Goal: Task Accomplishment & Management: Complete application form

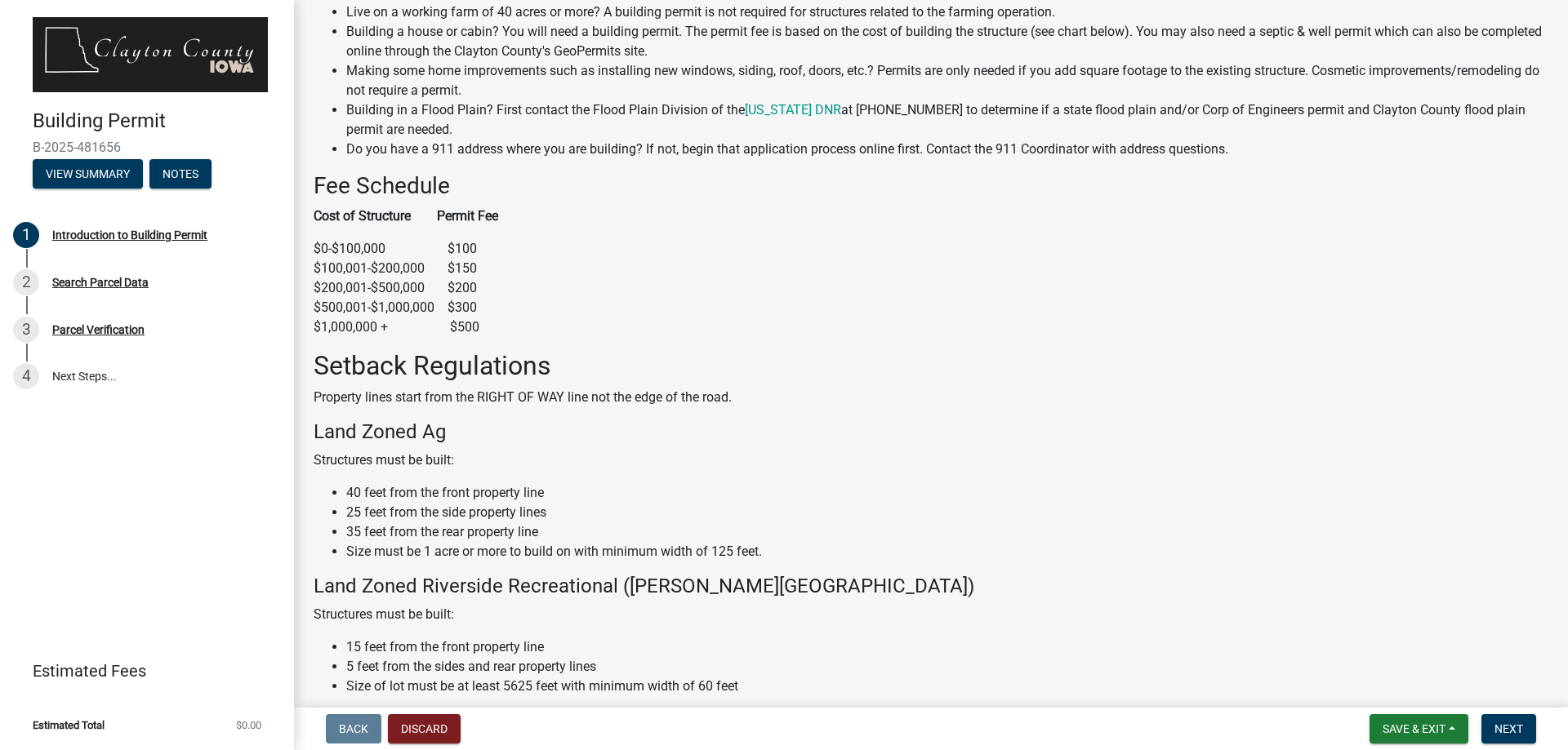
scroll to position [164, 0]
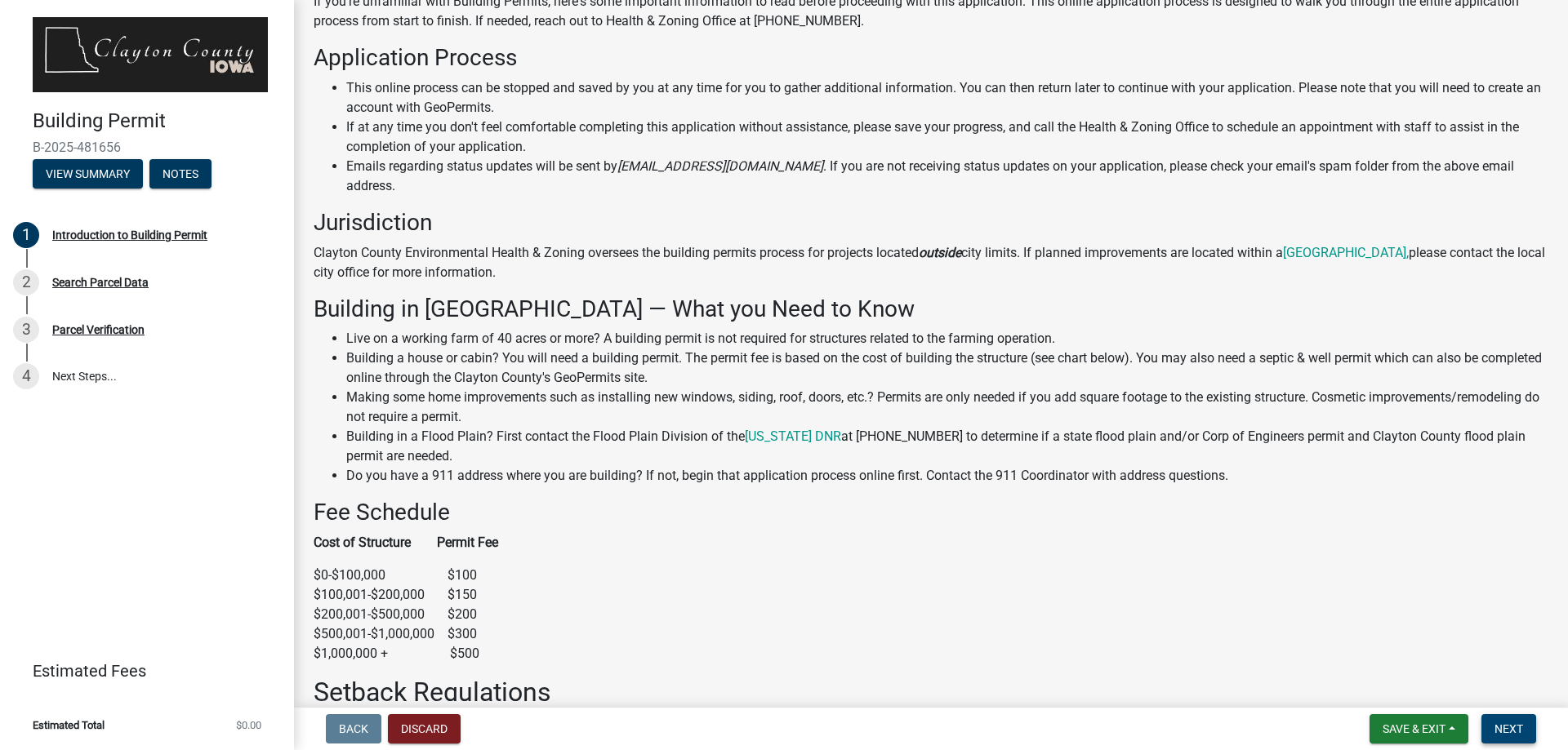
click at [1505, 732] on span "Next" at bounding box center [1508, 729] width 28 height 13
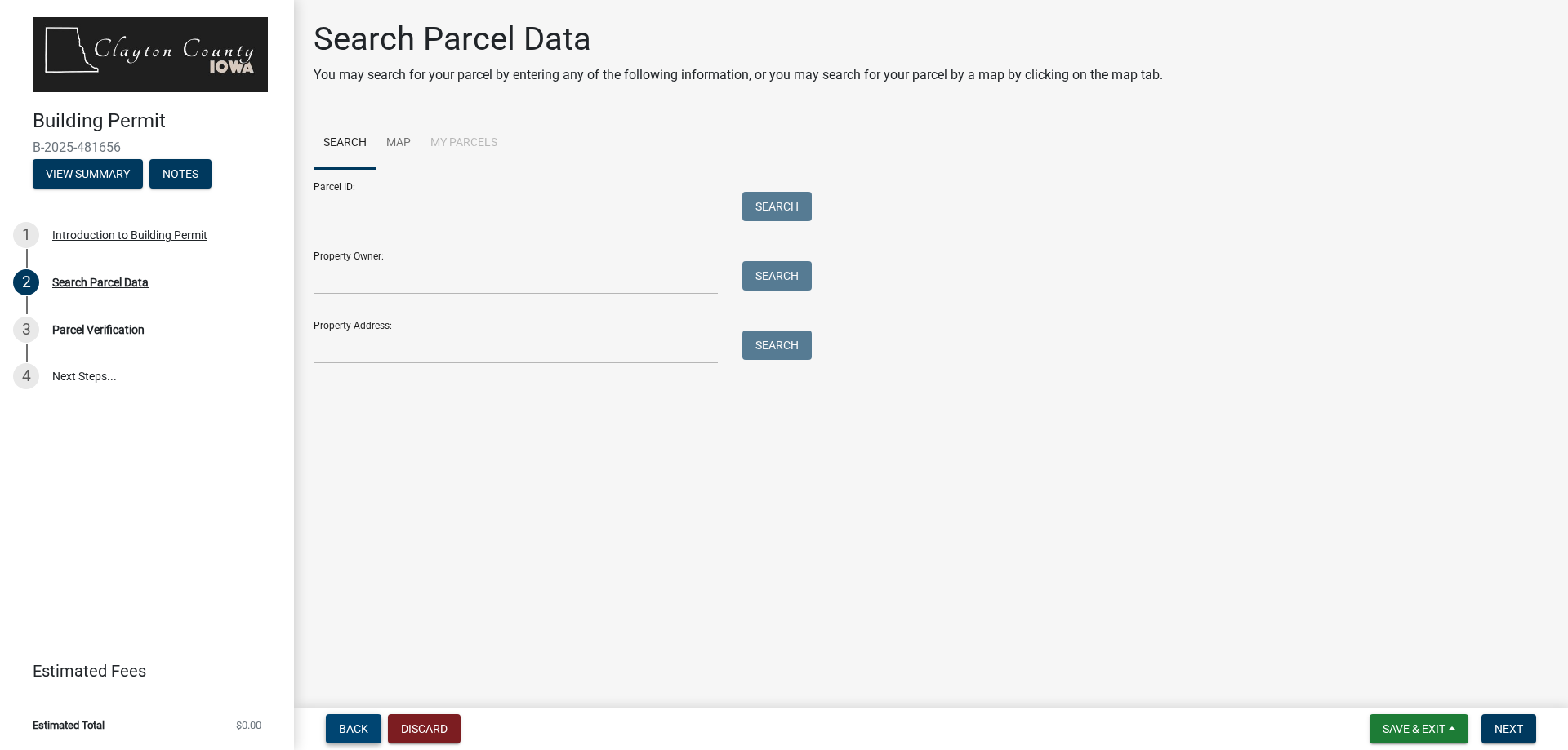
click at [353, 723] on span "Back" at bounding box center [353, 729] width 29 height 13
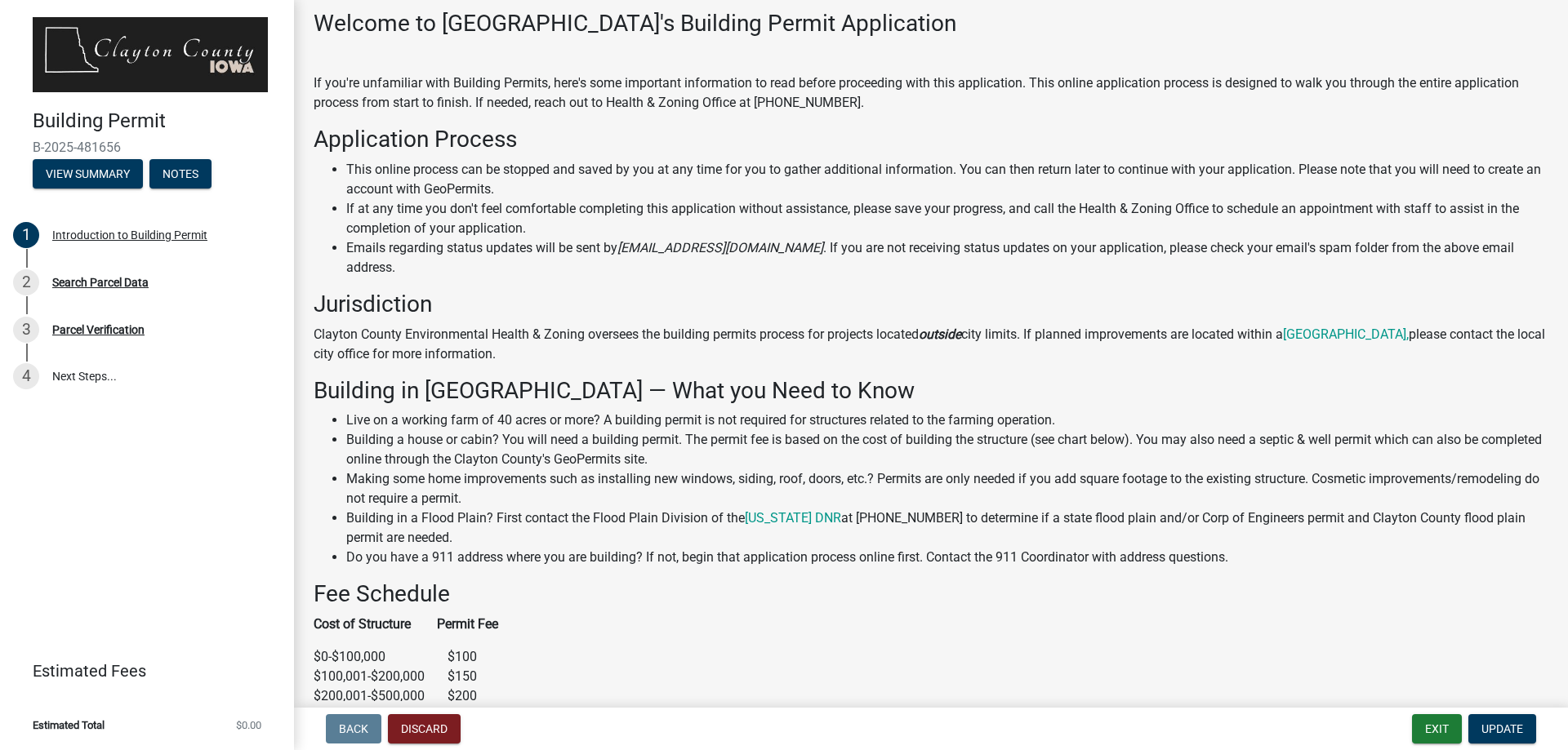
scroll to position [245, 0]
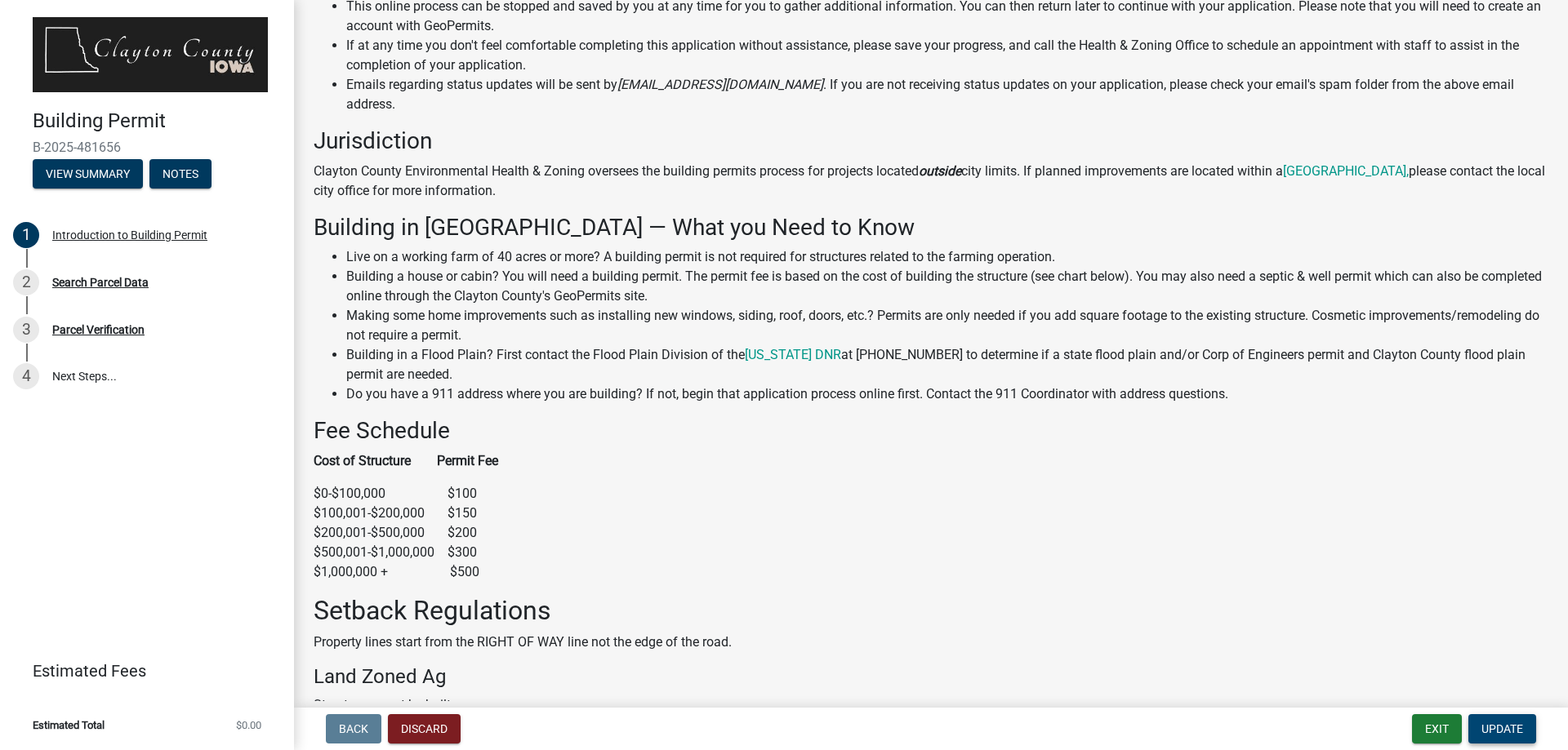
click at [1496, 725] on span "Update" at bounding box center [1502, 729] width 42 height 13
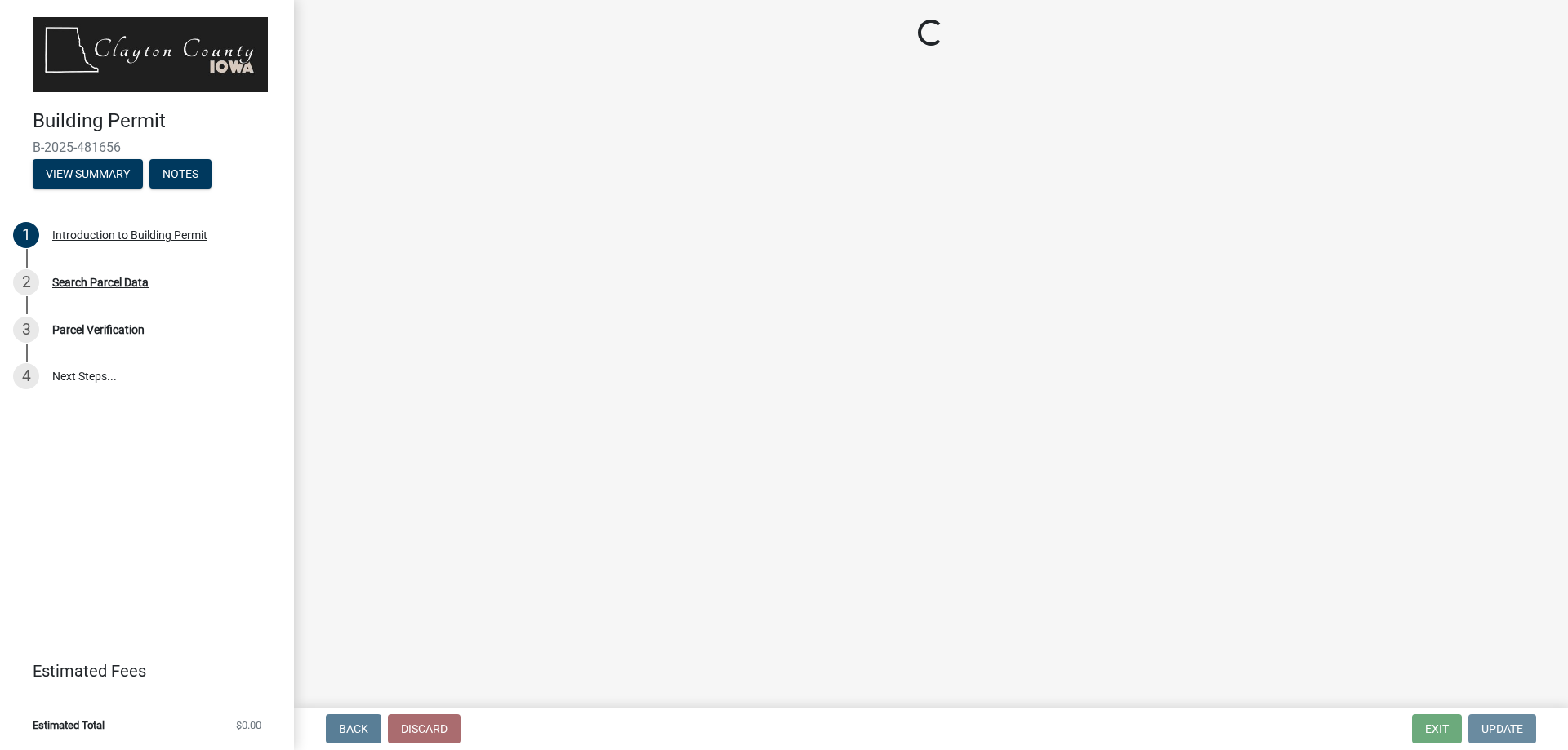
scroll to position [0, 0]
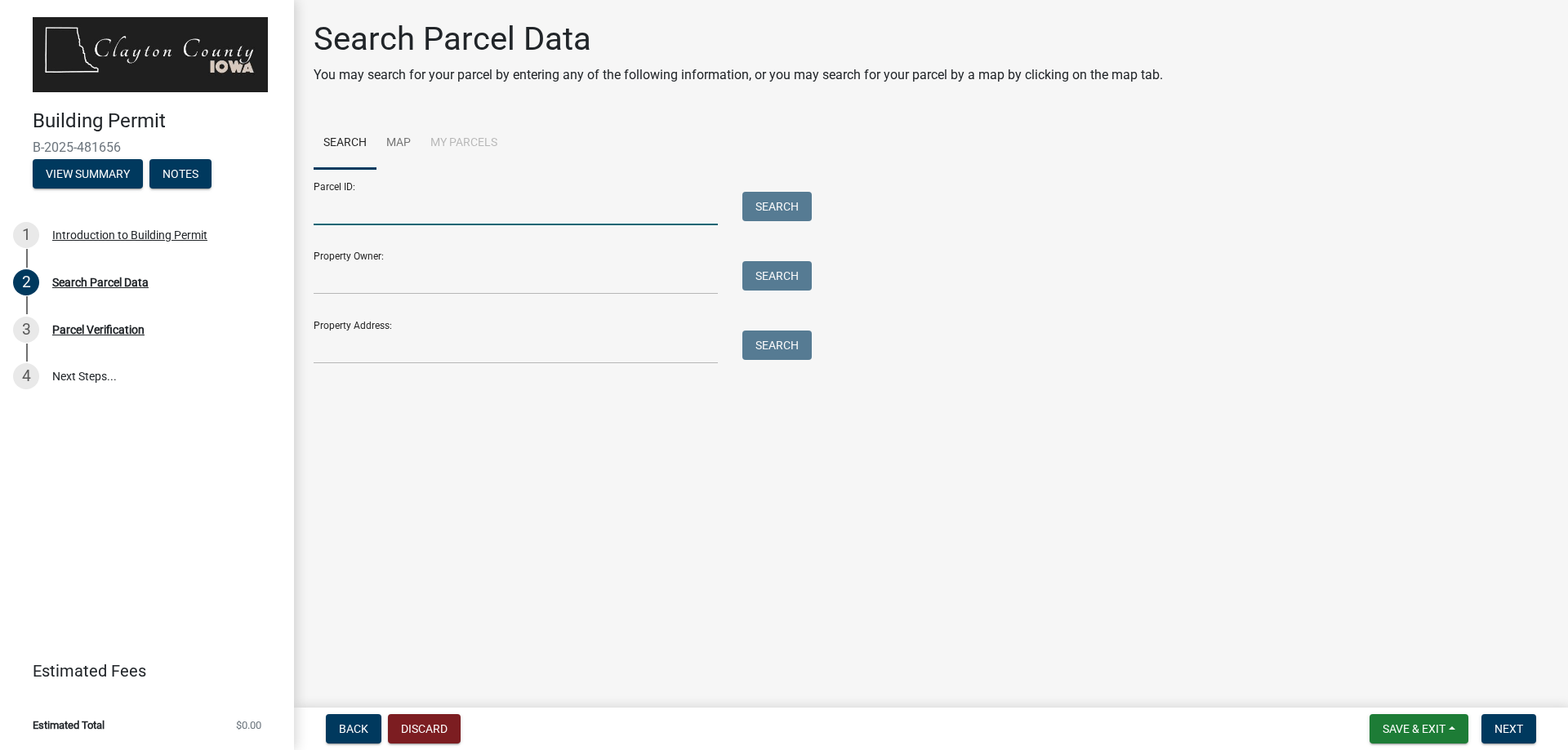
click at [369, 219] on input "Parcel ID:" at bounding box center [516, 209] width 404 height 34
type input "1632751291"
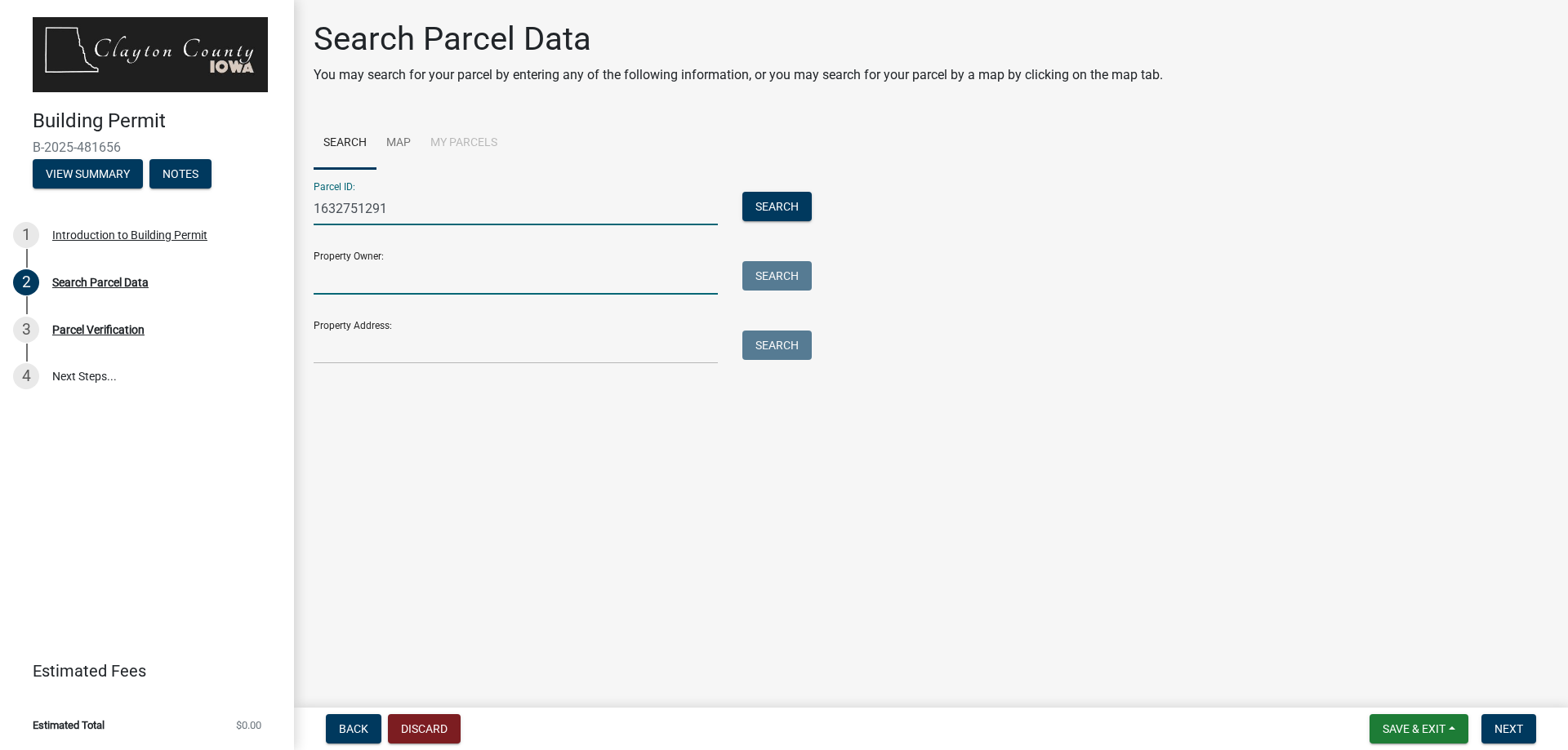
click at [360, 282] on input "Property Owner:" at bounding box center [516, 278] width 404 height 34
type input "Tony Reyerson"
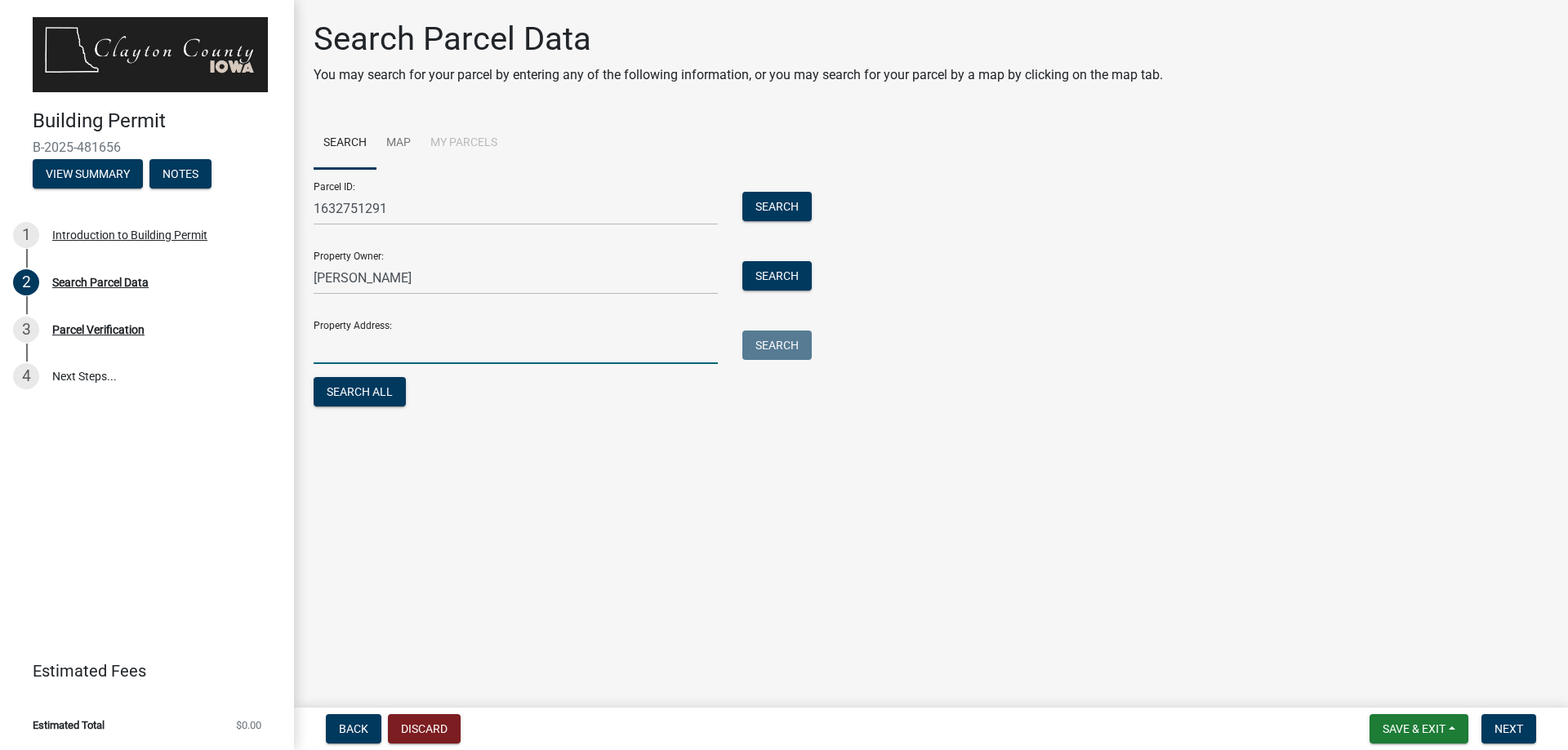
click at [374, 351] on input "Property Address:" at bounding box center [516, 347] width 404 height 34
type input "423 Timberlane Rd Guttenberg Iowa"
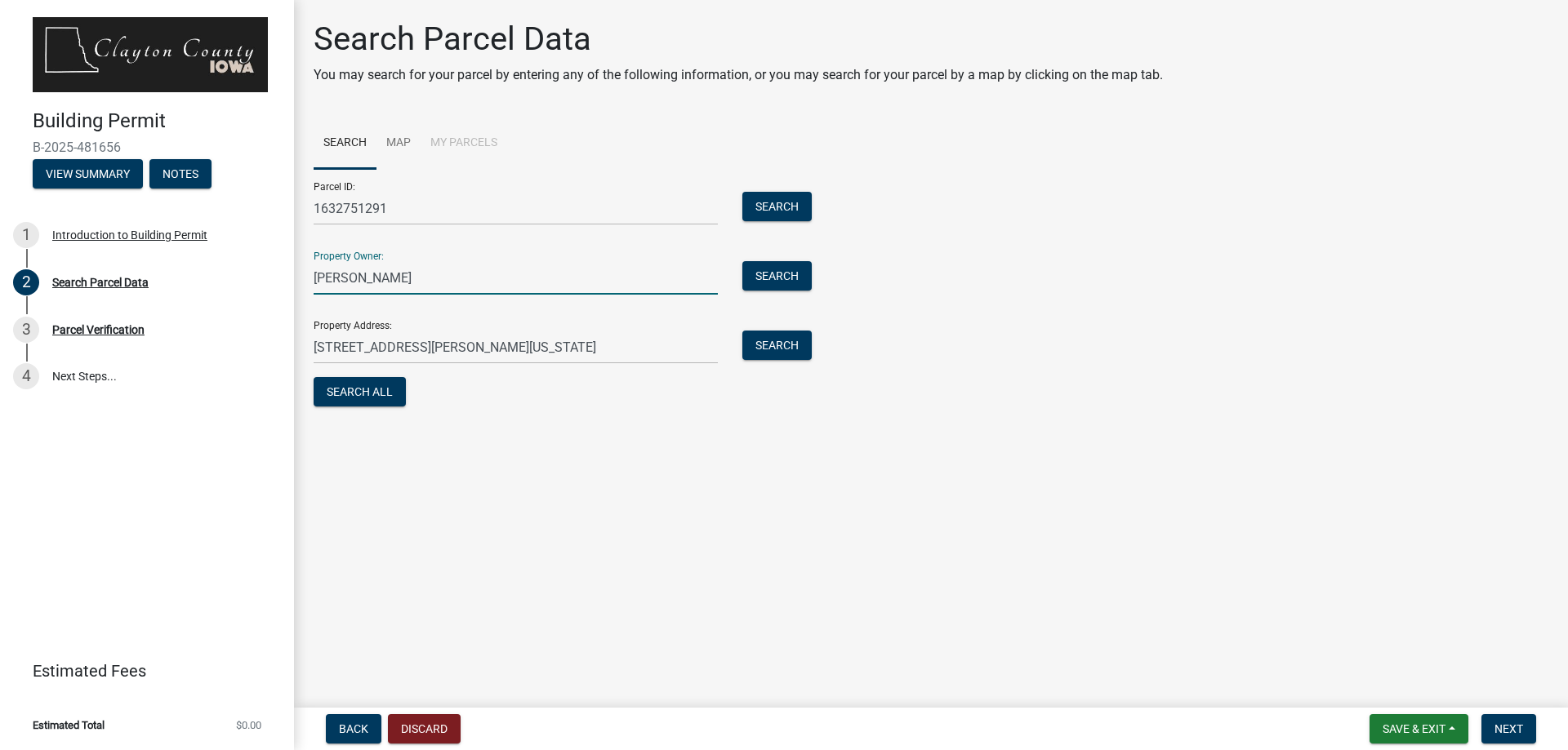
click at [451, 283] on input "Tony Reyerson" at bounding box center [516, 278] width 404 height 34
click at [404, 278] on input "Tony Reyerson Stateline Ent." at bounding box center [516, 278] width 404 height 34
click at [1503, 728] on span "Next" at bounding box center [1508, 729] width 28 height 13
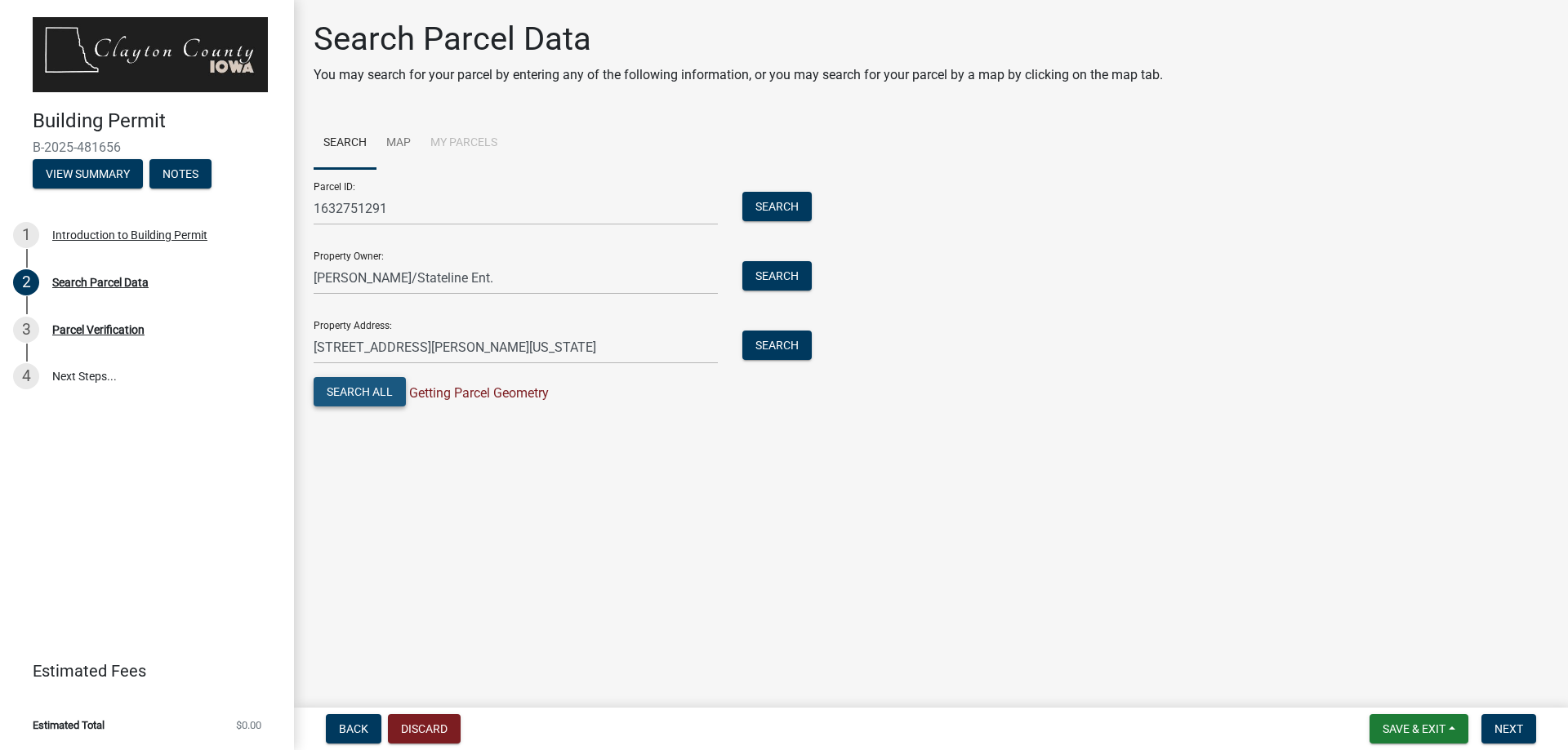
click at [361, 396] on button "Search All" at bounding box center [360, 391] width 92 height 29
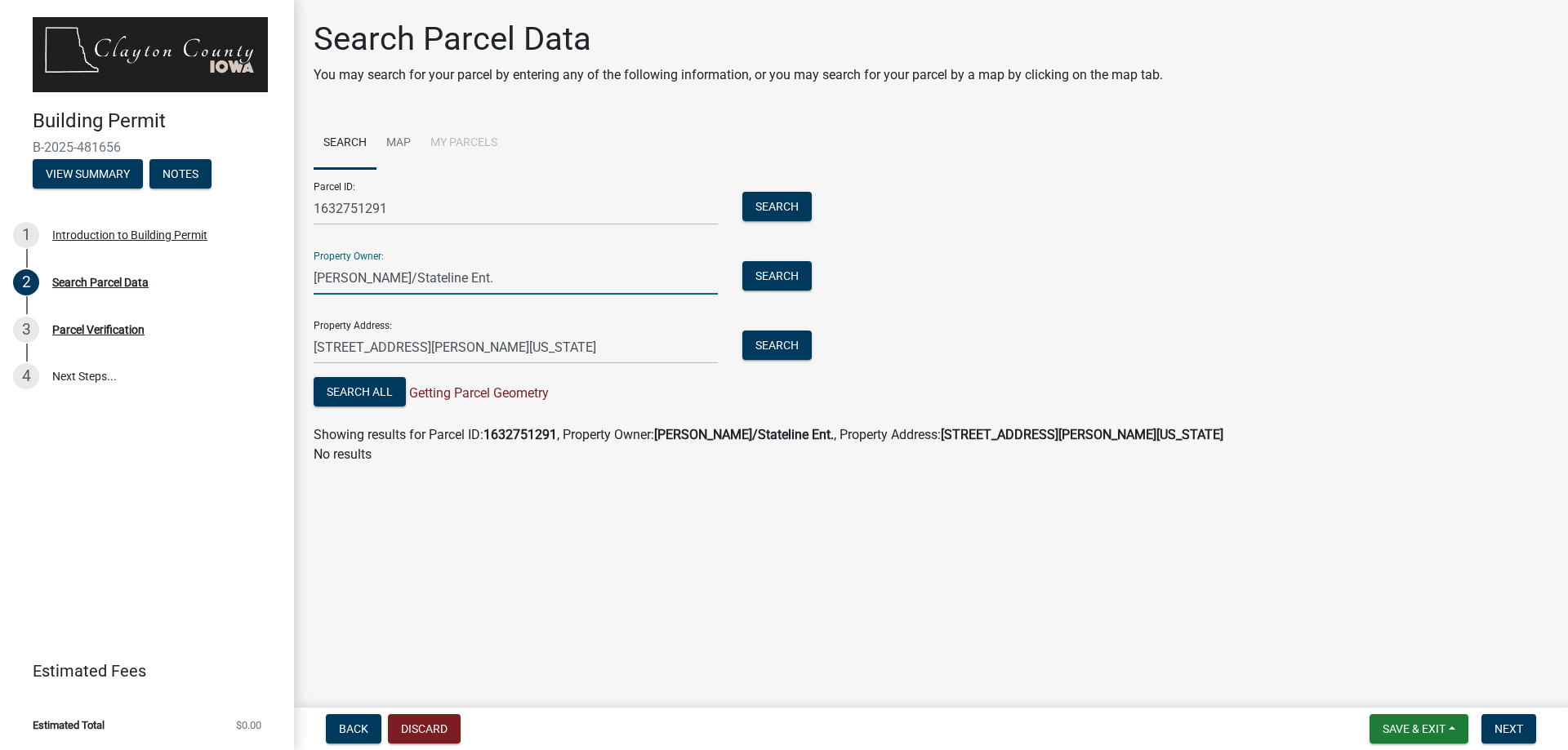
click at [405, 275] on input "Tony Reyerson/Stateline Ent." at bounding box center [516, 278] width 404 height 34
click at [478, 277] on input "Tony Reyerson/Stateline Ent." at bounding box center [516, 278] width 404 height 34
type input "T"
type input "Stateline Enterprises LLC"
click at [1515, 733] on span "Next" at bounding box center [1508, 729] width 28 height 13
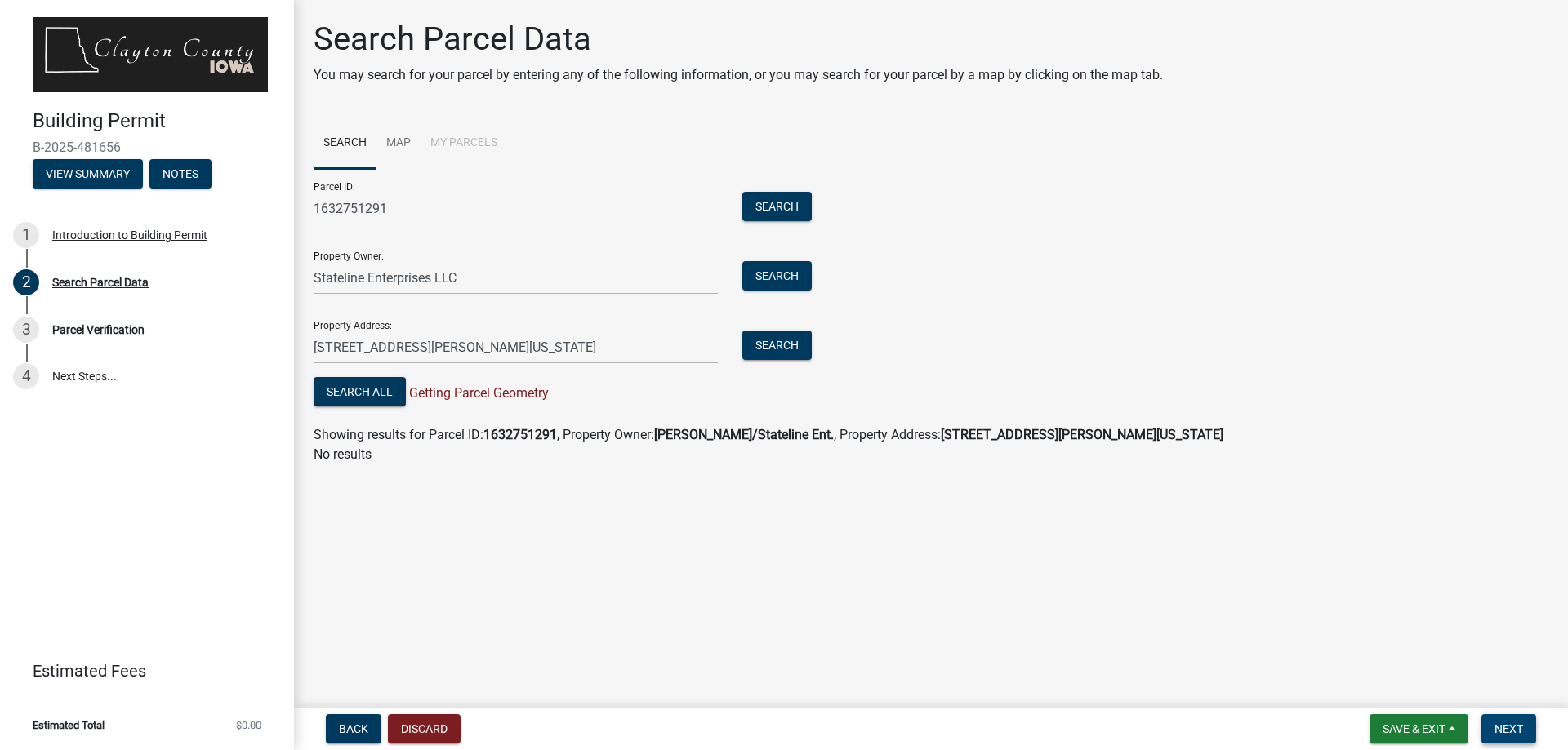
click at [1526, 730] on button "Next" at bounding box center [1509, 729] width 55 height 29
click at [369, 389] on button "Search All" at bounding box center [360, 391] width 92 height 29
click at [798, 269] on button "Search" at bounding box center [777, 275] width 69 height 29
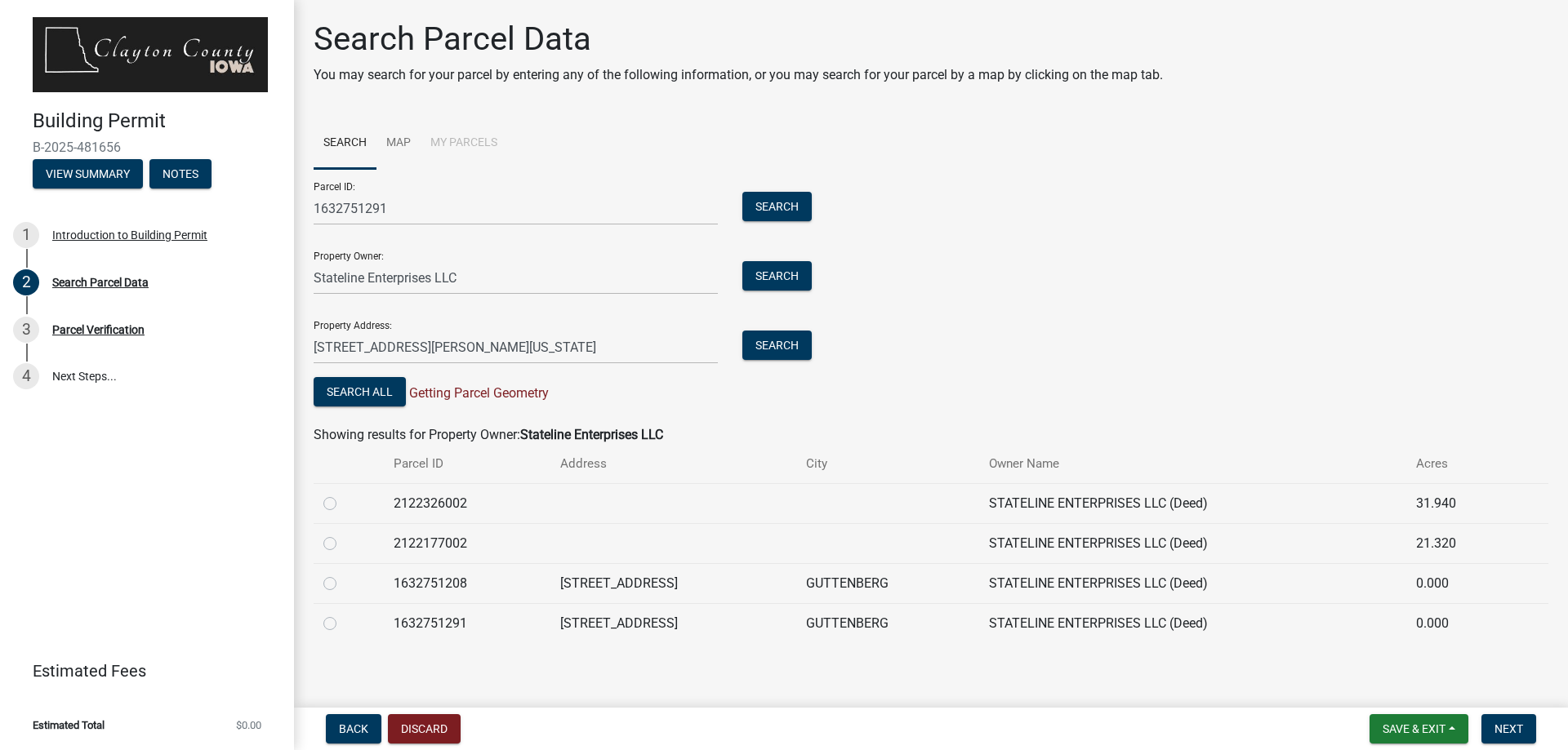
click at [343, 614] on label at bounding box center [343, 614] width 0 height 0
click at [343, 625] on input "radio" at bounding box center [348, 619] width 11 height 11
radio input "true"
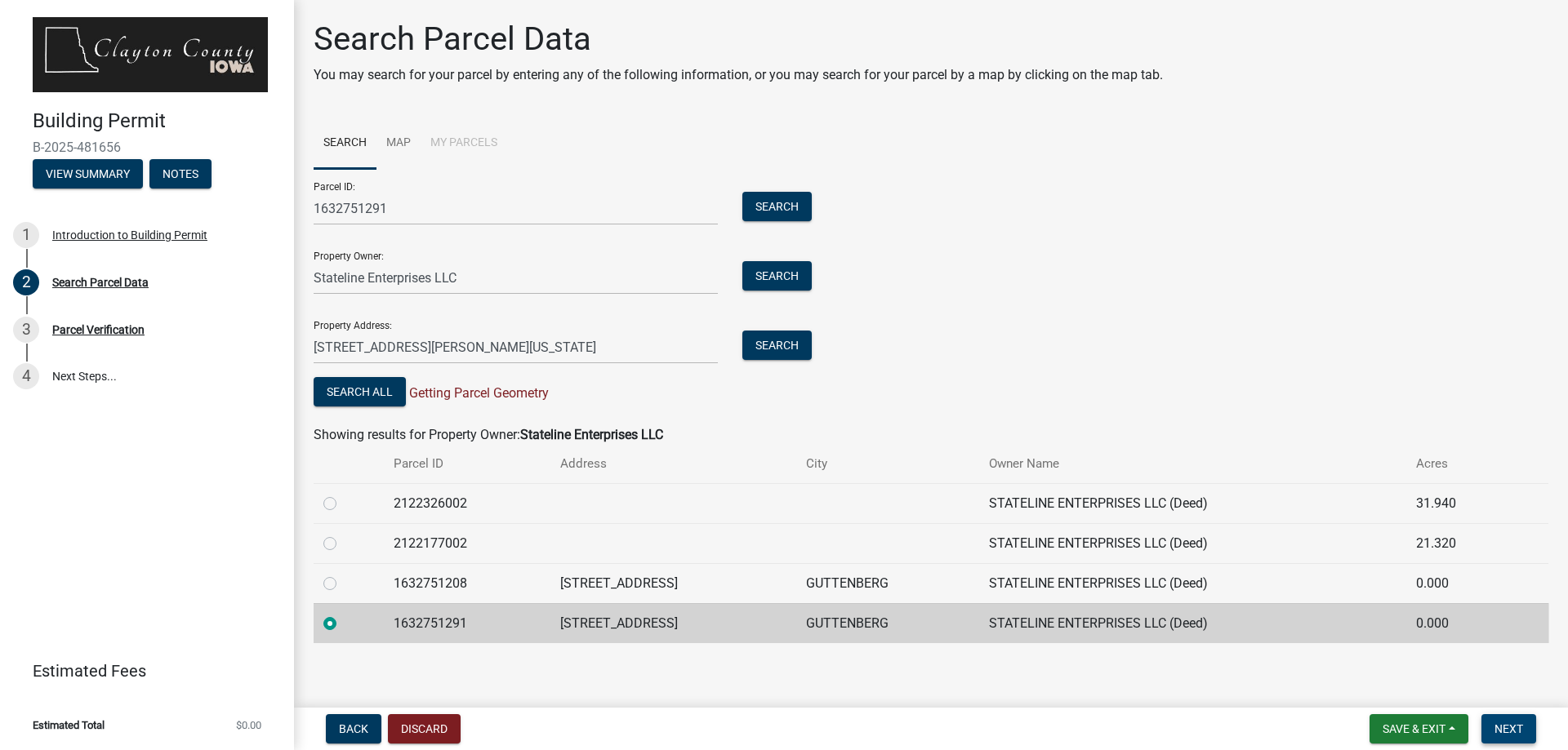
click at [1516, 730] on span "Next" at bounding box center [1508, 729] width 28 height 13
drag, startPoint x: 1426, startPoint y: 734, endPoint x: 1436, endPoint y: 733, distance: 10.0
click at [1432, 737] on button "Save & Exit" at bounding box center [1419, 729] width 99 height 29
click at [1383, 643] on button "Save" at bounding box center [1403, 648] width 131 height 39
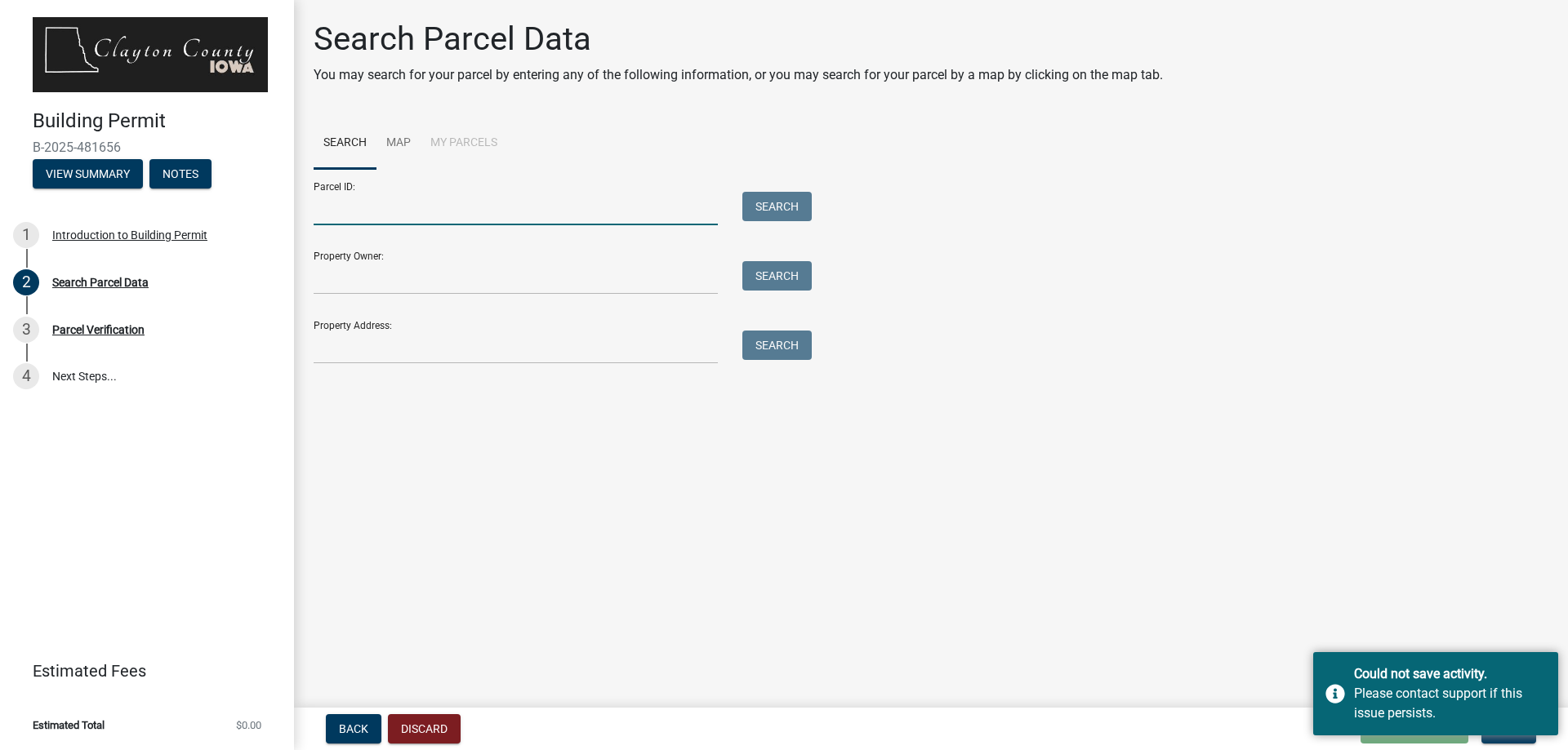
click at [469, 217] on input "Parcel ID:" at bounding box center [516, 209] width 404 height 34
type input "1632751291"
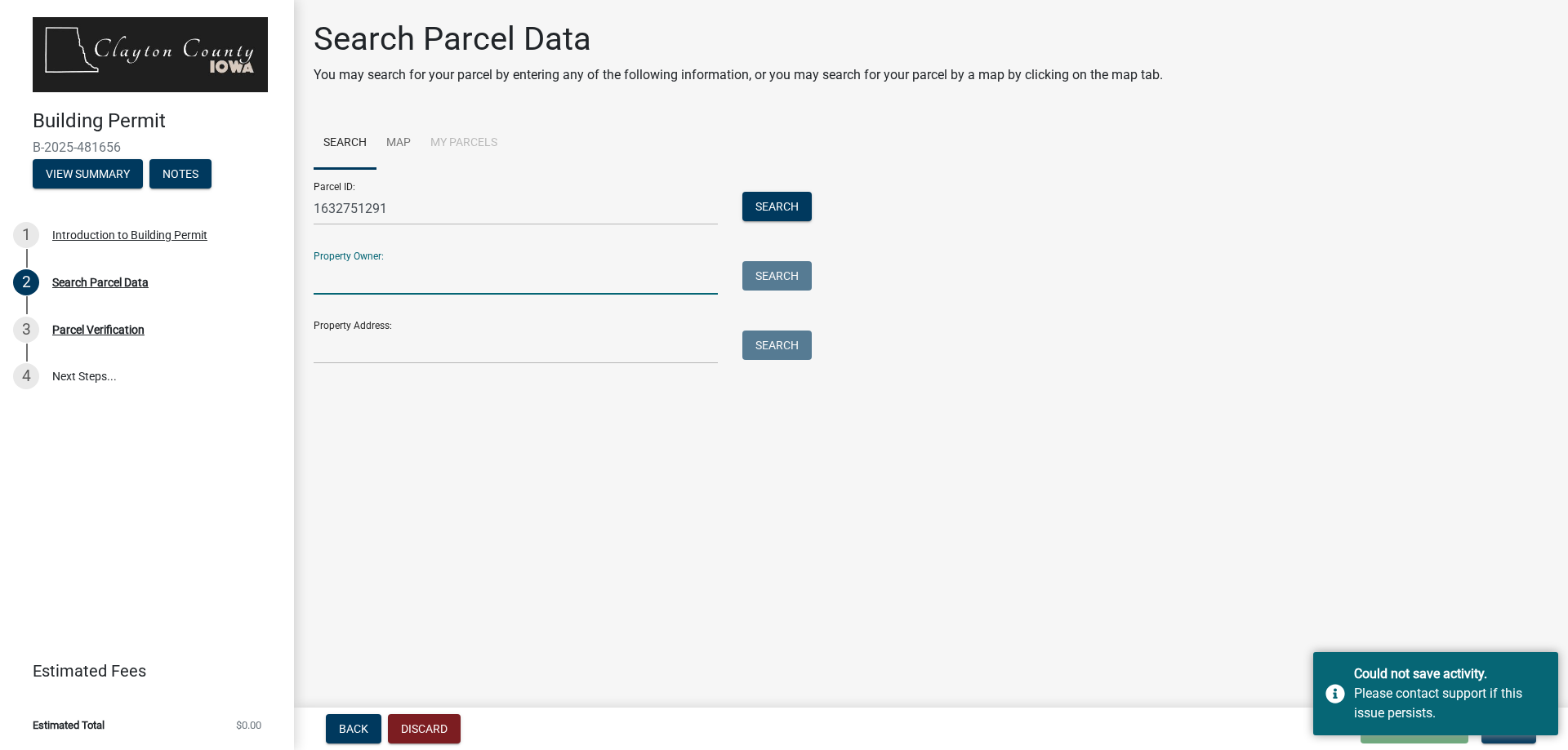
click at [390, 278] on input "Property Owner:" at bounding box center [516, 278] width 404 height 34
click at [787, 202] on button "Search" at bounding box center [777, 206] width 69 height 29
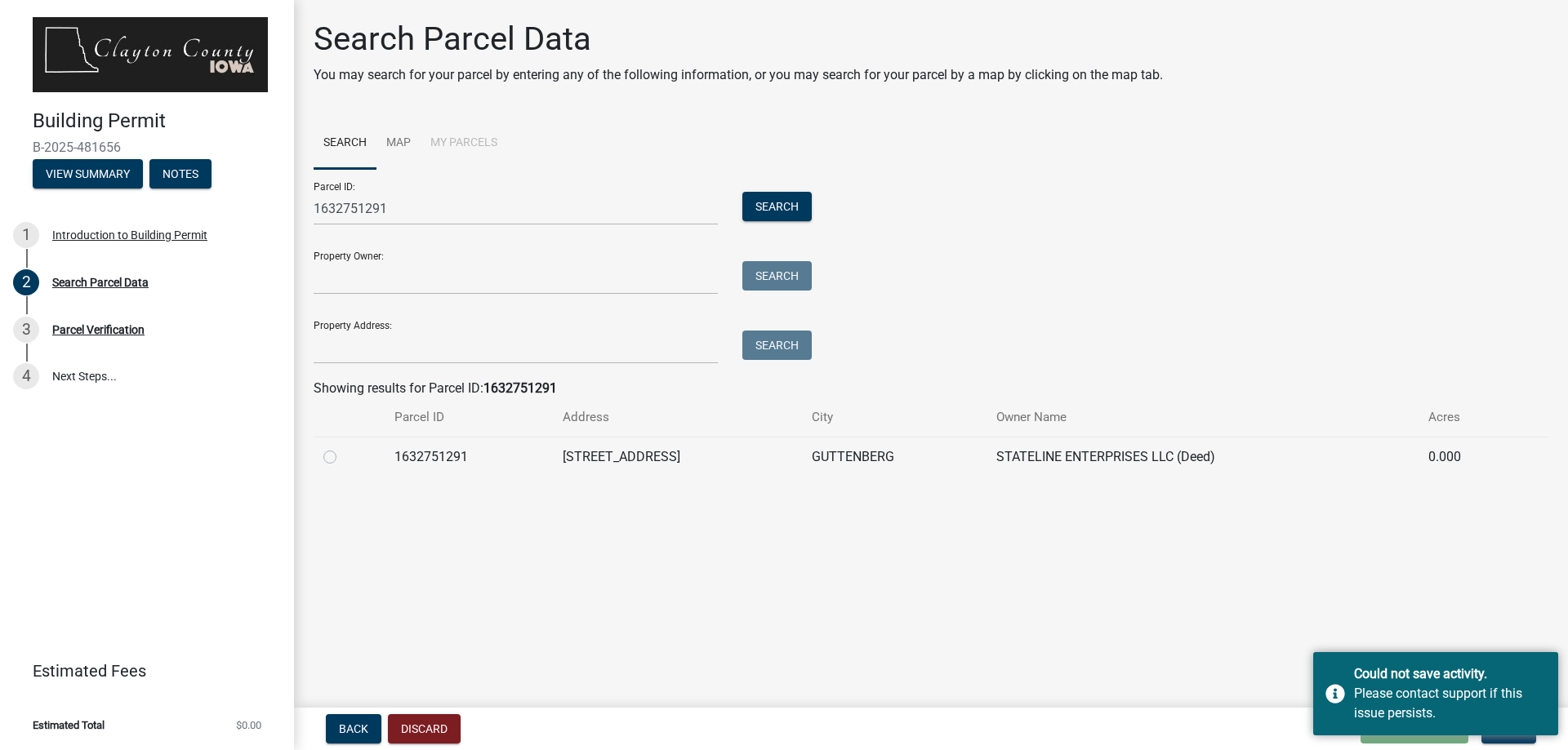
click at [343, 447] on label at bounding box center [343, 447] width 0 height 0
click at [343, 458] on input "radio" at bounding box center [348, 452] width 11 height 11
radio input "true"
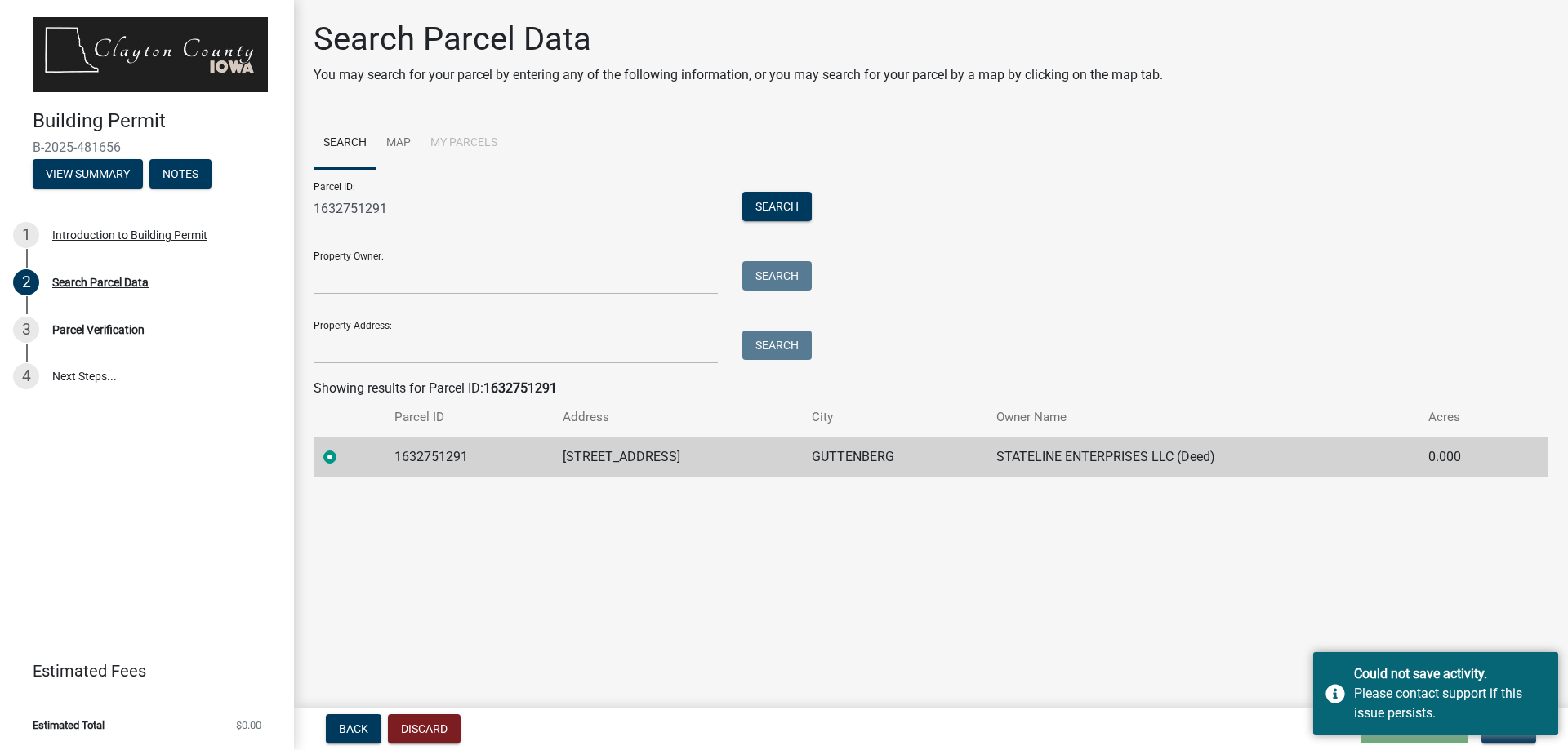
click at [1300, 621] on main "Search Parcel Data You may search for your parcel by entering any of the follow…" at bounding box center [931, 350] width 1274 height 701
click at [1255, 672] on main "Search Parcel Data You may search for your parcel by entering any of the follow…" at bounding box center [931, 350] width 1274 height 701
click at [1428, 719] on div "Please contact support if this issue persists." at bounding box center [1450, 704] width 192 height 39
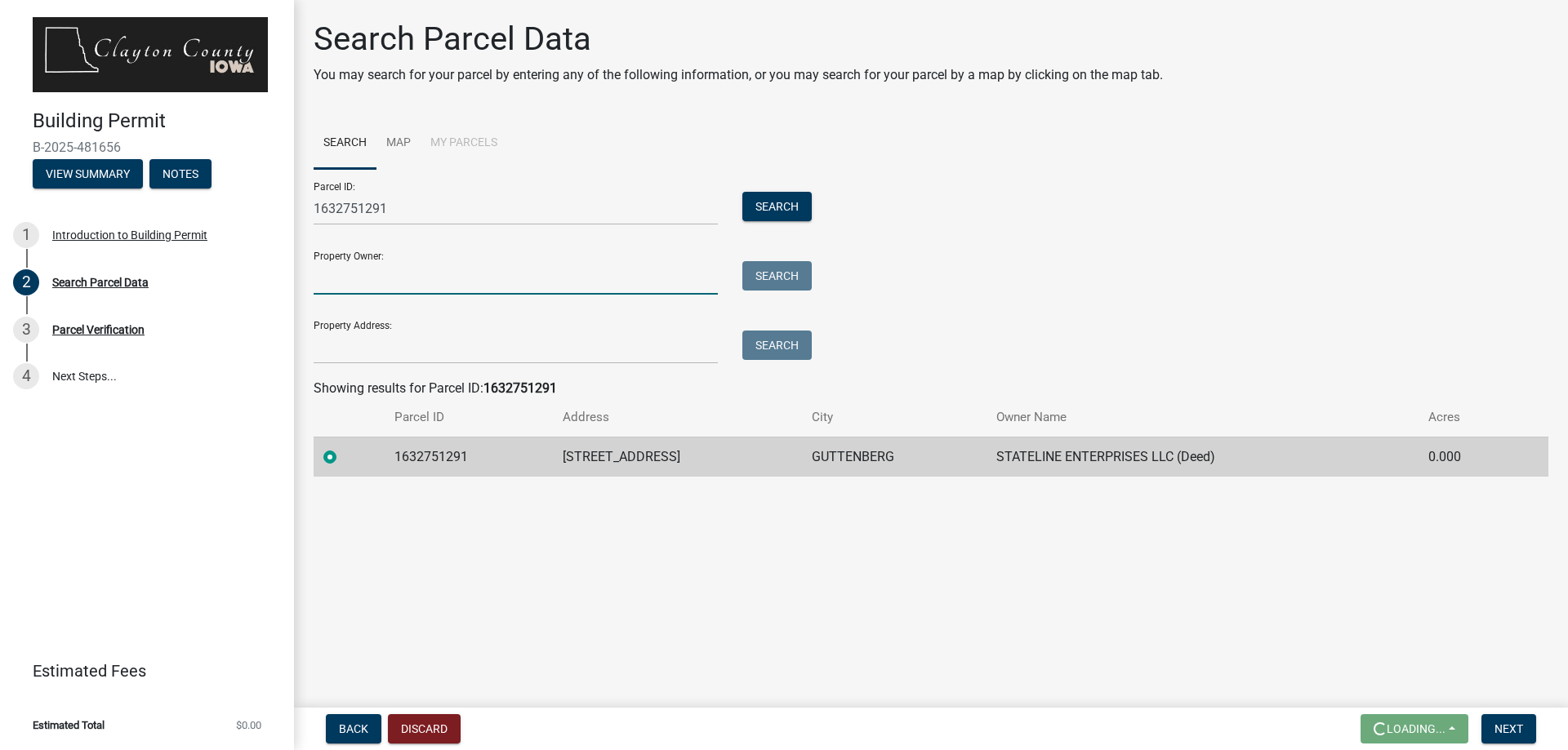
click at [367, 278] on input "Property Owner:" at bounding box center [516, 278] width 404 height 34
type input "Stateline Enterprises LLC"
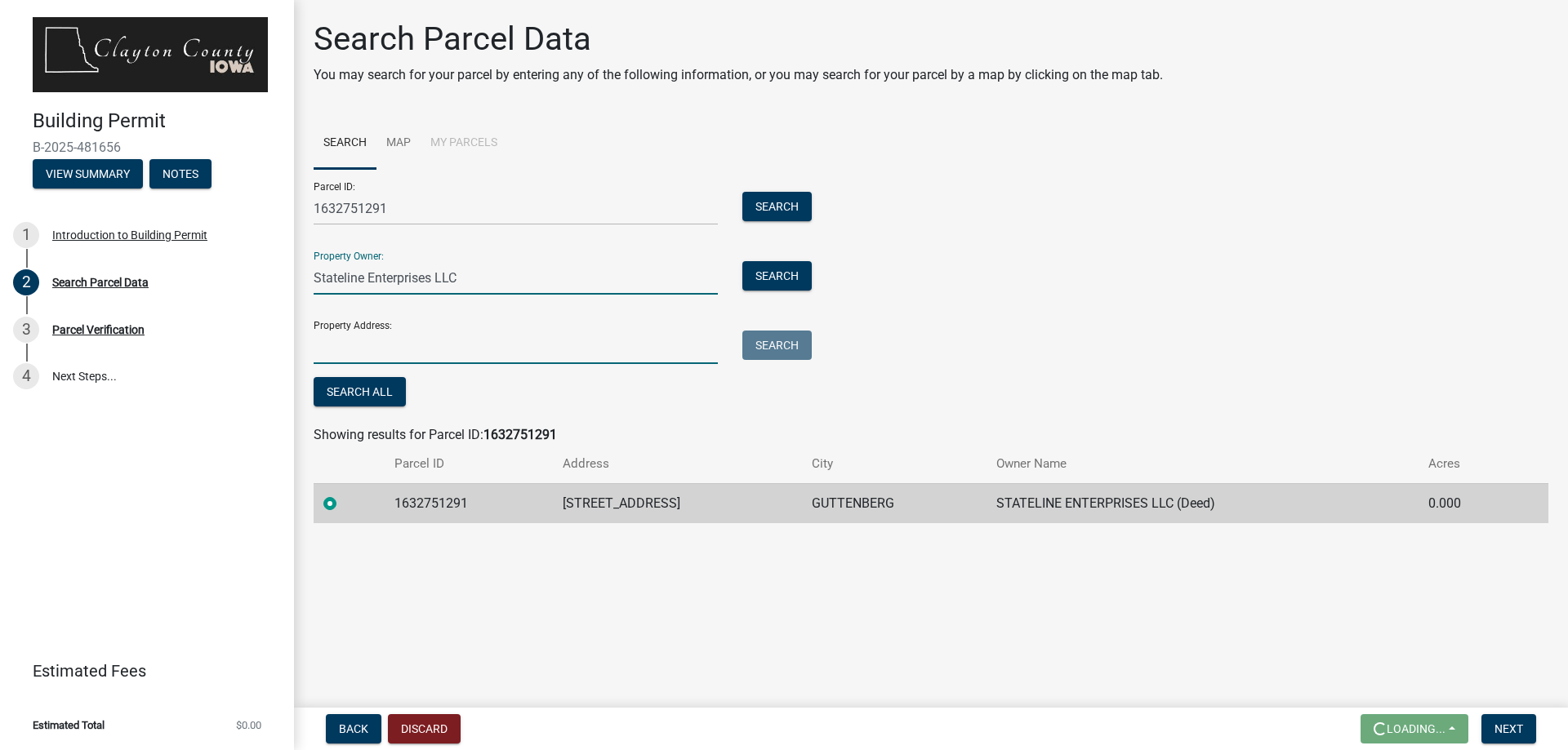
click at [462, 348] on input "Property Address:" at bounding box center [516, 347] width 404 height 34
type input "[STREET_ADDRESS][PERSON_NAME][US_STATE]"
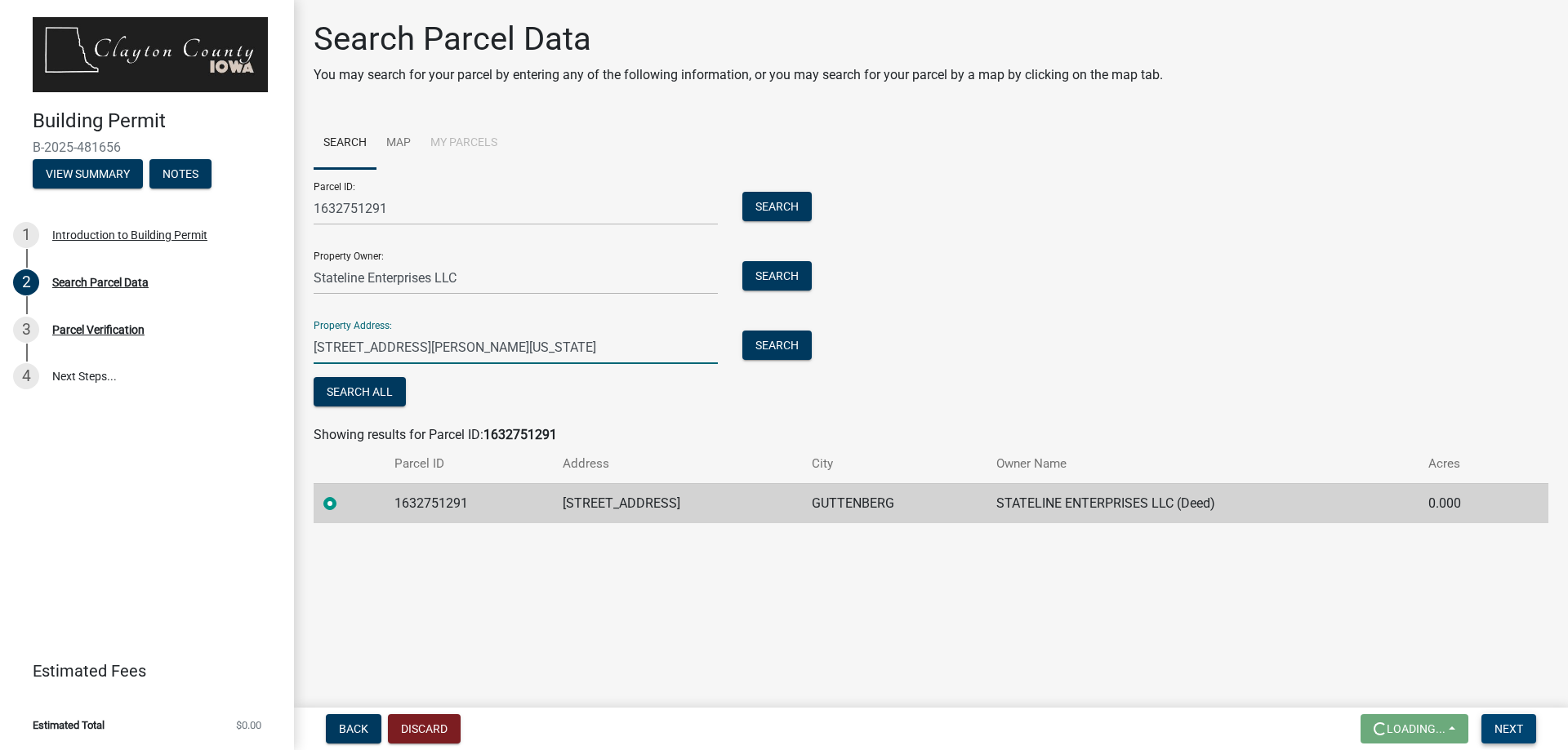
click at [1510, 727] on span "Next" at bounding box center [1508, 729] width 28 height 13
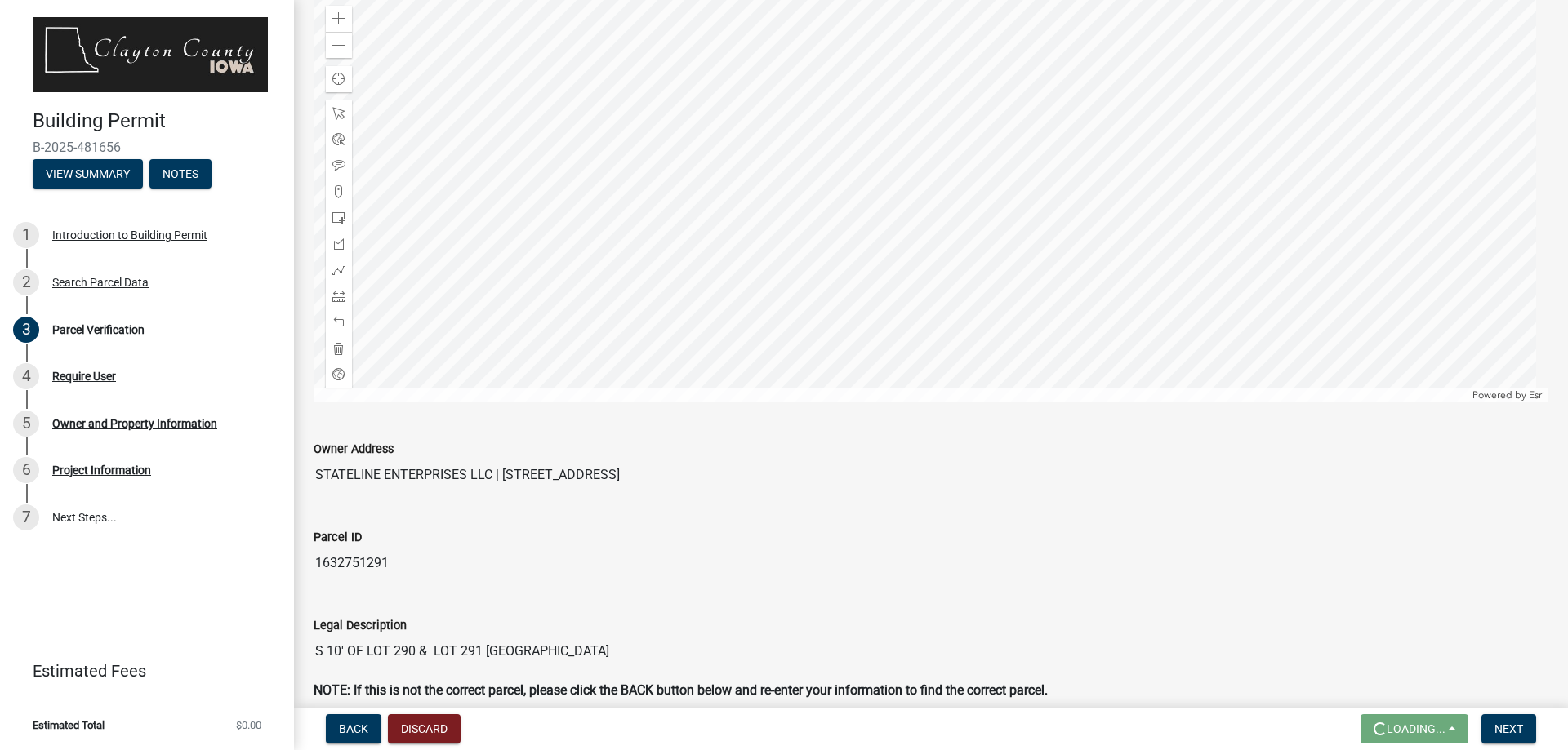
scroll to position [252, 0]
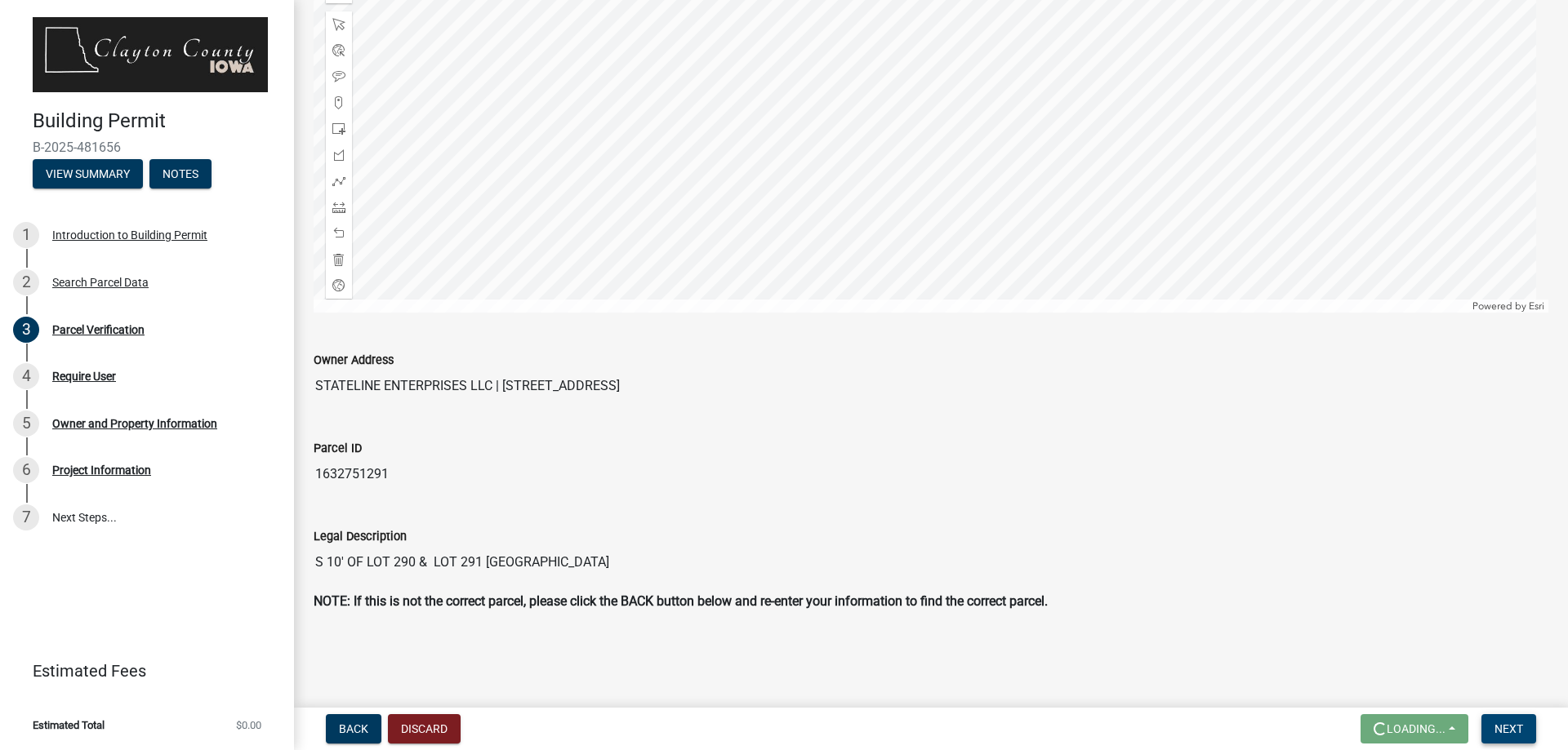
click at [1499, 722] on span "Next" at bounding box center [1508, 729] width 28 height 13
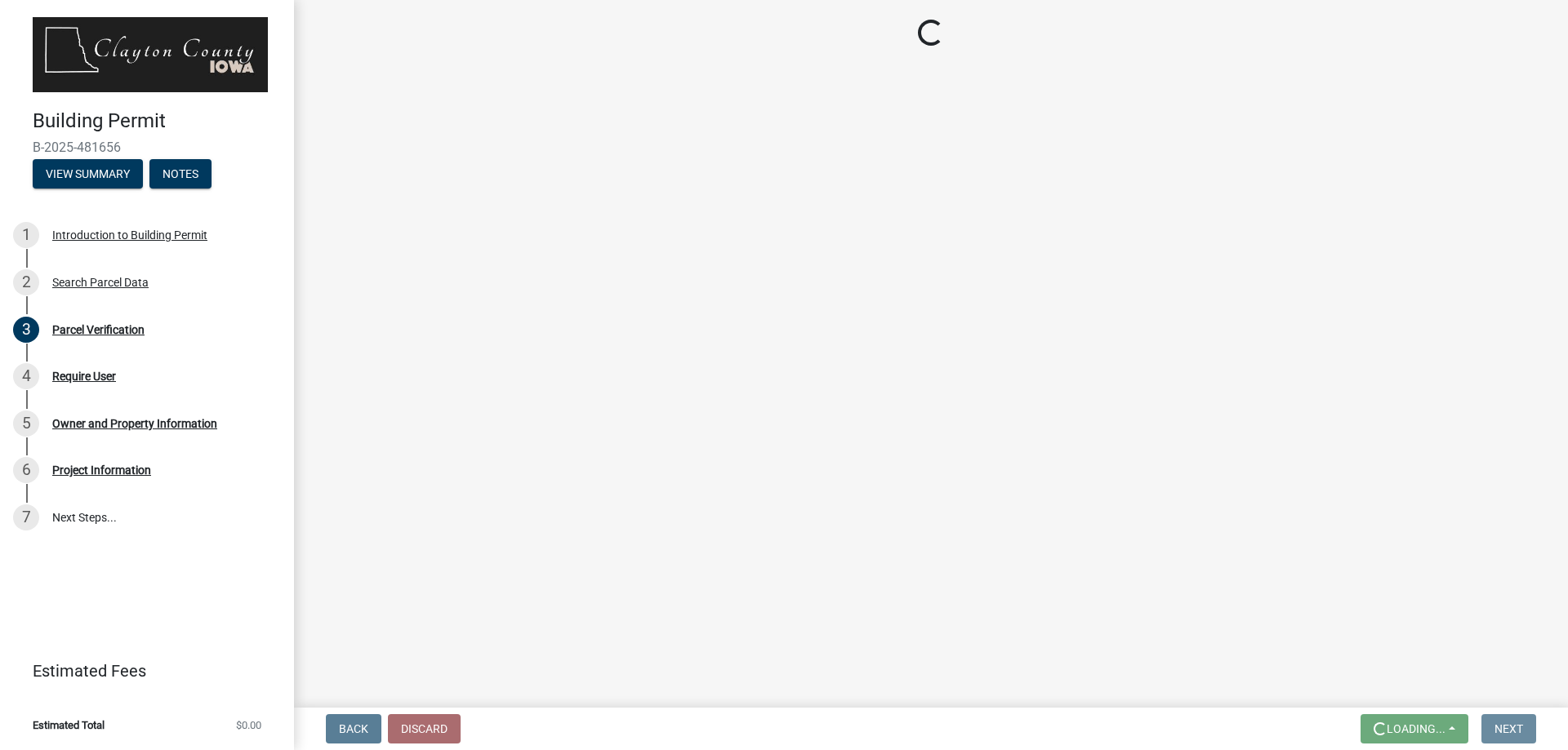
scroll to position [0, 0]
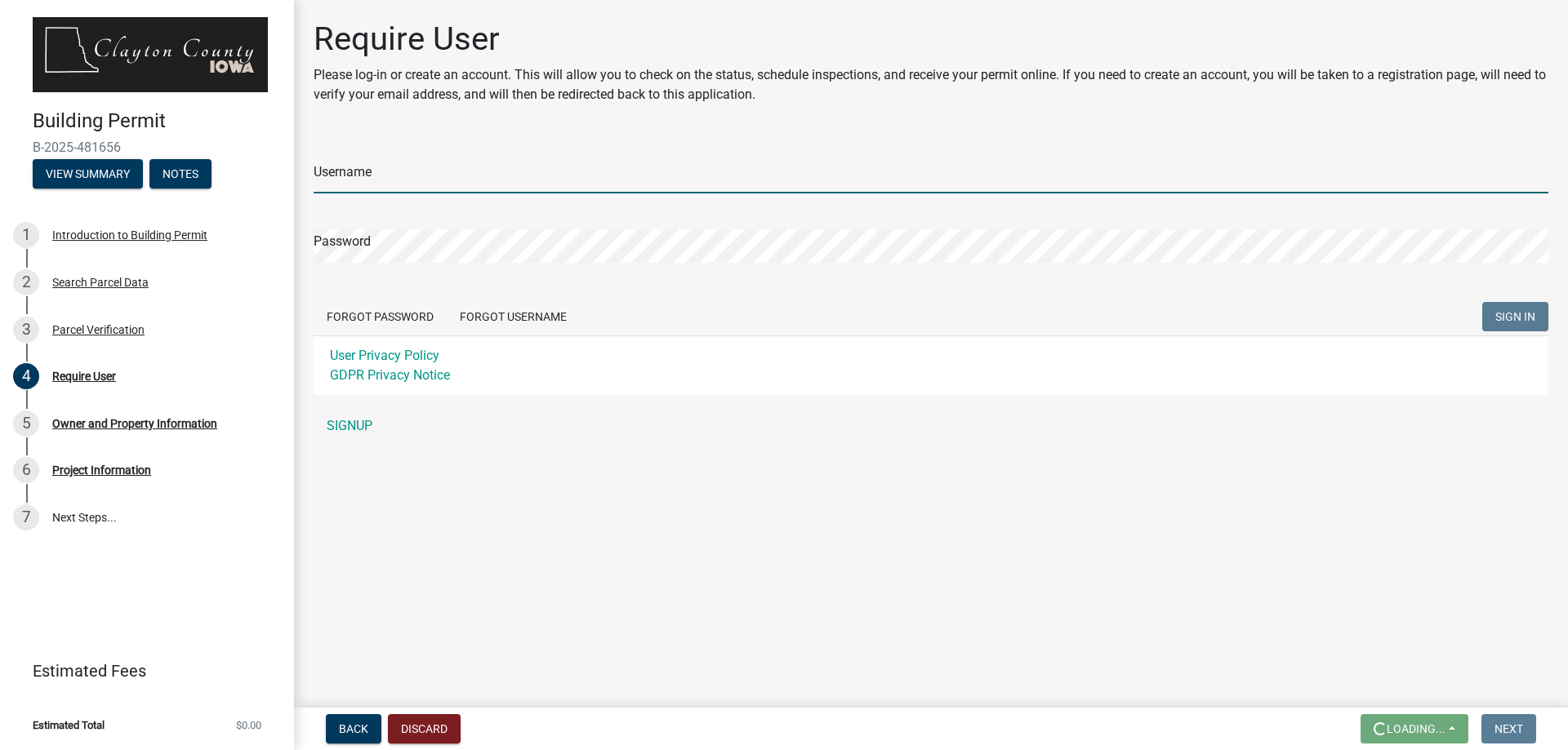
type input "stateline"
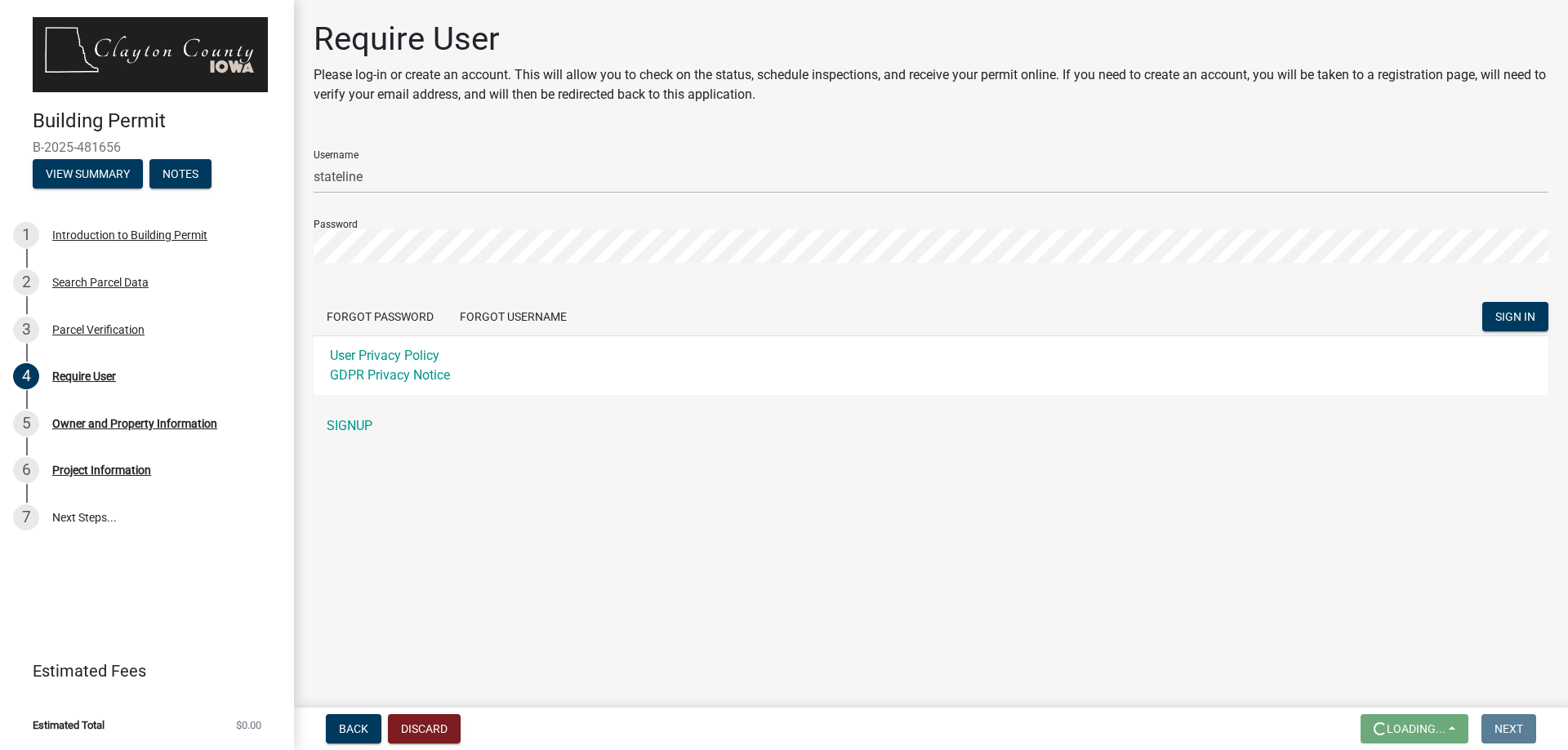
click at [699, 314] on div "Forgot Password Forgot Username SIGN IN" at bounding box center [931, 319] width 1235 height 34
click at [1537, 319] on button "SIGN IN" at bounding box center [1516, 316] width 66 height 29
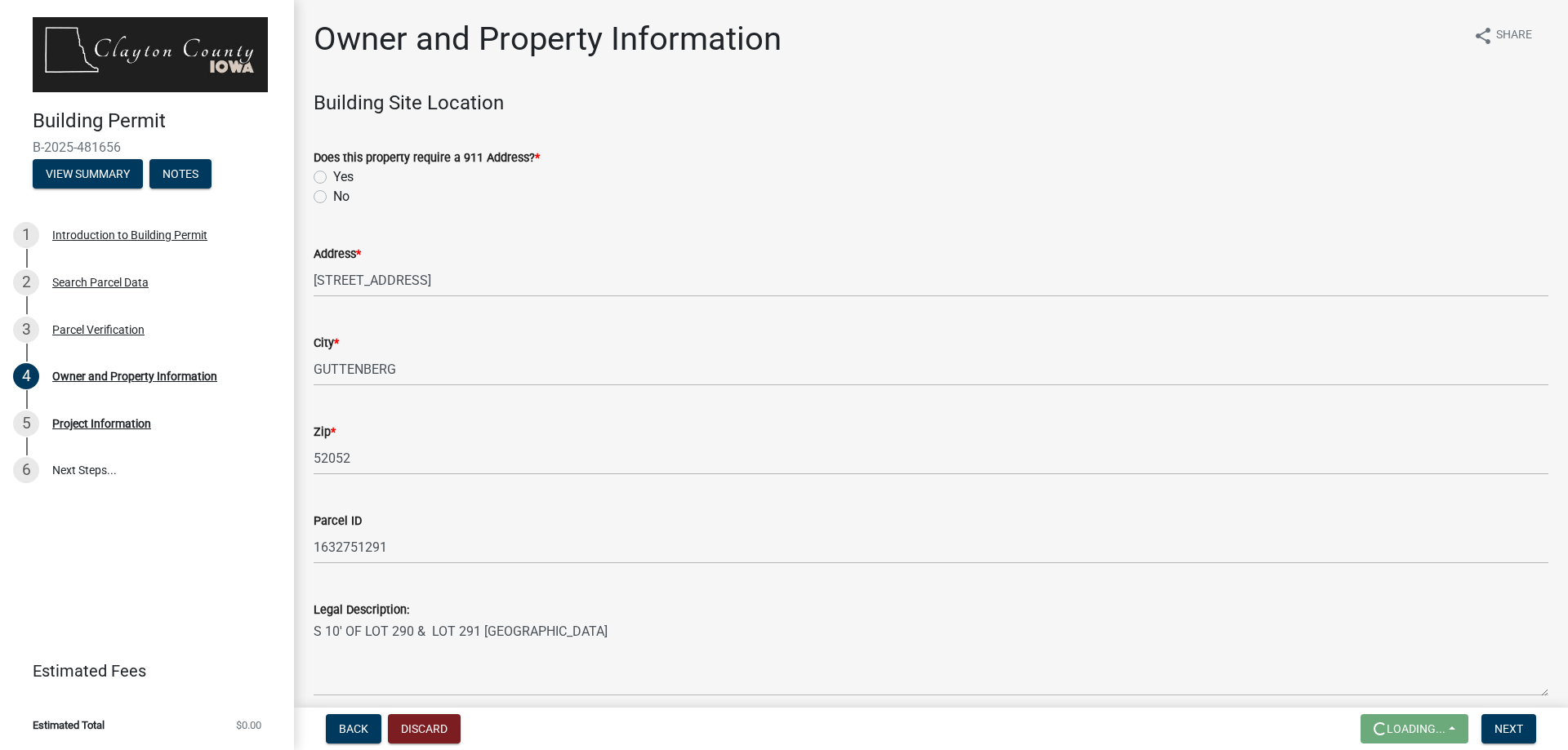
click at [333, 178] on label "Yes" at bounding box center [343, 177] width 20 height 20
click at [333, 178] on input "Yes" at bounding box center [339, 172] width 11 height 11
radio input "true"
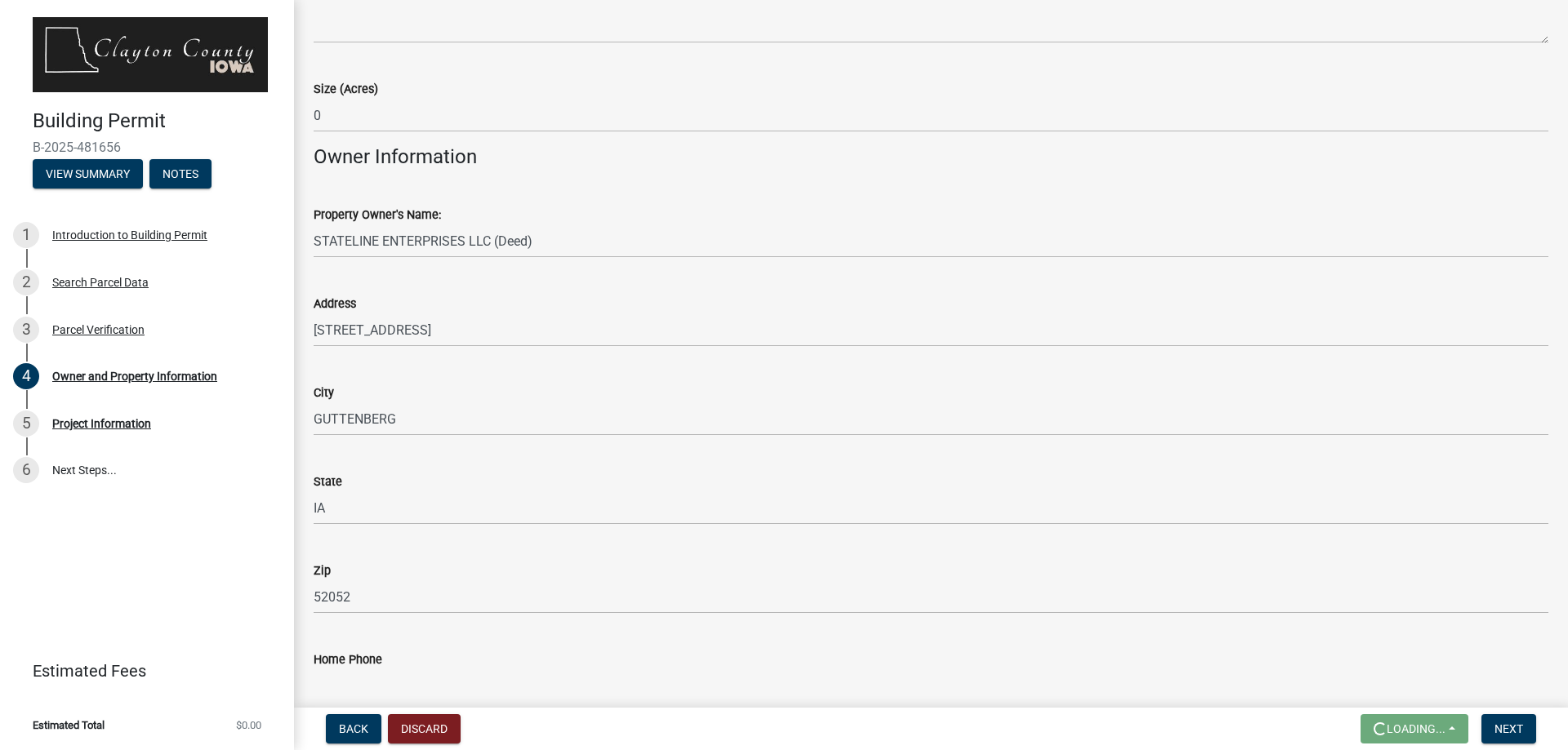
scroll to position [898, 0]
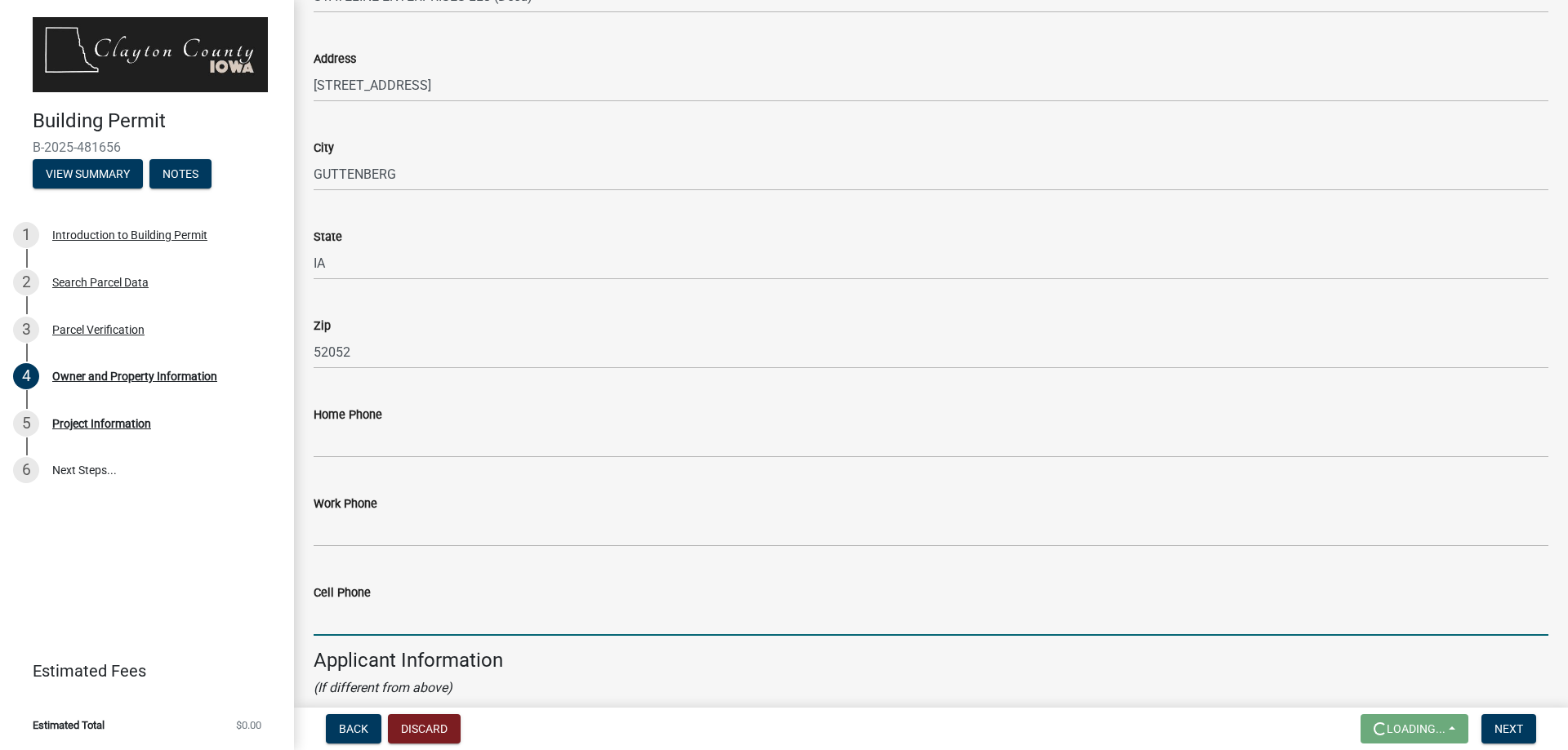
click at [350, 627] on input "Cell Phone" at bounding box center [931, 619] width 1235 height 34
type input "6083862199"
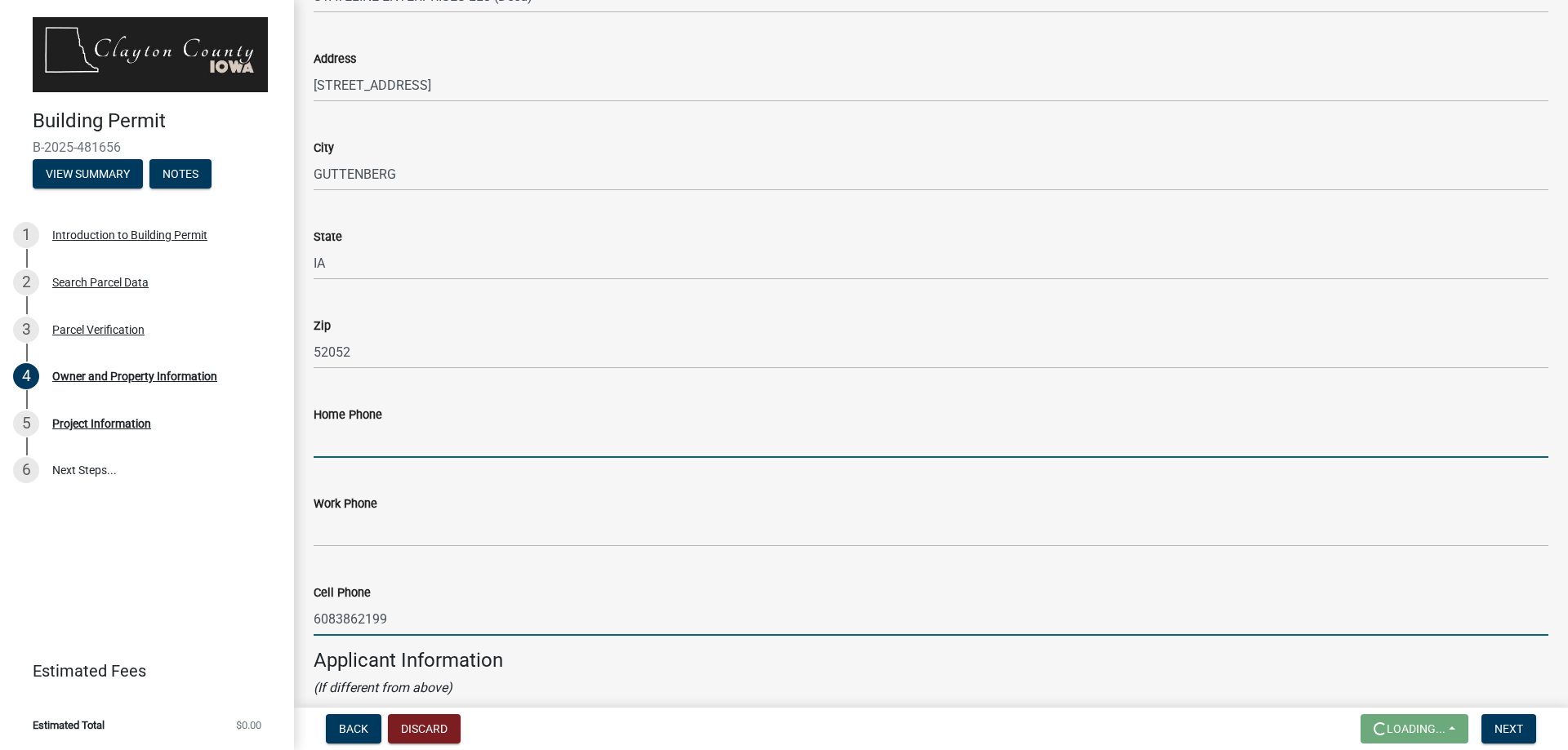
type input "6083862199"
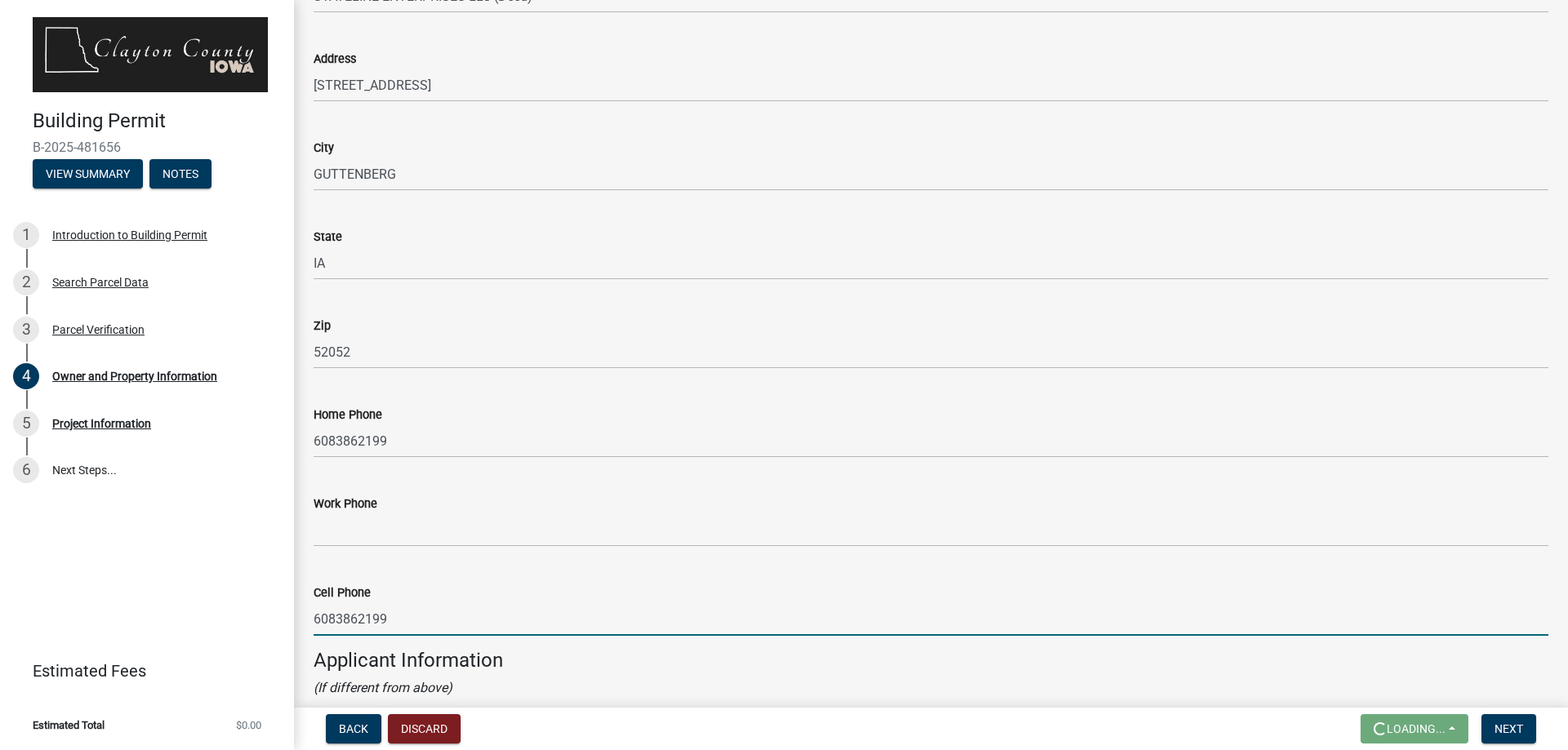
scroll to position [1225, 0]
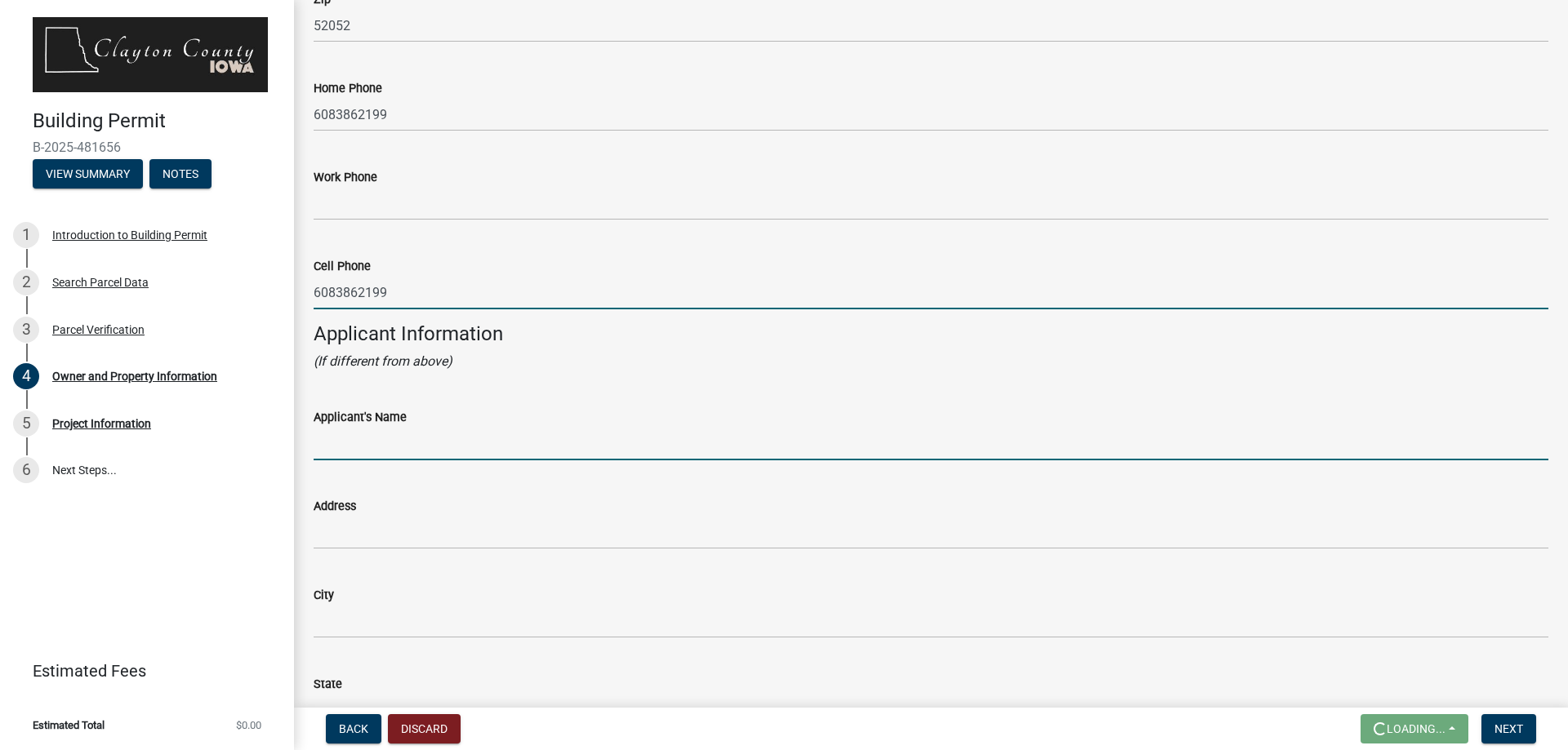
click at [376, 436] on input "Applicant's Name" at bounding box center [931, 444] width 1235 height 34
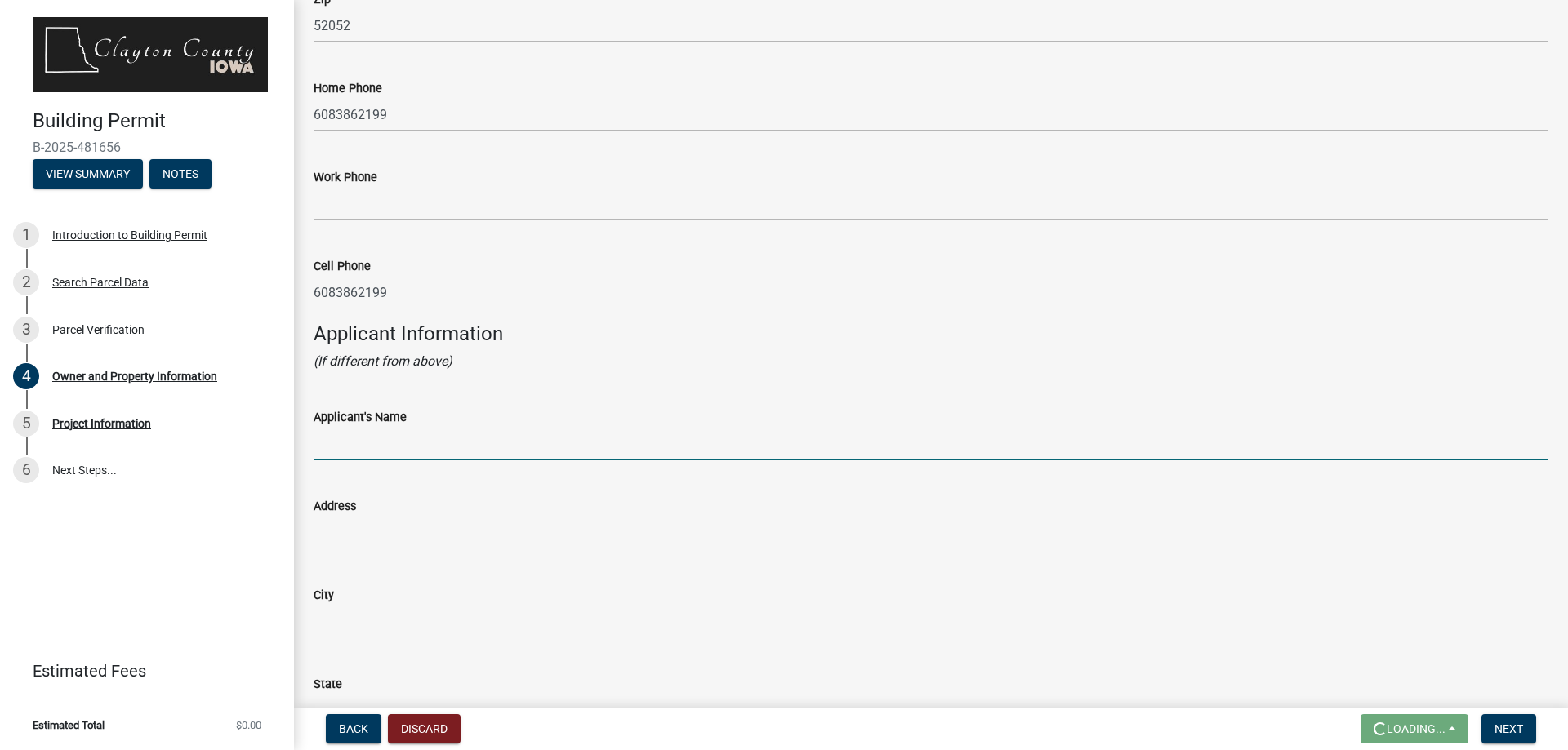
type input "[PERSON_NAME]"
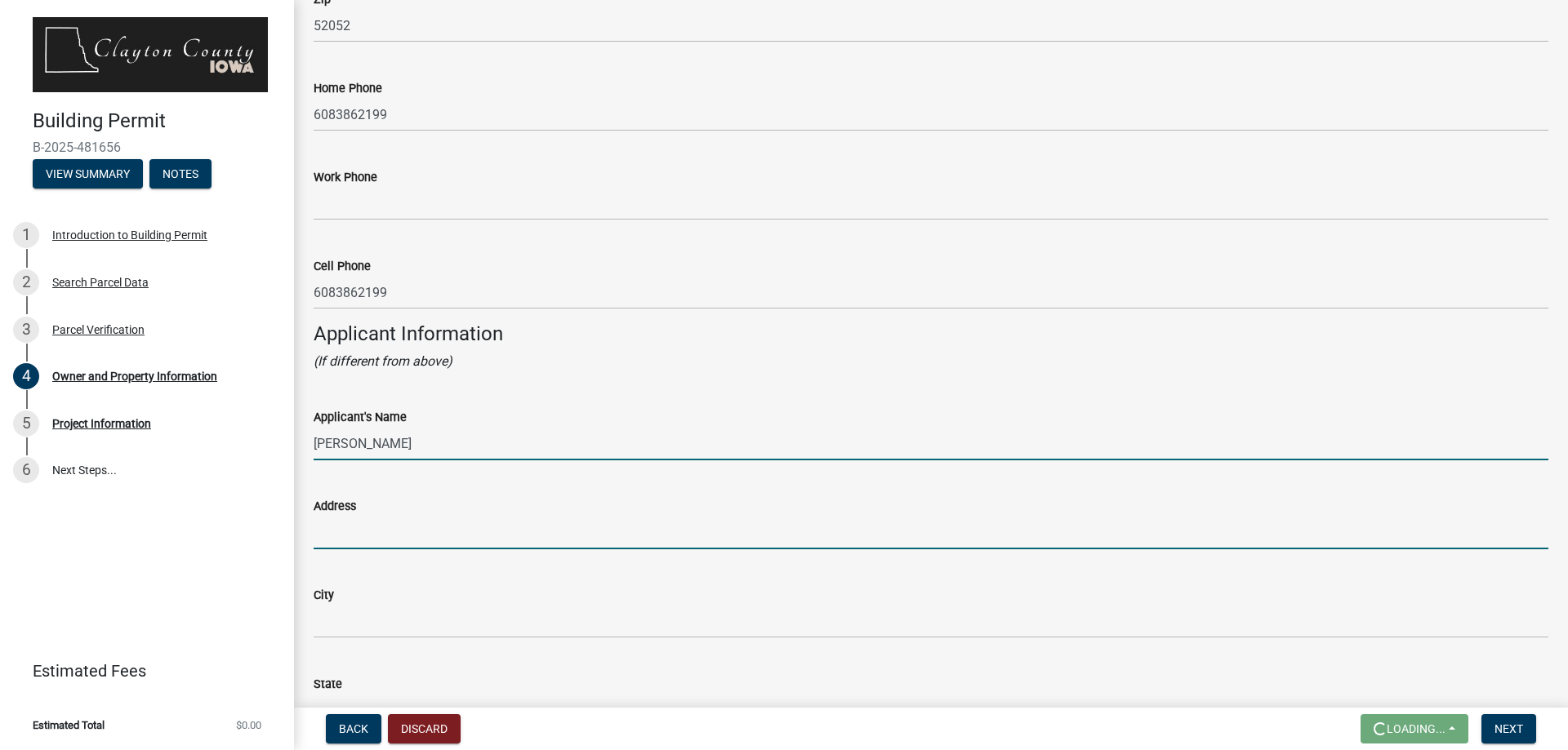
click at [402, 536] on input "Address" at bounding box center [931, 533] width 1235 height 34
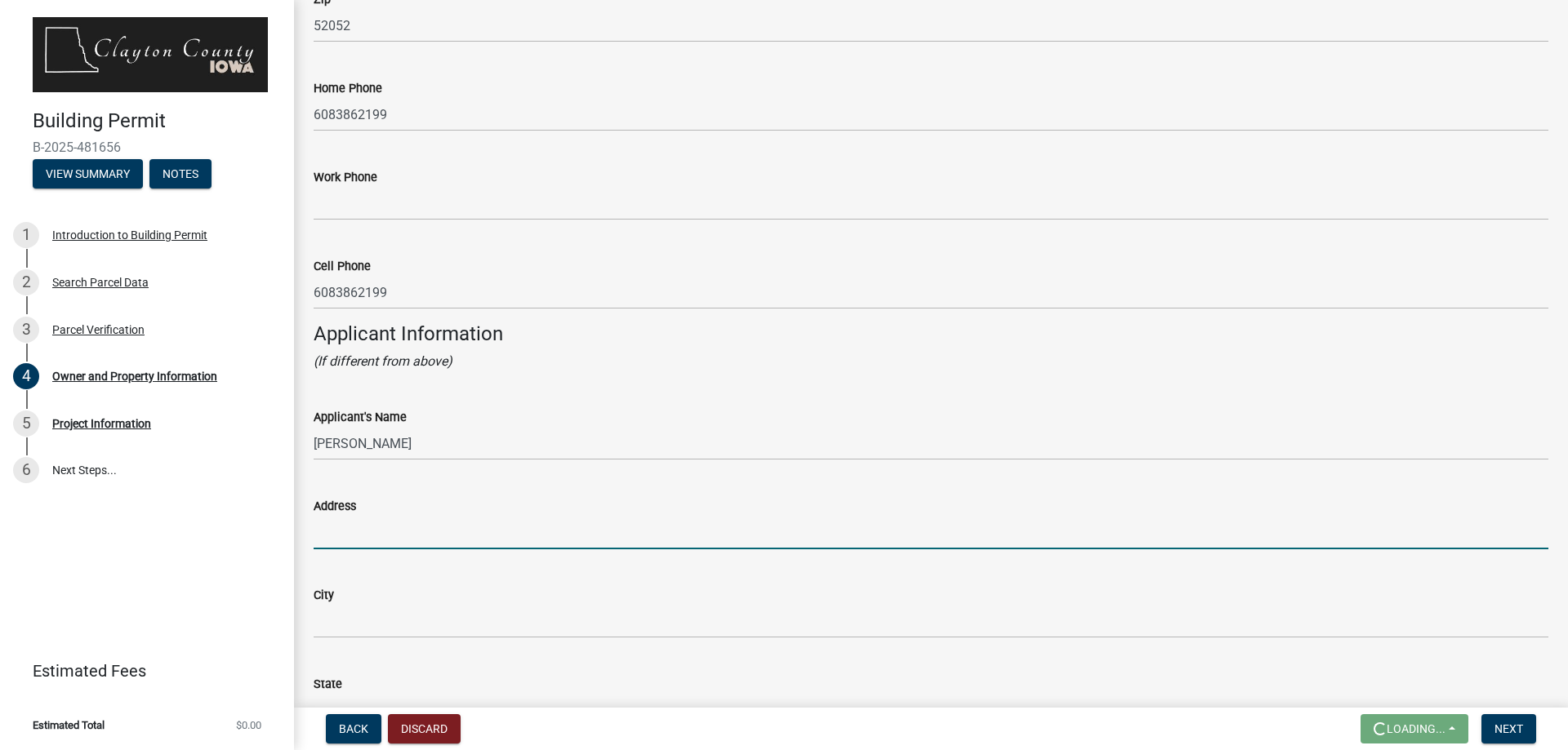
type input "[STREET_ADDRESS]"
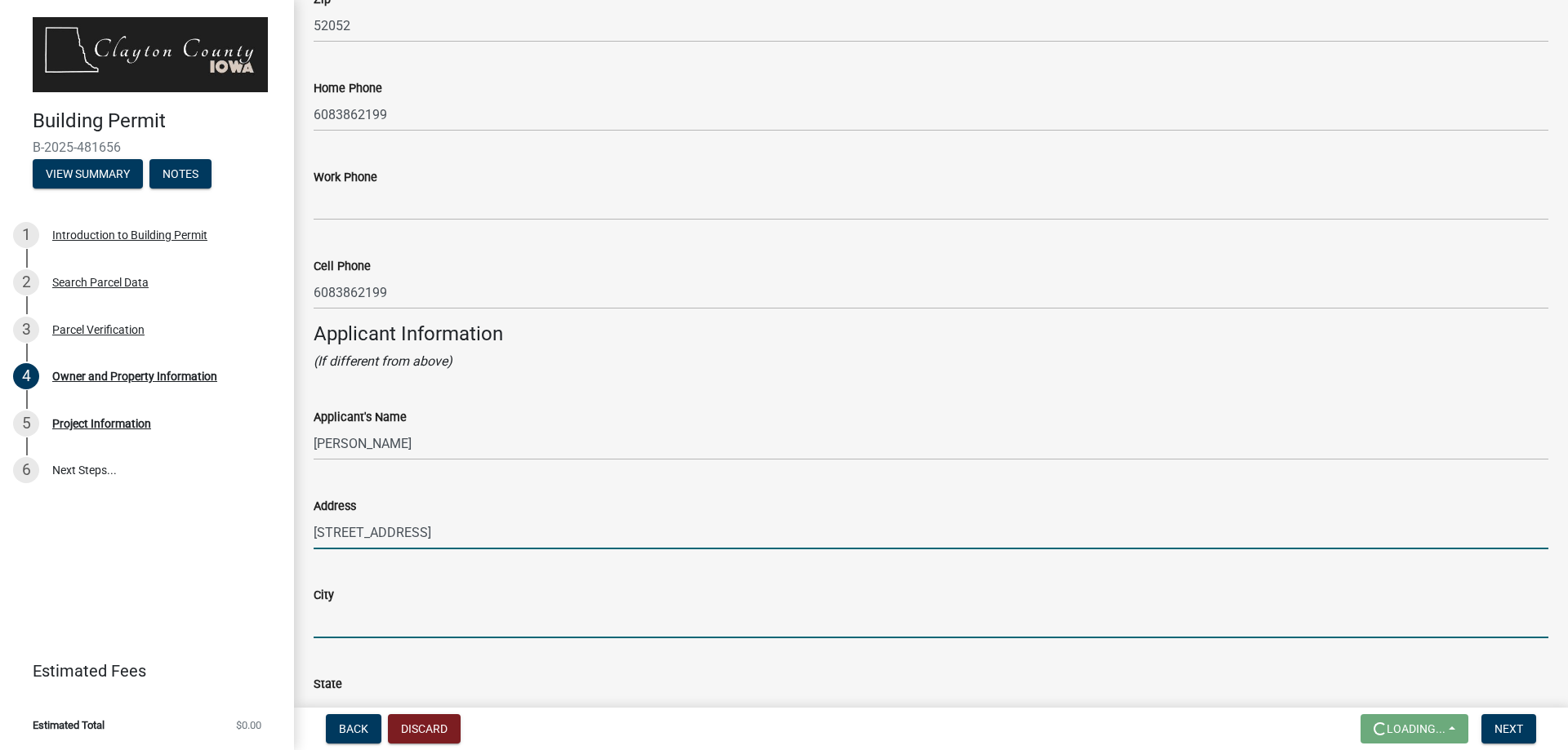
type input "Guttenberg"
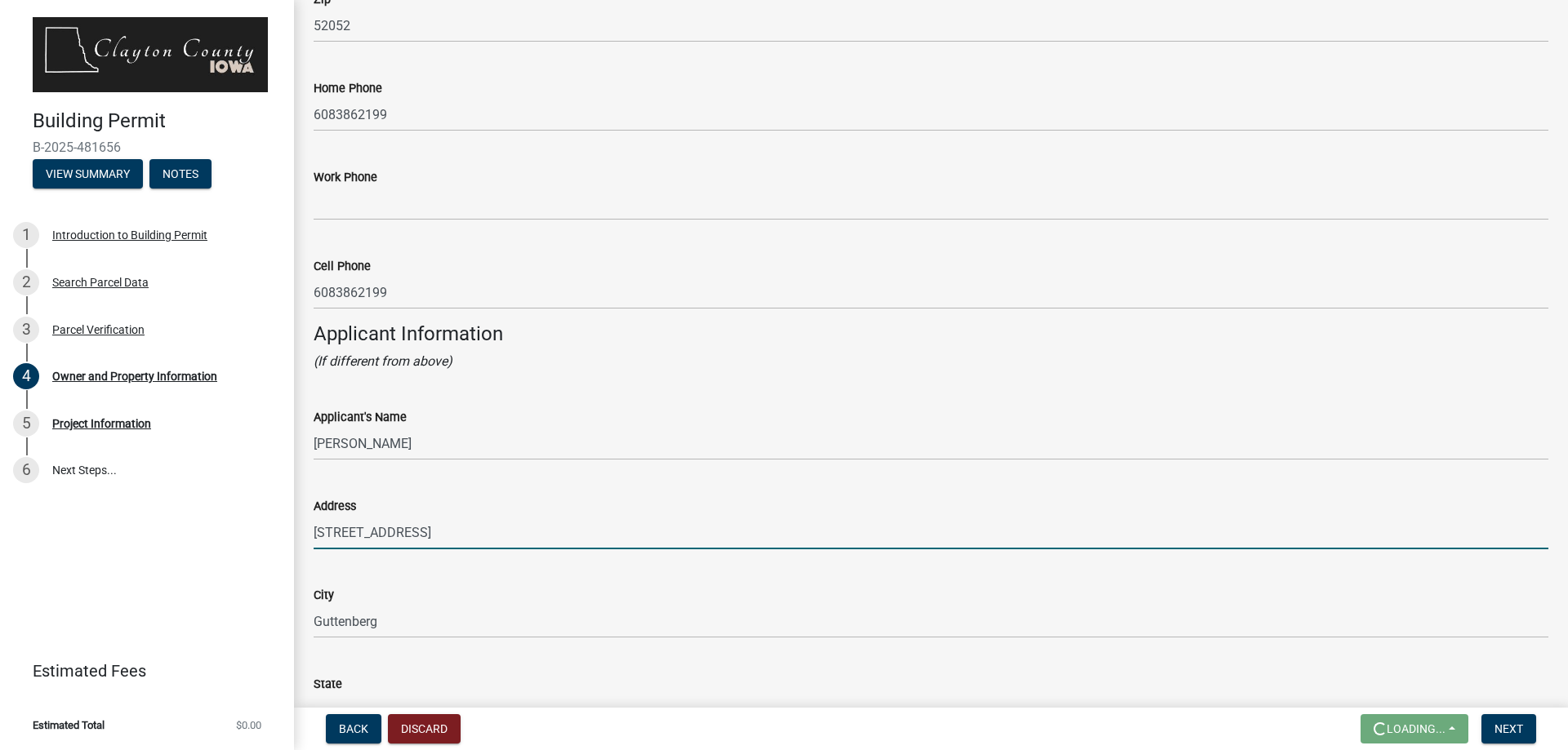
type input "IA"
type input "52052"
type input "6083862199"
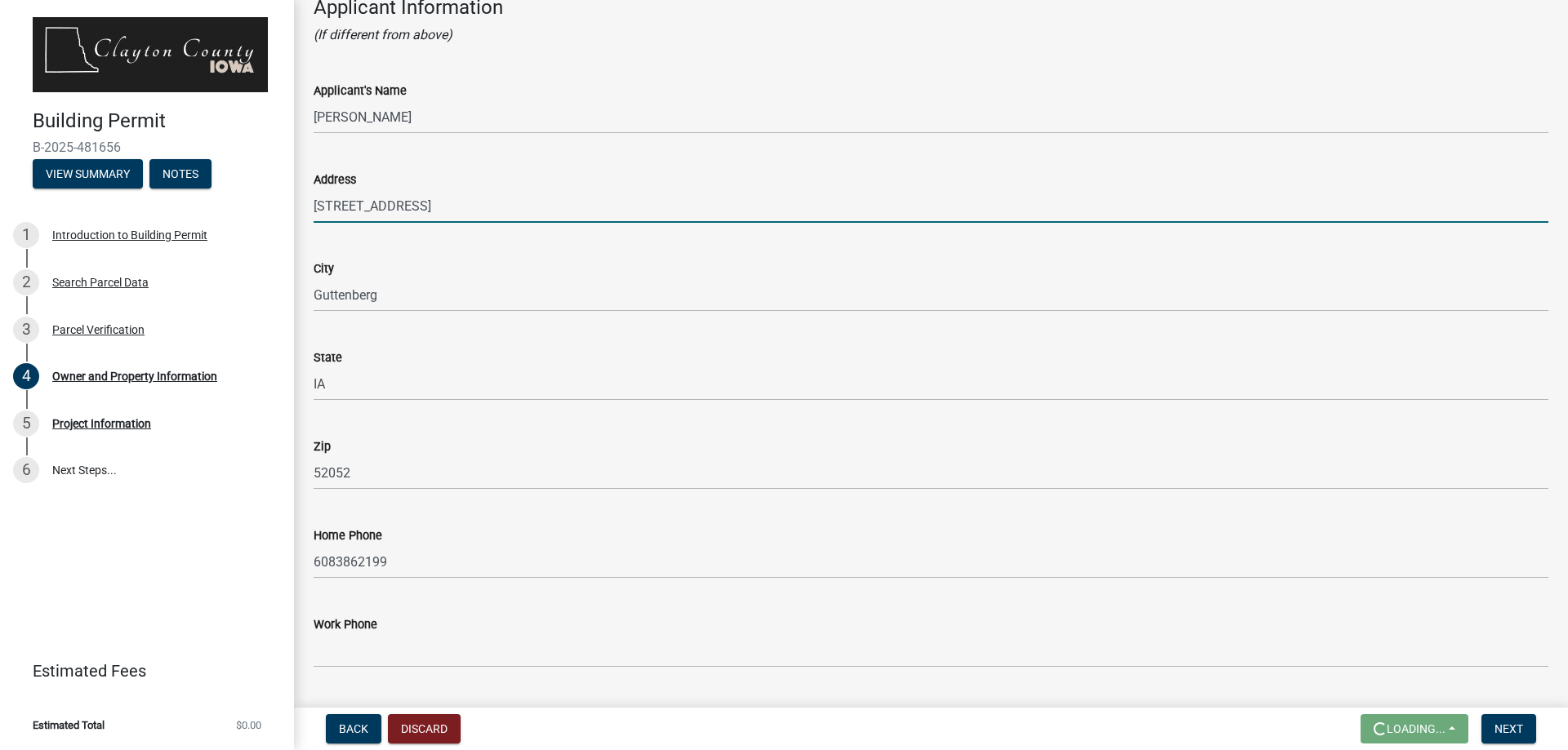
scroll to position [1684, 0]
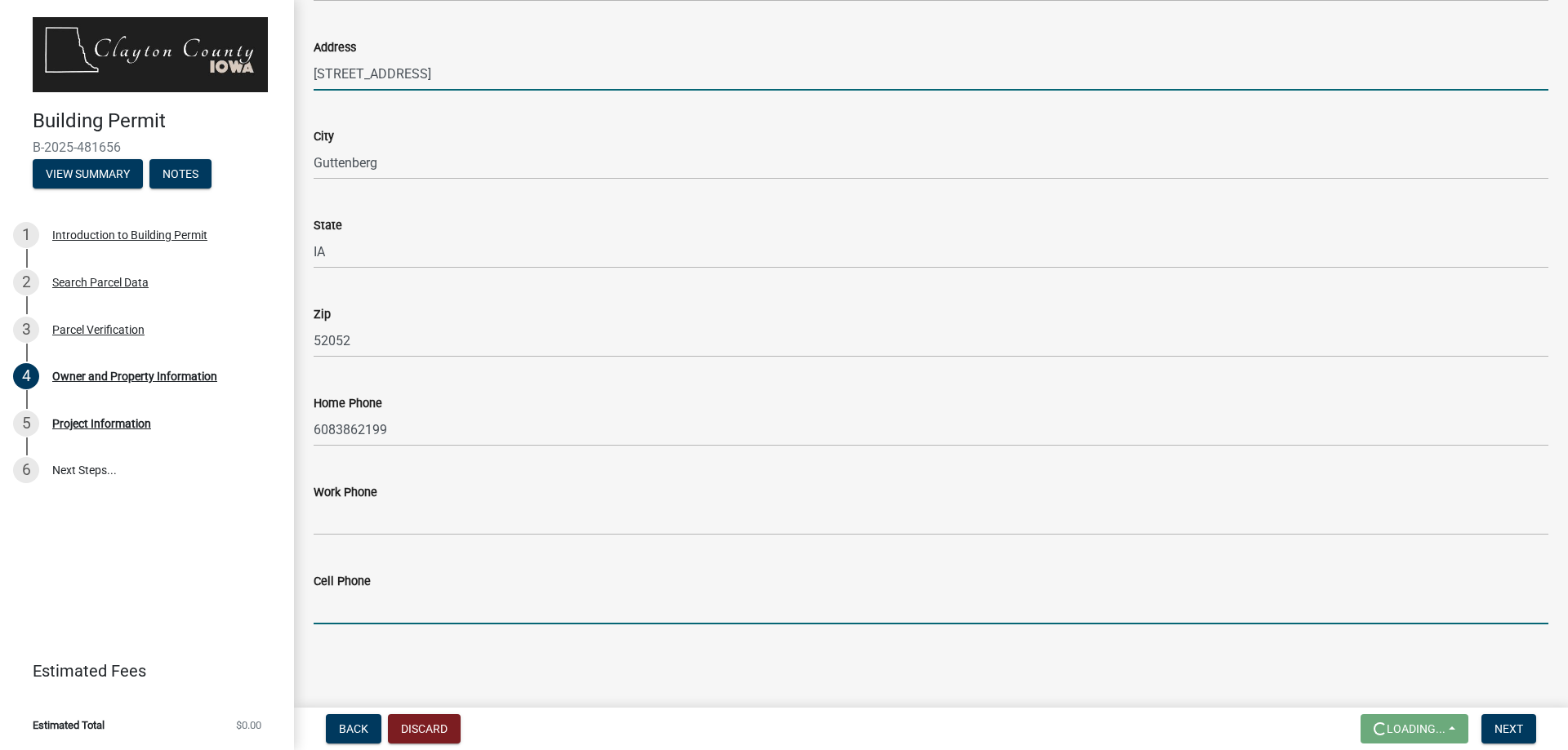
click at [367, 601] on input "Cell Phone" at bounding box center [931, 608] width 1235 height 34
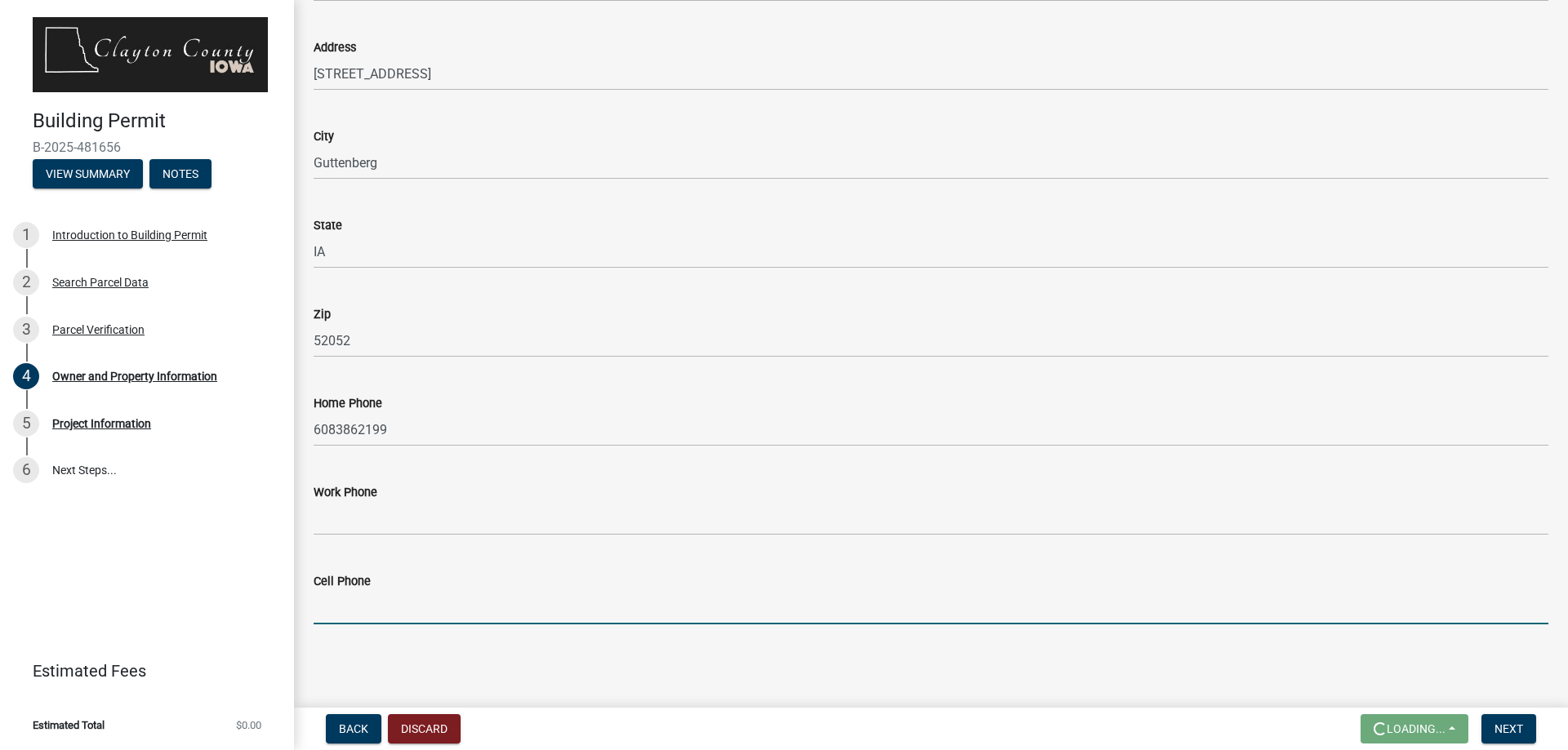
type input "6083862199"
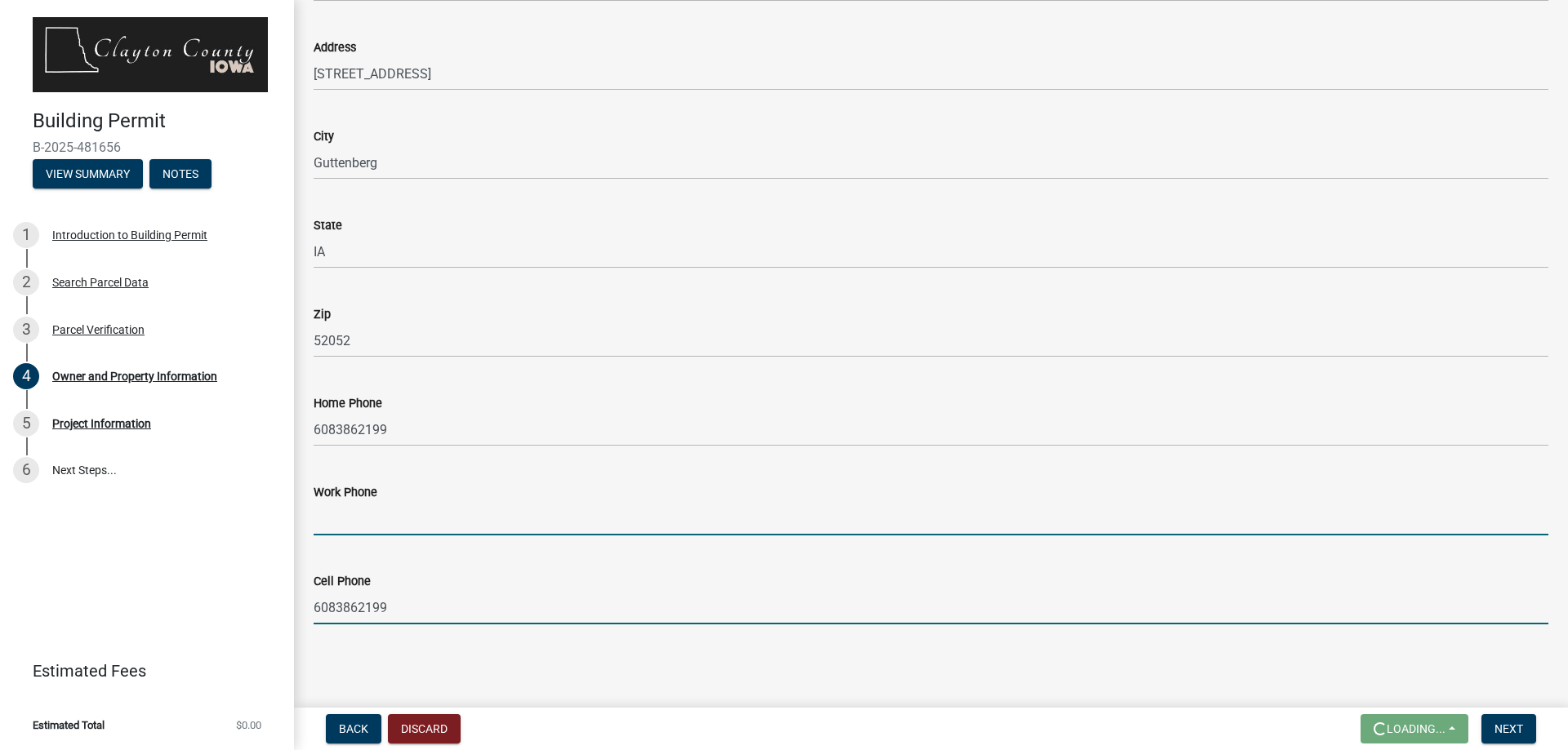
click at [396, 527] on input "Work Phone" at bounding box center [931, 519] width 1235 height 34
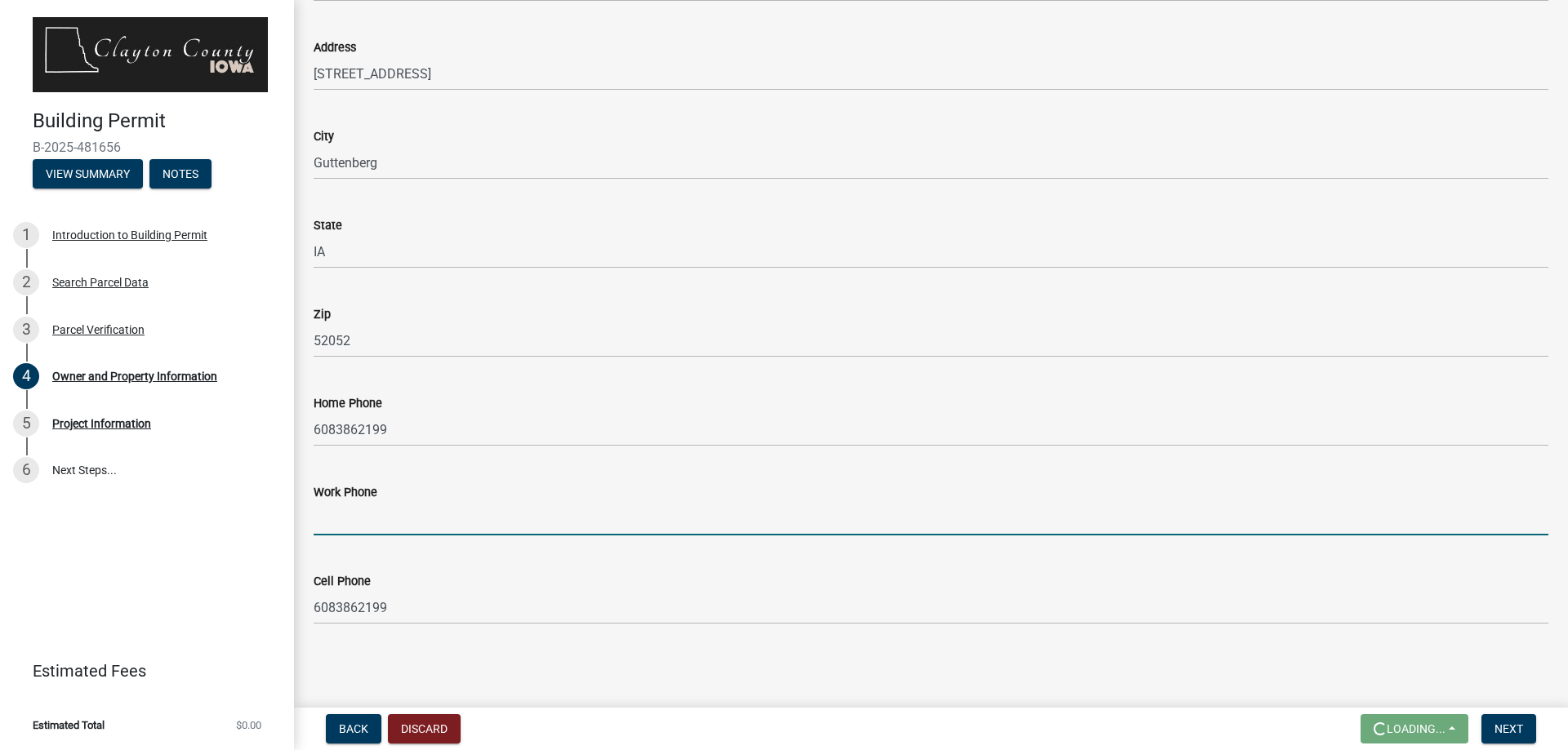
type input "6083862199"
click at [1511, 729] on span "Next" at bounding box center [1508, 729] width 28 height 13
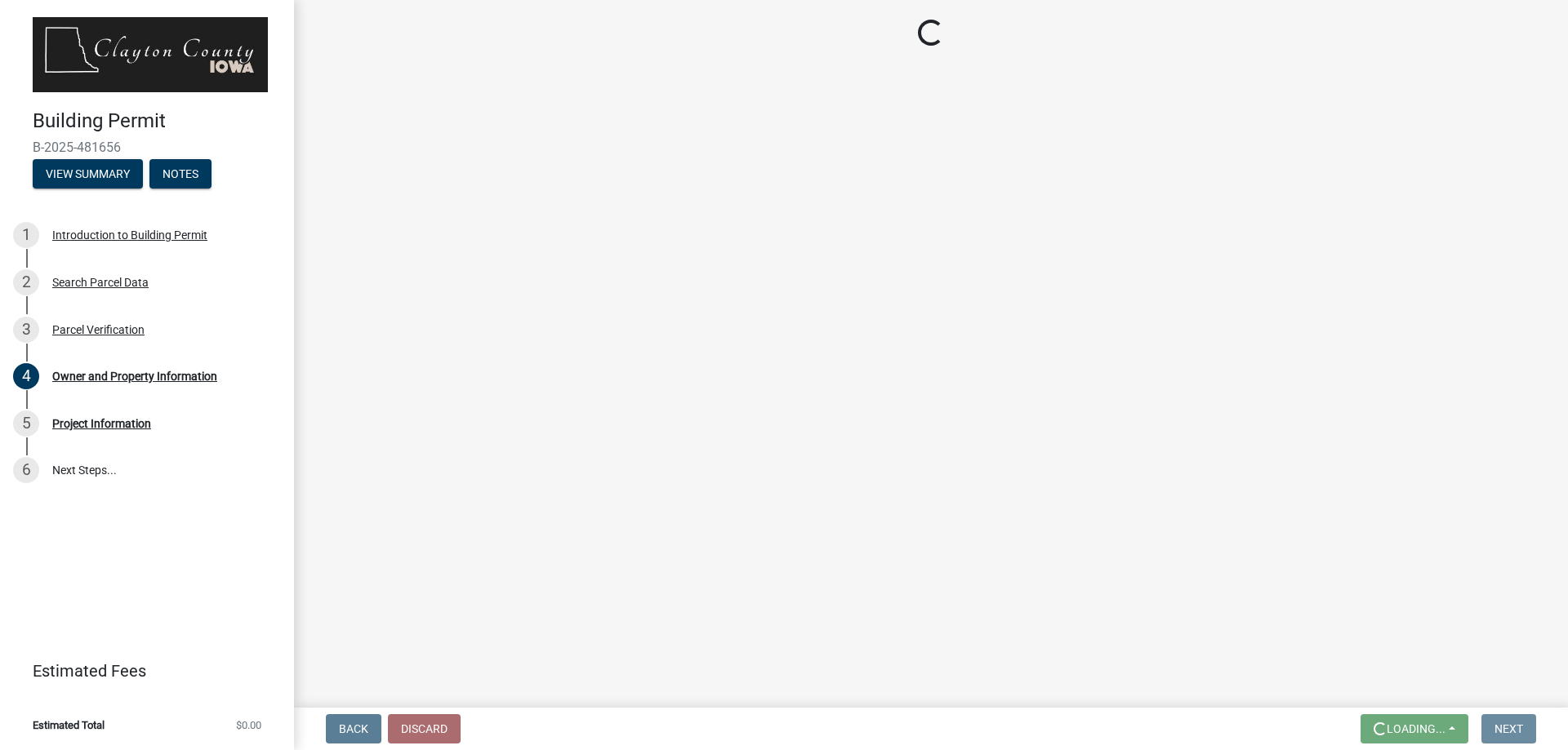
scroll to position [0, 0]
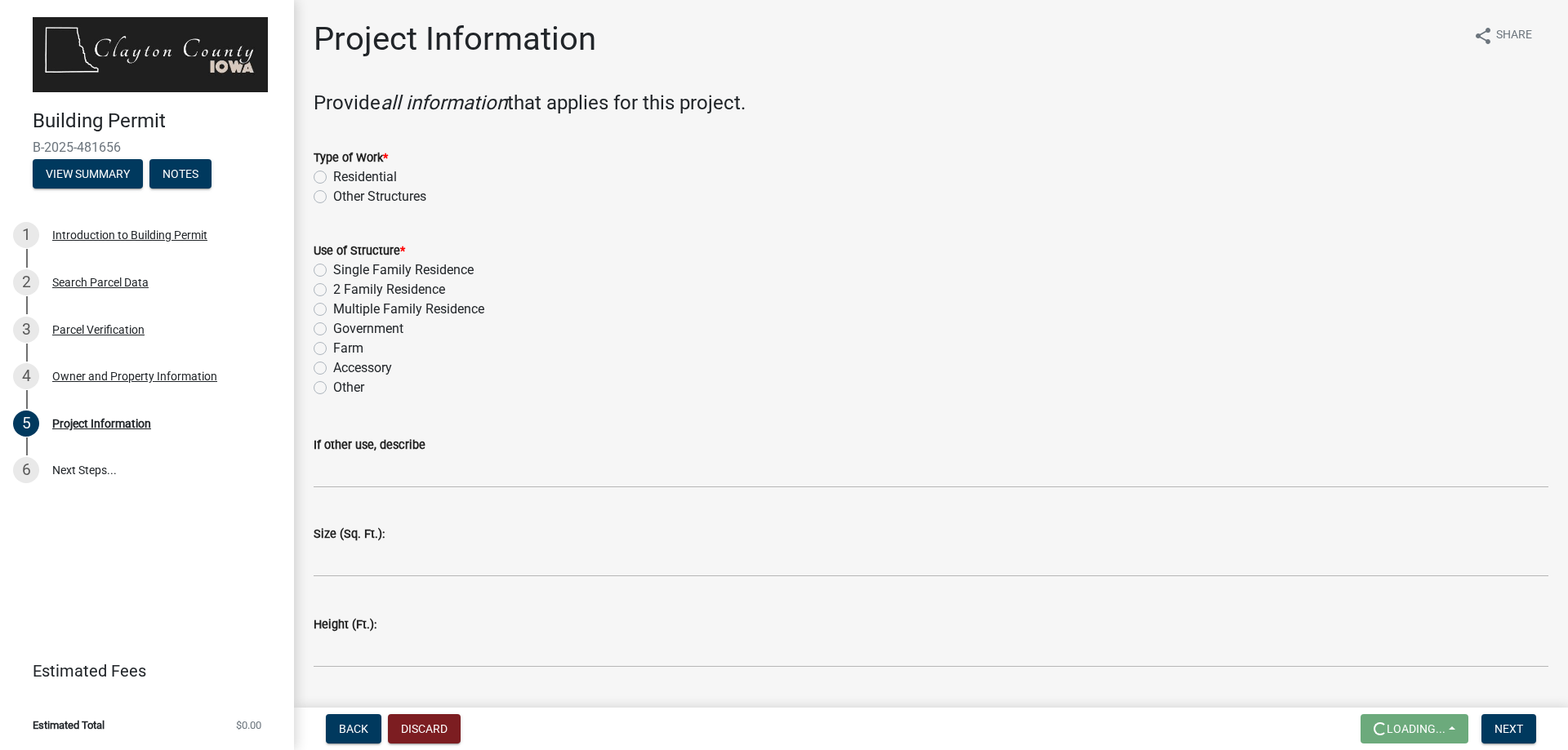
click at [333, 176] on label "Residential" at bounding box center [365, 177] width 64 height 20
click at [333, 176] on input "Residential" at bounding box center [339, 172] width 11 height 11
radio input "true"
click at [333, 267] on label "Single Family Residence" at bounding box center [404, 270] width 140 height 20
click at [333, 267] on input "Single Family Residence" at bounding box center [339, 266] width 11 height 11
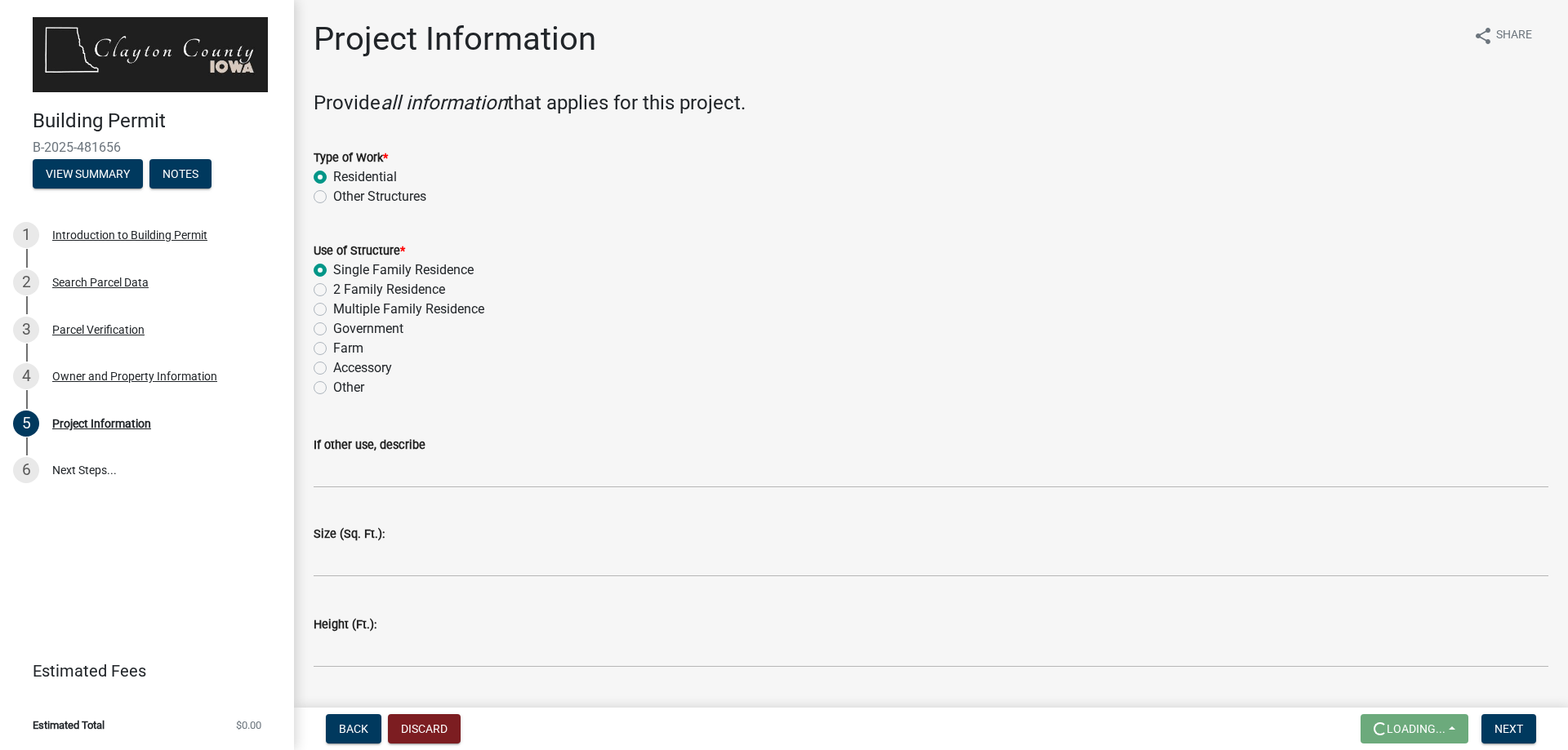
radio input "true"
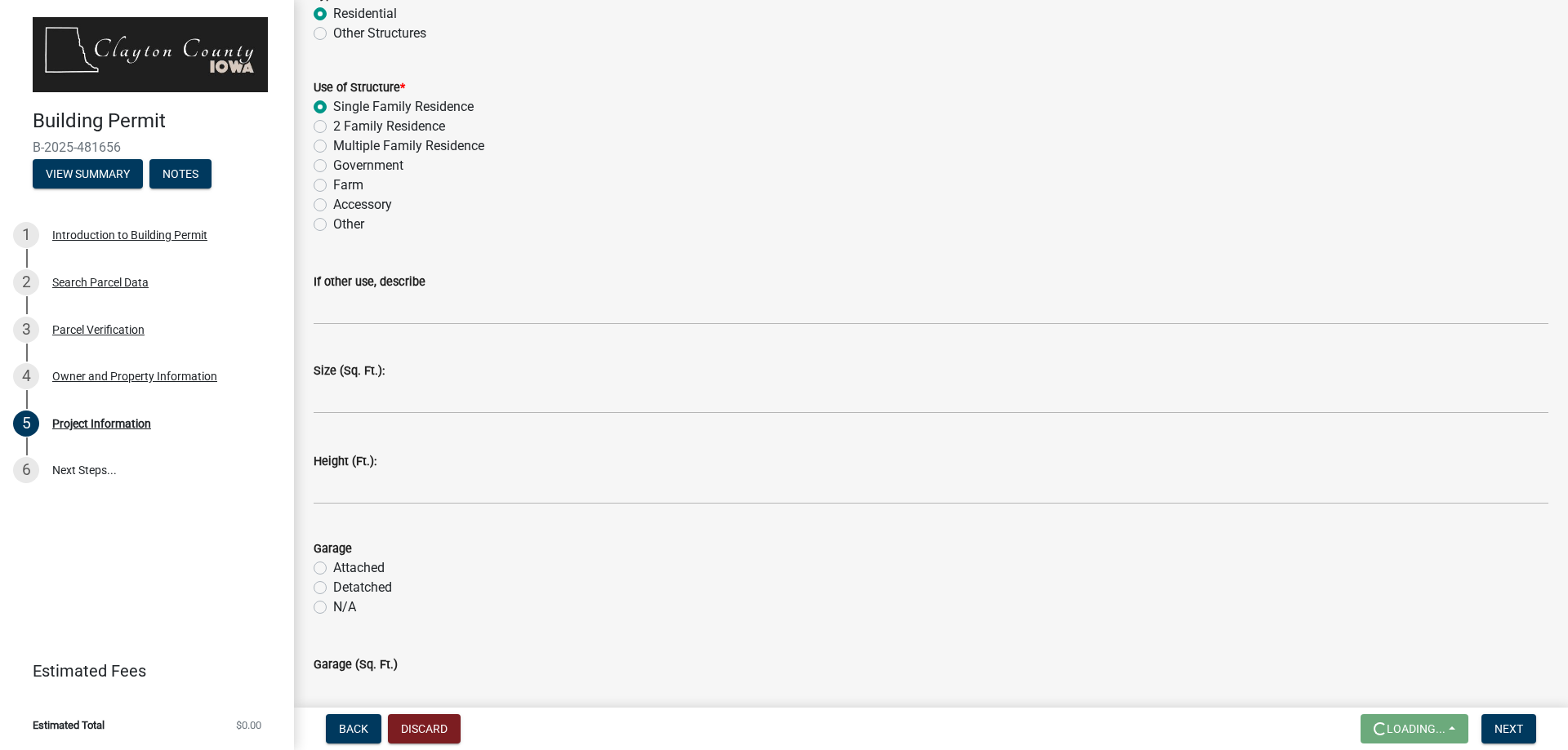
scroll to position [245, 0]
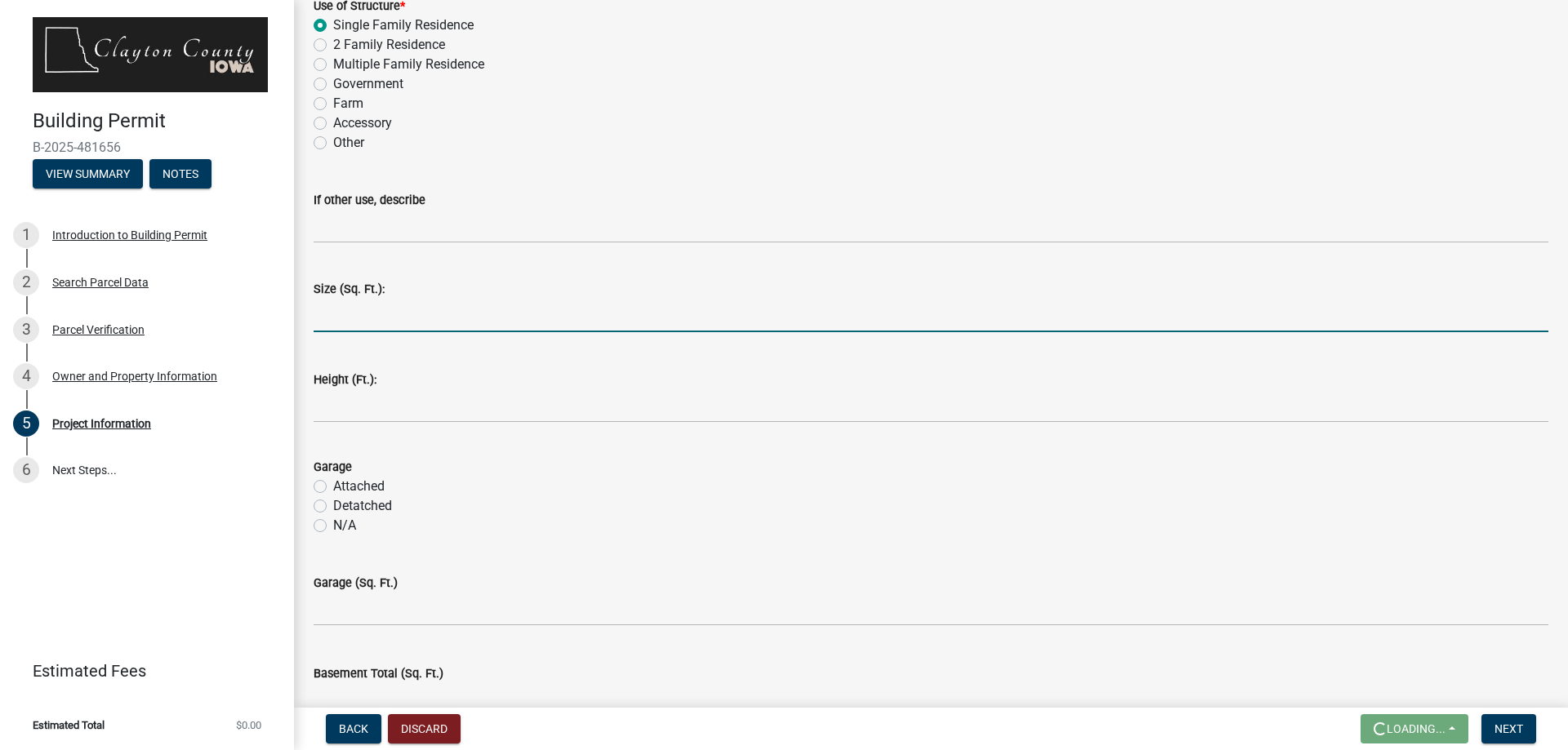
click at [360, 326] on input "text" at bounding box center [931, 315] width 1235 height 34
type input "2800"
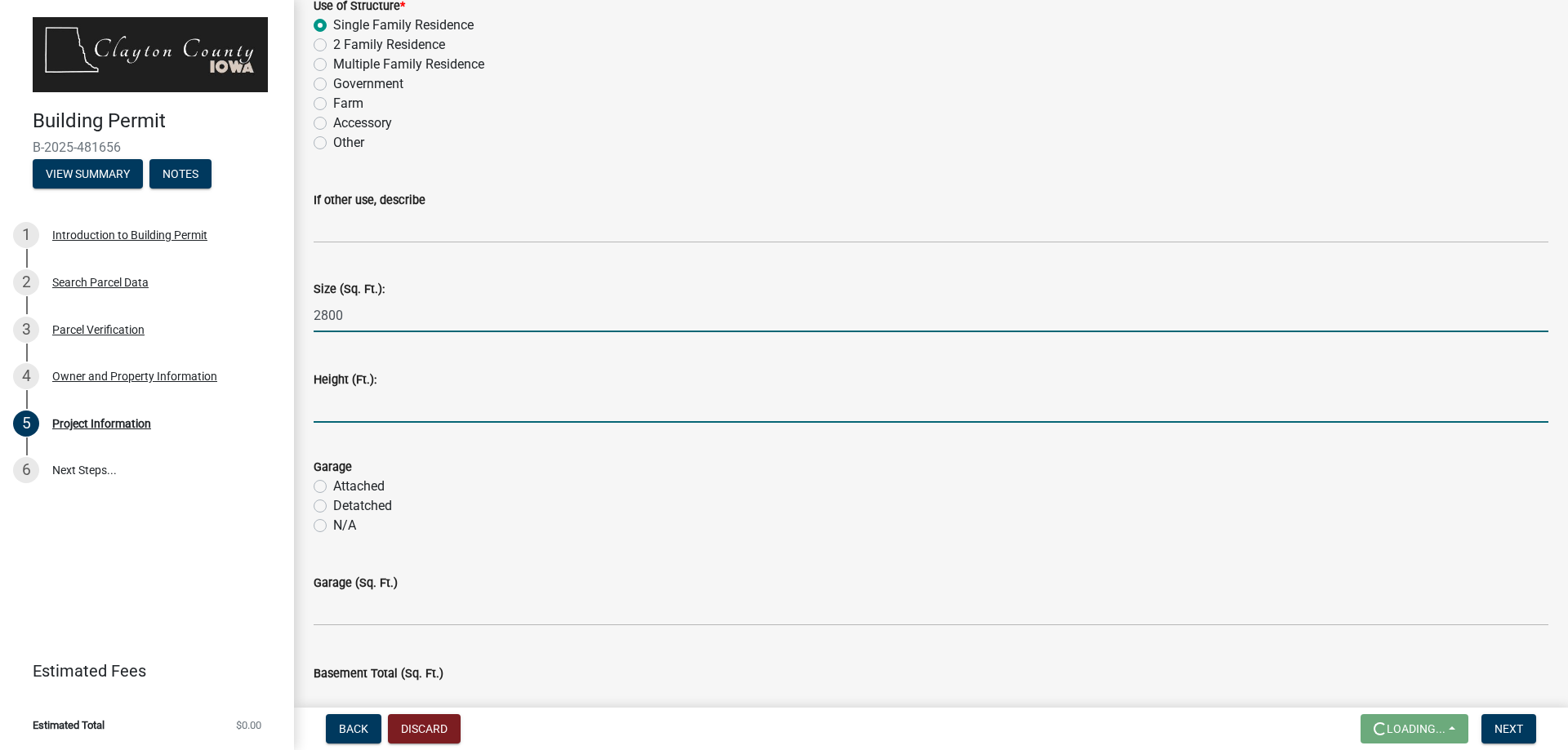
click at [408, 411] on input "text" at bounding box center [931, 406] width 1235 height 34
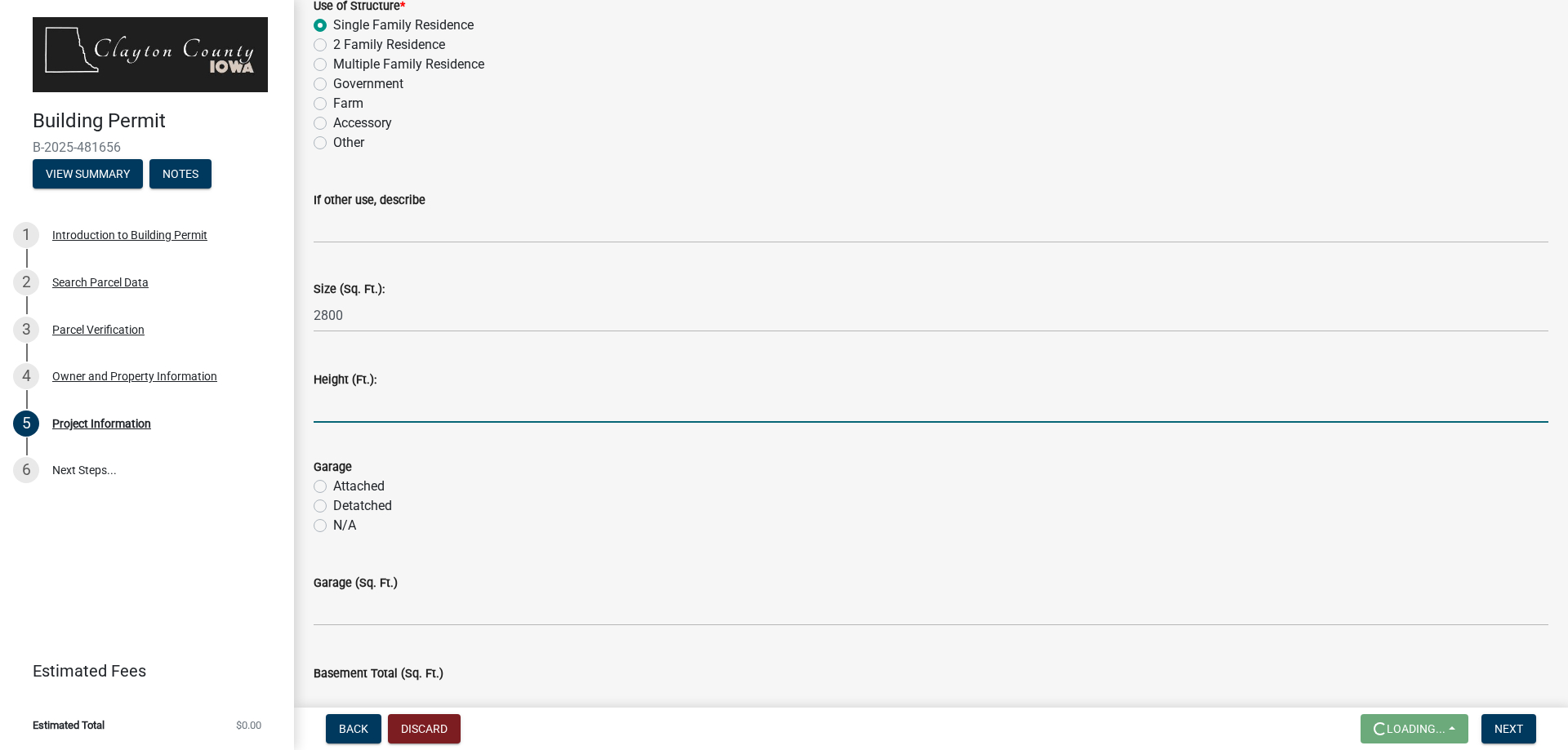
type input "18"
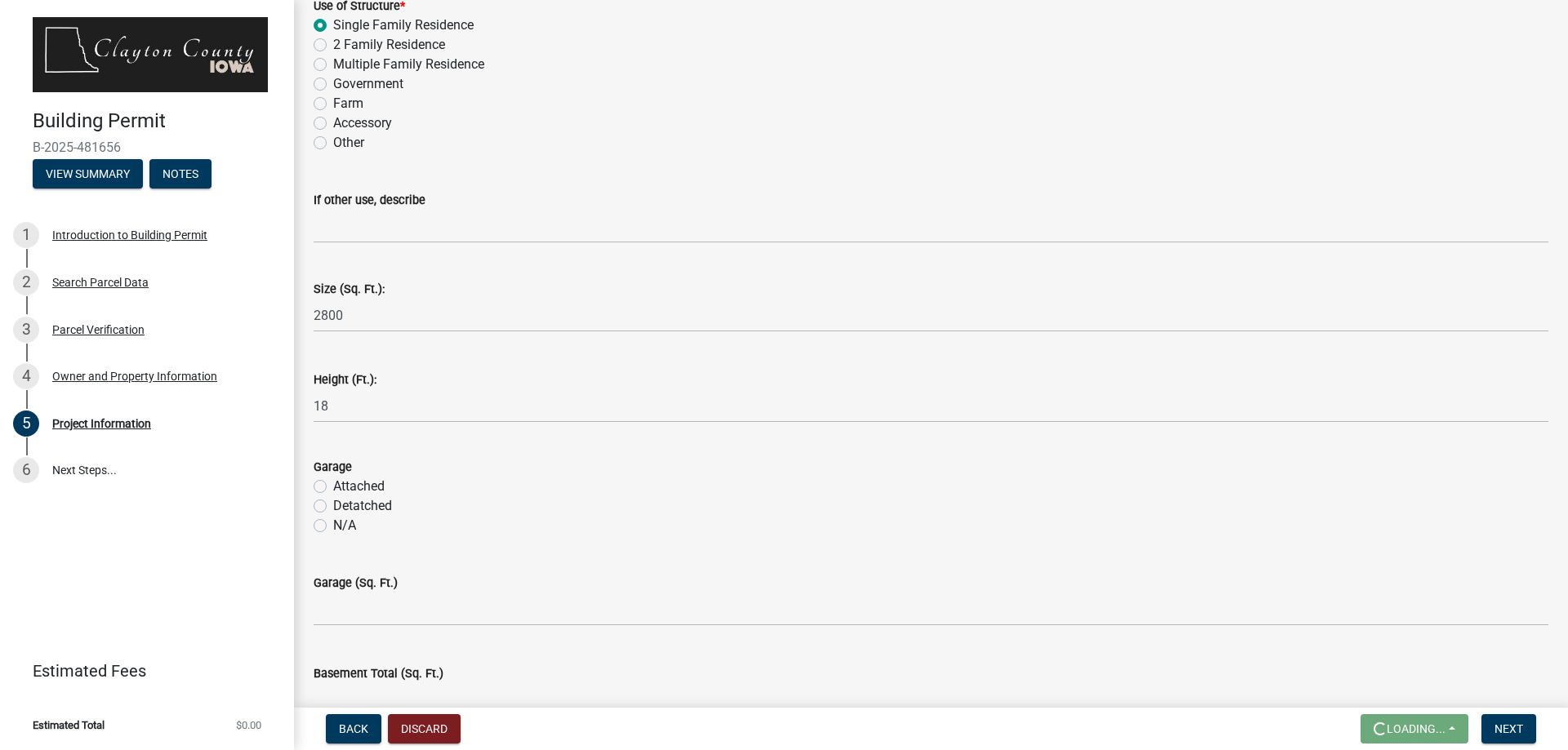
click at [333, 488] on label "Attached" at bounding box center [359, 487] width 52 height 20
click at [333, 488] on input "Attached" at bounding box center [339, 483] width 11 height 11
radio input "true"
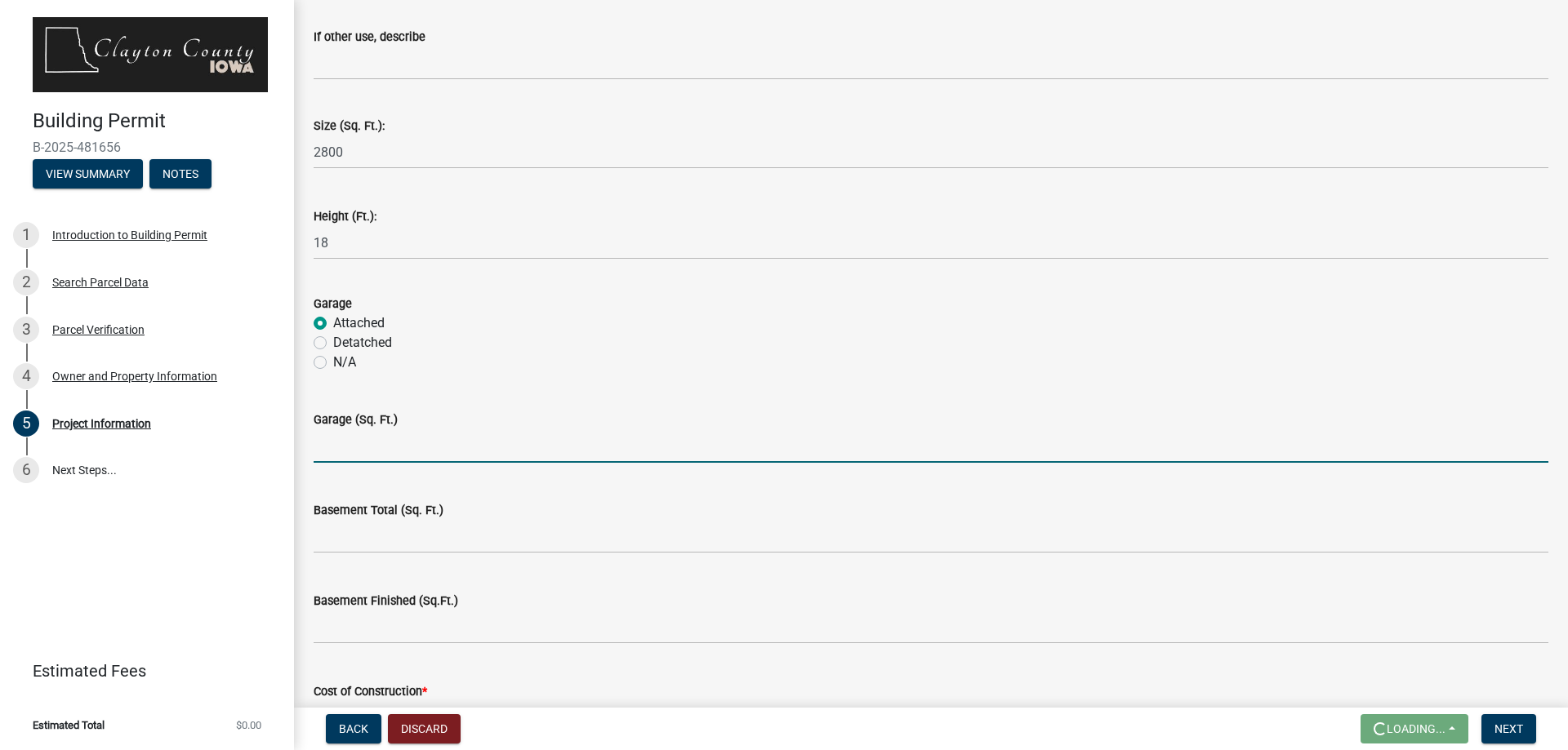
click at [444, 451] on input "text" at bounding box center [931, 446] width 1235 height 34
type input "2000"
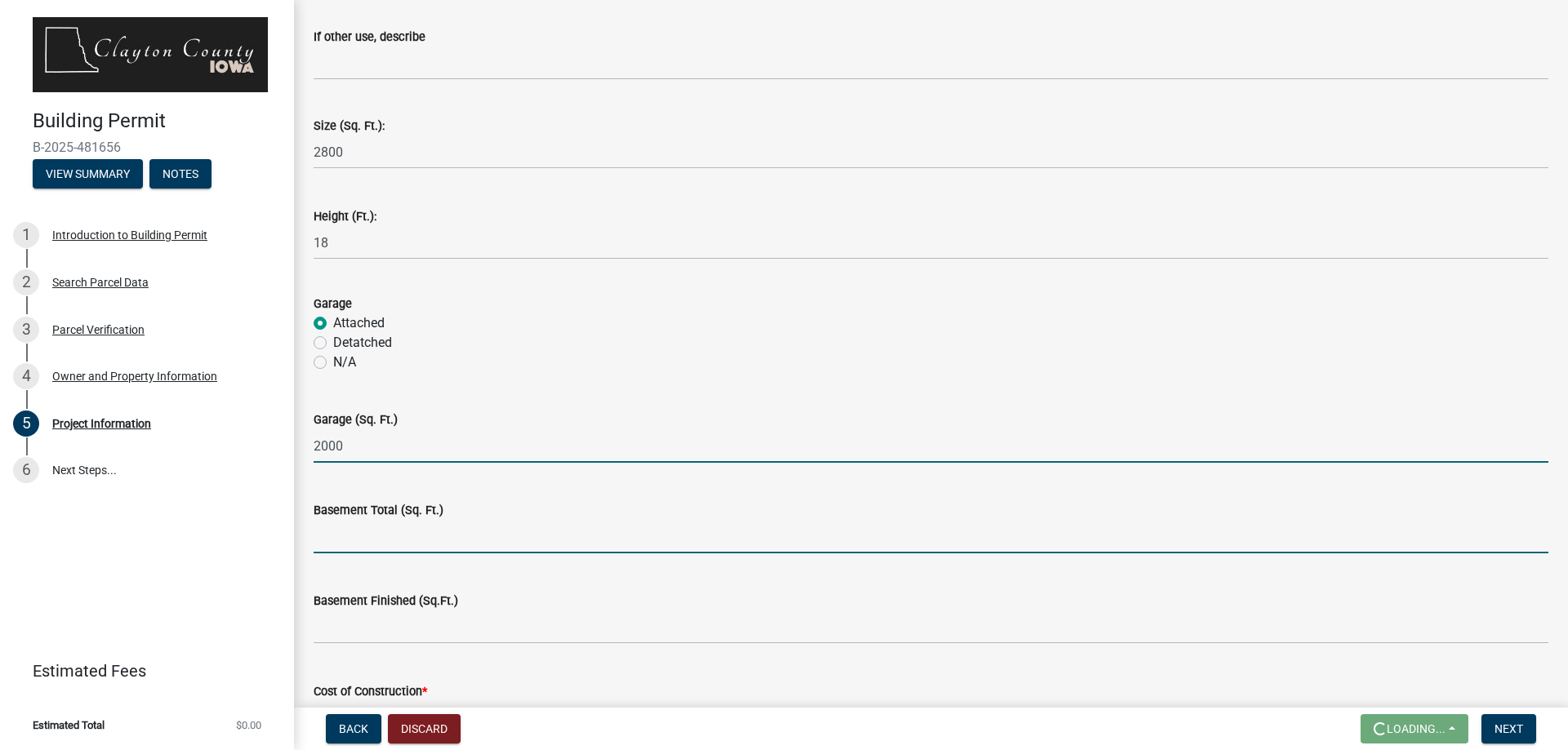
click at [399, 528] on input "text" at bounding box center [931, 537] width 1235 height 34
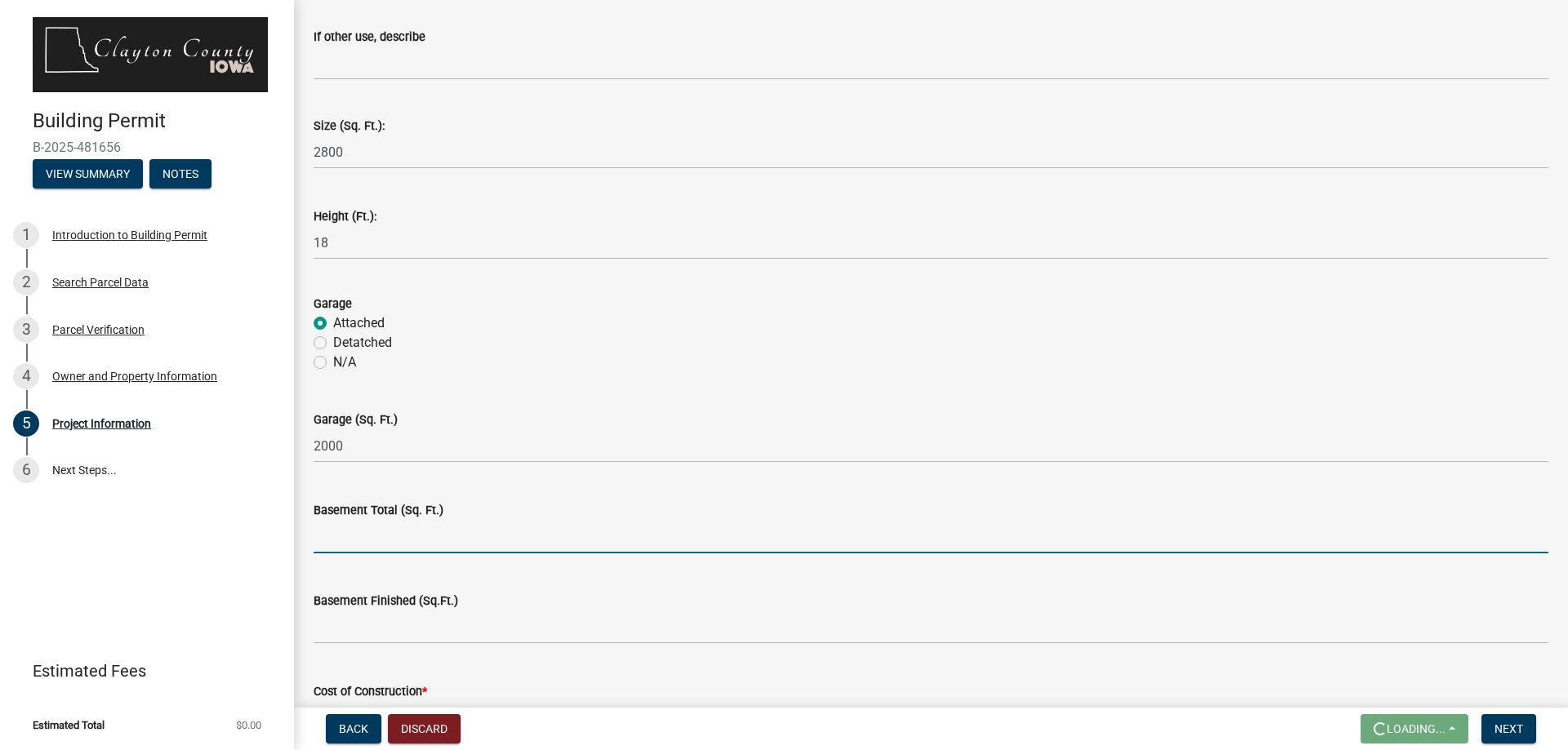
type input "0"
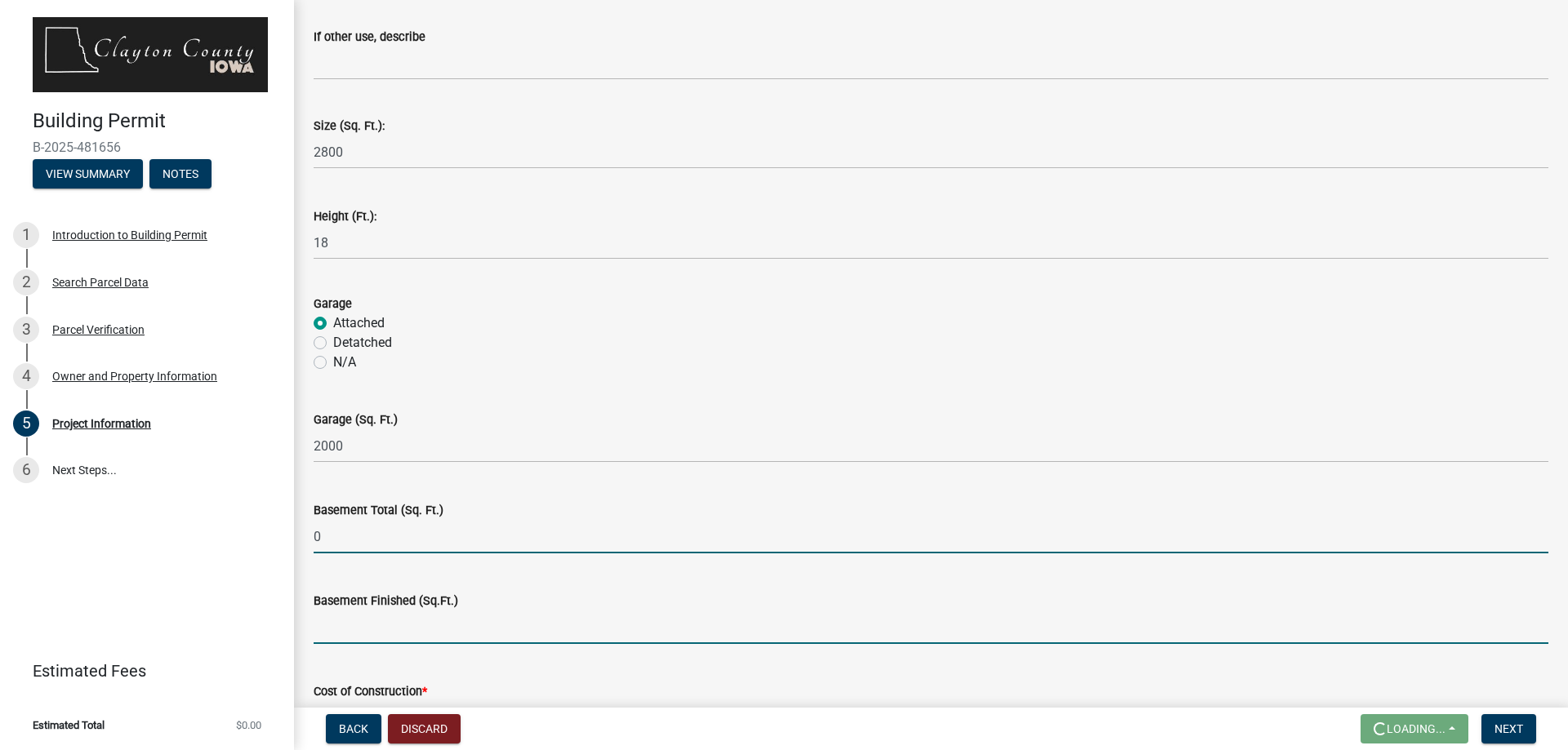
click at [377, 632] on input "text" at bounding box center [931, 627] width 1235 height 34
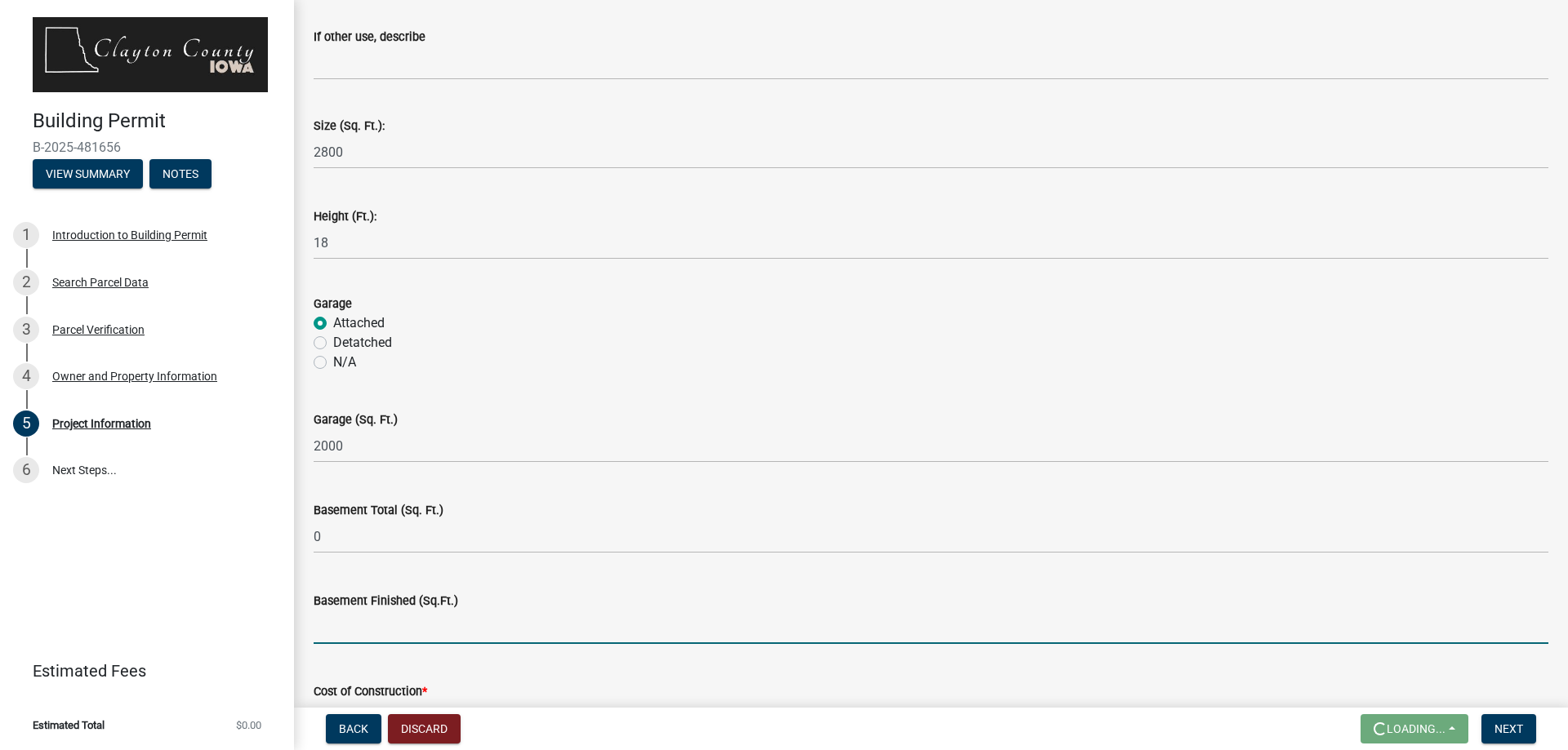
type input "0"
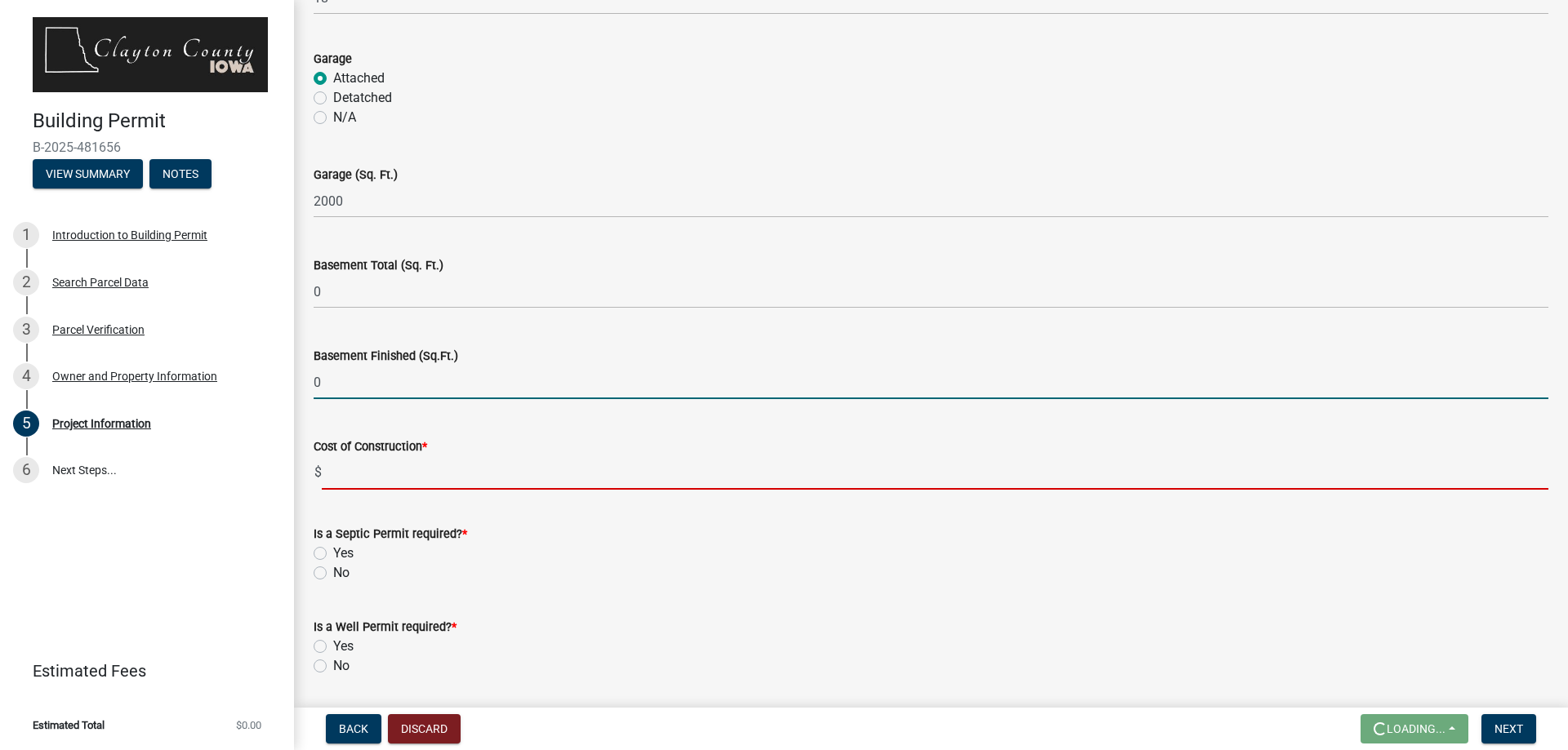
click at [324, 469] on input "text" at bounding box center [935, 474] width 1227 height 34
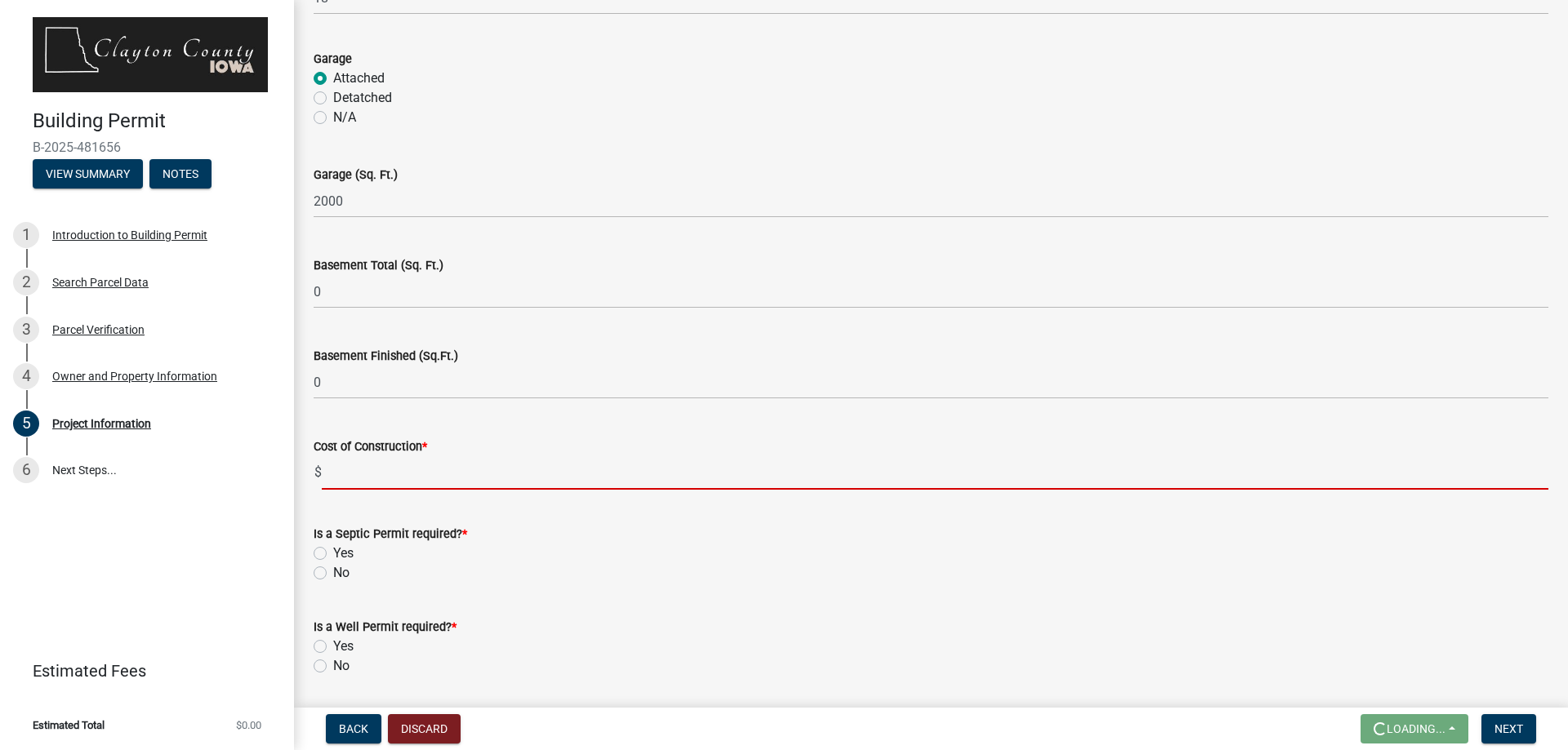
type input "150000"
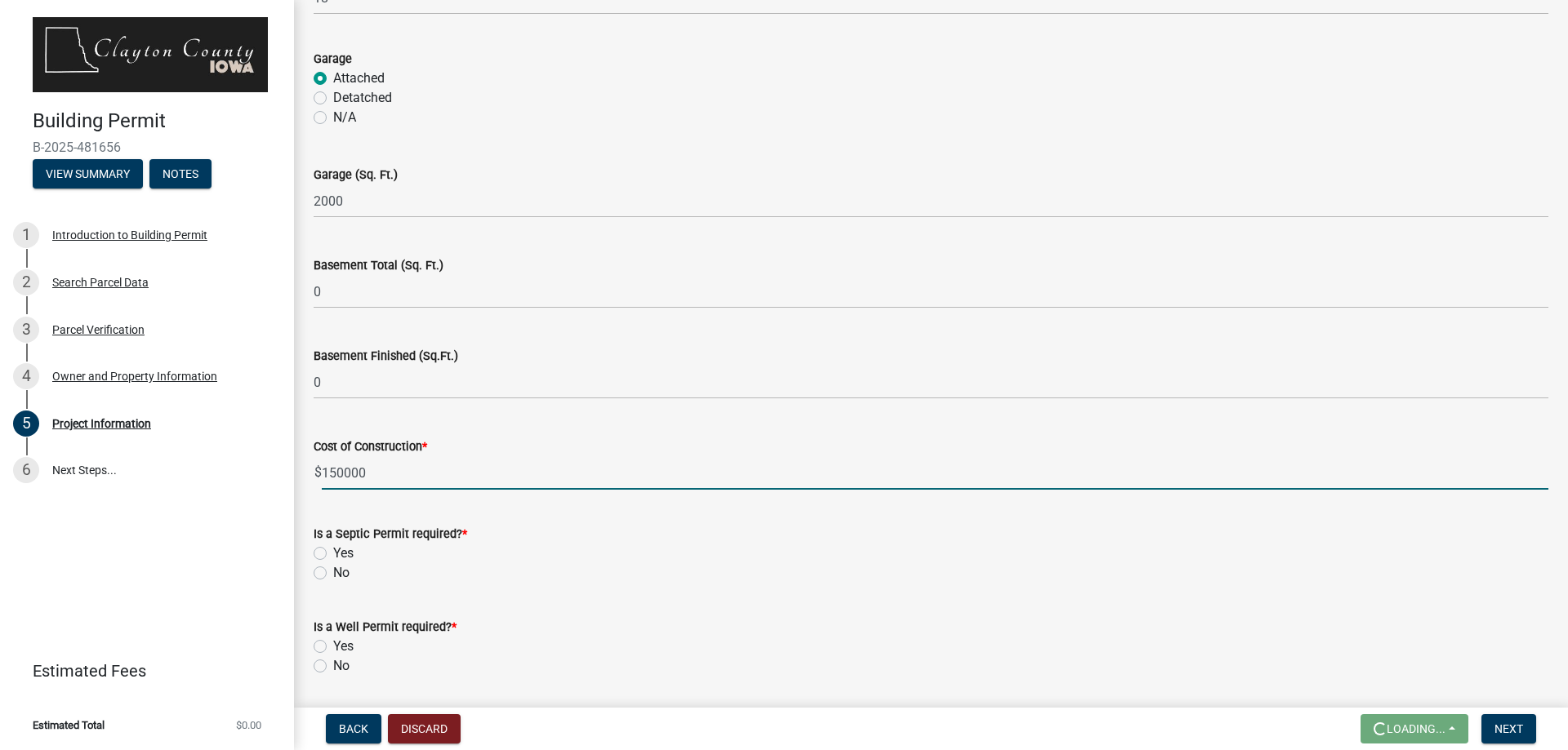
click at [333, 571] on label "No" at bounding box center [341, 573] width 16 height 20
click at [333, 571] on input "No" at bounding box center [339, 569] width 11 height 11
radio input "true"
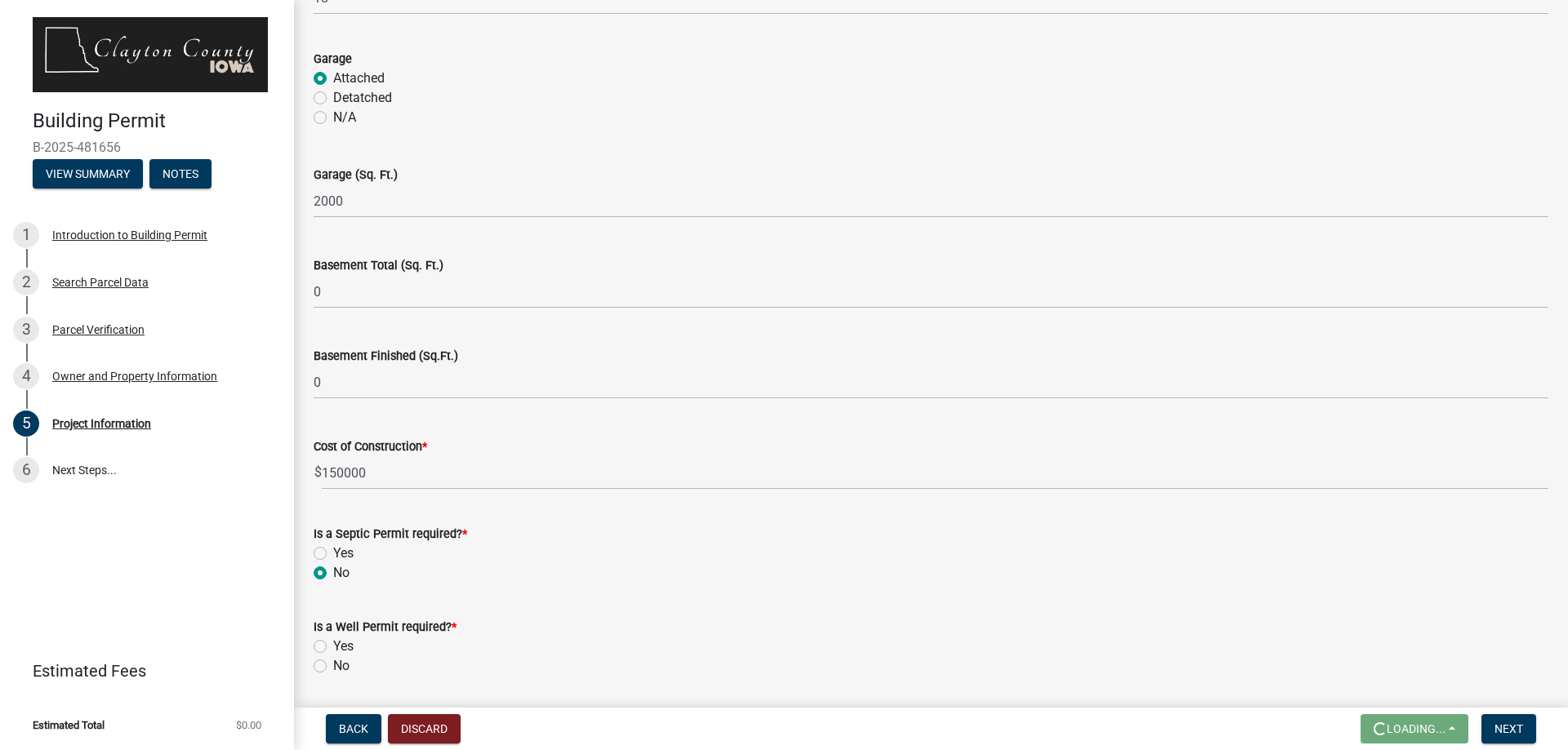
scroll to position [817, 0]
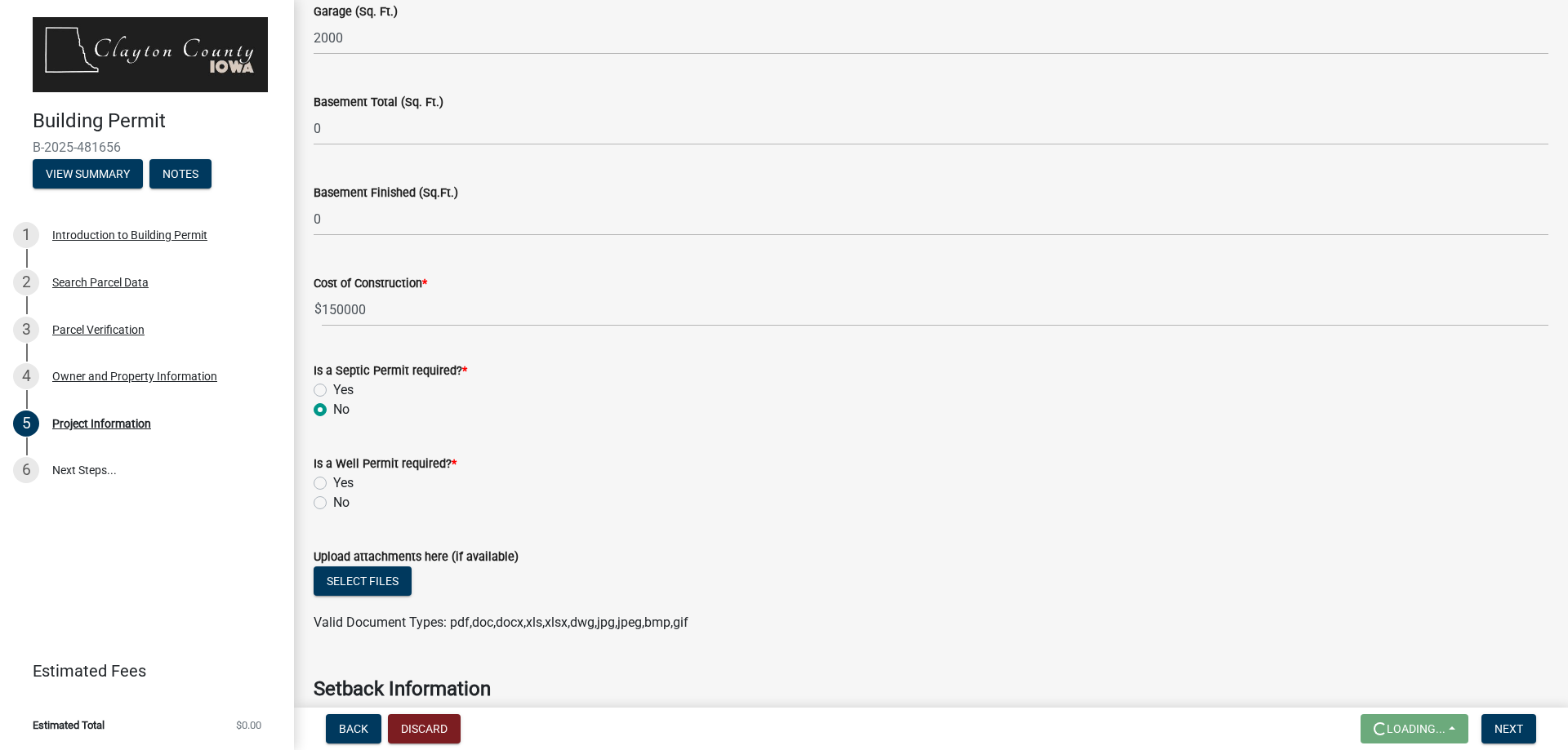
click at [333, 500] on label "No" at bounding box center [341, 503] width 16 height 20
click at [333, 500] on input "No" at bounding box center [339, 499] width 11 height 11
radio input "true"
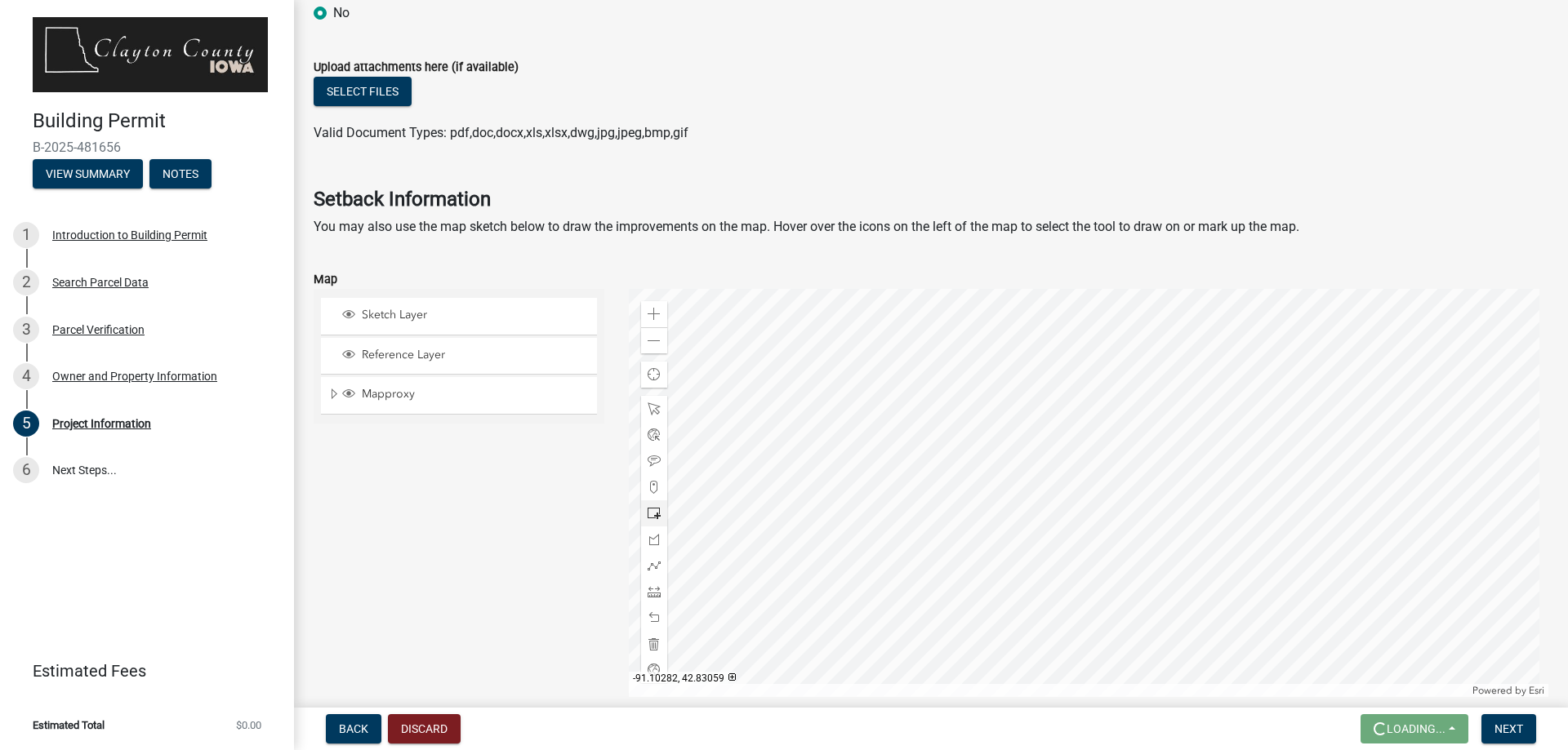
scroll to position [1470, 0]
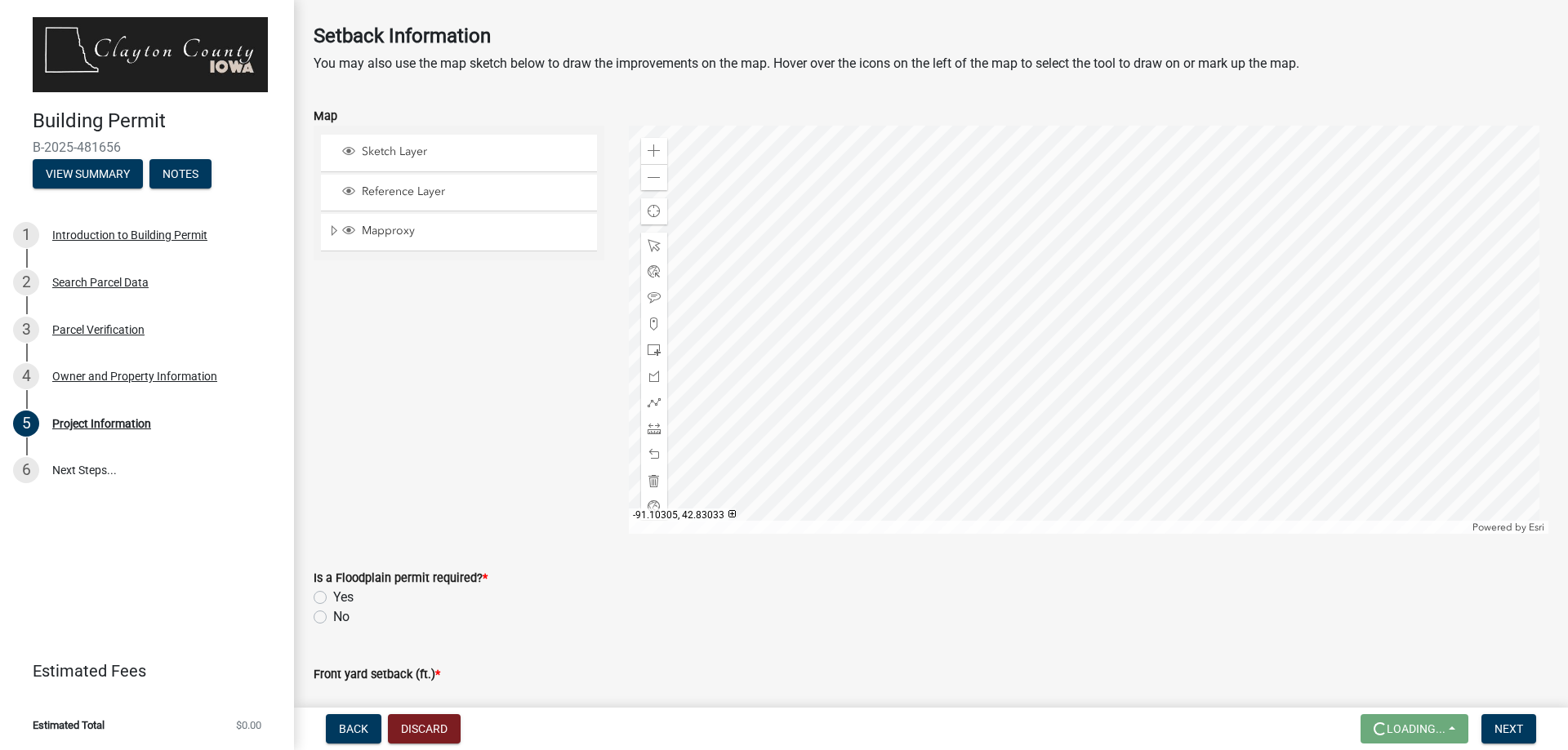
click at [333, 602] on label "Yes" at bounding box center [343, 598] width 20 height 20
click at [333, 598] on input "Yes" at bounding box center [339, 594] width 11 height 11
radio input "true"
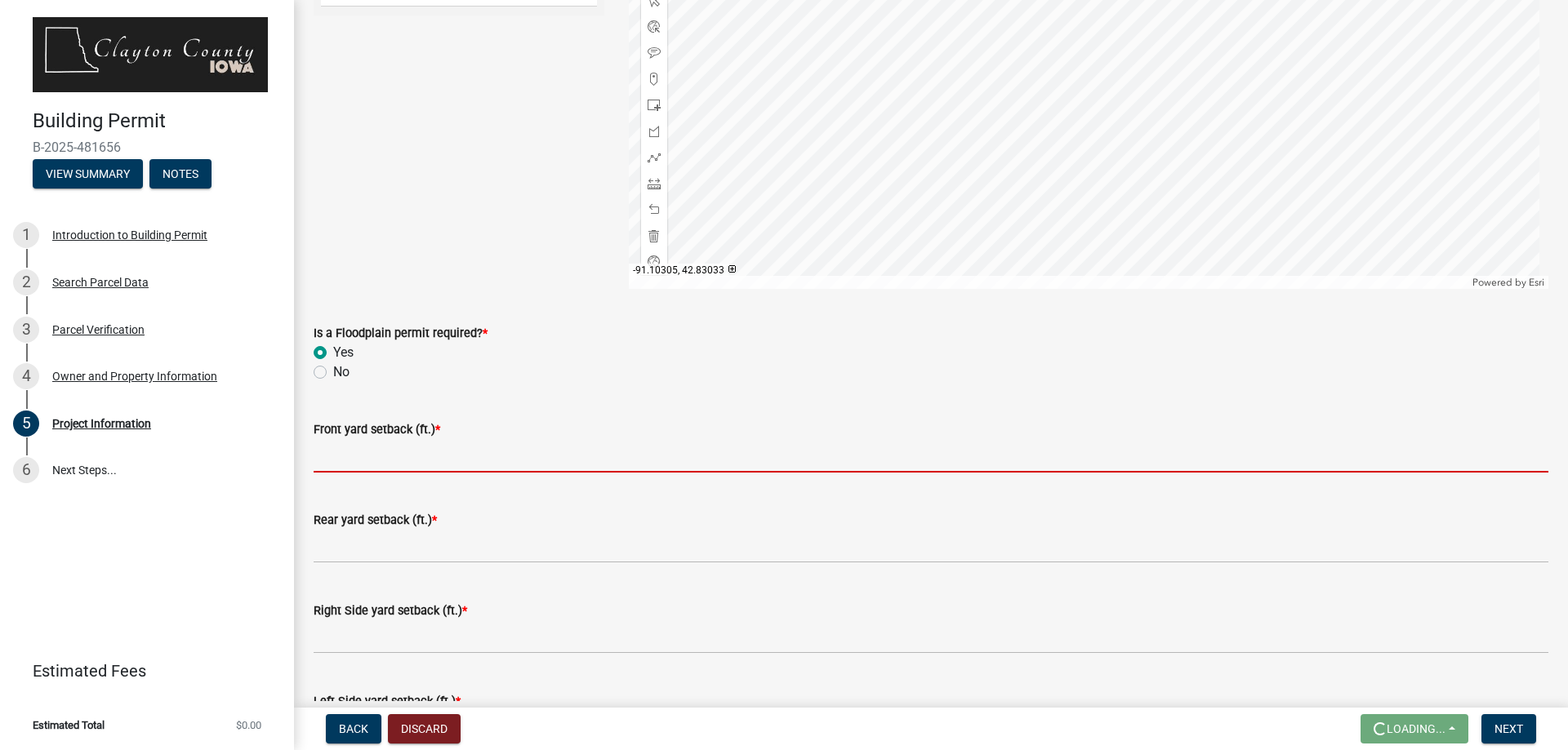
click at [443, 459] on input "text" at bounding box center [931, 456] width 1235 height 34
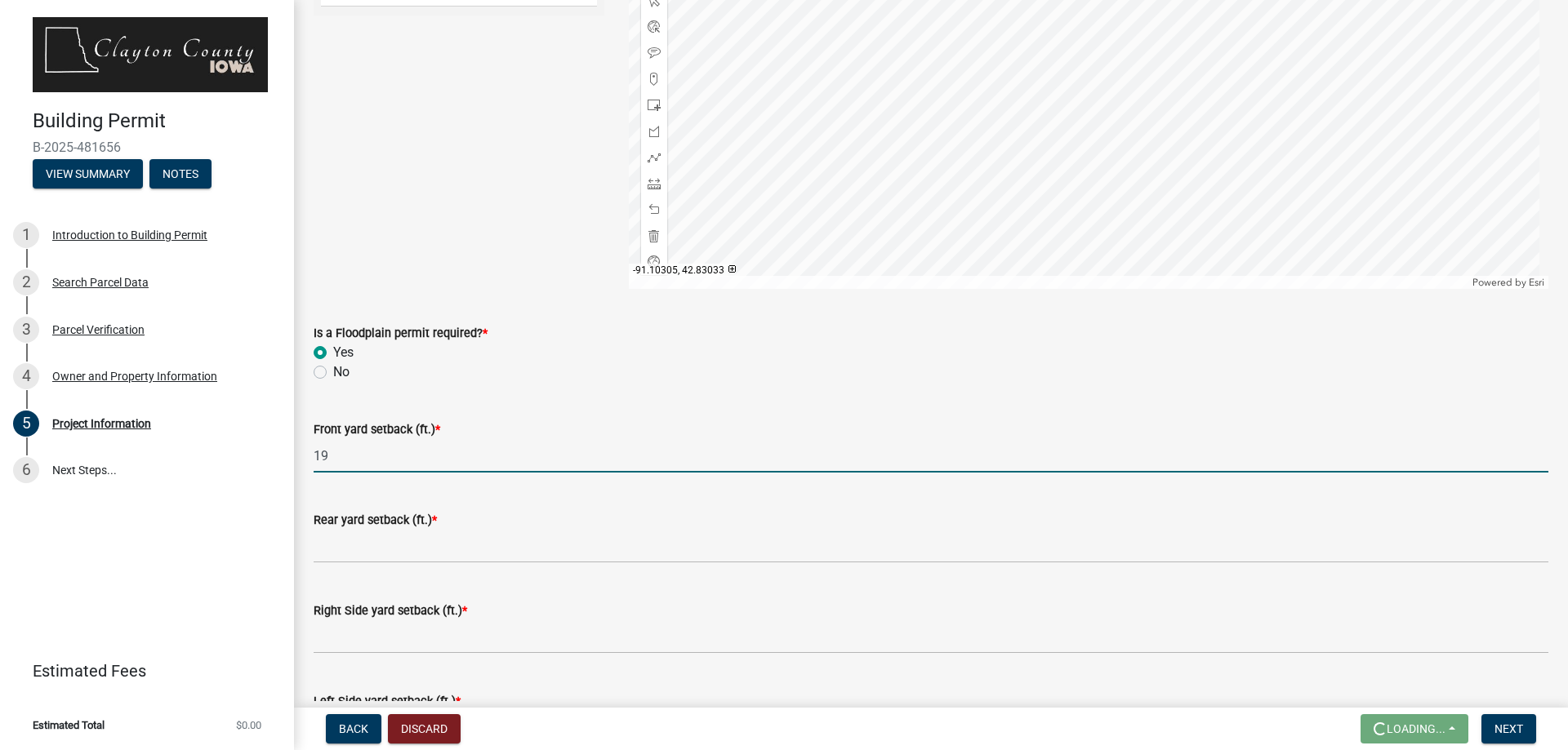
type input "19"
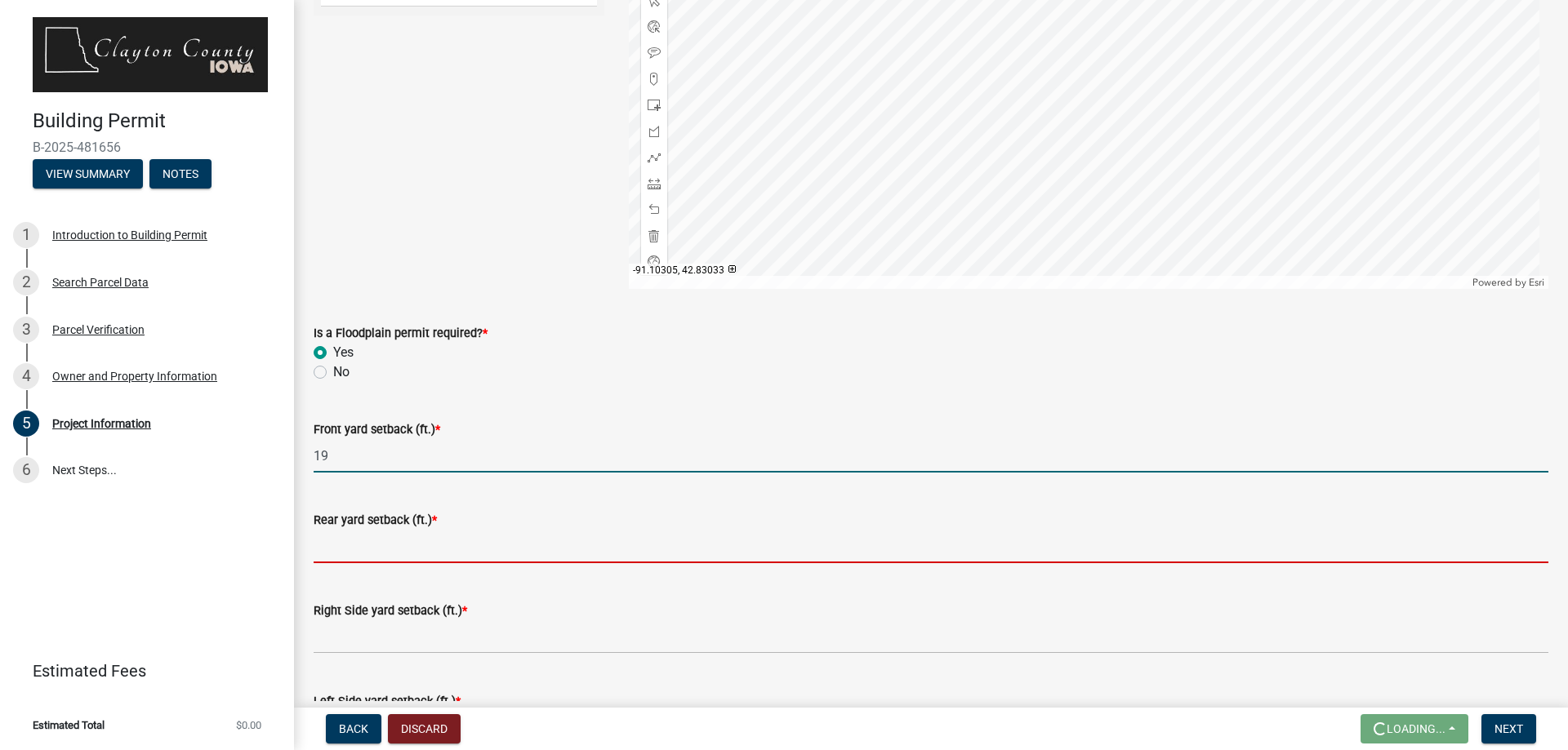
click at [333, 553] on input "text" at bounding box center [931, 547] width 1235 height 34
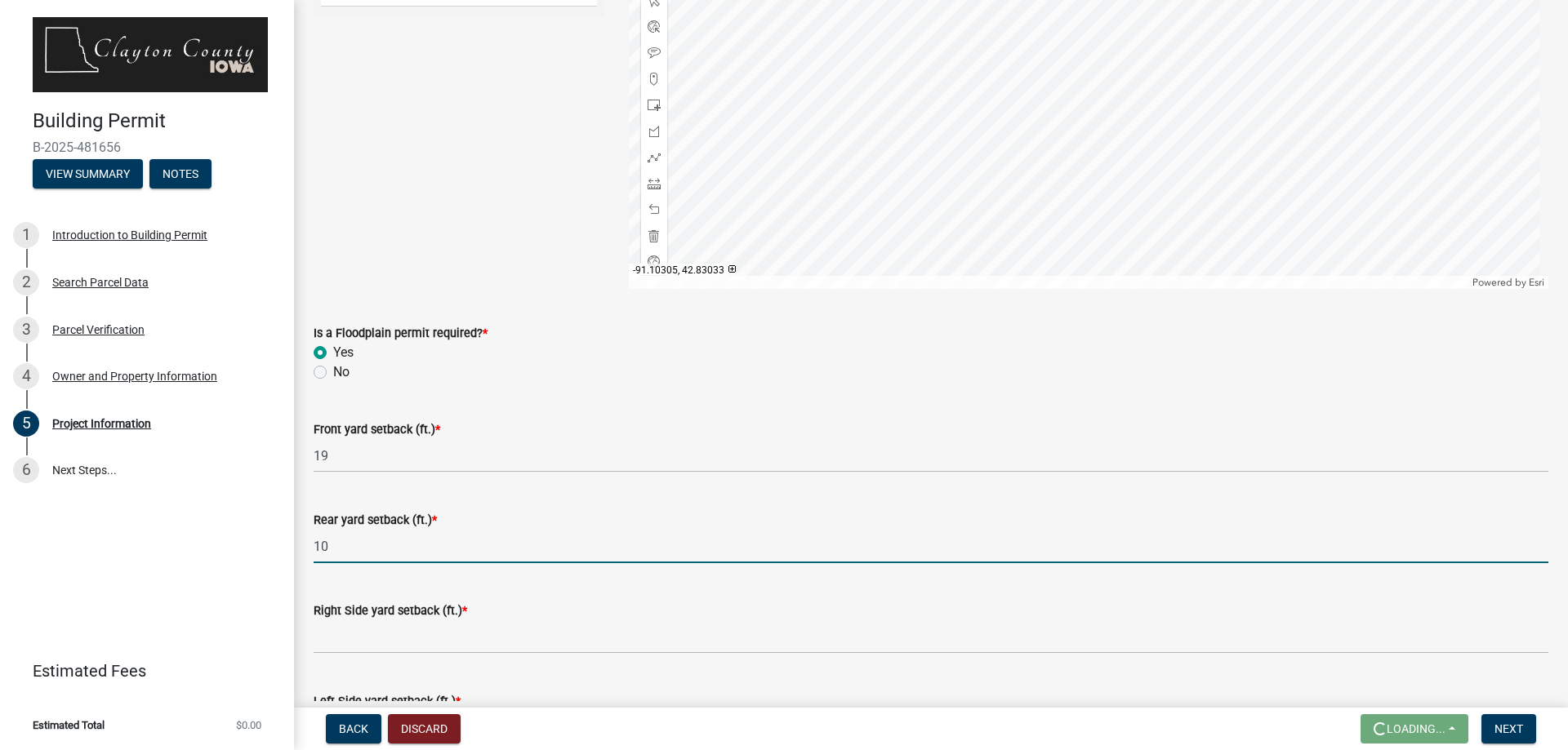
type input "10"
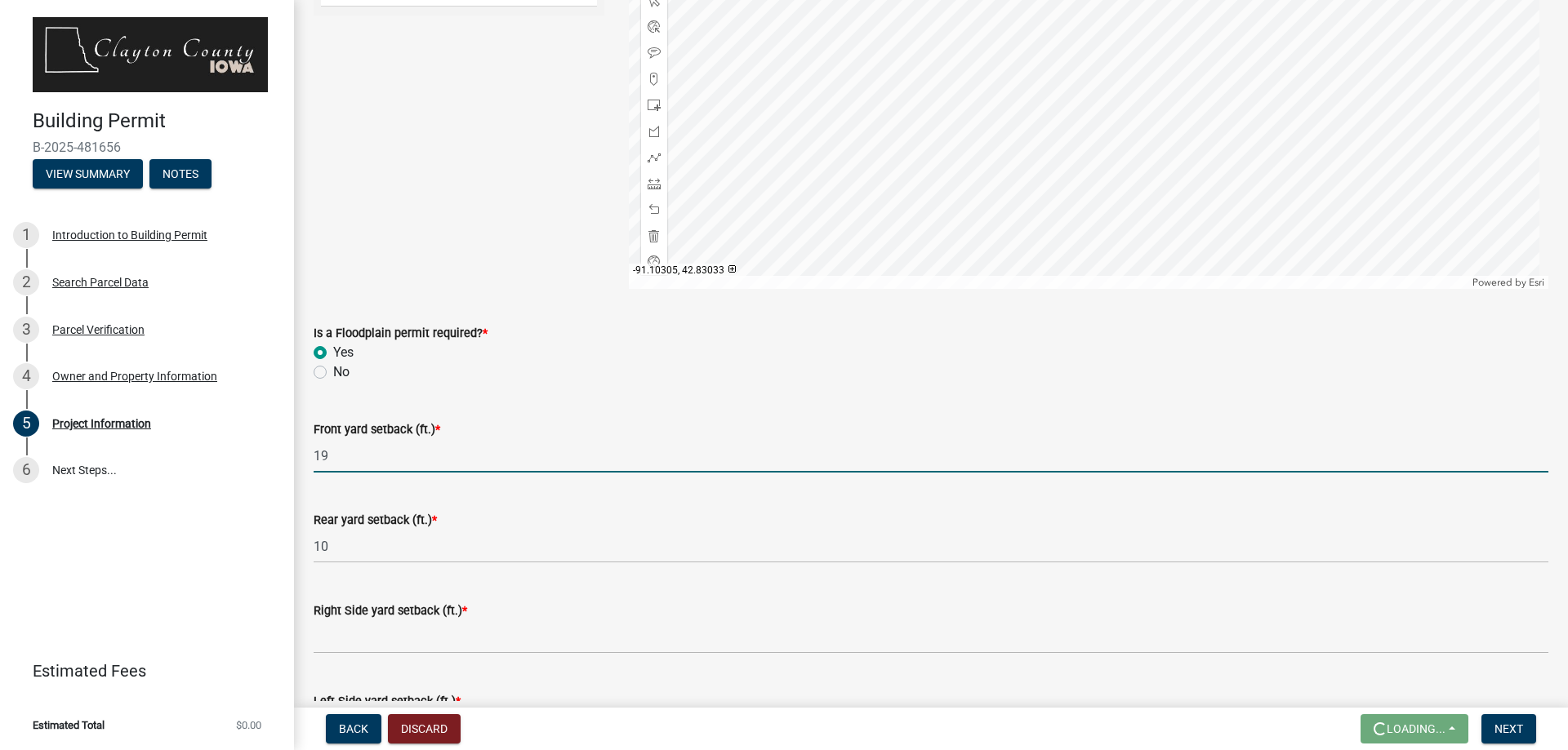
click at [339, 452] on input "19" at bounding box center [931, 456] width 1235 height 34
type input "1"
type input "25"
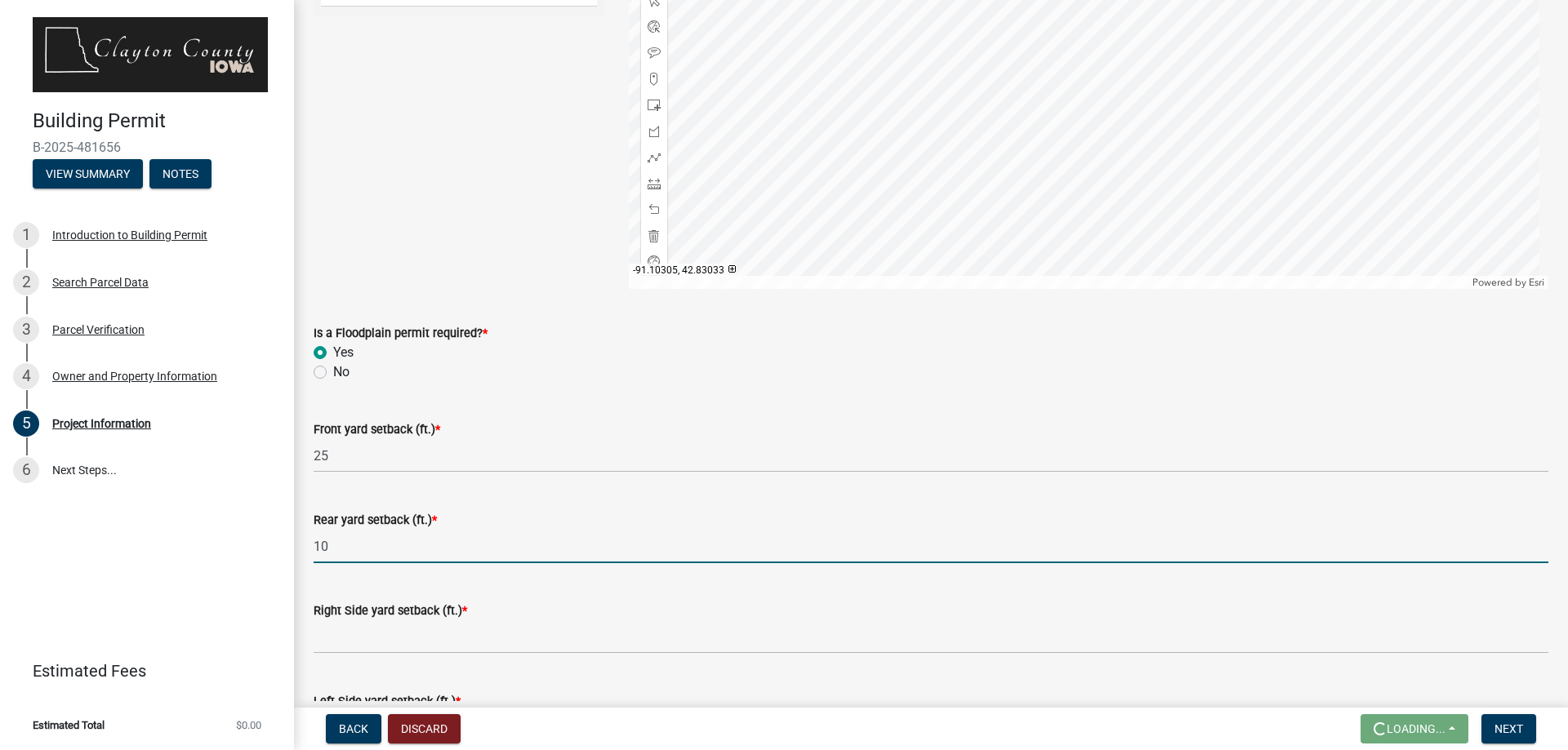
click at [366, 553] on input "10" at bounding box center [931, 547] width 1235 height 34
type input "14"
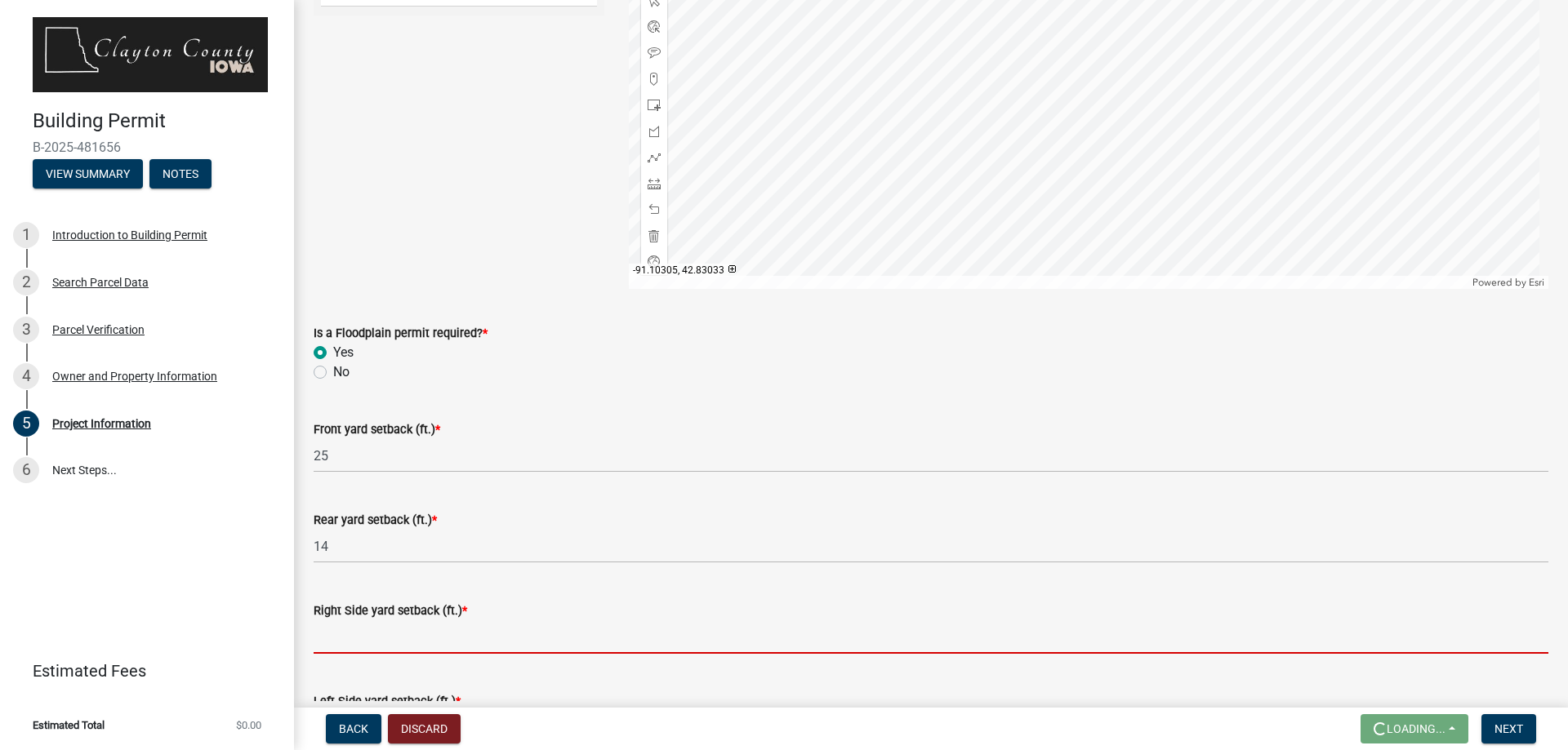
click at [415, 635] on input "text" at bounding box center [931, 637] width 1235 height 34
type input "5"
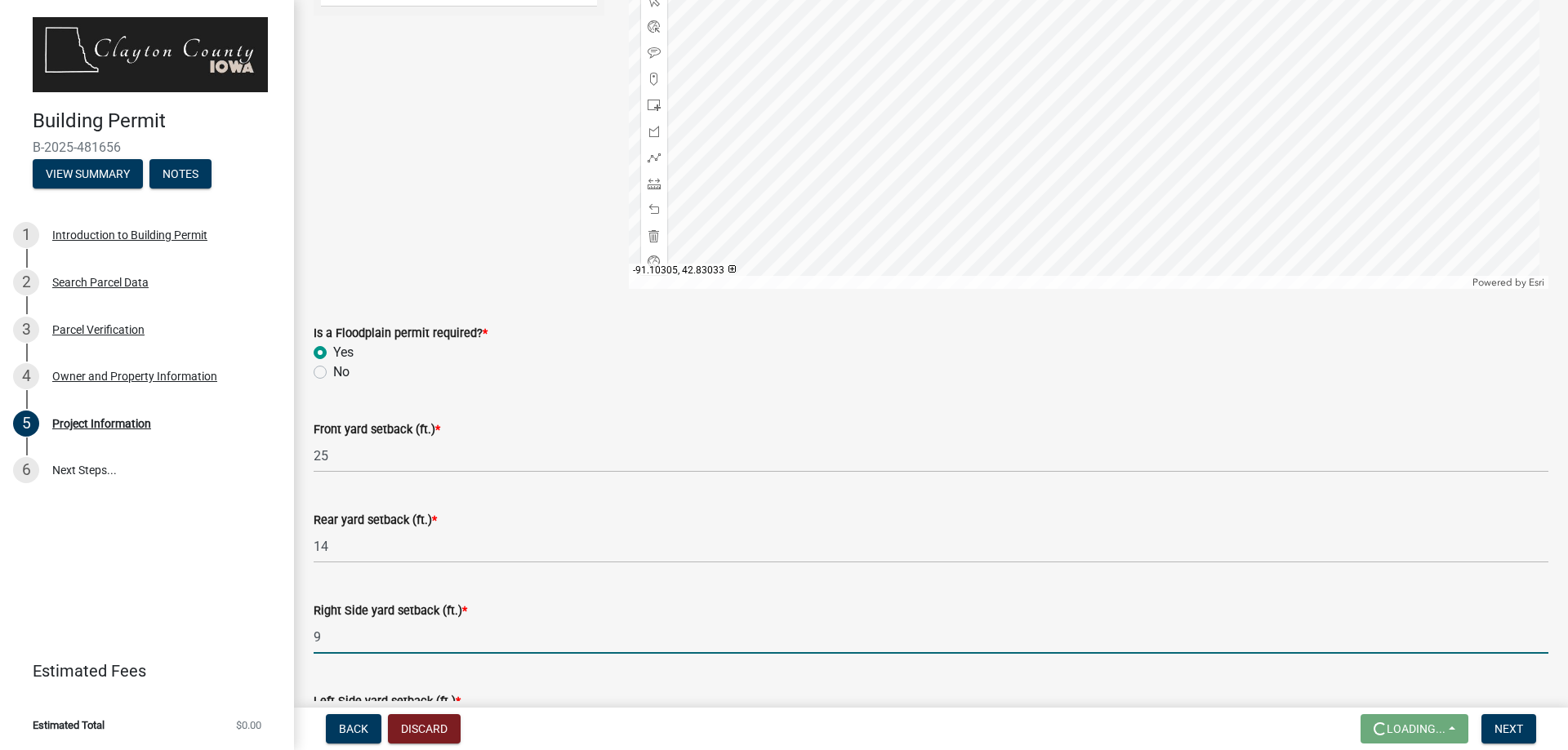
scroll to position [1956, 0]
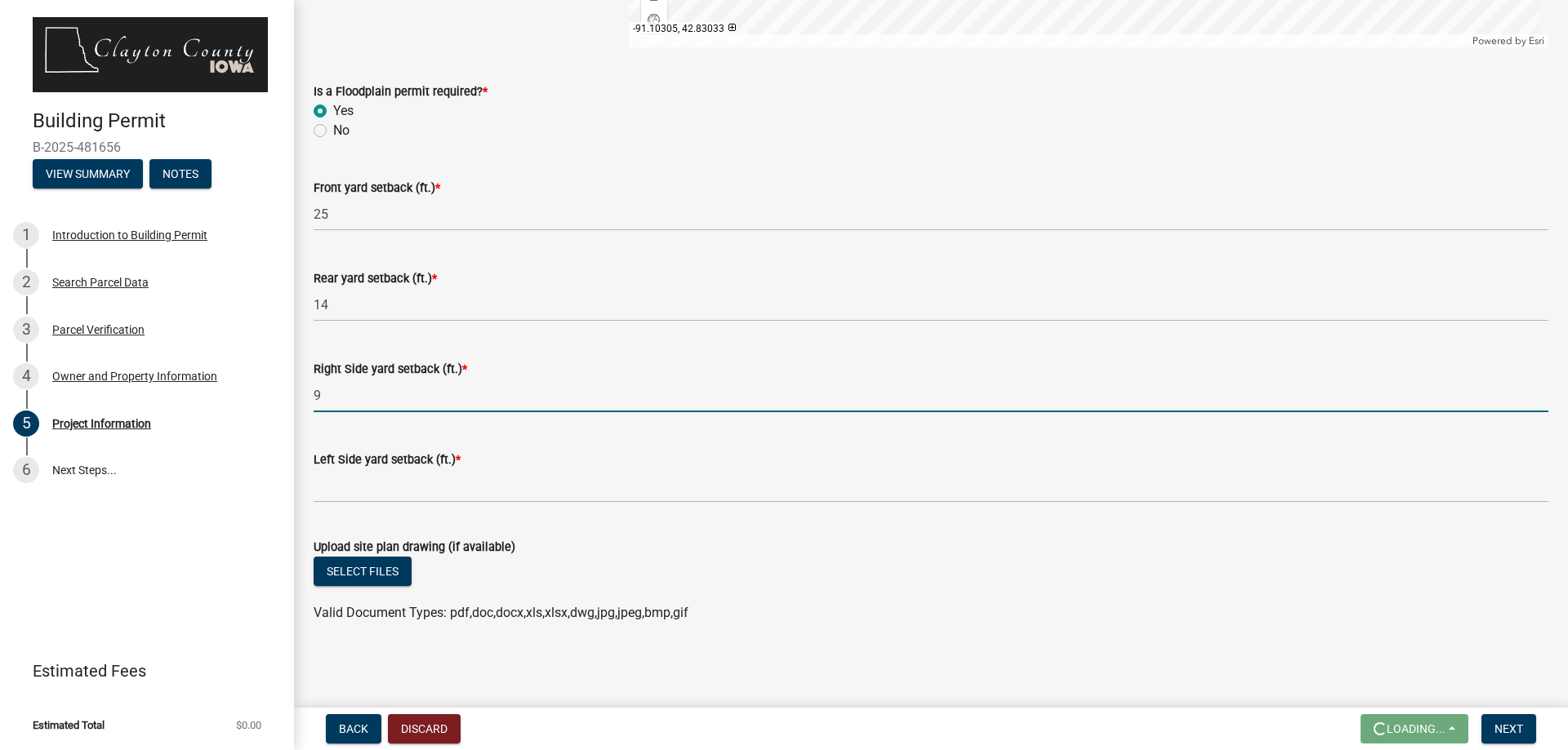
type input "9"
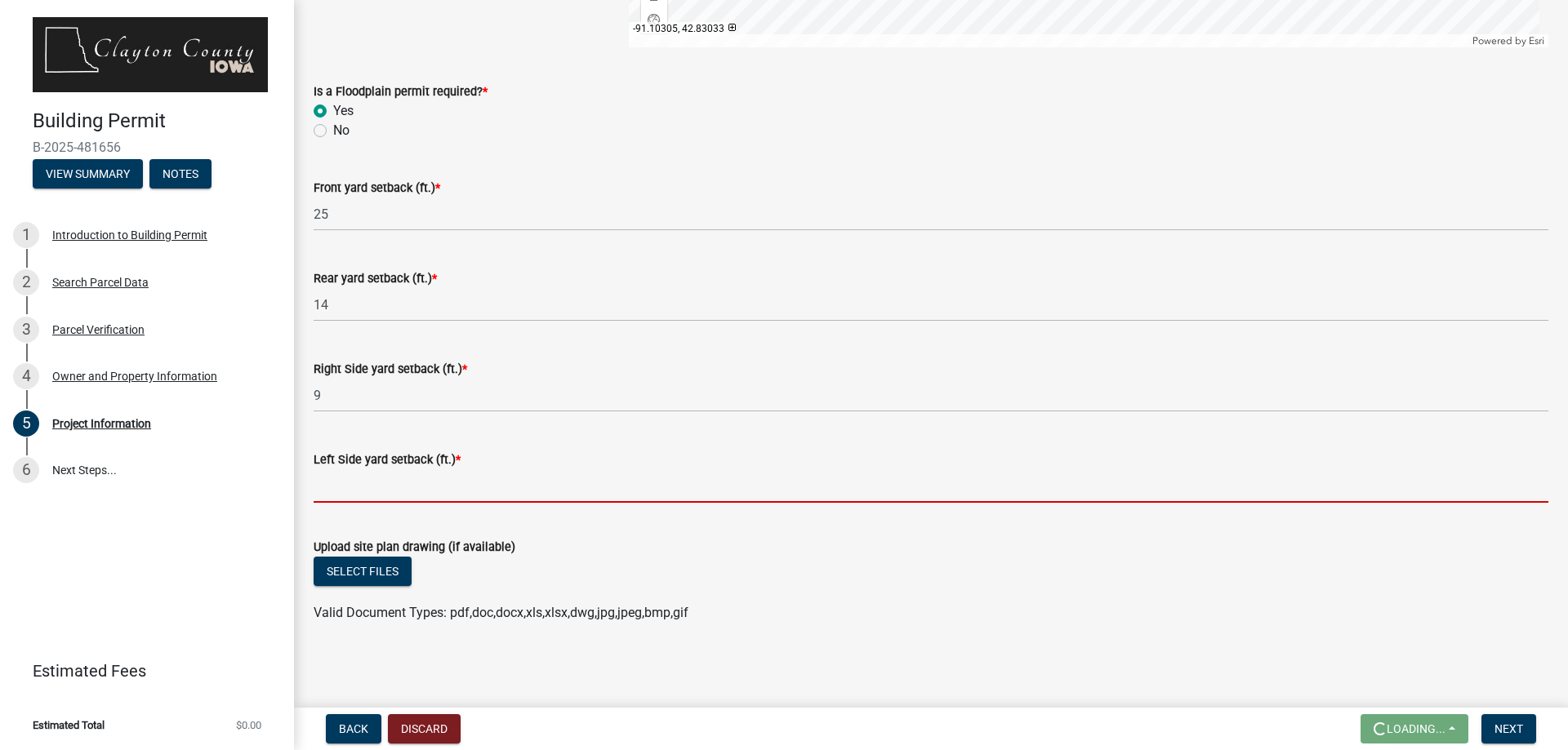
click at [357, 492] on input "text" at bounding box center [931, 486] width 1235 height 34
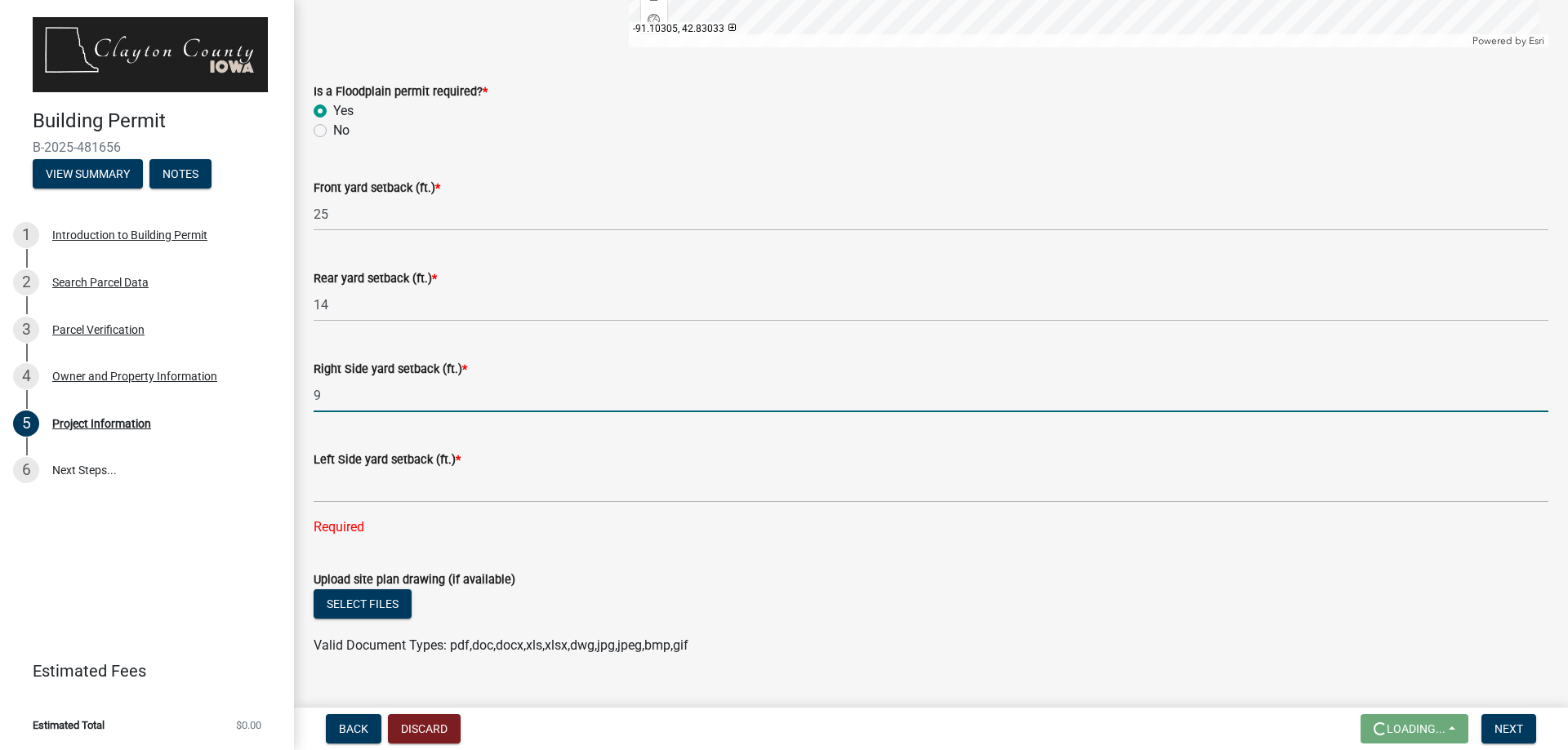
click at [356, 395] on input "9" at bounding box center [931, 395] width 1235 height 34
type input "7"
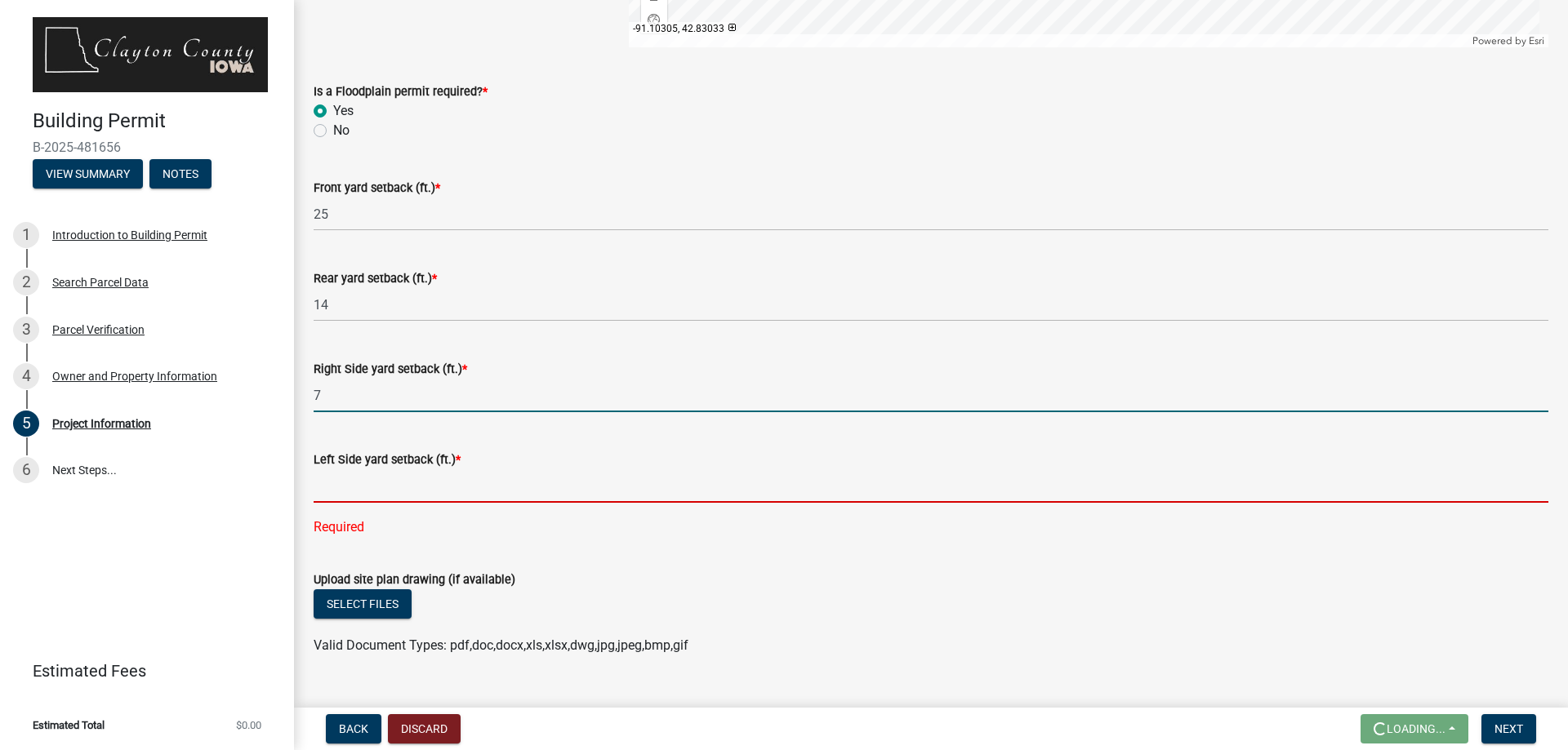
click at [406, 475] on input "text" at bounding box center [931, 486] width 1235 height 34
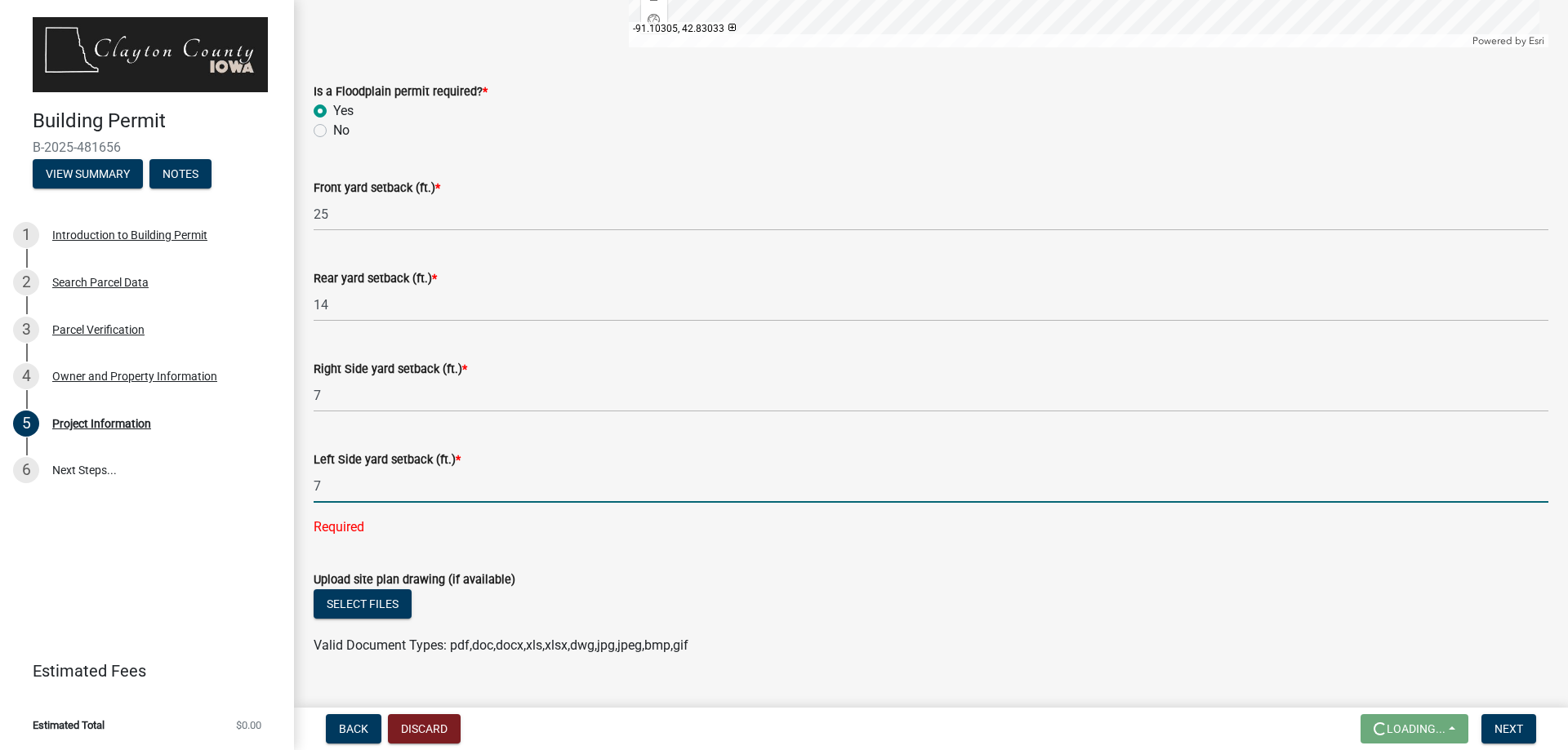
scroll to position [1989, 0]
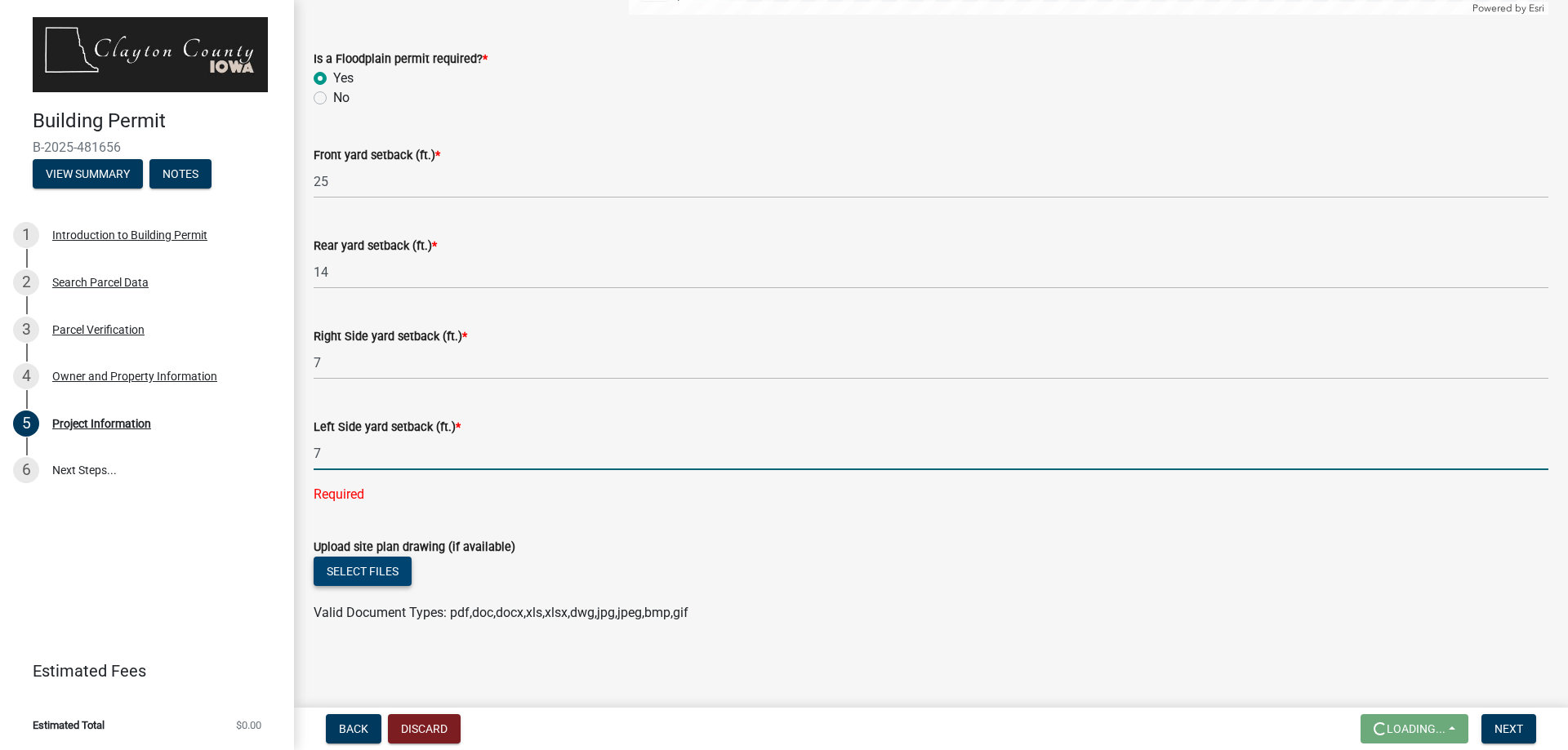
type input "7"
click at [356, 577] on button "Select files" at bounding box center [363, 571] width 98 height 29
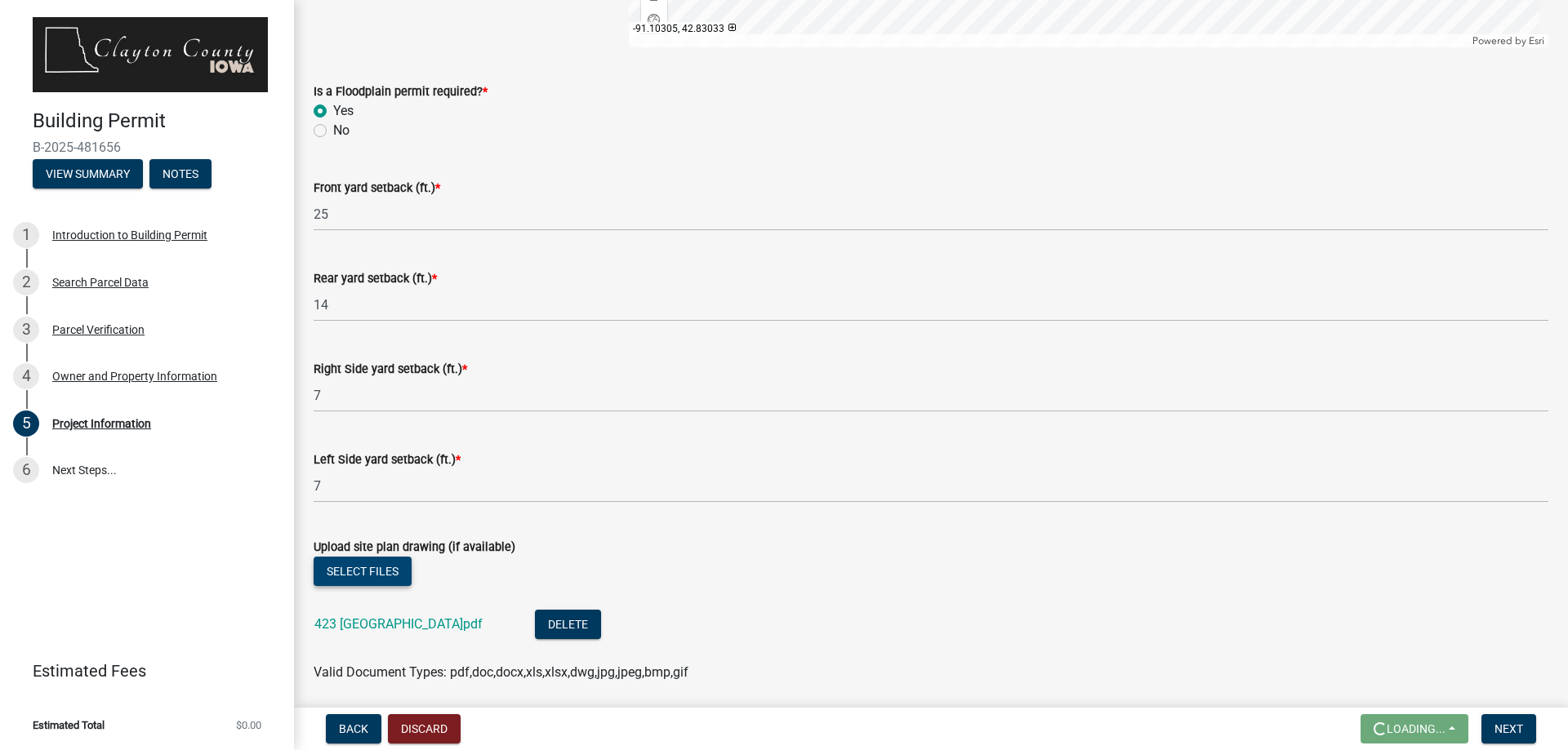
scroll to position [2015, 0]
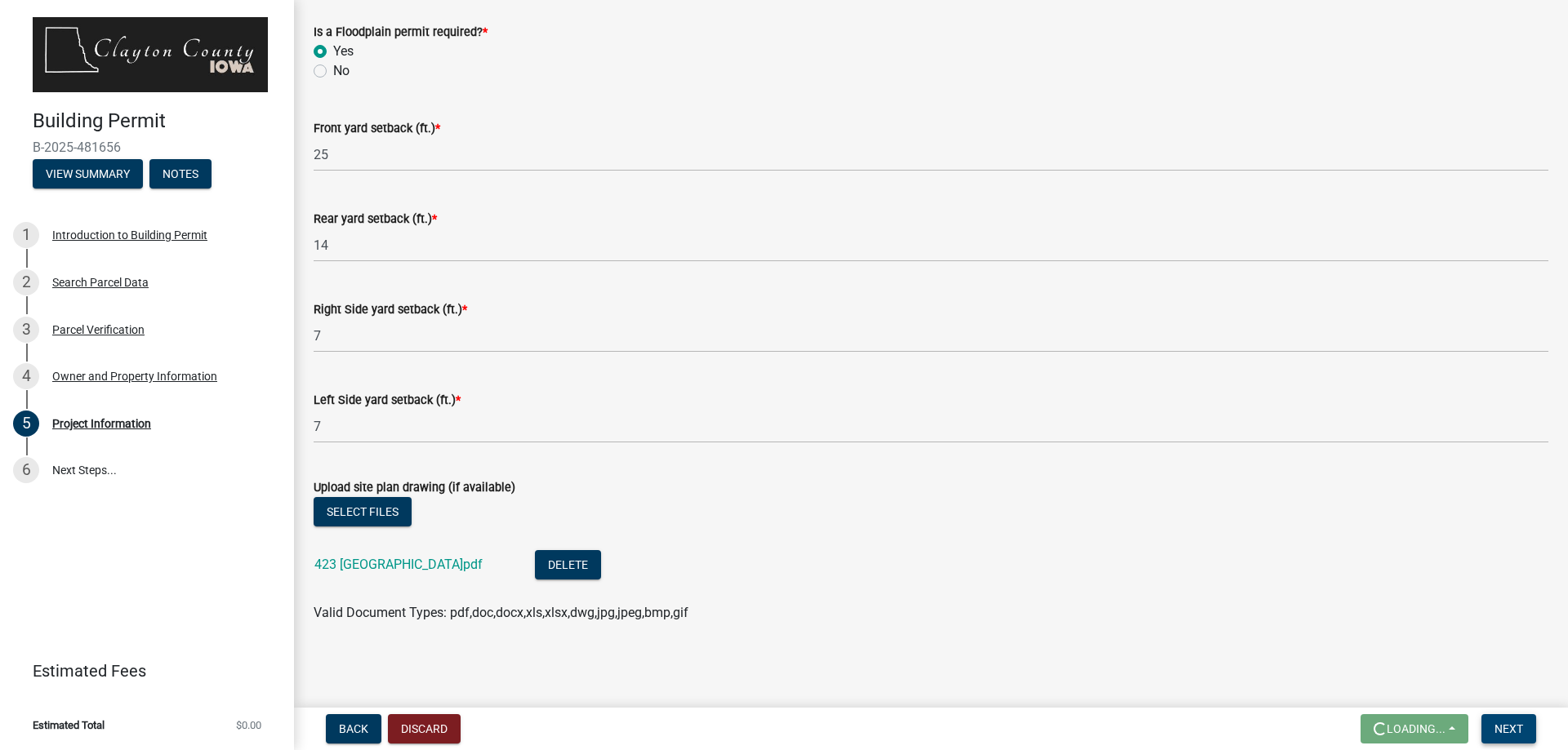
click at [1508, 725] on span "Next" at bounding box center [1508, 729] width 28 height 13
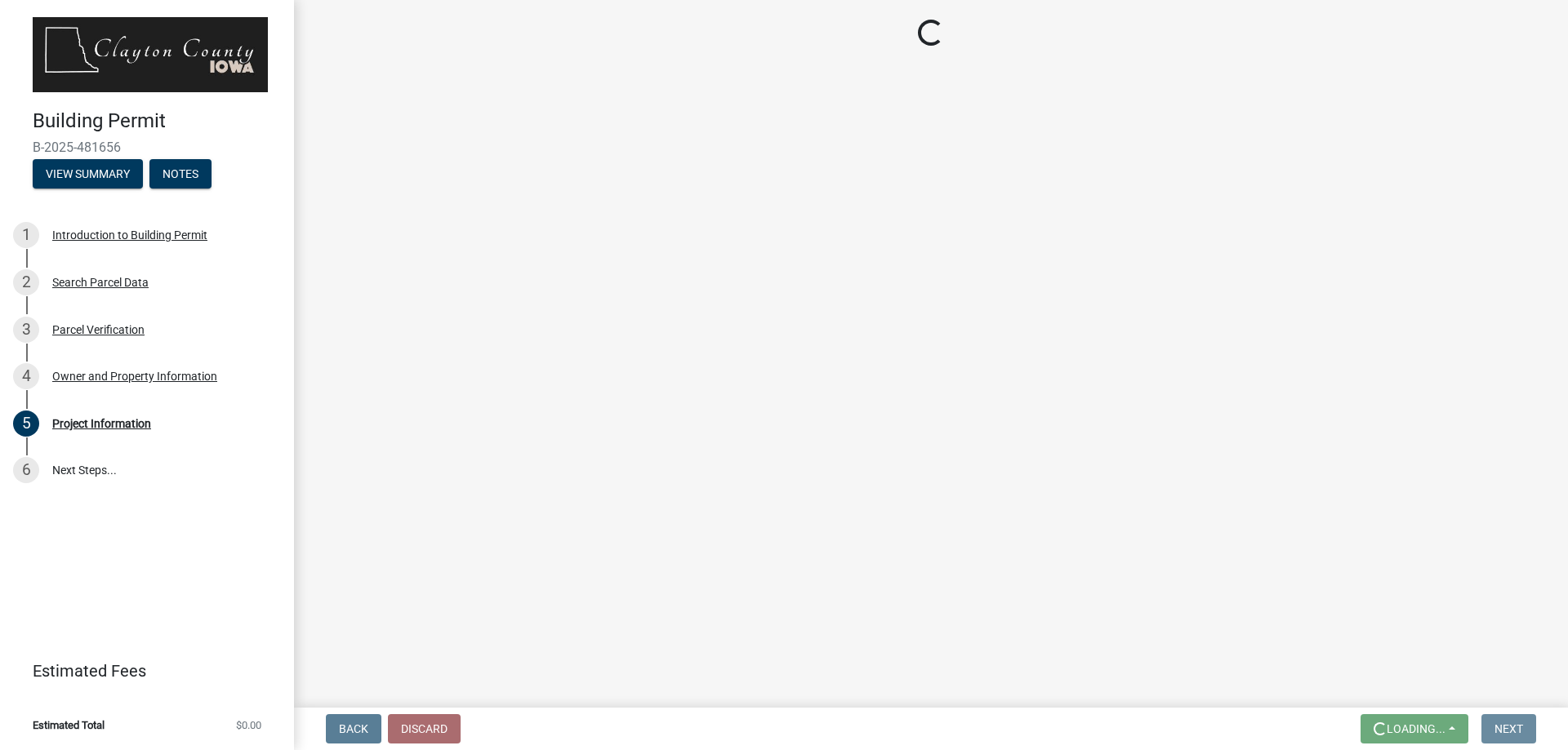
scroll to position [0, 0]
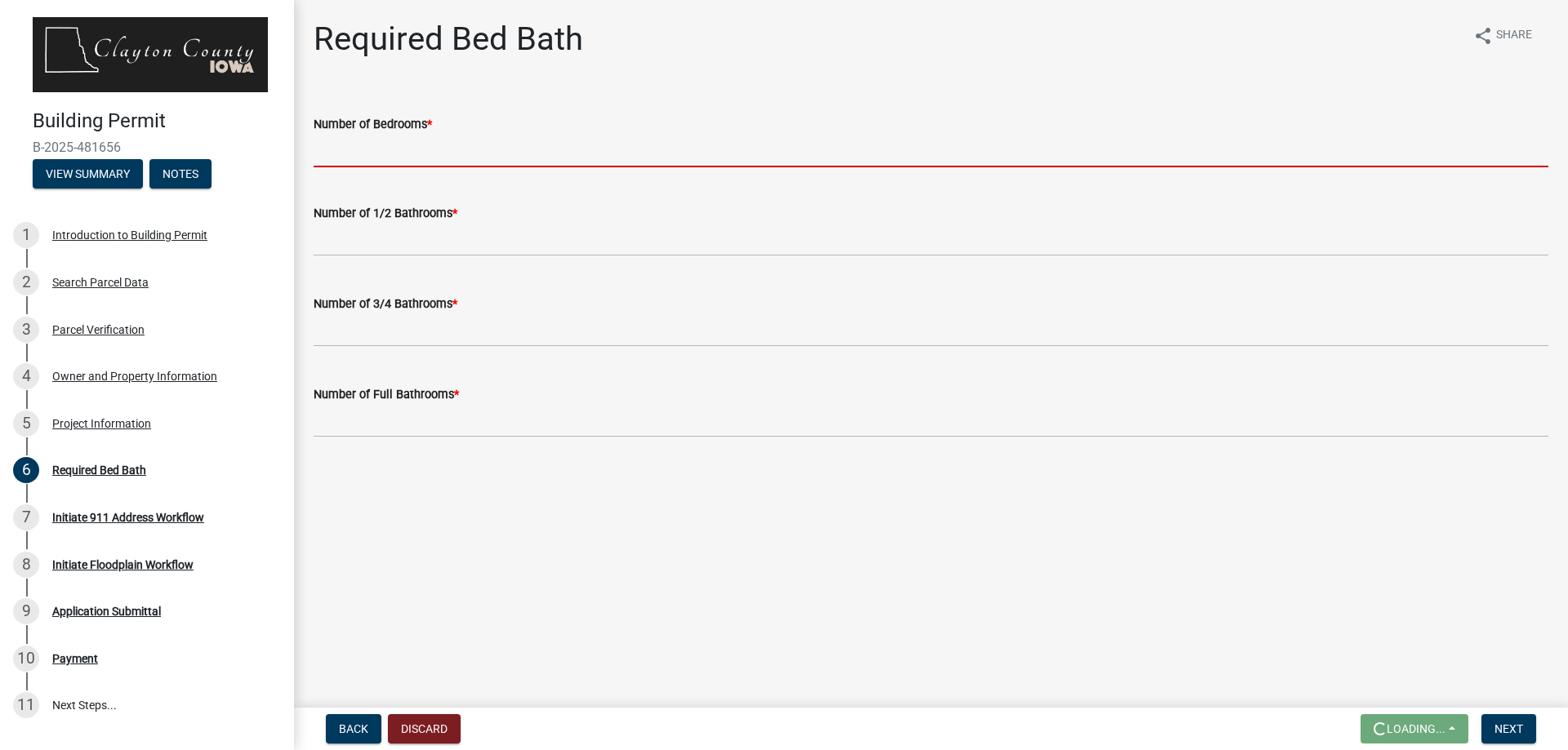
click at [459, 149] on input "Number of Bedrooms *" at bounding box center [931, 151] width 1235 height 34
type input "1"
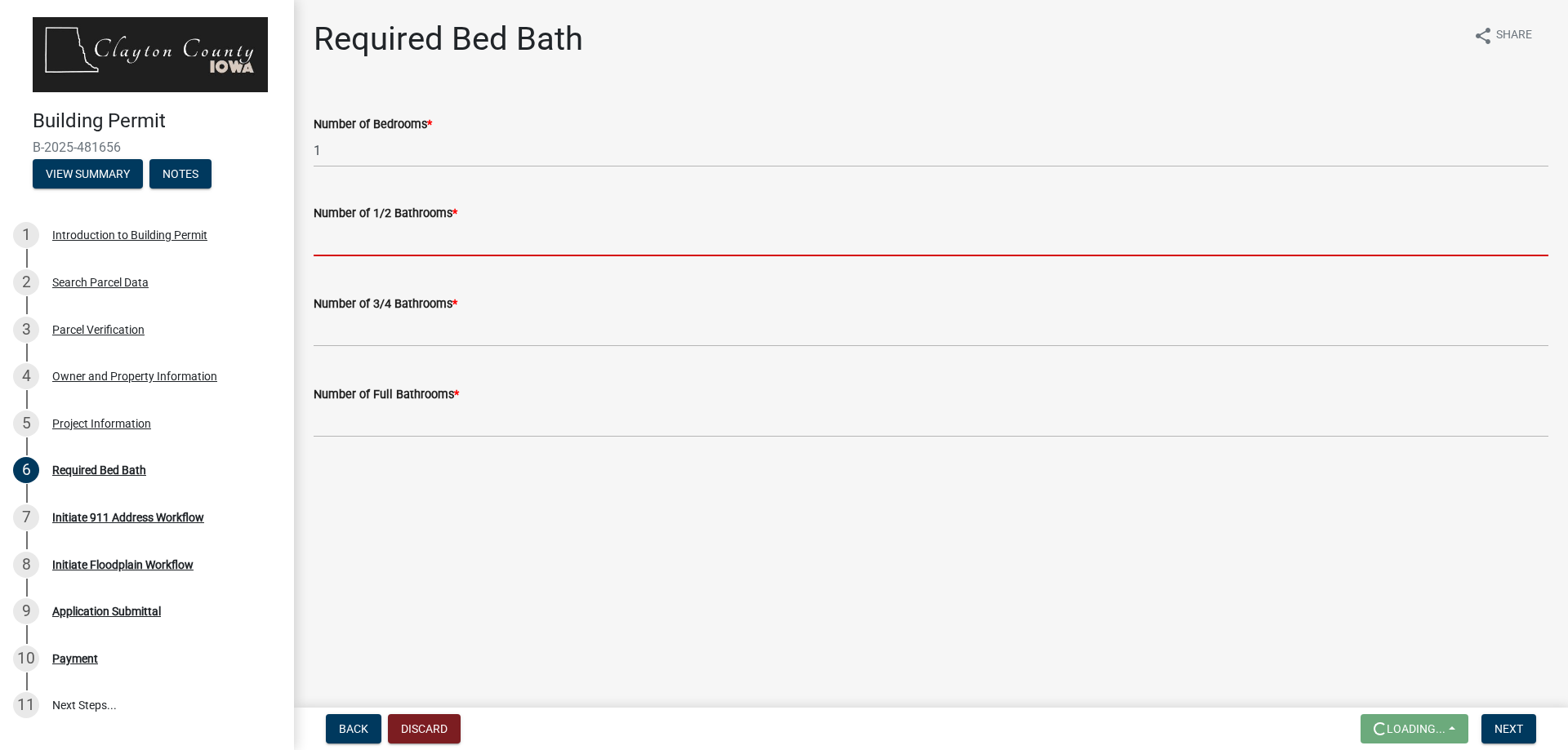
click at [385, 240] on input "text" at bounding box center [931, 240] width 1235 height 34
type input "0"
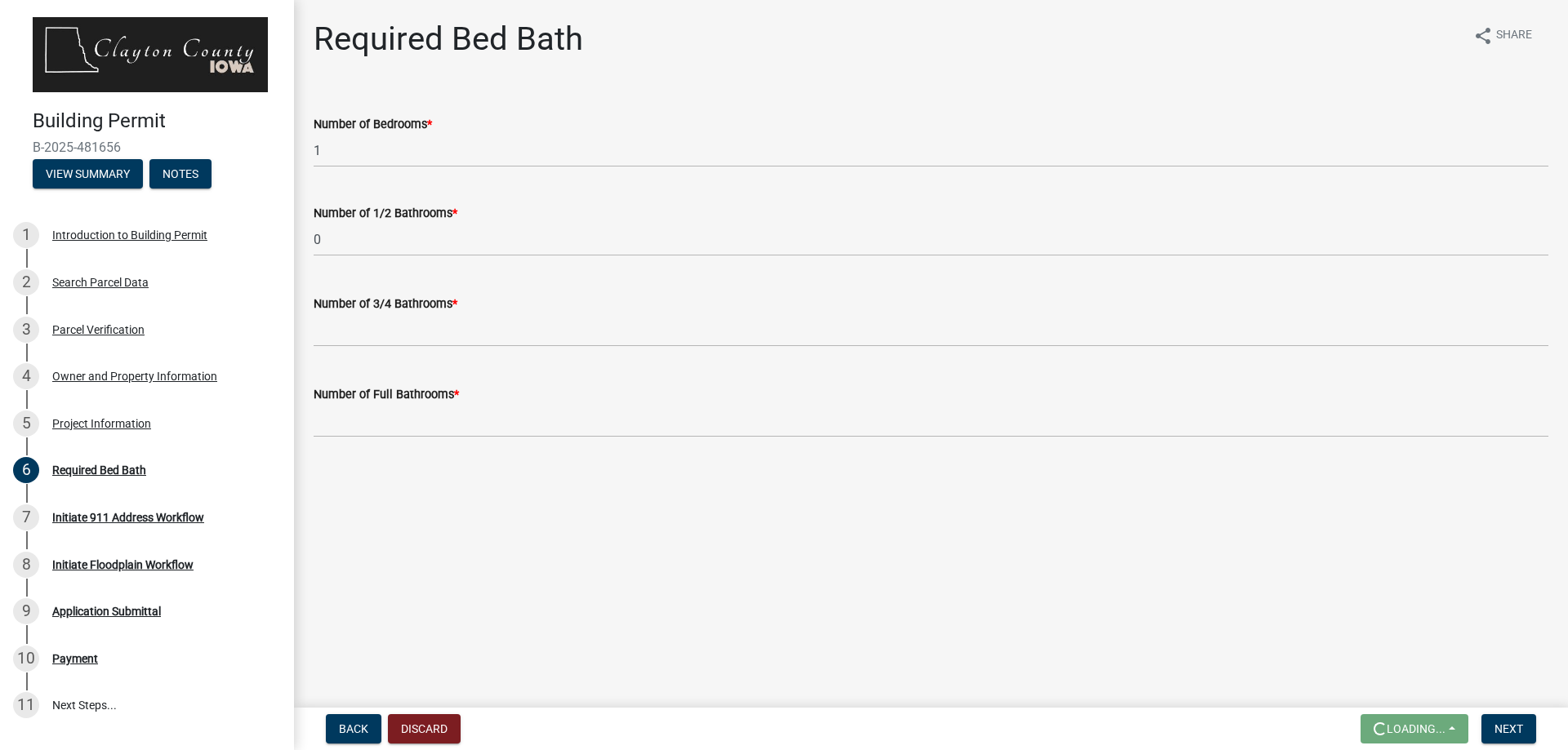
click at [388, 347] on wm-data-entity-input "Number of 3/4 Bathrooms *" at bounding box center [931, 316] width 1235 height 91
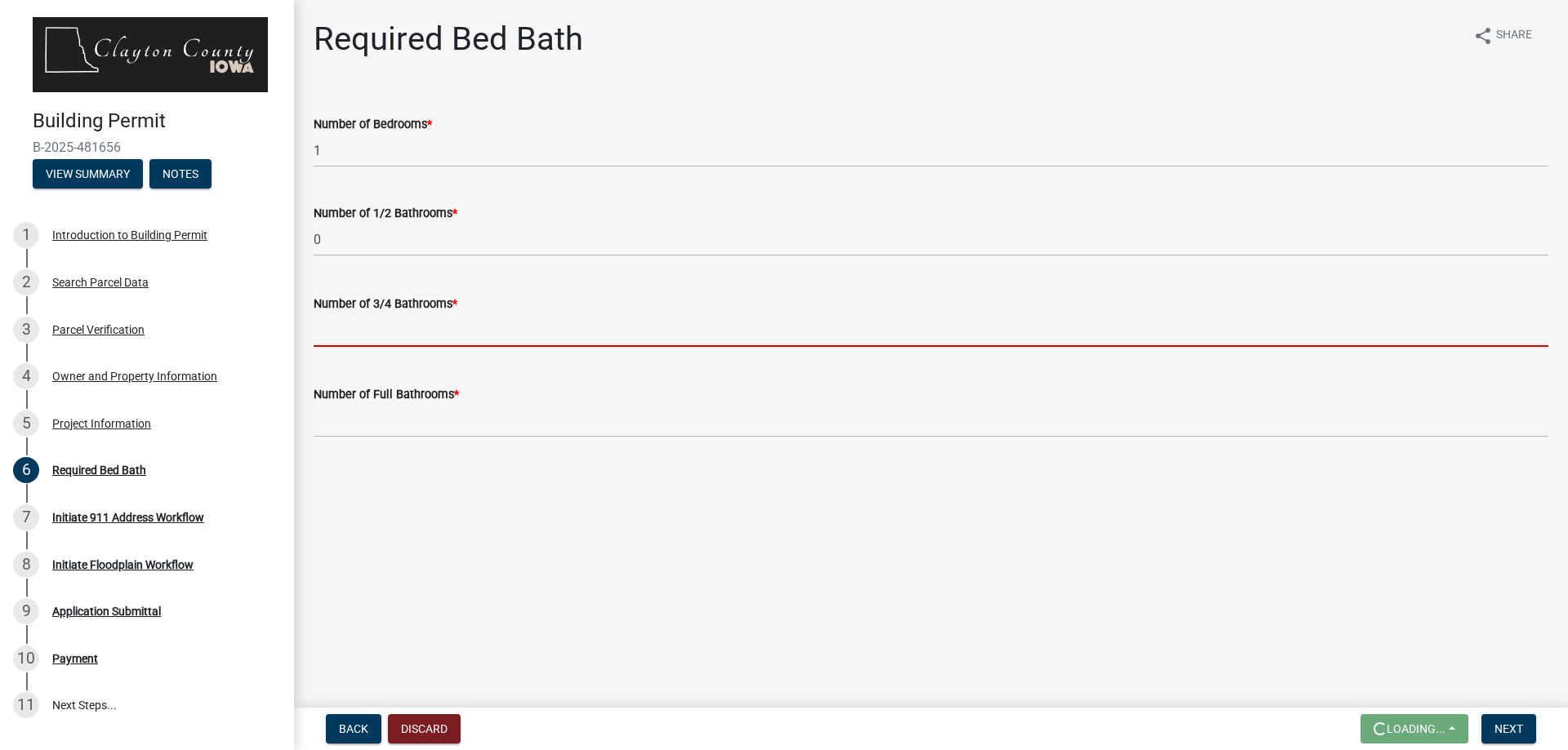
click at [384, 331] on input "text" at bounding box center [931, 331] width 1235 height 34
type input "0"
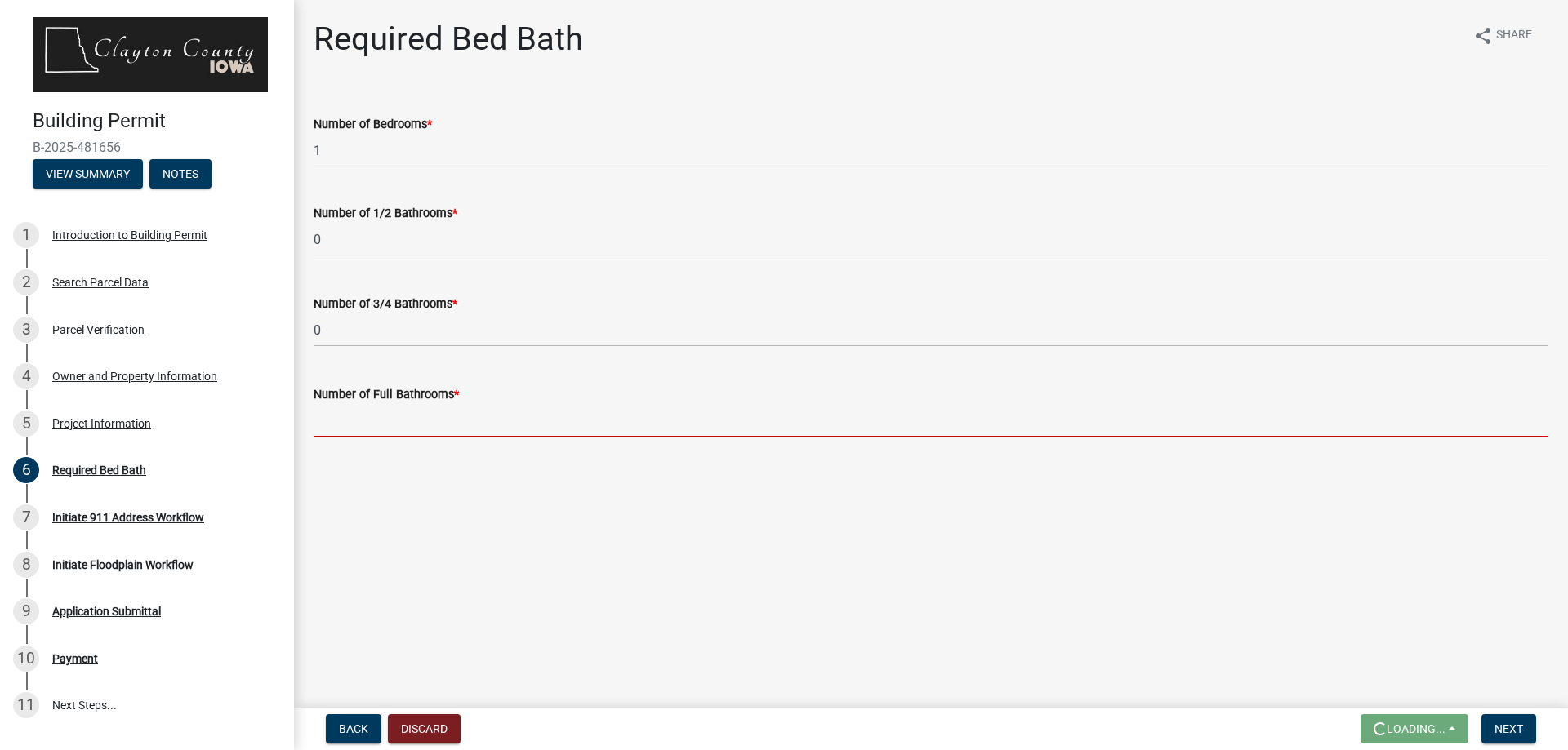
click at [380, 418] on input "text" at bounding box center [931, 421] width 1235 height 34
type input "1"
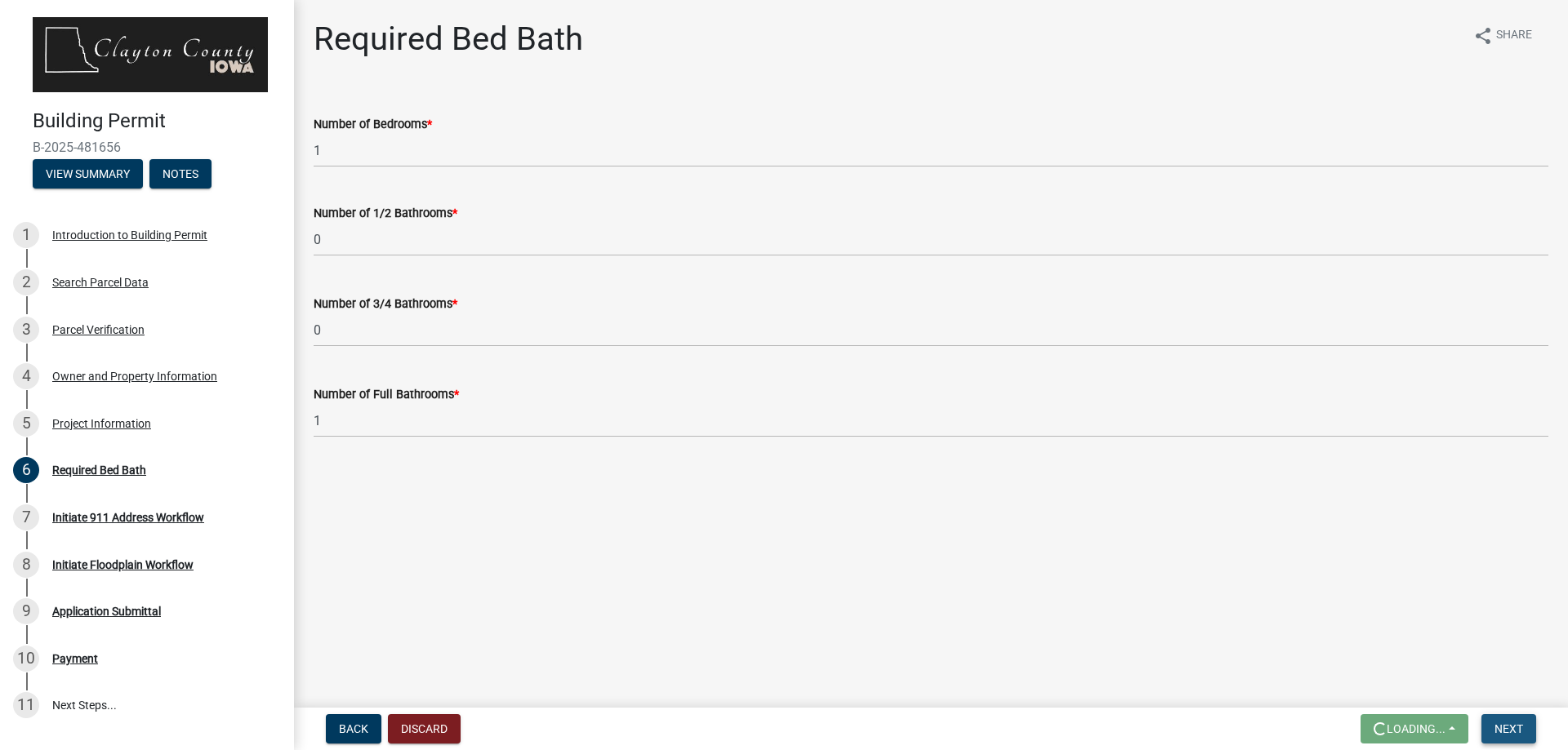
click at [1503, 721] on button "Next" at bounding box center [1509, 729] width 55 height 29
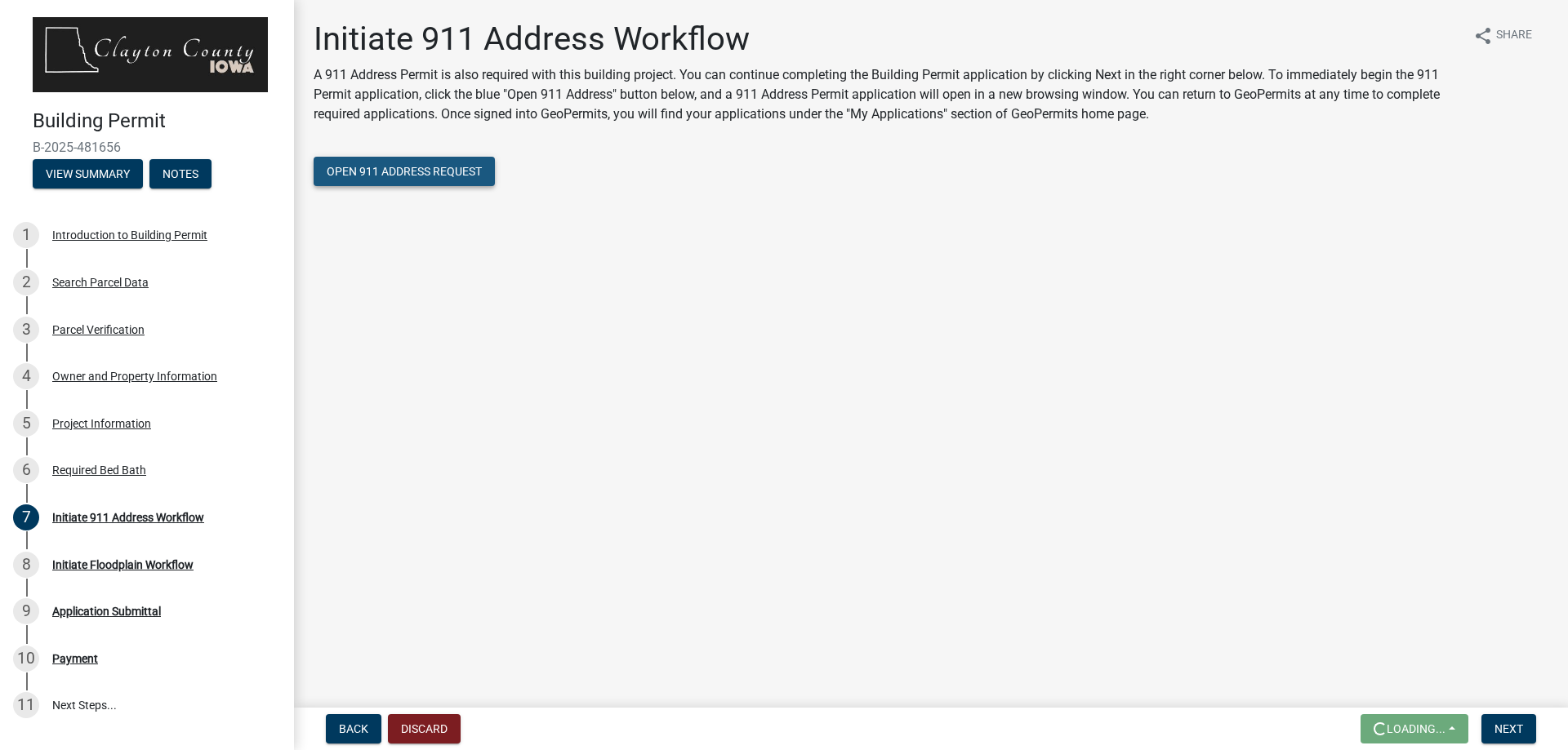
click at [429, 176] on span "Open 911 Address Request" at bounding box center [404, 172] width 156 height 13
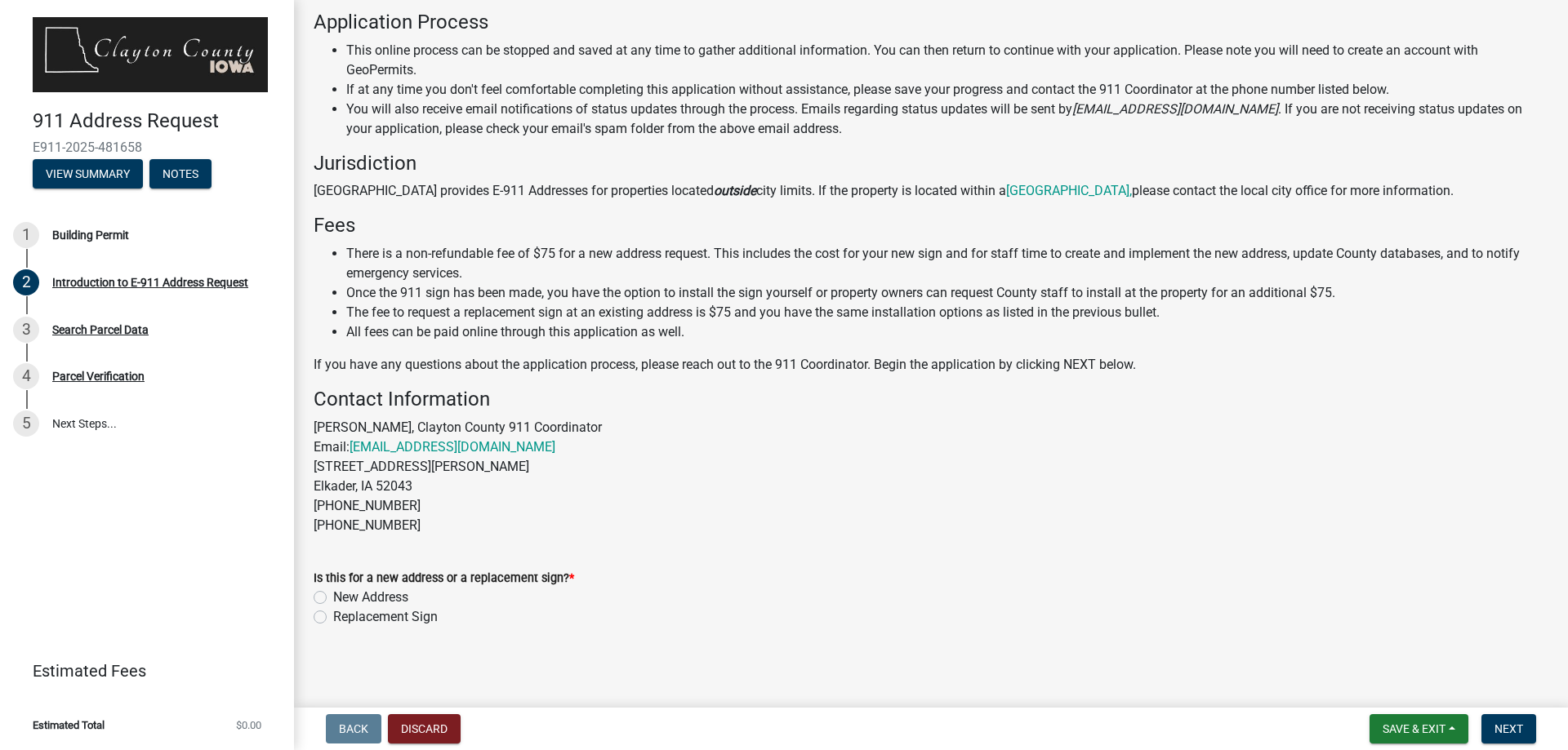
scroll to position [167, 0]
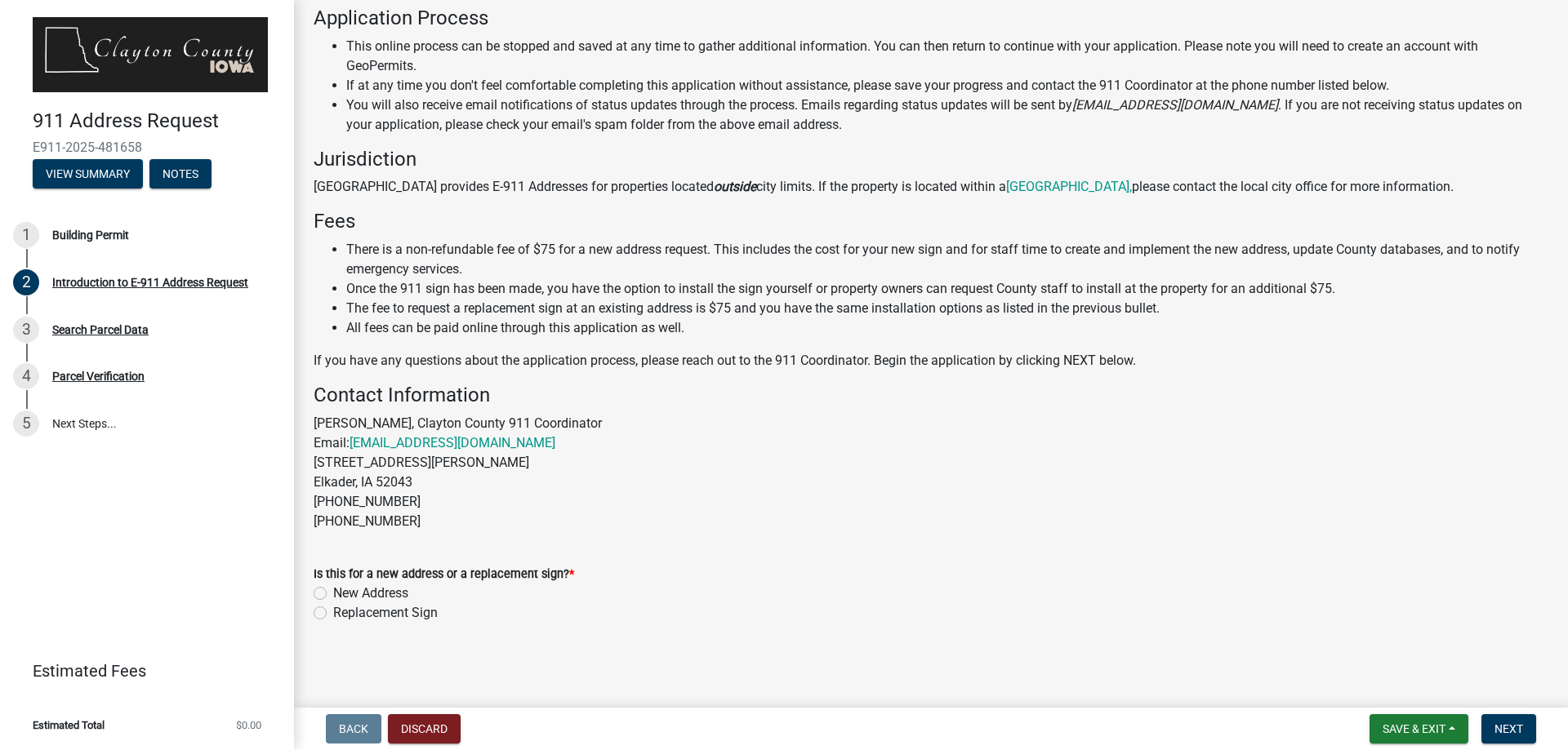
click at [333, 612] on label "Replacement Sign" at bounding box center [386, 613] width 105 height 20
click at [333, 612] on input "Replacement Sign" at bounding box center [339, 609] width 11 height 11
radio input "true"
click at [1511, 726] on span "Next" at bounding box center [1508, 729] width 28 height 13
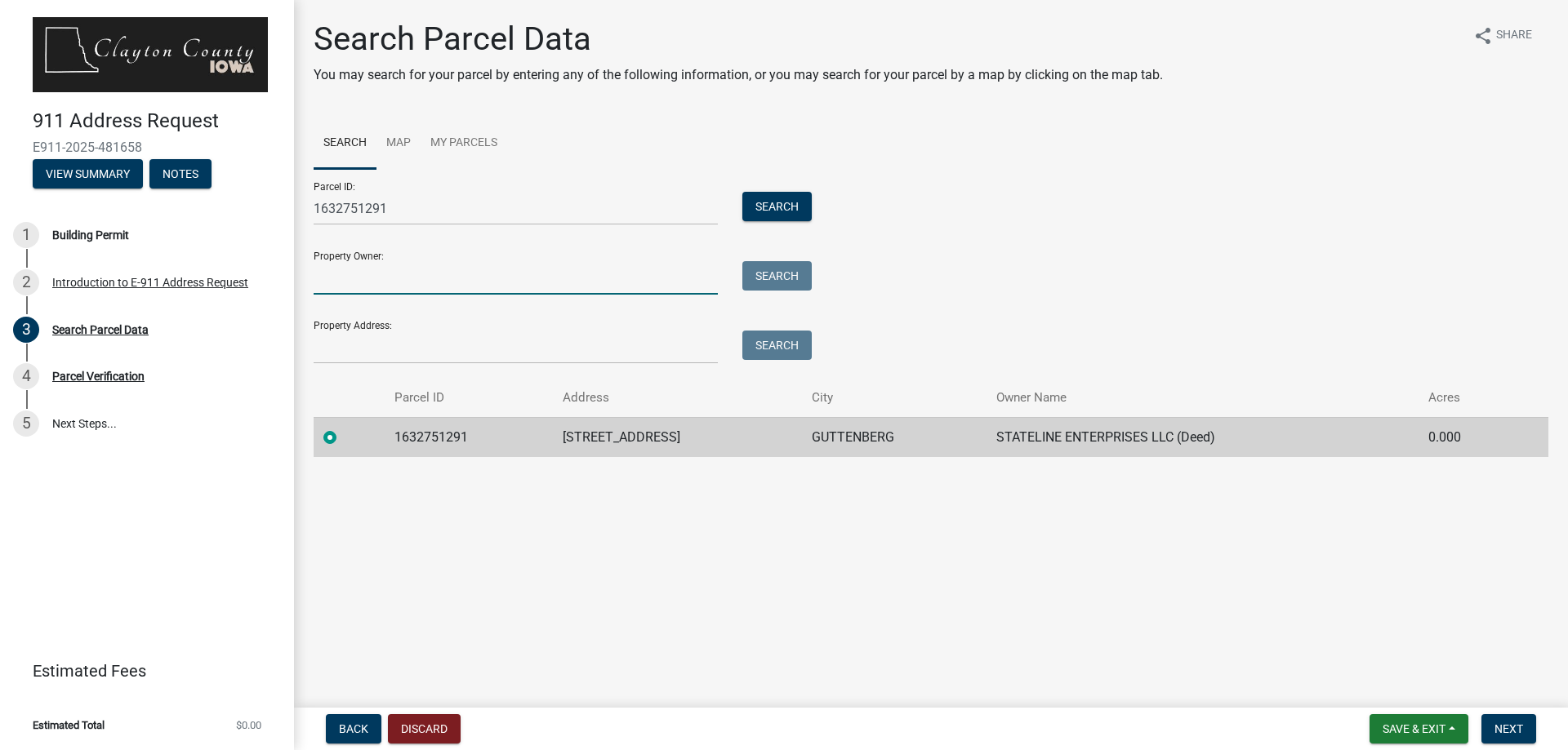
click at [344, 272] on input "Property Owner:" at bounding box center [516, 278] width 404 height 34
type input "Stateline Enterprises LLC"
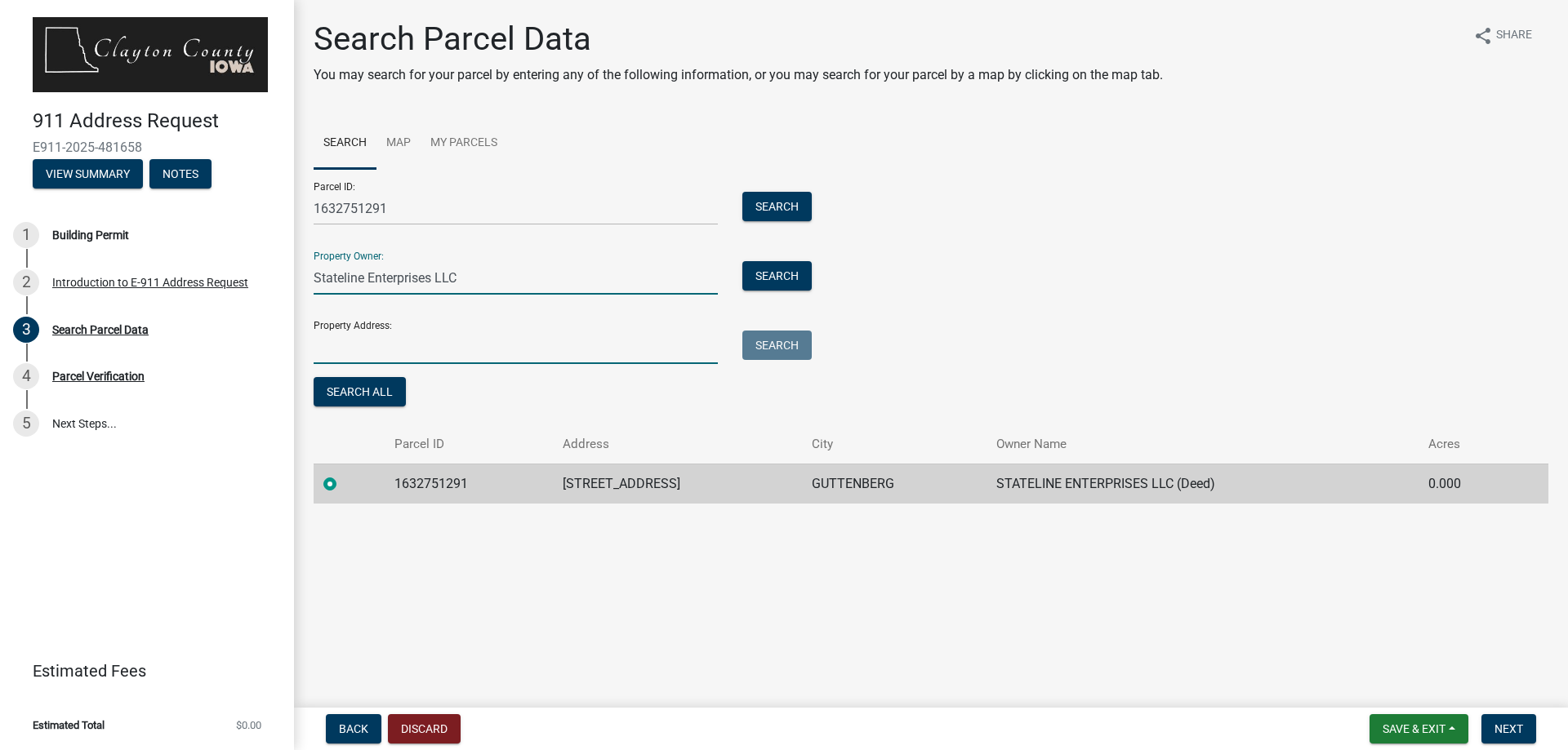
click at [423, 358] on input "Property Address:" at bounding box center [516, 347] width 404 height 34
type input "423 Timberlane Rd Guttenberg Iowa"
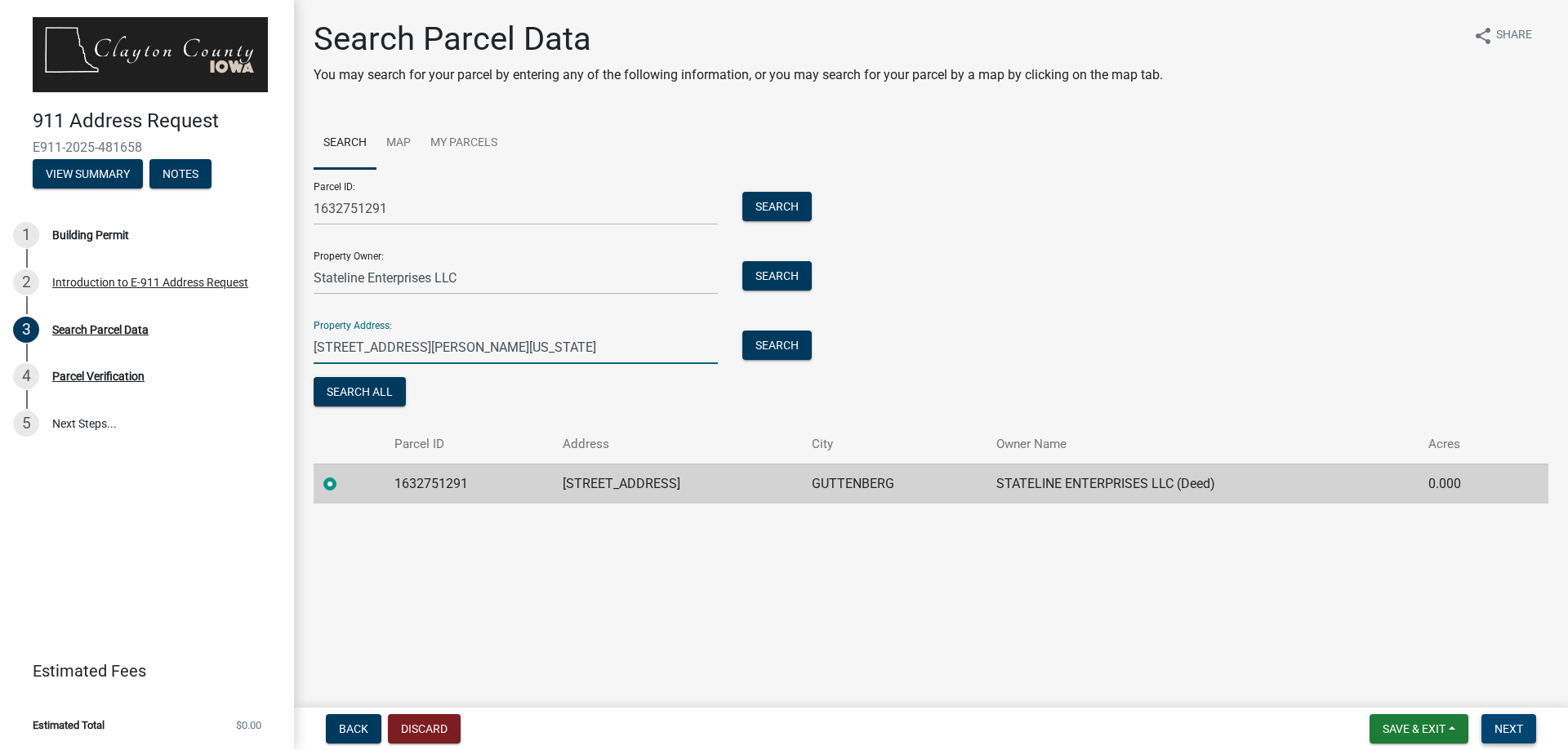
click at [1513, 732] on span "Next" at bounding box center [1508, 729] width 28 height 13
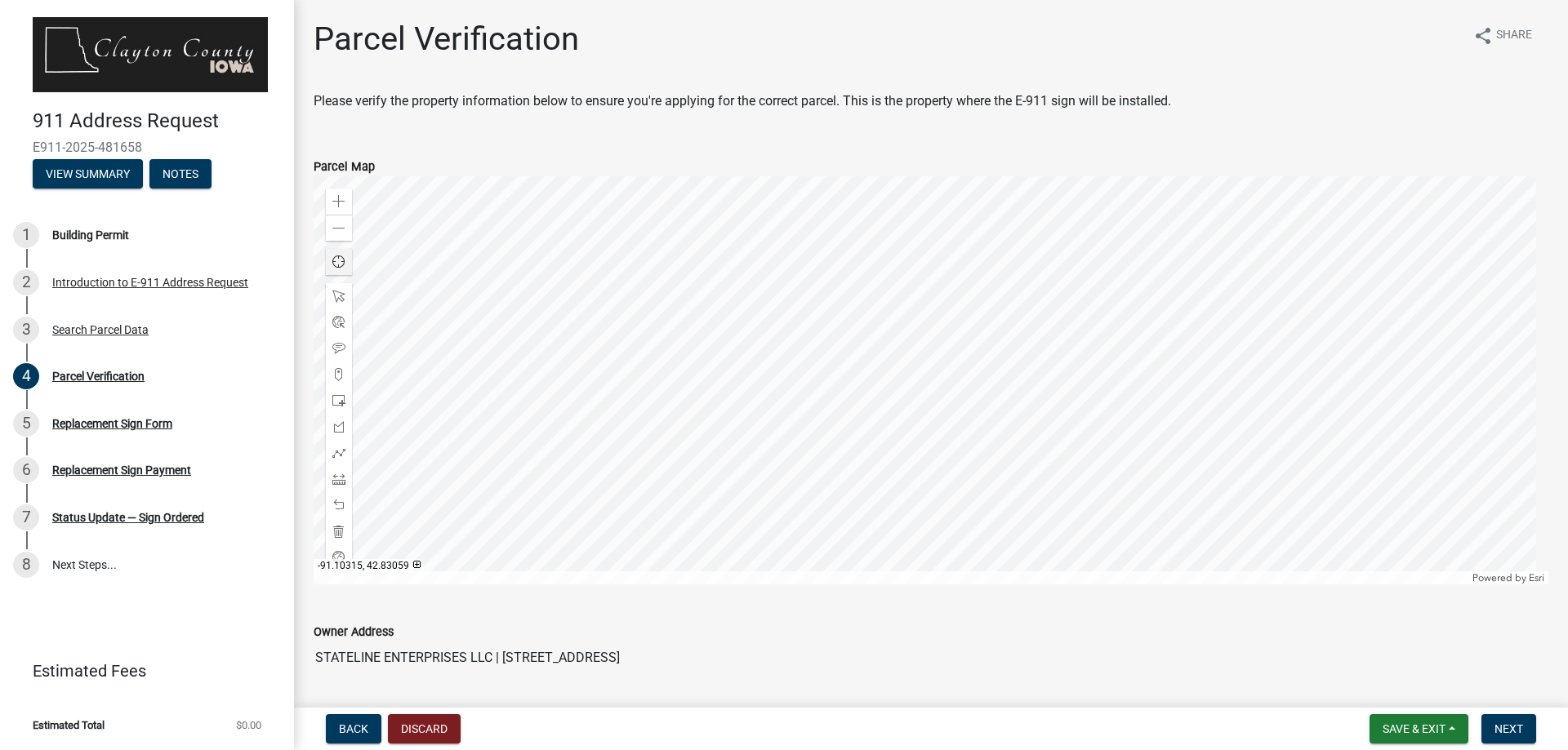
scroll to position [164, 0]
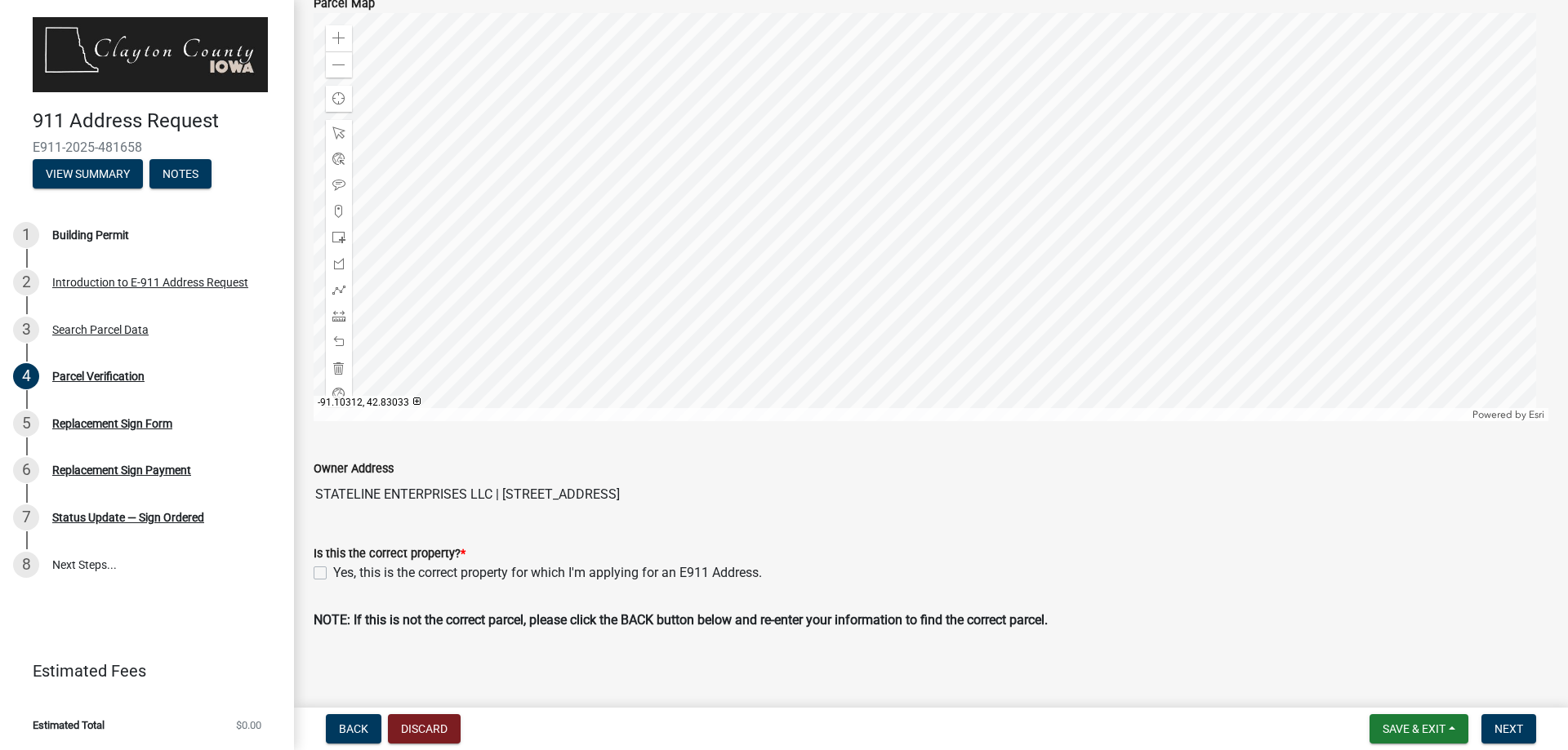
click at [333, 571] on label "Yes, this is the correct property for which I'm applying for an E911 Address." at bounding box center [548, 573] width 428 height 20
click at [333, 571] on input "Yes, this is the correct property for which I'm applying for an E911 Address." at bounding box center [339, 569] width 11 height 11
checkbox input "true"
click at [76, 171] on button "View Summary" at bounding box center [88, 173] width 110 height 29
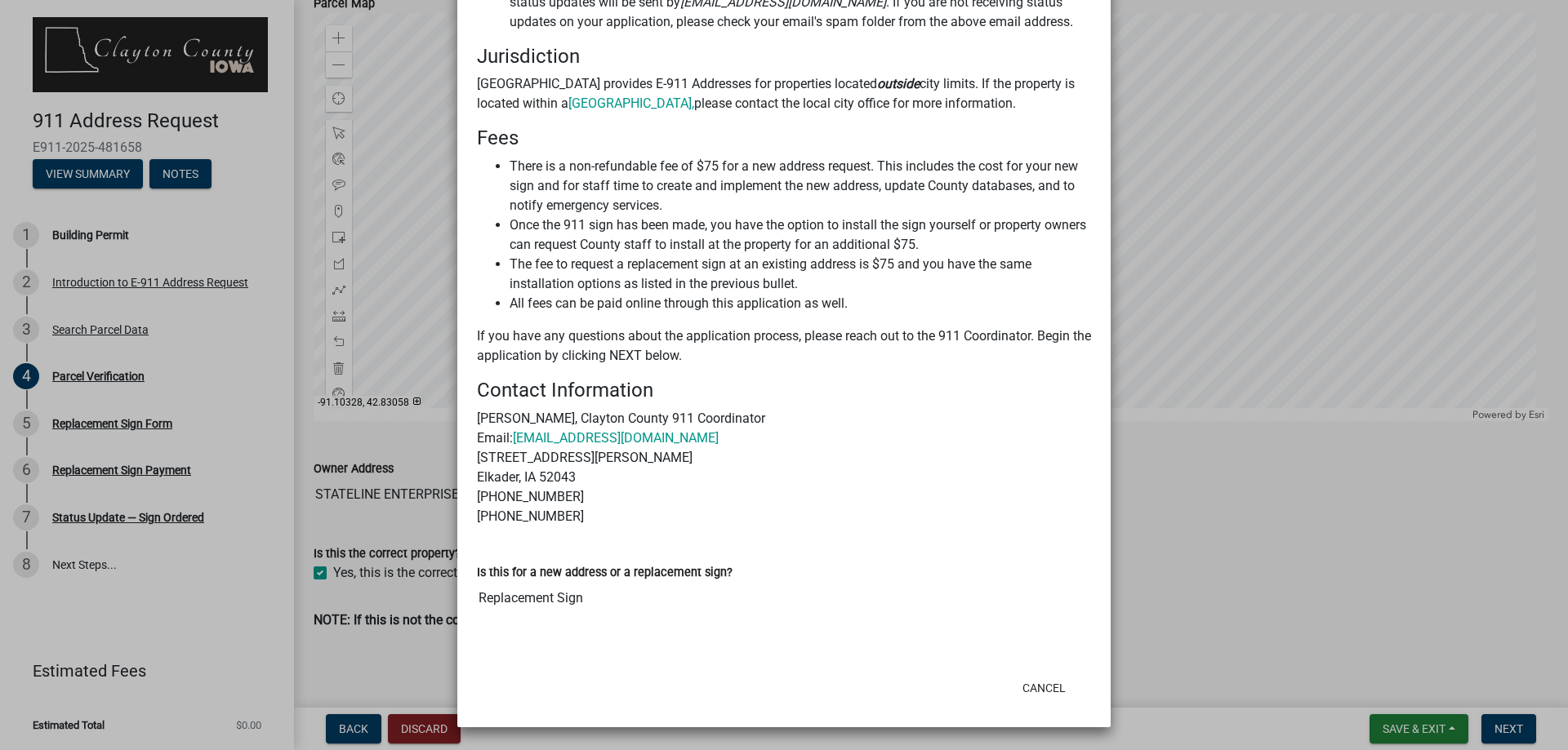
scroll to position [47, 0]
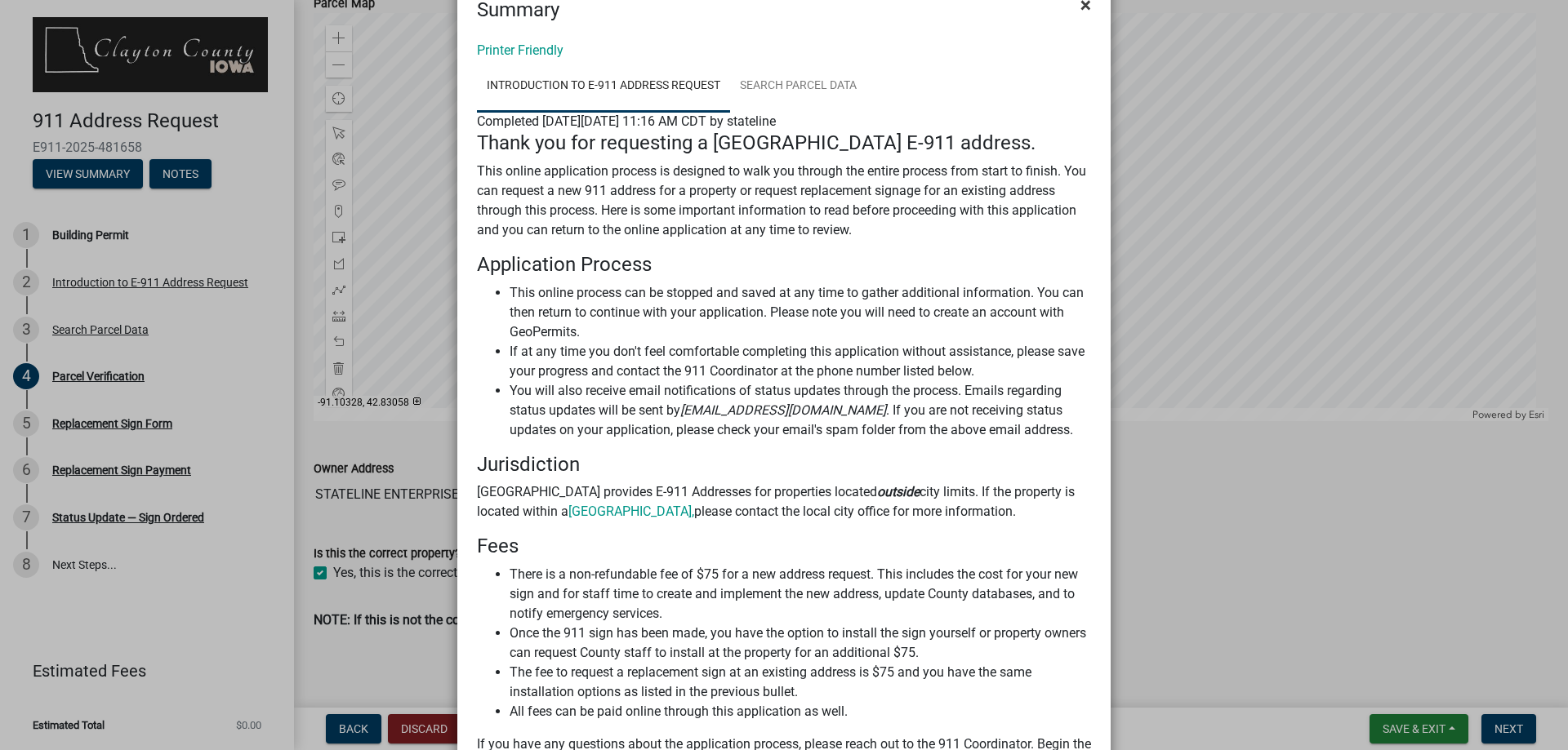
click at [1082, 5] on span "×" at bounding box center [1086, 5] width 11 height 23
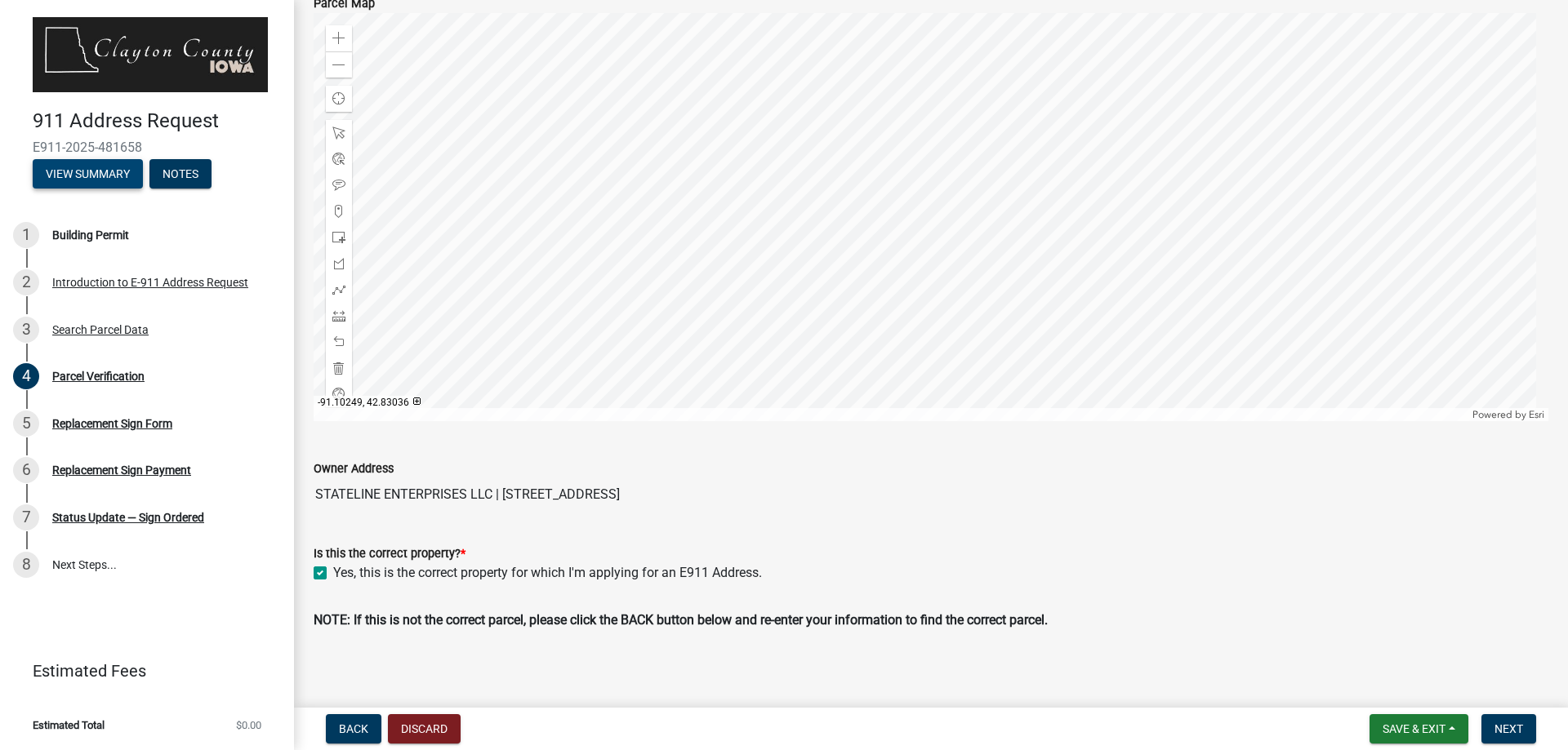
scroll to position [169, 0]
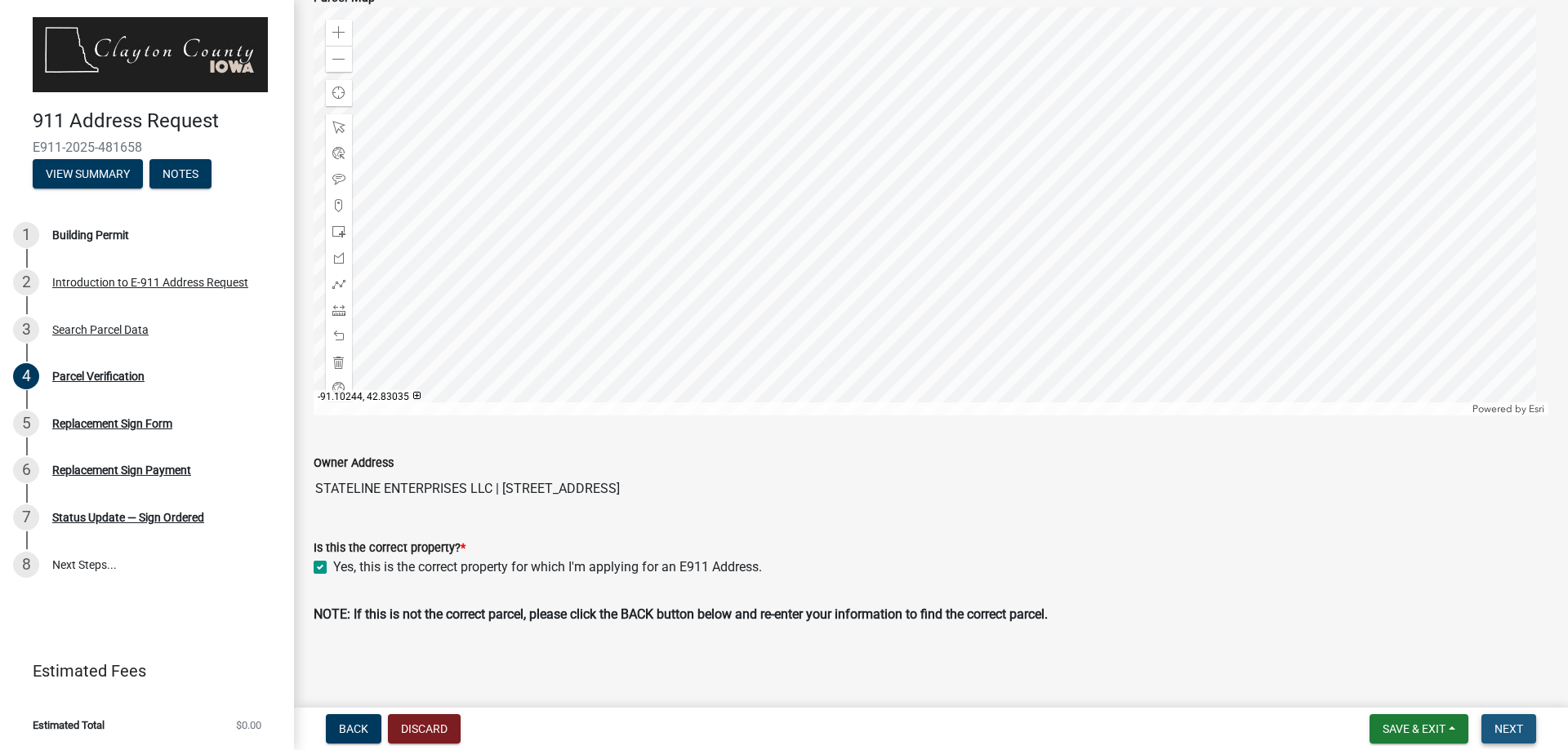
click at [1501, 725] on span "Next" at bounding box center [1508, 729] width 28 height 13
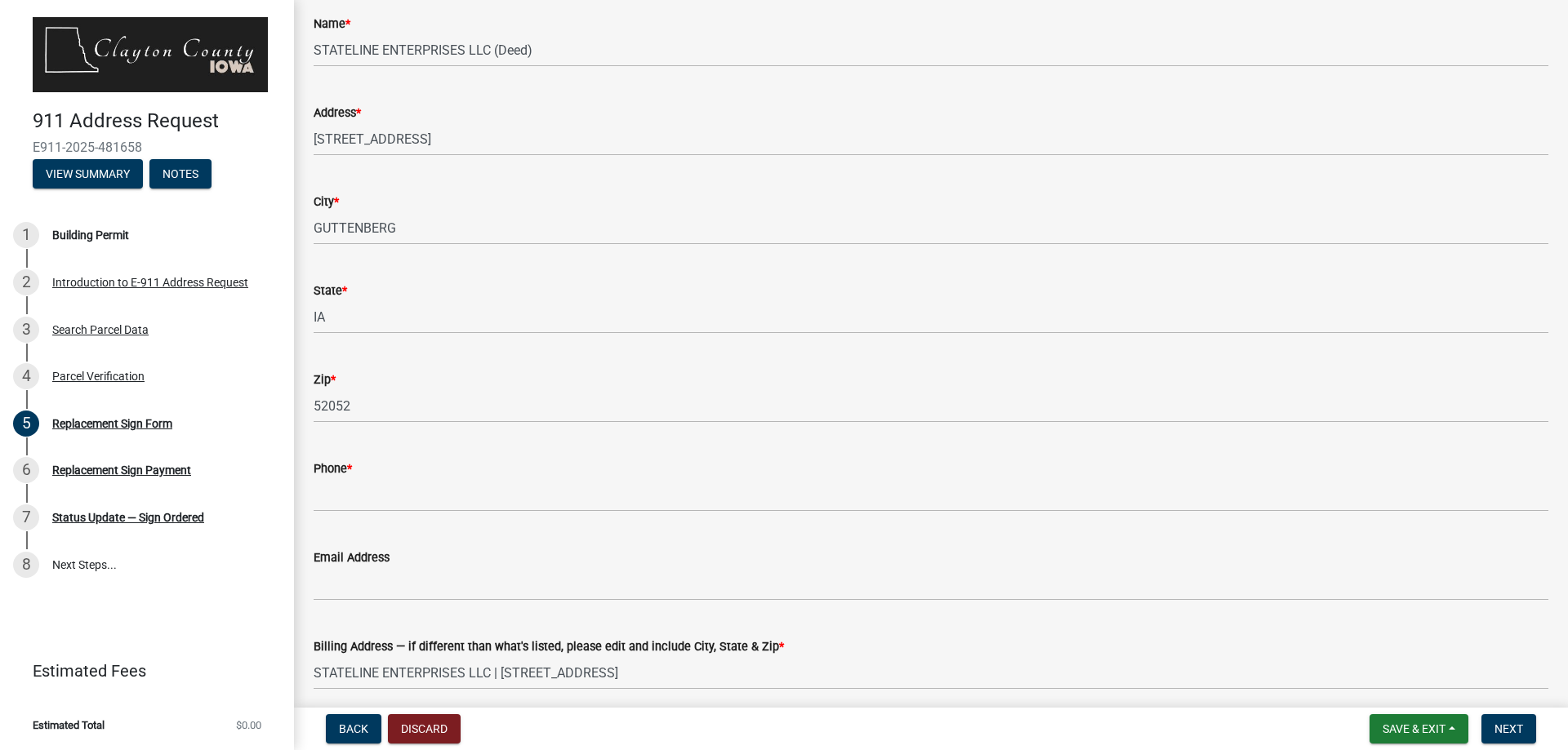
scroll to position [245, 0]
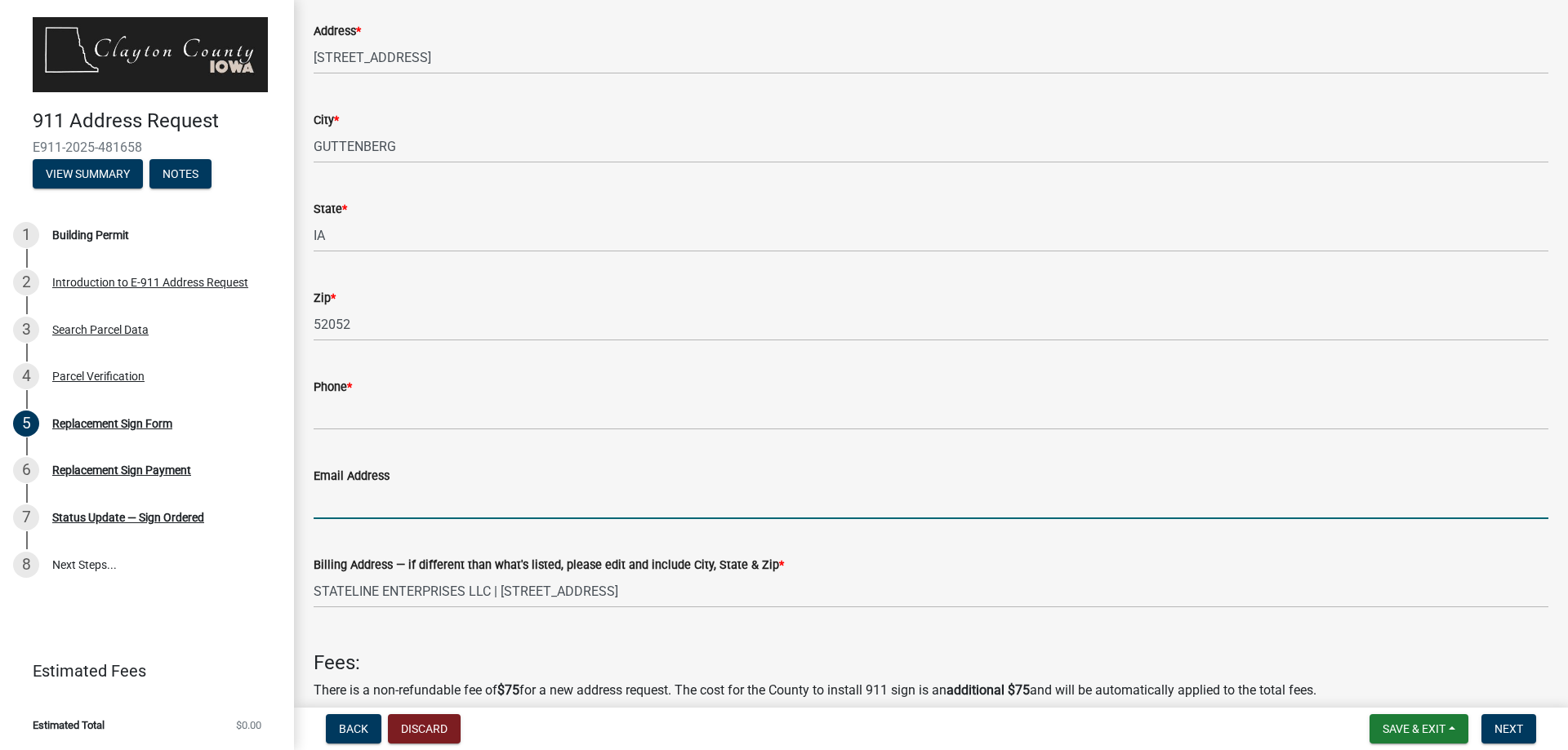
click at [333, 503] on input "Email Address" at bounding box center [931, 503] width 1235 height 34
type input "treyerson@hotmail.com"
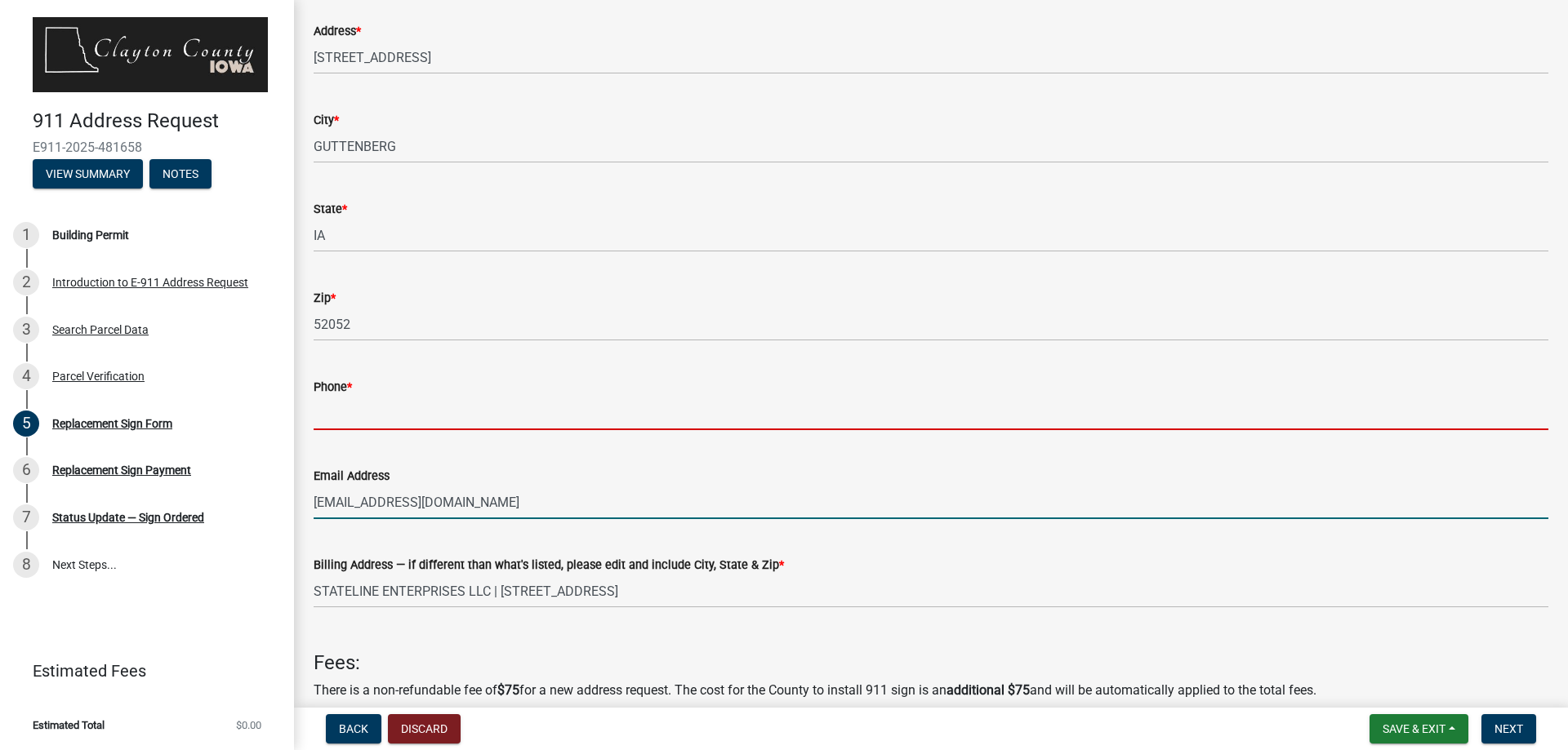
type input "6083862199"
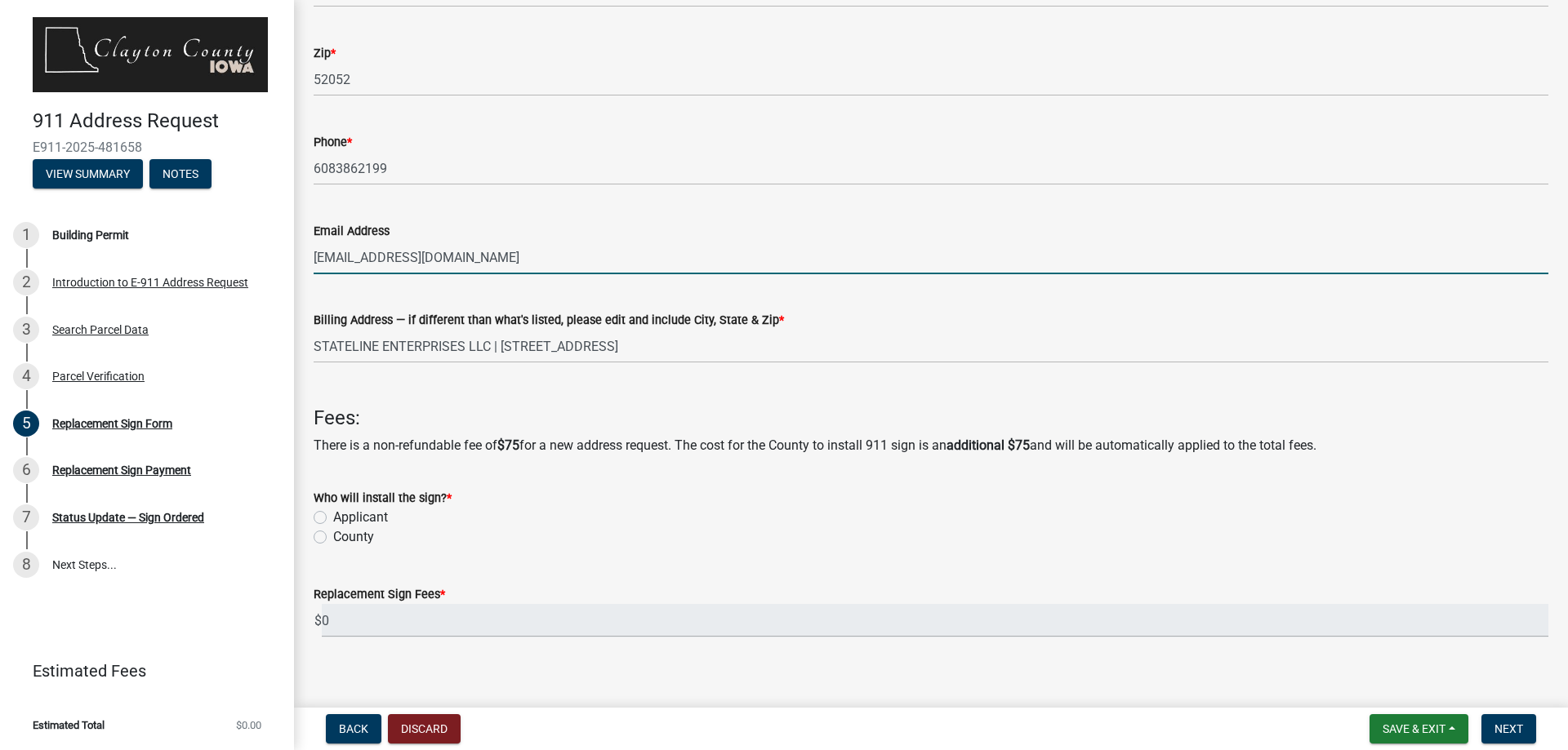
scroll to position [505, 0]
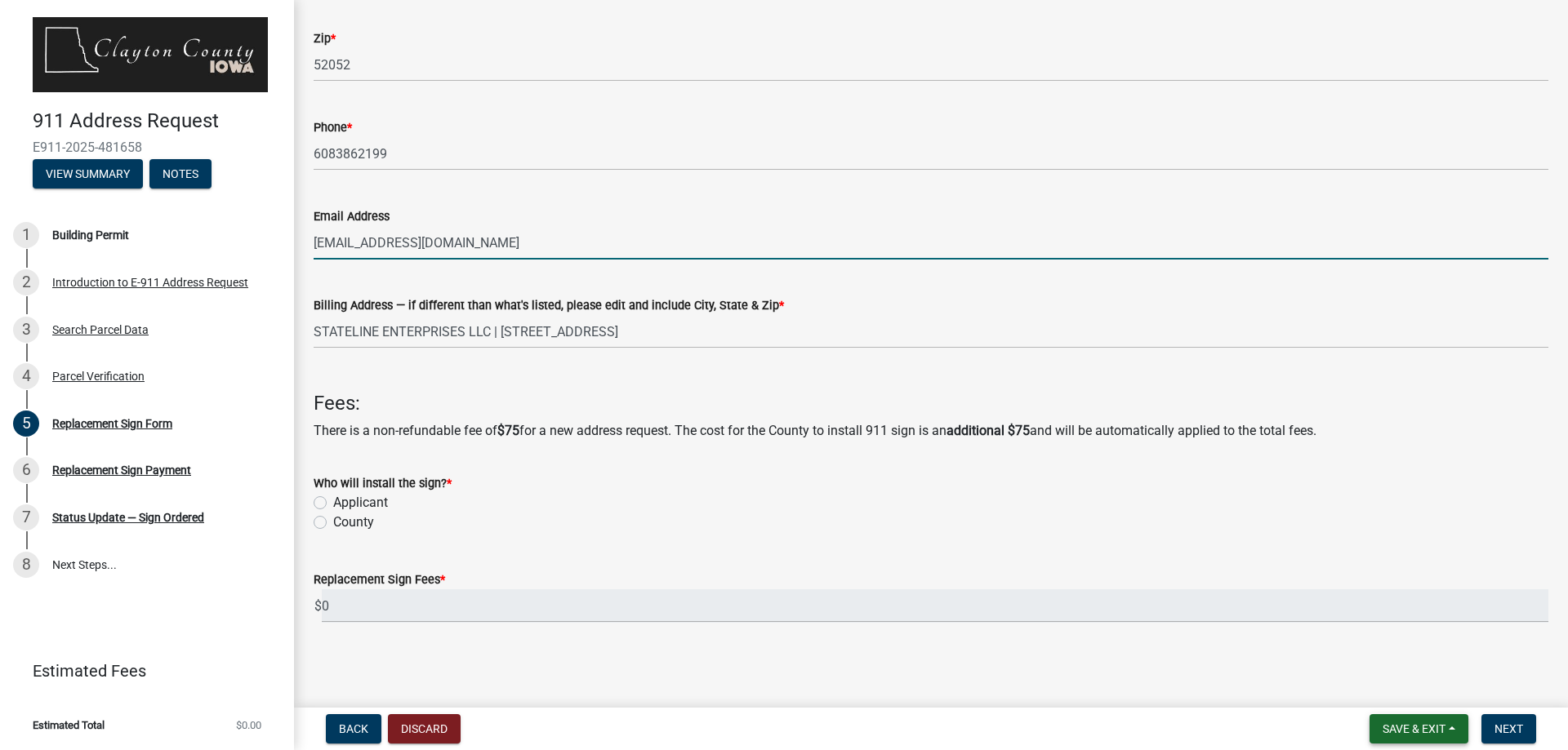
click at [1413, 729] on span "Save & Exit" at bounding box center [1414, 729] width 63 height 13
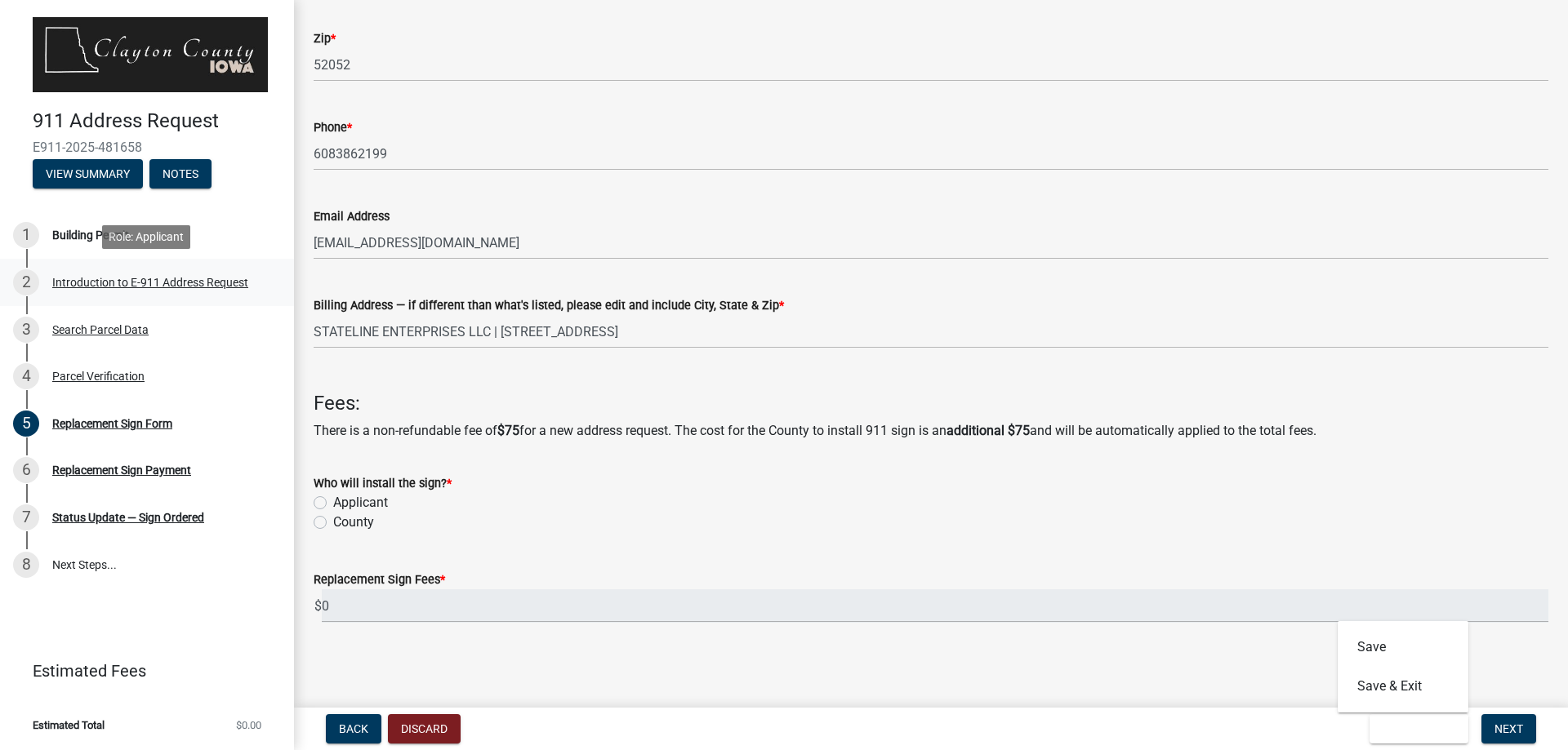
click at [72, 283] on div "Introduction to E-911 Address Request" at bounding box center [150, 282] width 196 height 12
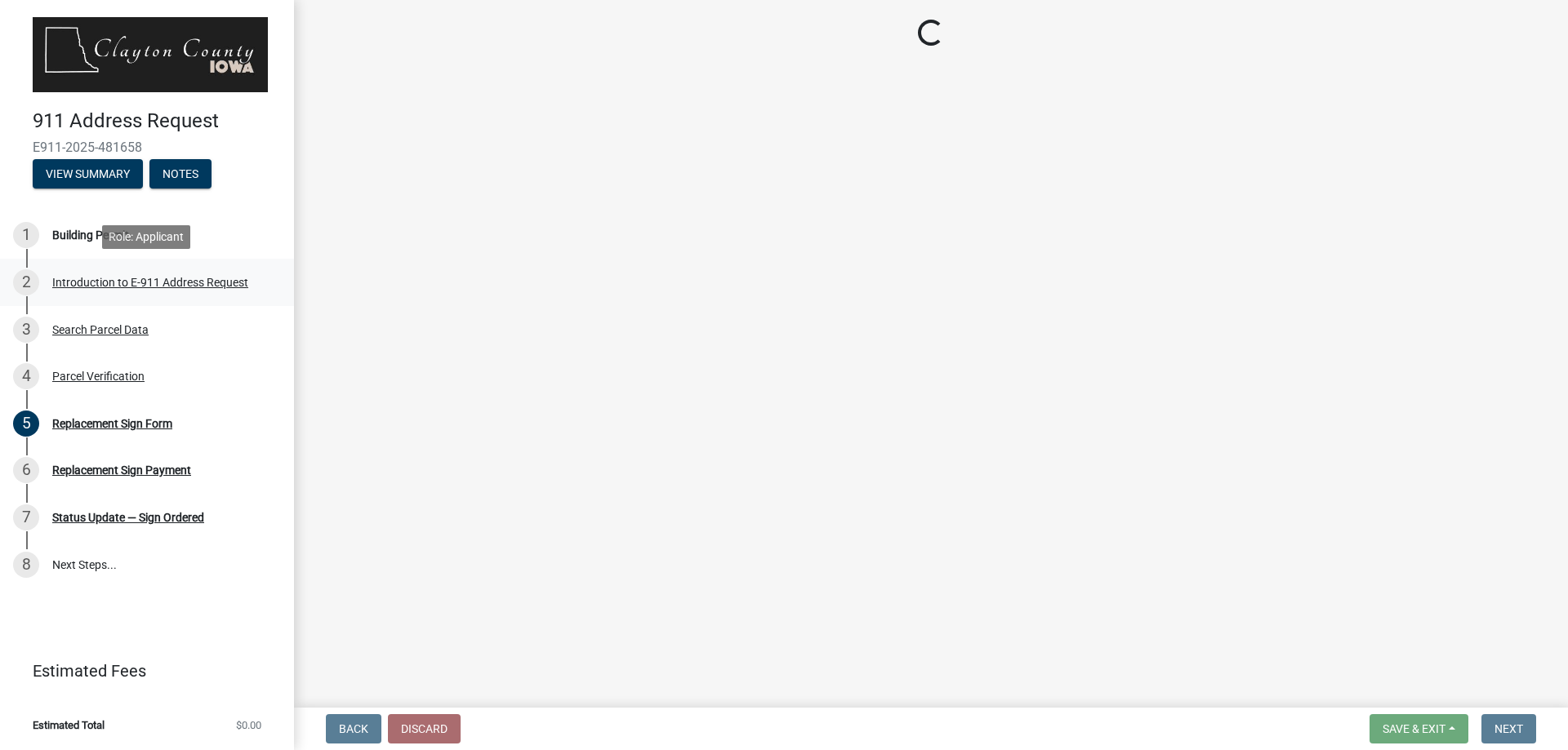
scroll to position [0, 0]
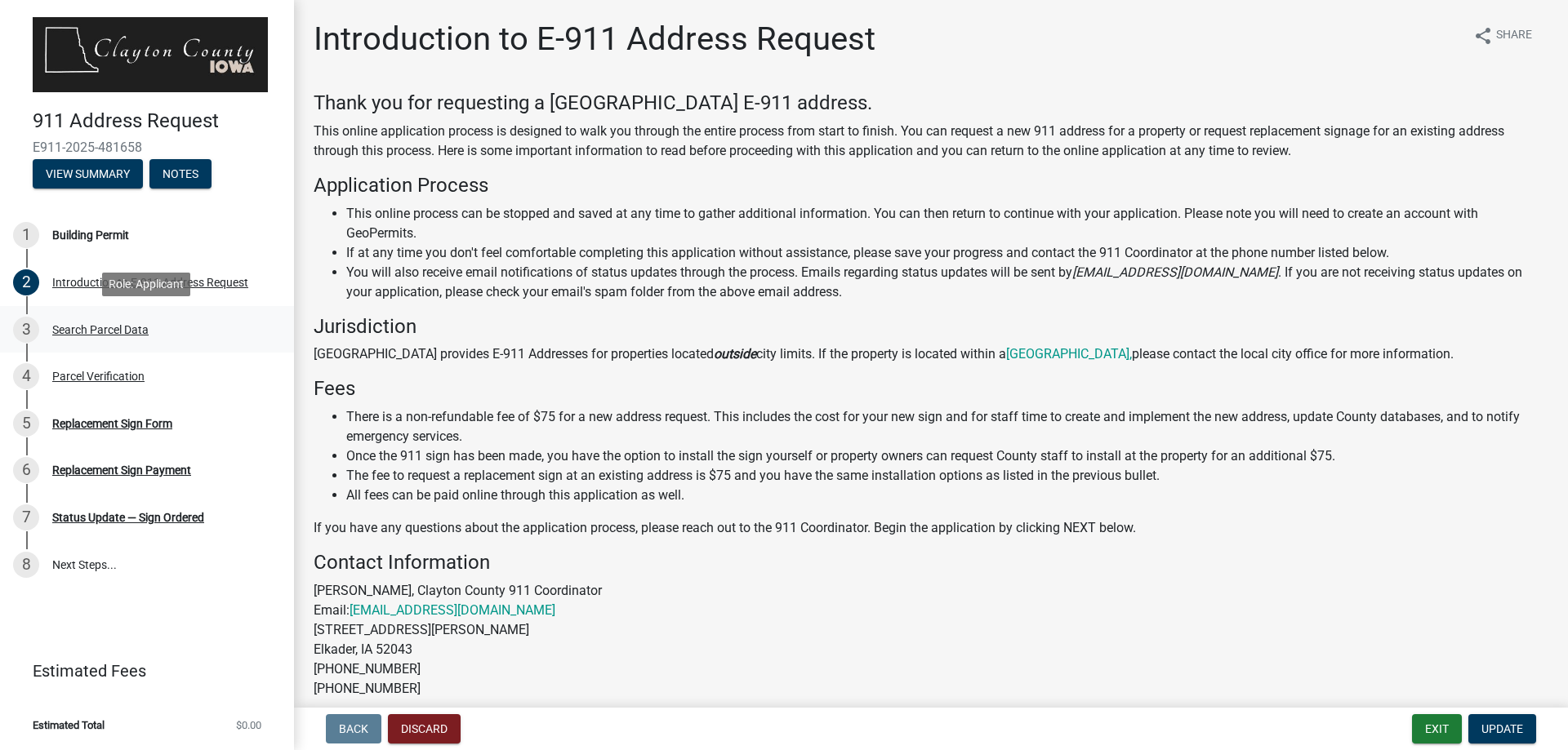
click at [97, 333] on div "Search Parcel Data" at bounding box center [100, 330] width 96 height 12
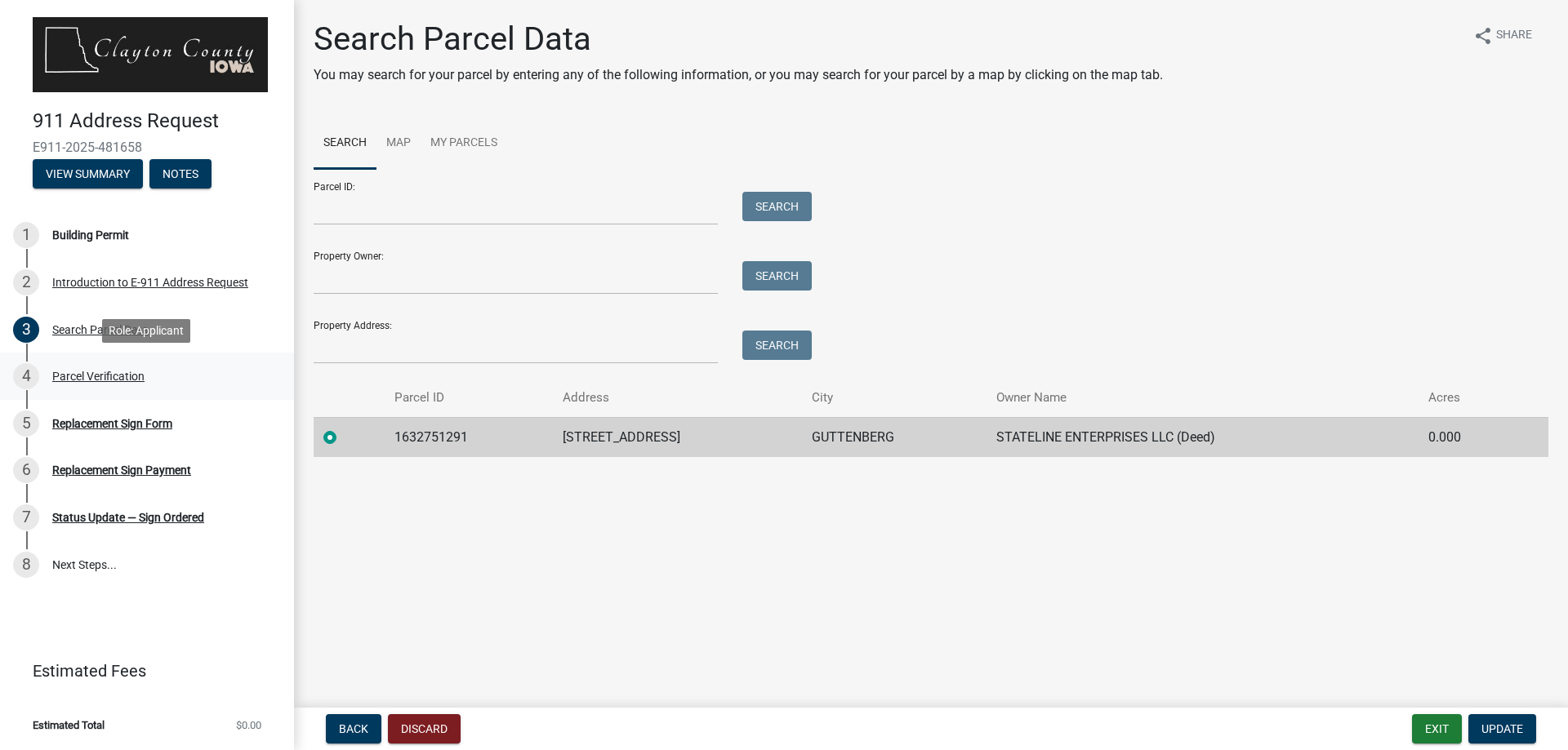
click at [92, 372] on div "Parcel Verification" at bounding box center [99, 376] width 92 height 12
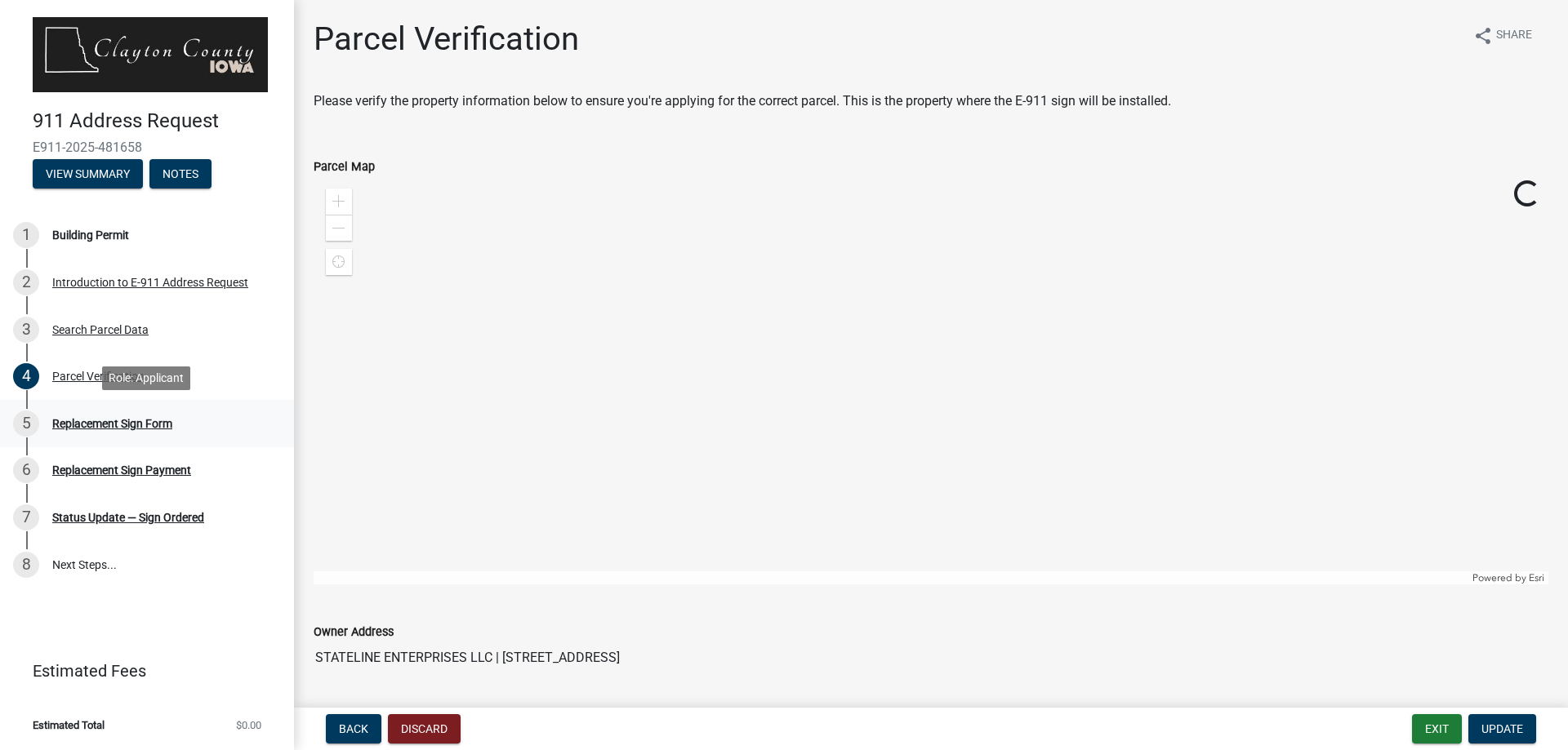
click at [101, 428] on div "Replacement Sign Form" at bounding box center [112, 423] width 120 height 12
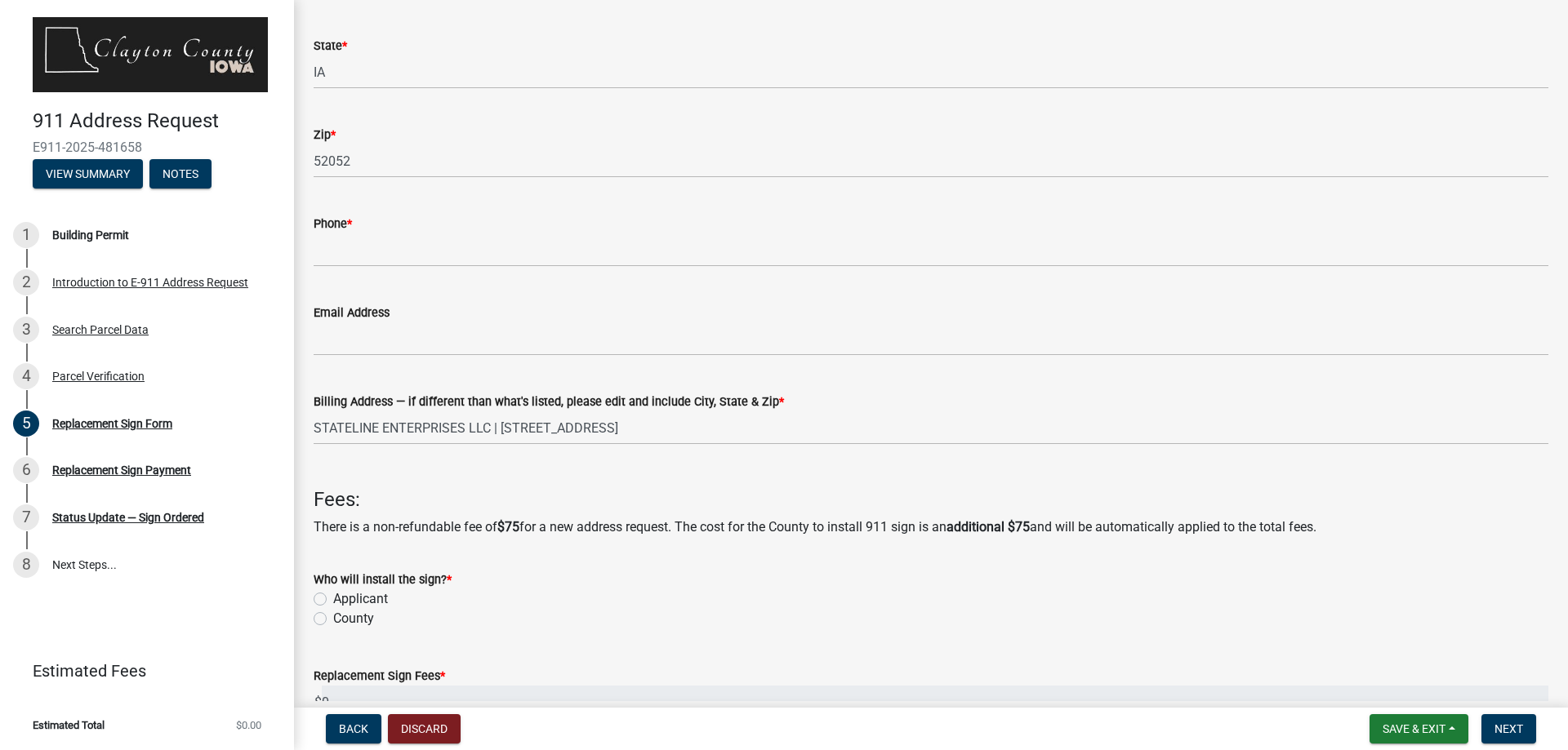
scroll to position [245, 0]
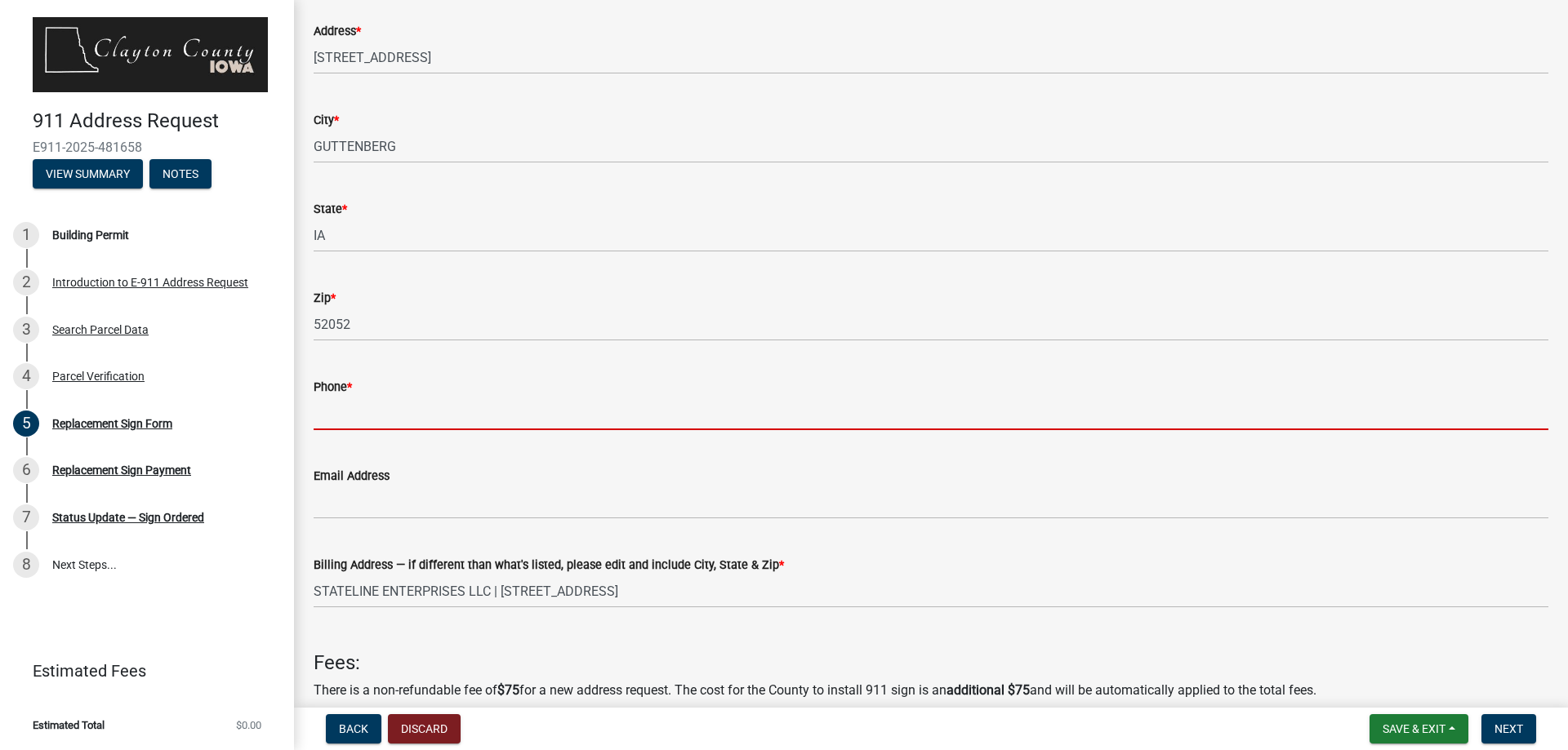
click at [373, 410] on input "Phone *" at bounding box center [931, 414] width 1235 height 34
type input "6083862199"
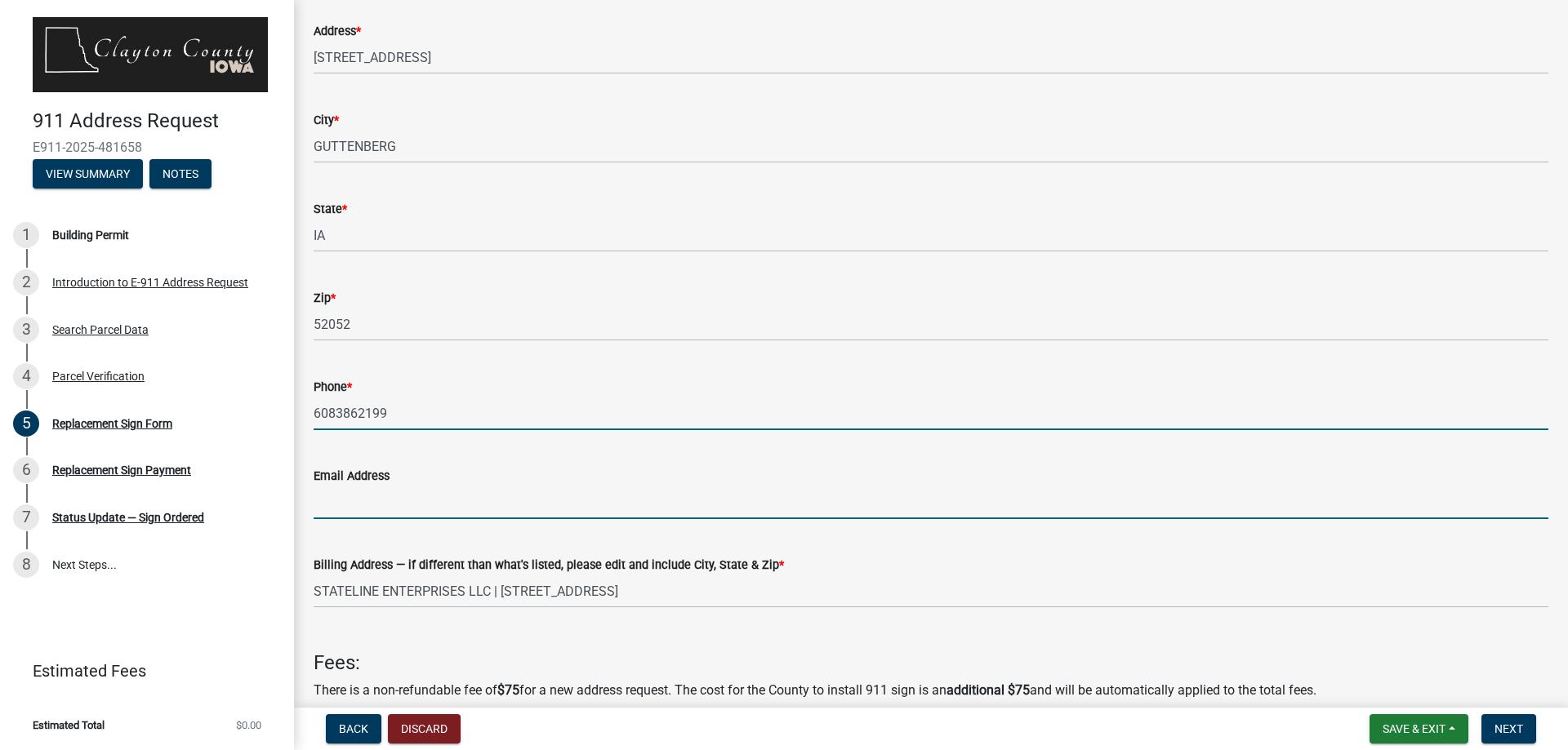
type input "treyerson@hotmail.com"
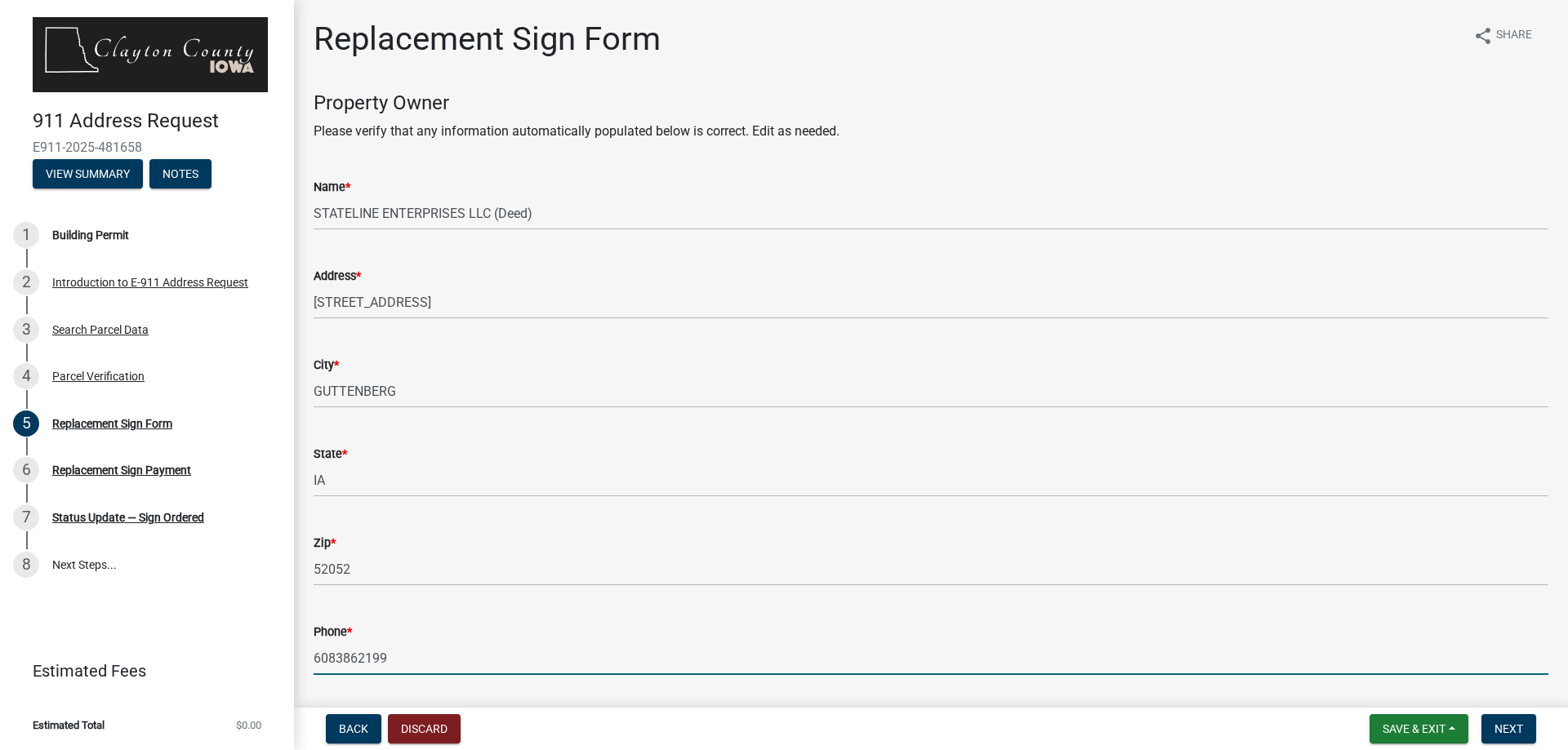
scroll to position [490, 0]
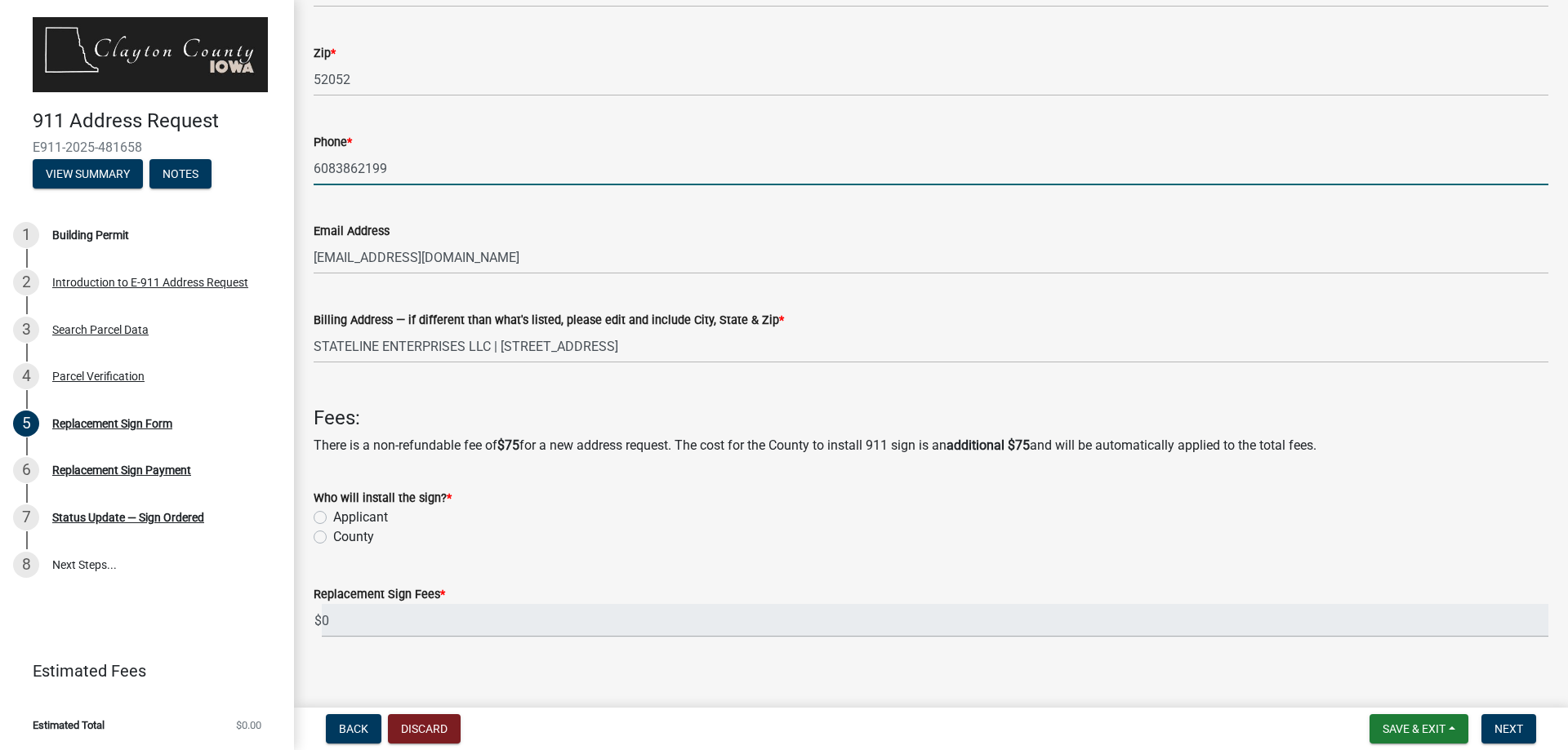
click at [333, 515] on label "Applicant" at bounding box center [361, 517] width 55 height 20
click at [333, 515] on input "Applicant" at bounding box center [339, 513] width 11 height 11
radio input "true"
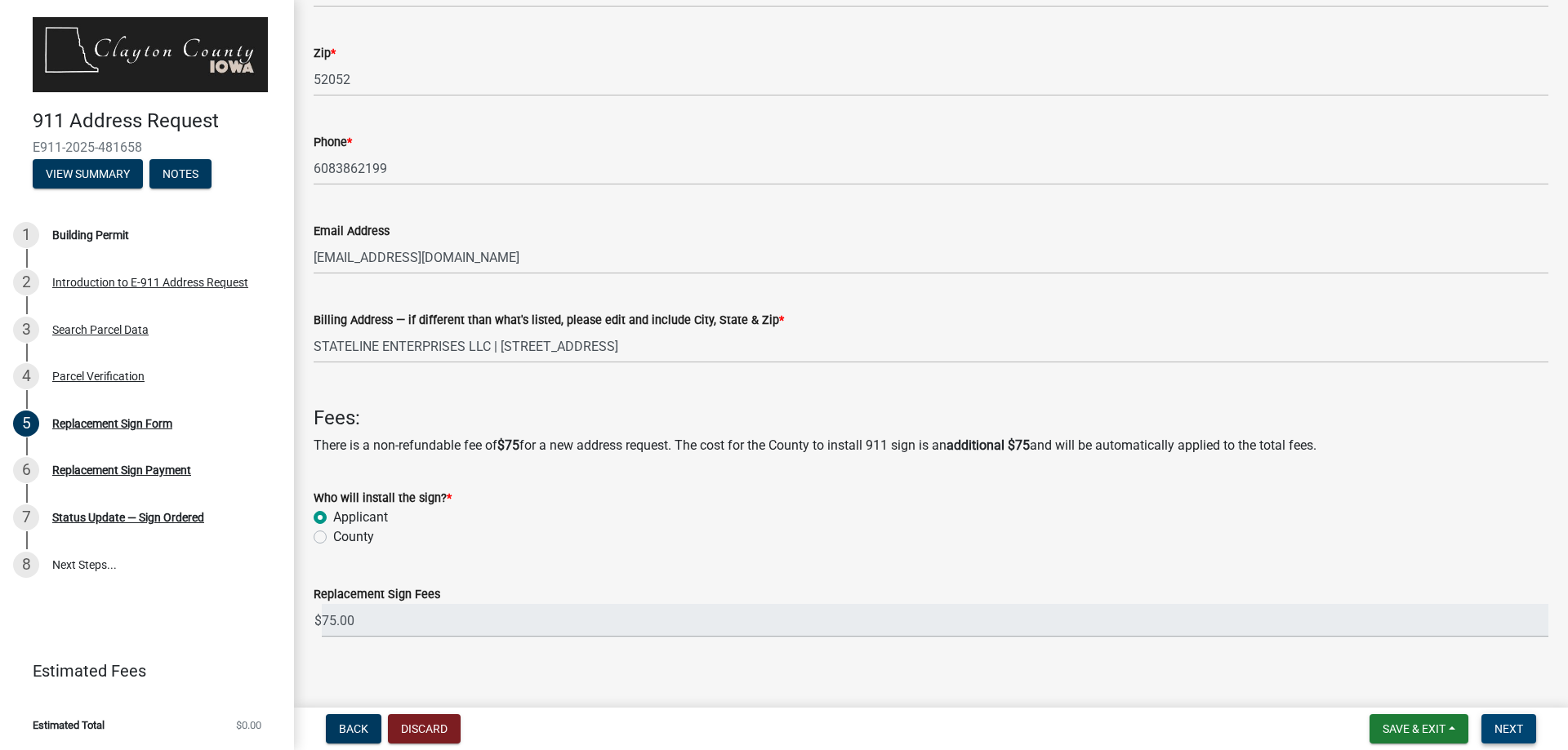
click at [1506, 729] on span "Next" at bounding box center [1508, 729] width 28 height 13
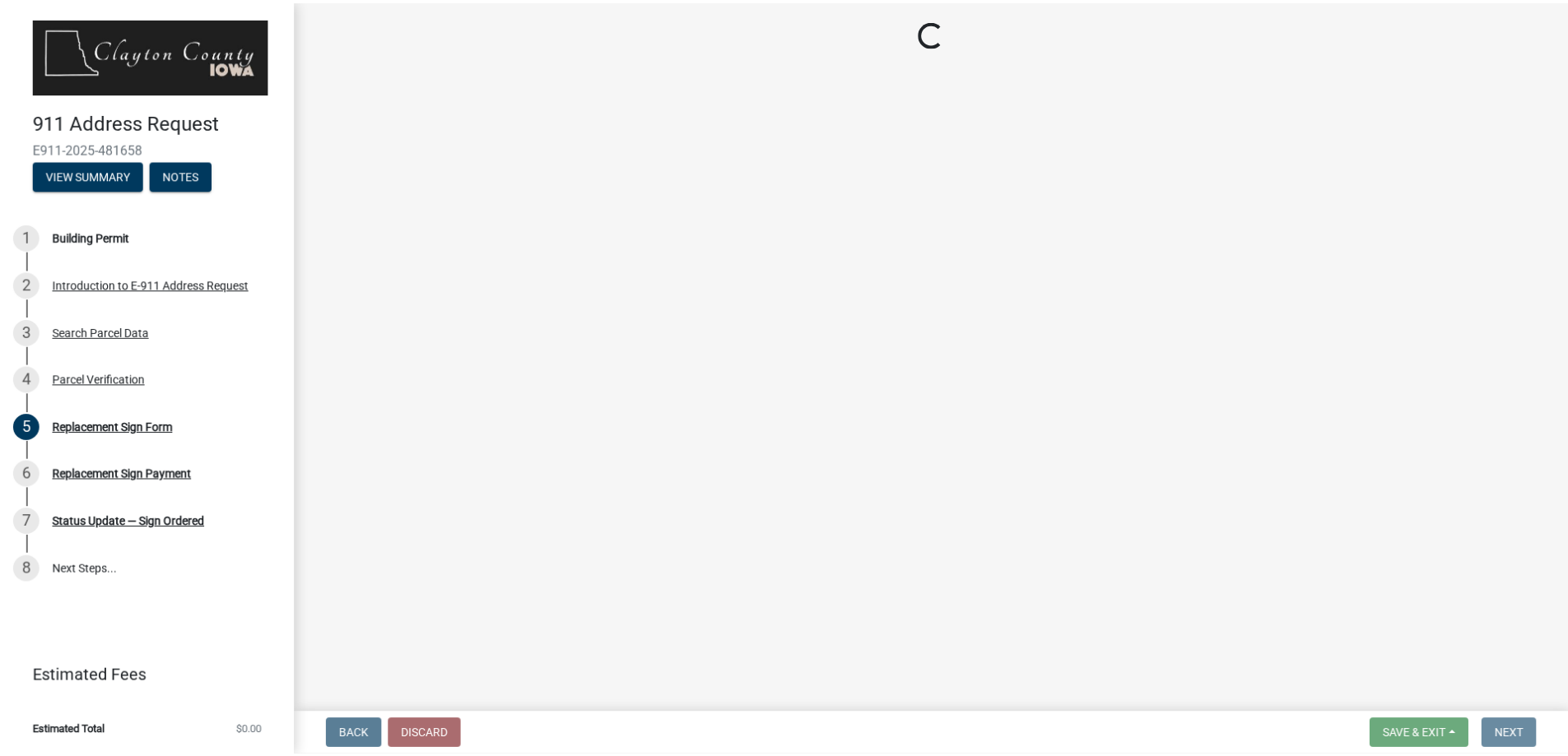
scroll to position [0, 0]
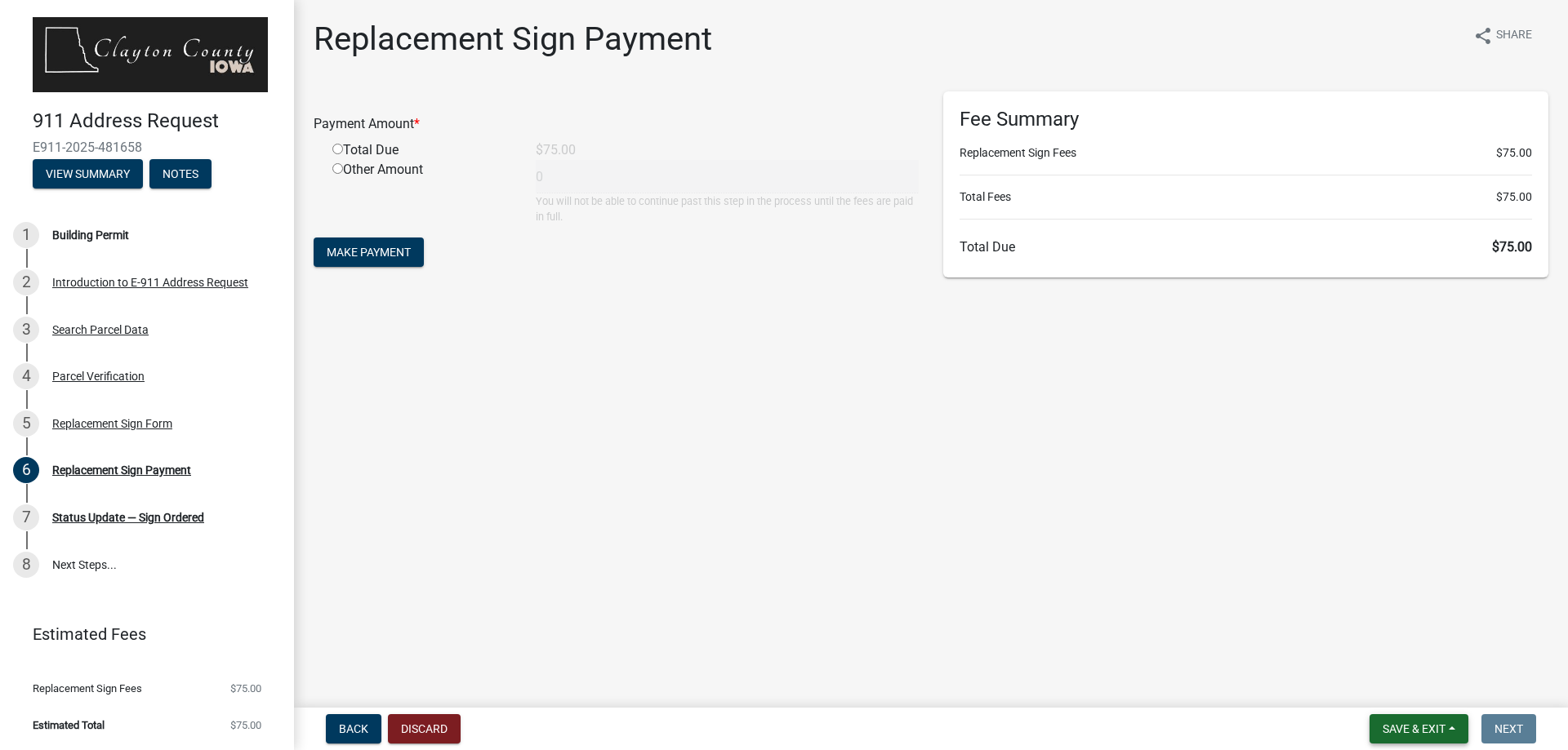
click at [1406, 723] on span "Save & Exit" at bounding box center [1414, 729] width 63 height 13
click at [1388, 690] on button "Save & Exit" at bounding box center [1403, 687] width 131 height 39
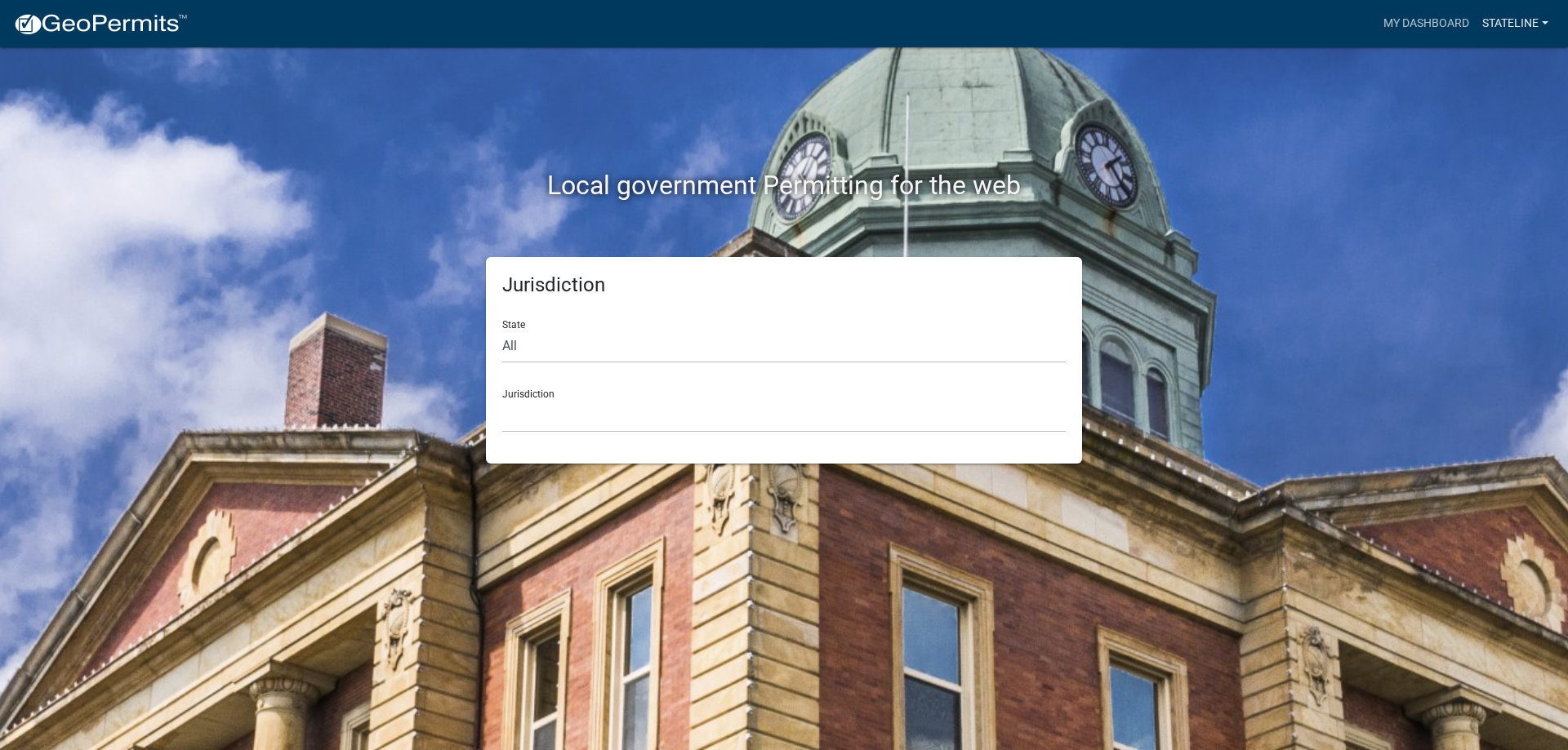
click at [1522, 25] on link "stateline" at bounding box center [1515, 23] width 79 height 31
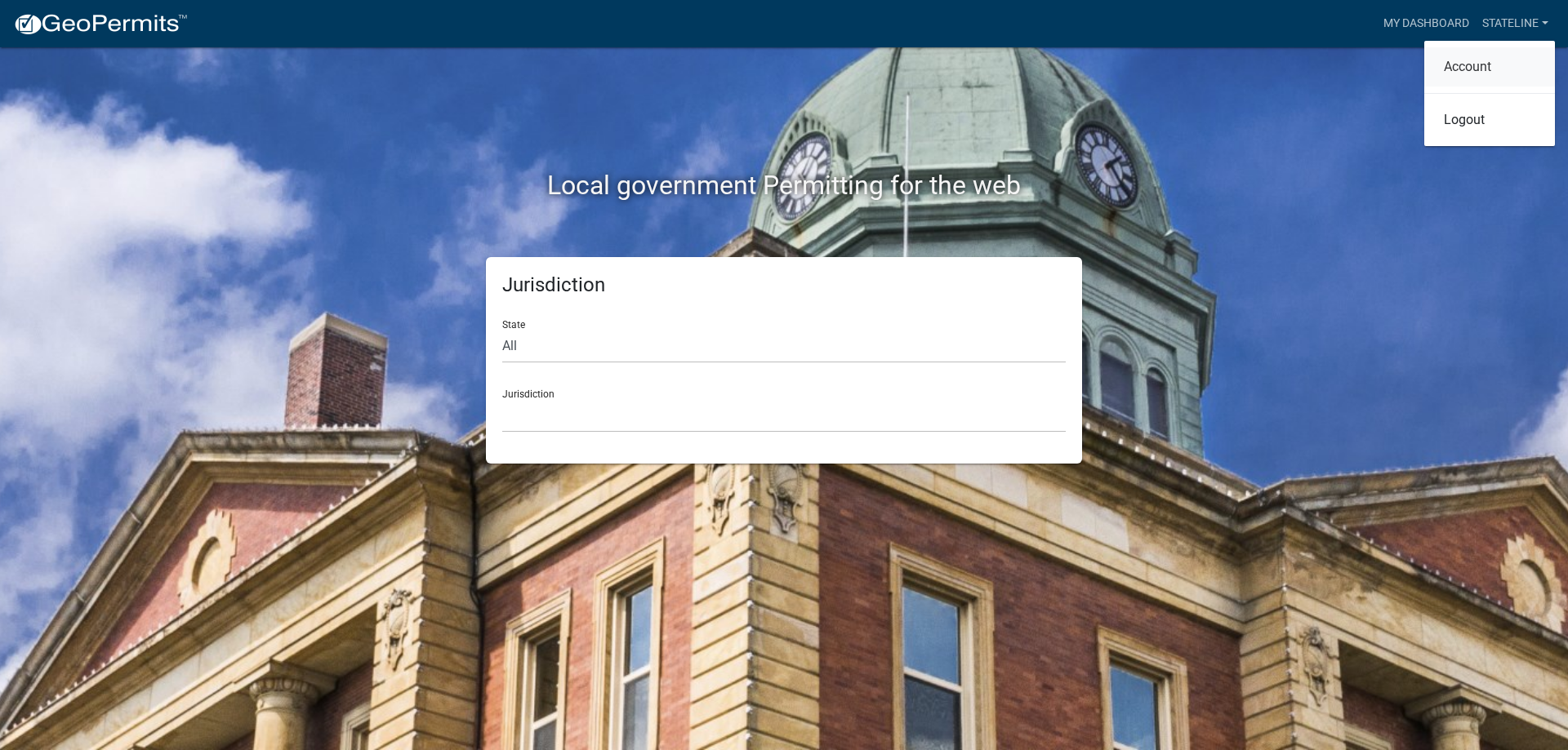
click at [1472, 70] on link "Account" at bounding box center [1489, 67] width 131 height 39
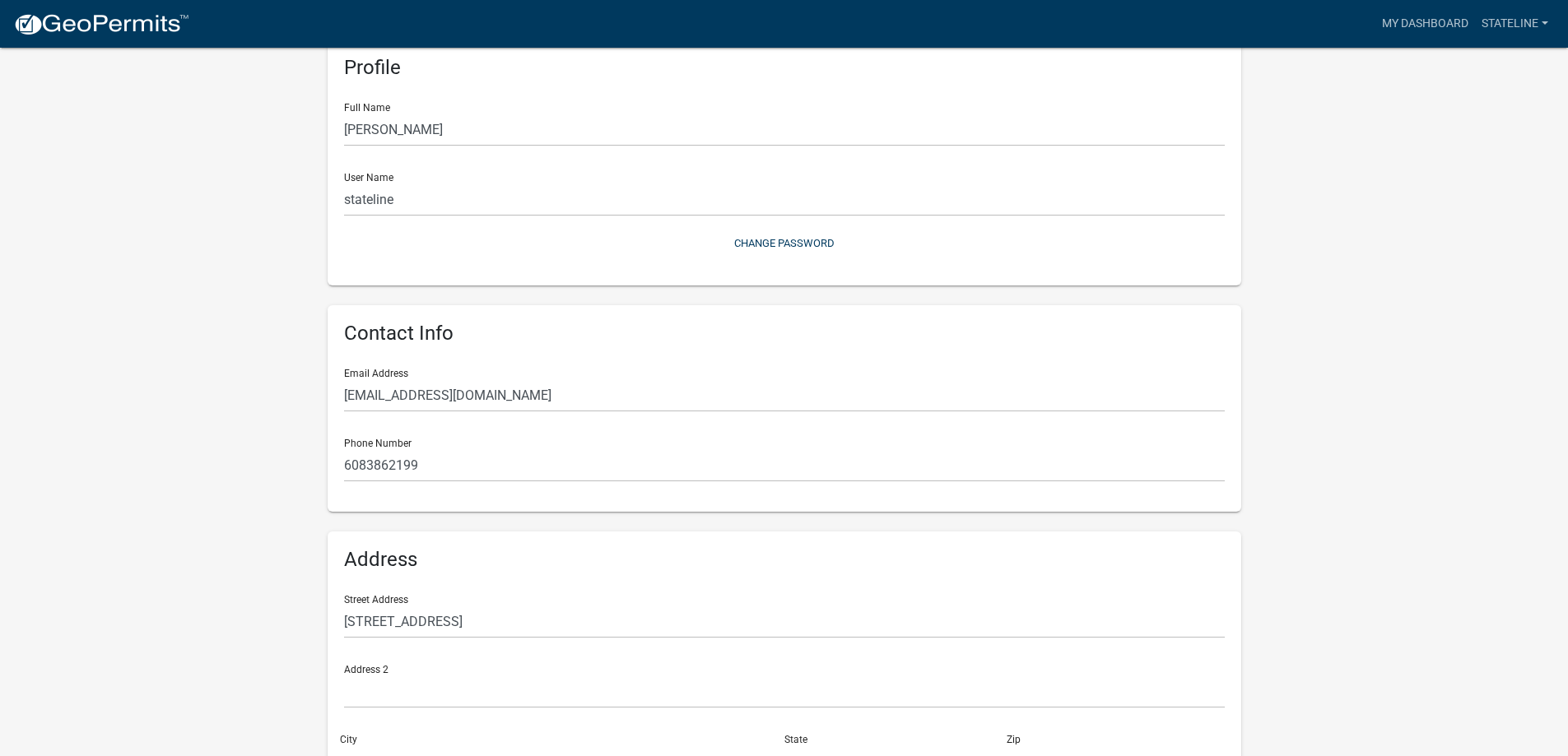
scroll to position [202, 0]
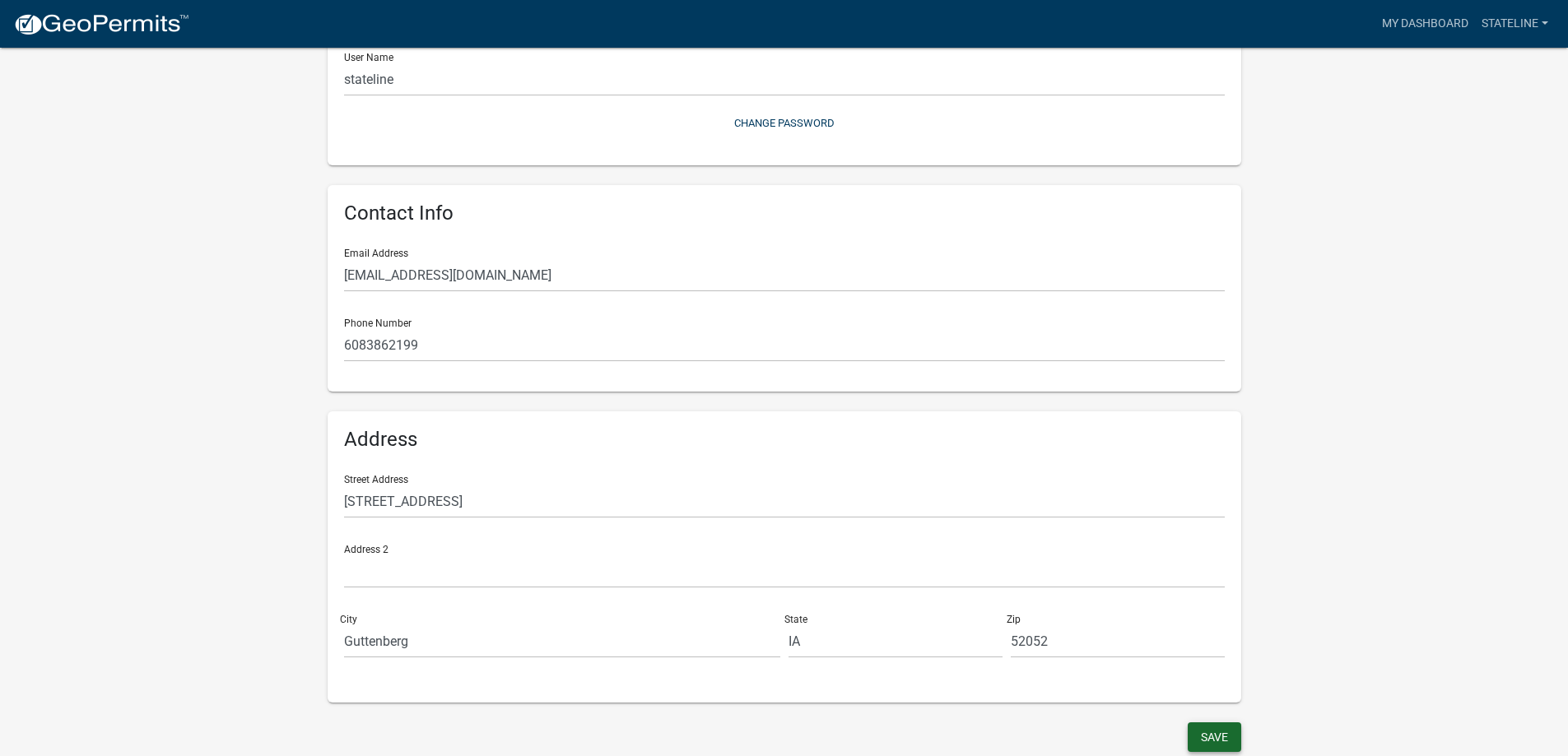
click at [1210, 731] on button "Save" at bounding box center [1215, 737] width 54 height 30
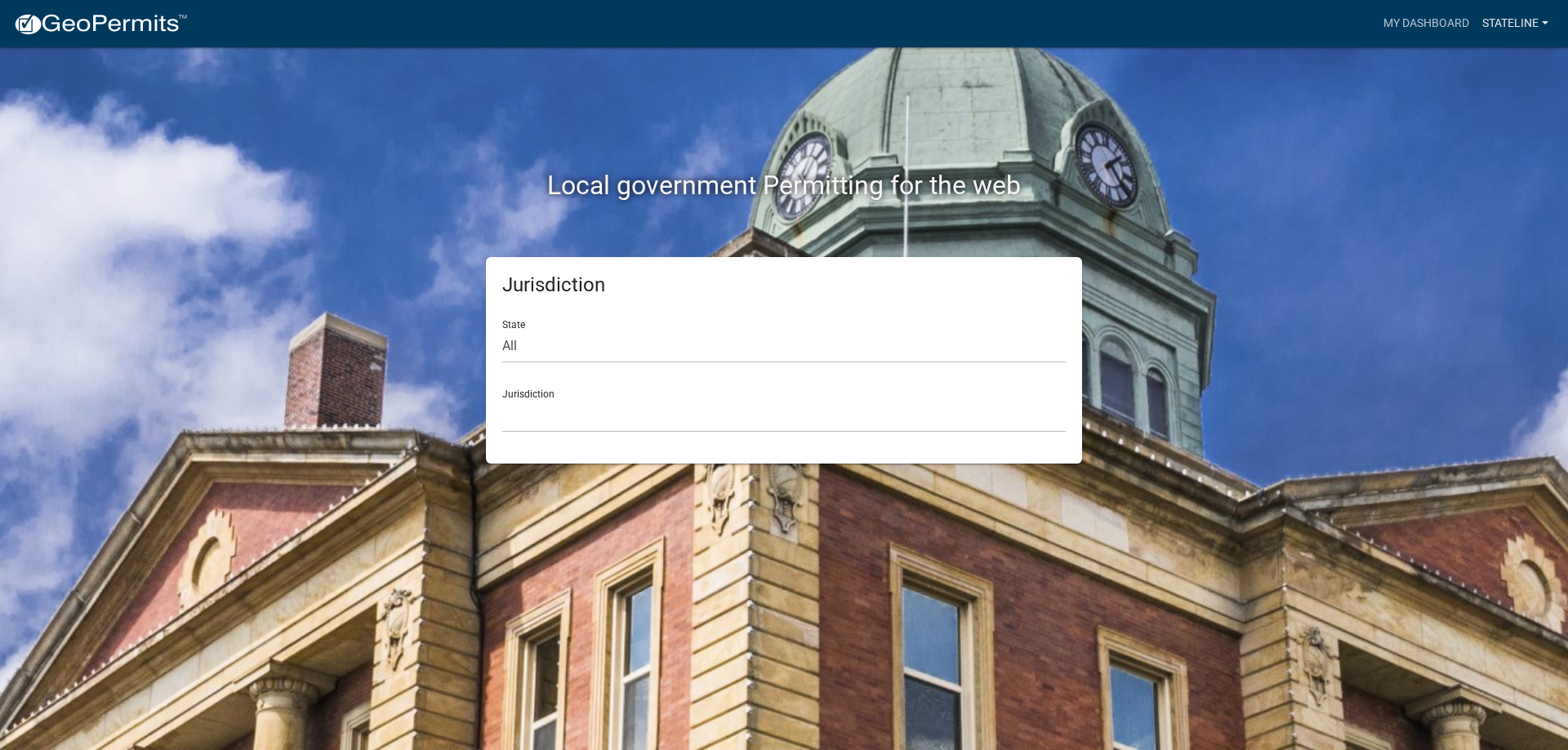
click at [1487, 20] on link "stateline" at bounding box center [1515, 23] width 79 height 31
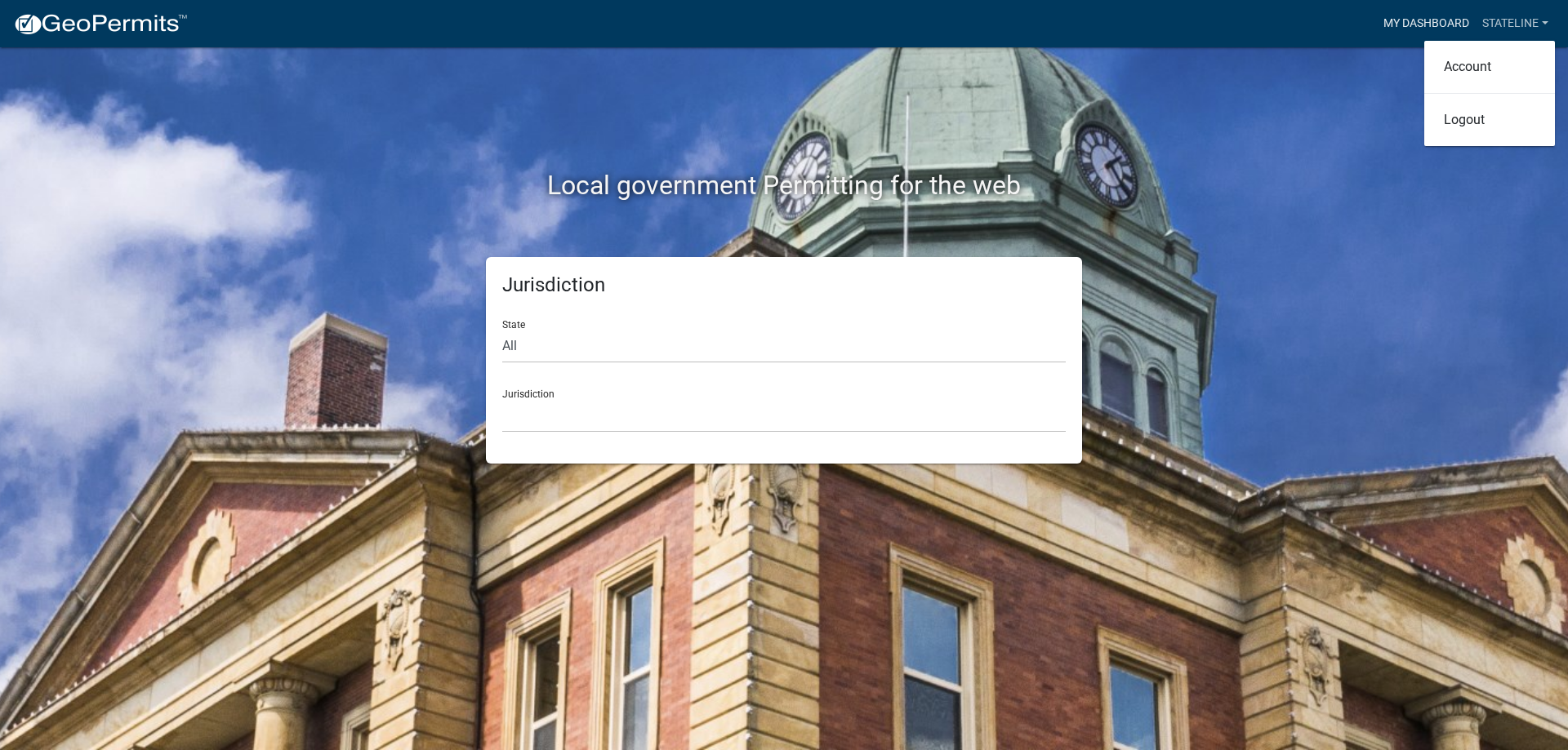
click at [1417, 10] on link "My Dashboard" at bounding box center [1426, 23] width 99 height 31
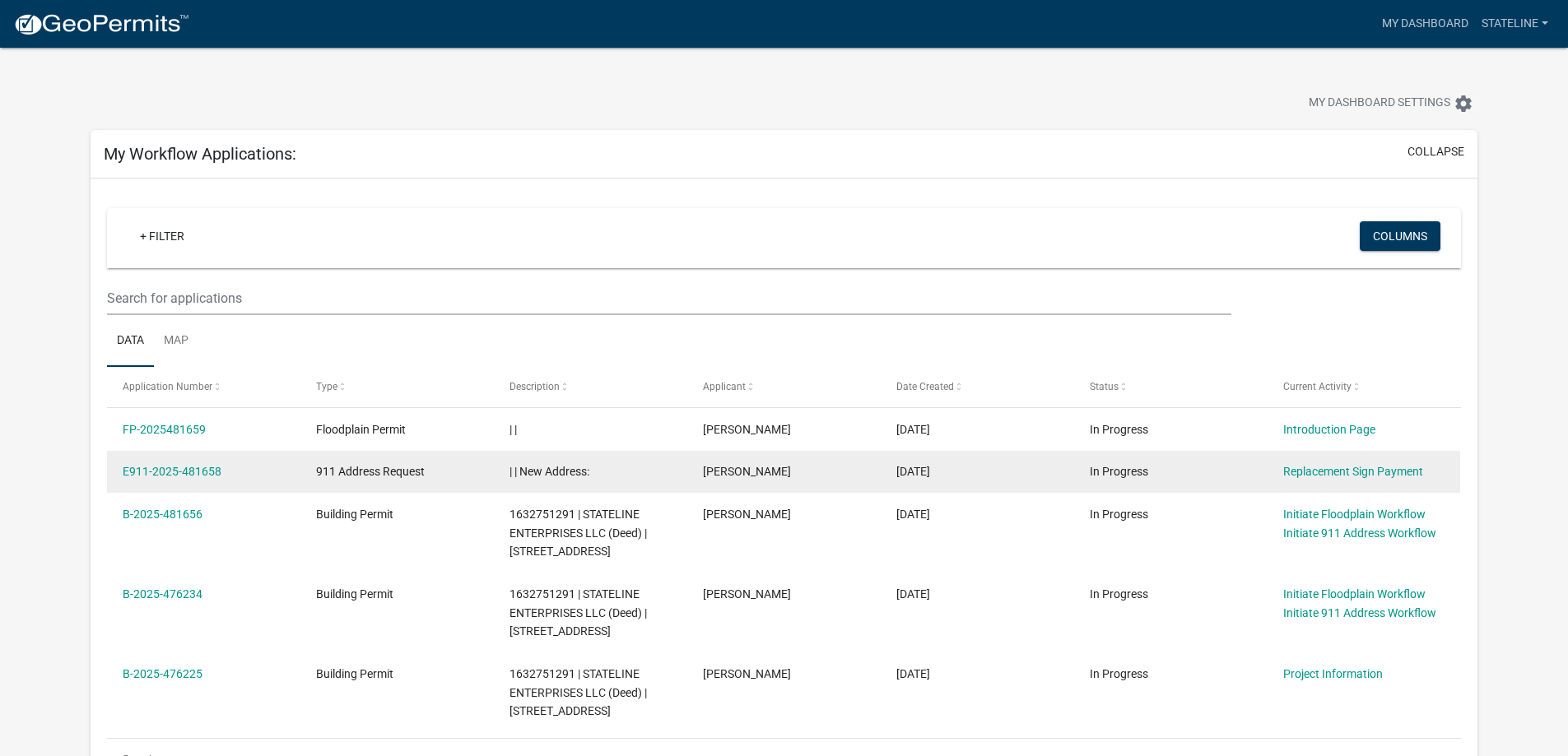
click at [204, 483] on datatable-body-cell "E911-2025-481658" at bounding box center [203, 472] width 194 height 43
click at [205, 474] on link "E911-2025-481658" at bounding box center [172, 471] width 99 height 13
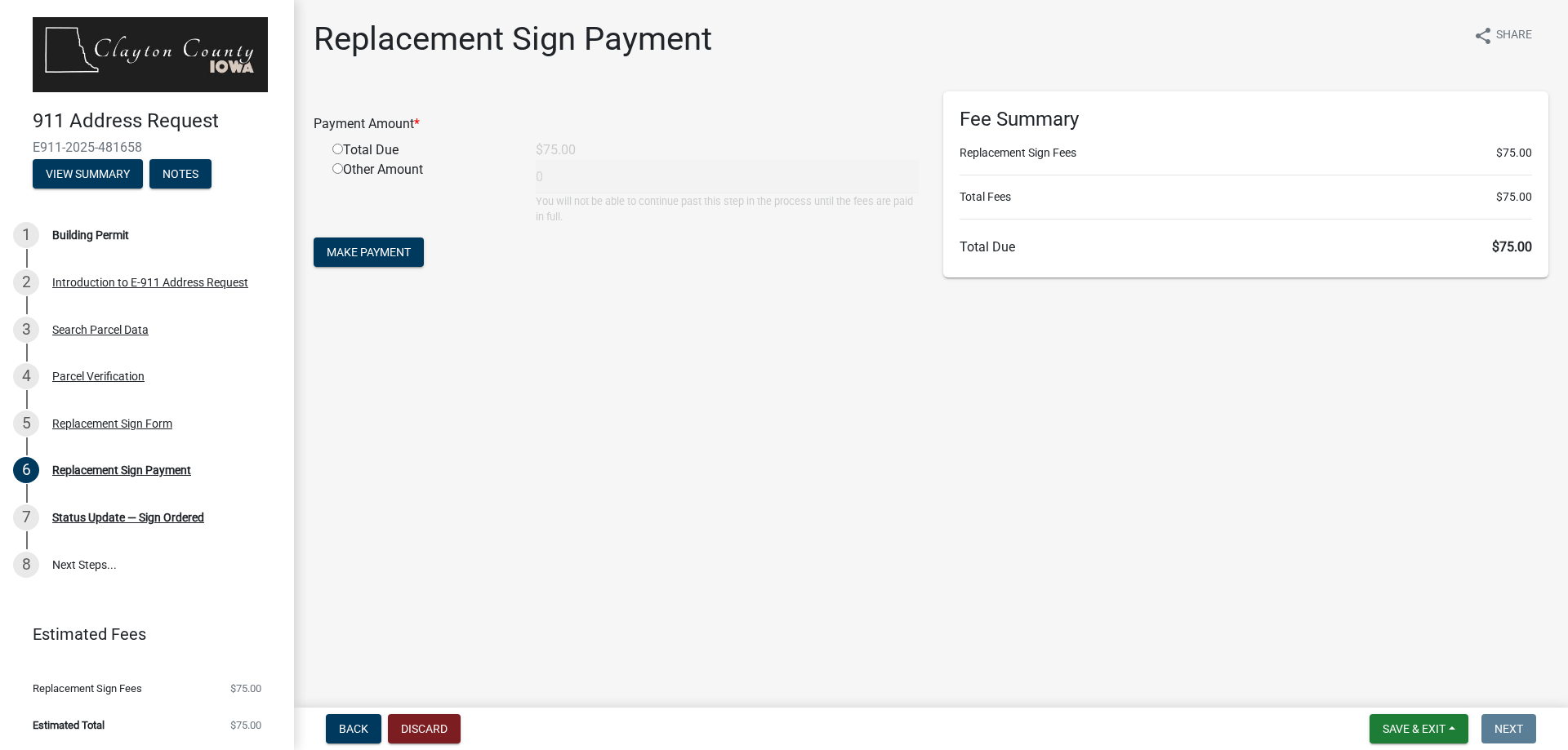
click at [339, 150] on input "radio" at bounding box center [338, 149] width 11 height 11
radio input "true"
type input "75"
click at [404, 251] on span "Make Payment" at bounding box center [369, 252] width 84 height 13
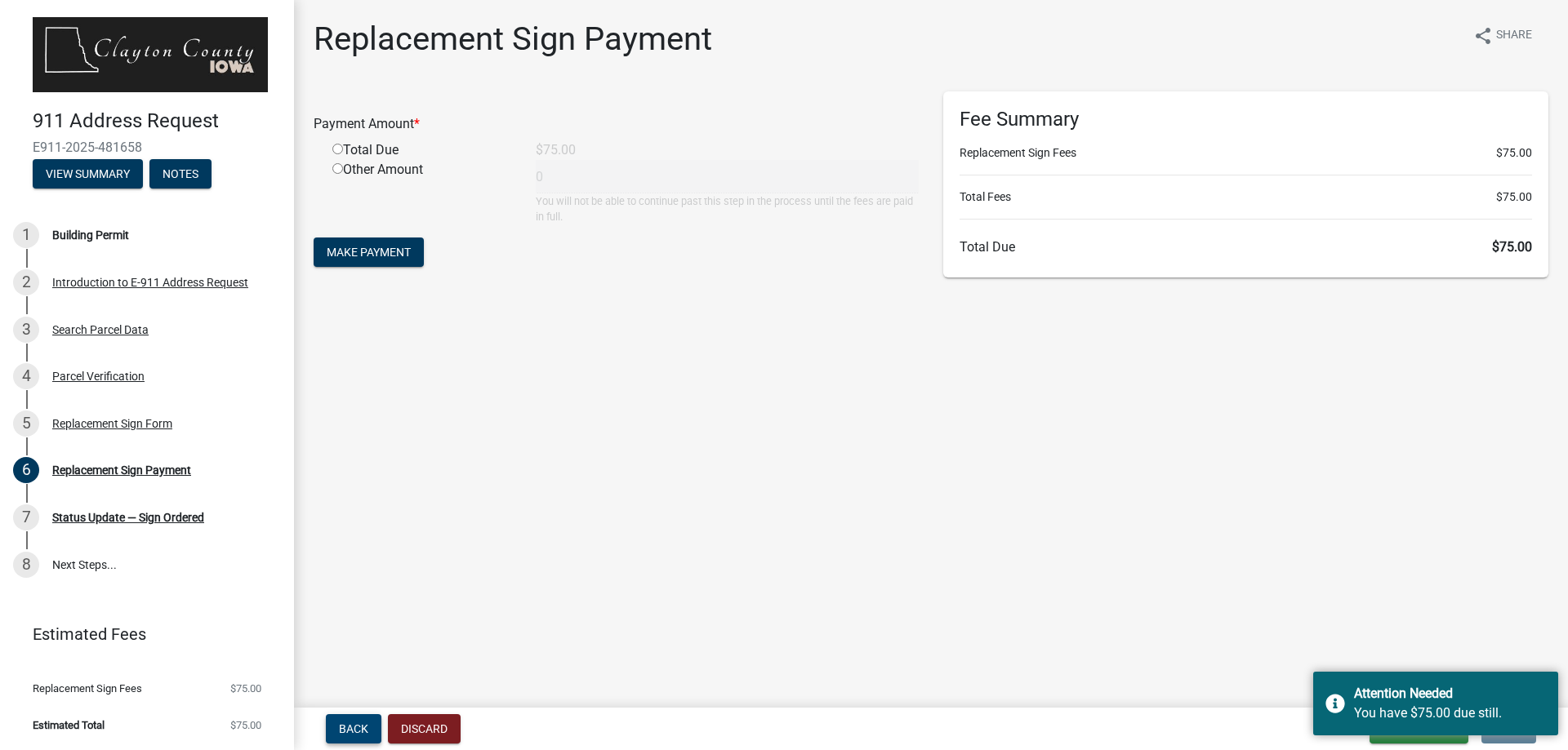
click at [358, 728] on span "Back" at bounding box center [353, 729] width 29 height 13
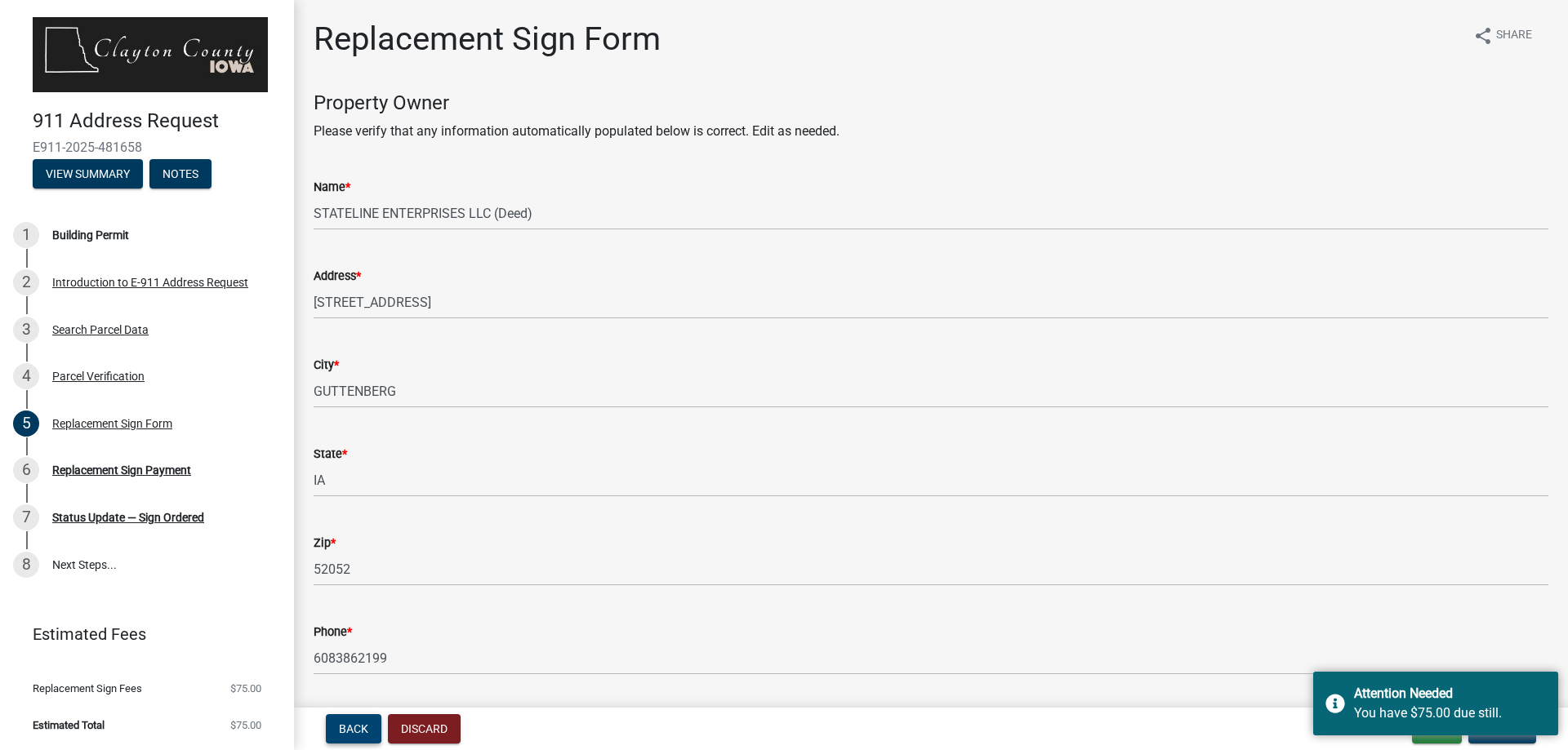
click at [357, 730] on span "Back" at bounding box center [353, 729] width 29 height 13
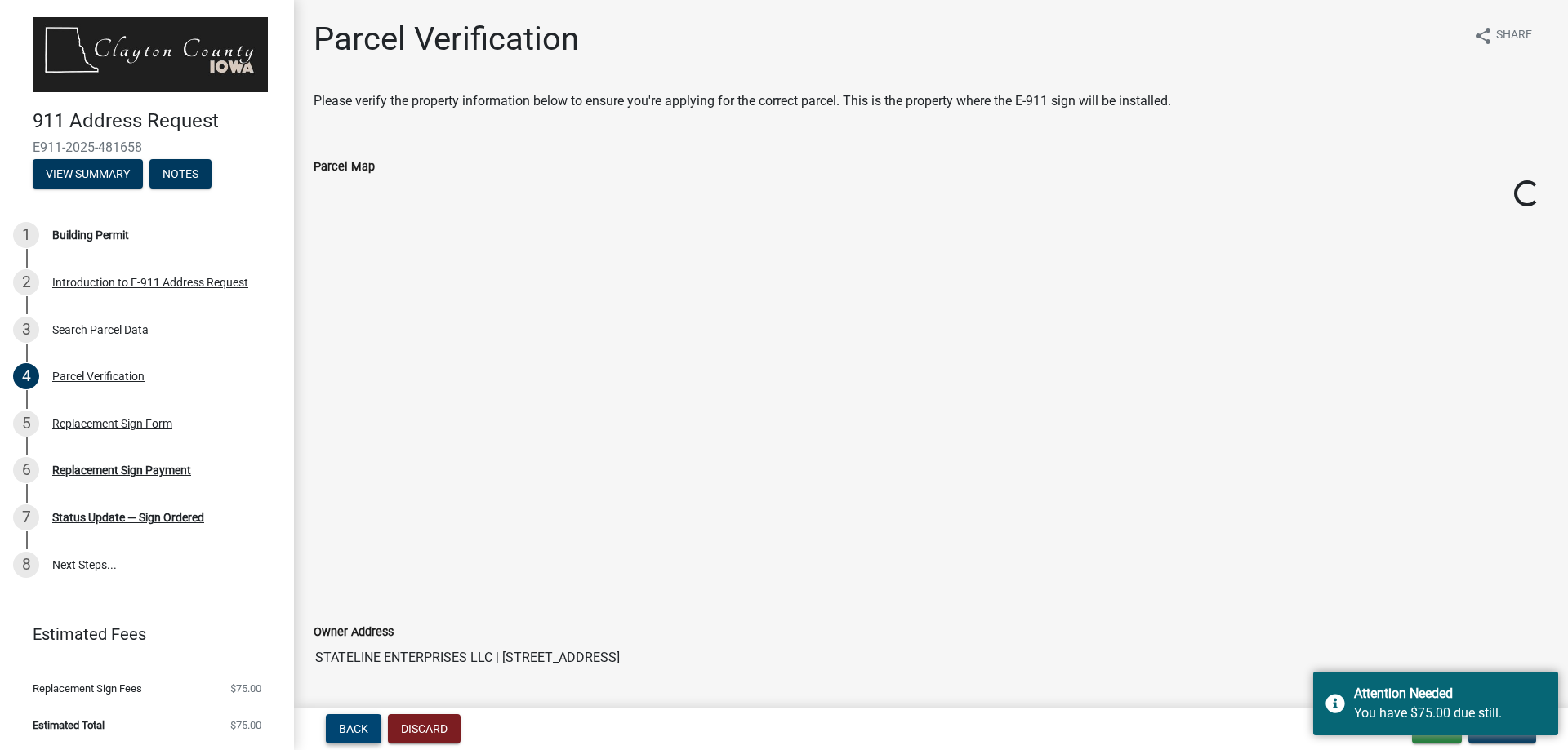
click at [357, 730] on span "Back" at bounding box center [353, 729] width 29 height 13
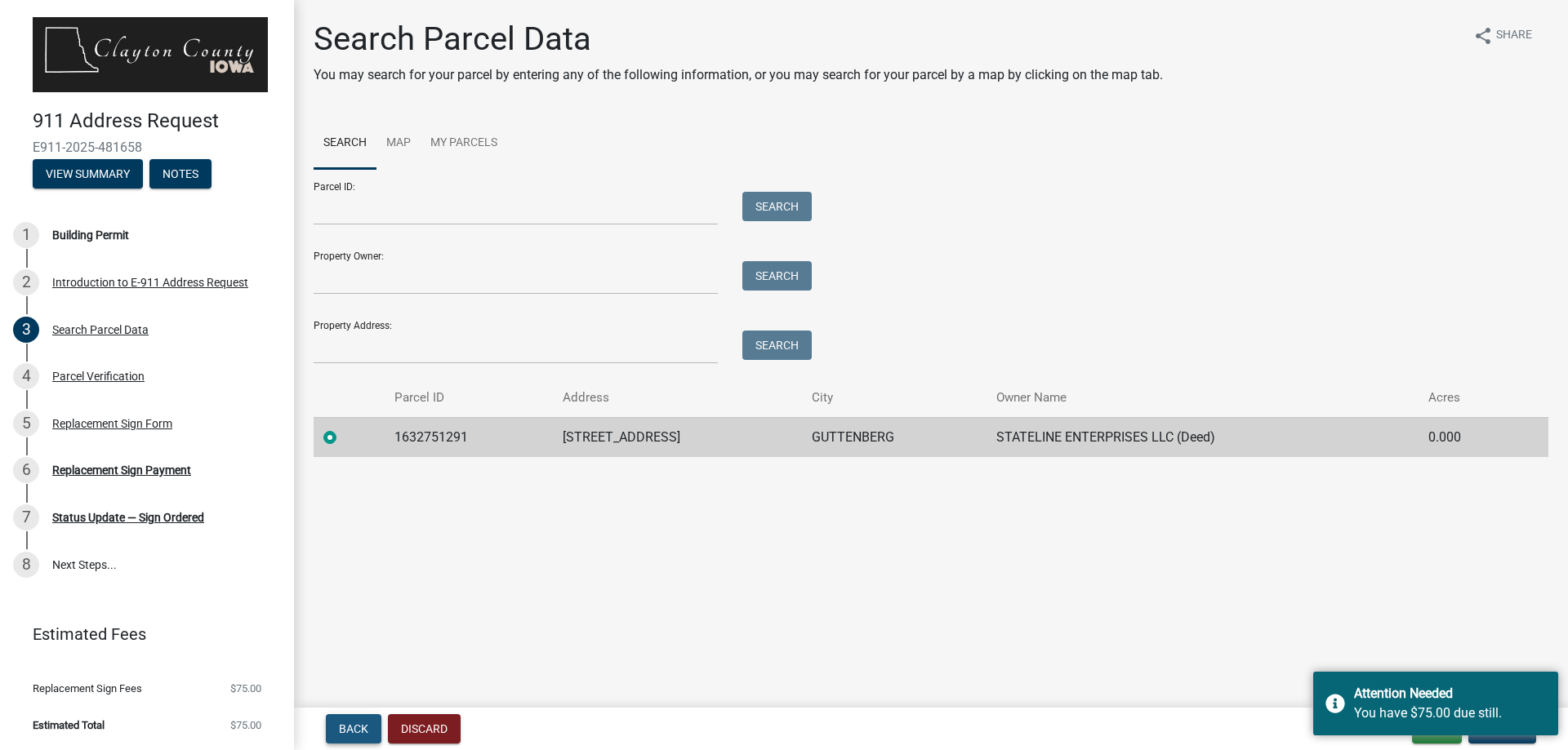
click at [359, 729] on span "Back" at bounding box center [353, 729] width 29 height 13
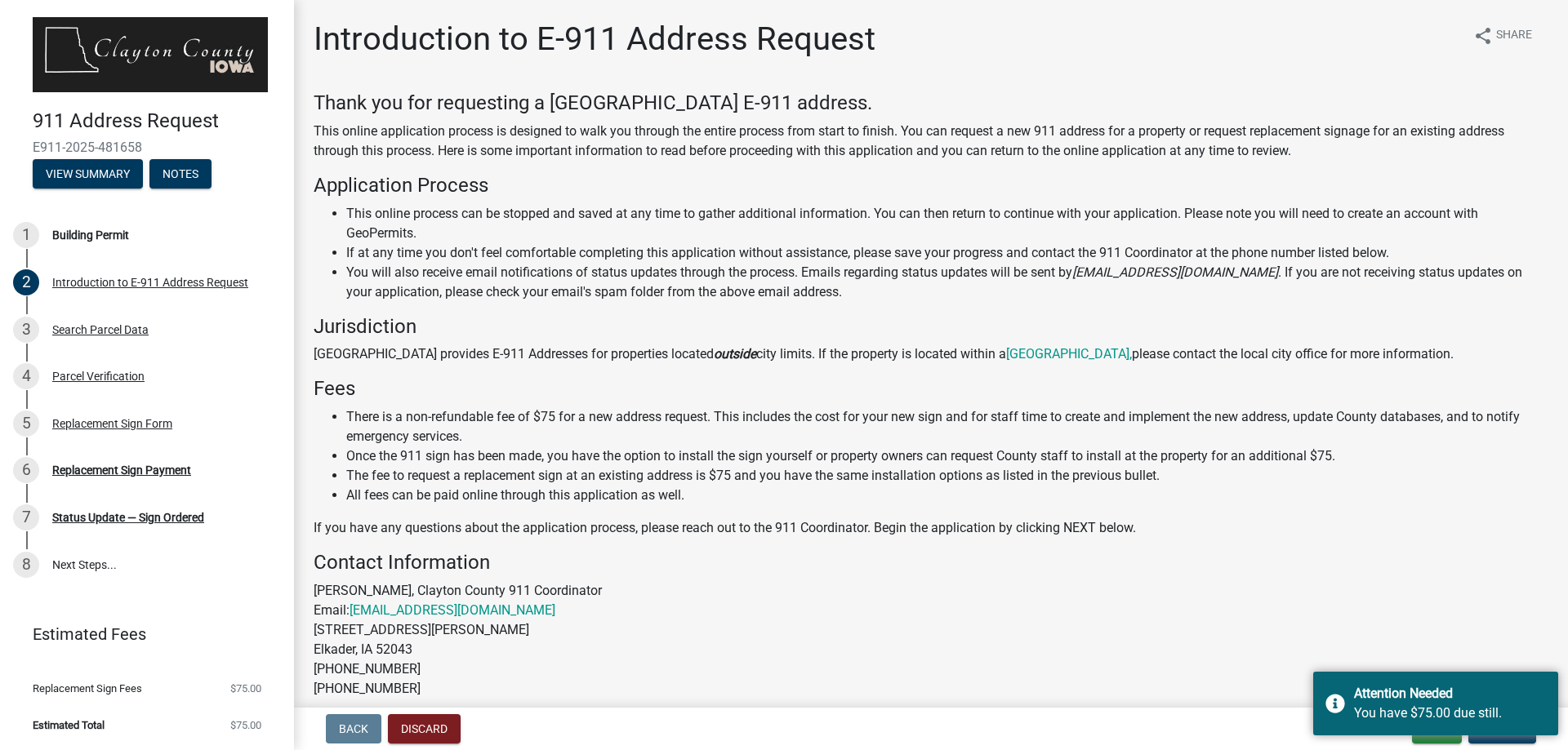
scroll to position [167, 0]
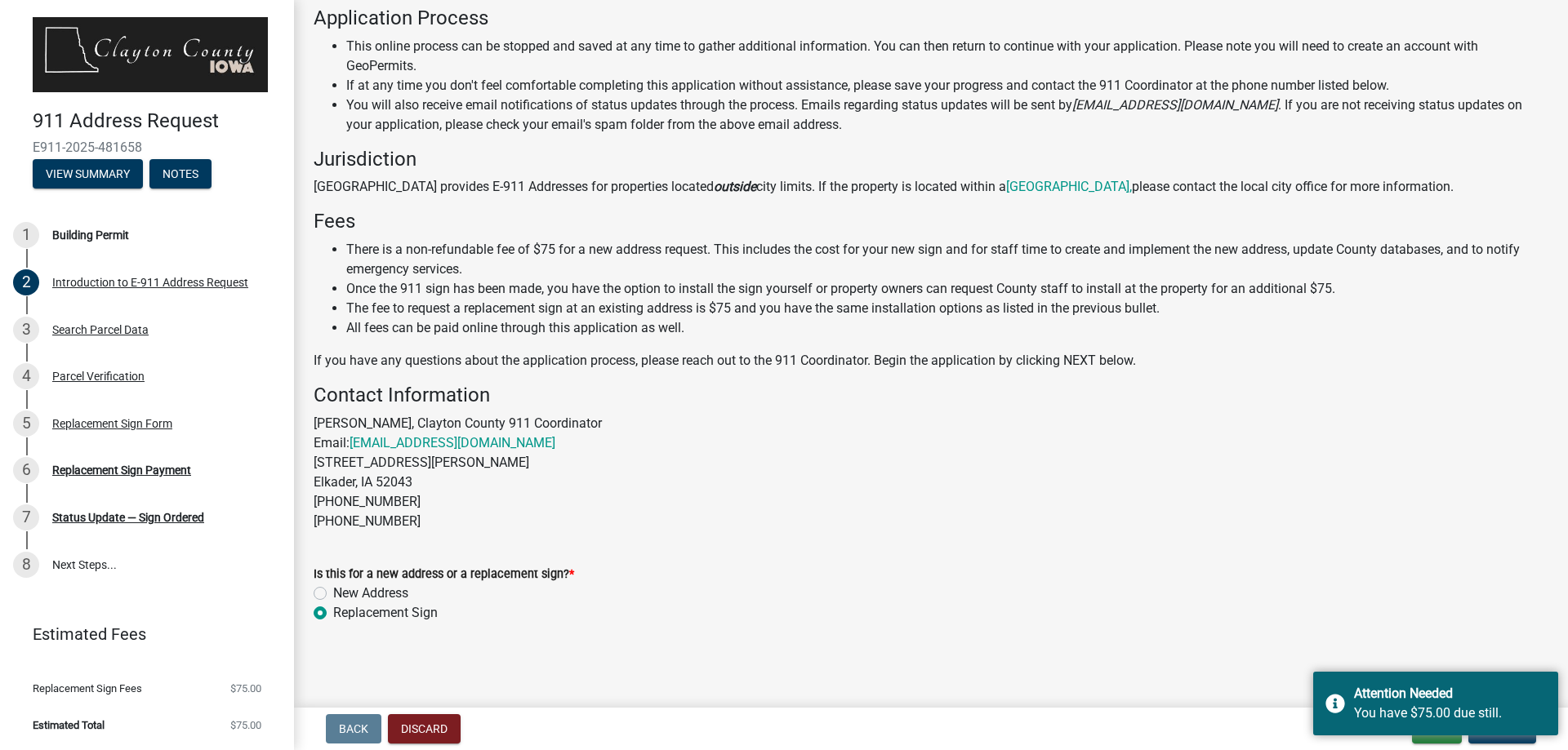
click at [333, 617] on label "Replacement Sign" at bounding box center [386, 613] width 105 height 20
click at [333, 614] on input "Replacement Sign" at bounding box center [339, 609] width 11 height 11
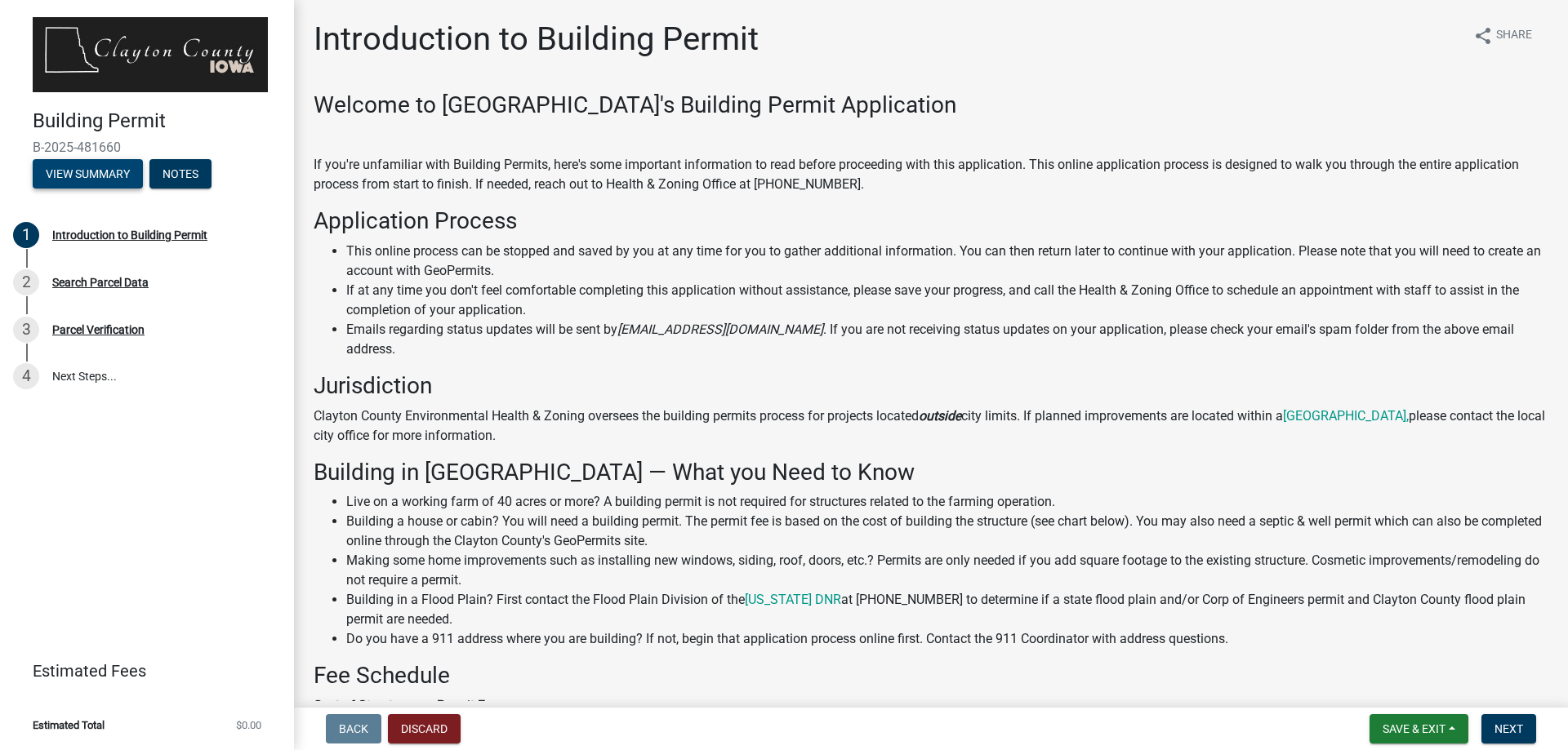
click at [118, 180] on button "View Summary" at bounding box center [88, 173] width 110 height 29
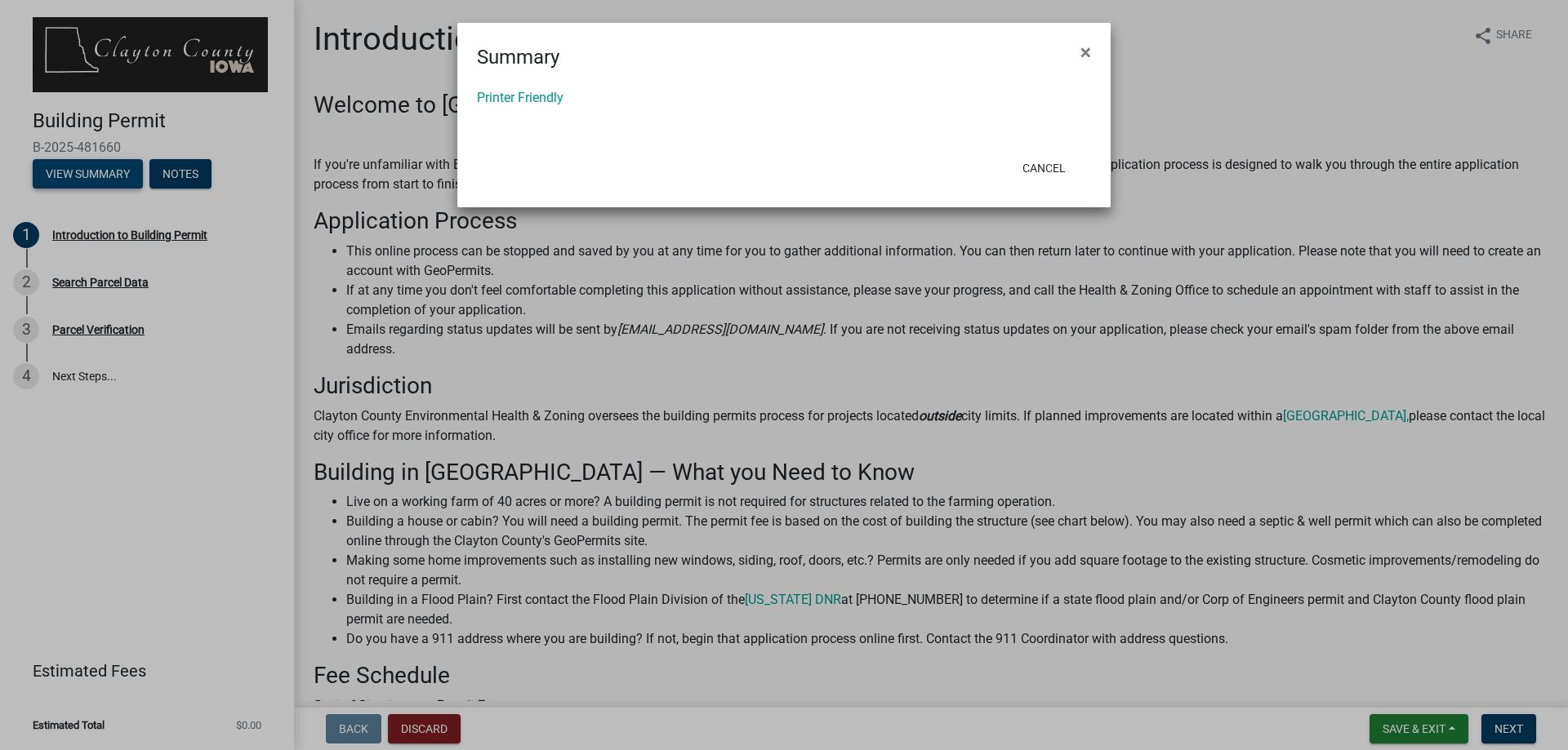
click at [118, 180] on ngb-modal-window "Summary × Printer Friendly Cancel" at bounding box center [784, 375] width 1568 height 750
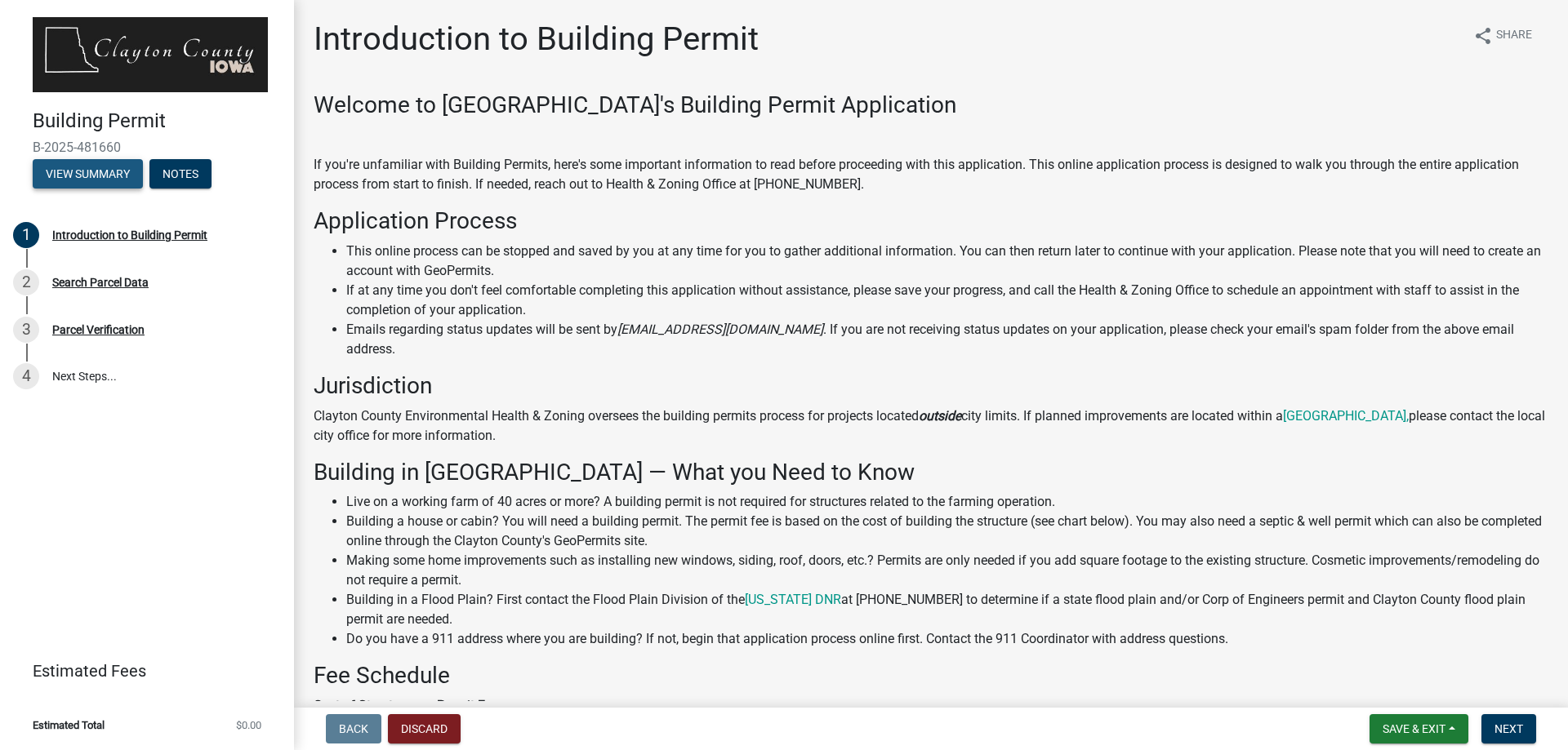
click at [118, 180] on button "View Summary" at bounding box center [88, 173] width 110 height 29
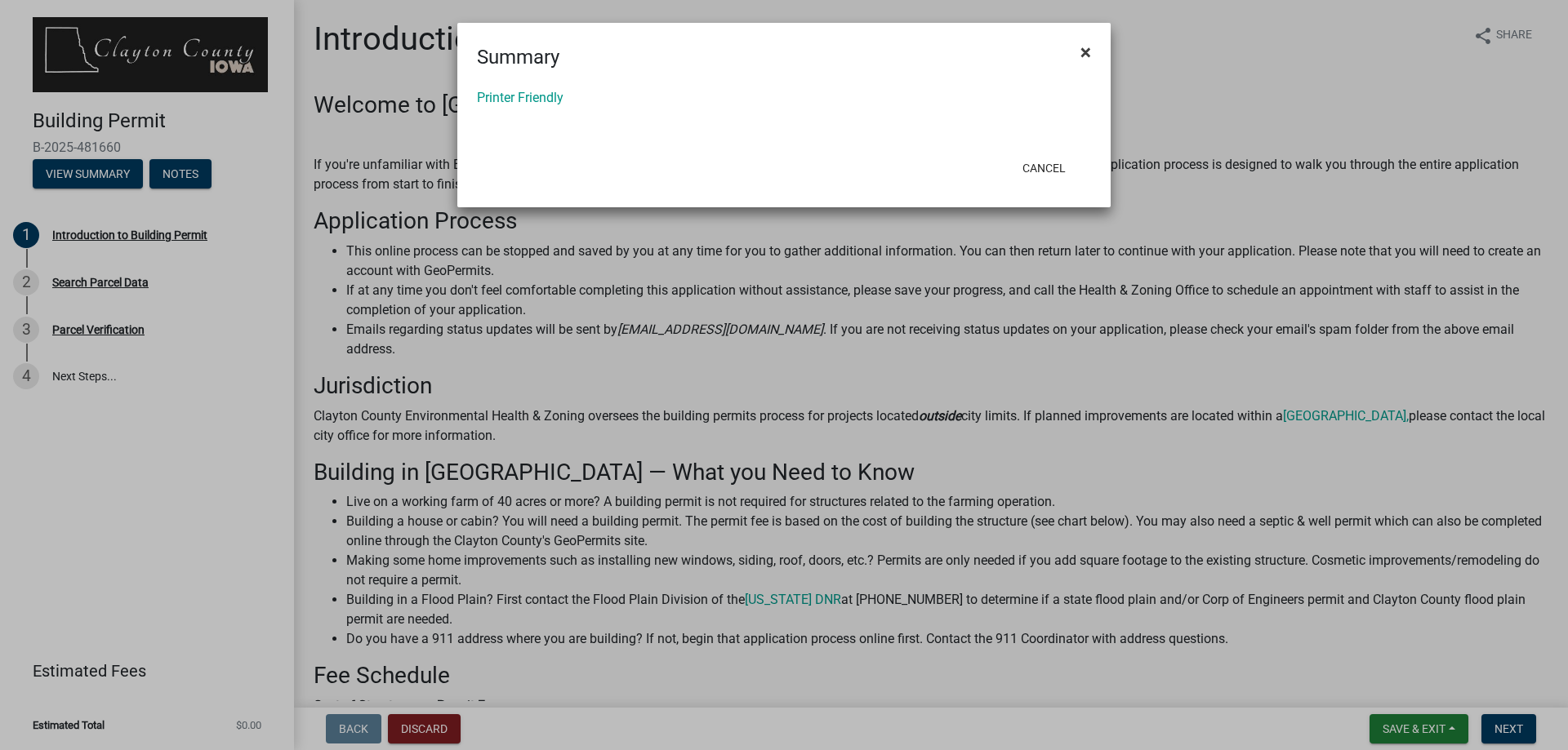
click at [1090, 52] on span "×" at bounding box center [1086, 52] width 11 height 23
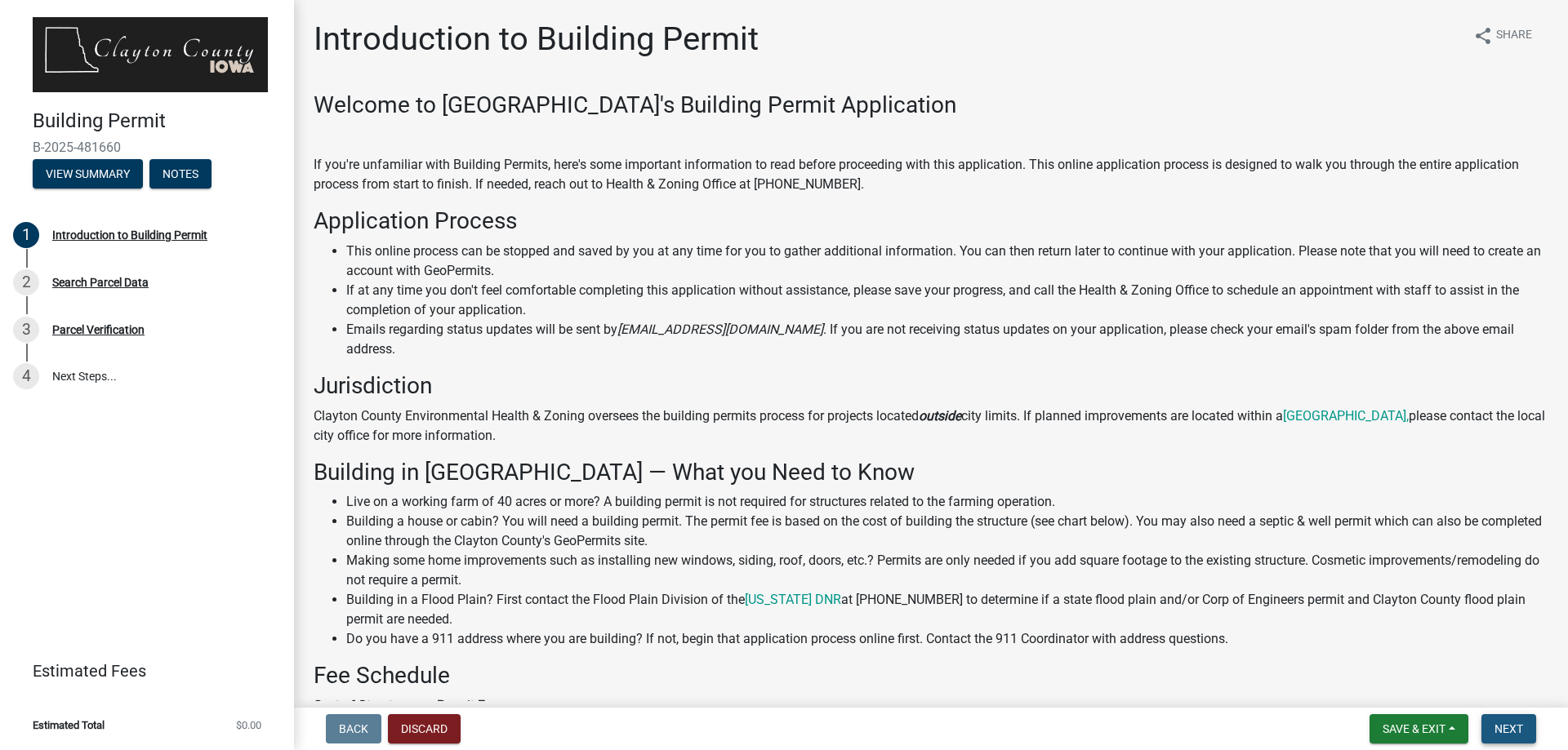
click at [1504, 725] on span "Next" at bounding box center [1508, 729] width 28 height 13
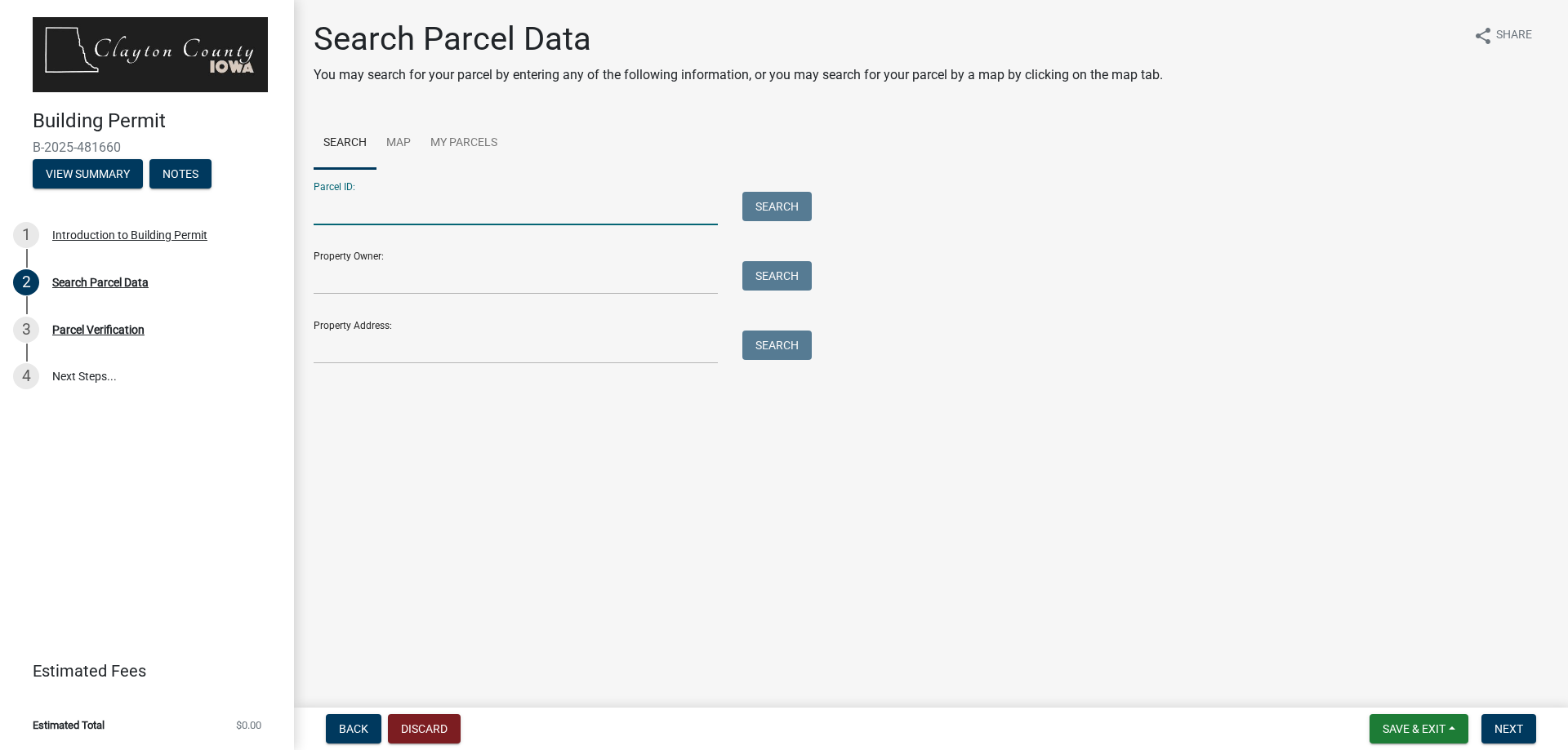
click at [469, 212] on input "Parcel ID:" at bounding box center [516, 209] width 404 height 34
type input "1632751291"
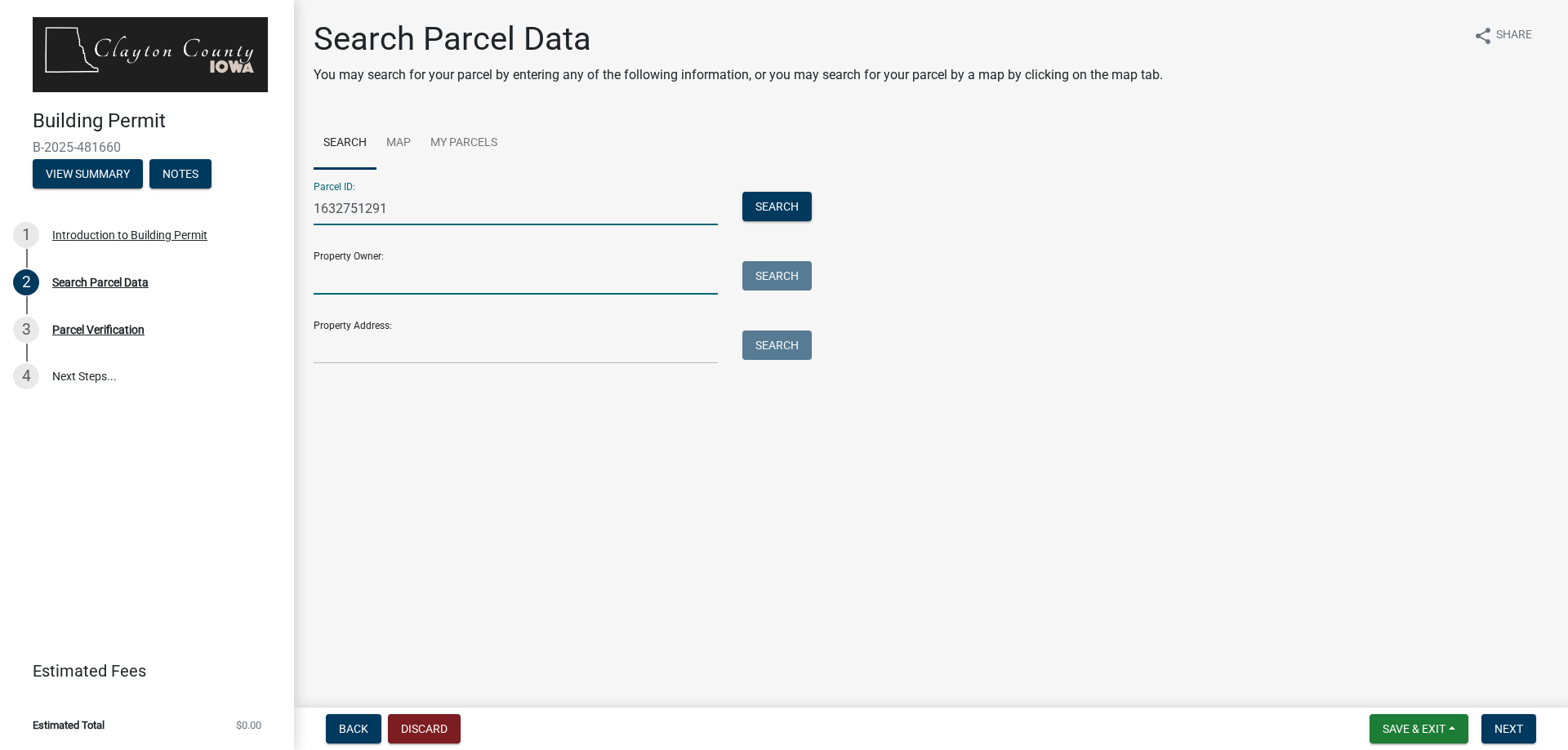
click at [427, 276] on input "Property Owner:" at bounding box center [516, 278] width 404 height 34
type input "Stateline Enterprises LLC"
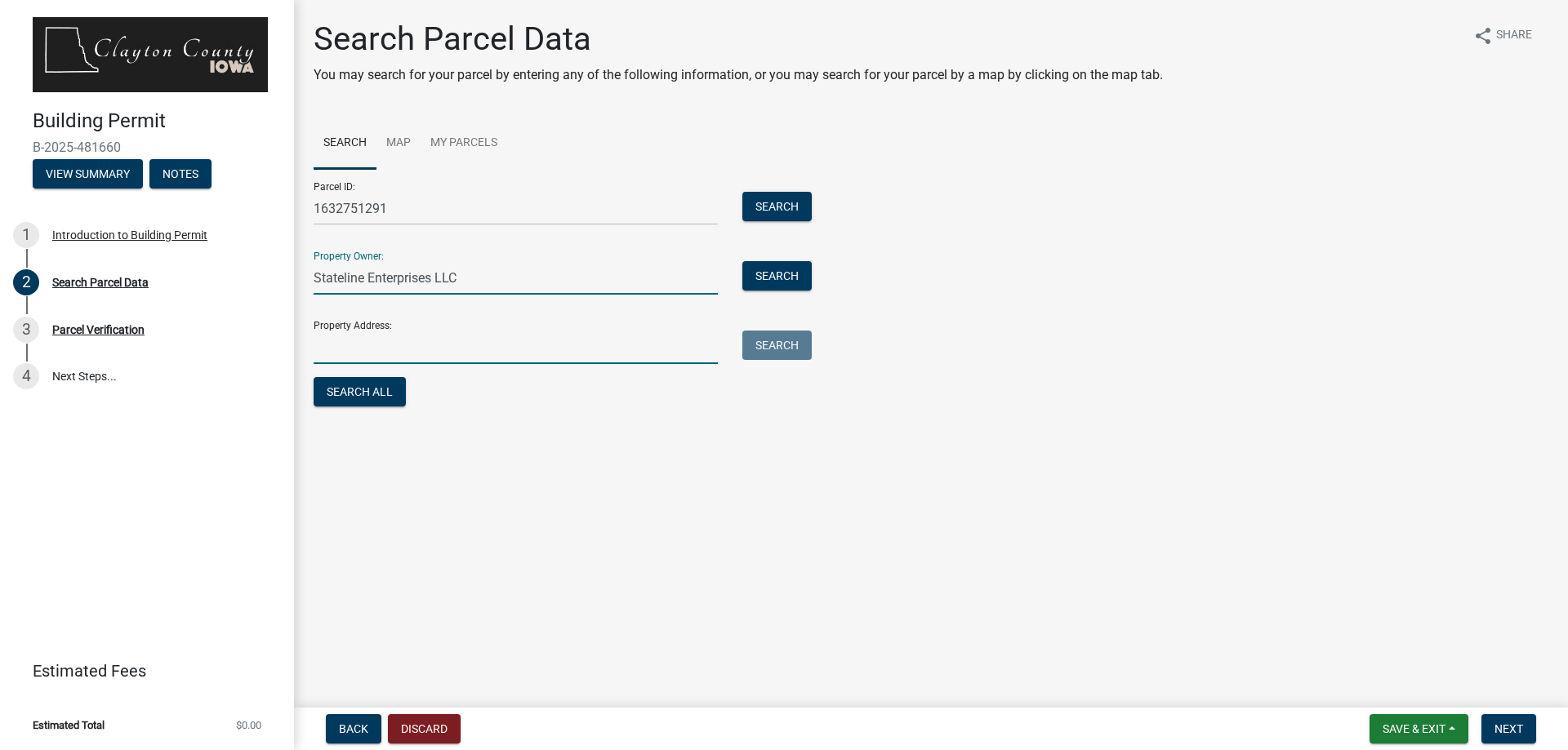
click at [425, 345] on input "Property Address:" at bounding box center [516, 347] width 404 height 34
type input "423 Timberlane Rd Guttenberg Iowa"
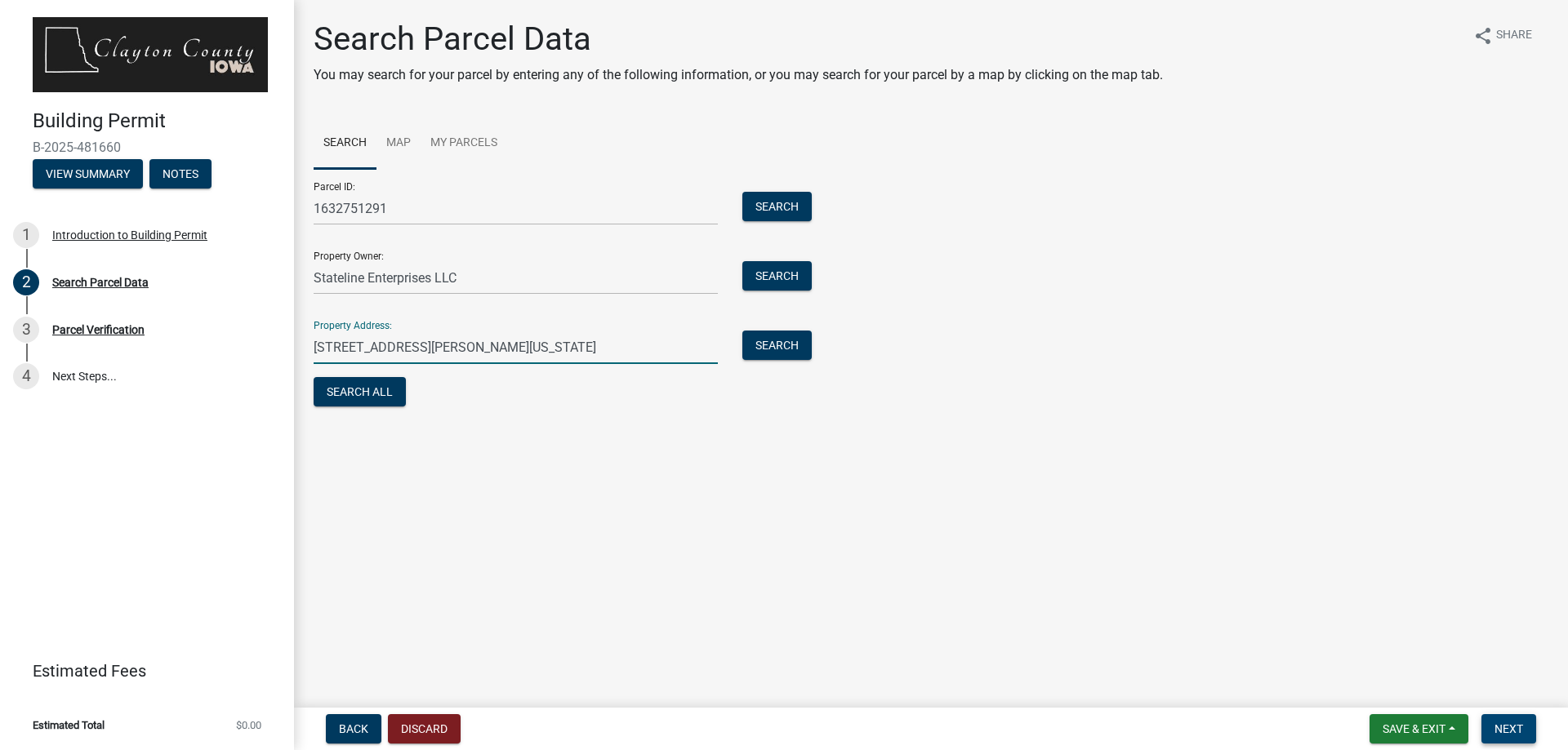
click at [1514, 731] on span "Next" at bounding box center [1508, 729] width 28 height 13
click at [1509, 729] on span "Next" at bounding box center [1508, 729] width 28 height 13
click at [776, 347] on button "Search" at bounding box center [777, 345] width 69 height 29
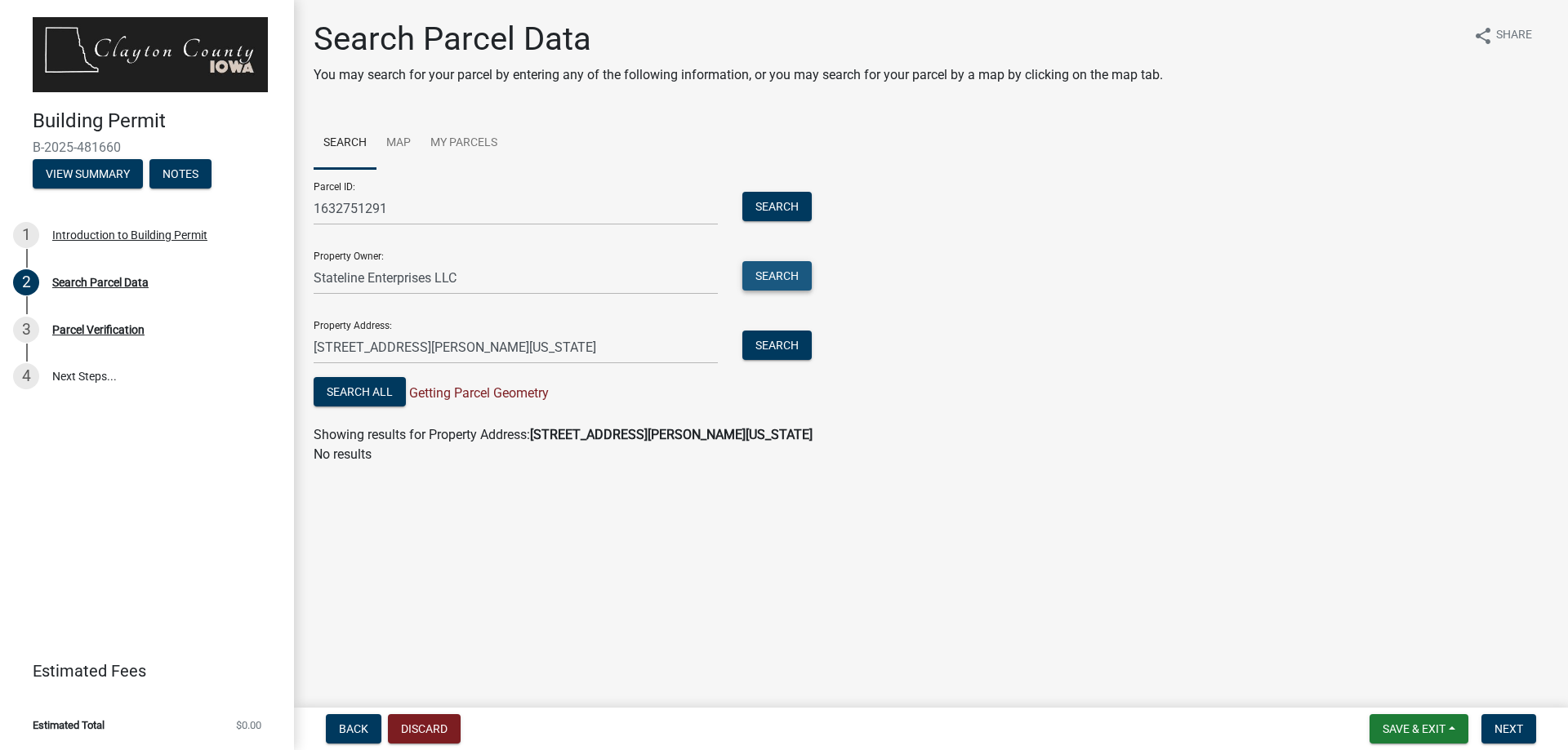
click at [780, 269] on button "Search" at bounding box center [777, 275] width 69 height 29
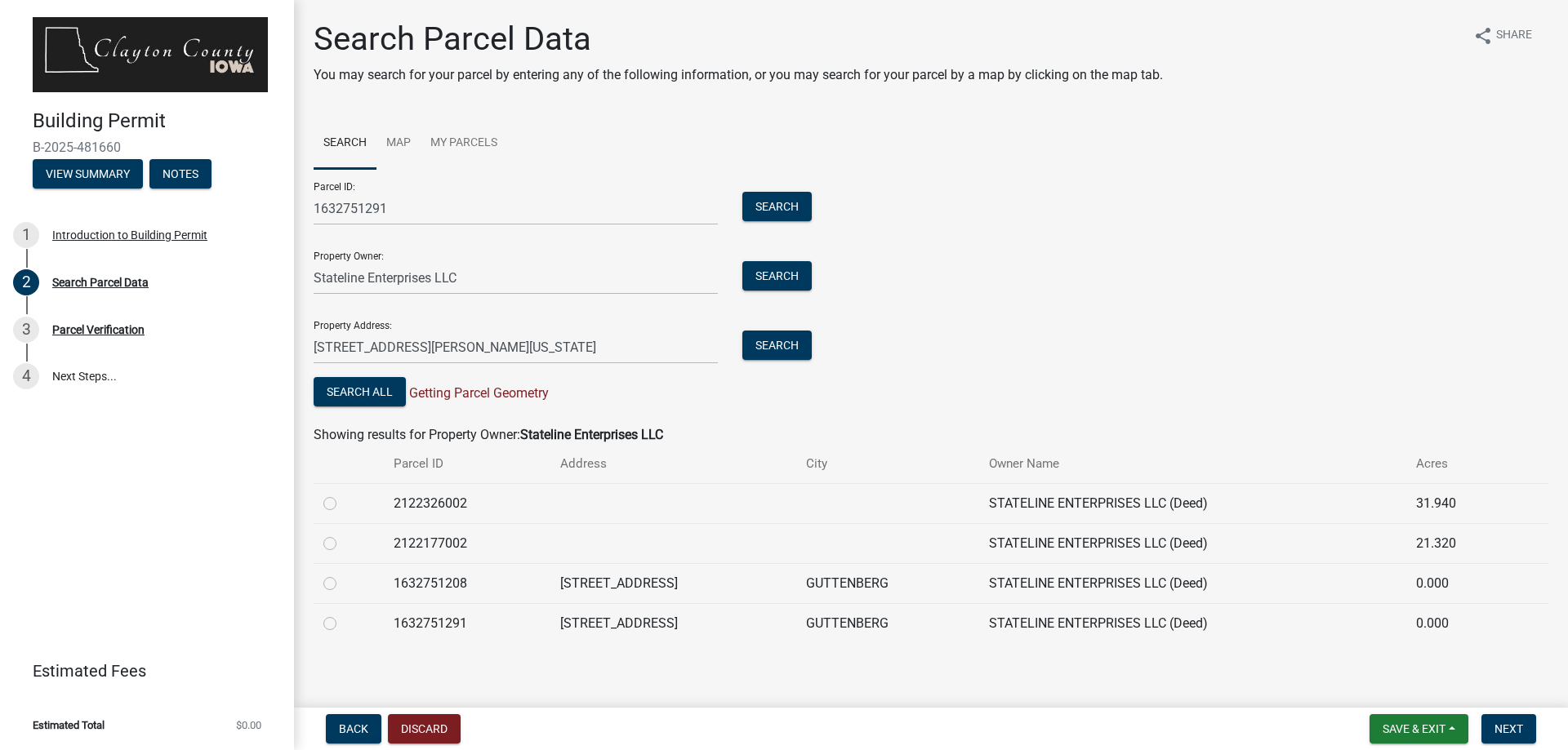
click at [343, 614] on label at bounding box center [343, 614] width 0 height 0
click at [343, 625] on input "radio" at bounding box center [348, 619] width 11 height 11
radio input "true"
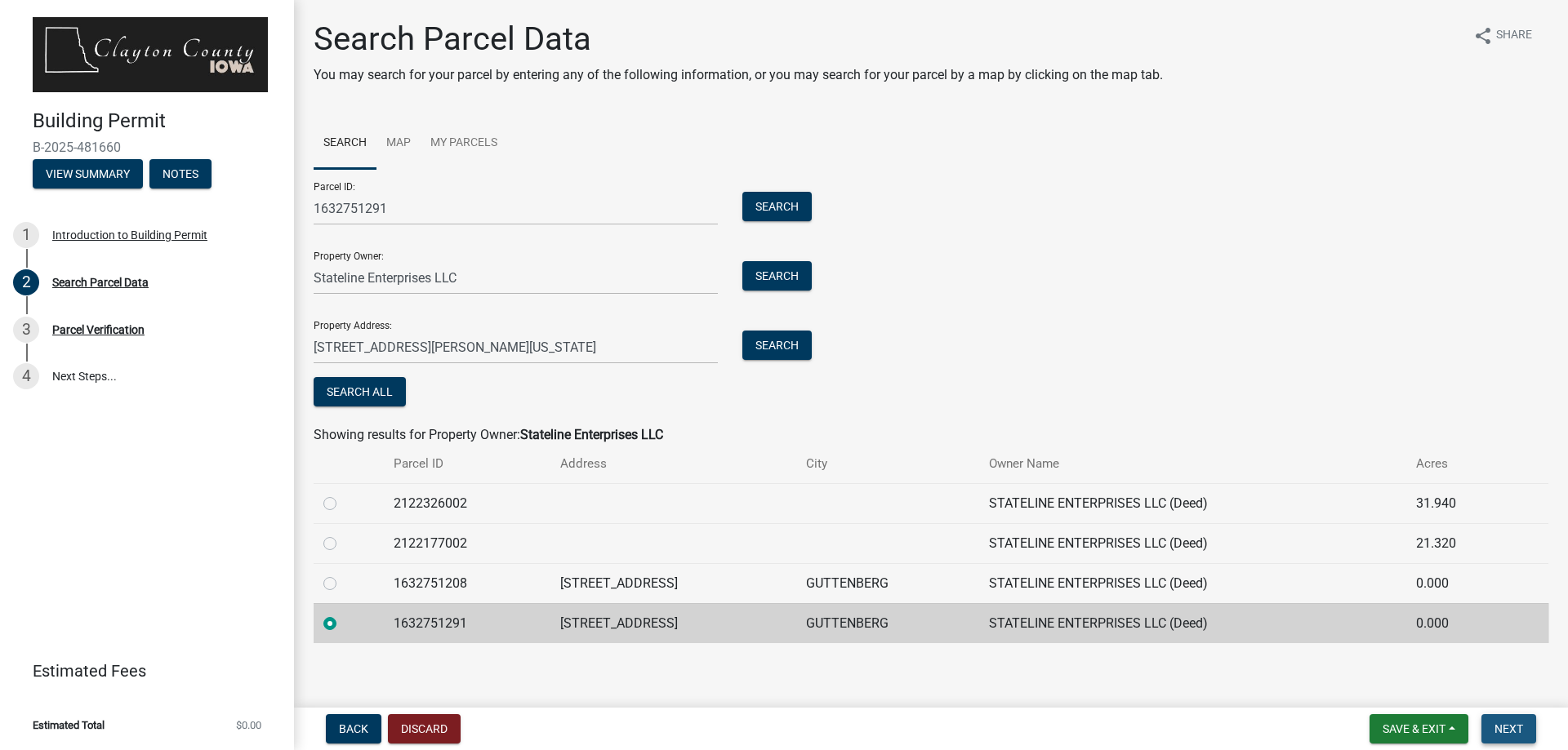
click at [1502, 726] on span "Next" at bounding box center [1508, 729] width 28 height 13
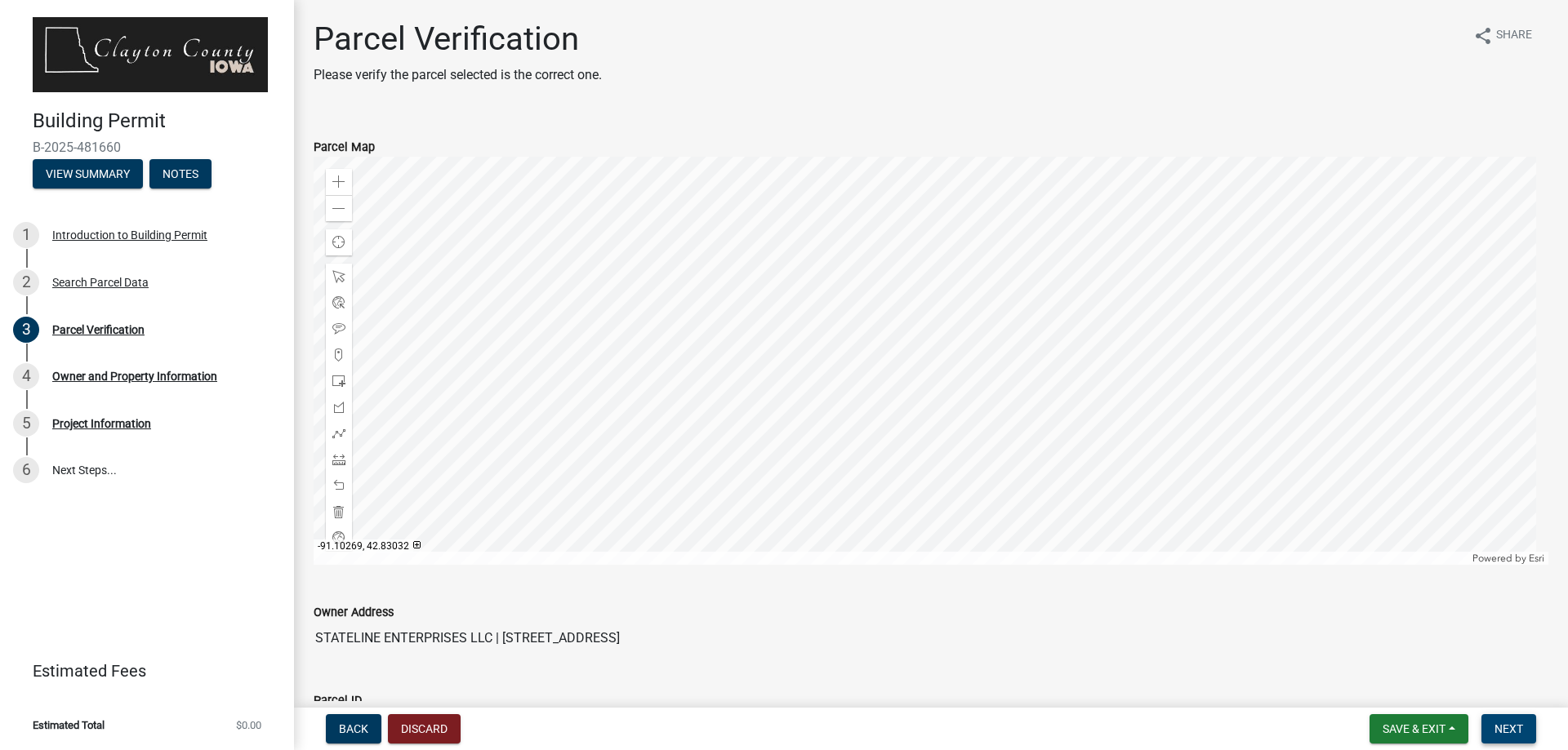
click at [1521, 728] on span "Next" at bounding box center [1508, 729] width 28 height 13
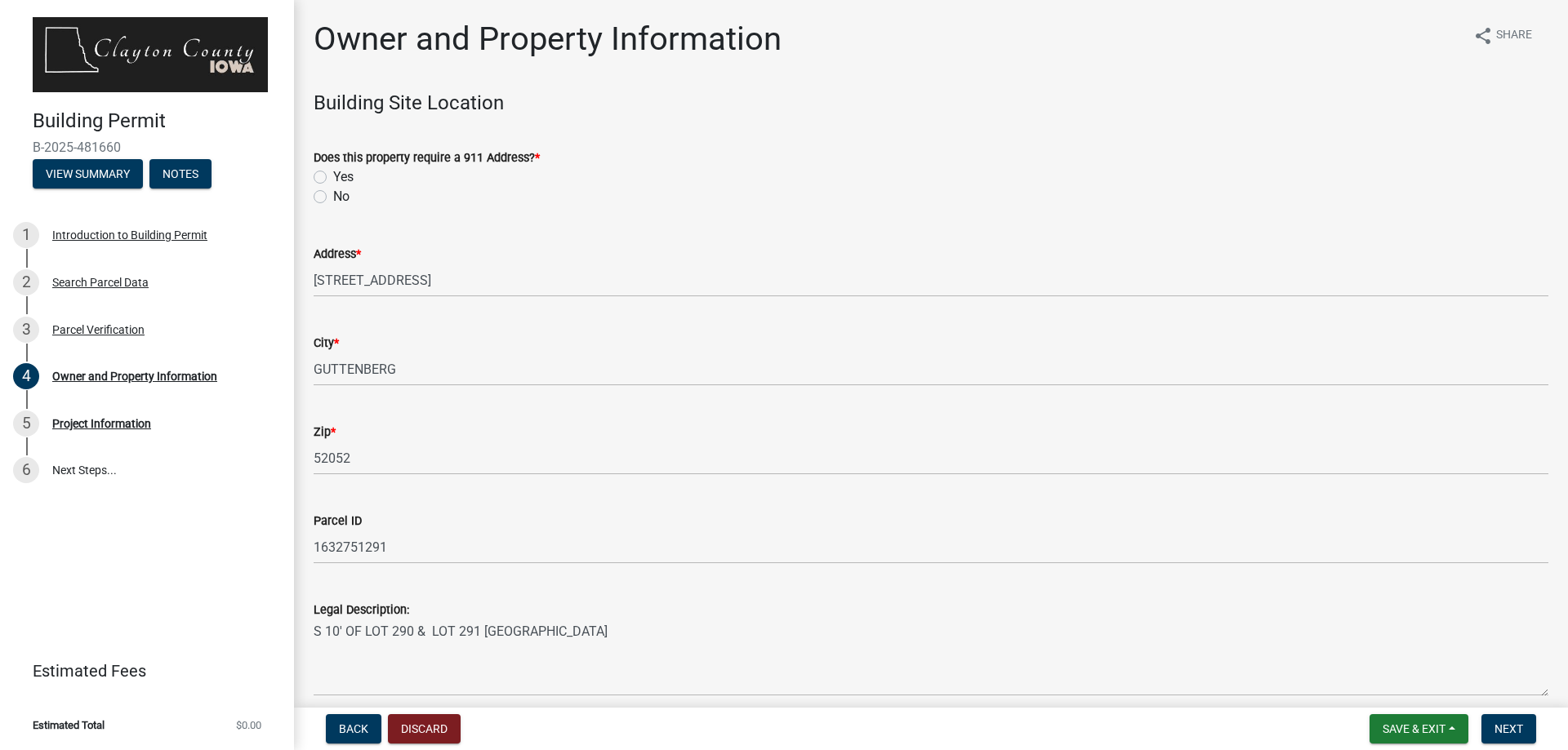
click at [333, 198] on label "No" at bounding box center [341, 196] width 16 height 20
click at [333, 197] on input "No" at bounding box center [339, 192] width 11 height 11
radio input "true"
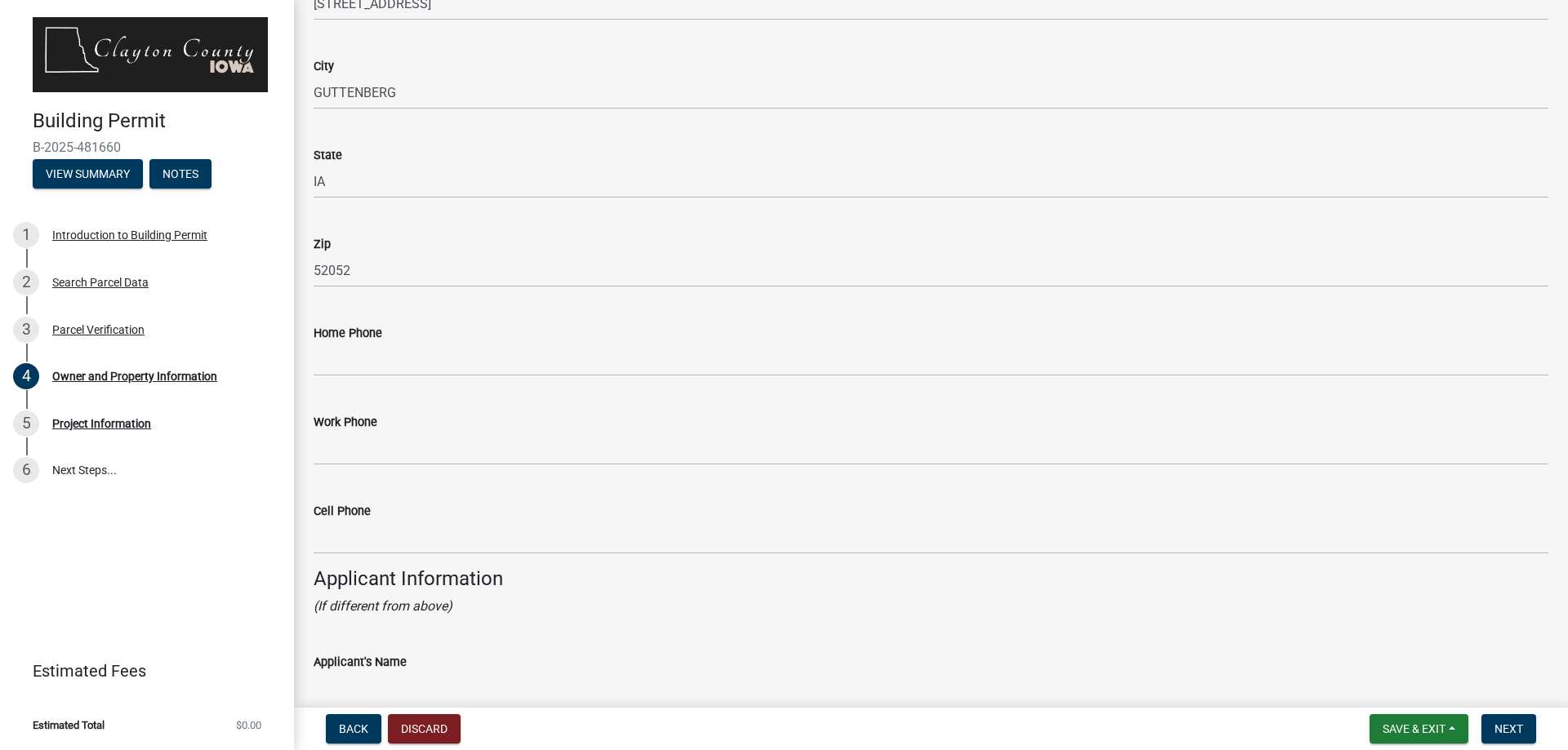
scroll to position [1061, 0]
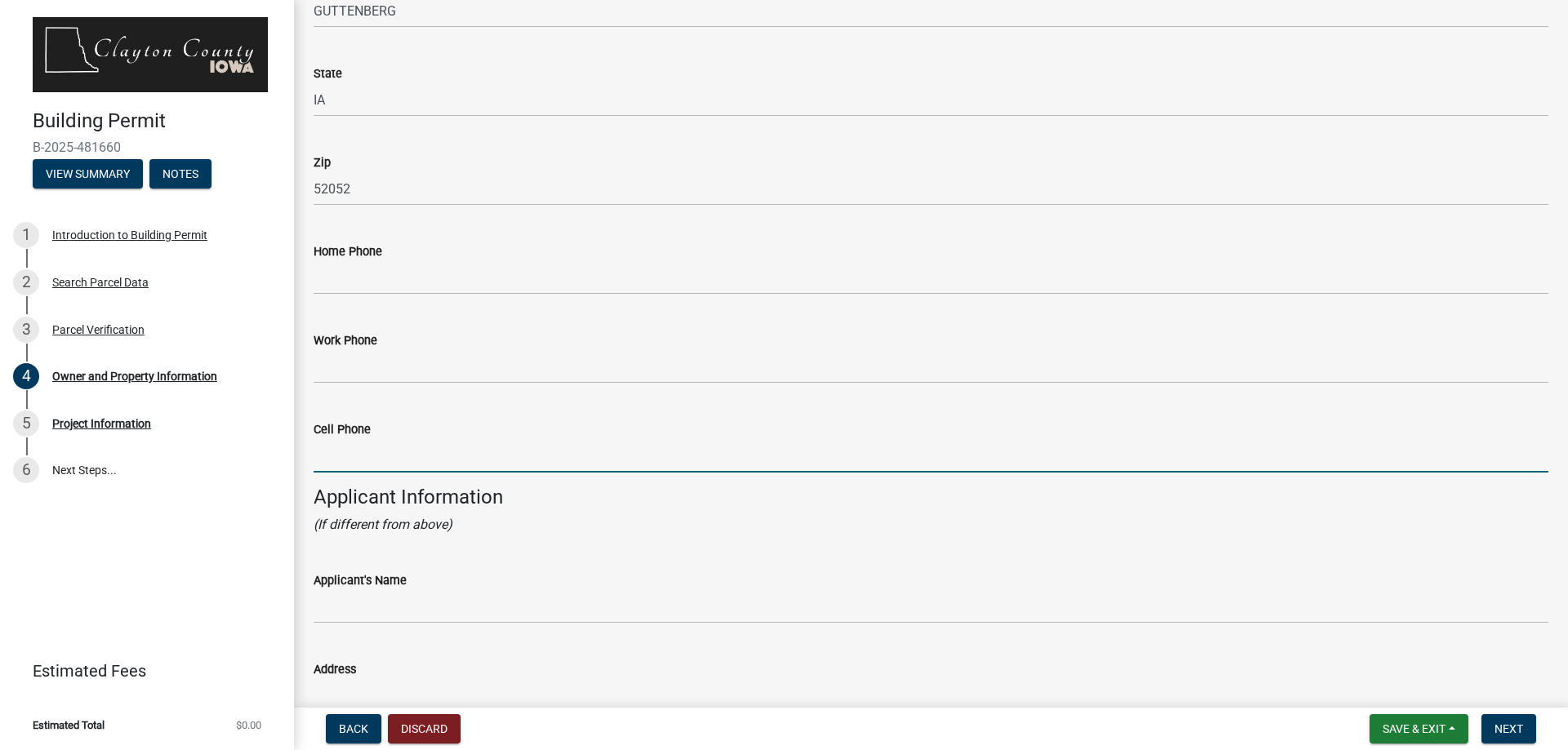
click at [386, 455] on input "Cell Phone" at bounding box center [931, 456] width 1235 height 34
type input "6083862199"
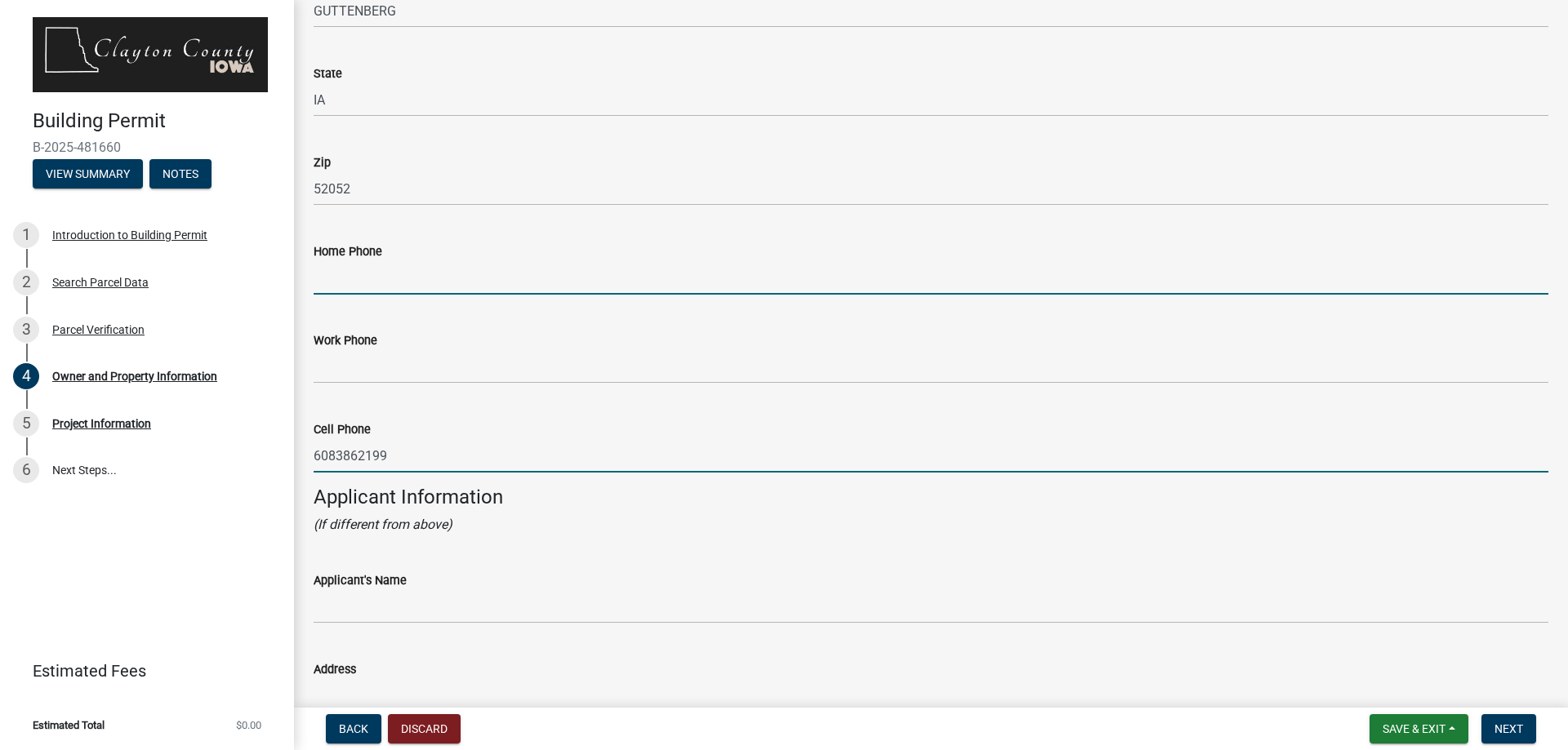
type input "6083862199"
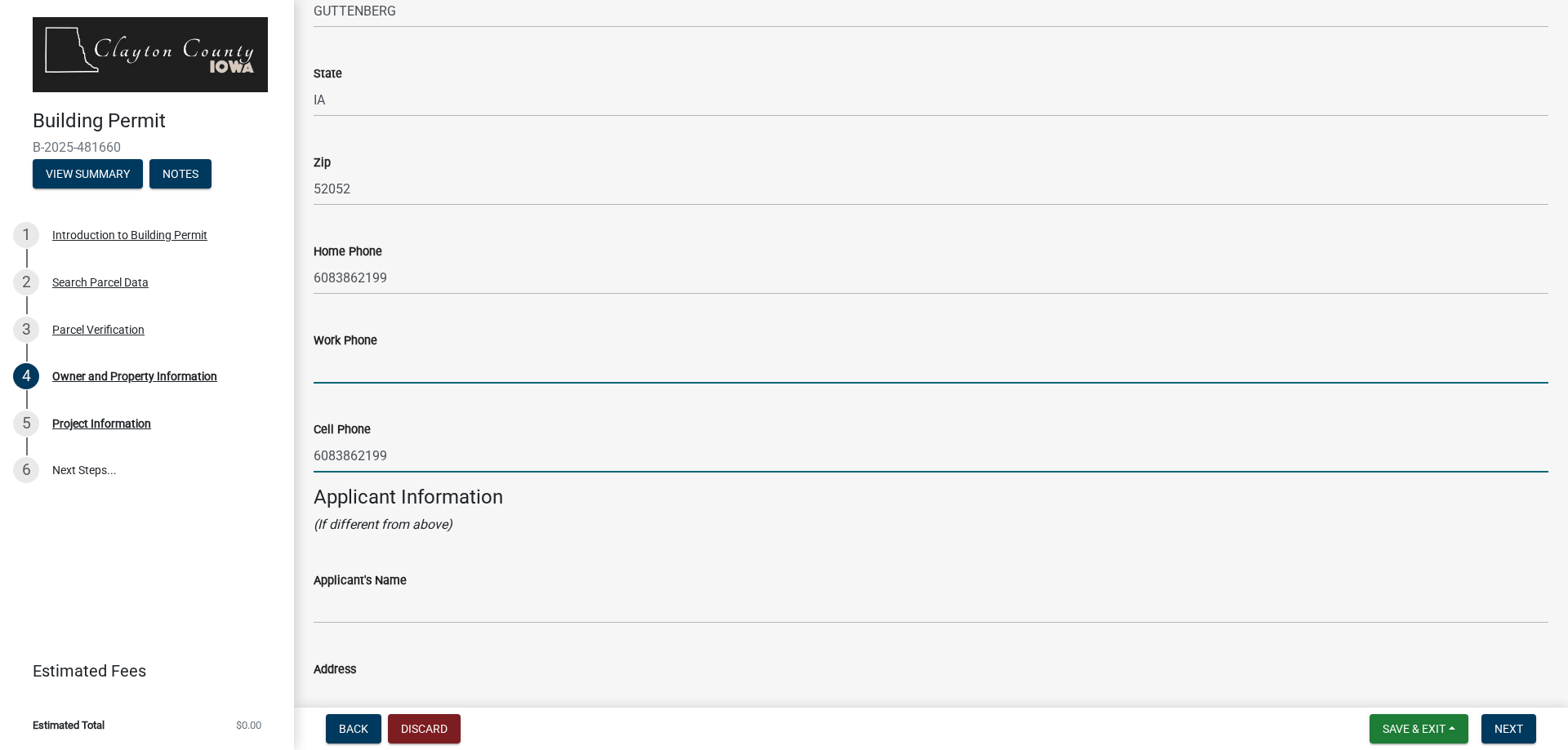
click at [434, 357] on input "Work Phone" at bounding box center [931, 367] width 1235 height 34
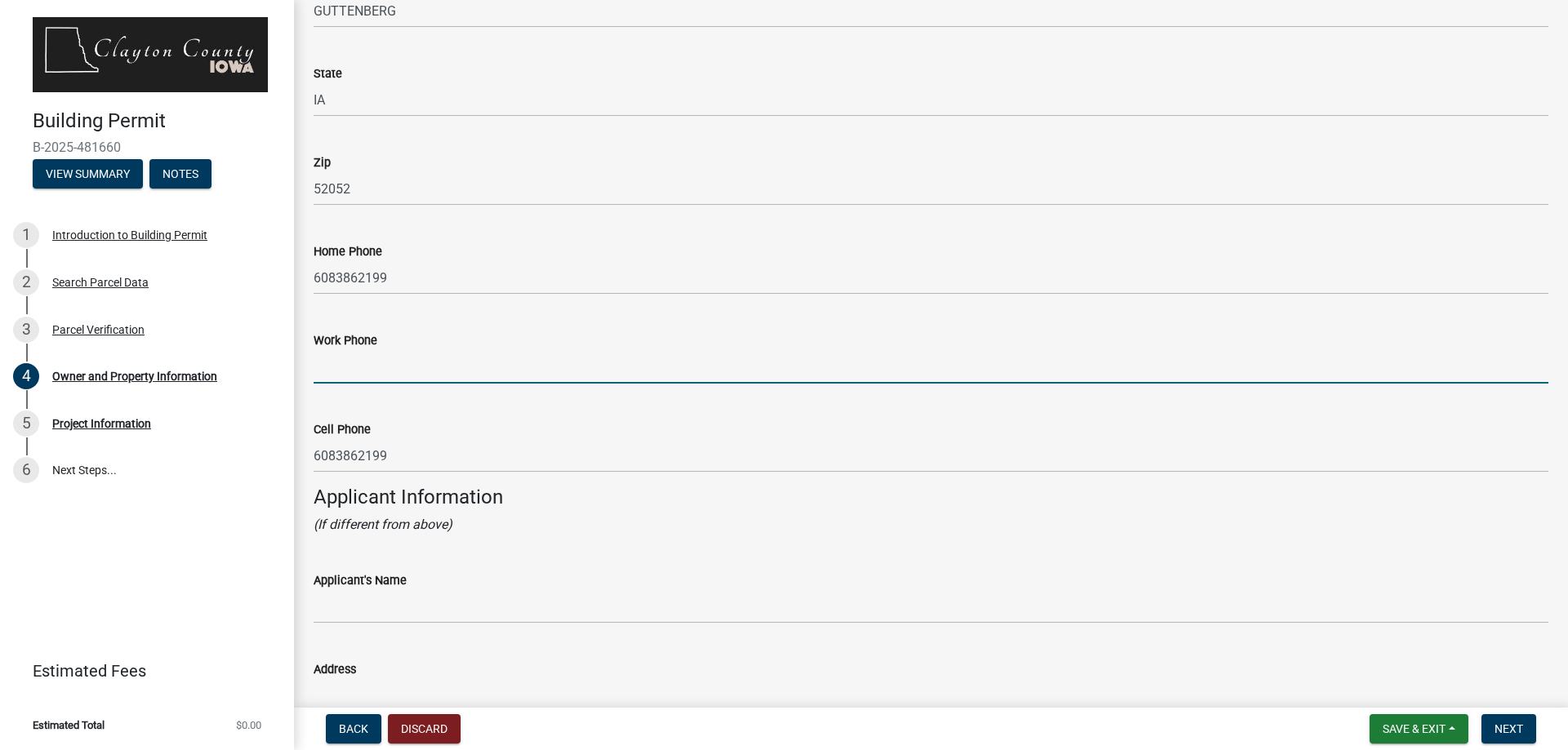
type input "6083862199"
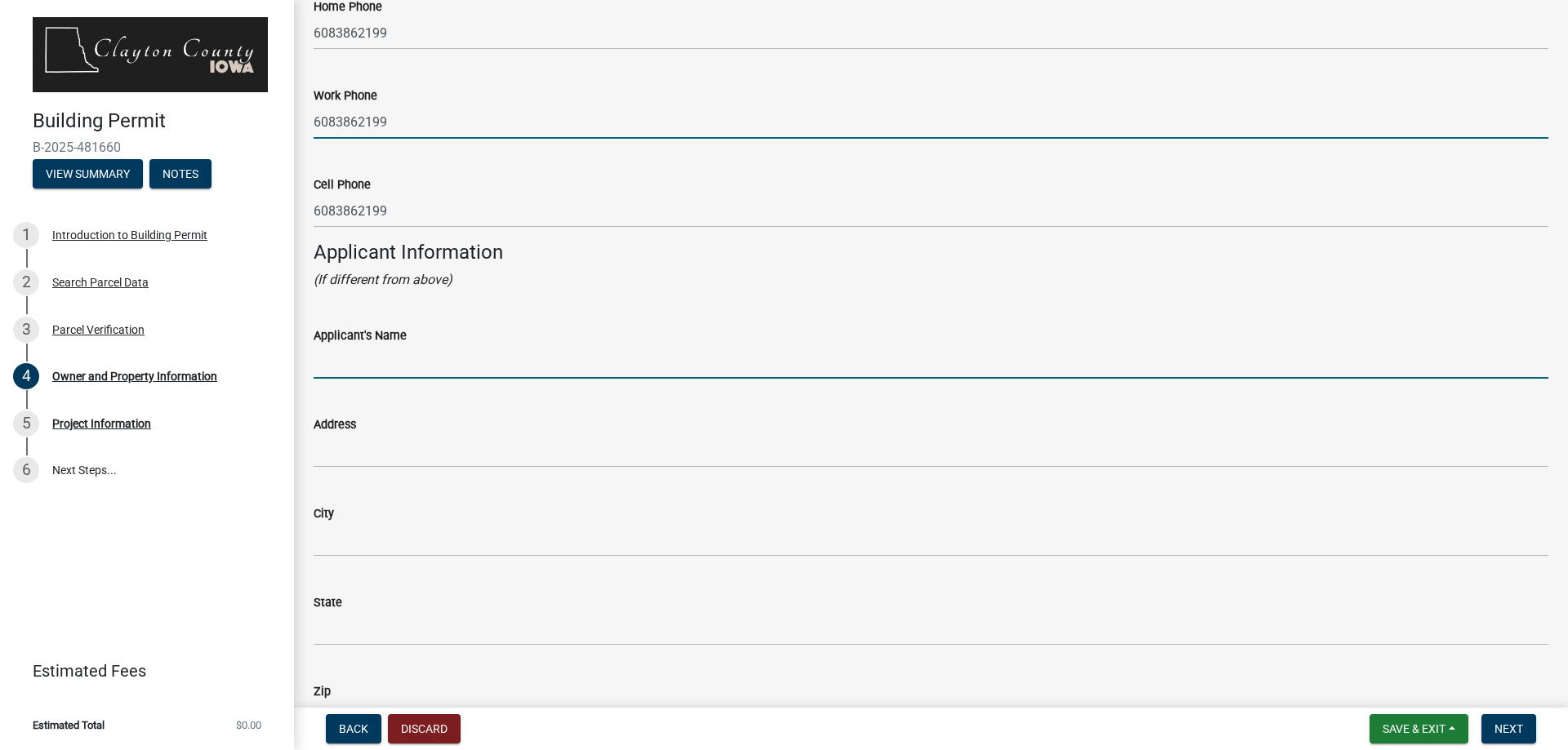
click at [408, 363] on input "Applicant's Name" at bounding box center [931, 363] width 1235 height 34
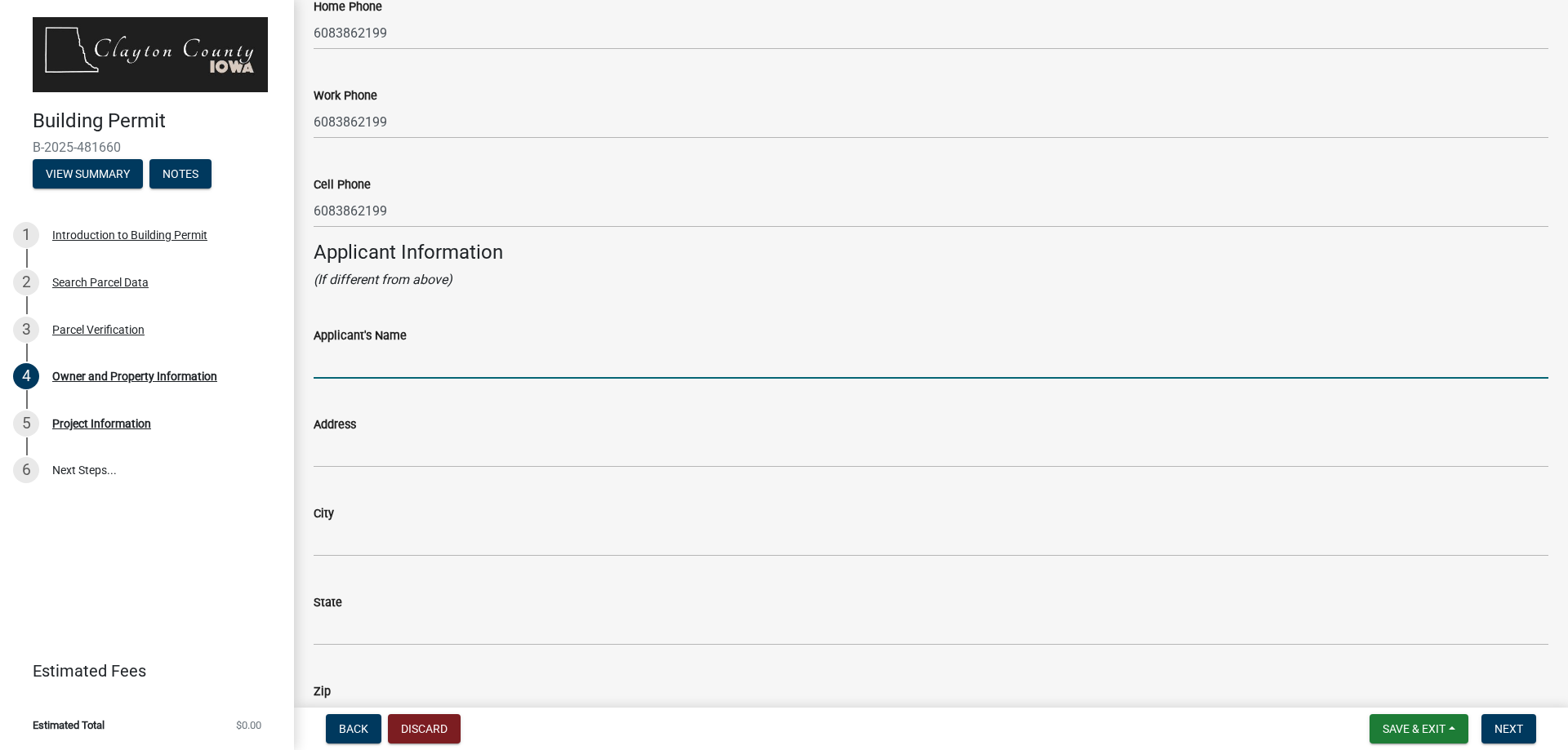
type input "Tony Reyerson"
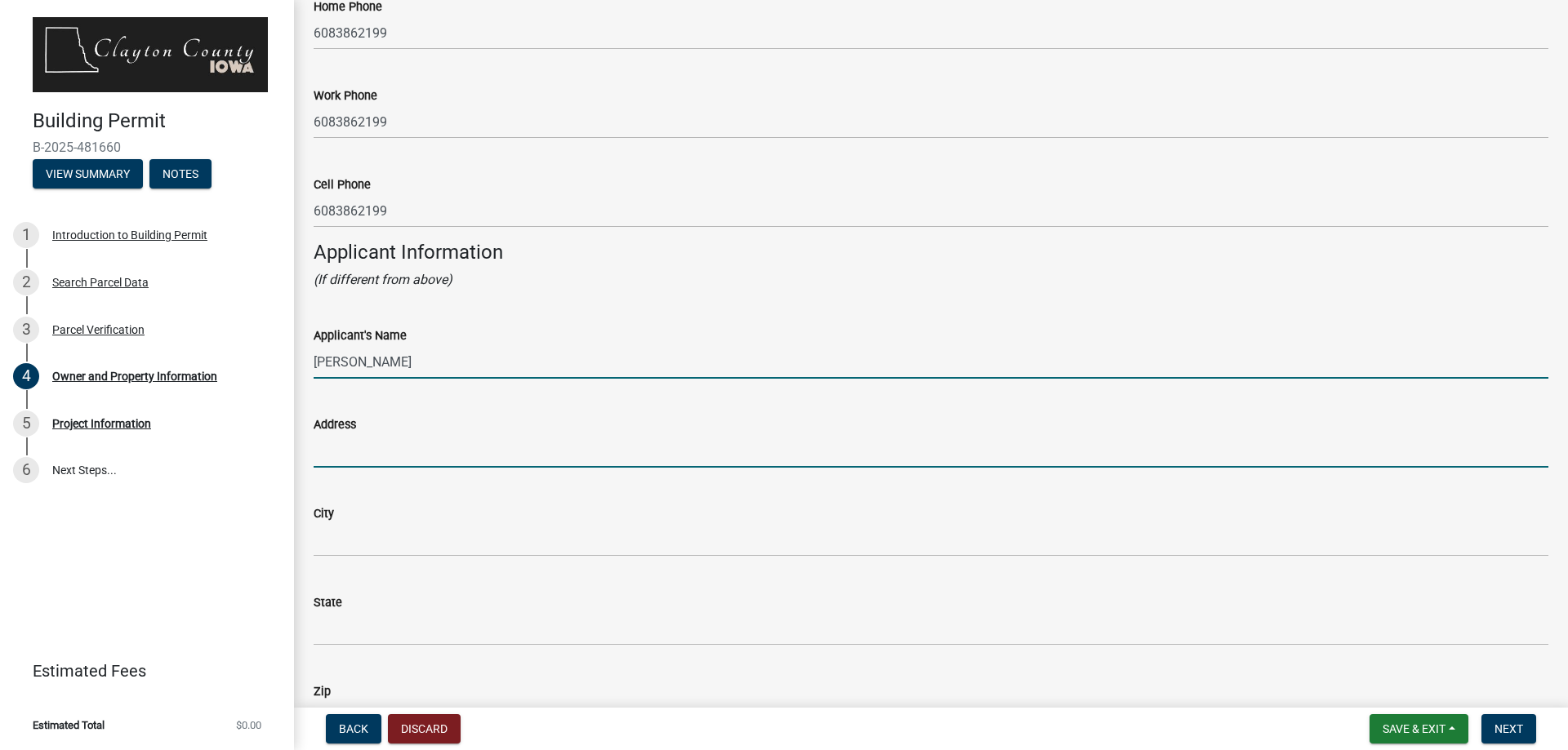
click at [390, 465] on input "Address" at bounding box center [931, 451] width 1235 height 34
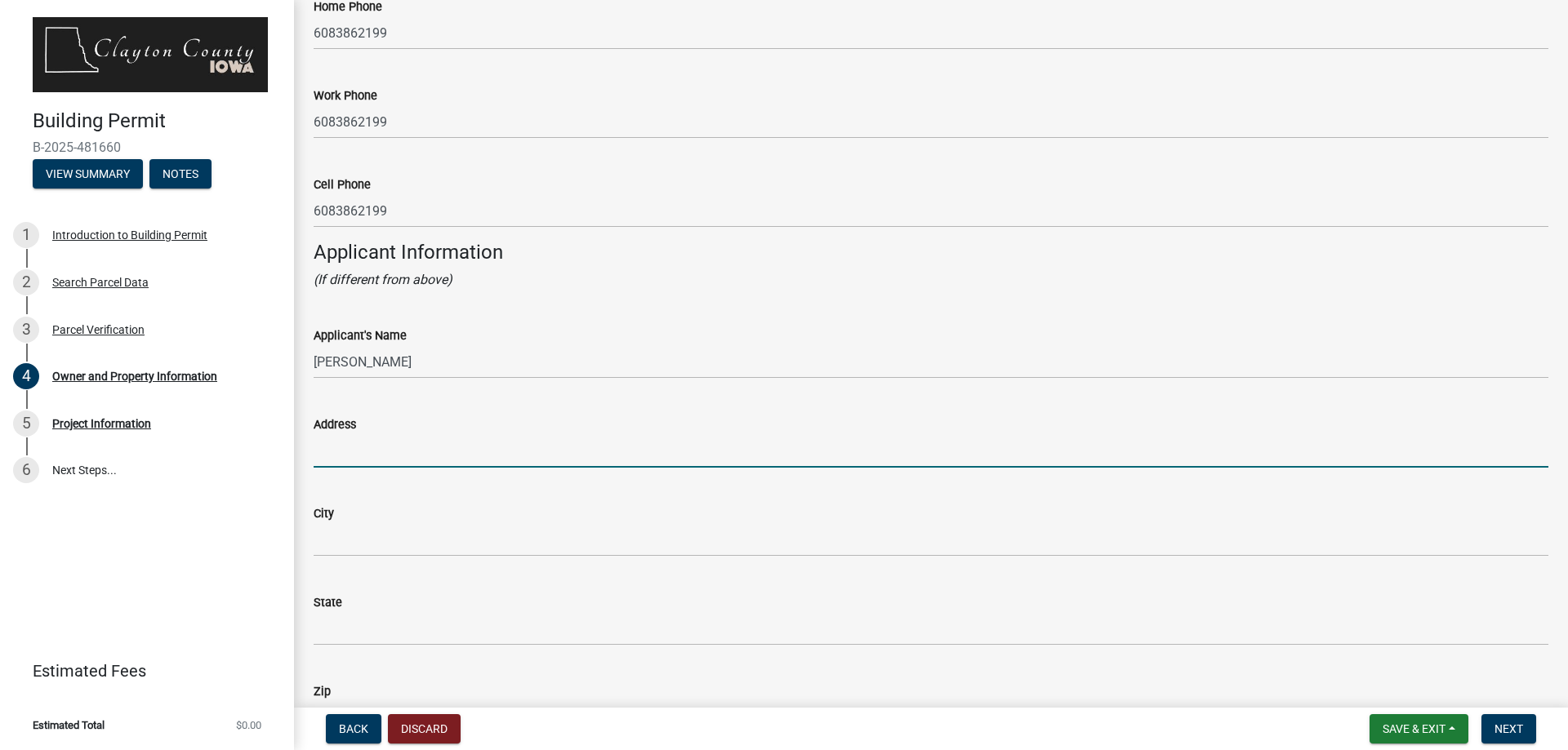
type input "401 Riverview RD"
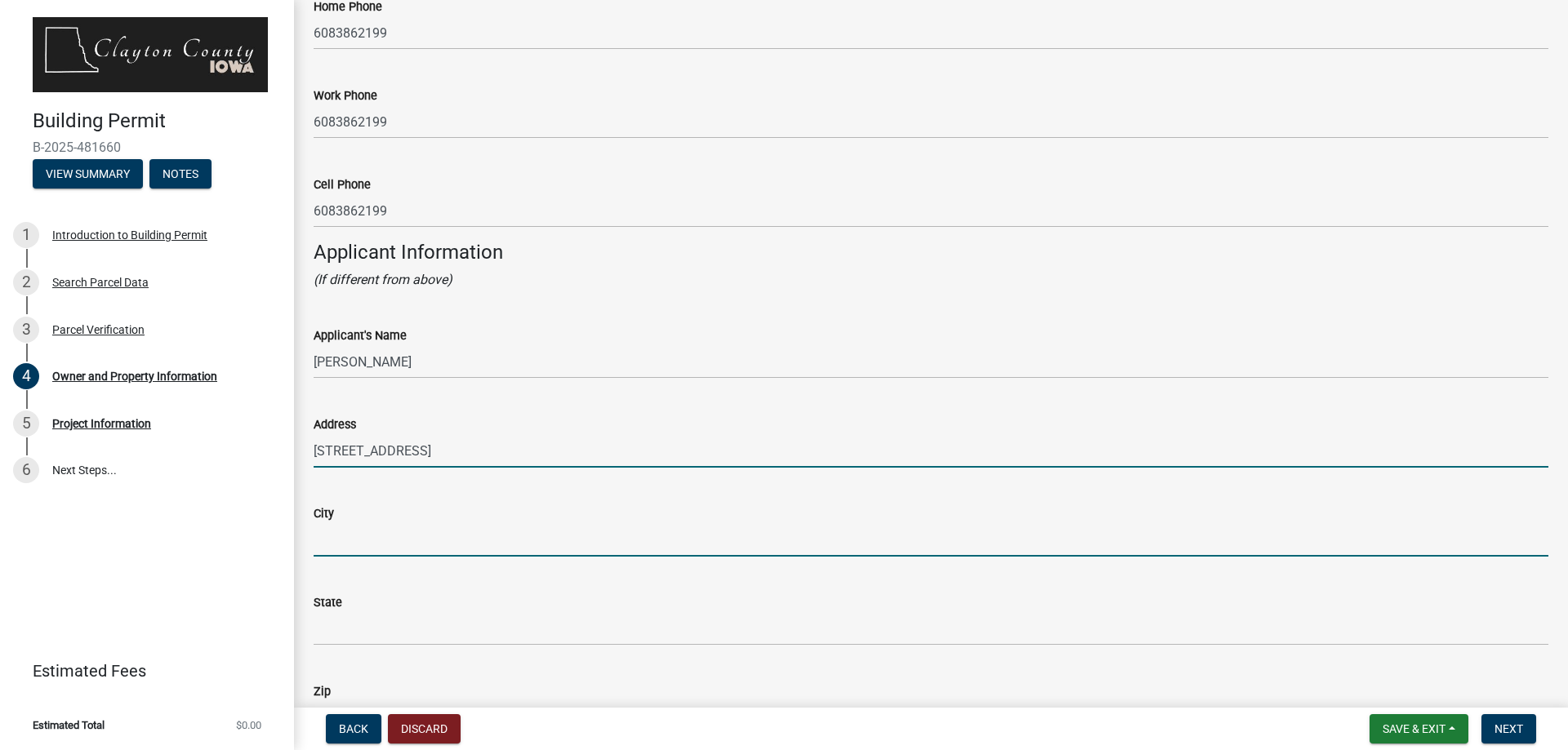
type input "Guttenberg"
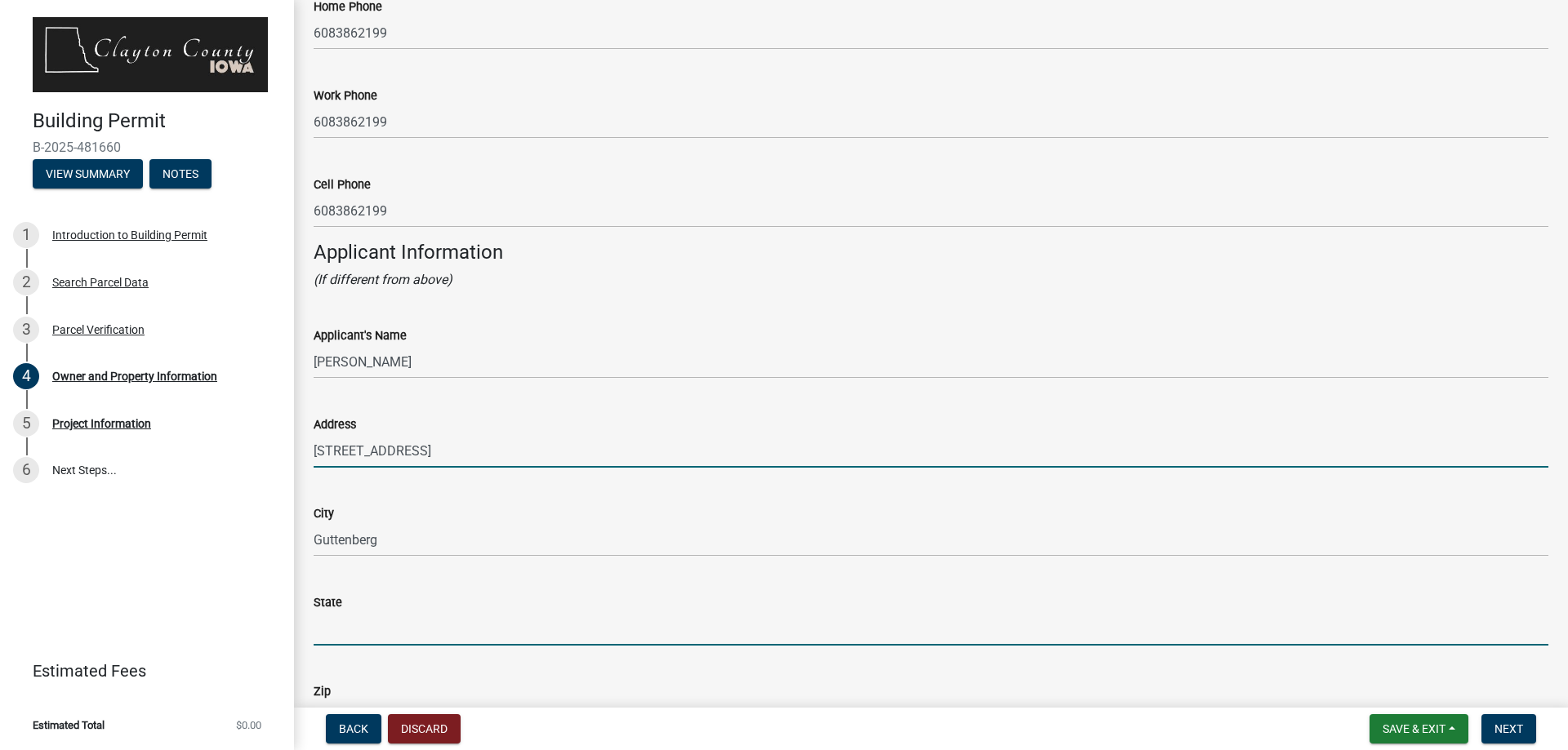
type input "IA"
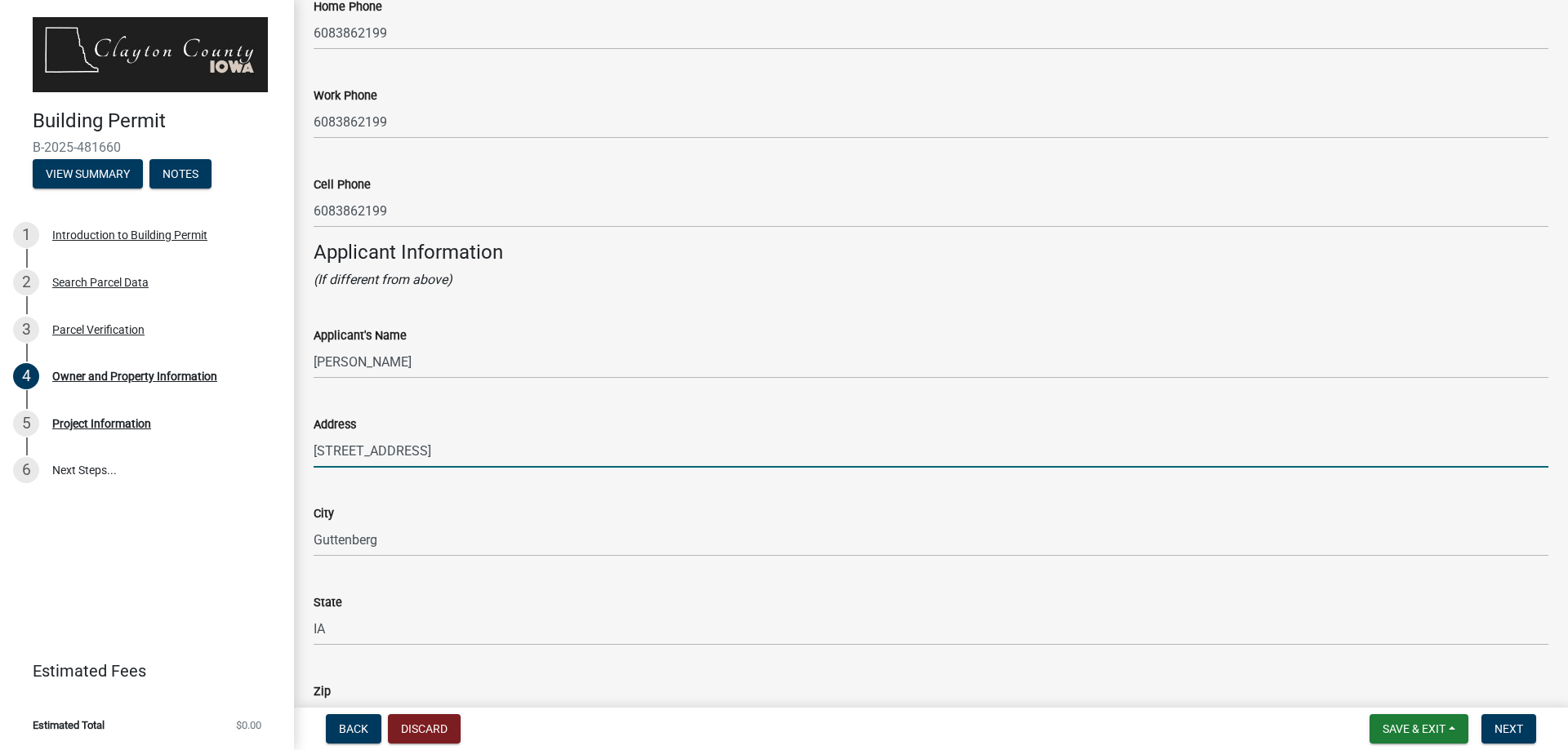
type input "52052"
type input "6083862199"
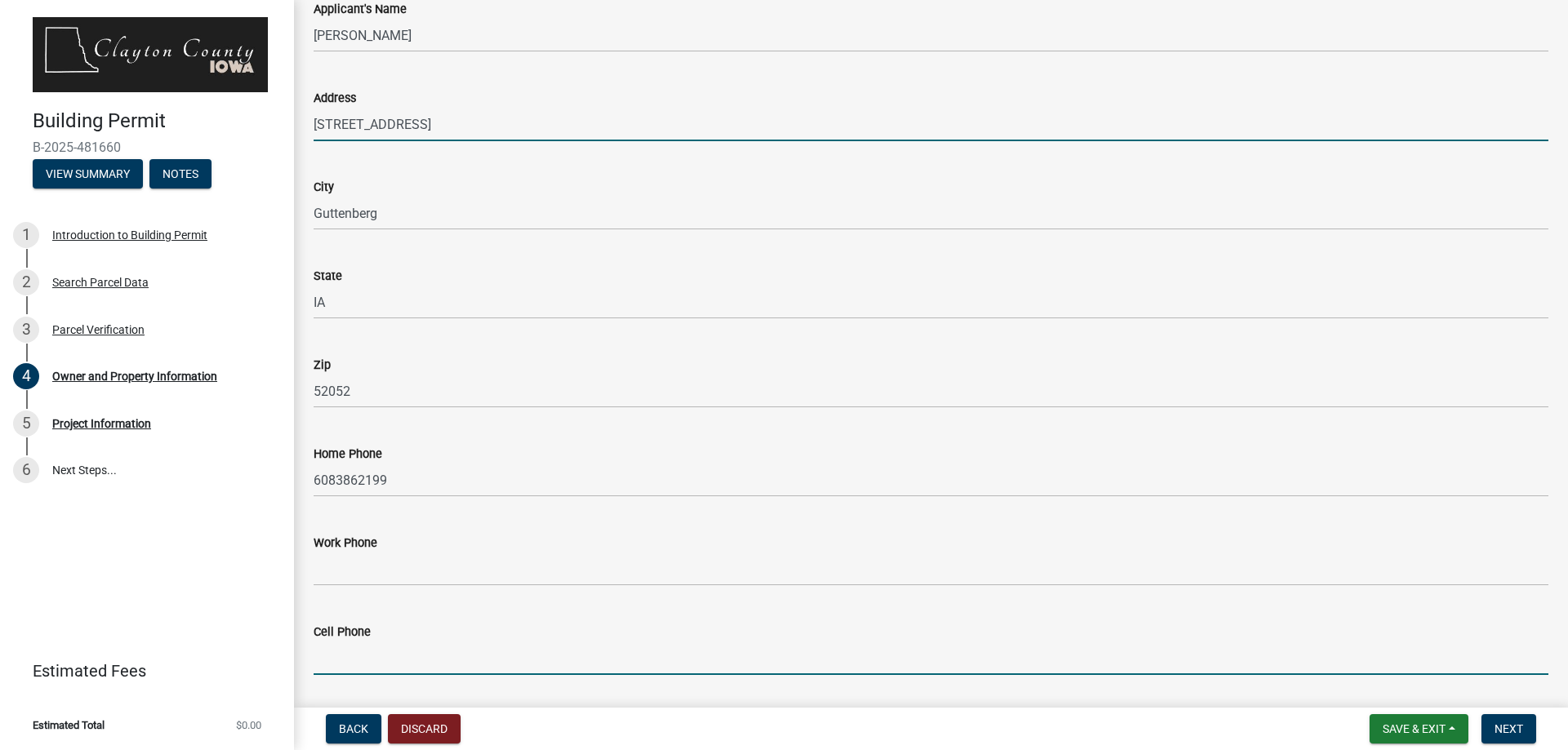
click at [349, 661] on input "Cell Phone" at bounding box center [931, 658] width 1235 height 34
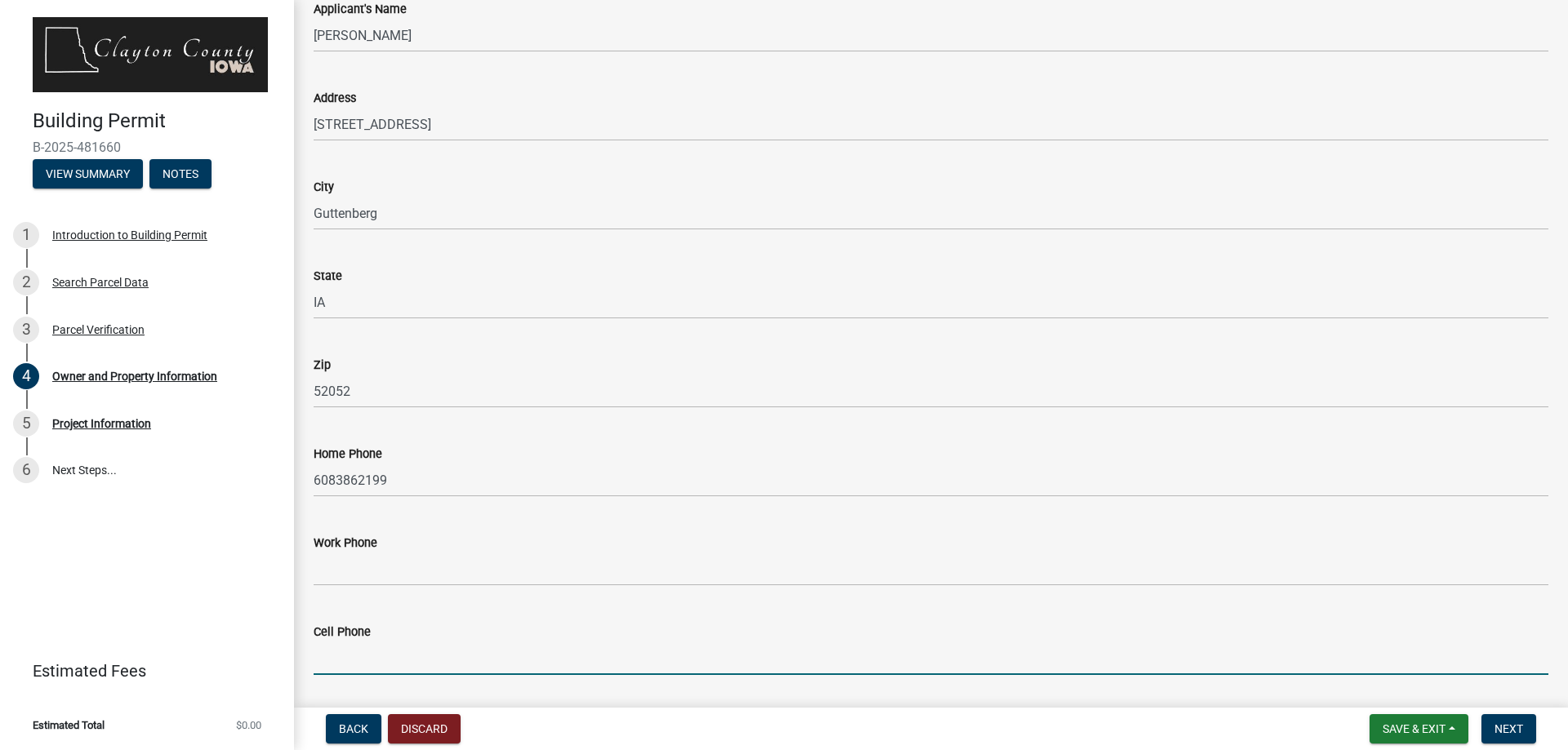
type input "6083862199"
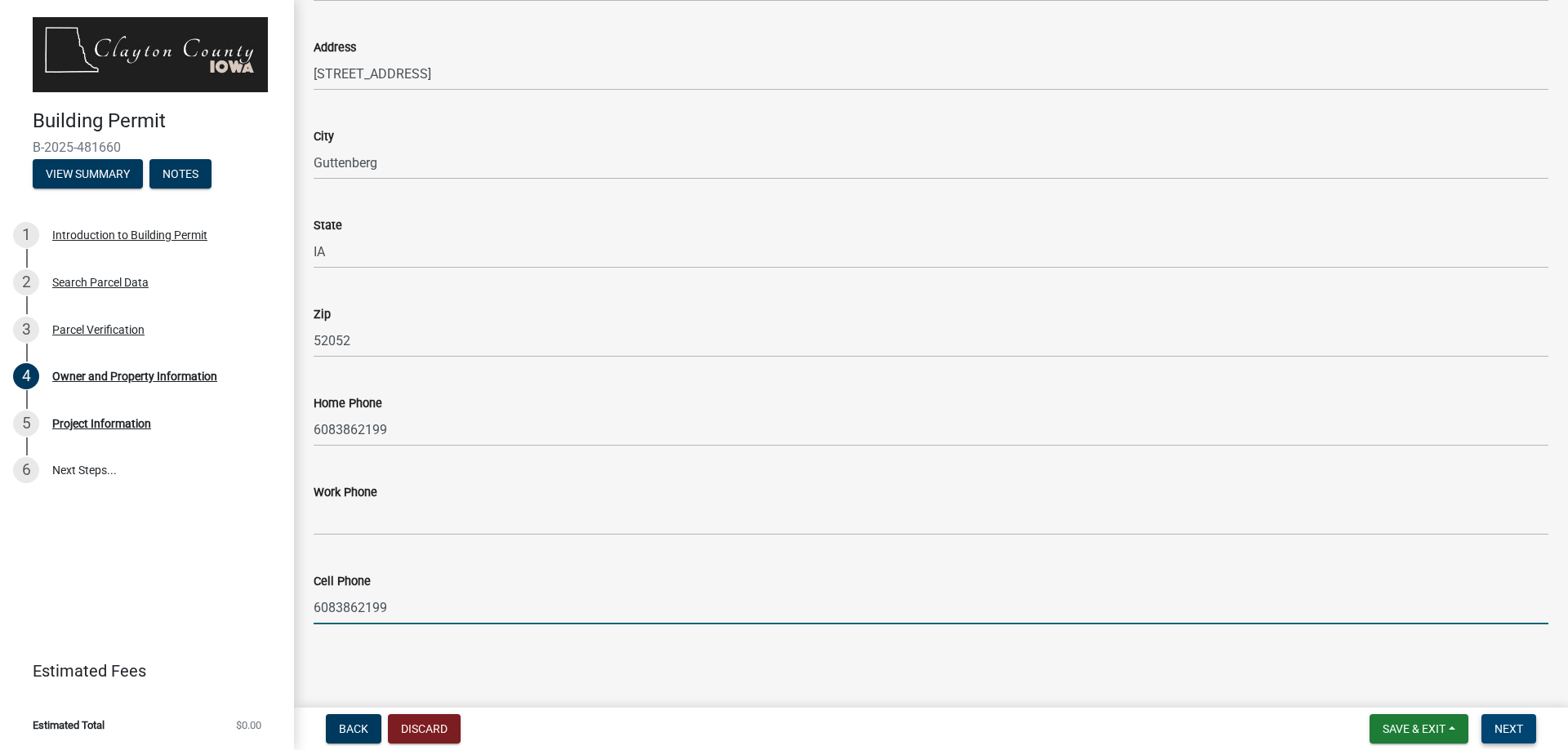
click at [1501, 733] on span "Next" at bounding box center [1508, 729] width 28 height 13
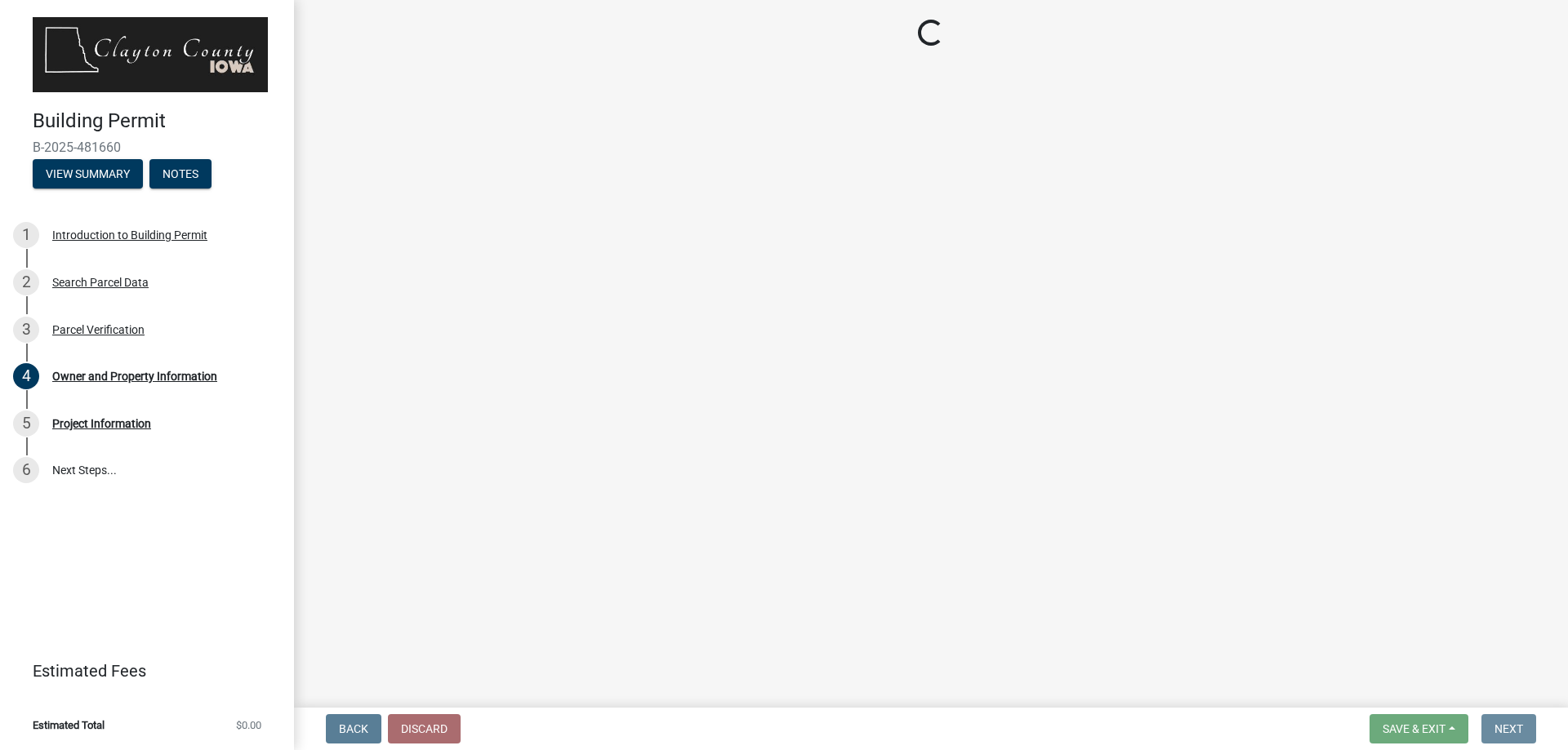
scroll to position [0, 0]
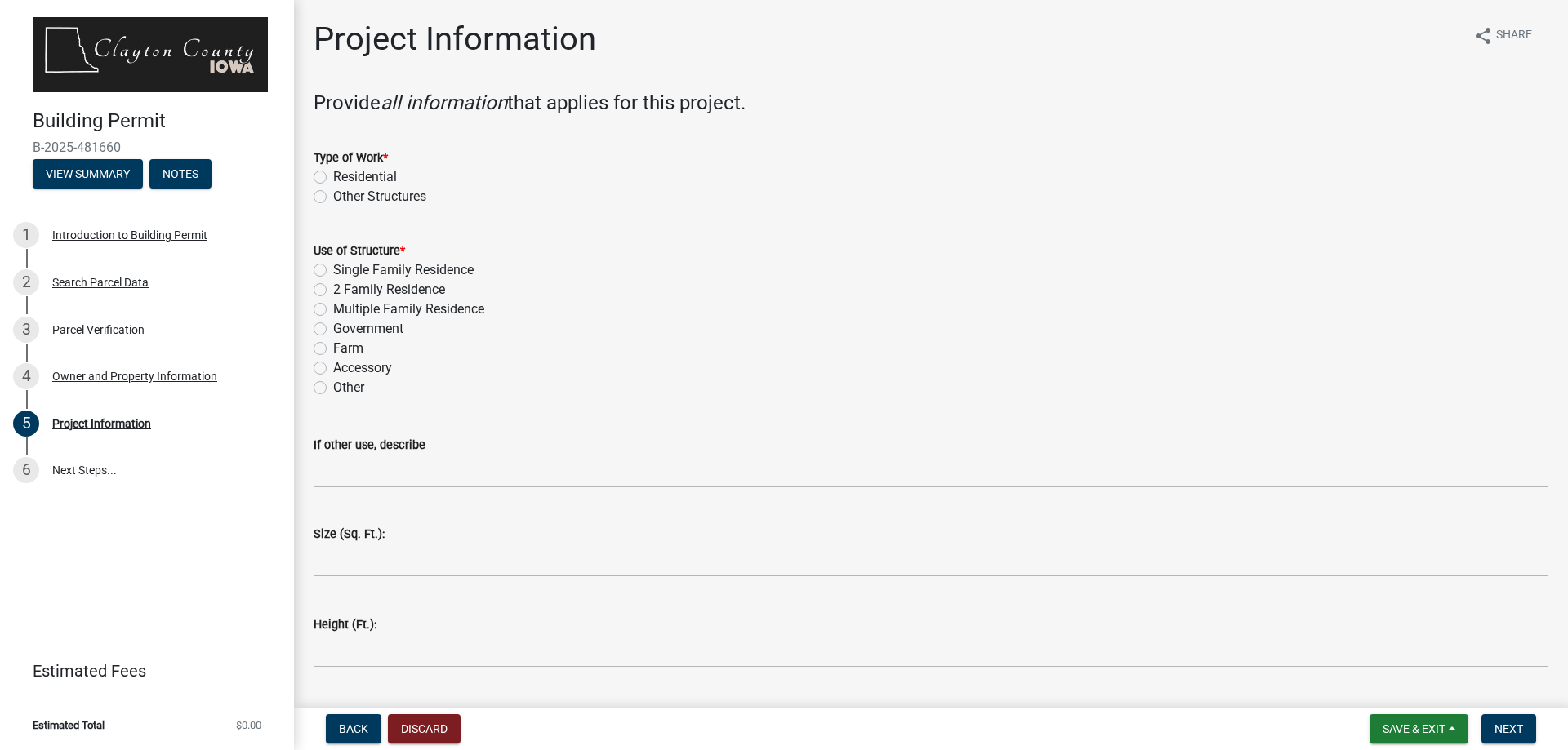
click at [333, 172] on label "Residential" at bounding box center [365, 177] width 64 height 20
click at [333, 172] on input "Residential" at bounding box center [339, 172] width 11 height 11
radio input "true"
click at [333, 267] on label "Single Family Residence" at bounding box center [404, 270] width 140 height 20
click at [333, 267] on input "Single Family Residence" at bounding box center [339, 266] width 11 height 11
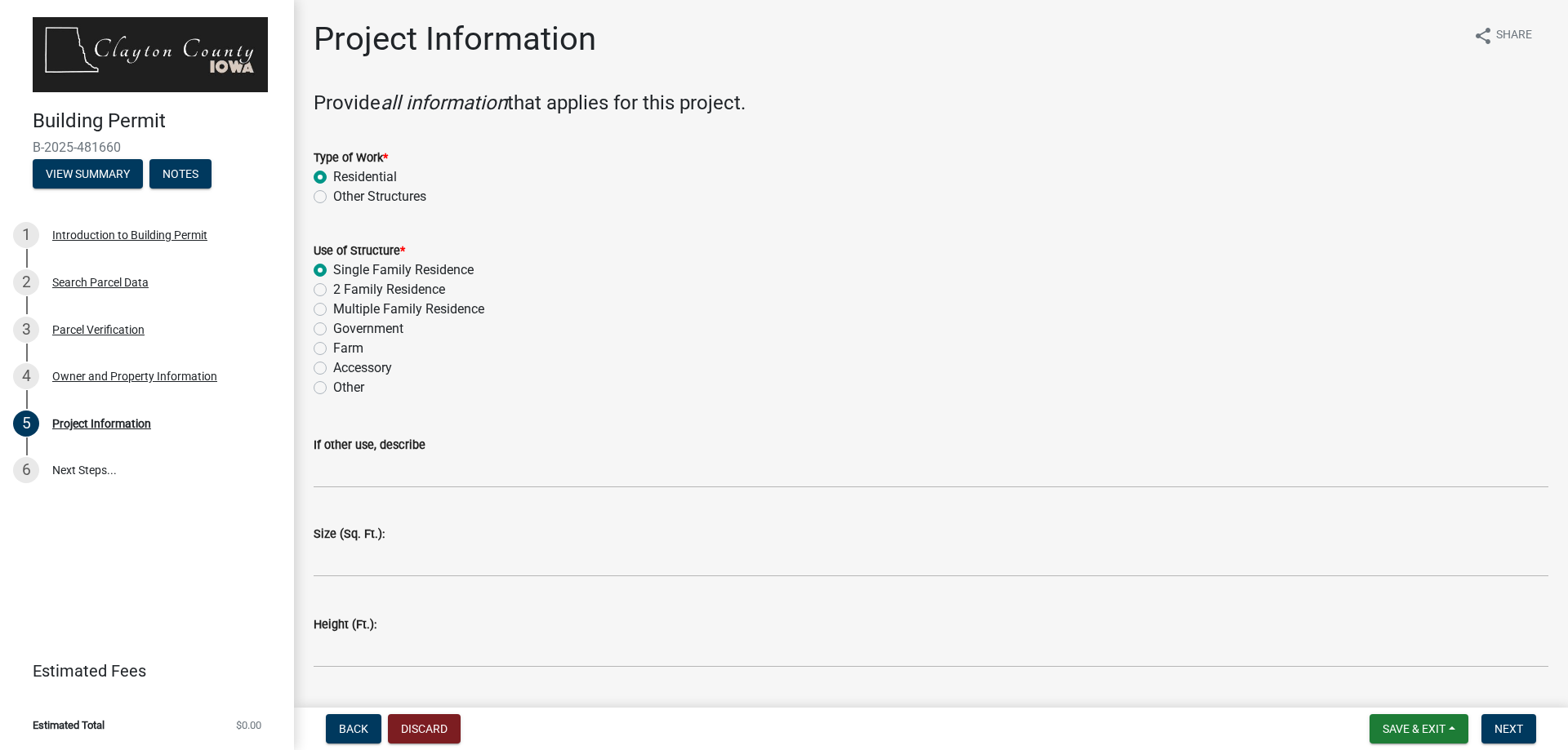
radio input "true"
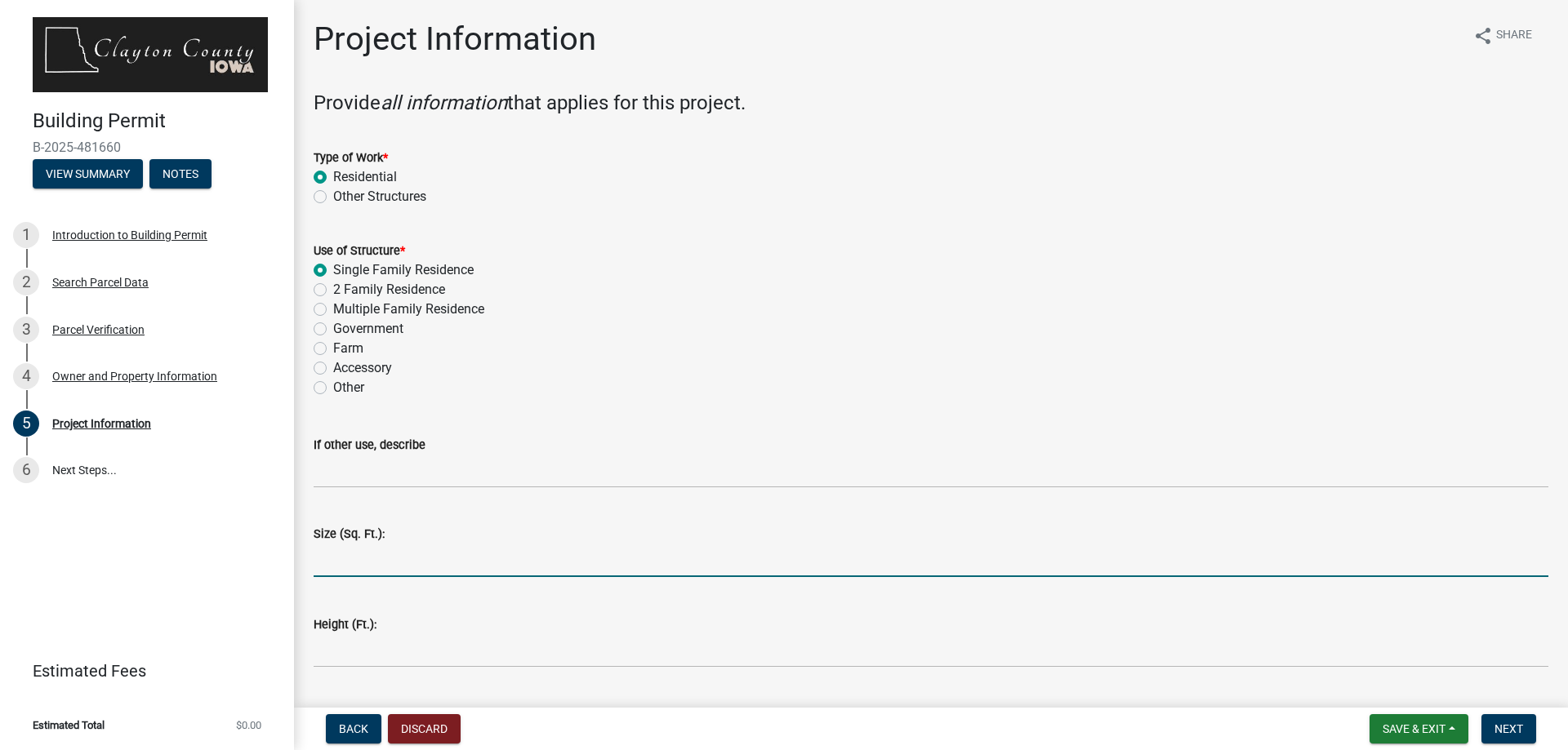
click at [354, 556] on input "text" at bounding box center [931, 561] width 1235 height 34
type input "2800"
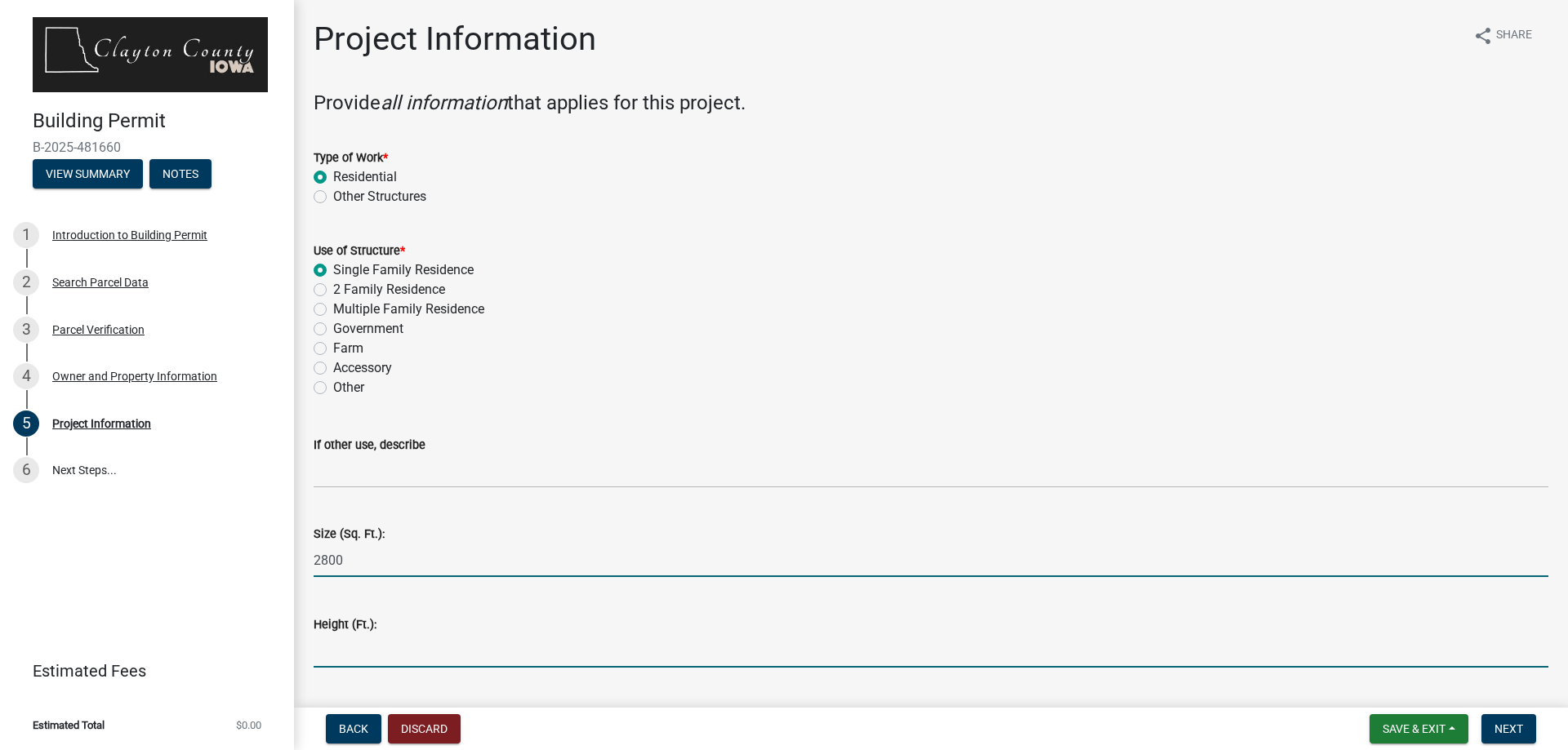
click at [386, 641] on input "text" at bounding box center [931, 651] width 1235 height 34
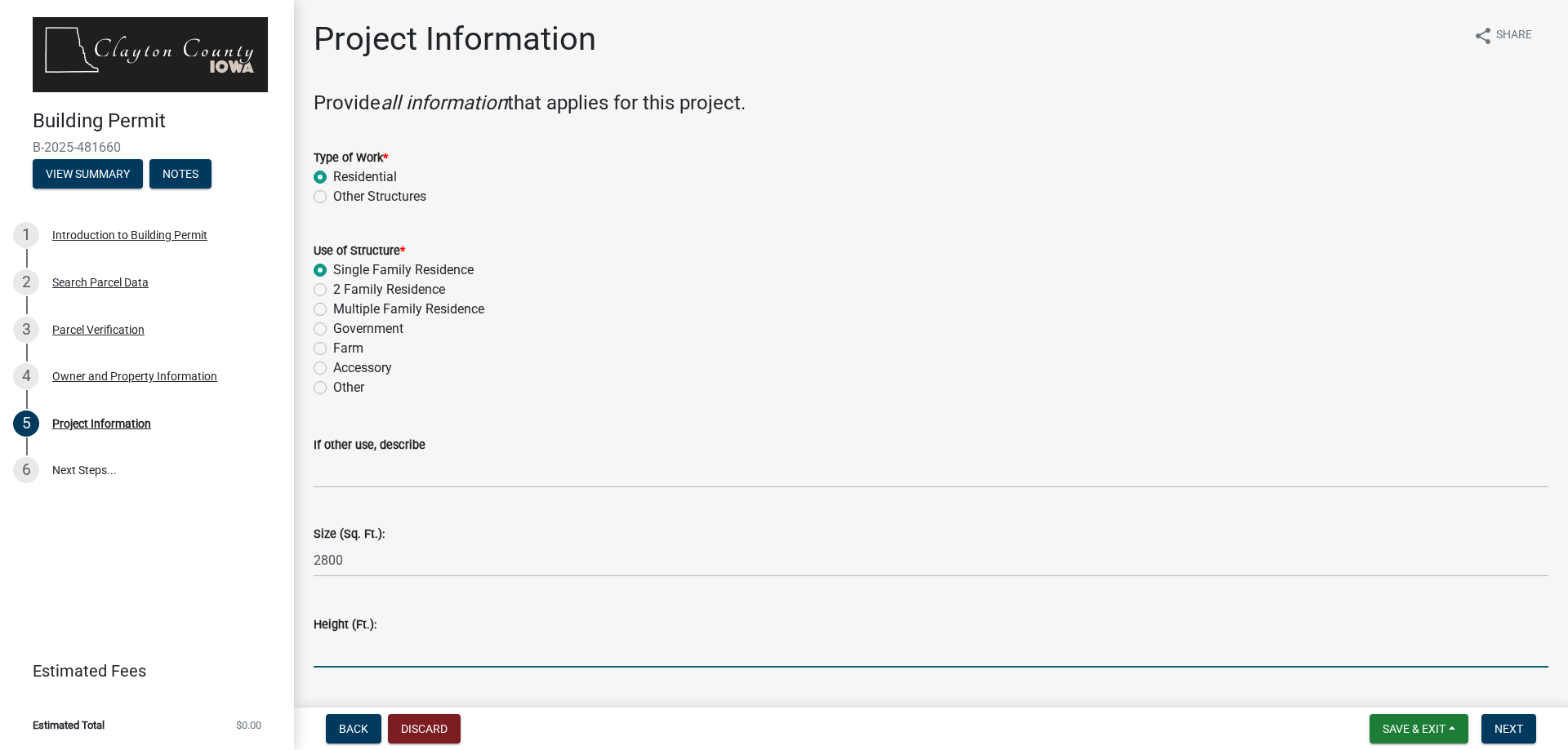
type input "18"
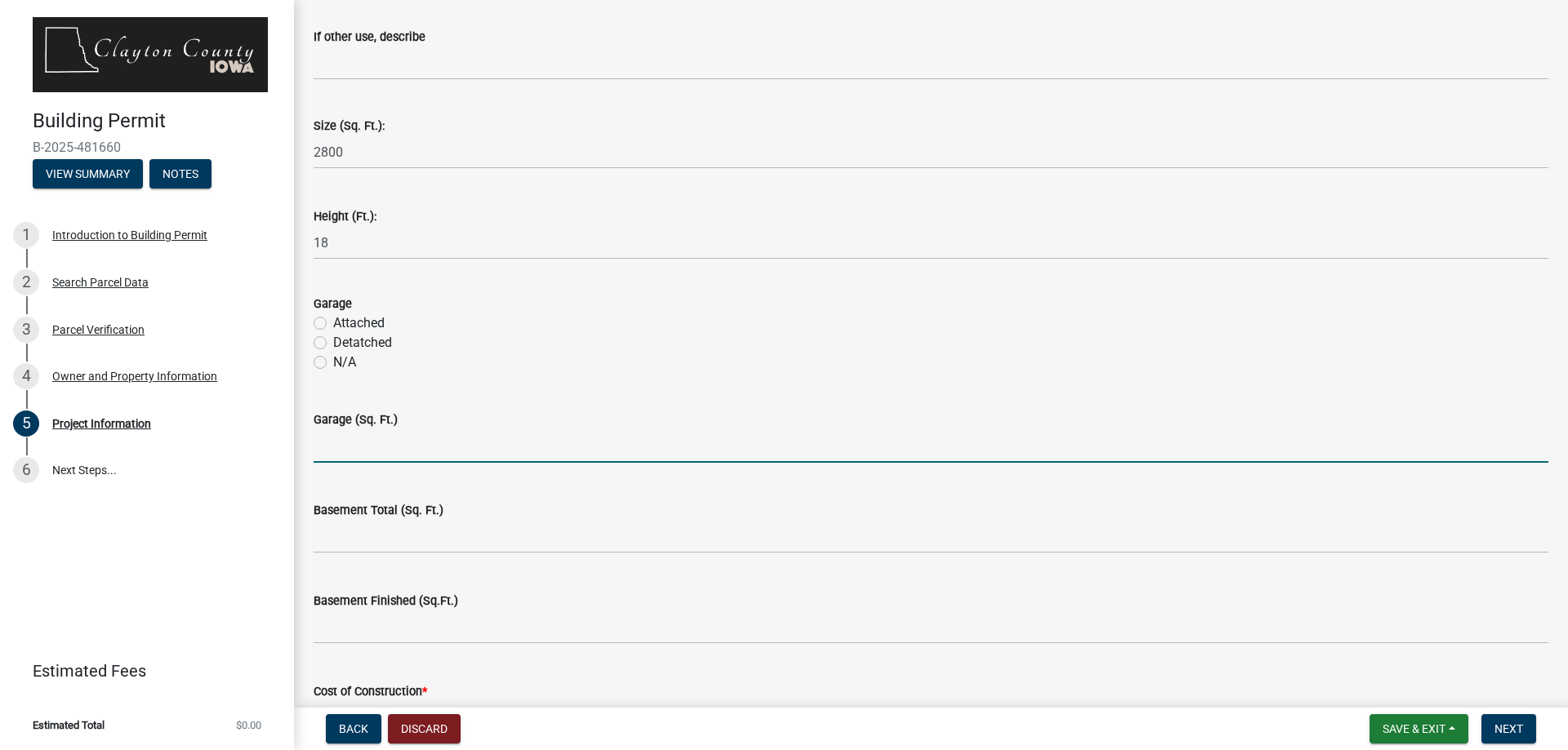
click at [452, 447] on input "text" at bounding box center [931, 446] width 1235 height 34
type input "2000"
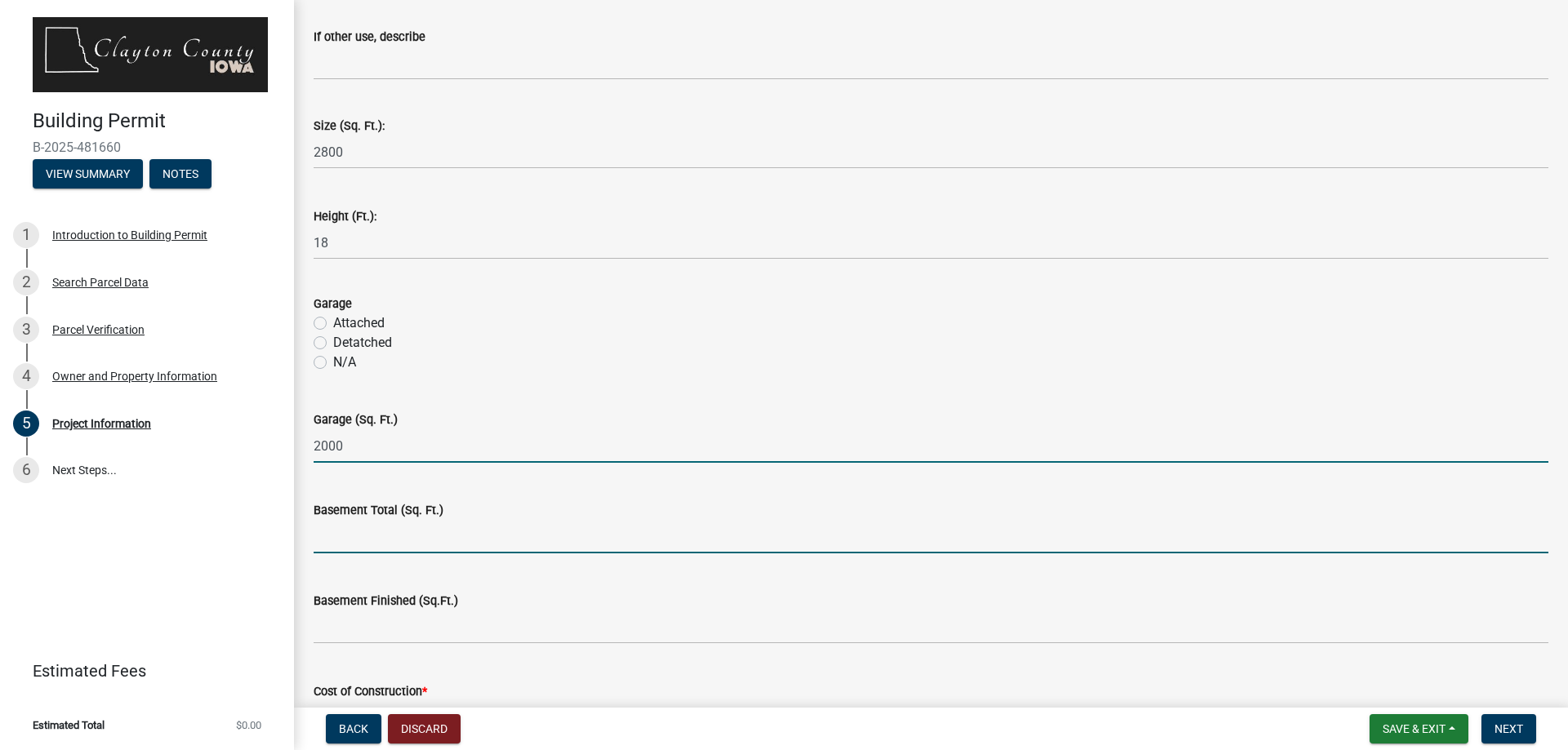
click at [382, 545] on input "text" at bounding box center [931, 537] width 1235 height 34
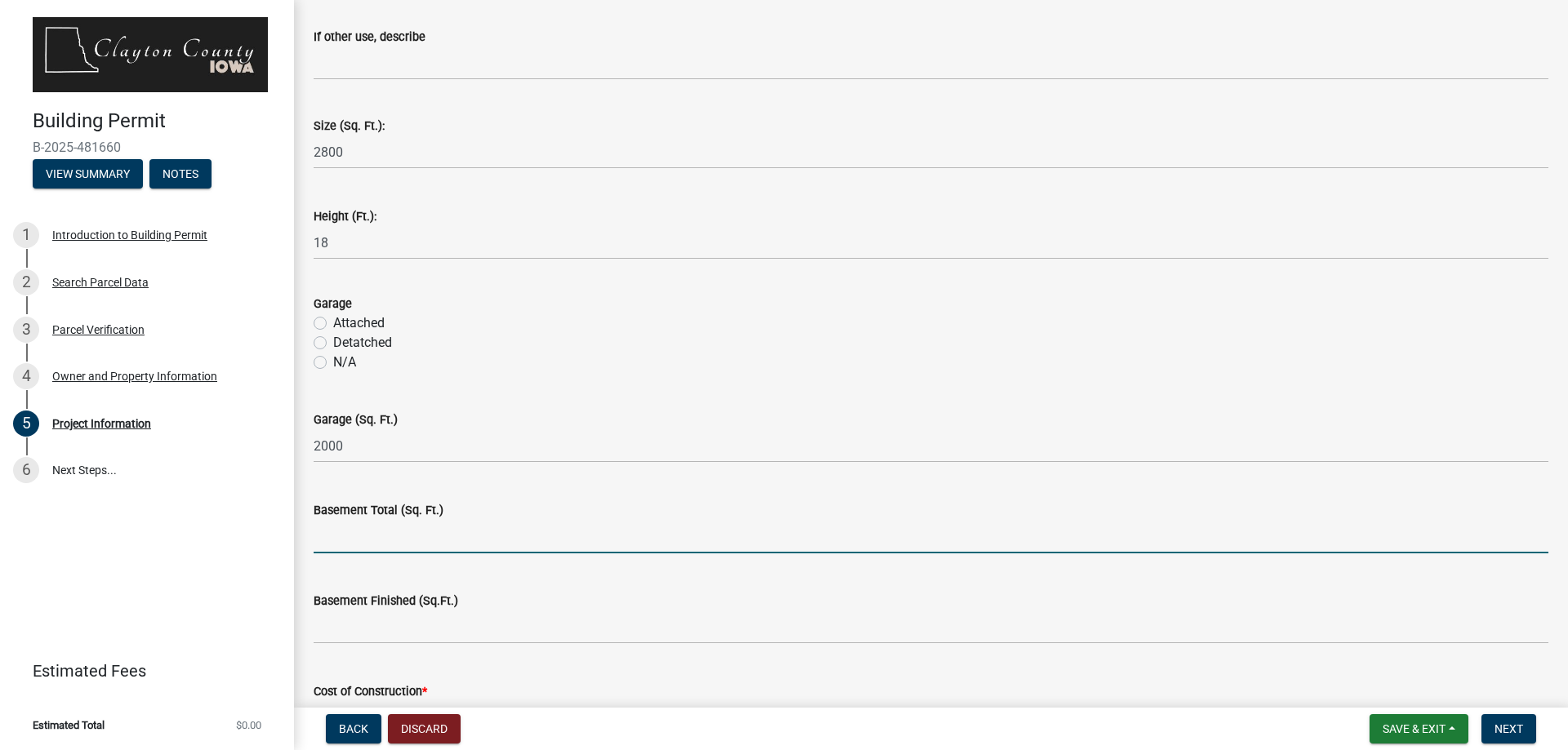
type input "0"
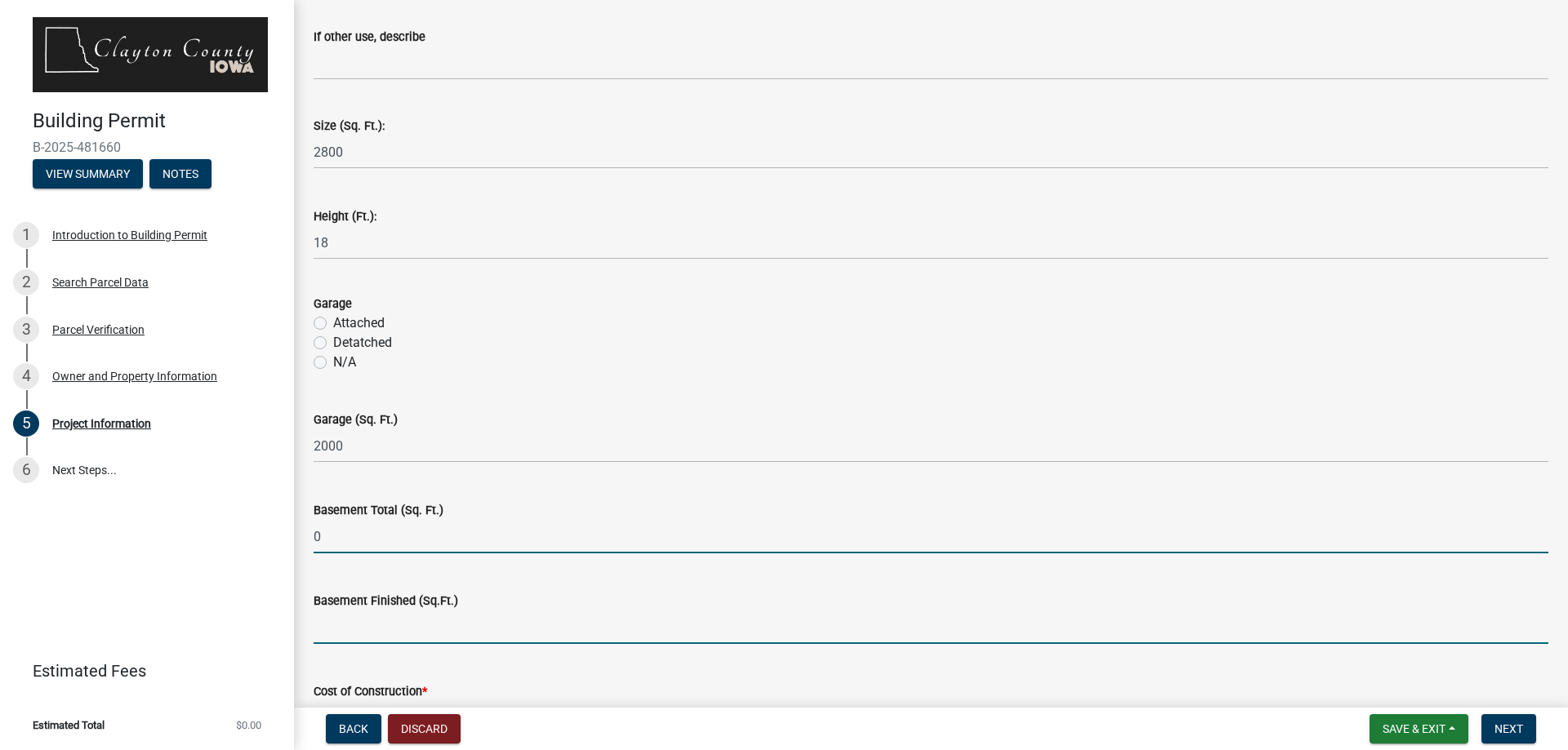
click at [348, 619] on input "text" at bounding box center [931, 627] width 1235 height 34
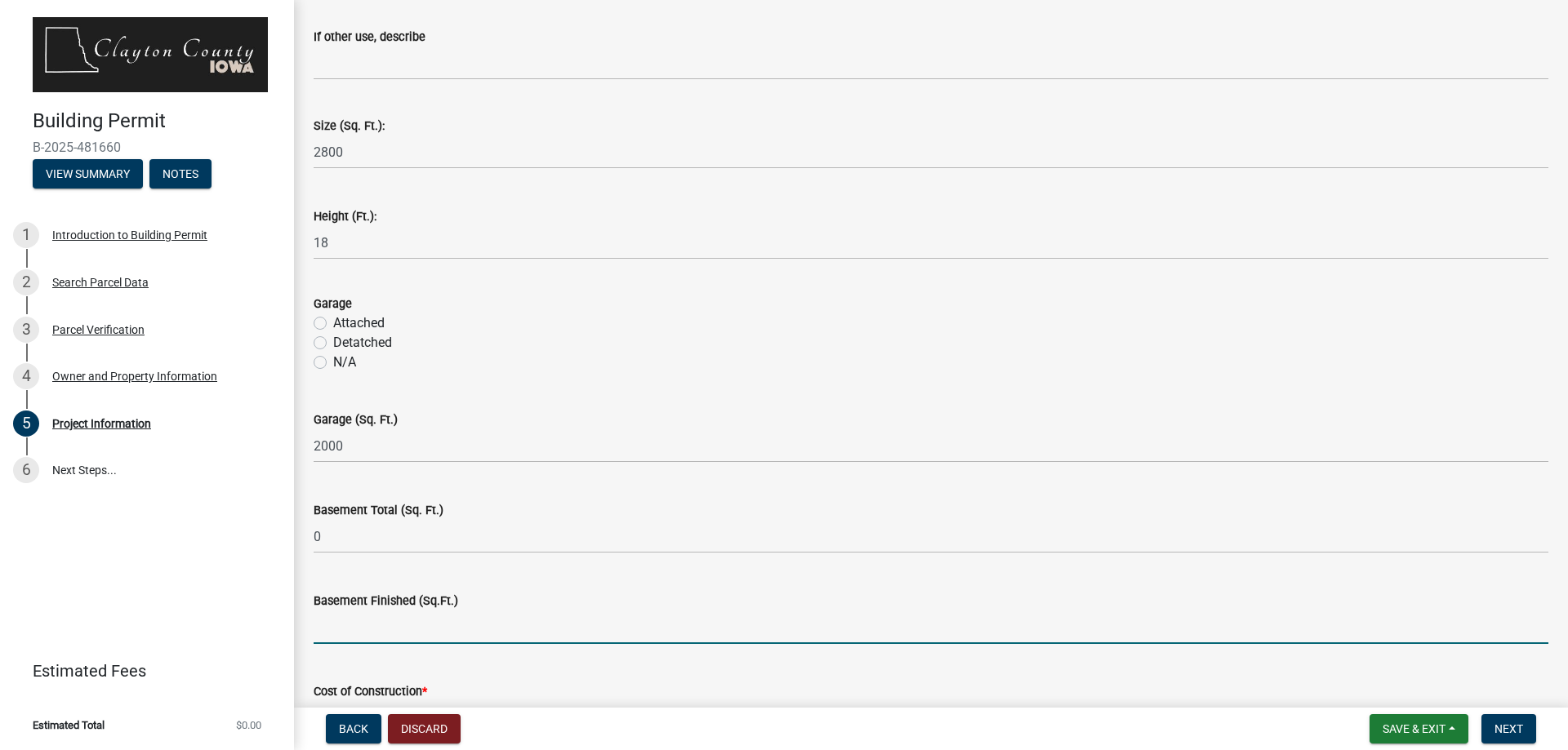
type input "0"
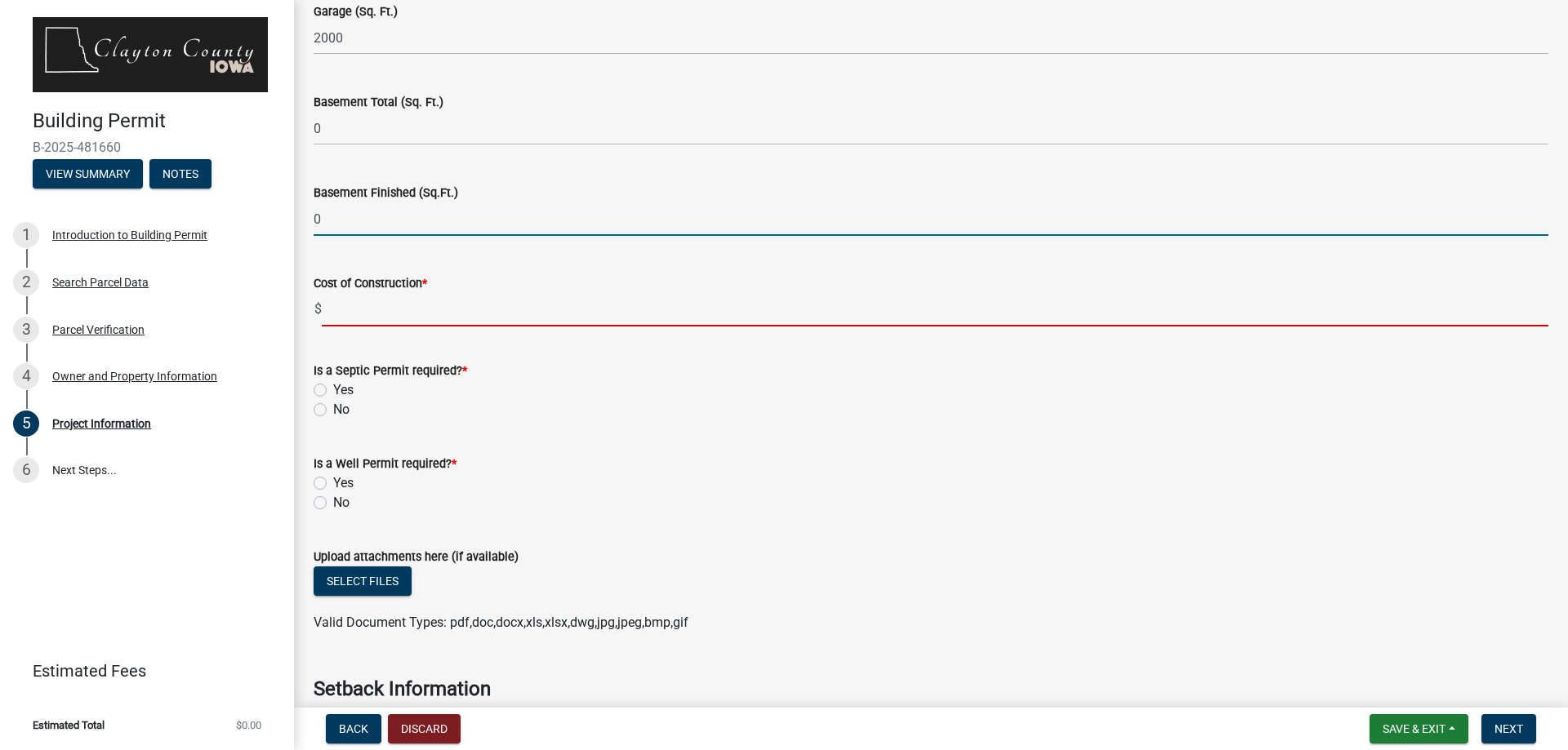
click at [393, 305] on input "text" at bounding box center [935, 310] width 1227 height 34
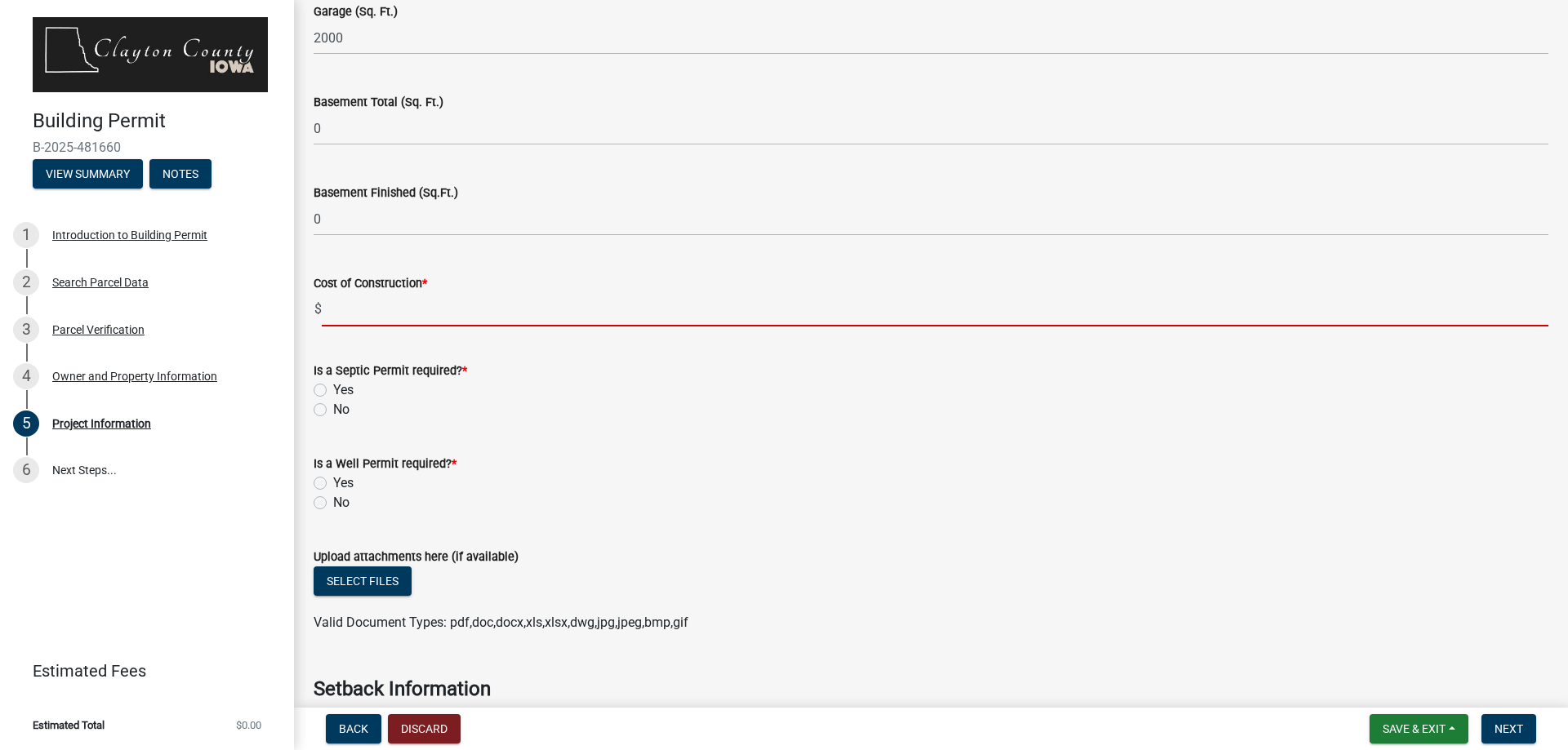
type input "150000"
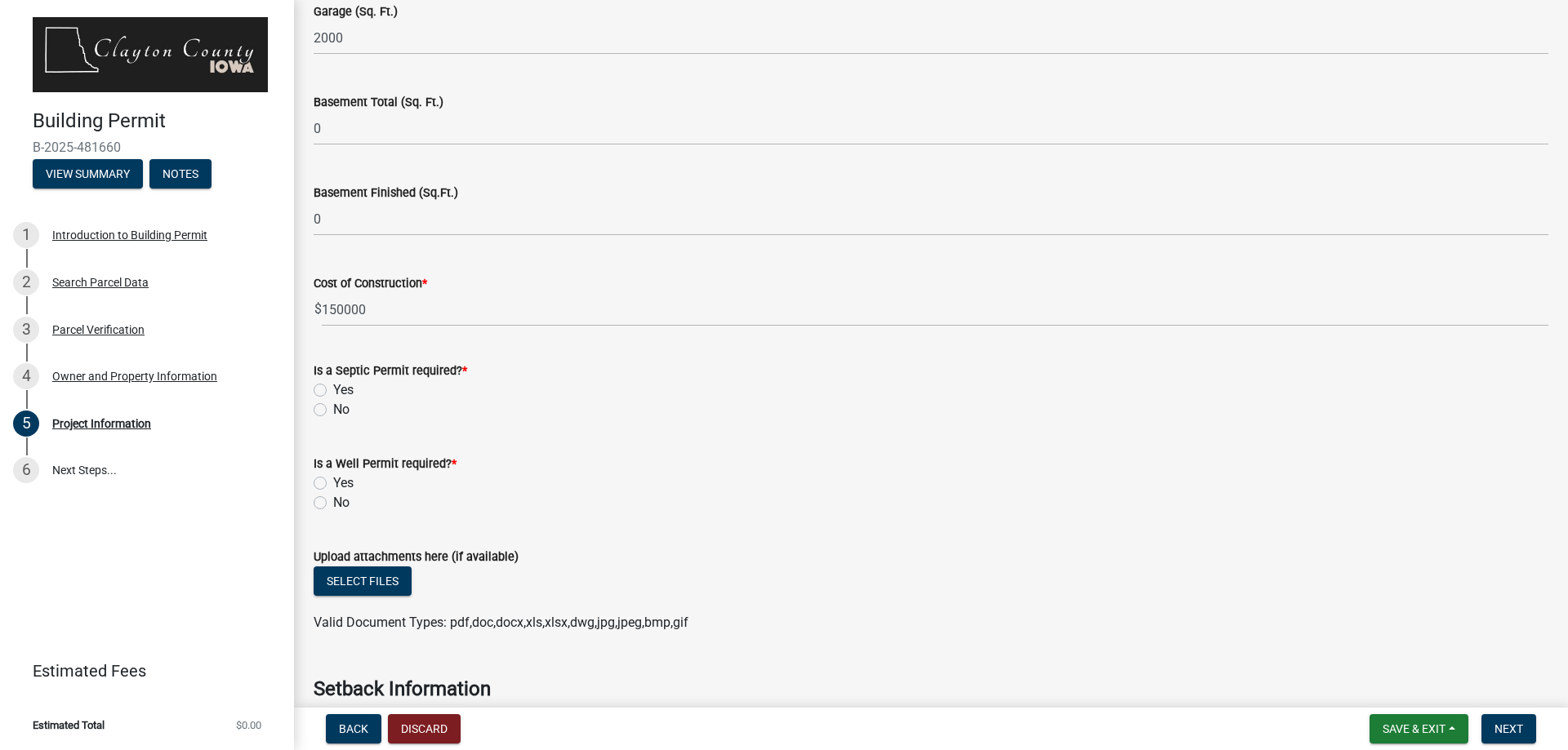
click at [333, 411] on label "No" at bounding box center [341, 410] width 16 height 20
click at [333, 411] on input "No" at bounding box center [339, 405] width 11 height 11
radio input "true"
click at [332, 507] on div "No" at bounding box center [931, 503] width 1235 height 20
click at [333, 502] on label "No" at bounding box center [341, 503] width 16 height 20
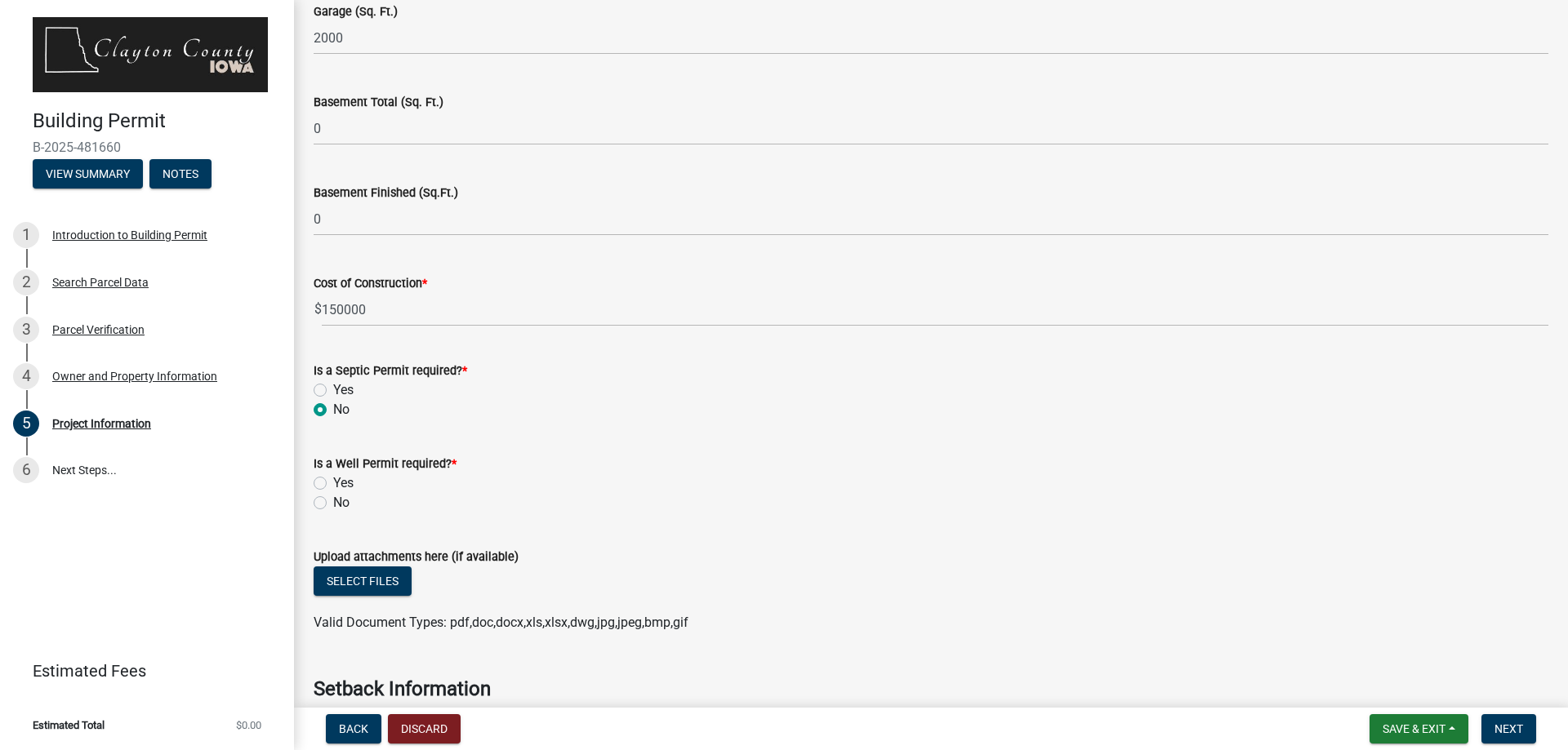
click at [333, 502] on input "No" at bounding box center [339, 499] width 11 height 11
radio input "true"
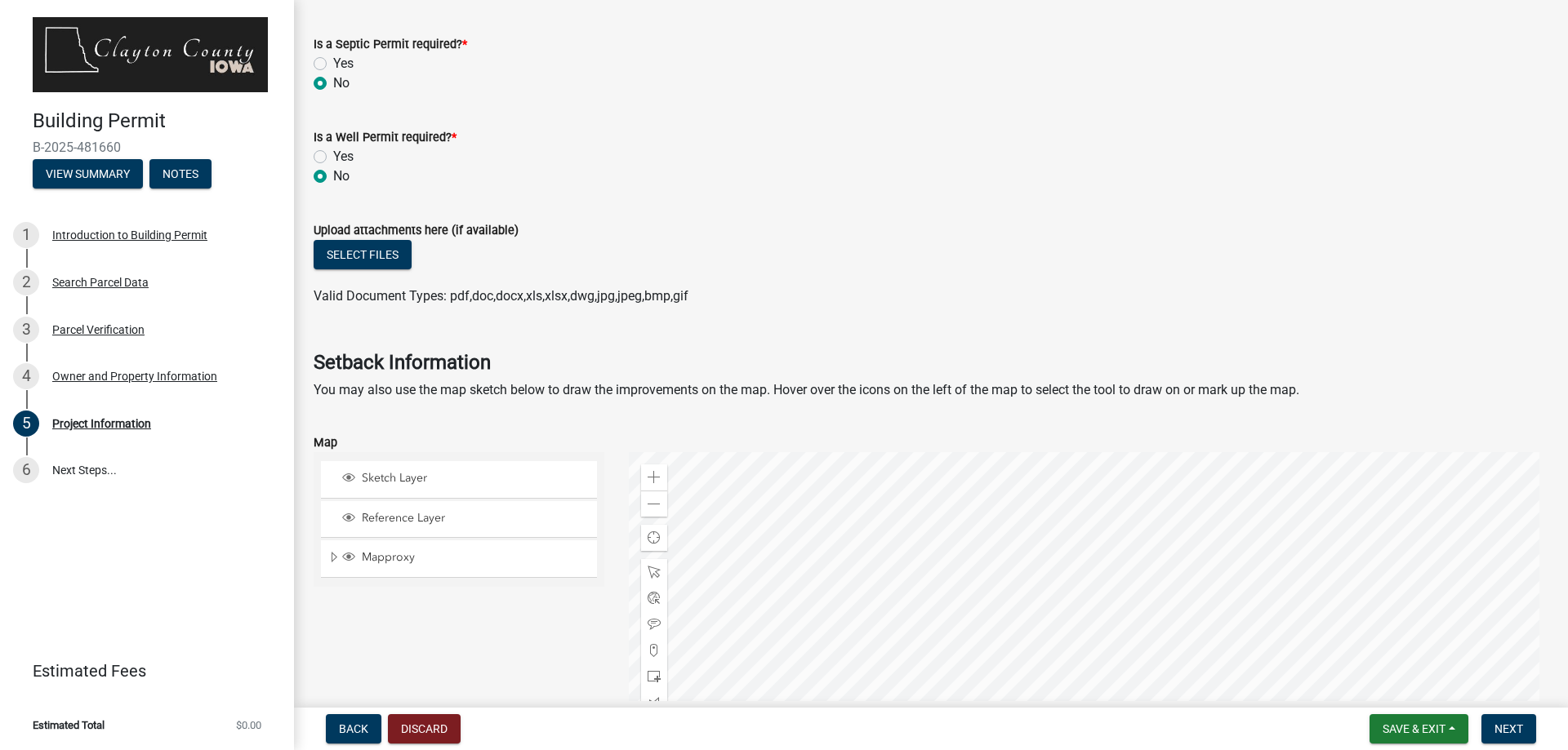
scroll to position [1470, 0]
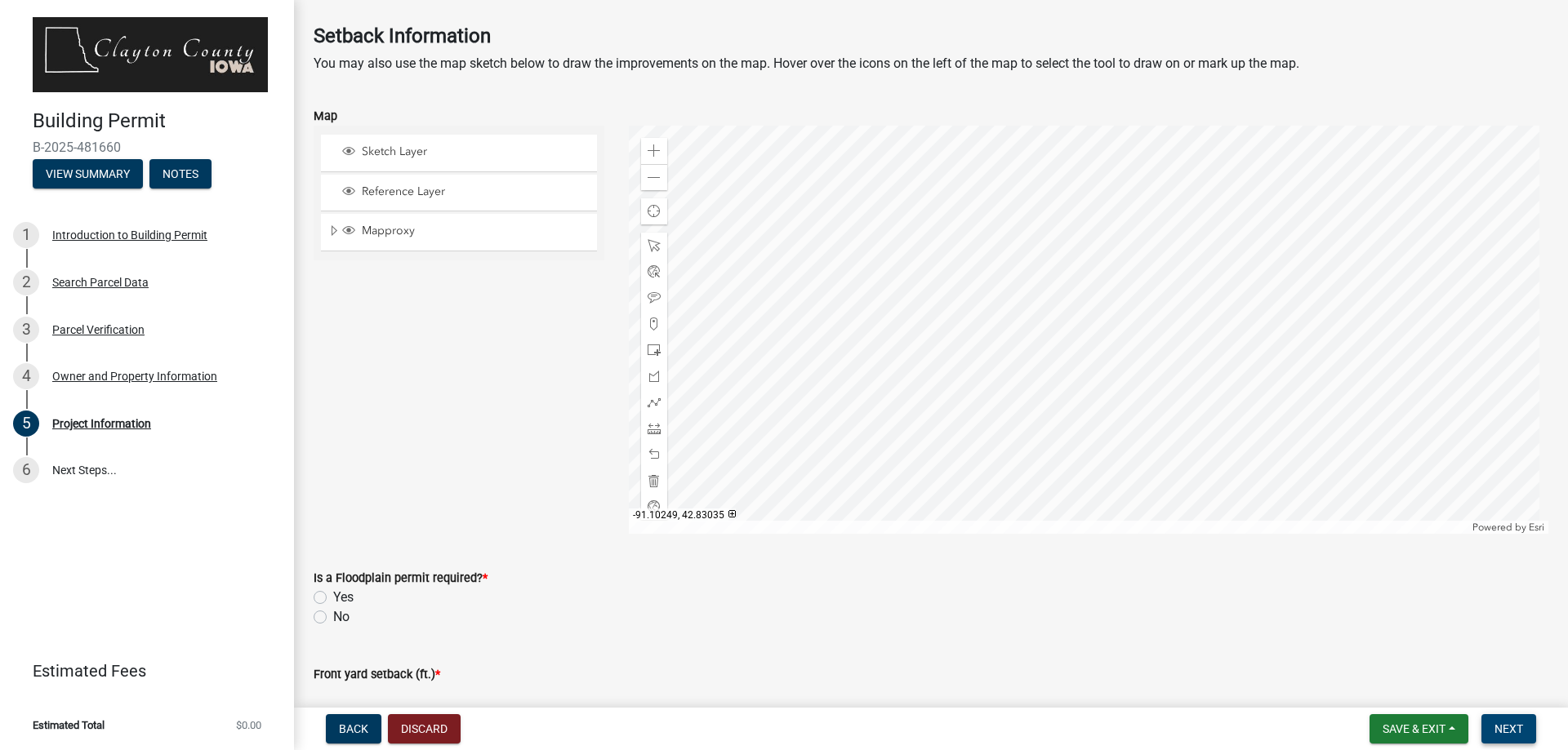
click at [1514, 728] on span "Next" at bounding box center [1508, 729] width 28 height 13
click at [333, 597] on label "Yes" at bounding box center [343, 598] width 20 height 20
click at [333, 597] on input "Yes" at bounding box center [339, 594] width 11 height 11
radio input "true"
click at [1508, 730] on span "Next" at bounding box center [1508, 729] width 28 height 13
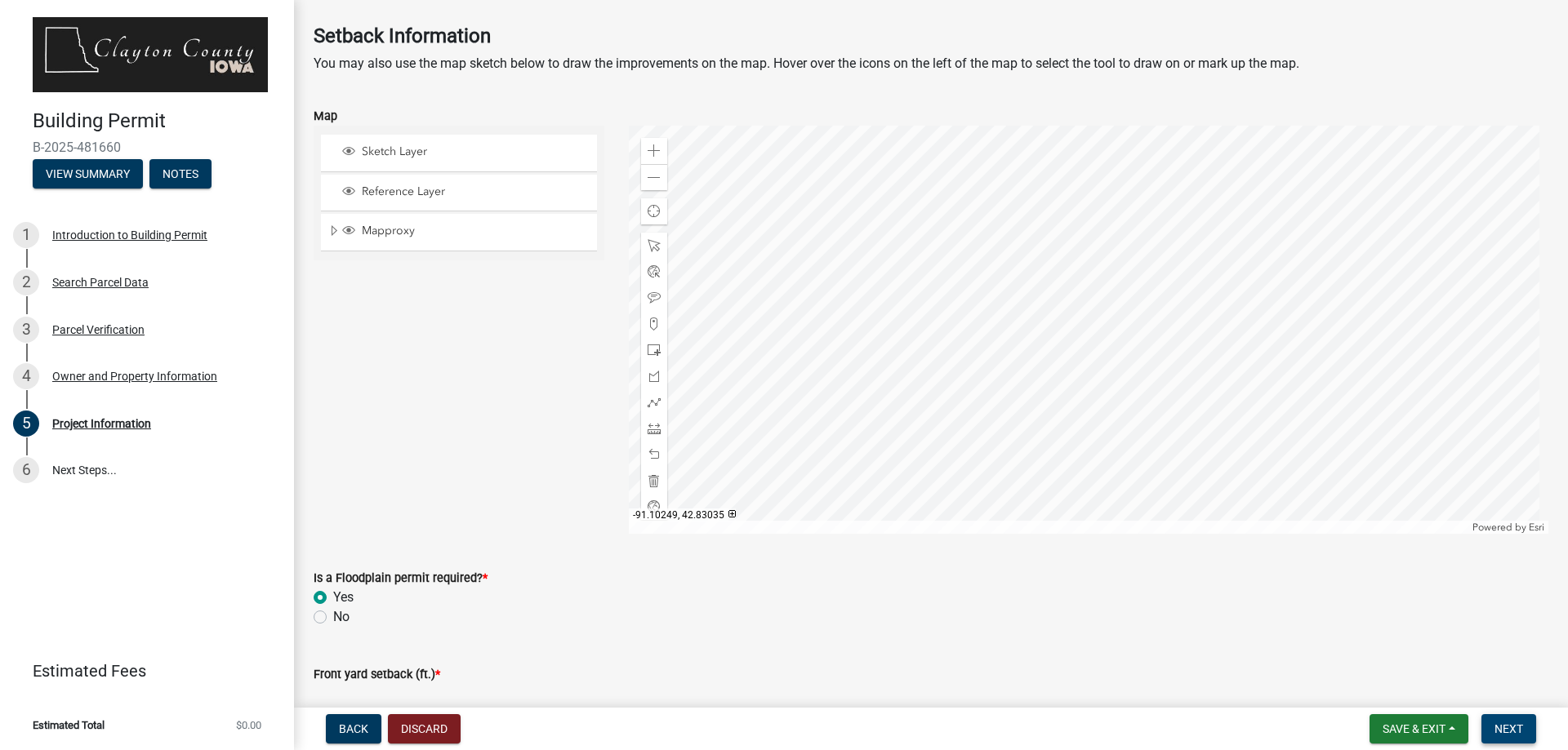
click at [1516, 729] on span "Next" at bounding box center [1508, 729] width 28 height 13
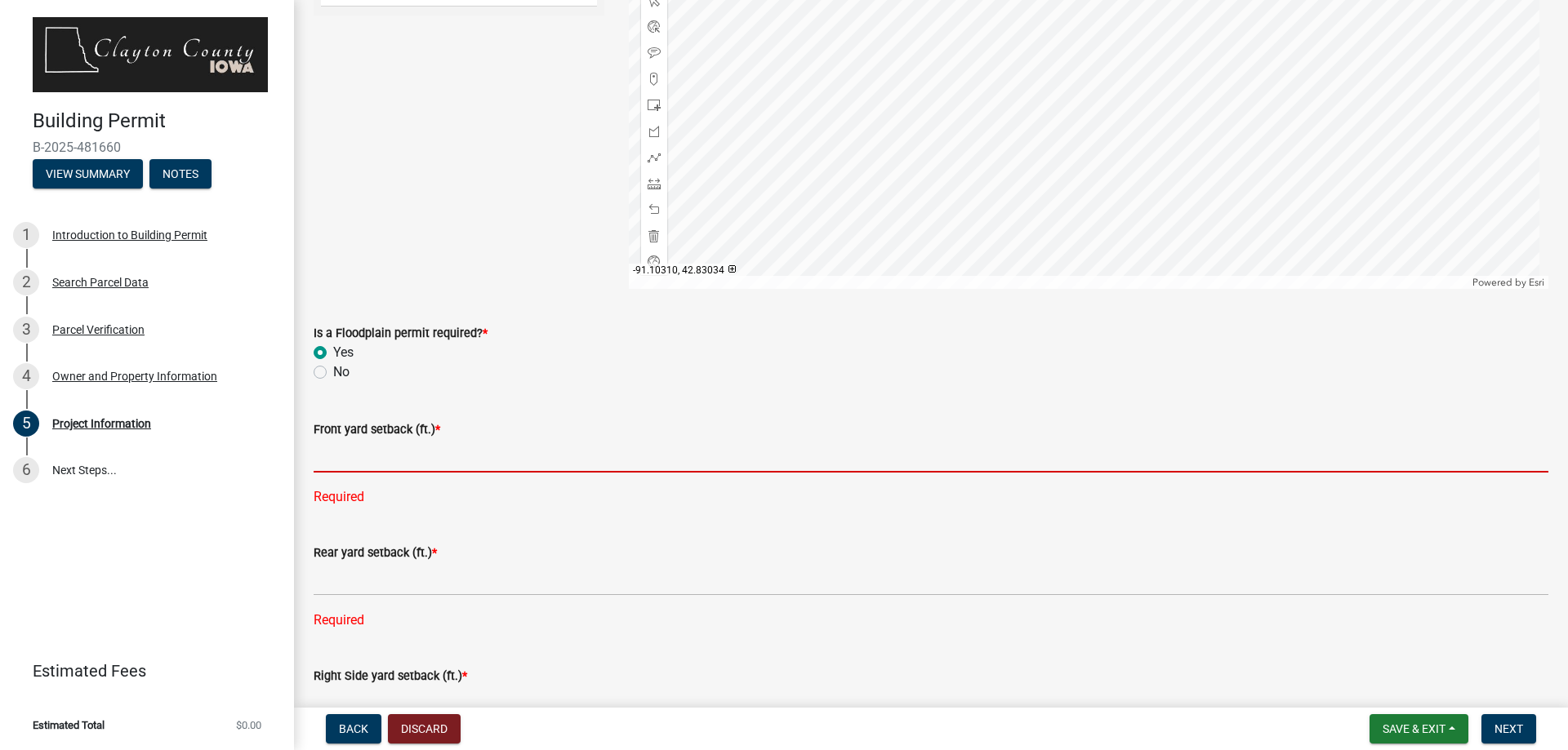
click at [357, 459] on input "text" at bounding box center [931, 456] width 1235 height 34
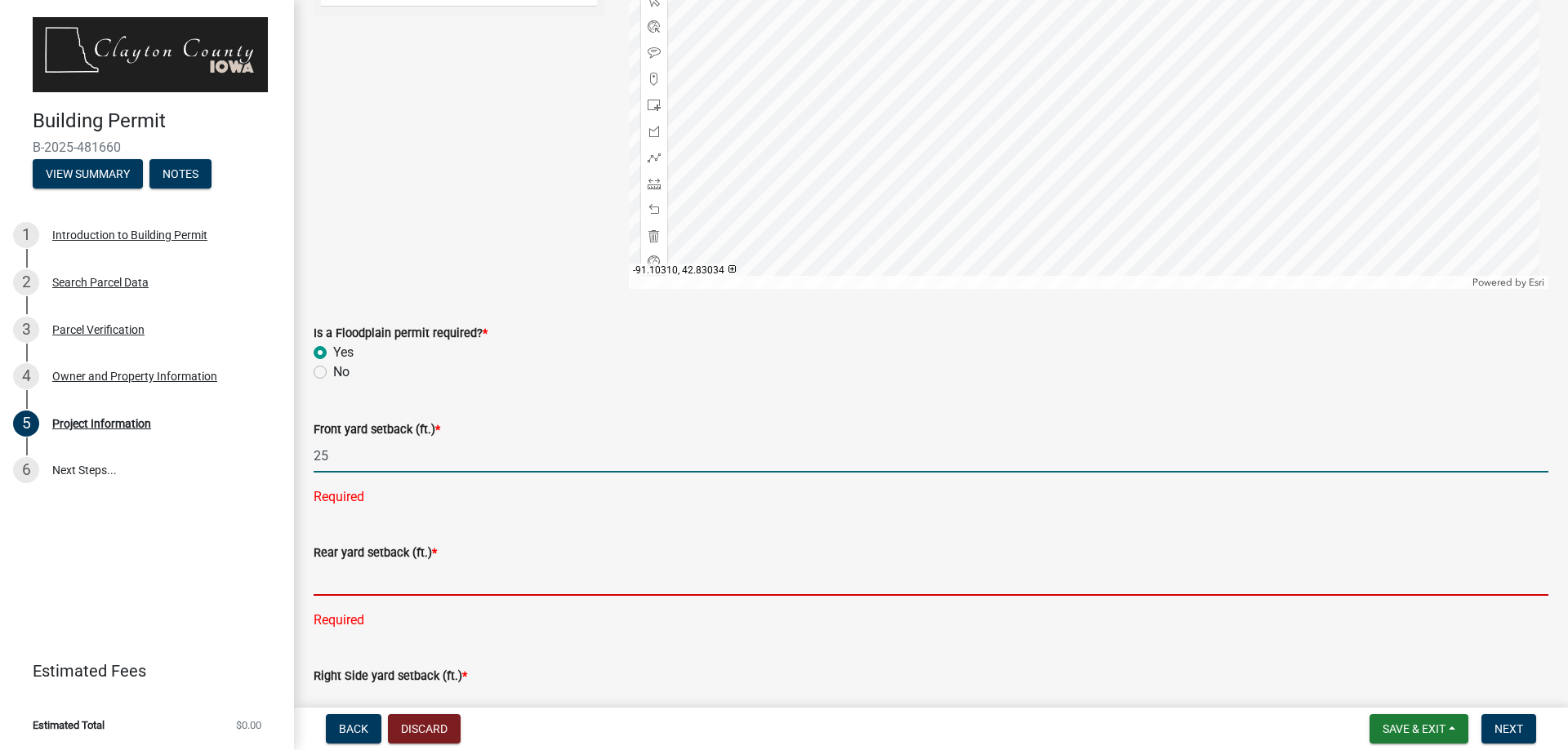
click at [392, 582] on div "Rear yard setback (ft.) * Required" at bounding box center [931, 575] width 1235 height 110
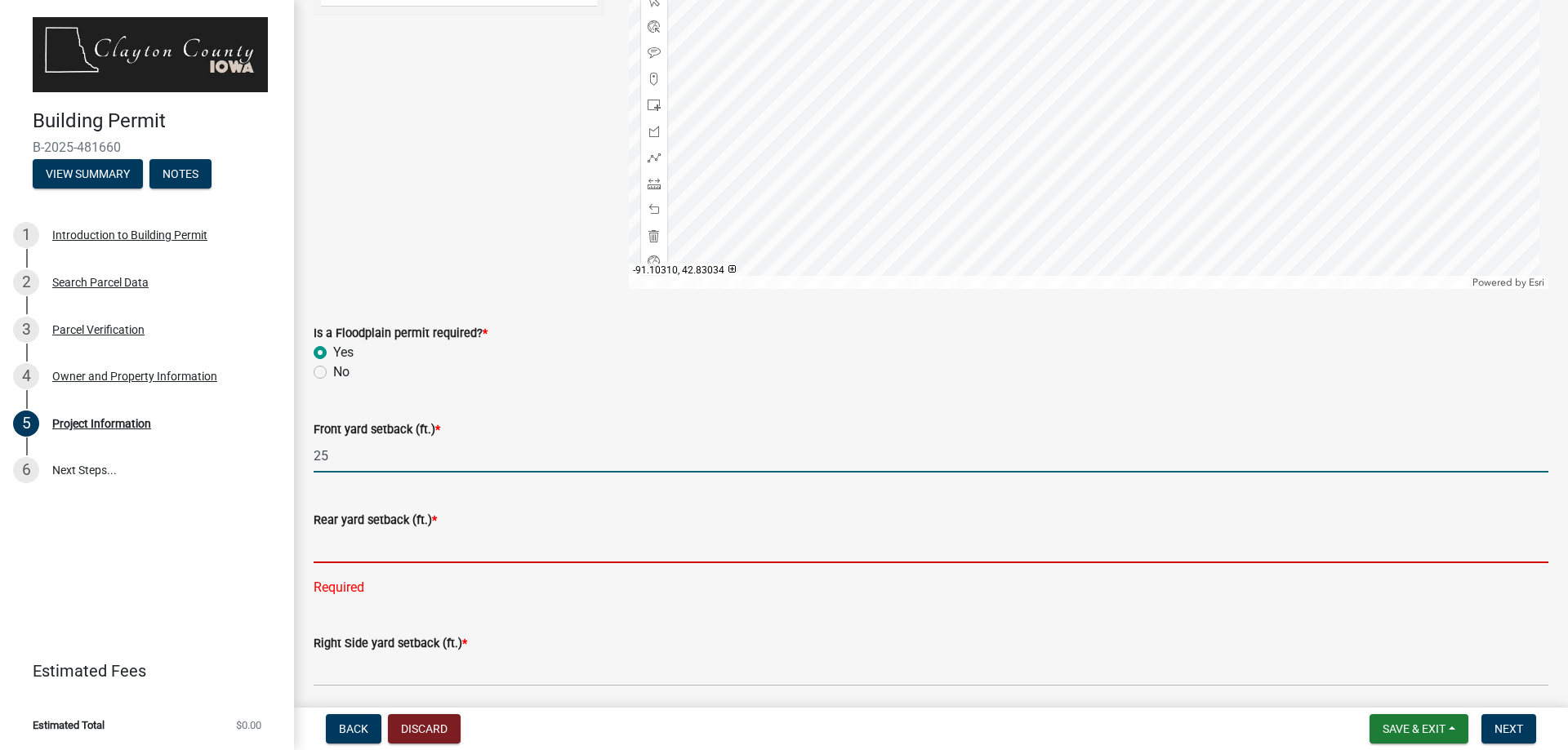
drag, startPoint x: 355, startPoint y: 459, endPoint x: 361, endPoint y: 453, distance: 8.5
click at [356, 459] on input "25" at bounding box center [931, 456] width 1235 height 34
click at [328, 548] on input "text" at bounding box center [931, 547] width 1235 height 34
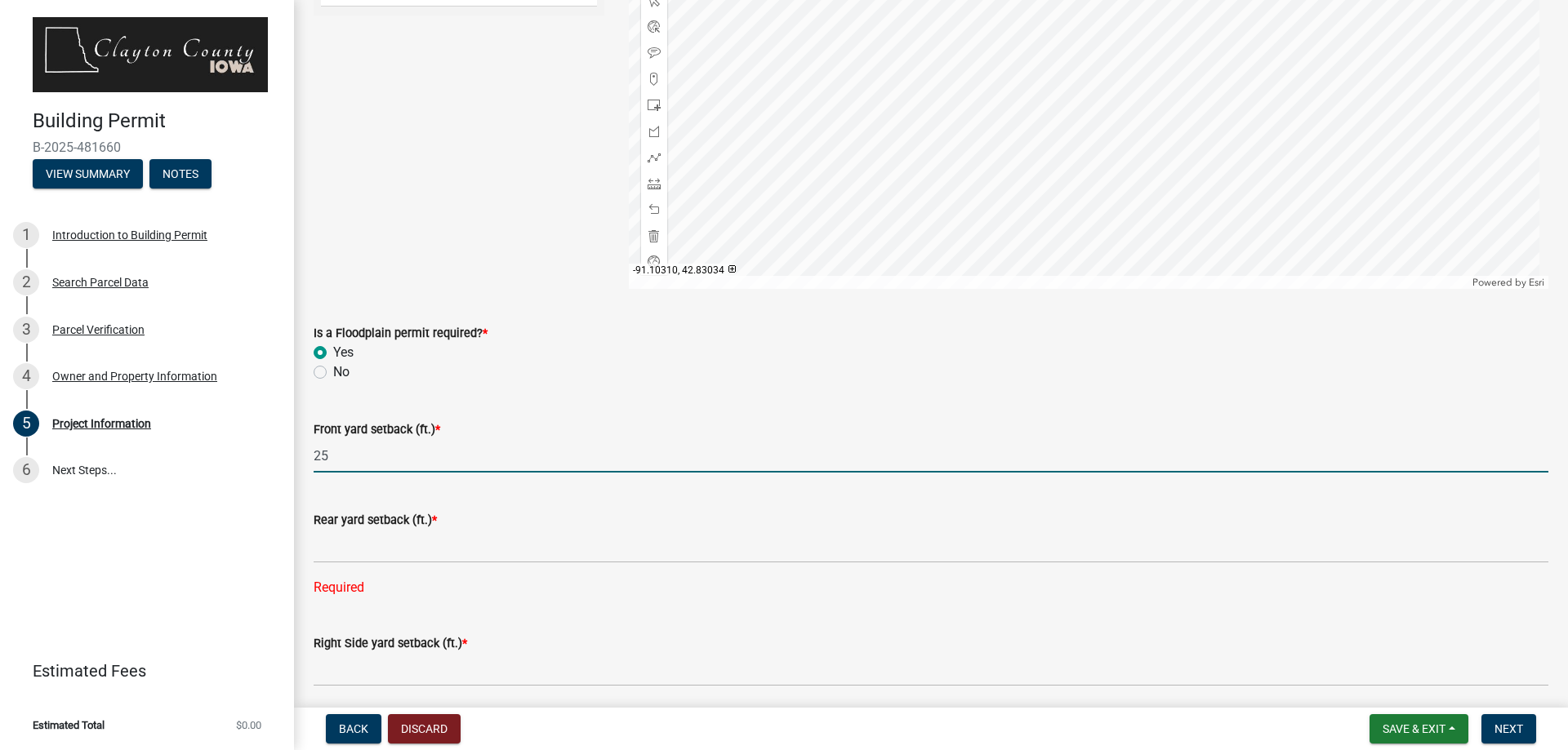
click at [339, 451] on input "25" at bounding box center [931, 456] width 1235 height 34
type input "23"
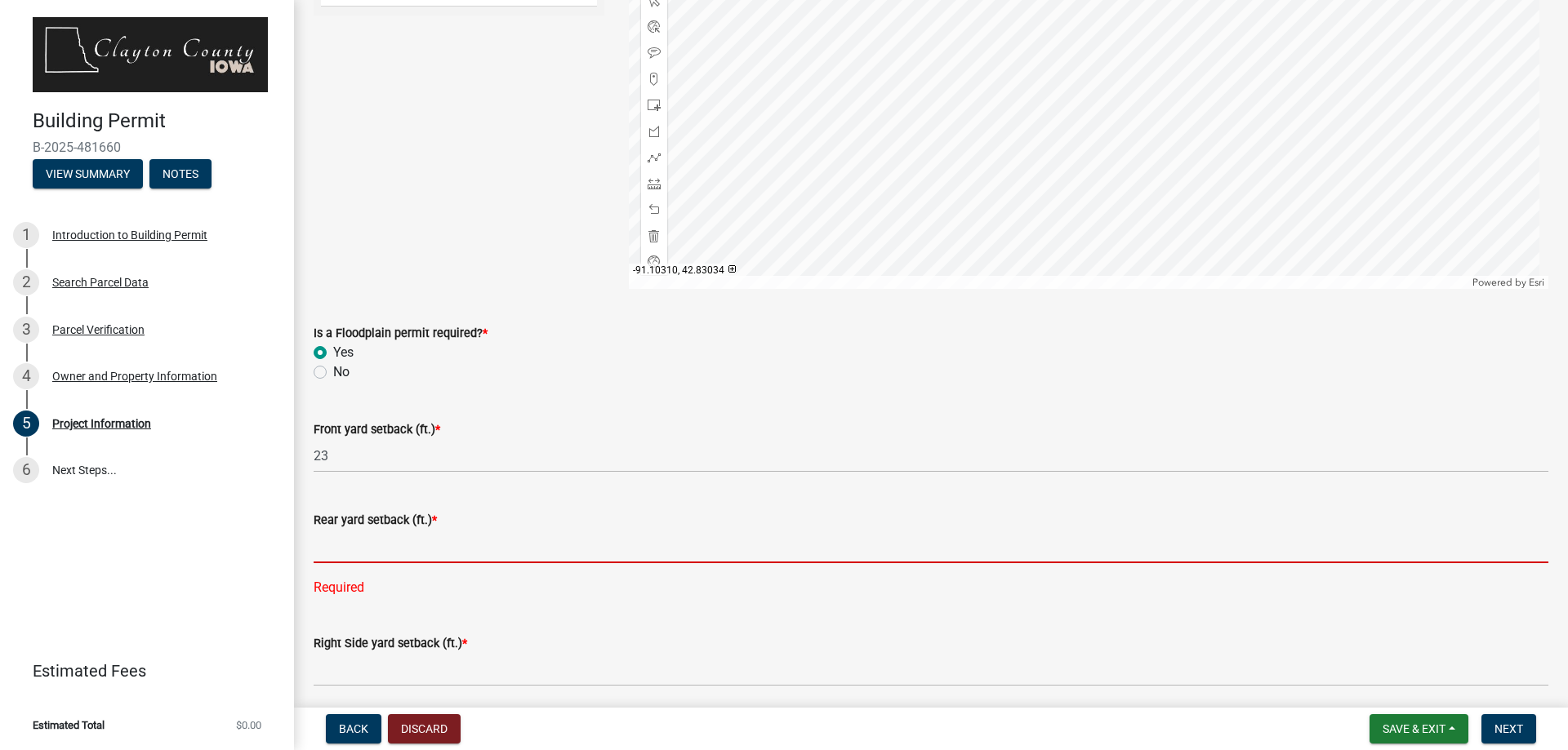
click at [341, 558] on input "text" at bounding box center [931, 547] width 1235 height 34
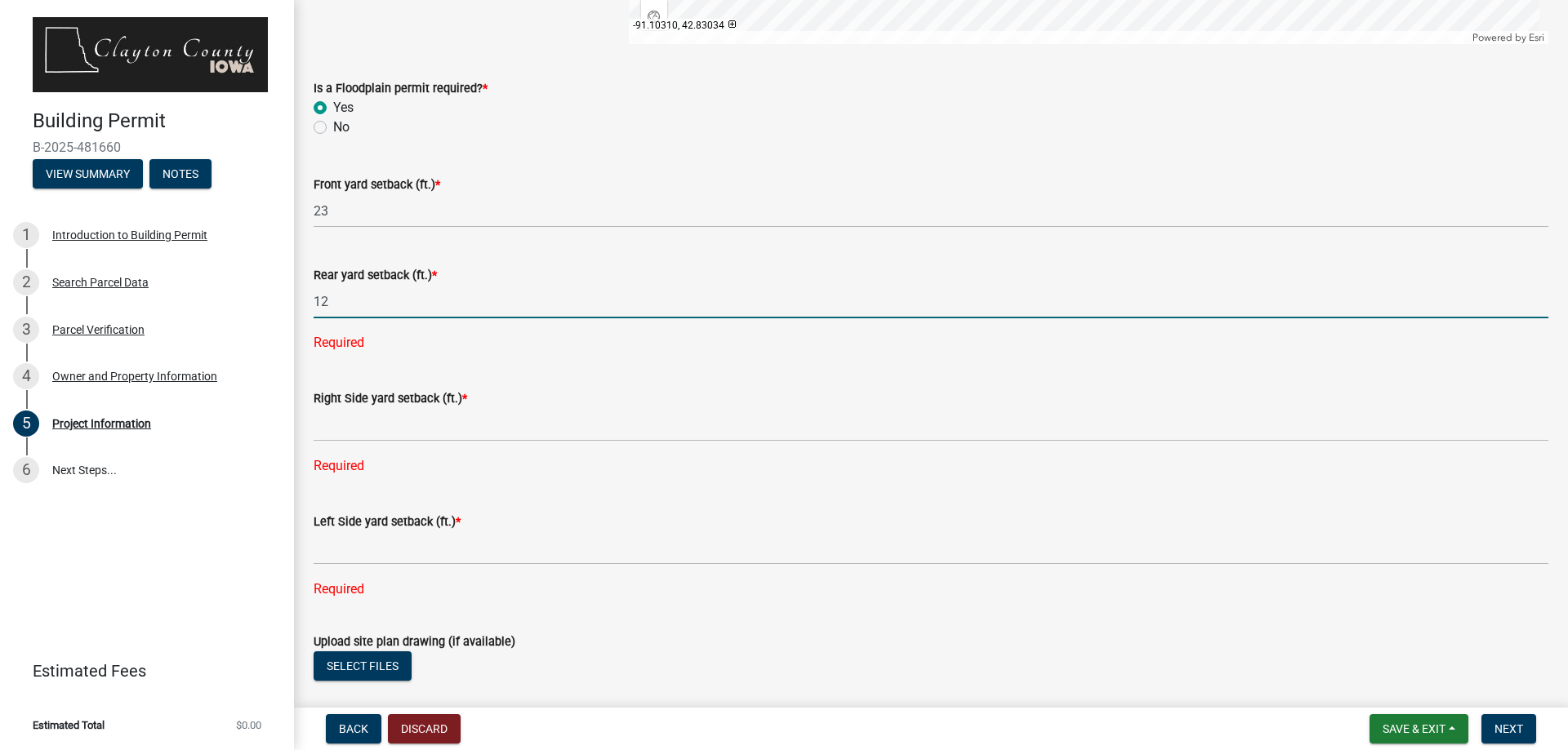
scroll to position [2041, 0]
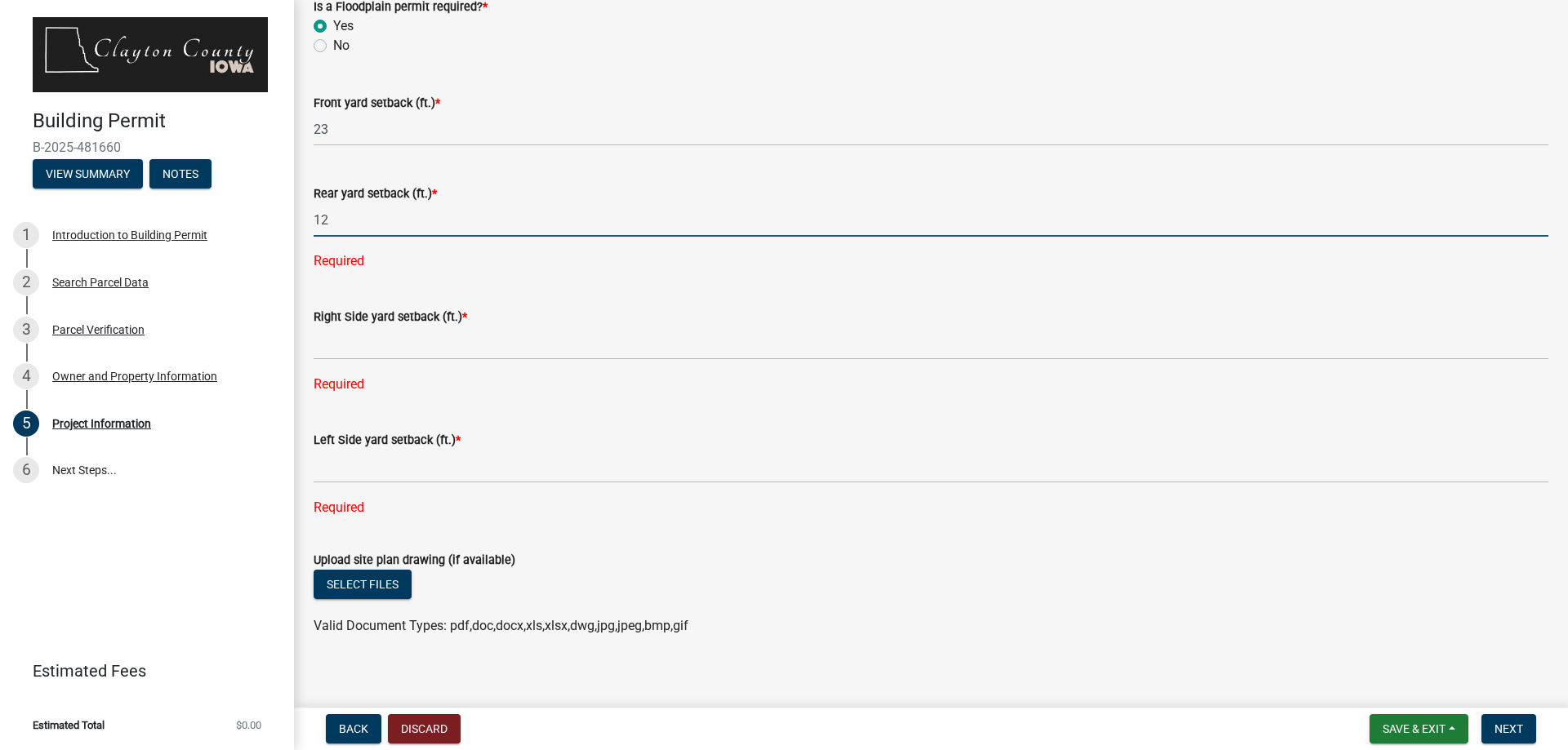
type input "12"
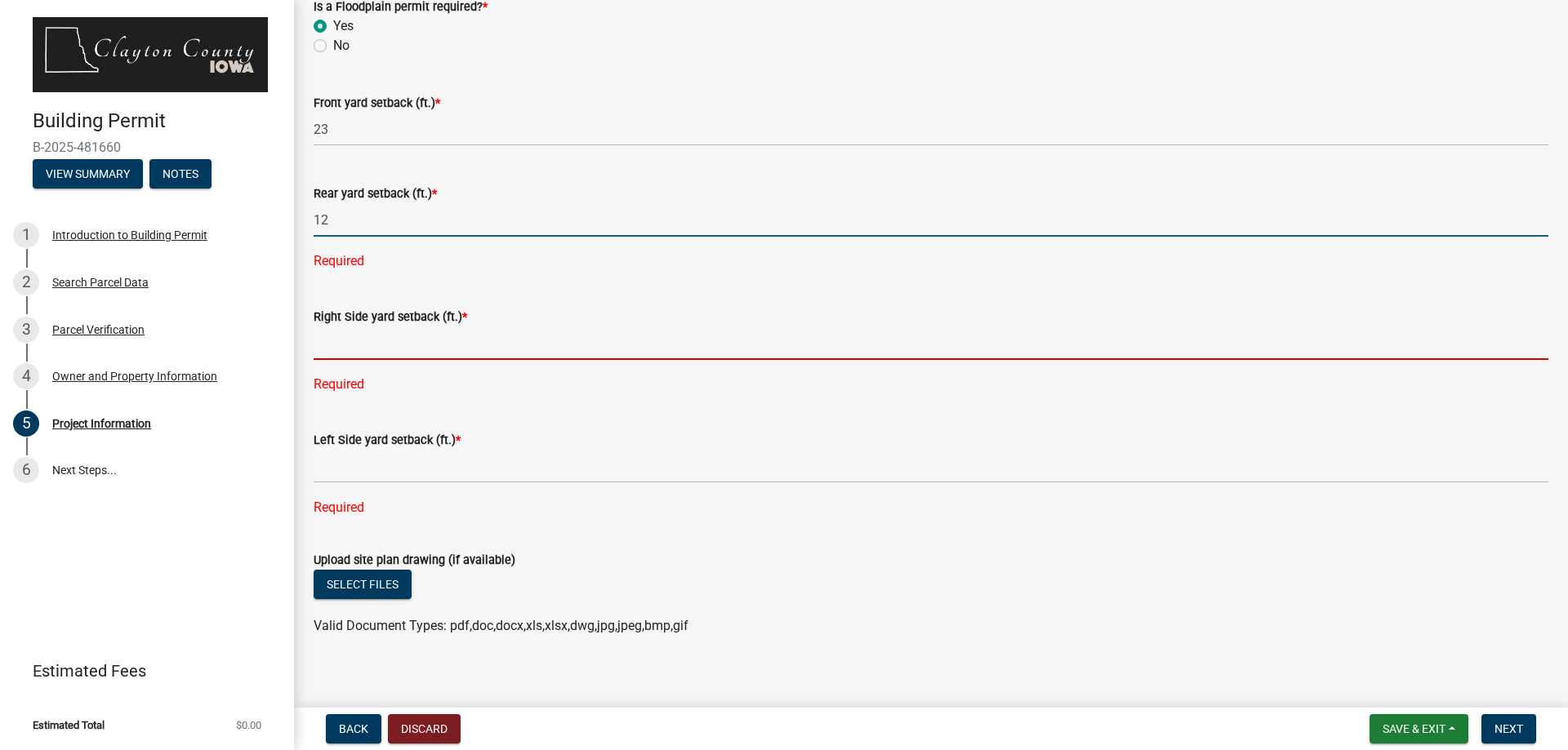
click at [374, 337] on input "text" at bounding box center [931, 344] width 1235 height 34
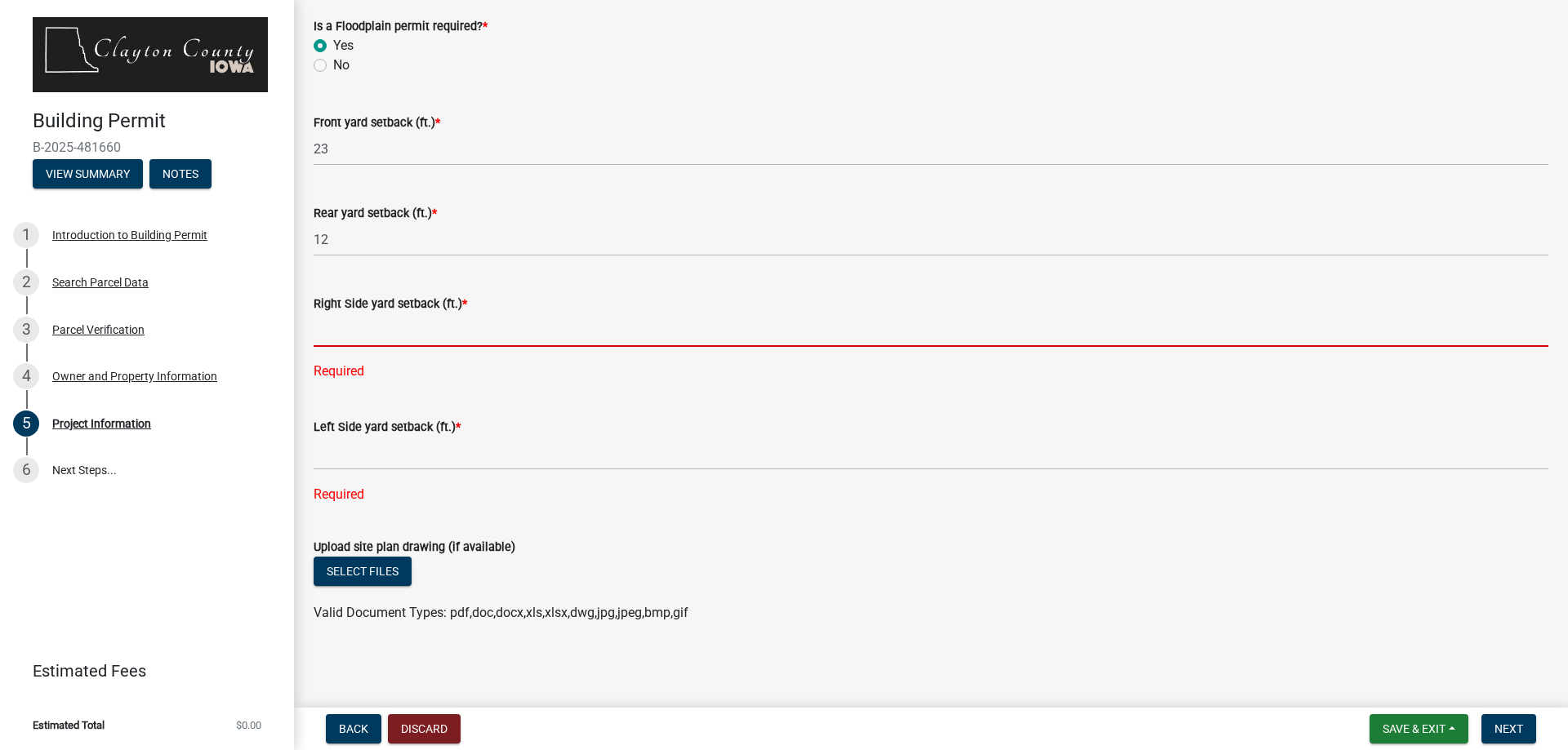
type input "7"
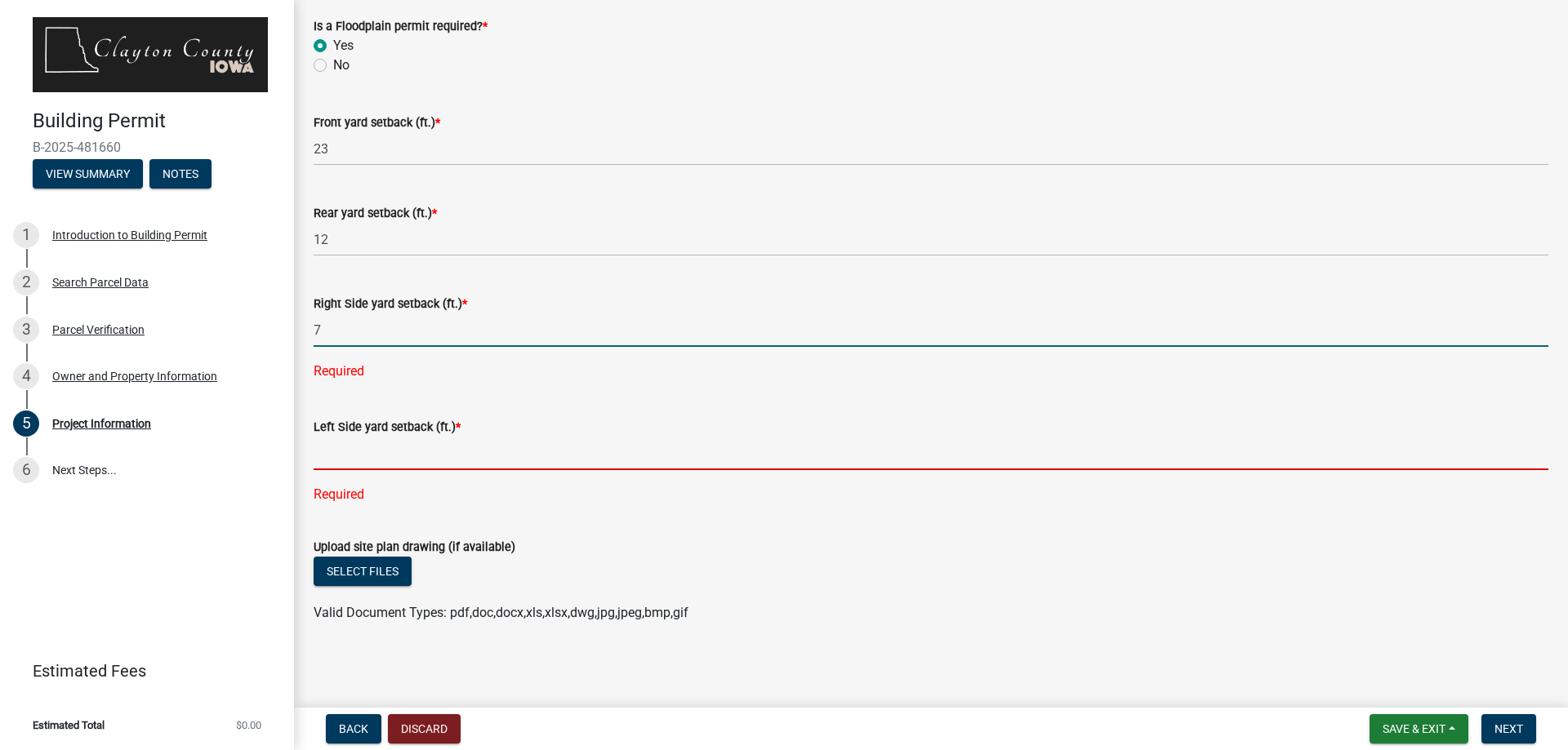
click at [400, 463] on input "text" at bounding box center [931, 454] width 1235 height 34
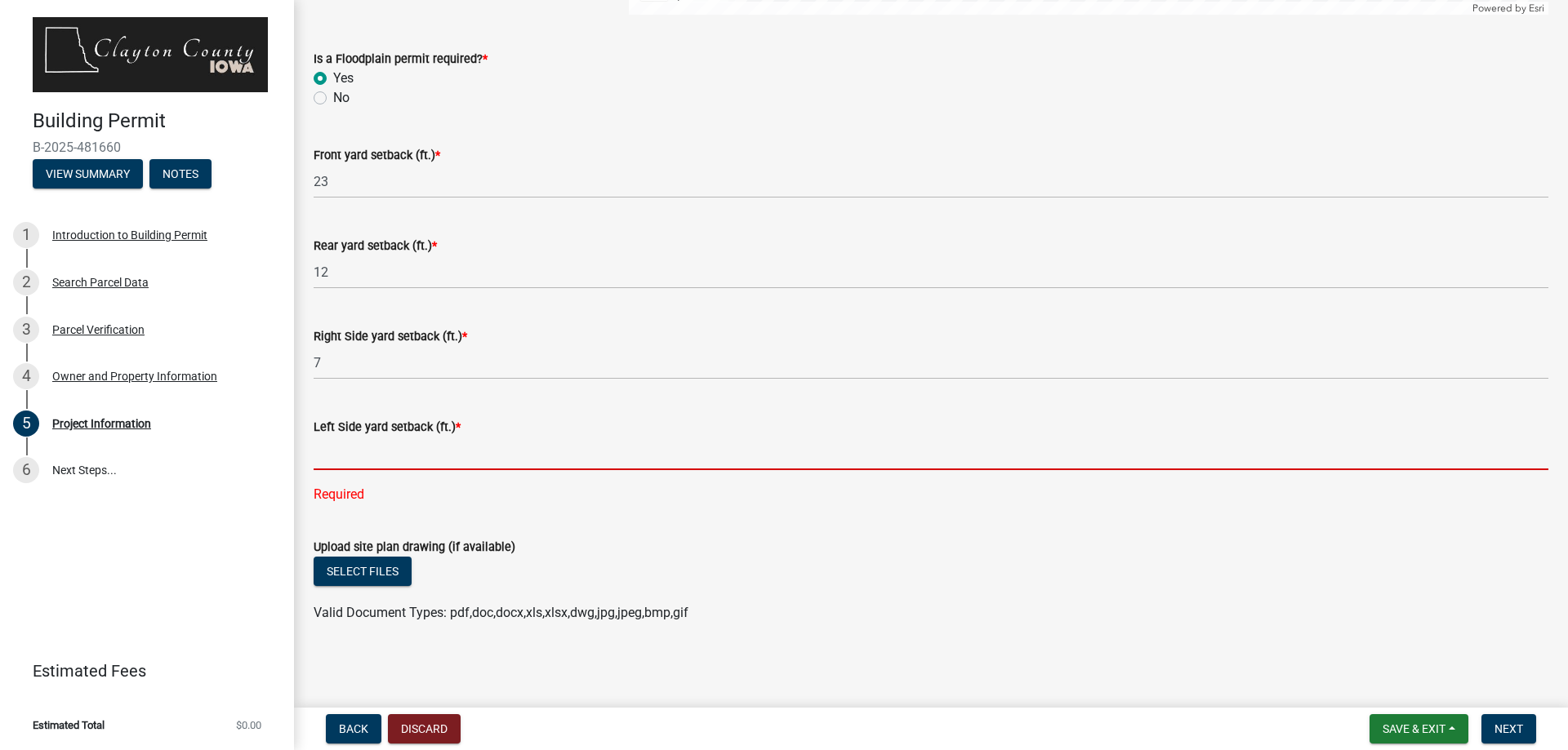
type input "7"
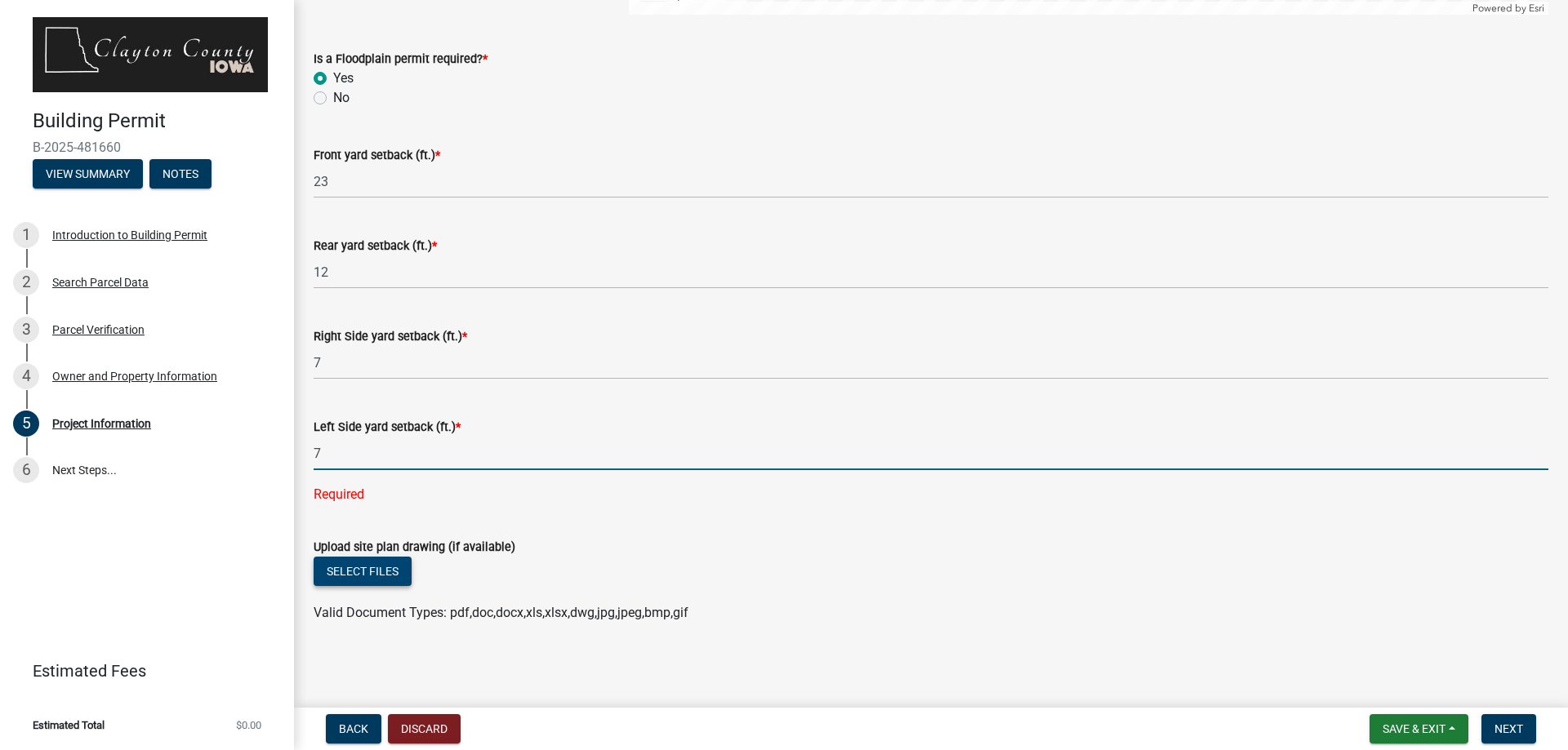
click at [364, 573] on button "Select files" at bounding box center [363, 571] width 98 height 29
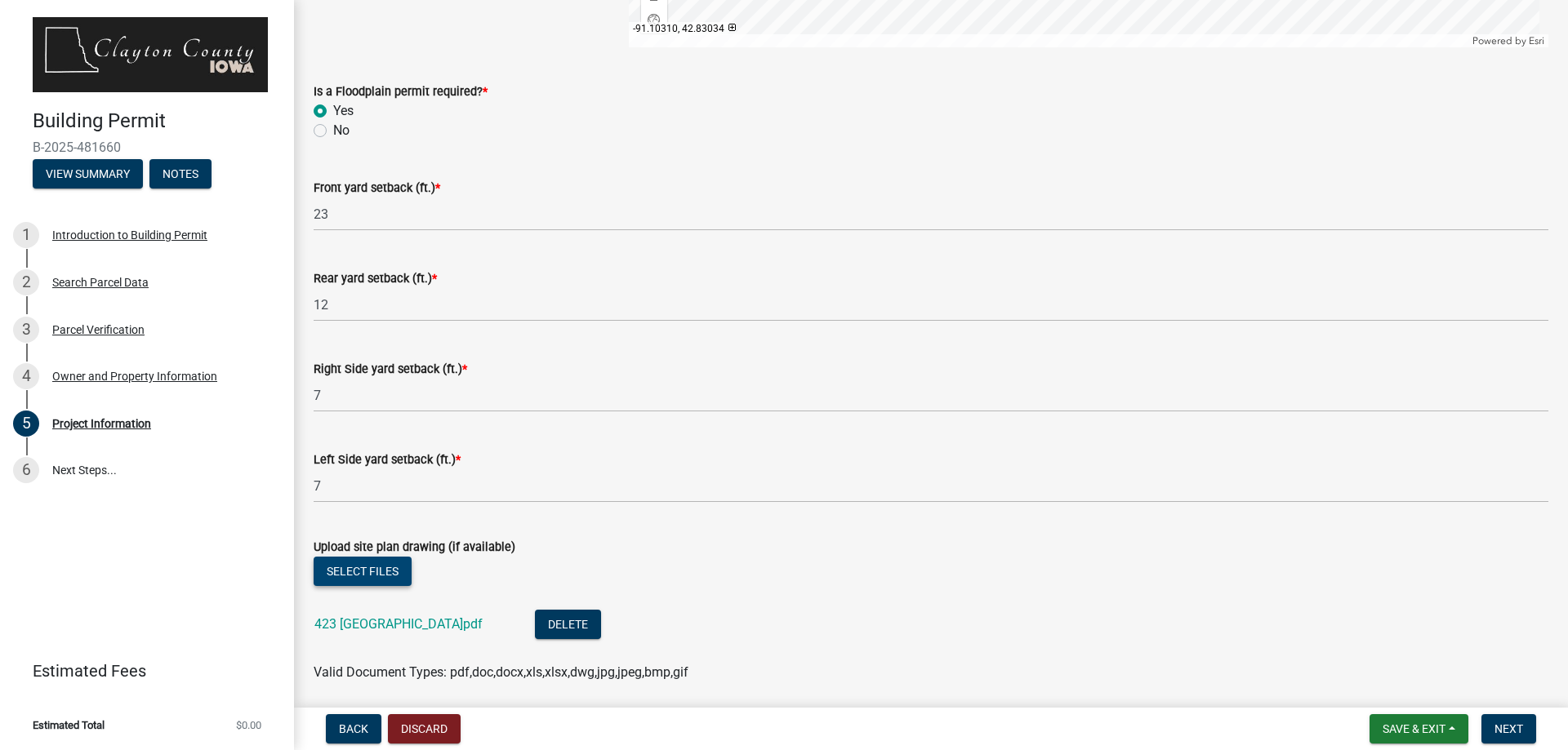
scroll to position [2015, 0]
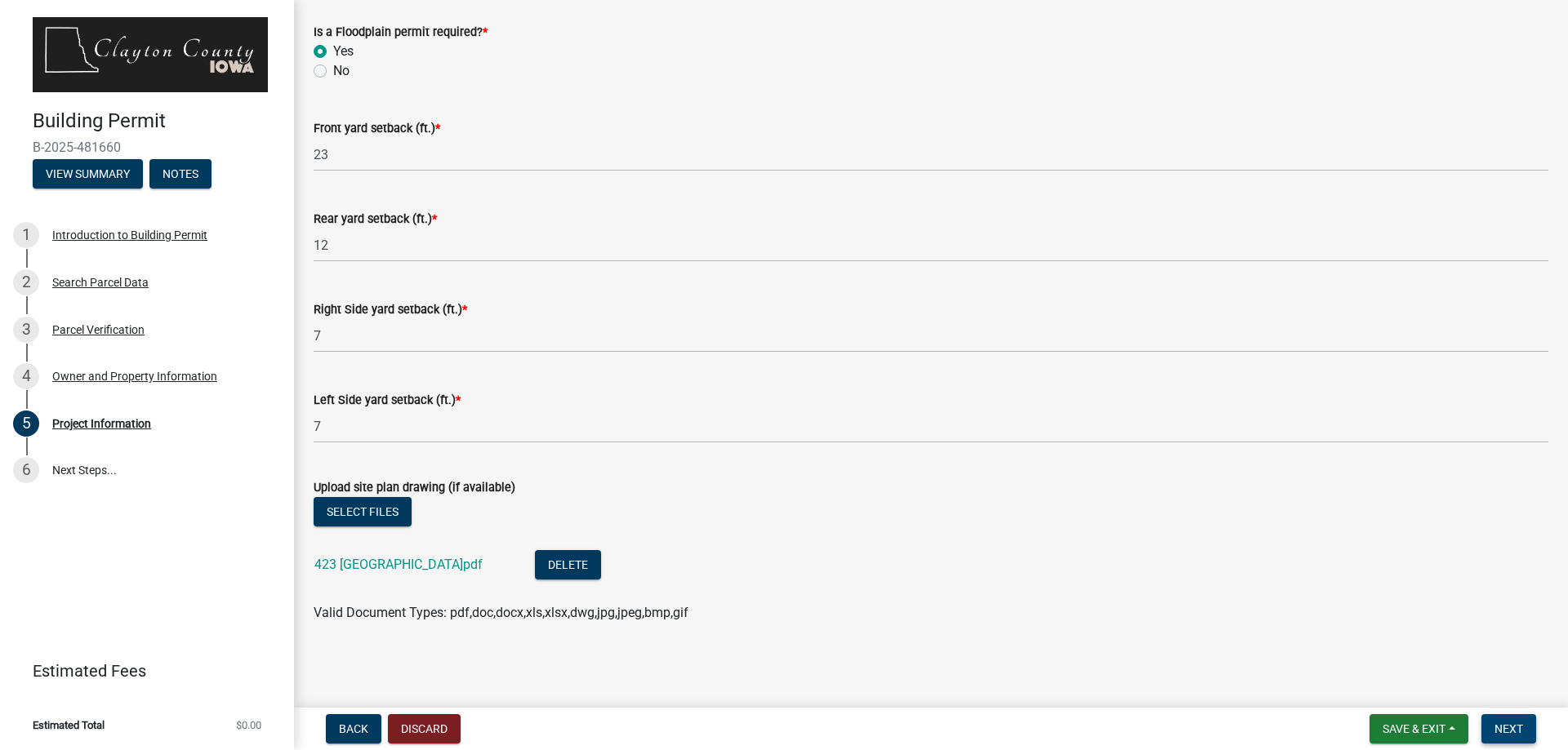
click at [1496, 730] on span "Next" at bounding box center [1508, 729] width 28 height 13
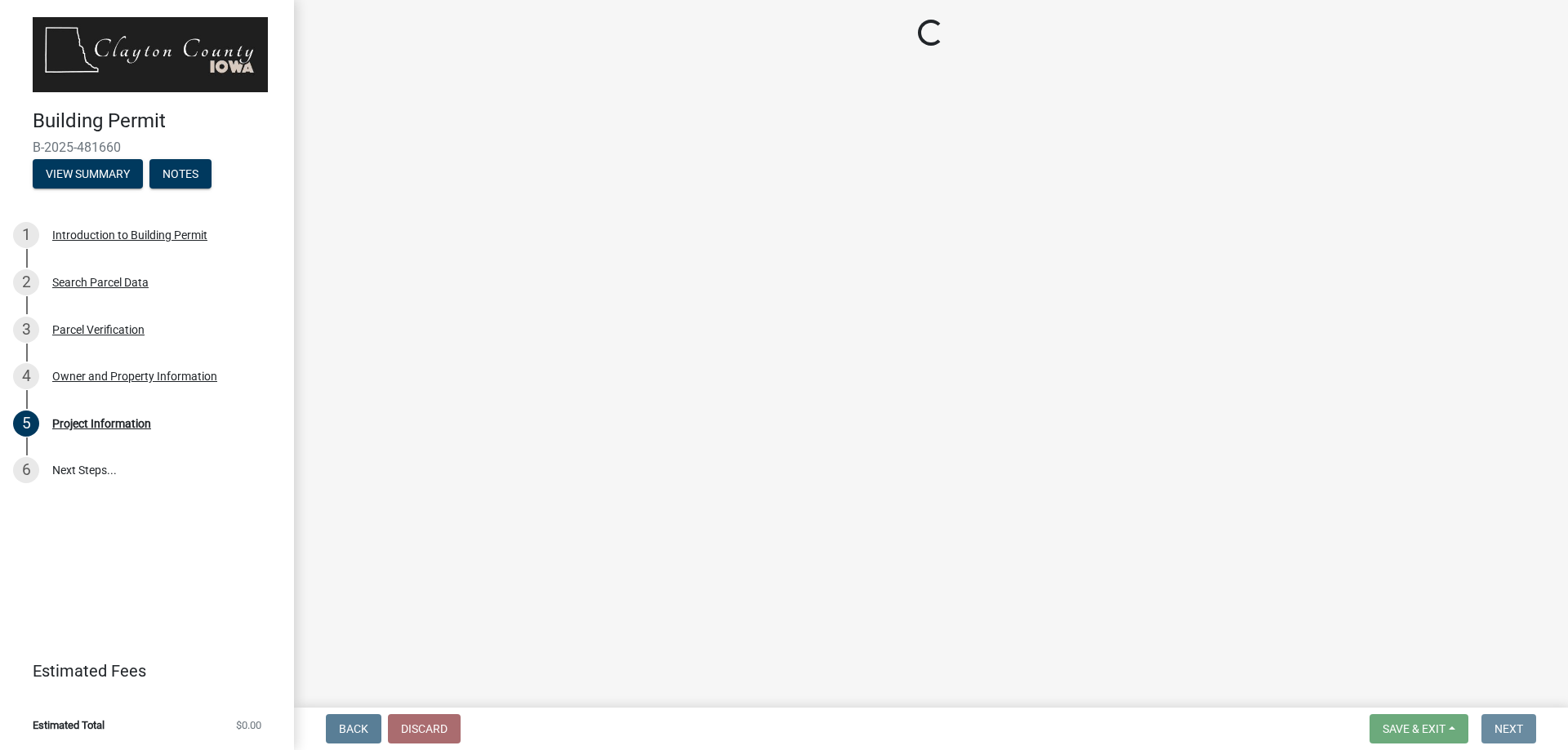
scroll to position [0, 0]
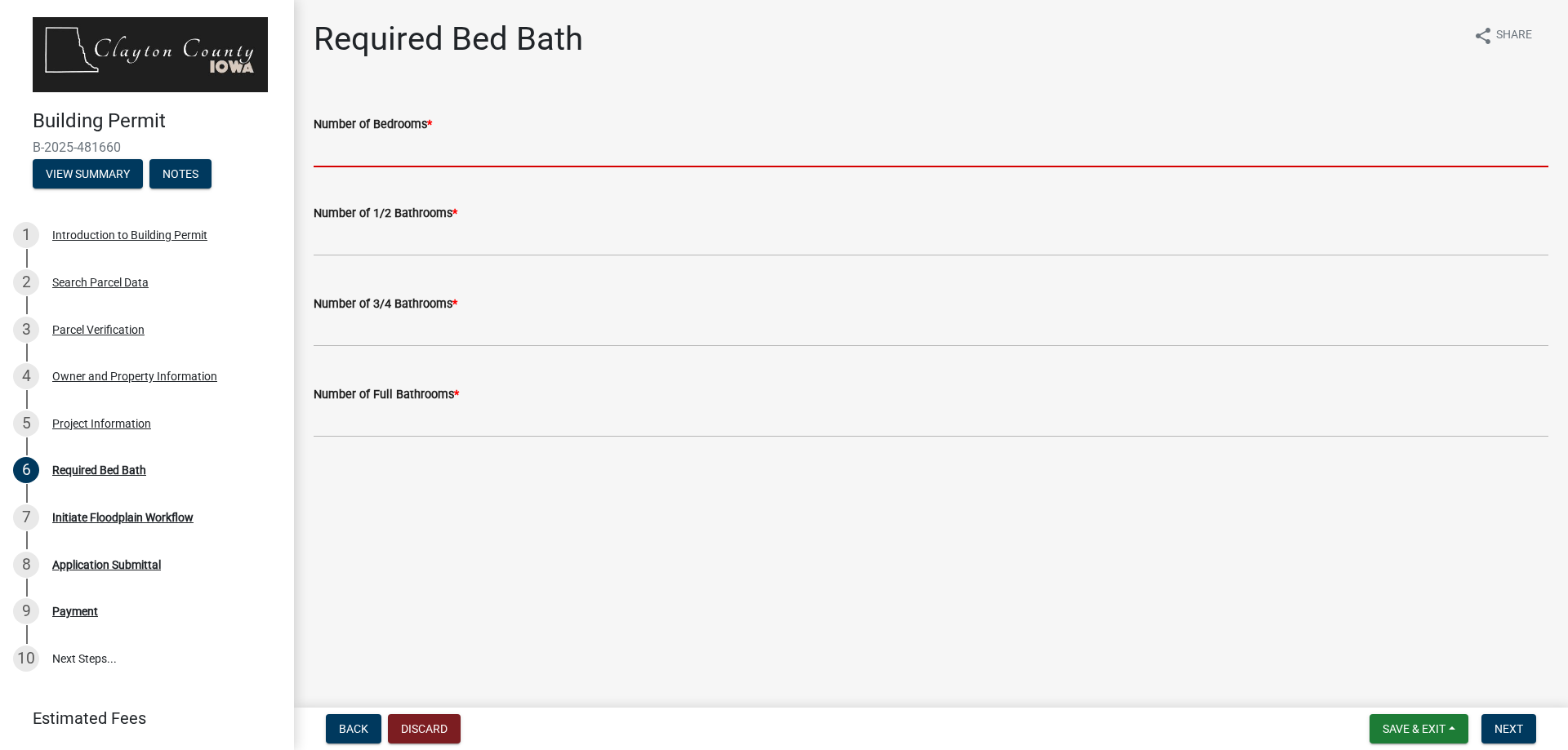
click at [403, 145] on input "Number of Bedrooms *" at bounding box center [931, 151] width 1235 height 34
type input "1"
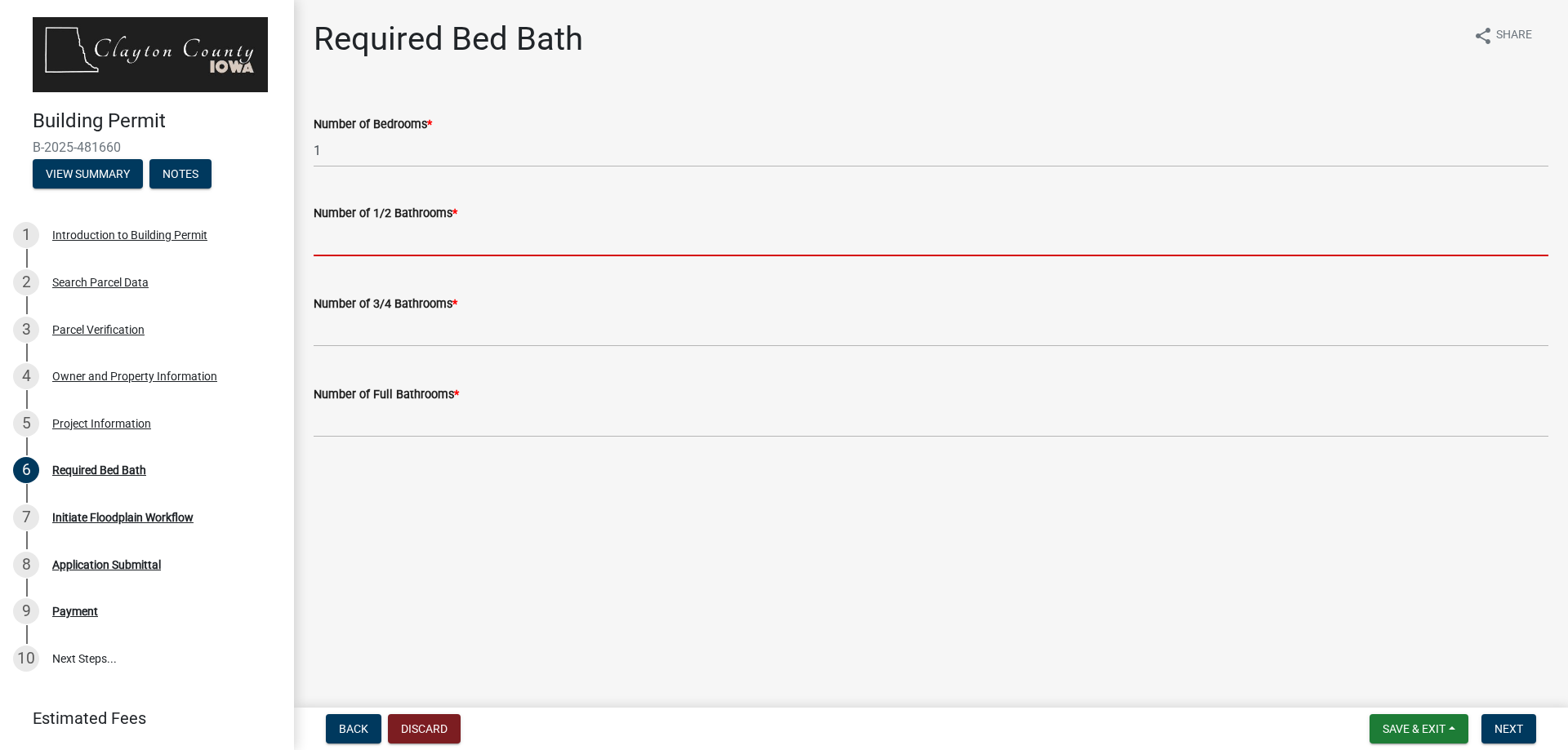
click at [401, 238] on input "text" at bounding box center [931, 240] width 1235 height 34
type input "0"
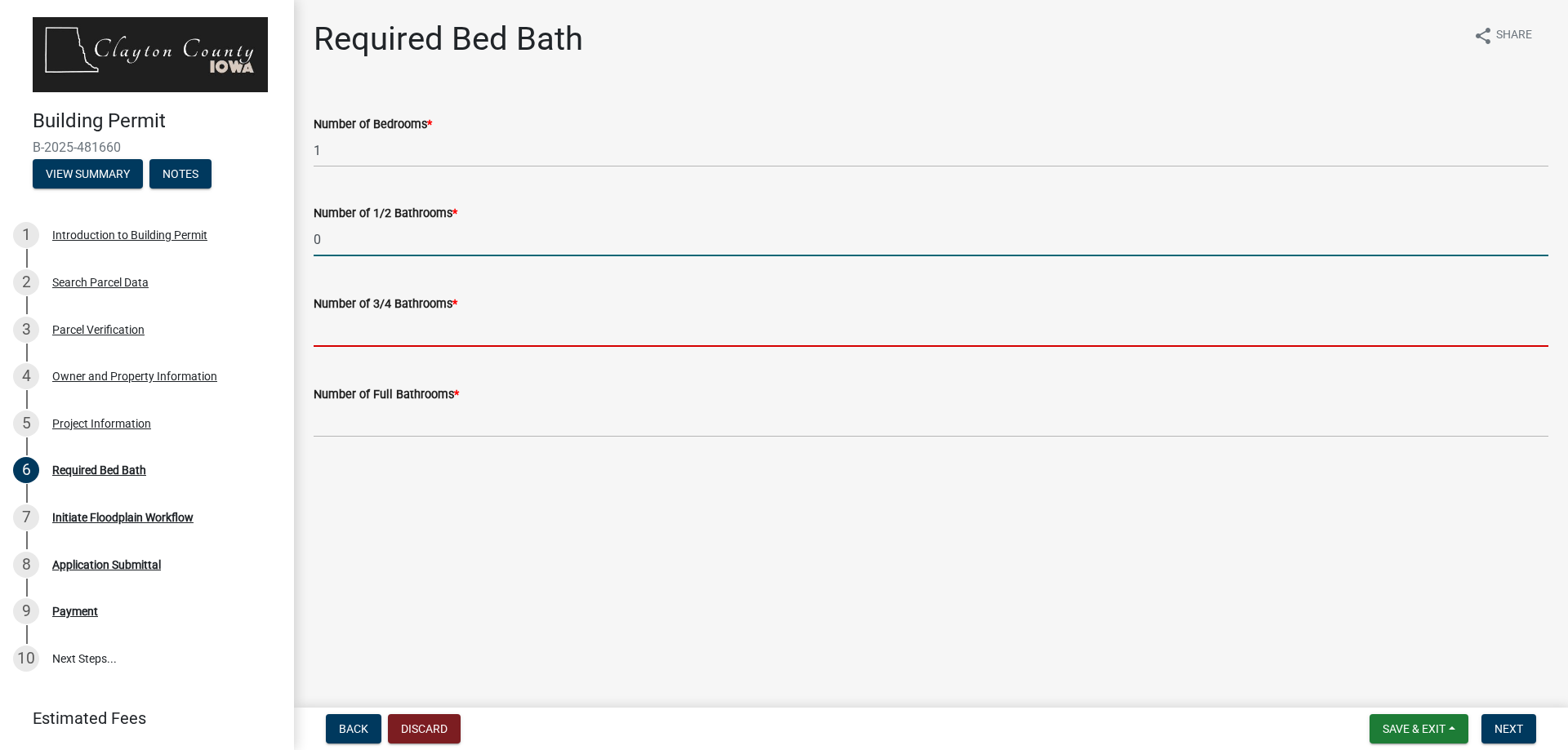
drag, startPoint x: 368, startPoint y: 331, endPoint x: 356, endPoint y: 332, distance: 12.0
click at [368, 331] on input "text" at bounding box center [931, 331] width 1235 height 34
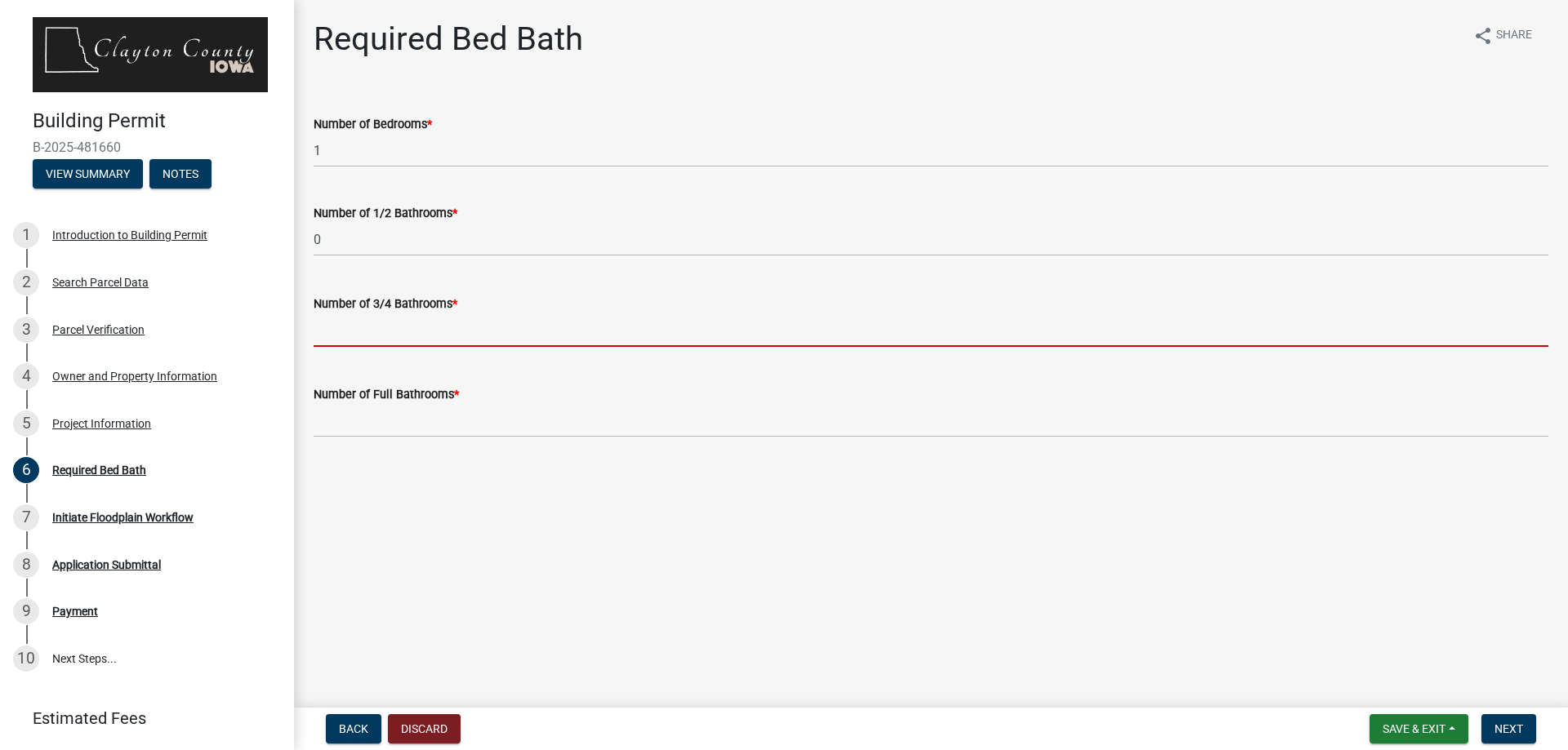
type input "0"
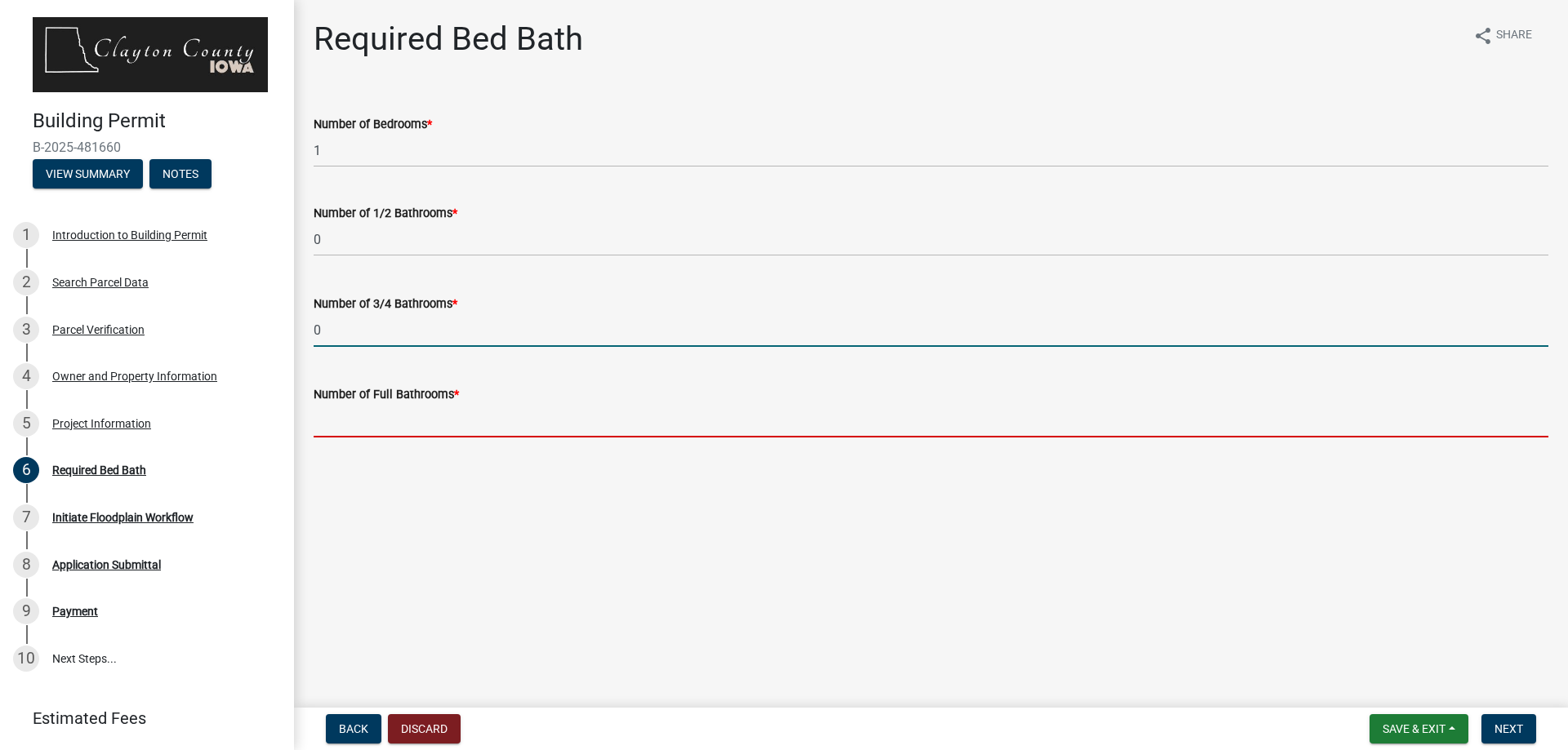
click at [356, 427] on input "text" at bounding box center [931, 421] width 1235 height 34
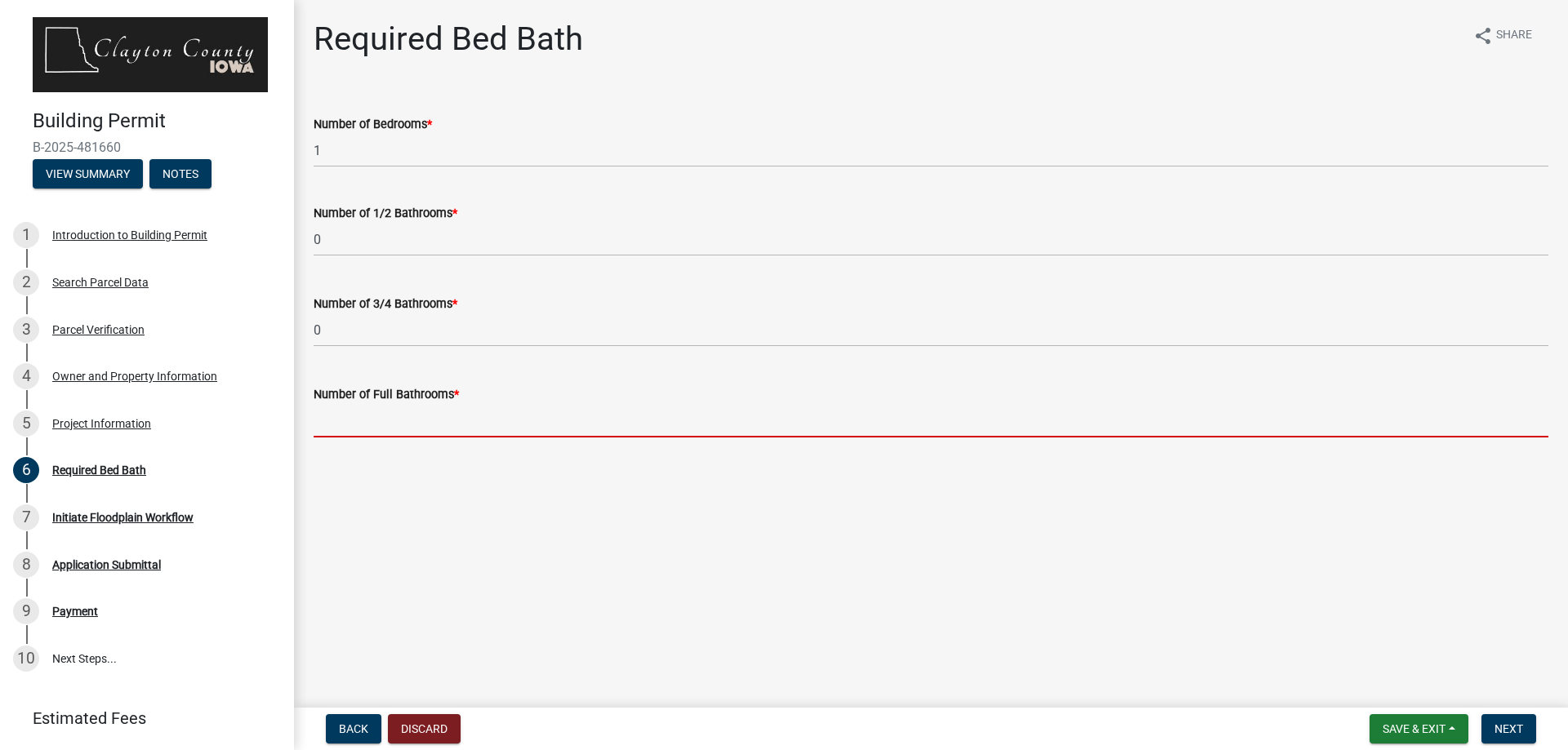
type input "1"
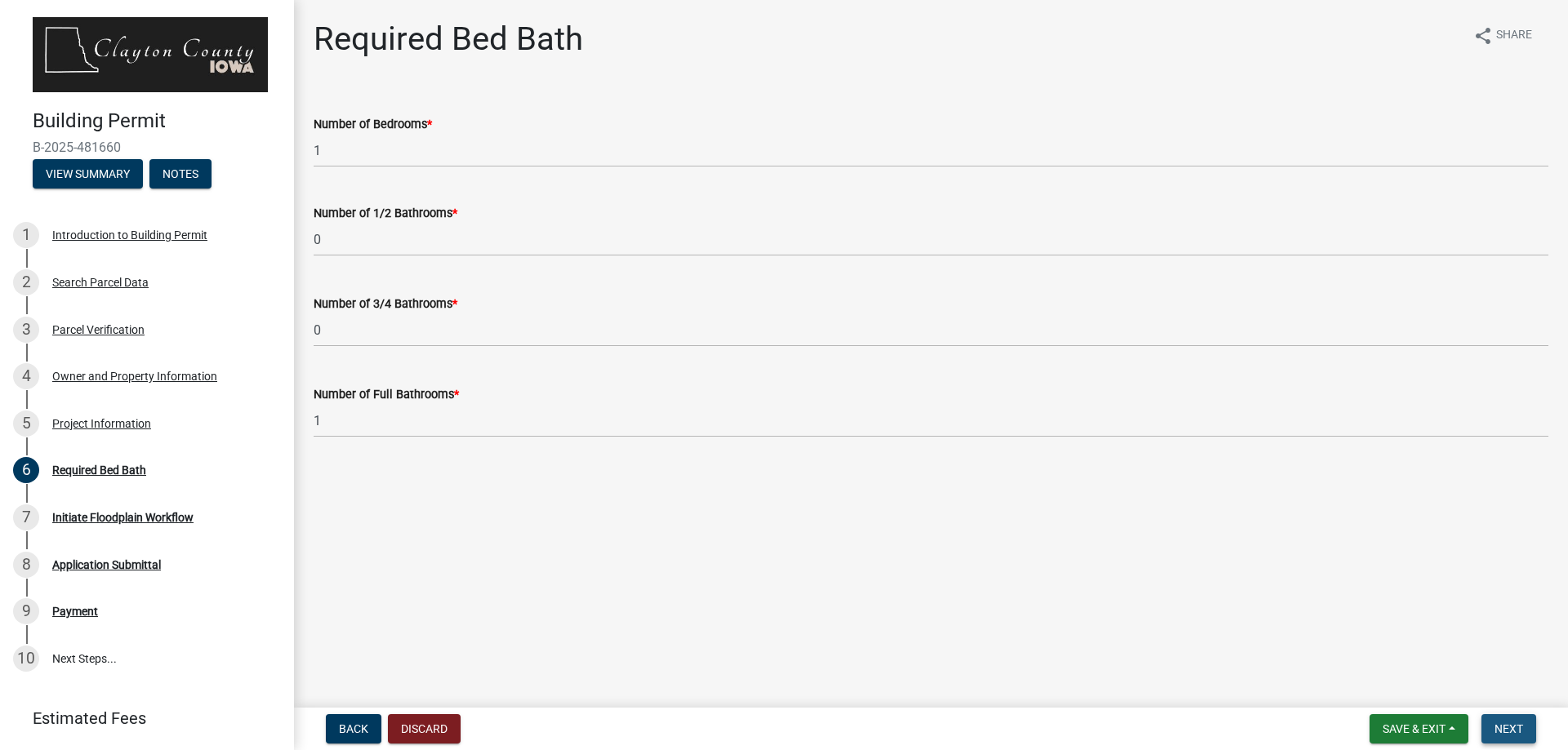
click at [1503, 730] on span "Next" at bounding box center [1508, 729] width 28 height 13
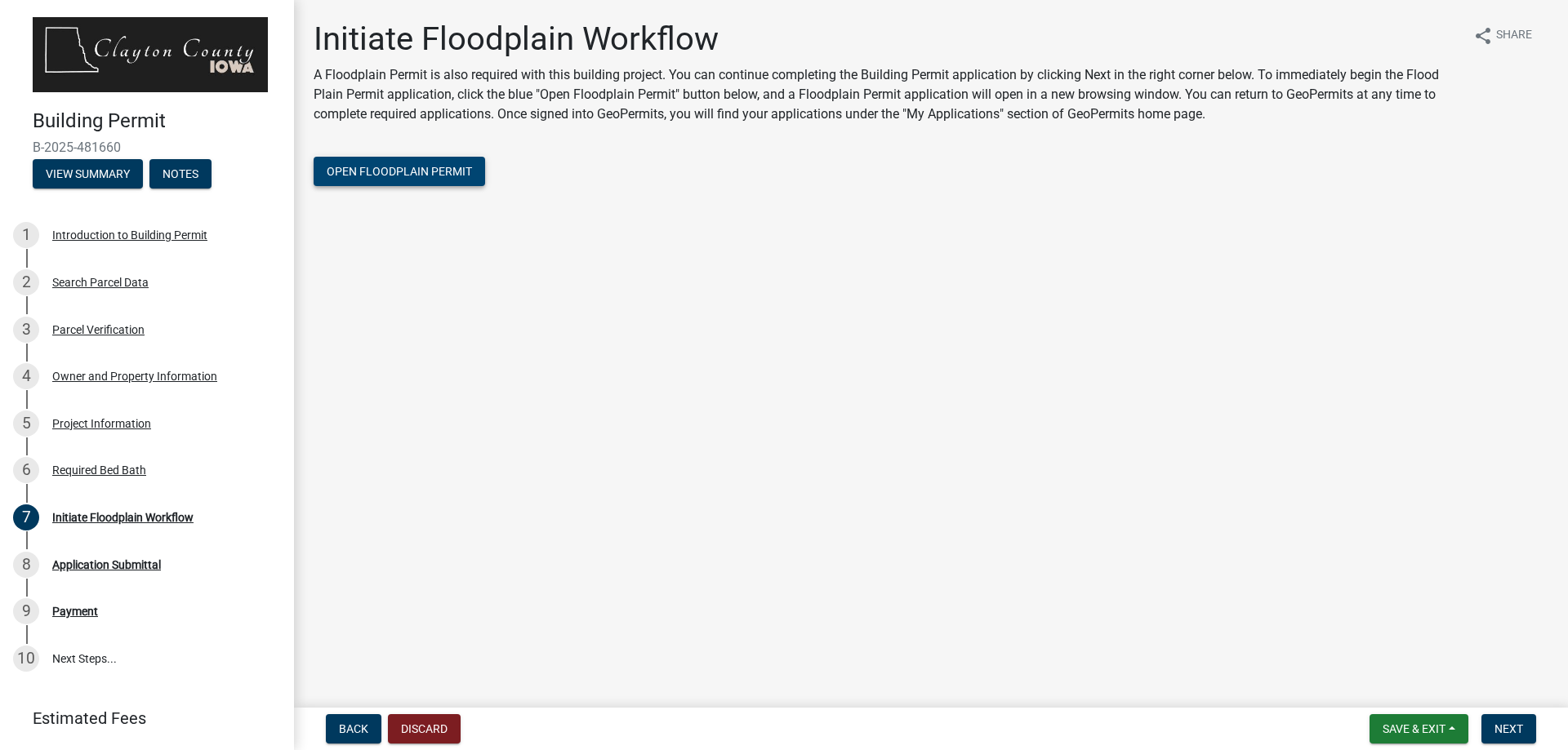
click at [437, 169] on span "Open Floodplain Permit" at bounding box center [400, 172] width 146 height 13
click at [1527, 725] on button "Next" at bounding box center [1509, 729] width 55 height 29
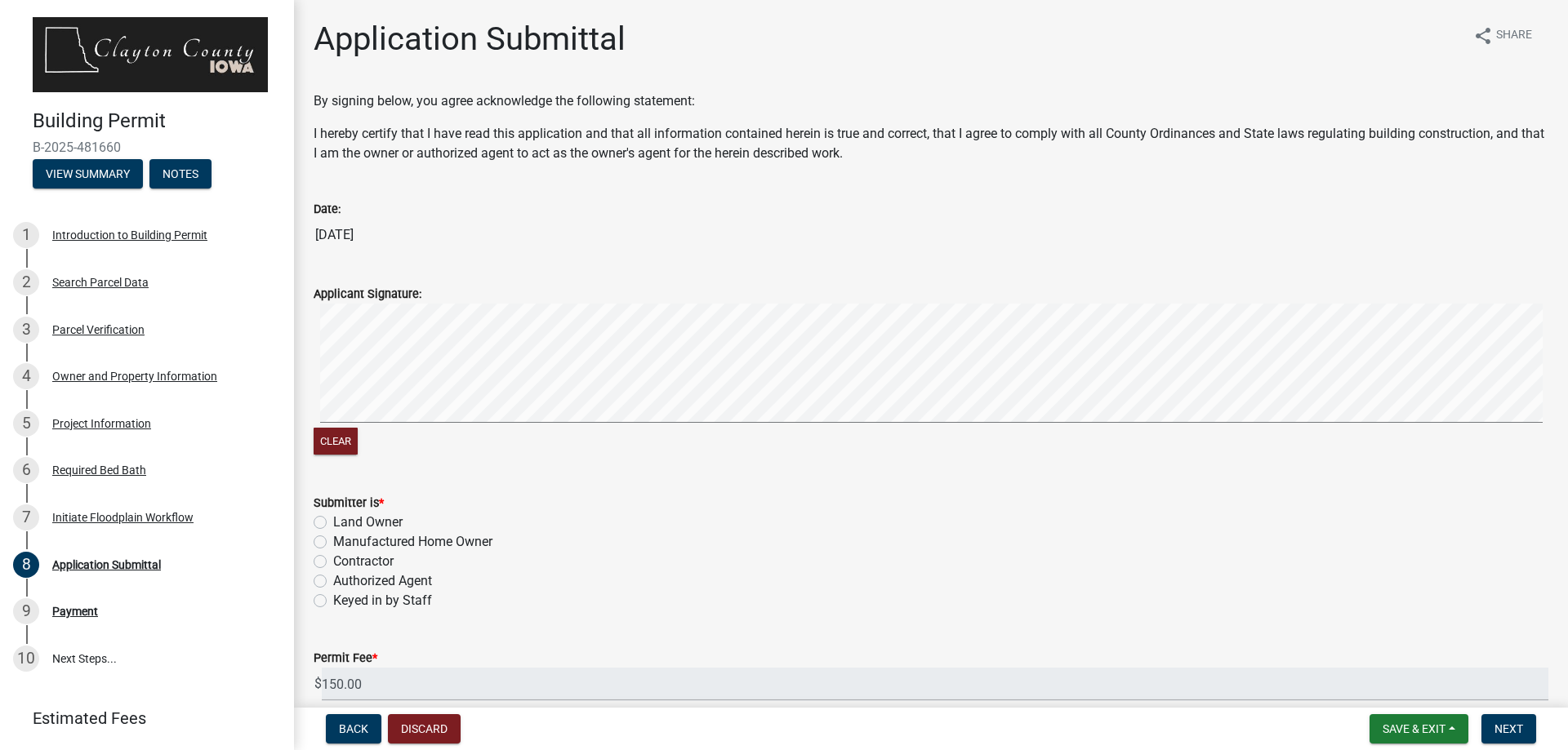
click at [872, 429] on div "Clear" at bounding box center [931, 381] width 1235 height 156
click at [333, 521] on label "Land Owner" at bounding box center [368, 523] width 69 height 20
click at [333, 521] on input "Land Owner" at bounding box center [339, 518] width 11 height 11
radio input "true"
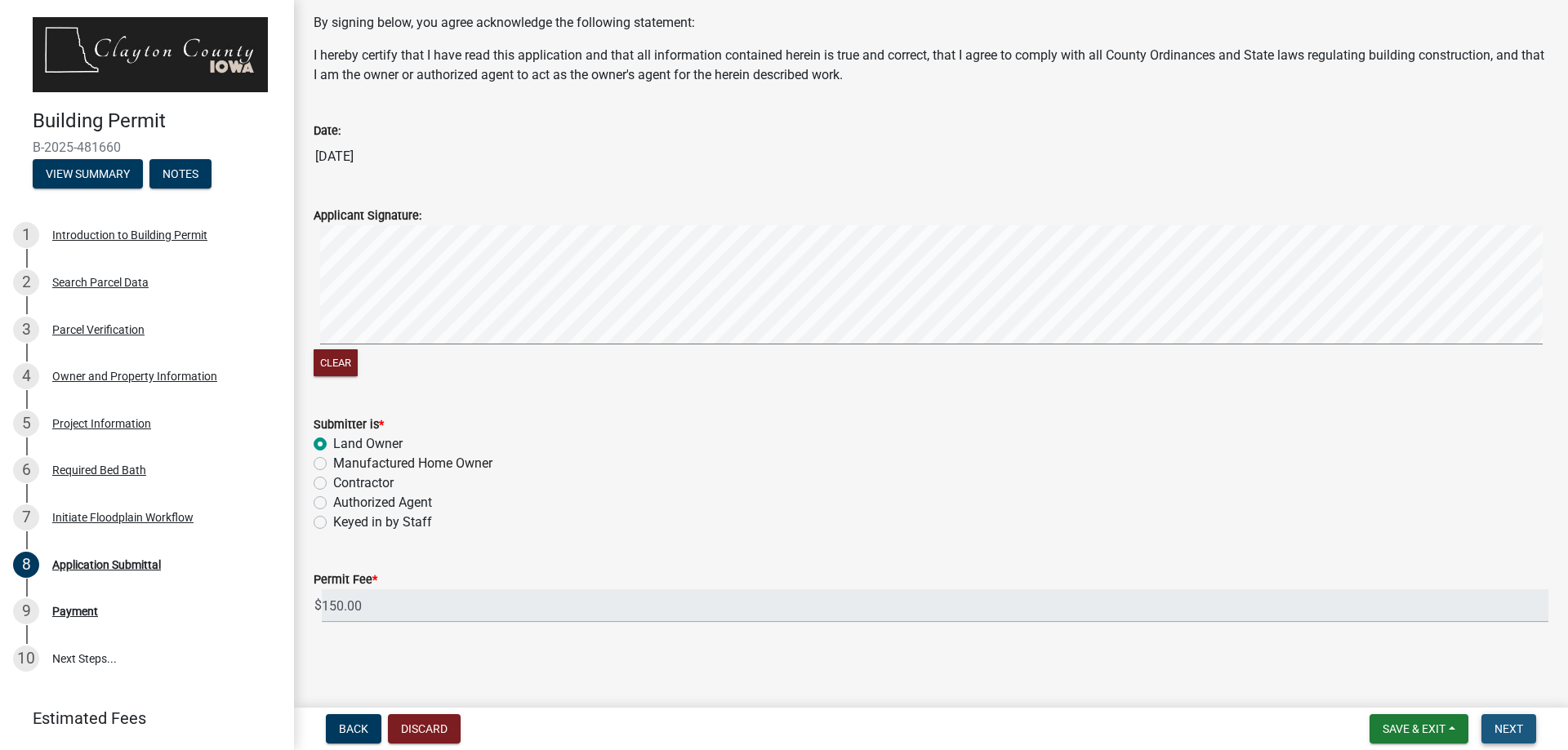
click at [1511, 725] on span "Next" at bounding box center [1508, 729] width 28 height 13
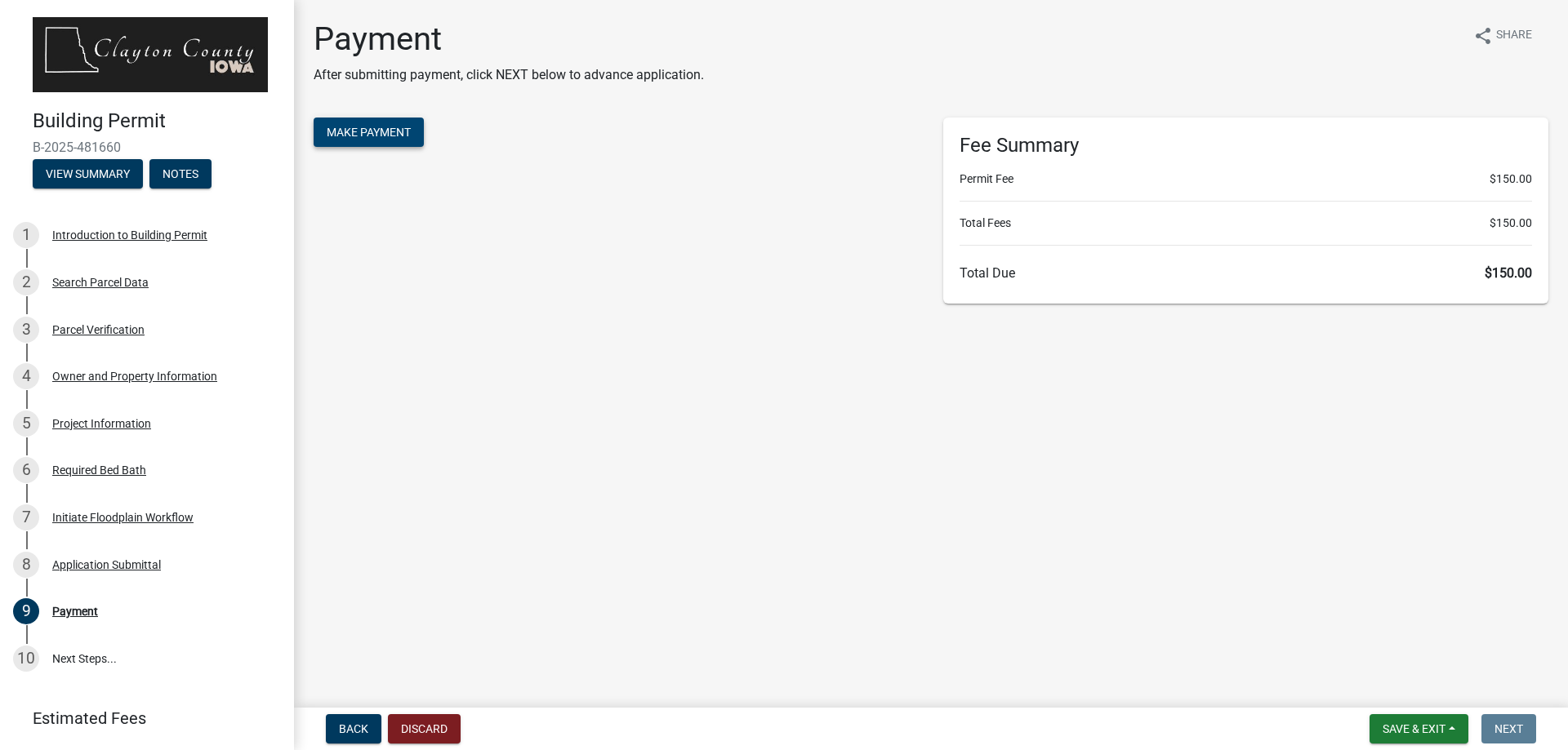
click at [365, 137] on span "Make Payment" at bounding box center [369, 132] width 84 height 13
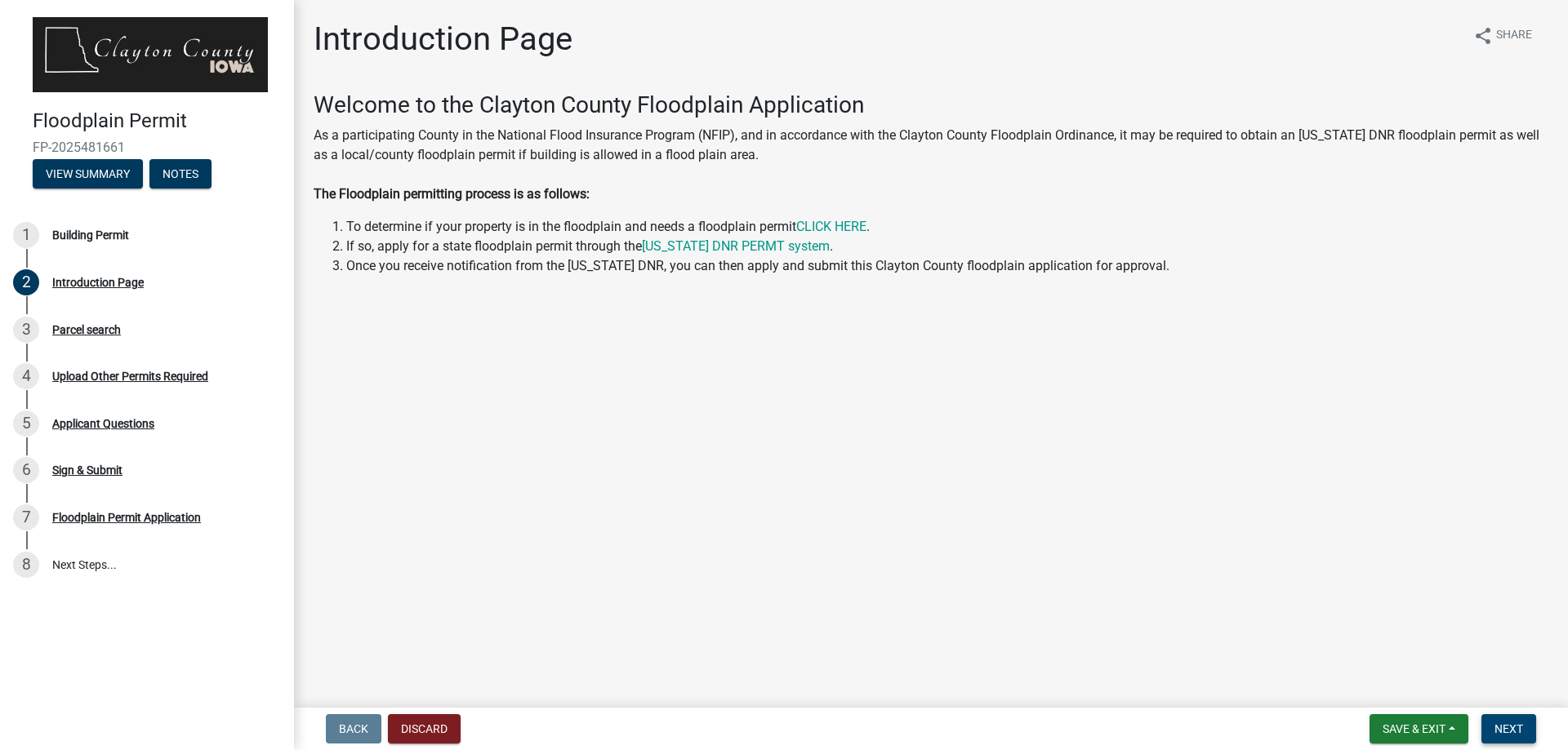
click at [1503, 729] on span "Next" at bounding box center [1508, 729] width 28 height 13
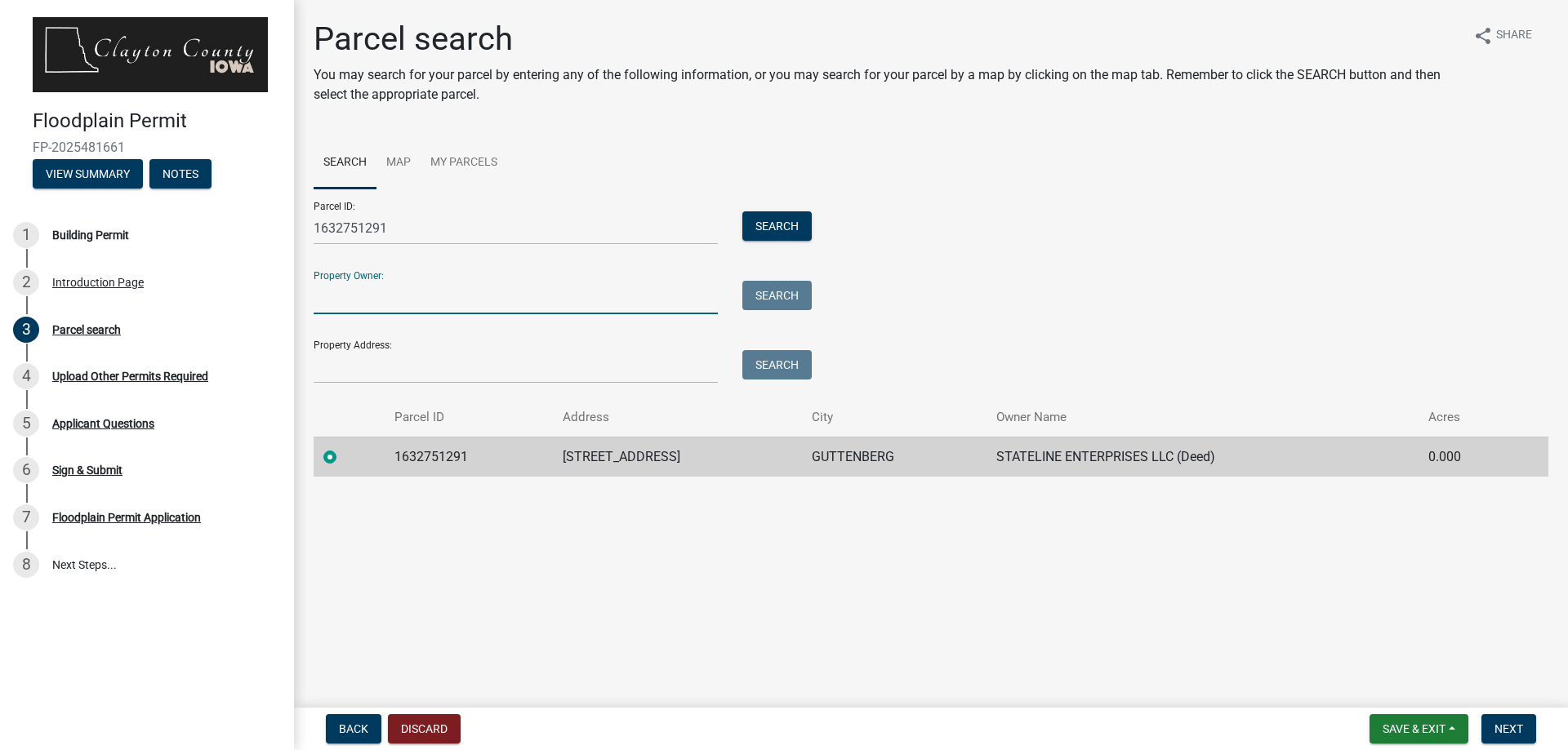
click at [501, 293] on input "Property Owner:" at bounding box center [516, 298] width 404 height 34
type input "Stateline Enterprises LLC"
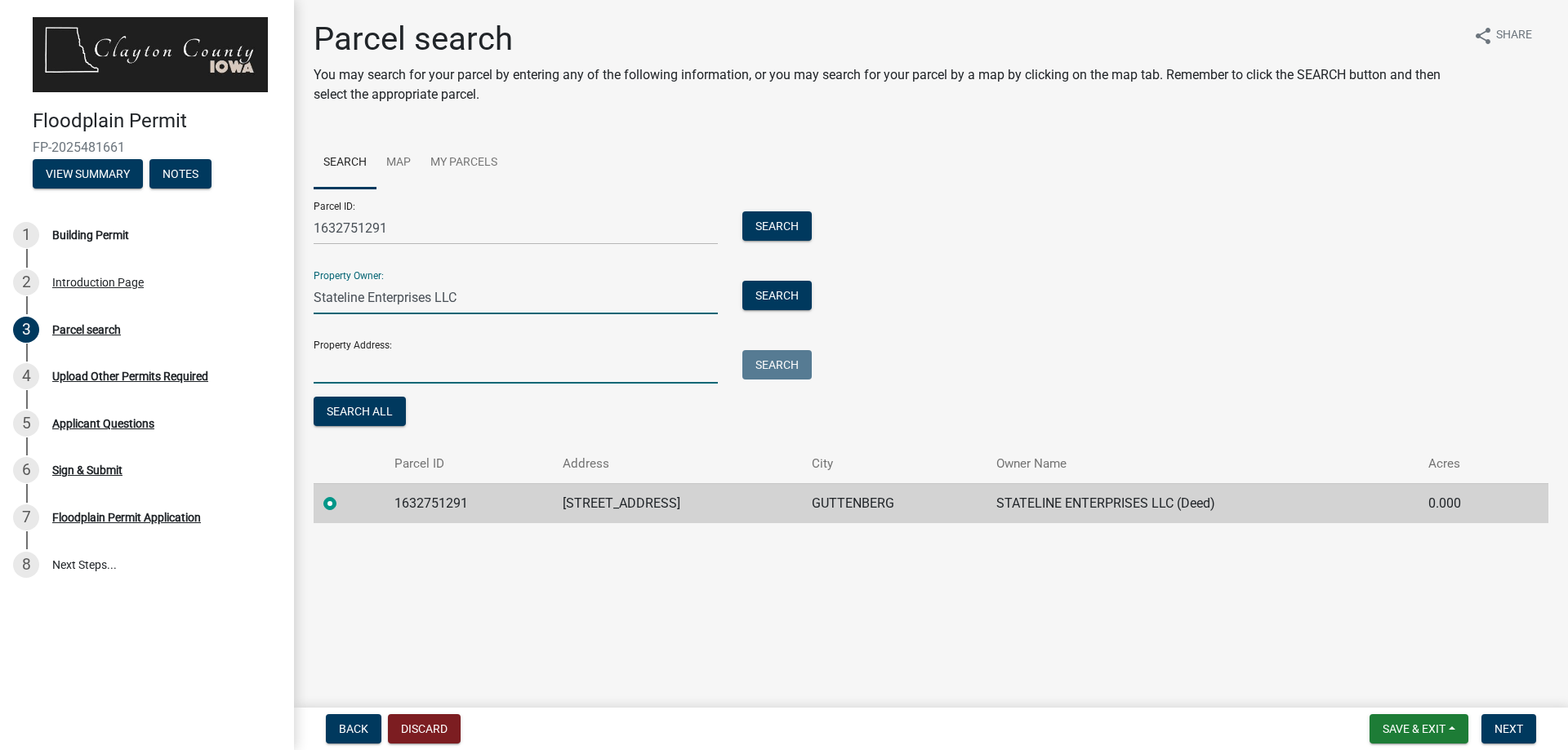
click at [412, 356] on input "Property Address:" at bounding box center [516, 367] width 404 height 34
type input "423 Timberlane Rd Guttenberg Iowa"
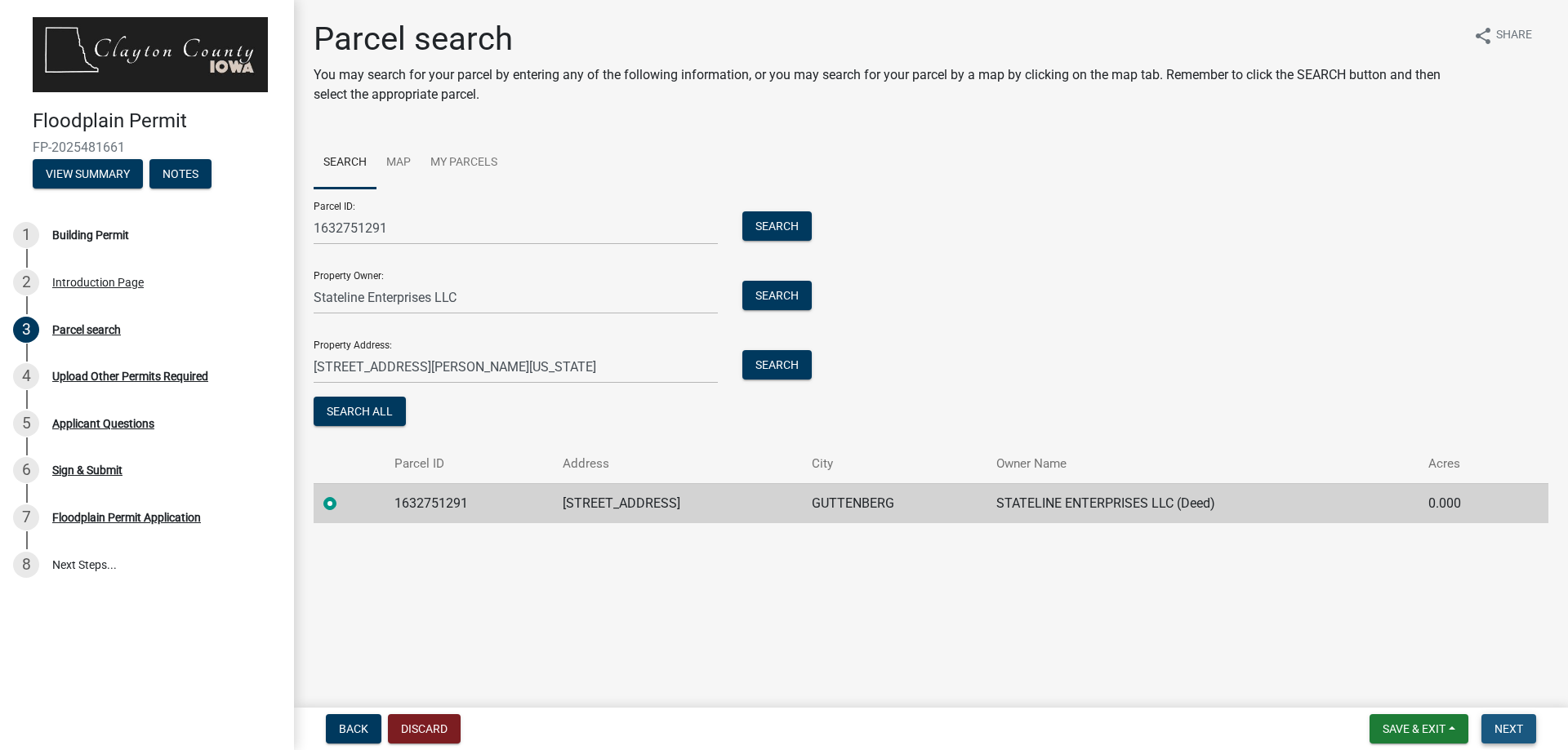
click at [1502, 727] on span "Next" at bounding box center [1508, 729] width 28 height 13
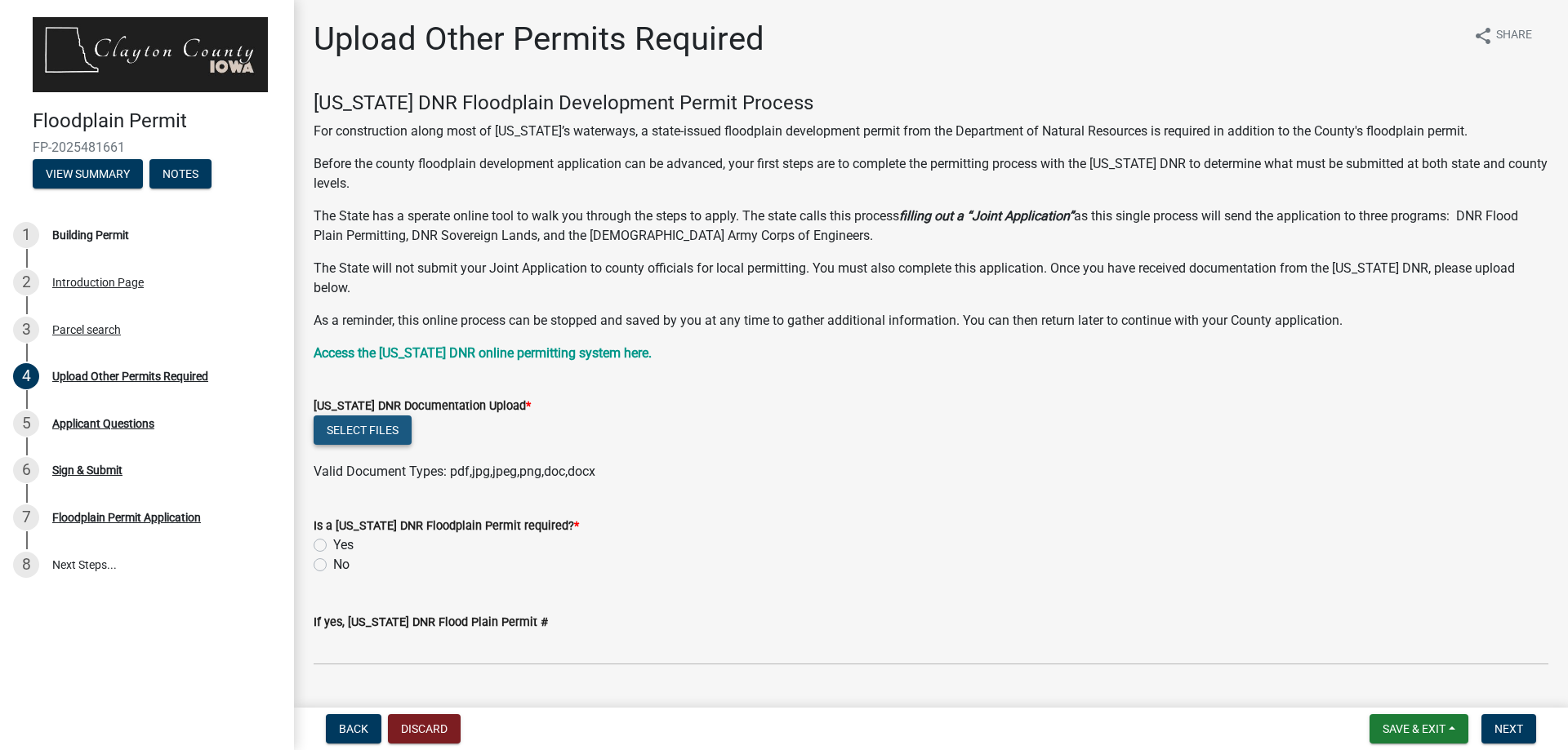
click at [367, 416] on button "Select files" at bounding box center [363, 430] width 98 height 29
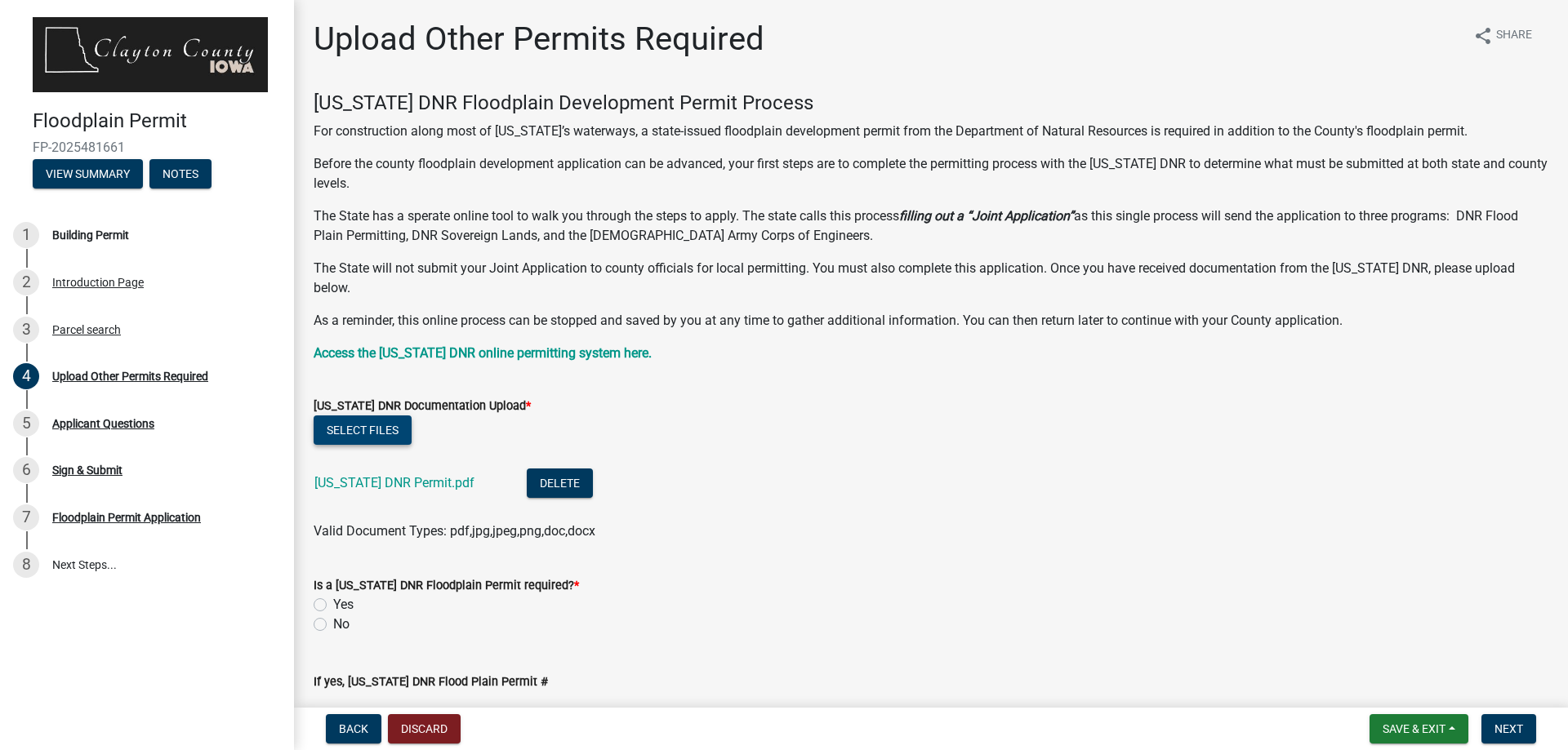
scroll to position [82, 0]
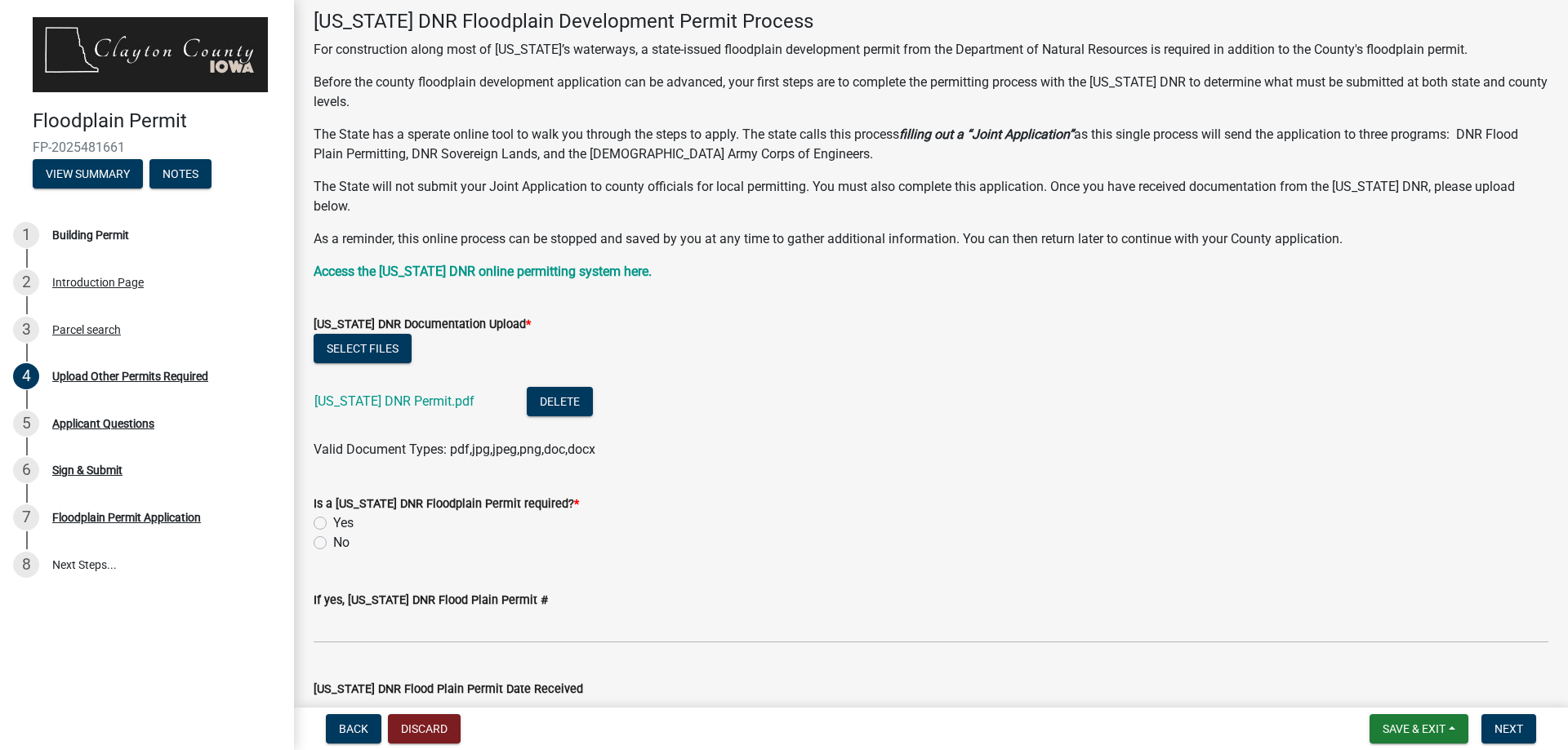
click at [333, 514] on label "Yes" at bounding box center [343, 523] width 20 height 20
click at [333, 514] on input "Yes" at bounding box center [339, 519] width 11 height 11
radio input "true"
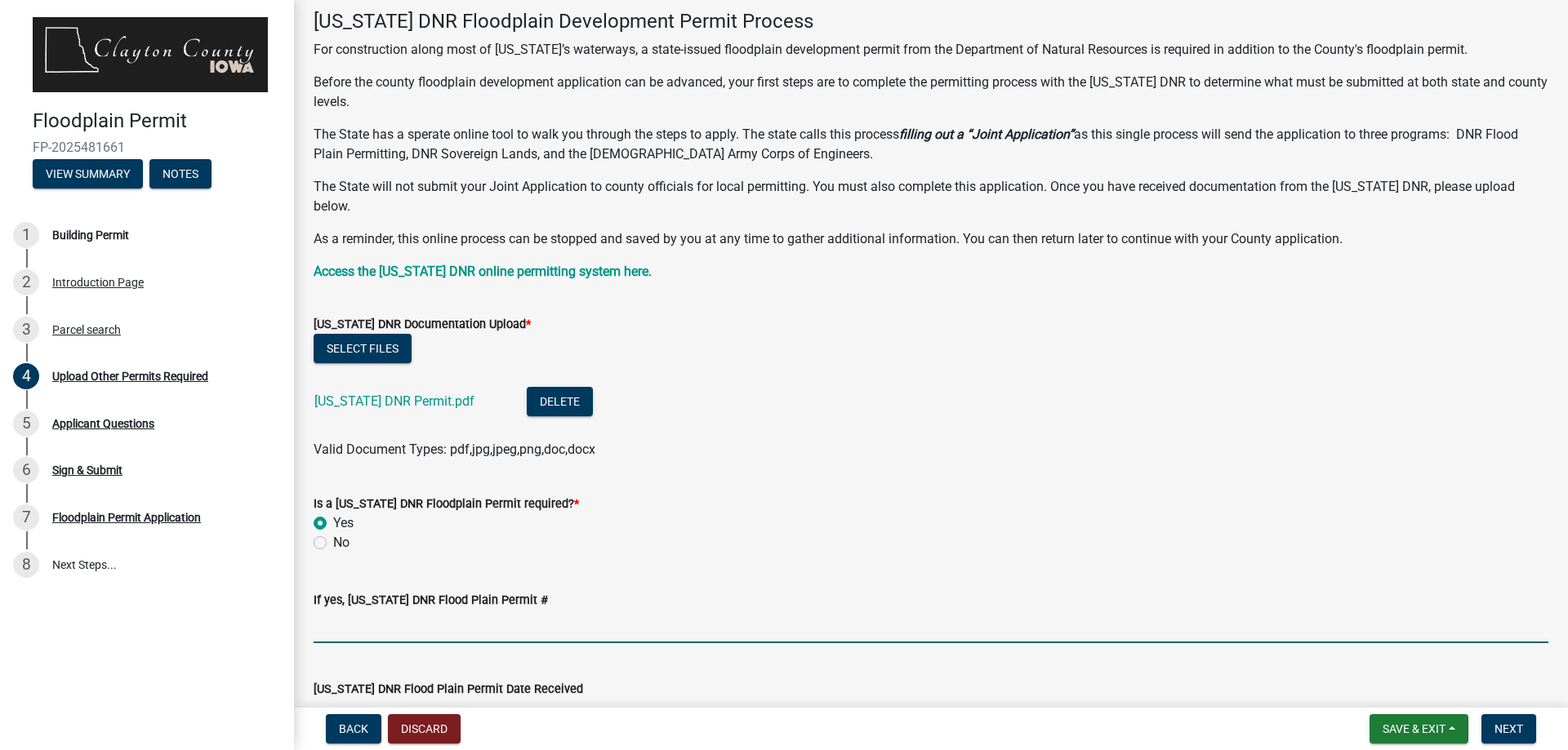
click at [481, 614] on input "If yes, Iowa DNR Flood Plain Permit #" at bounding box center [931, 626] width 1235 height 34
drag, startPoint x: 399, startPoint y: 605, endPoint x: 238, endPoint y: 601, distance: 161.0
click at [238, 601] on div "Floodplain Permit FP-2025481661 View Summary Notes 1 Building Permit 2 Introduc…" at bounding box center [784, 375] width 1568 height 750
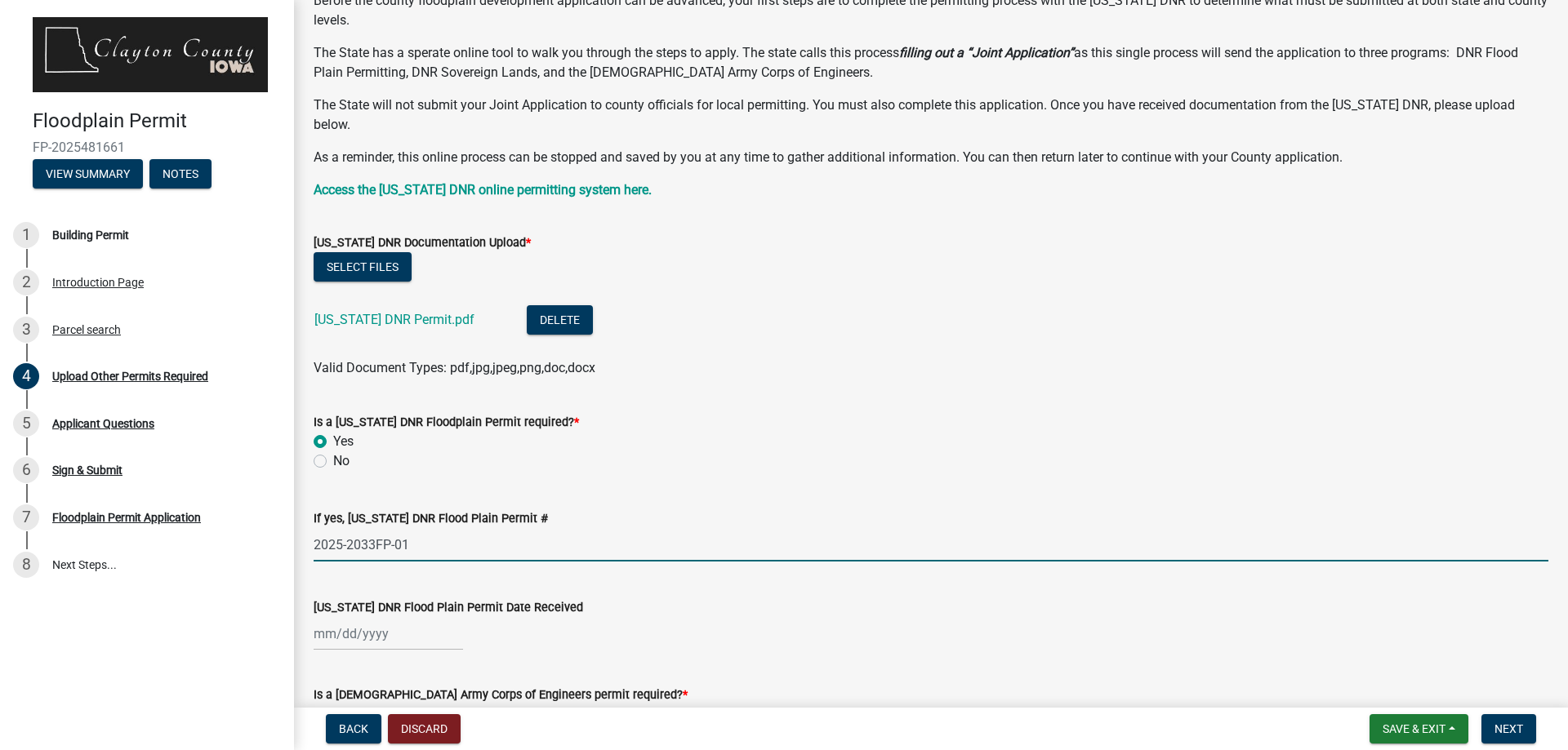
type input "2025-2033FP-01"
click at [341, 619] on div at bounding box center [388, 634] width 149 height 34
select select "9"
select select "2025"
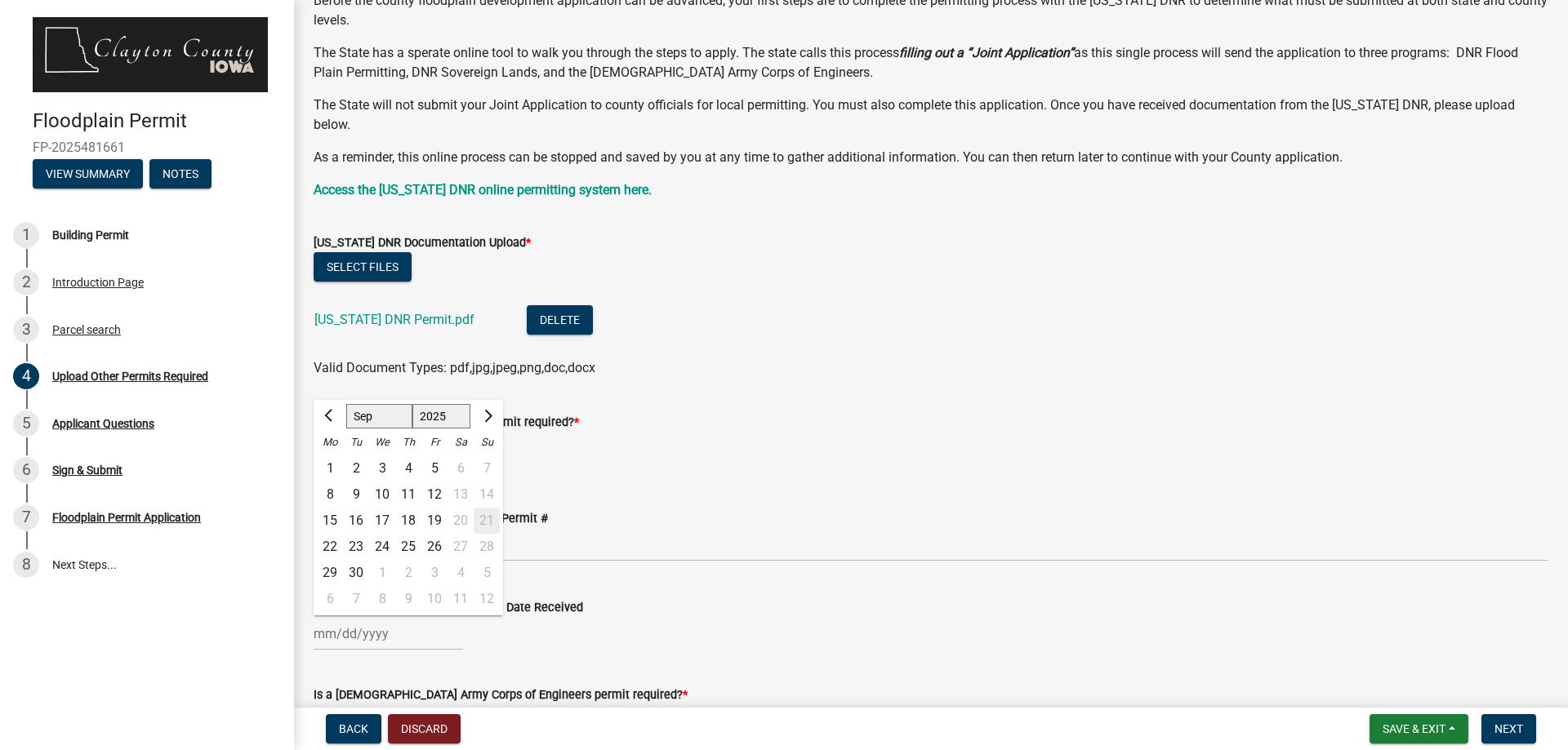
click at [437, 456] on div "5" at bounding box center [434, 468] width 26 height 26
type input "09/05/2025"
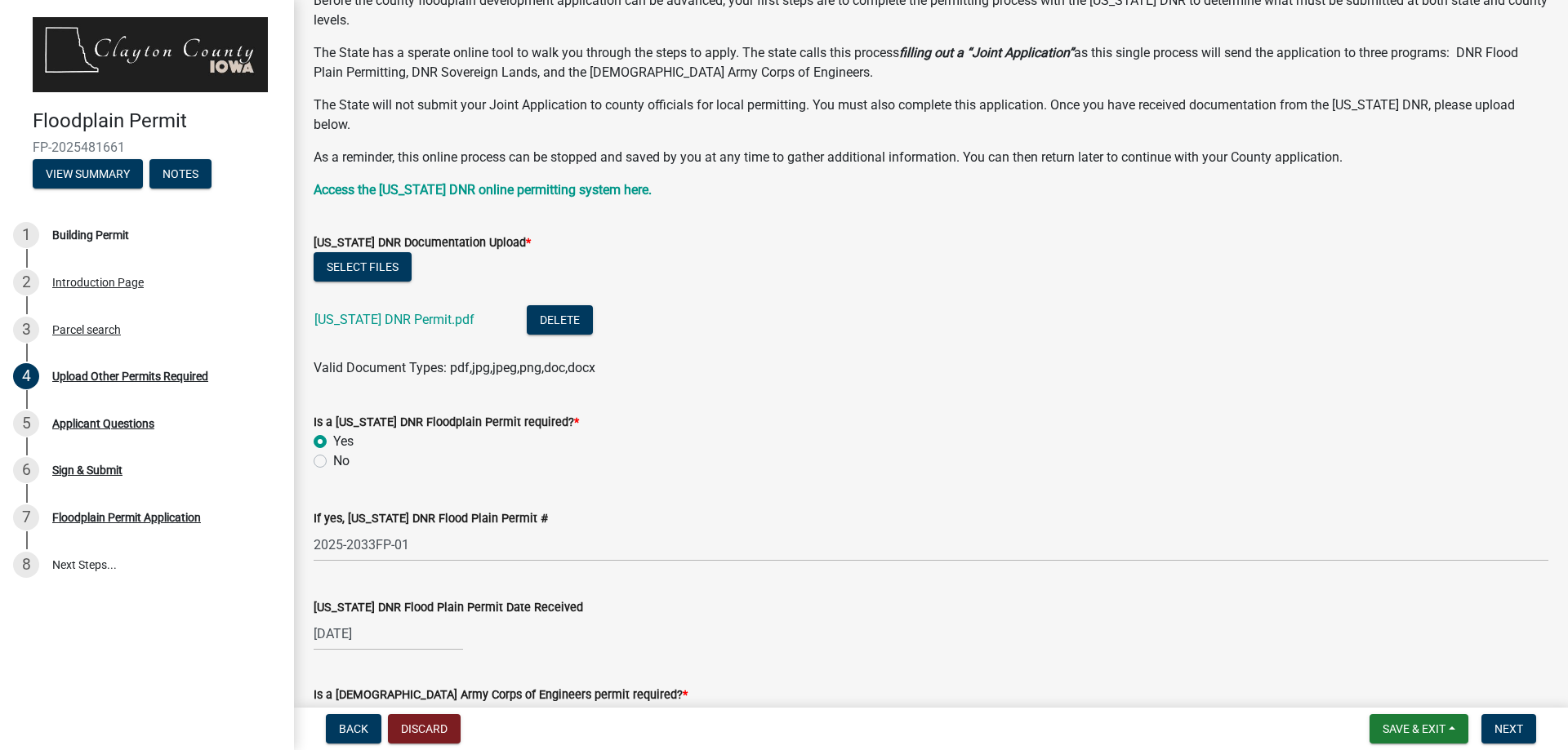
scroll to position [327, 0]
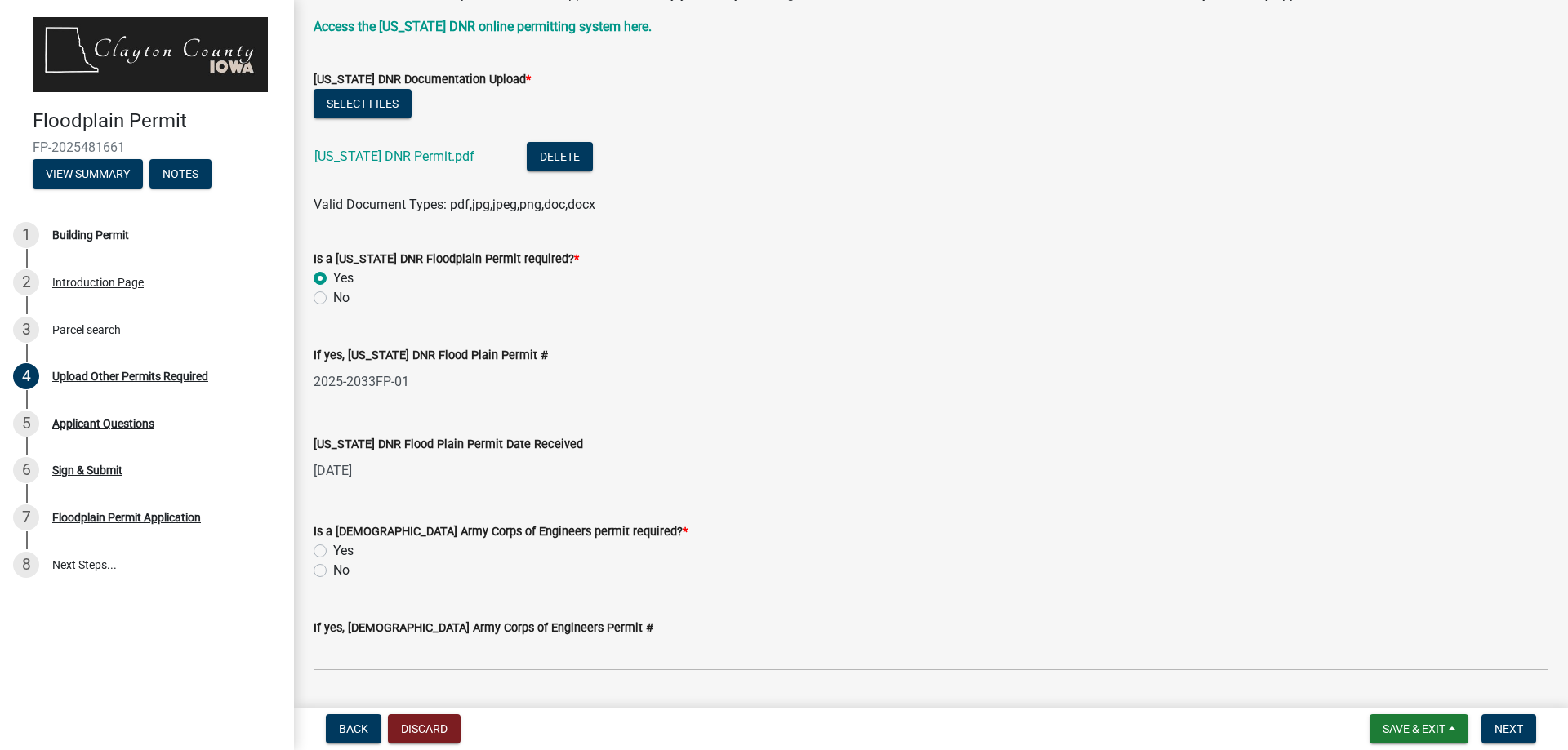
click at [333, 561] on label "No" at bounding box center [341, 570] width 16 height 20
click at [333, 561] on input "No" at bounding box center [339, 566] width 11 height 11
radio input "true"
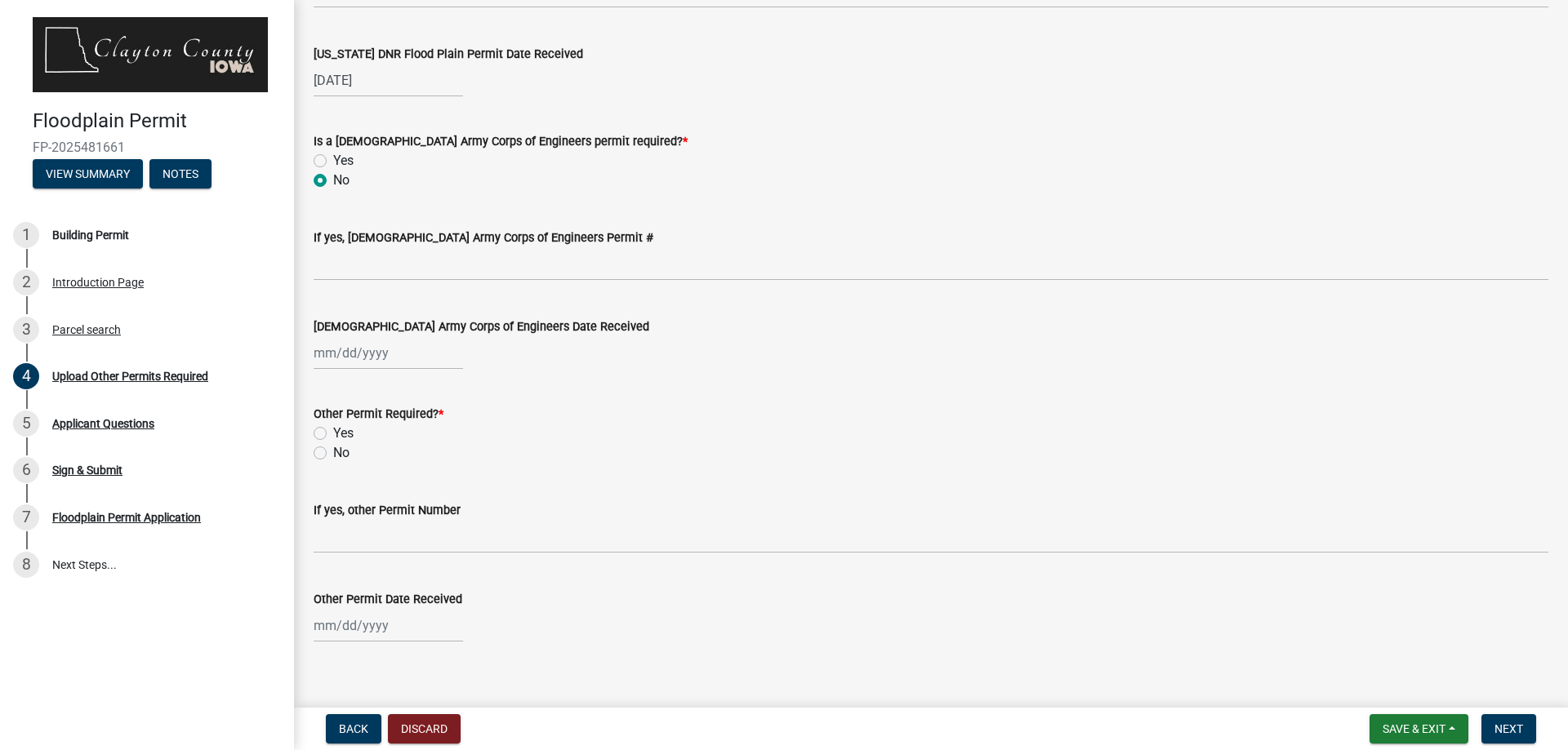
click at [333, 443] on label "No" at bounding box center [341, 453] width 16 height 20
click at [333, 443] on input "No" at bounding box center [339, 449] width 11 height 11
radio input "true"
click at [1512, 730] on span "Next" at bounding box center [1508, 729] width 28 height 13
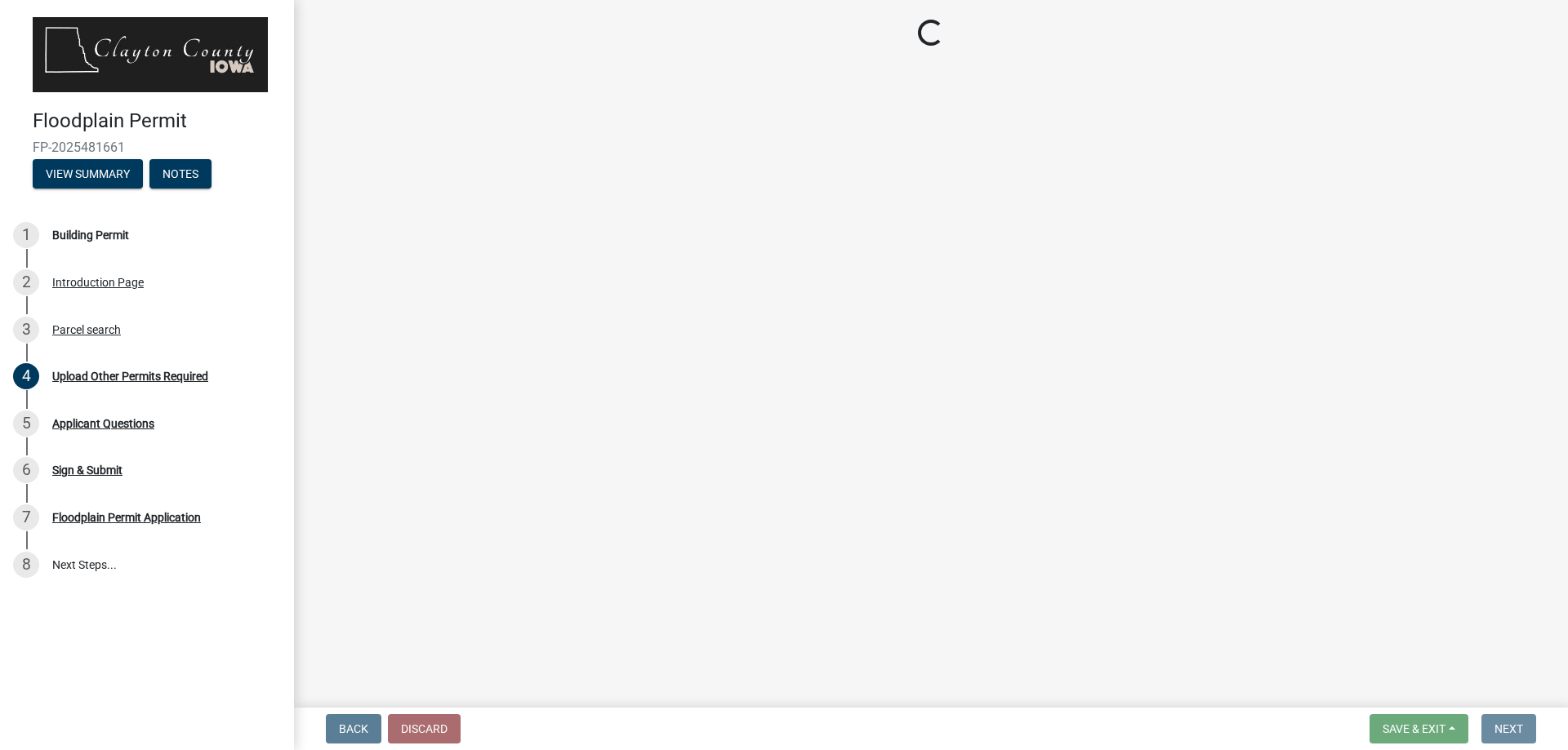
scroll to position [0, 0]
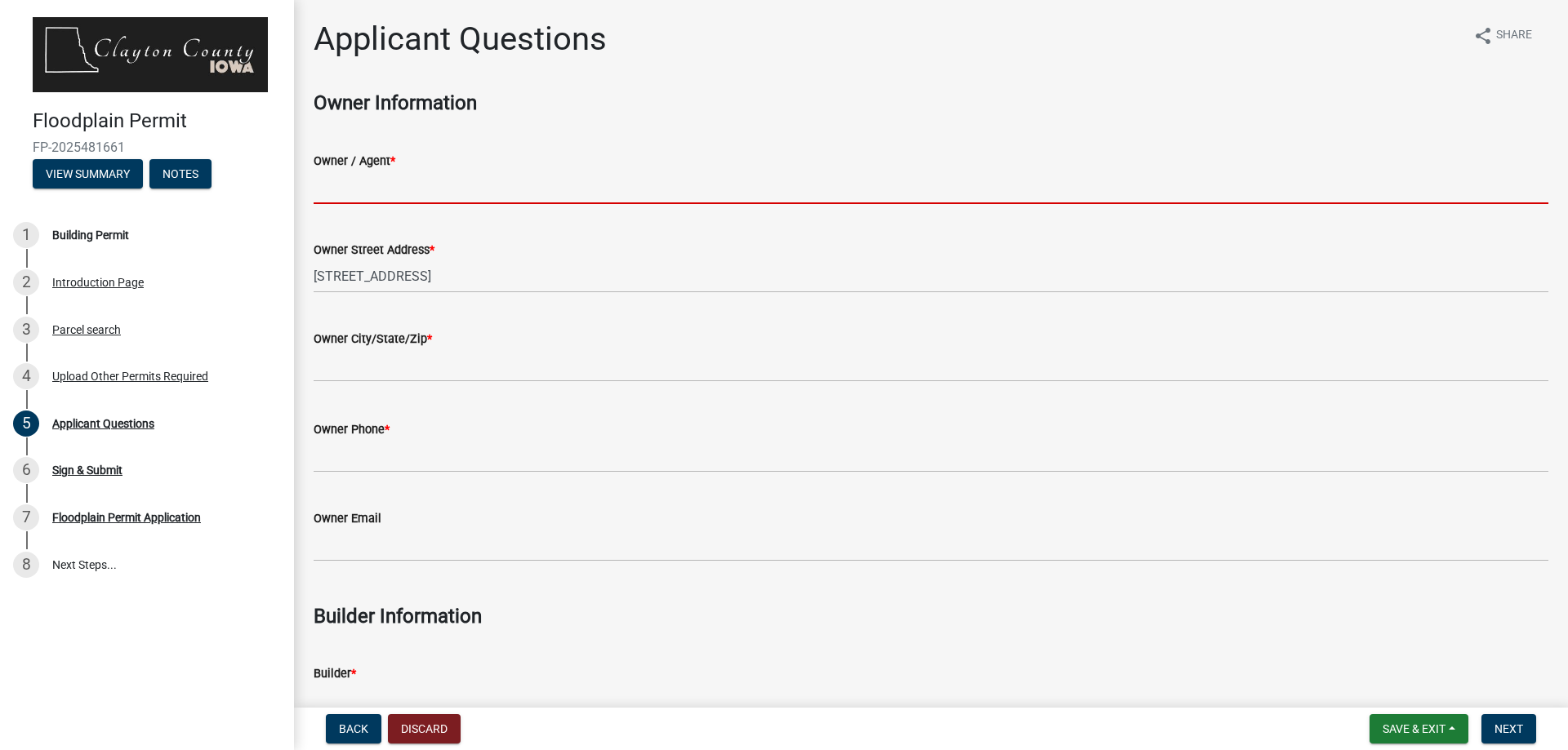
click at [362, 182] on input "Owner / Agent *" at bounding box center [931, 188] width 1235 height 34
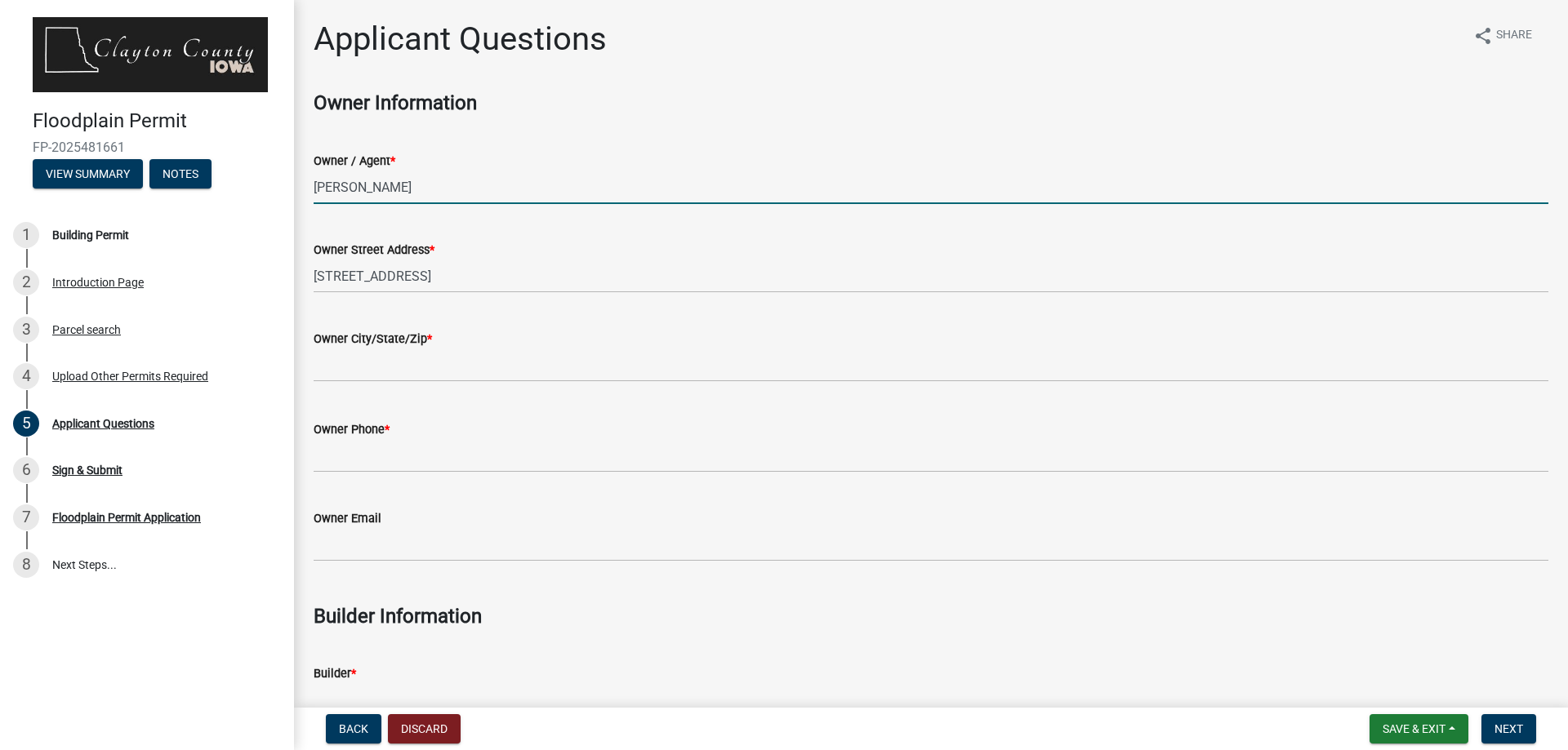
scroll to position [82, 0]
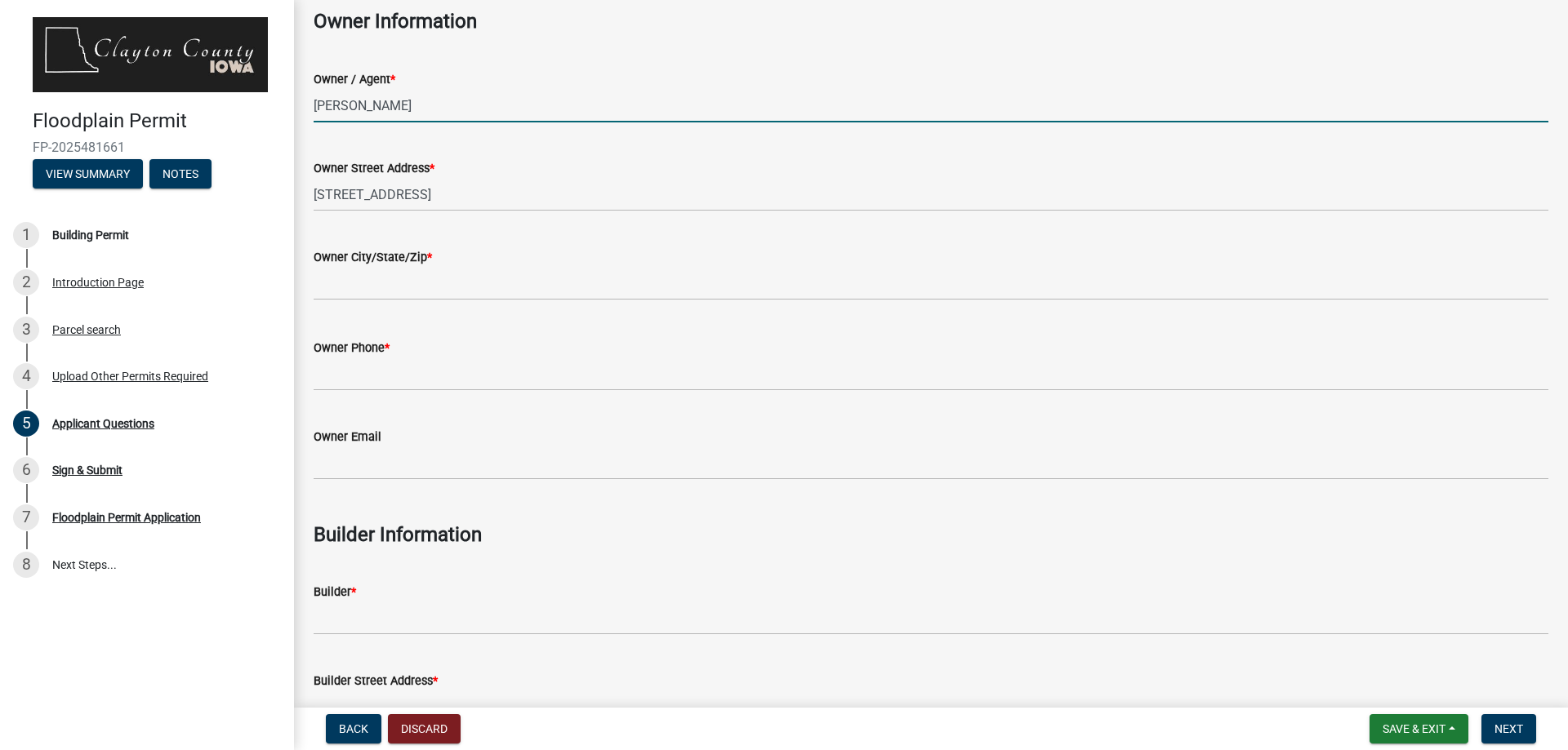
type input "Tony Reyerson"
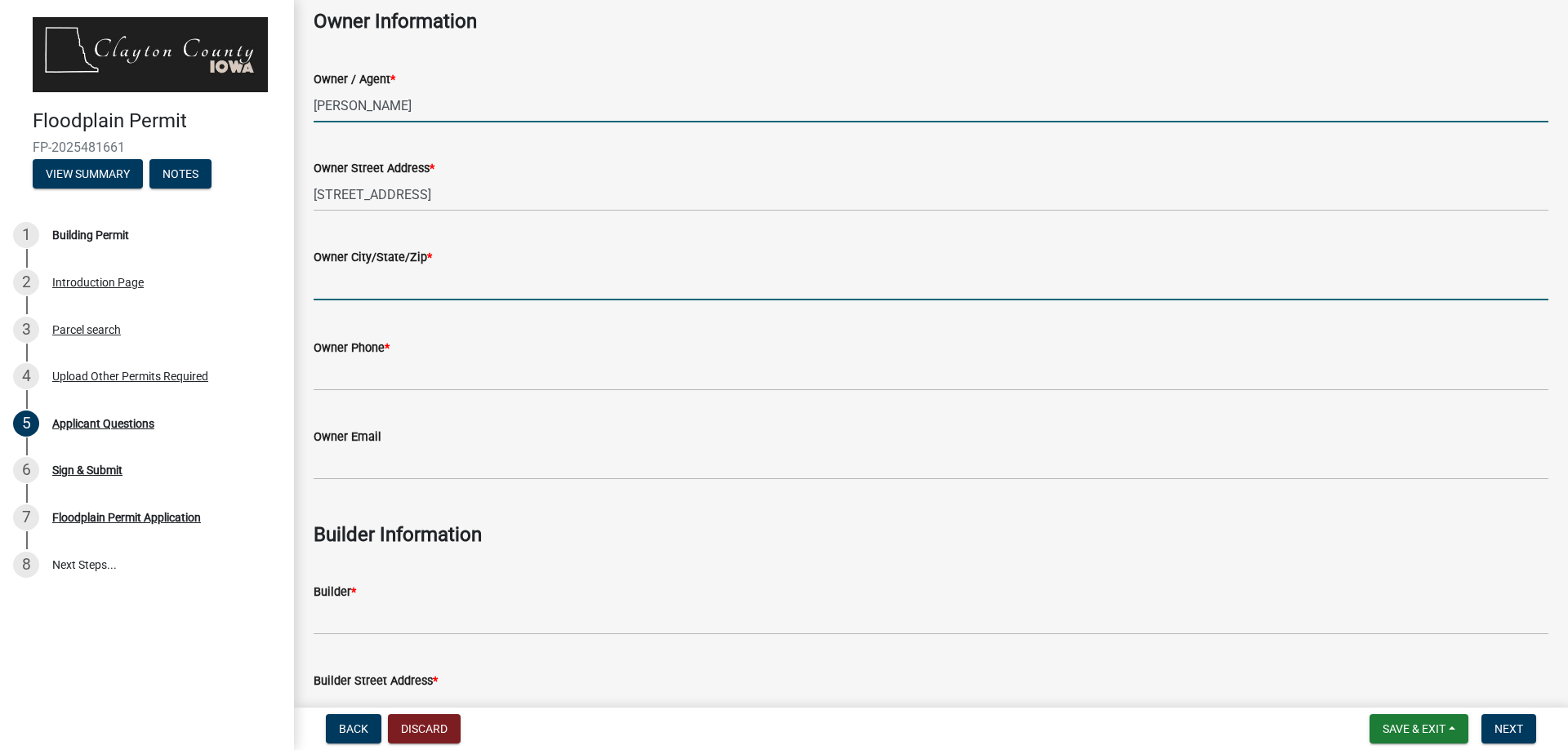
click at [349, 276] on input "Owner City/State/Zip *" at bounding box center [931, 283] width 1235 height 34
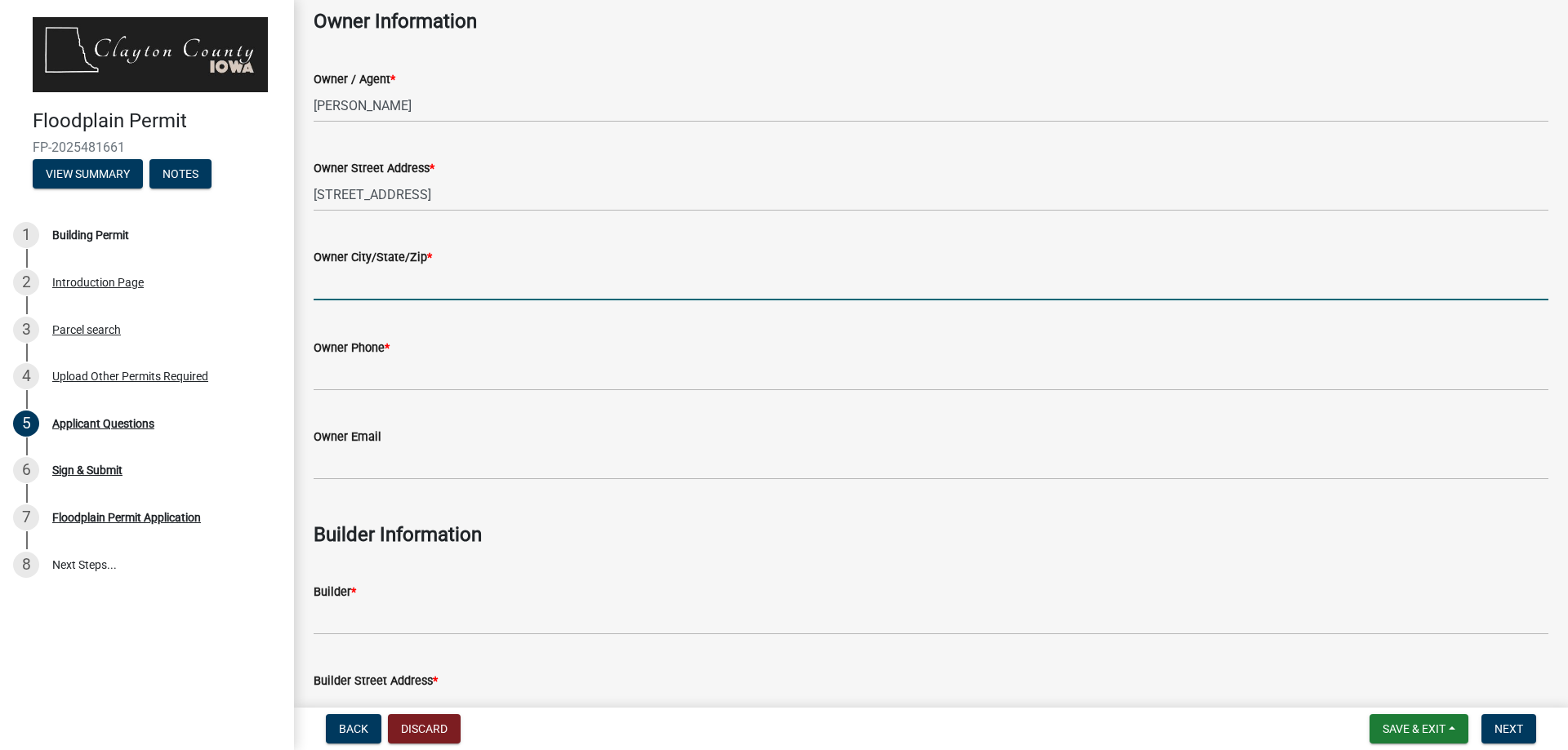
type input "Guttenberg"
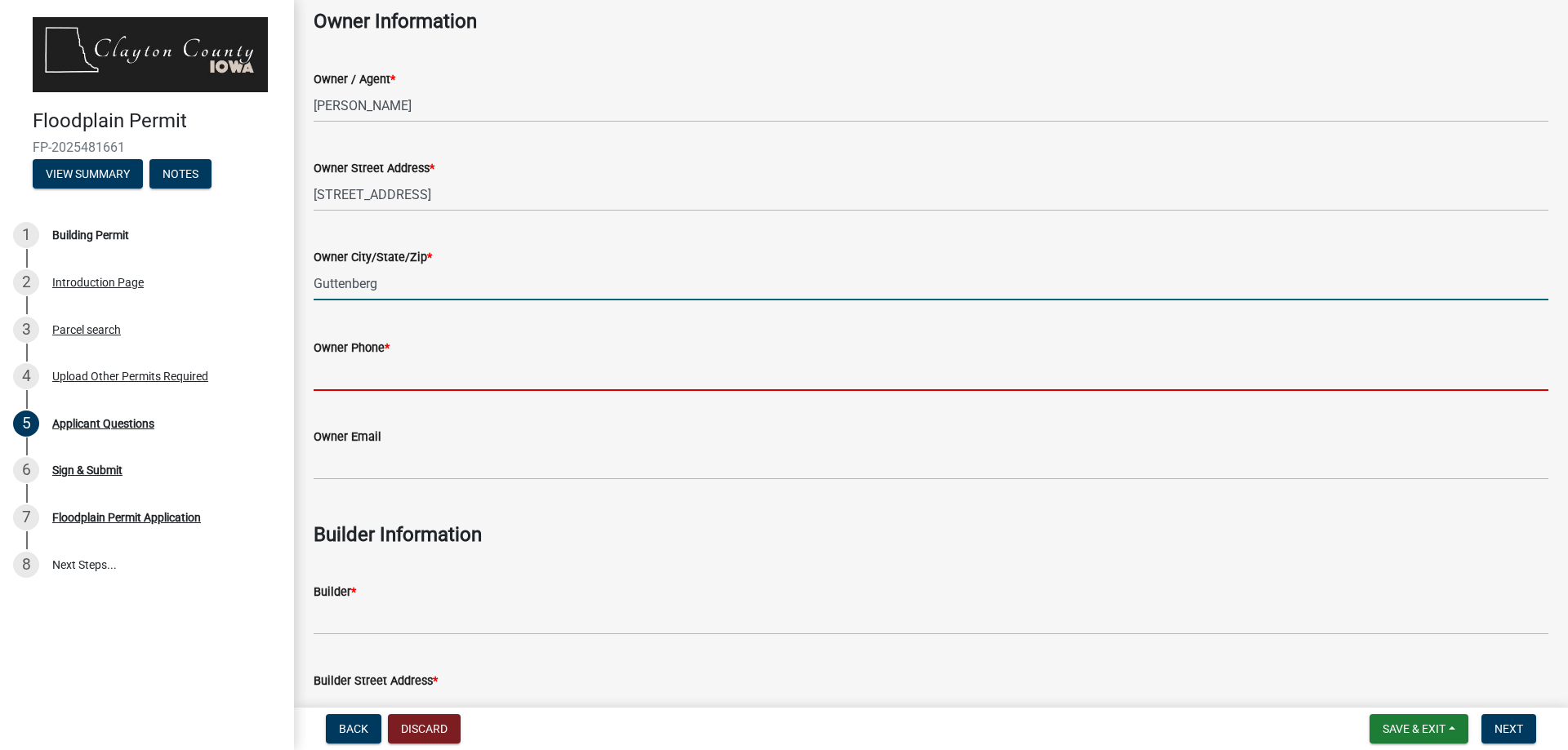
type input "6083862199"
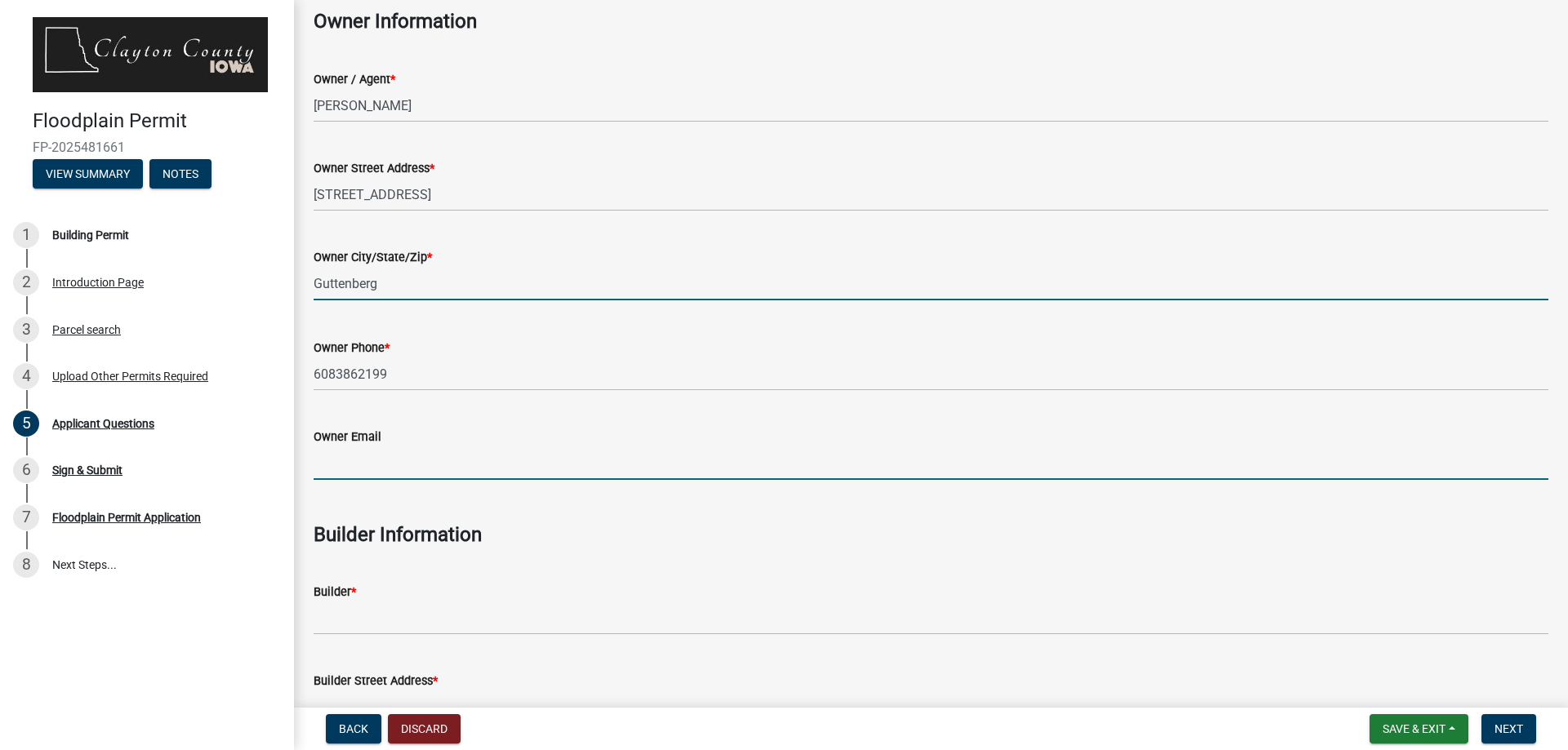
type input "treyerson@hotmail.com"
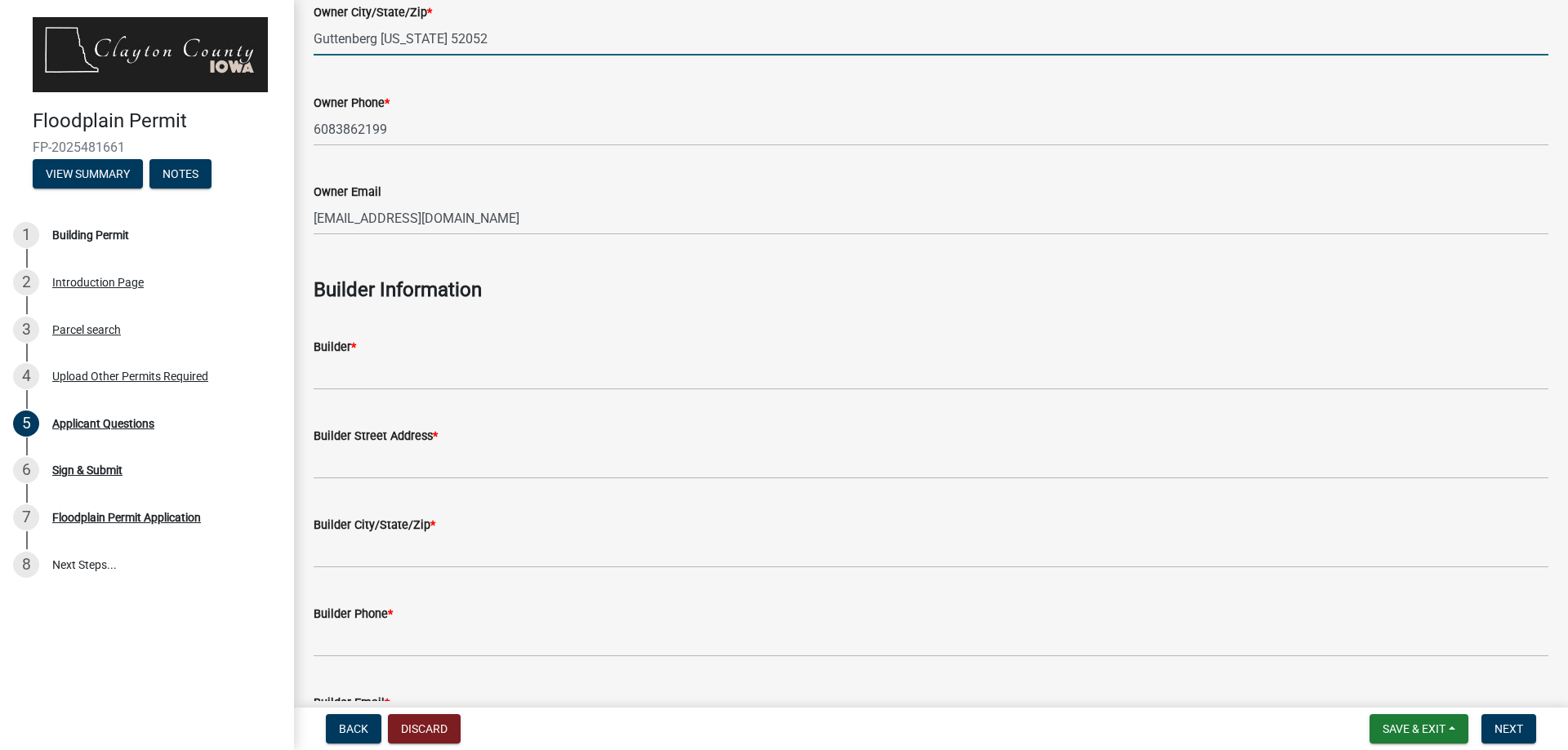
scroll to position [408, 0]
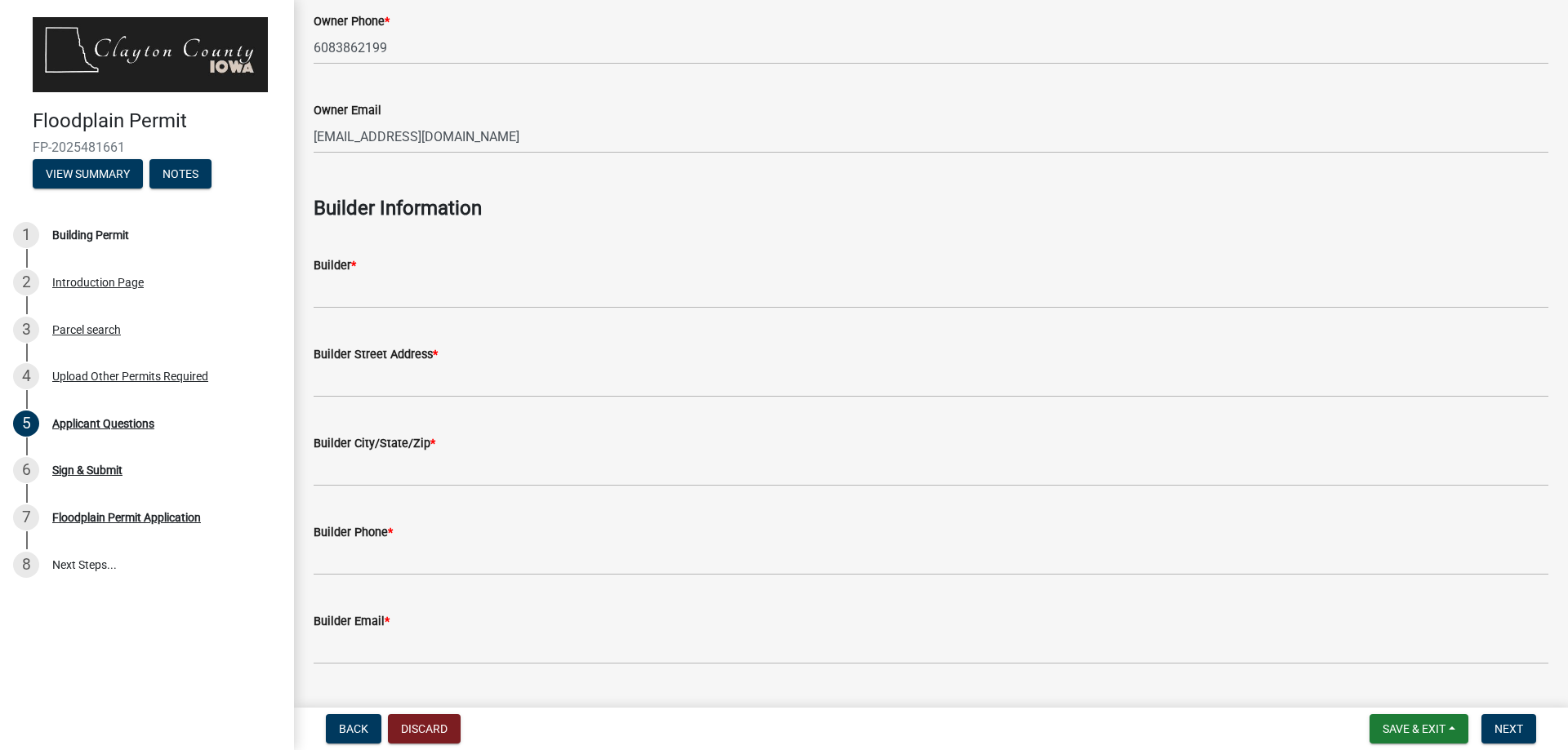
type input "Guttenberg Iowa 52052"
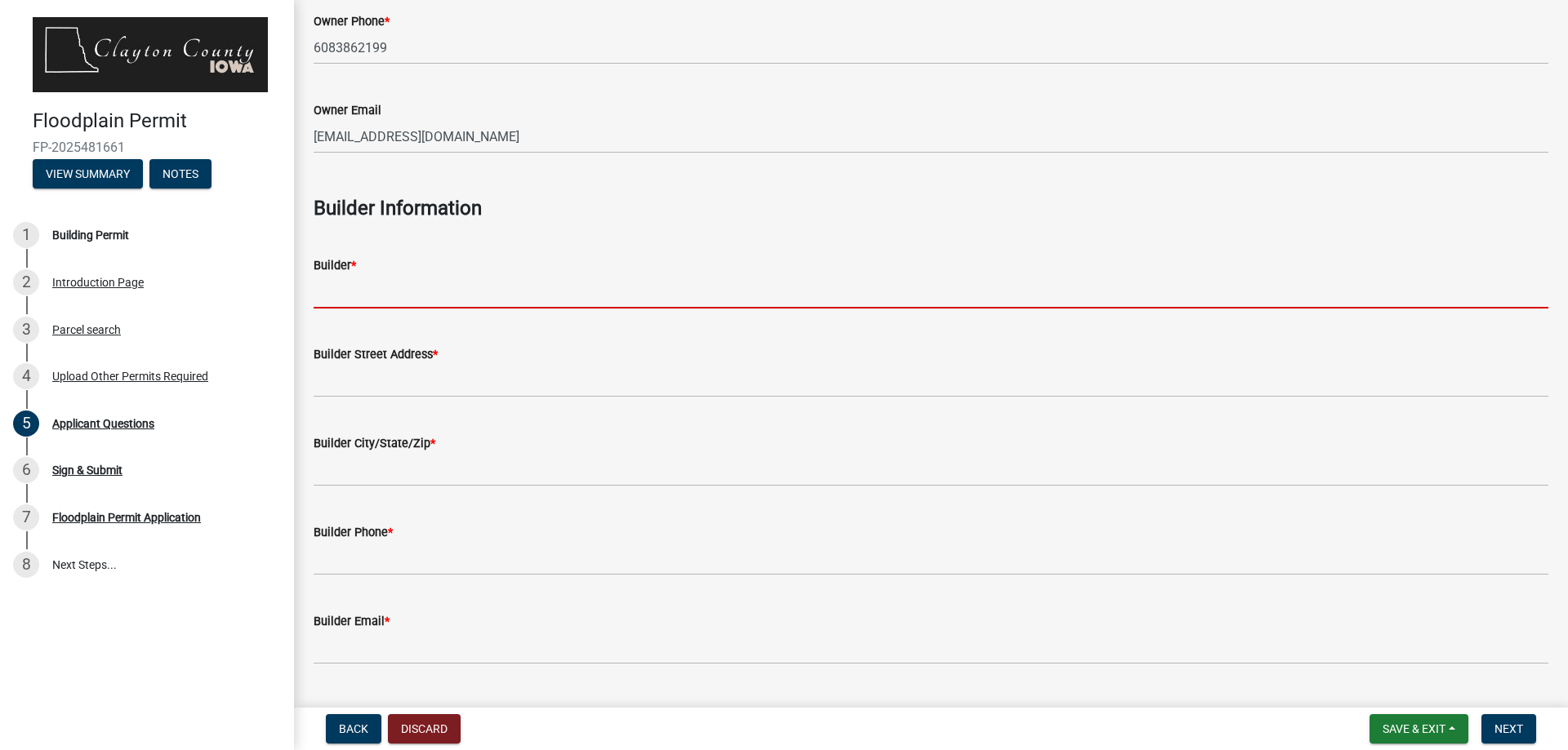
click at [395, 296] on input "Builder *" at bounding box center [931, 292] width 1235 height 34
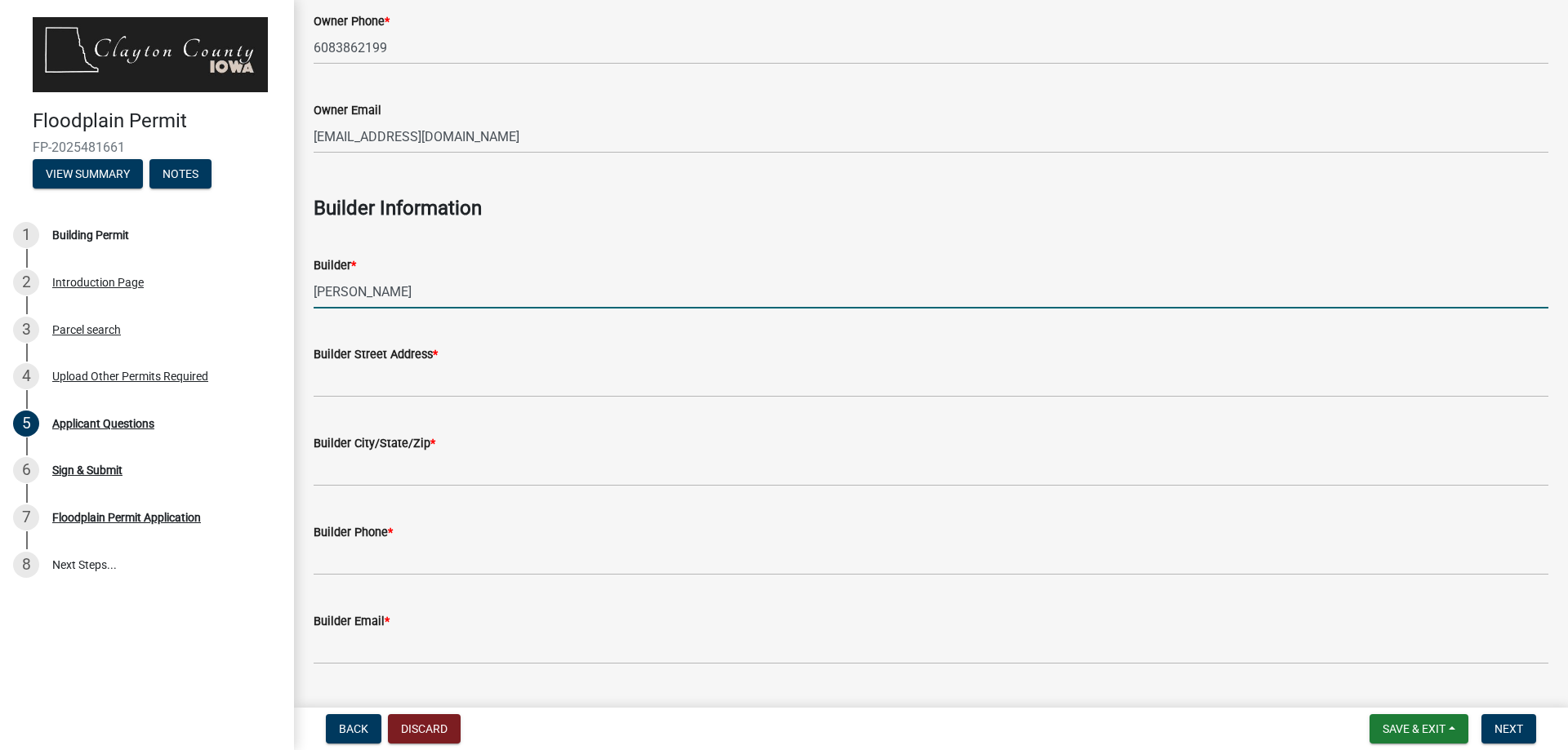
type input "Tony Reyerson"
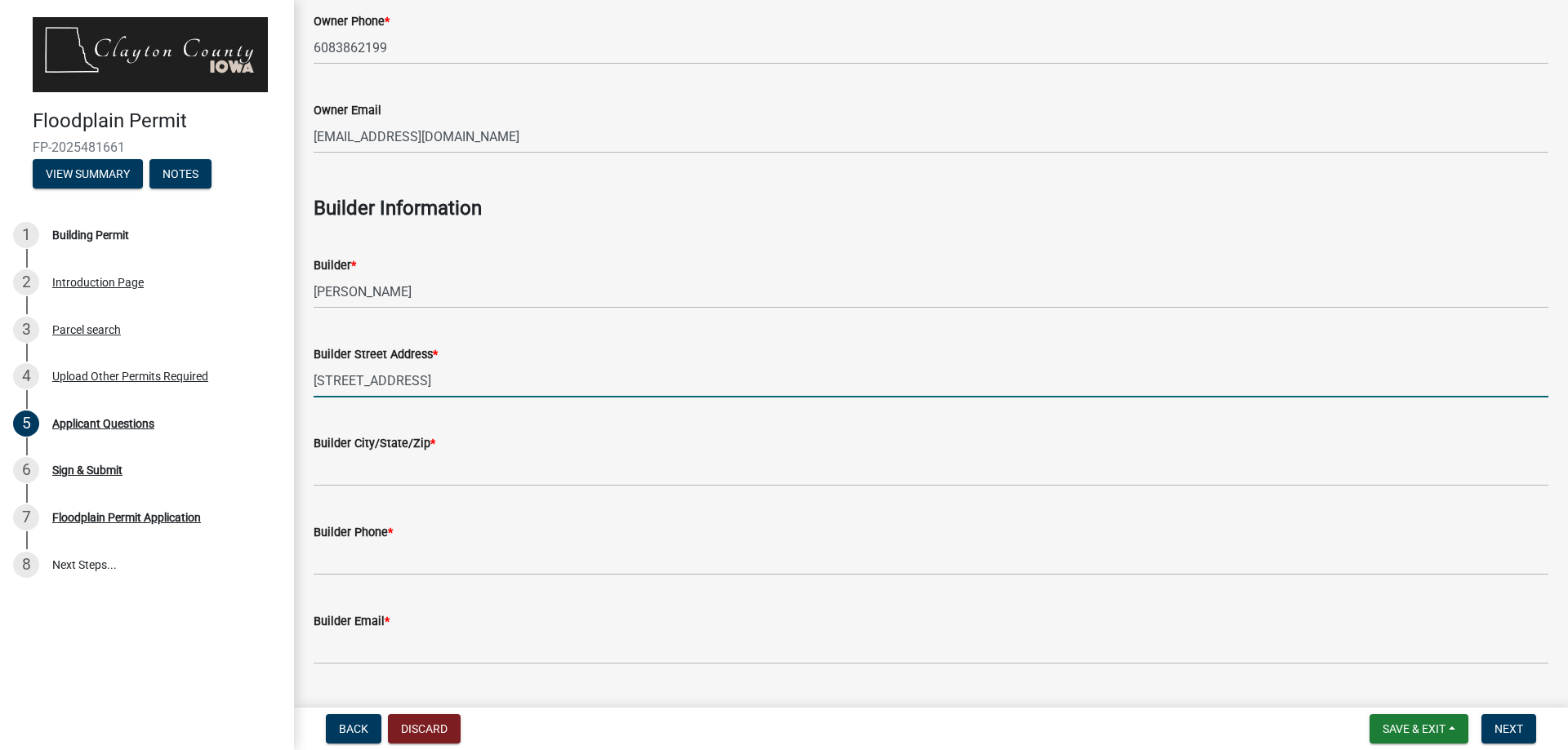
type input "401 Riverview RD"
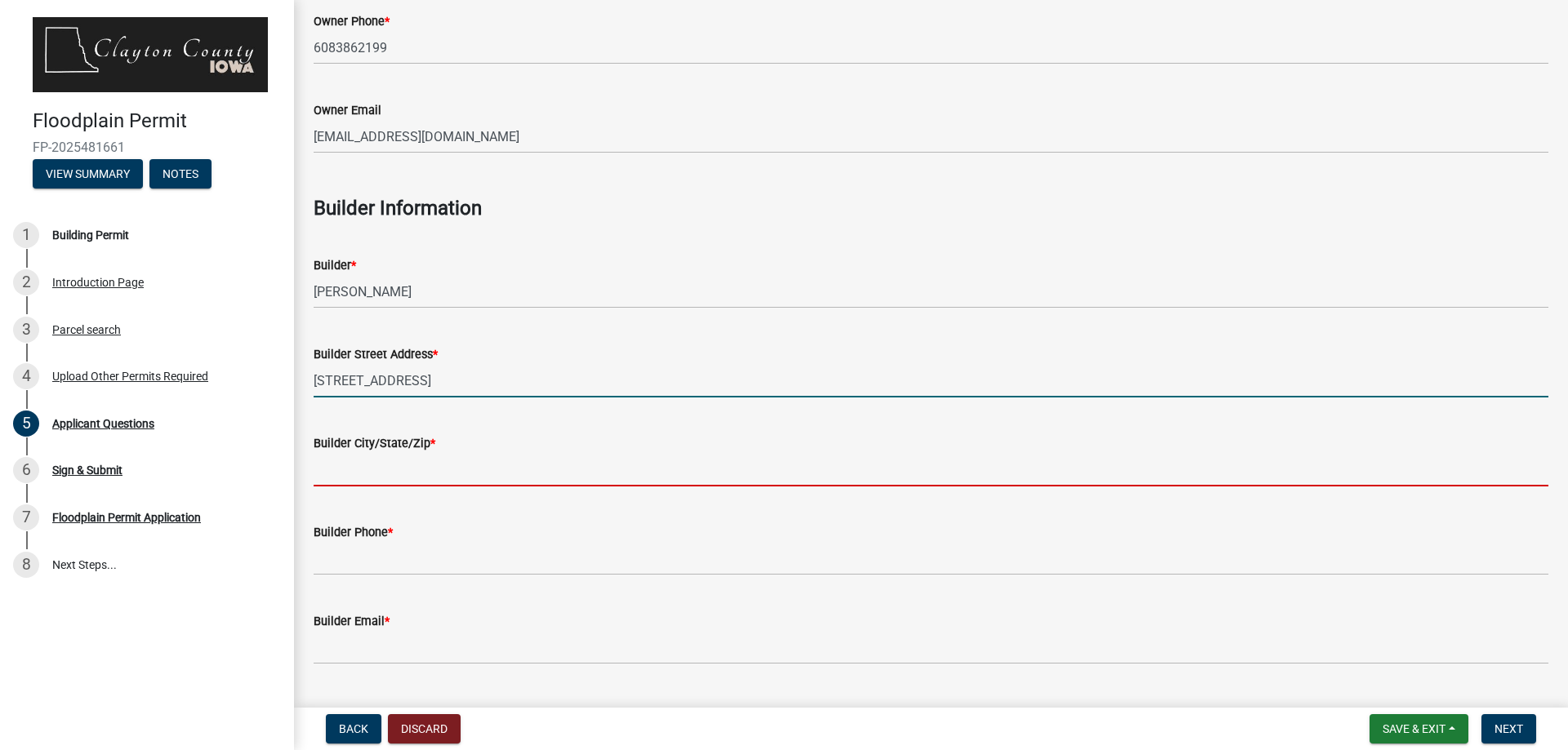
type input "Guttenberg"
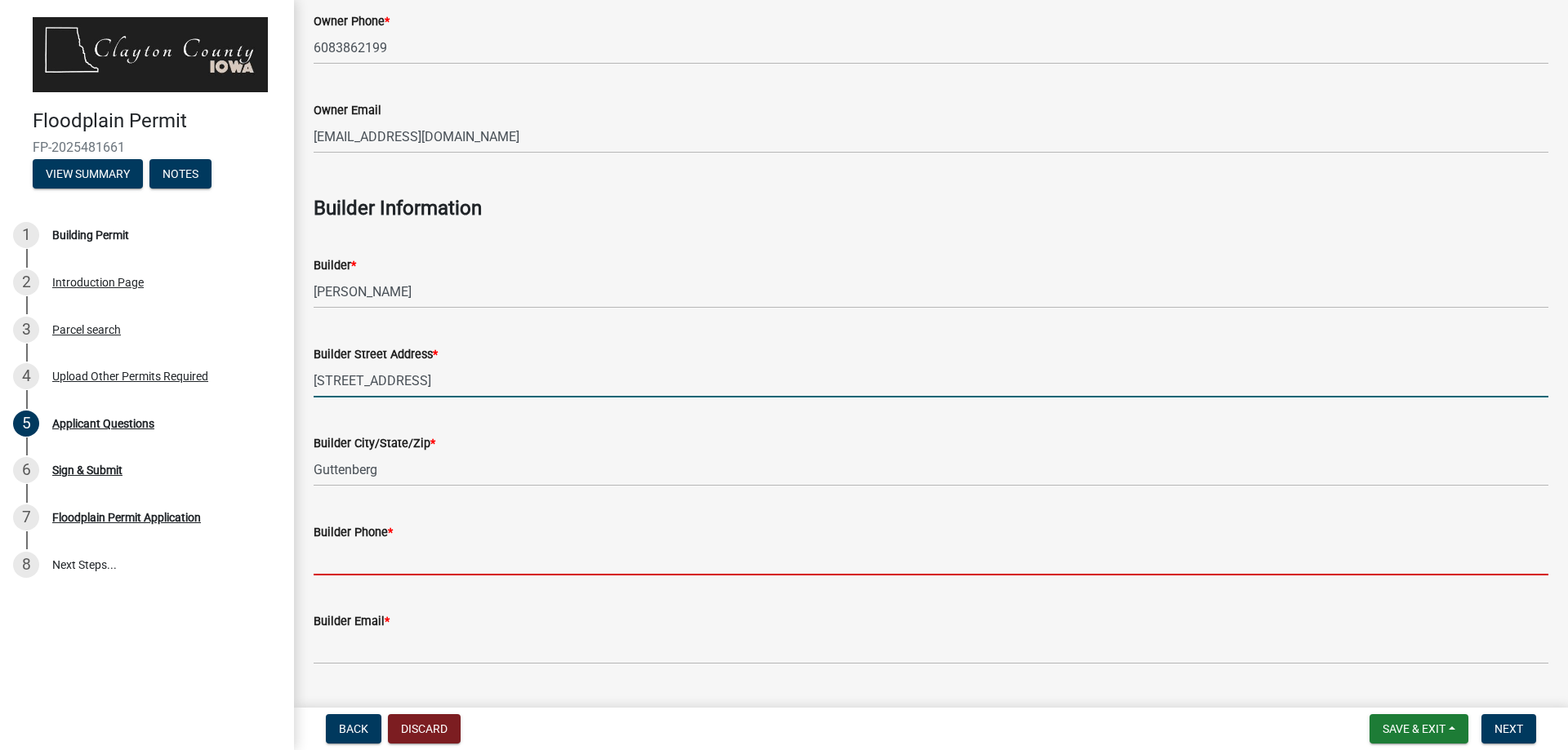
type input "6083862199"
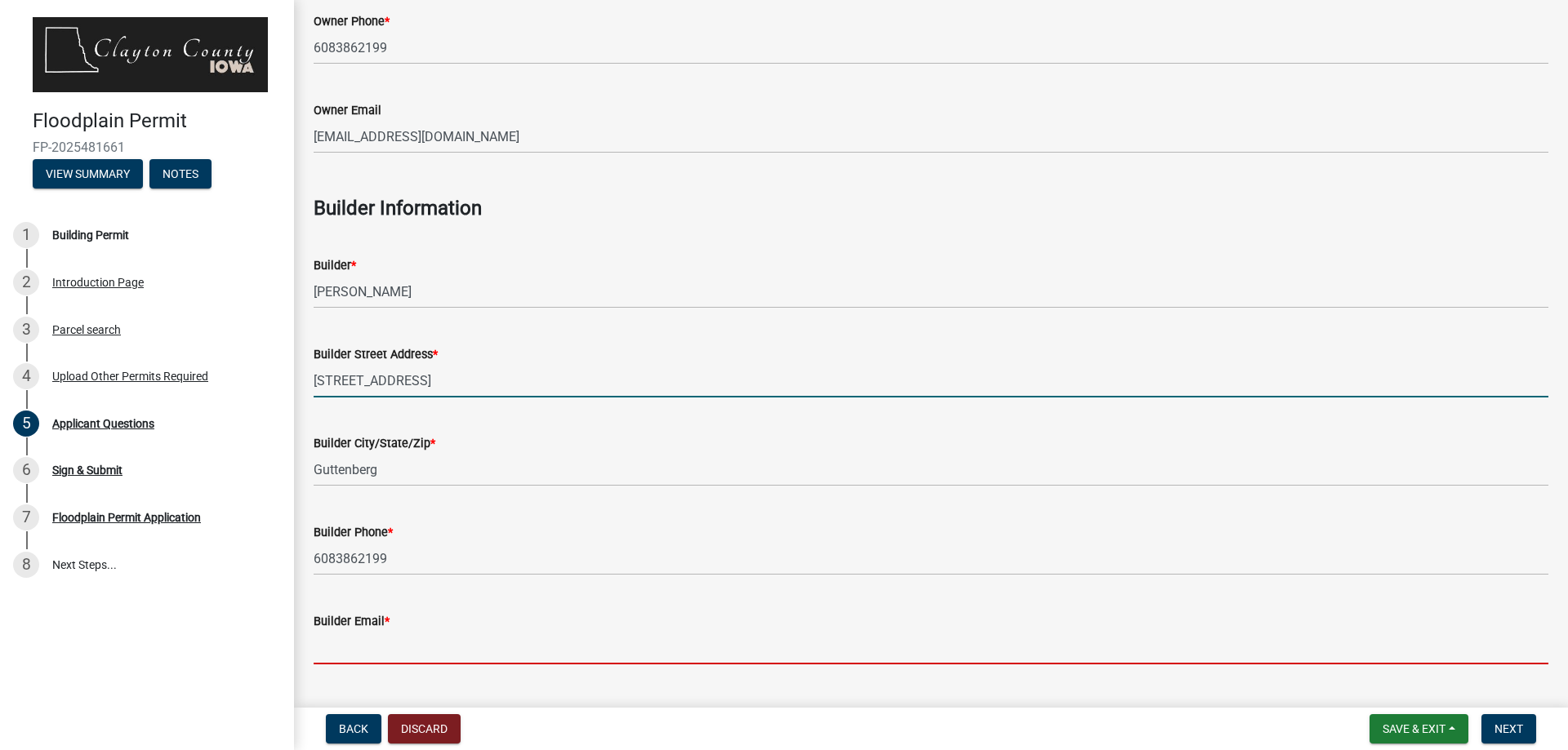
type input "treyerson@hotmail.com"
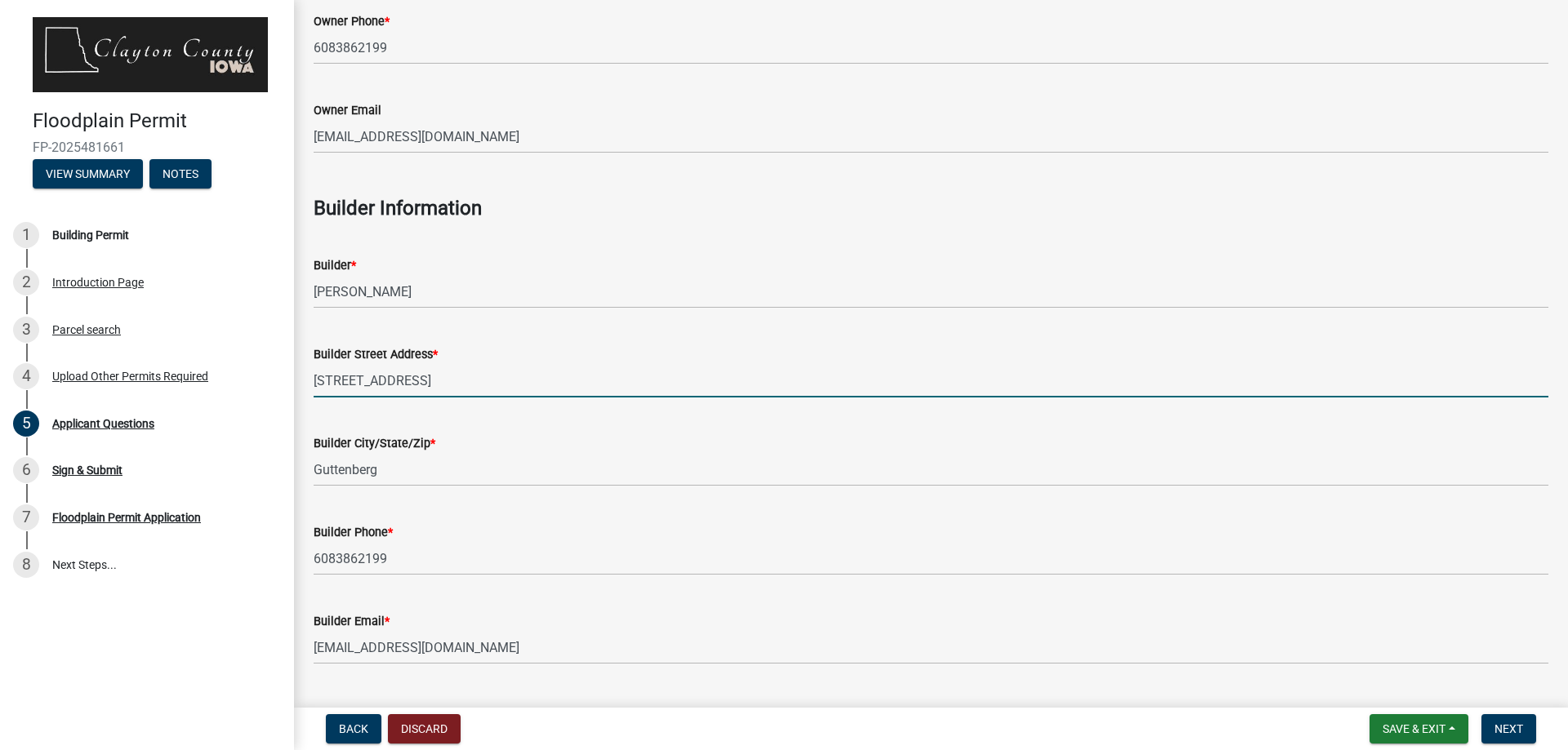
scroll to position [735, 0]
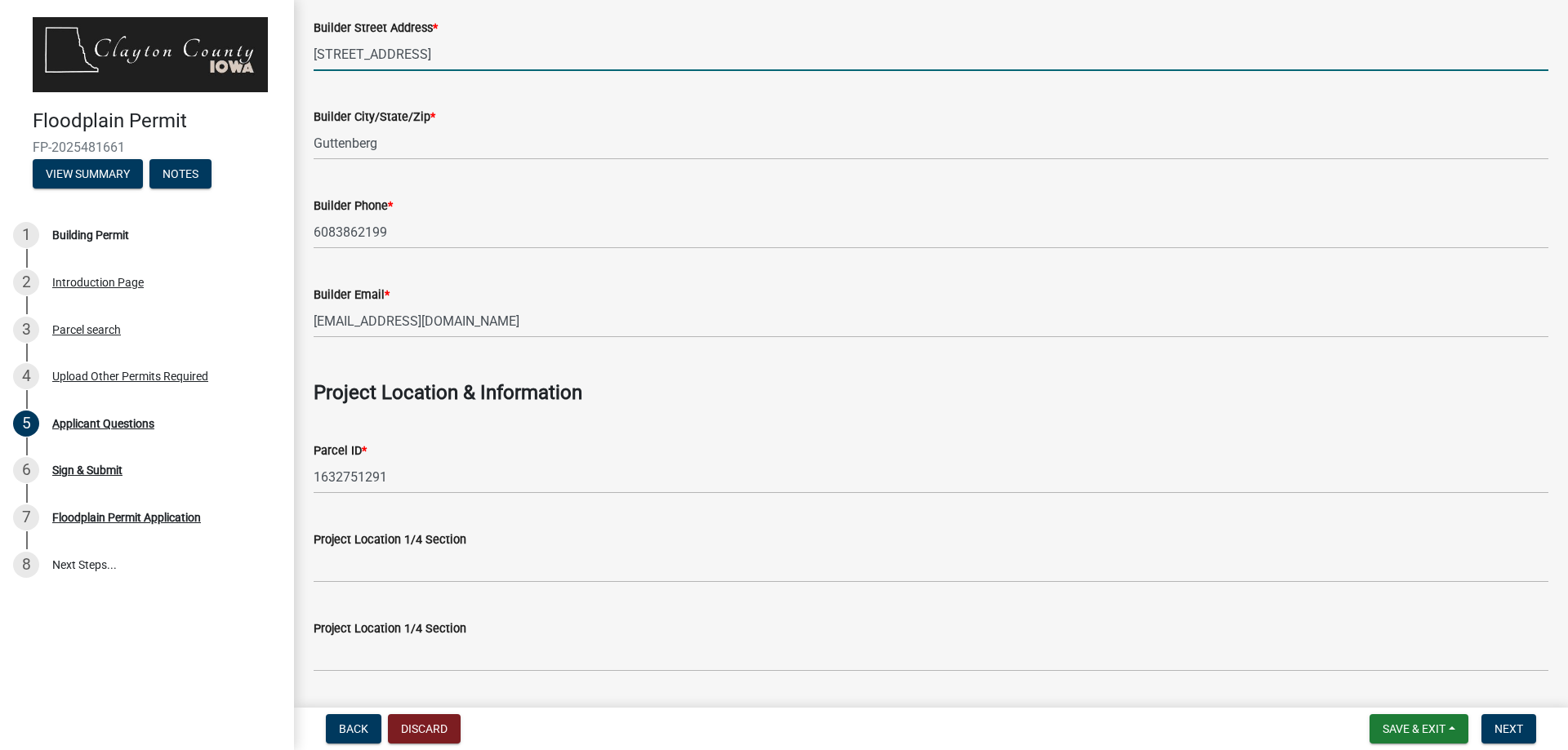
type input "401 Riverview RD"
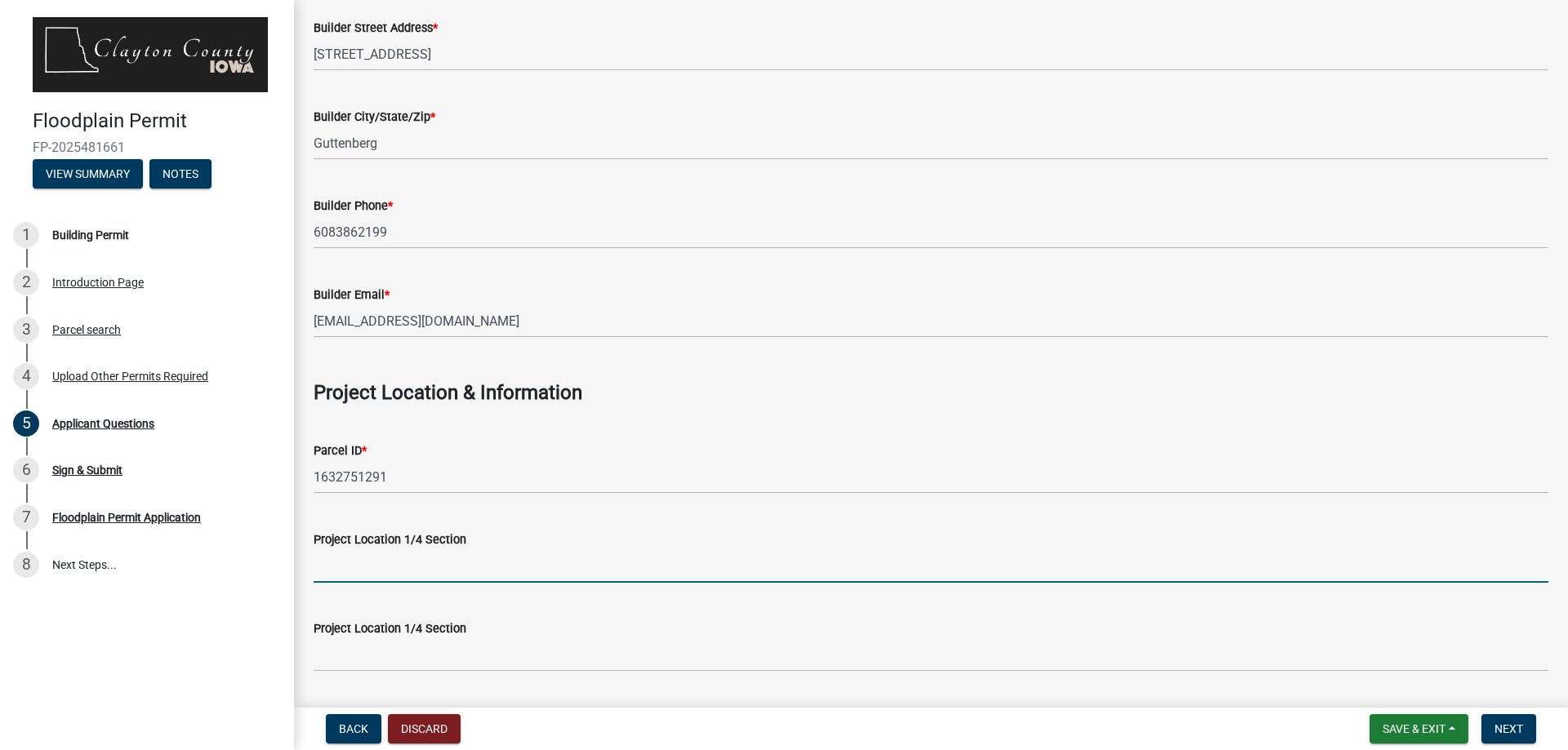
click at [422, 574] on input "Project Location 1/4 Section" at bounding box center [931, 566] width 1235 height 34
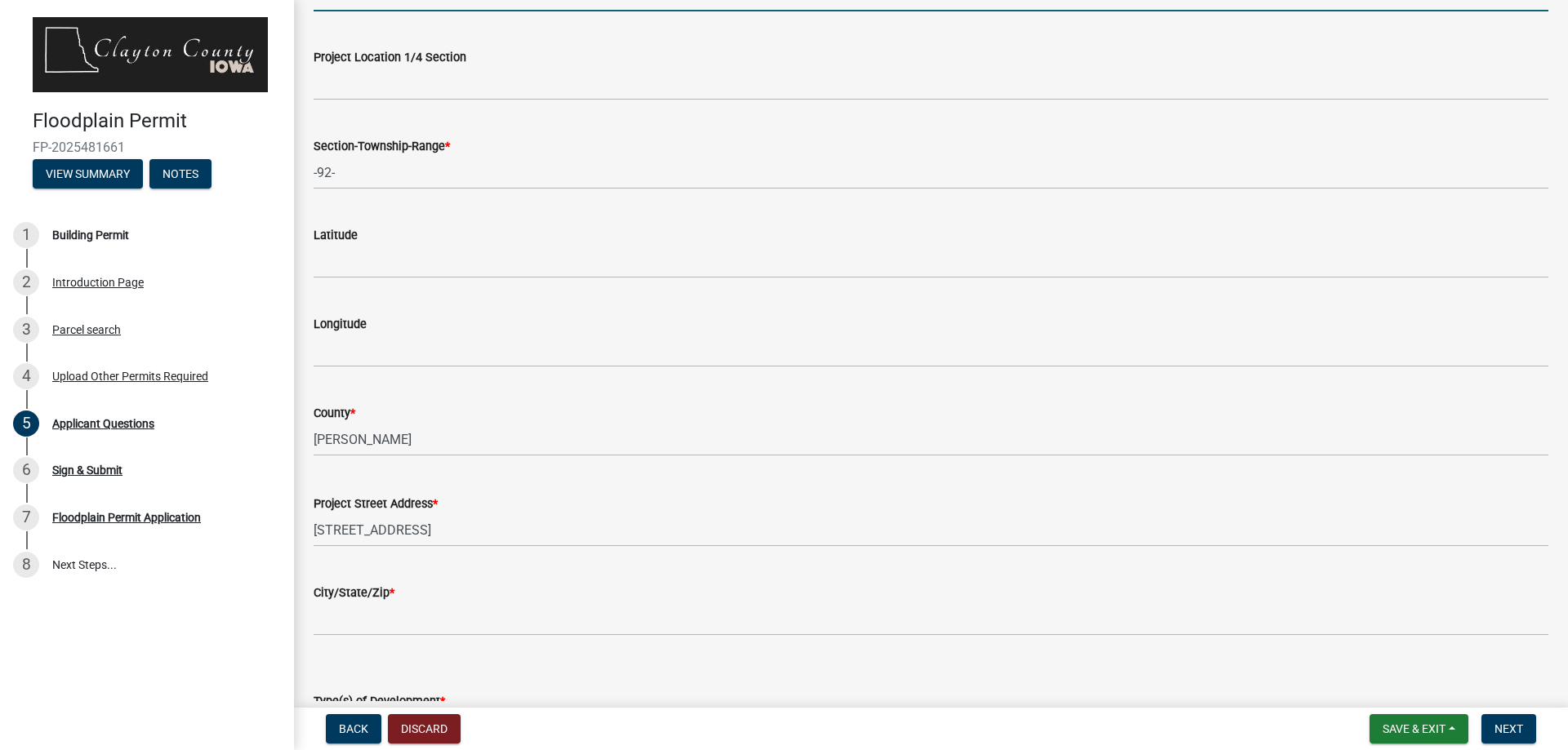
scroll to position [1470, 0]
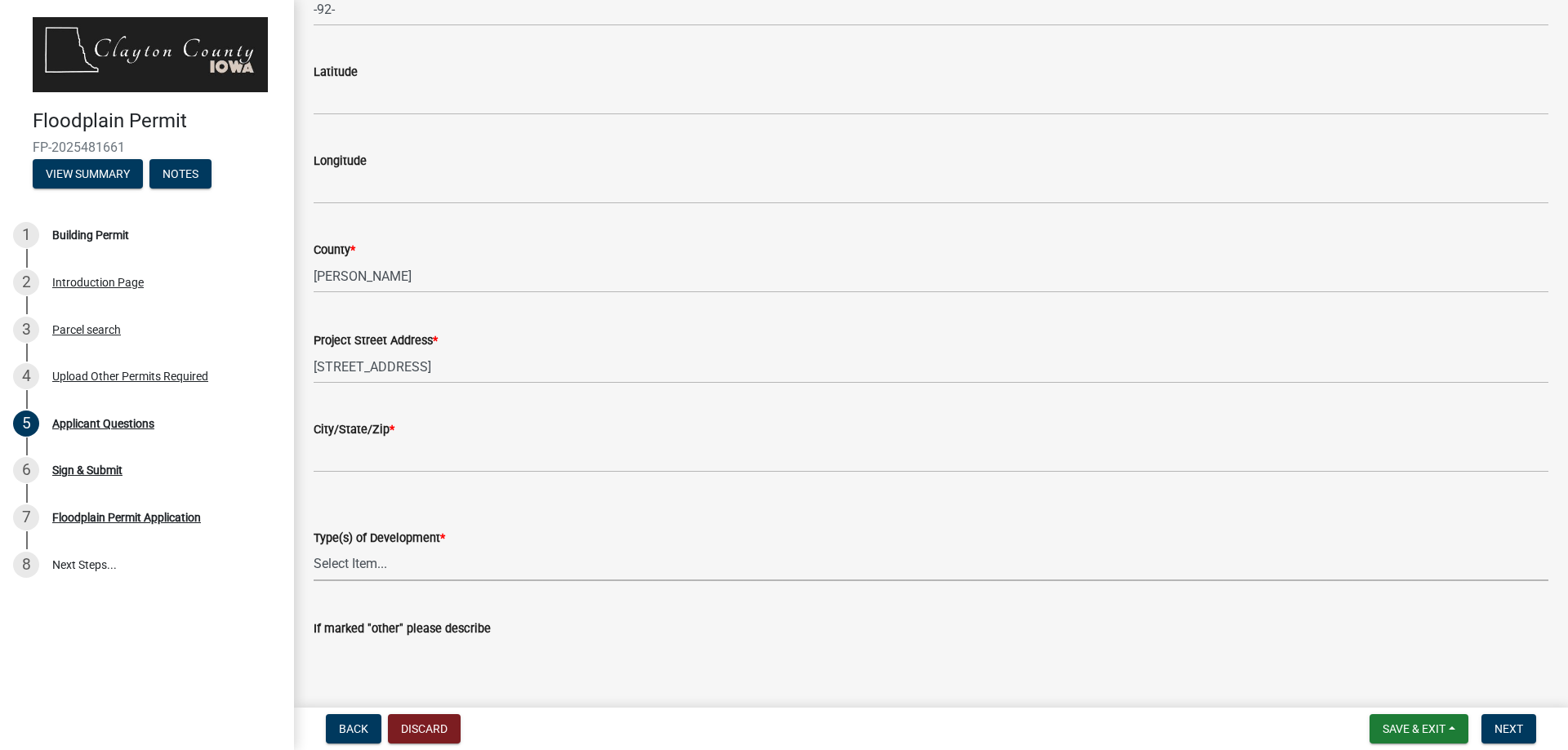
click at [427, 558] on select "Select Item... Filling Excavation Minor Improvement New Construction Grading Ro…" at bounding box center [931, 565] width 1235 height 34
click at [314, 548] on select "Select Item... Filling Excavation Minor Improvement New Construction Grading Ro…" at bounding box center [931, 565] width 1235 height 34
select select "eff10e8d-18ee-40ae-a2fa-cde7cb1e3c32"
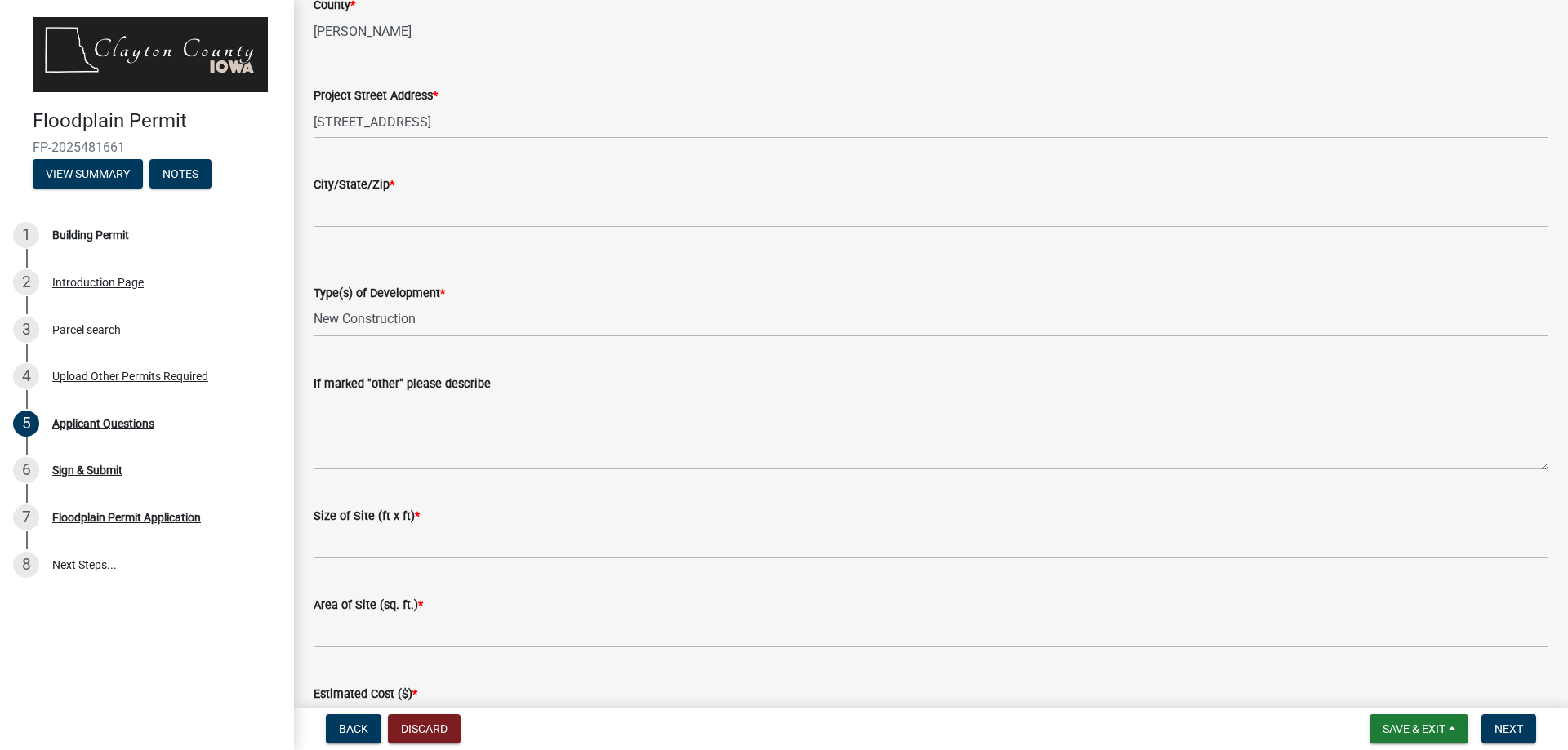
scroll to position [1878, 0]
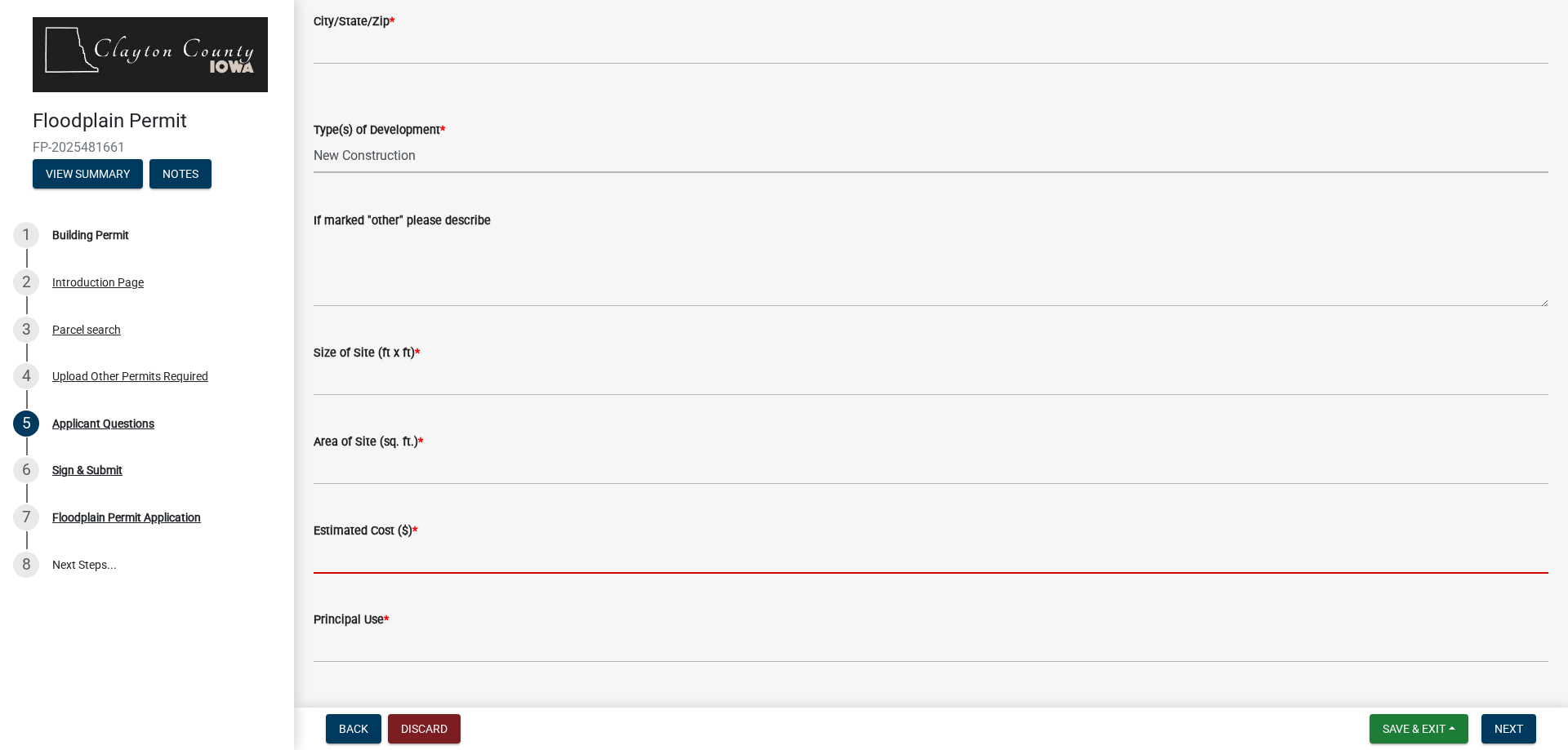
click at [378, 566] on input "Estimated Cost ($) *" at bounding box center [931, 557] width 1235 height 34
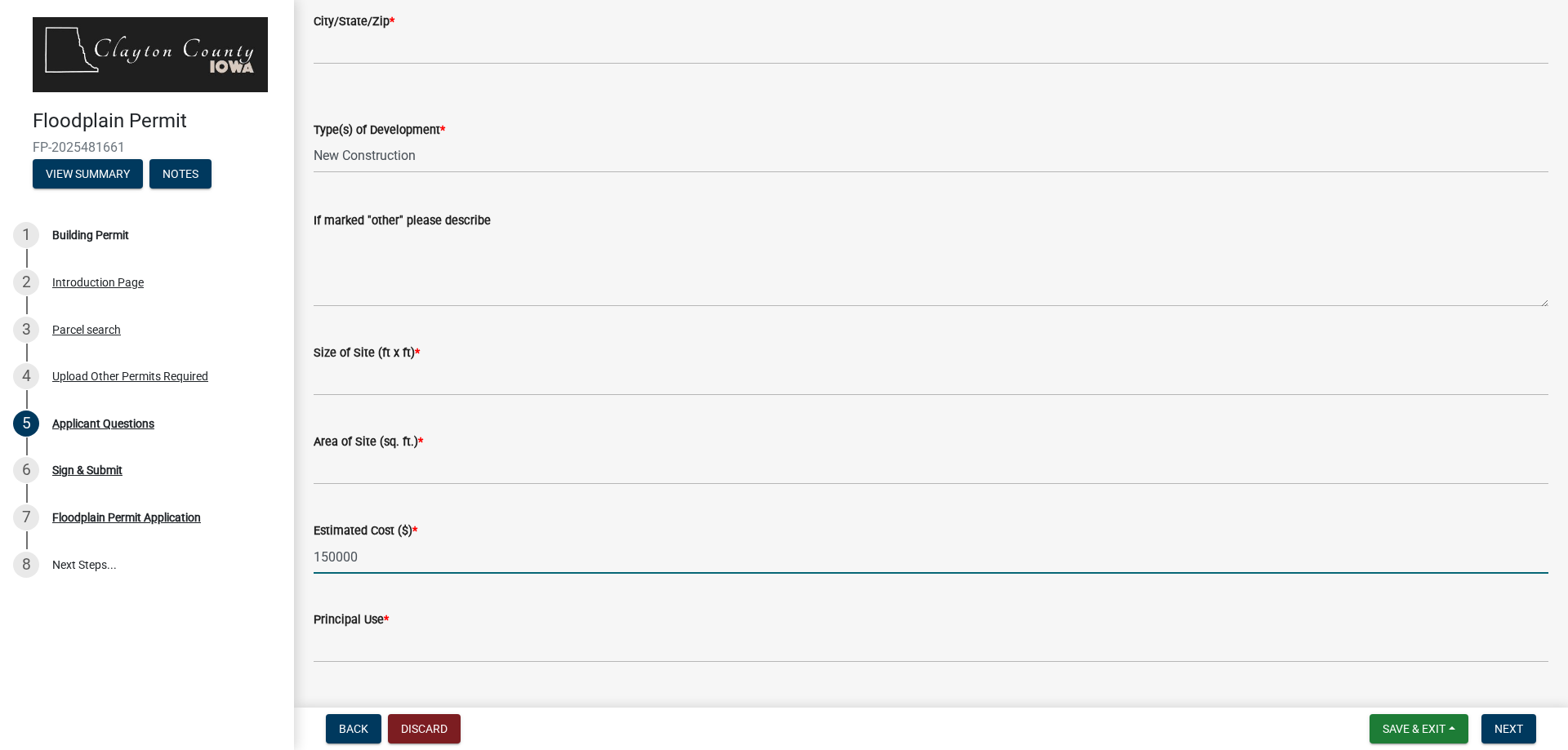
type input "150000"
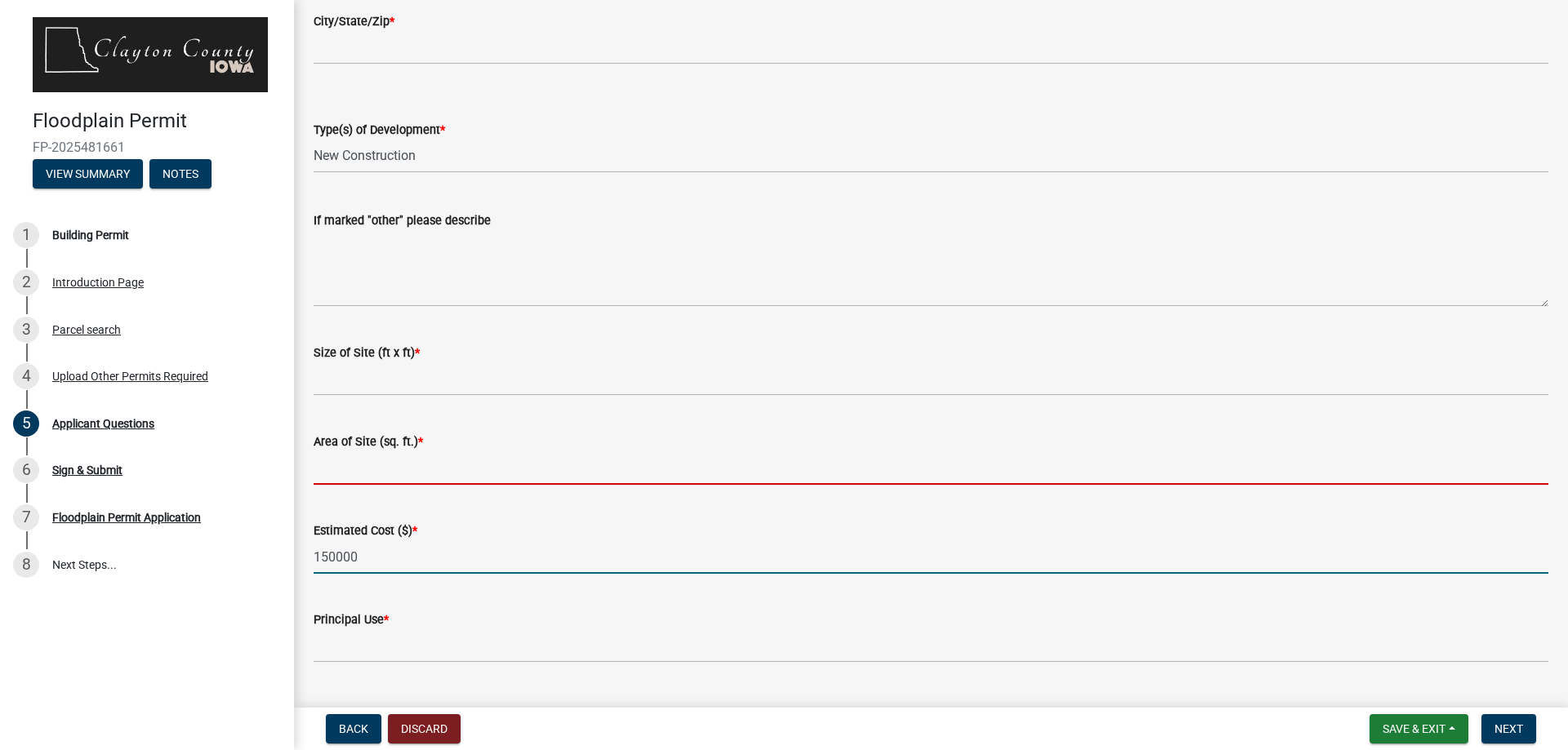
click at [374, 464] on input "Area of Site (sq. ft.) *" at bounding box center [931, 468] width 1235 height 34
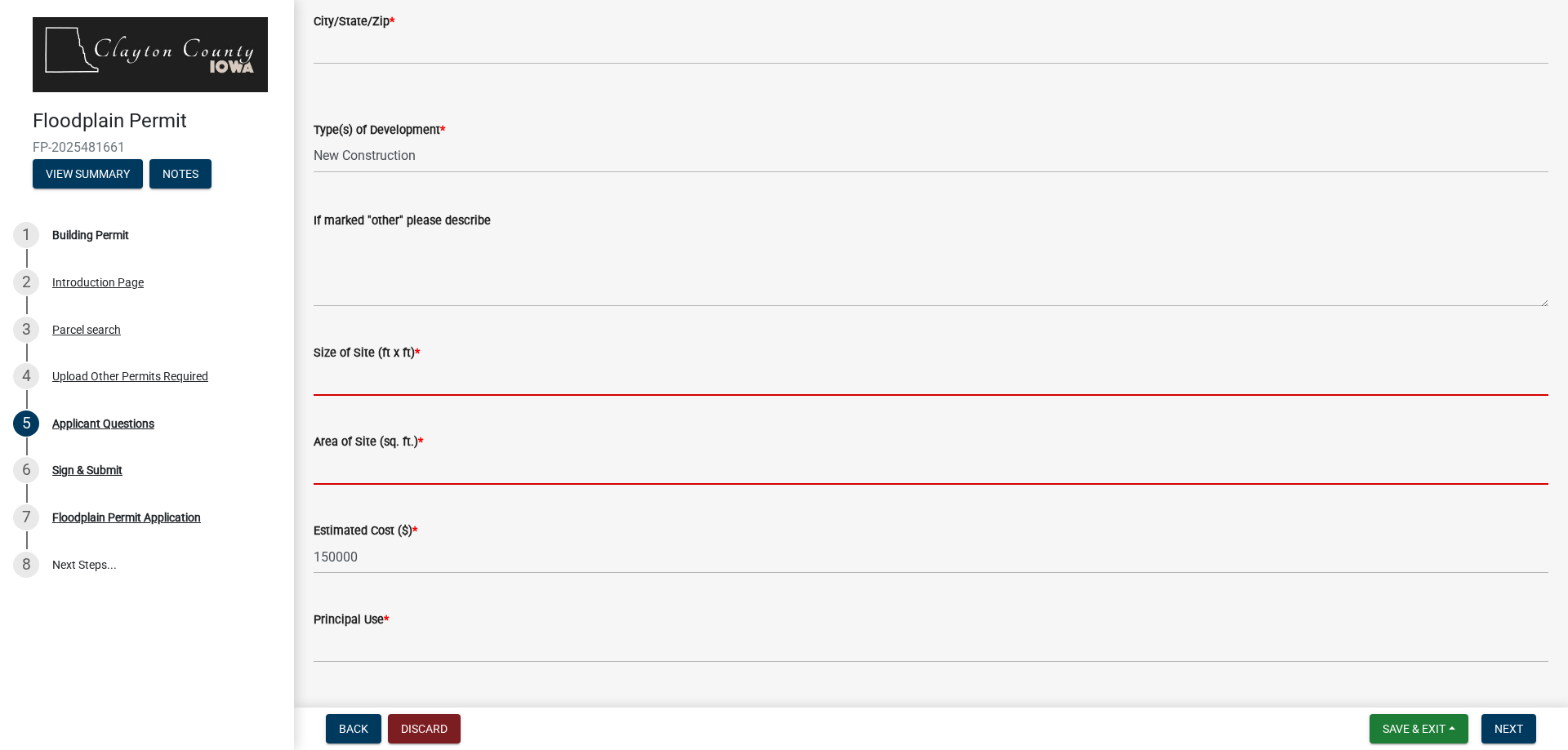
click at [393, 380] on input "Size of Site (ft x ft) *" at bounding box center [931, 379] width 1235 height 34
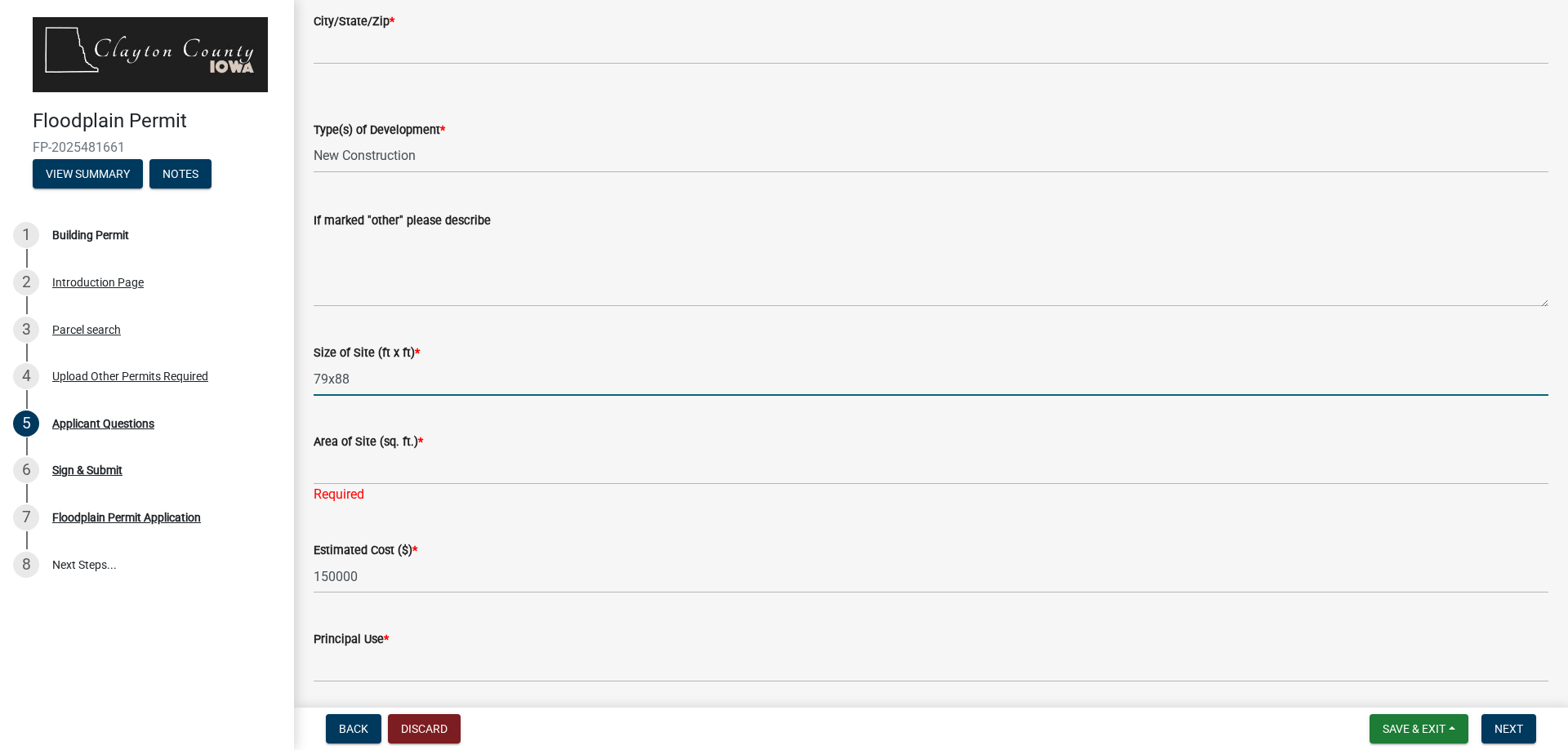
type input "79x88"
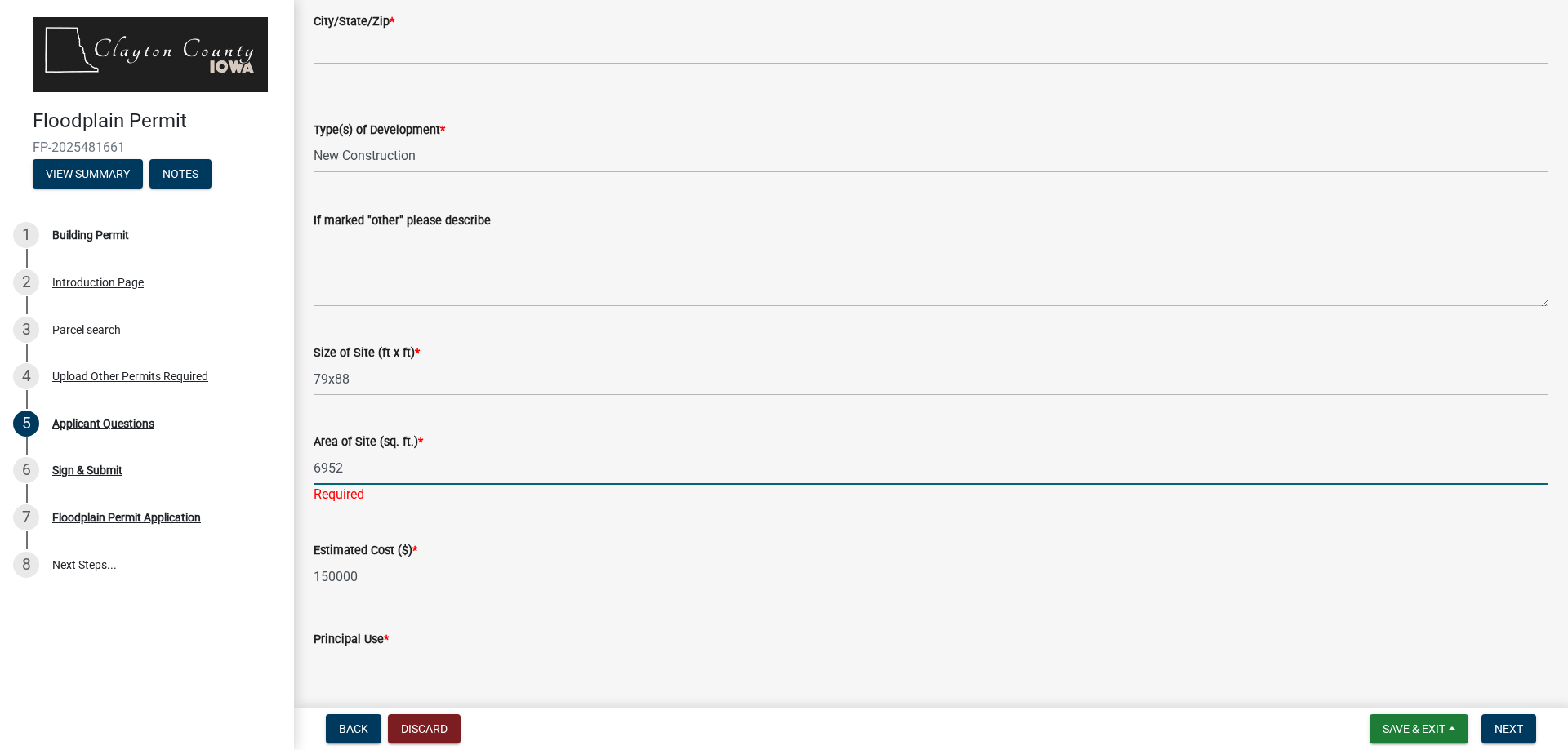
scroll to position [2041, 0]
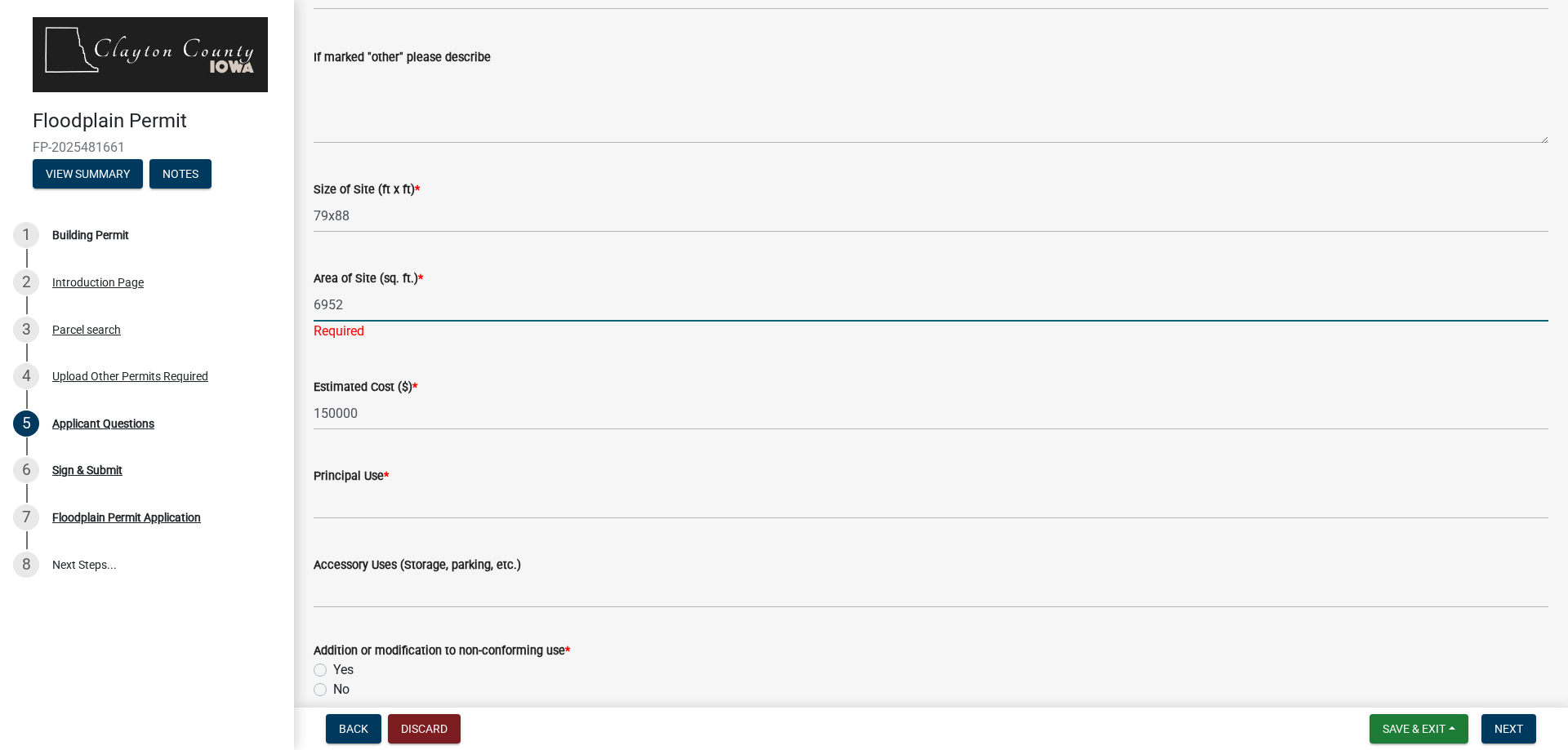
type input "6952"
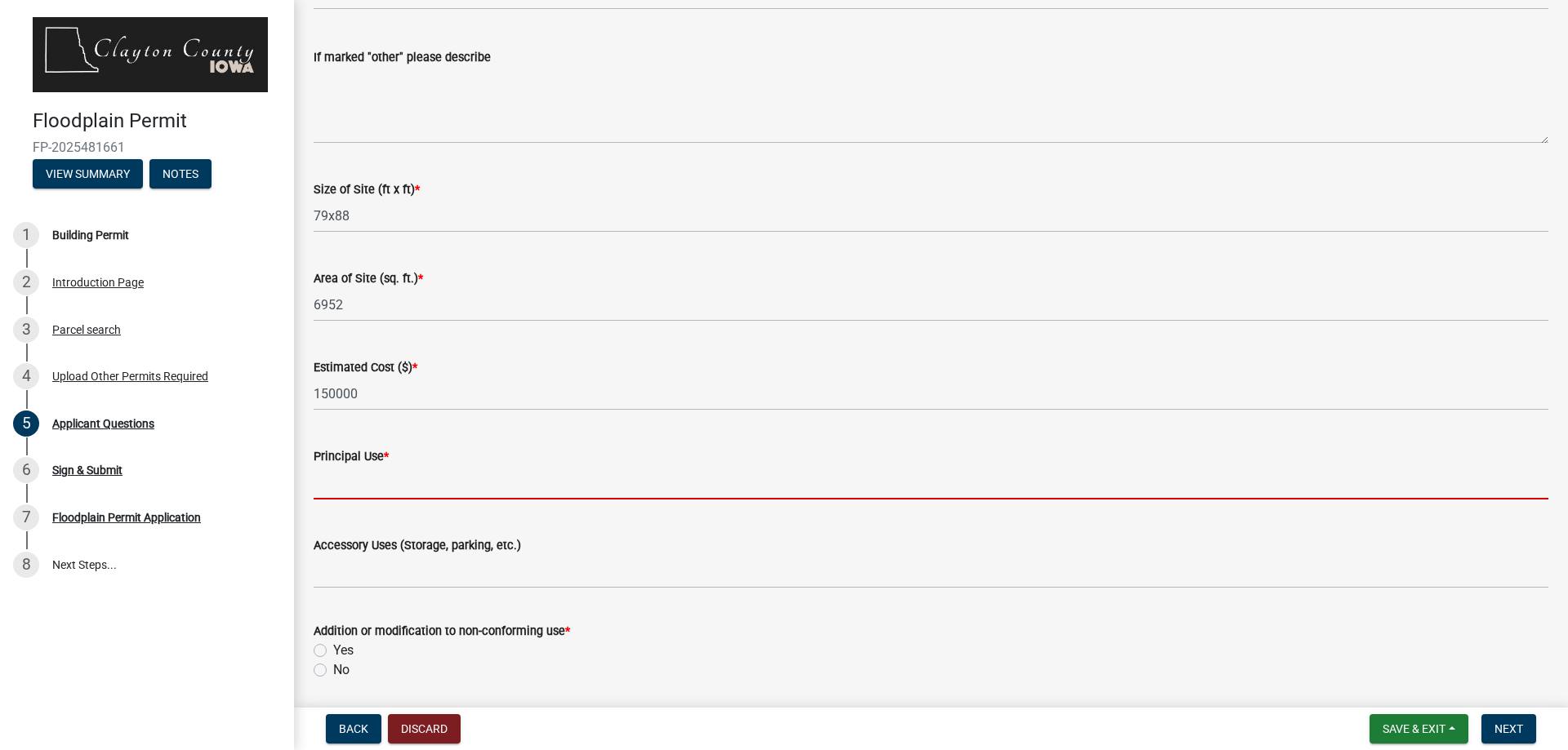
click at [352, 499] on input "Principal Use *" at bounding box center [931, 483] width 1235 height 34
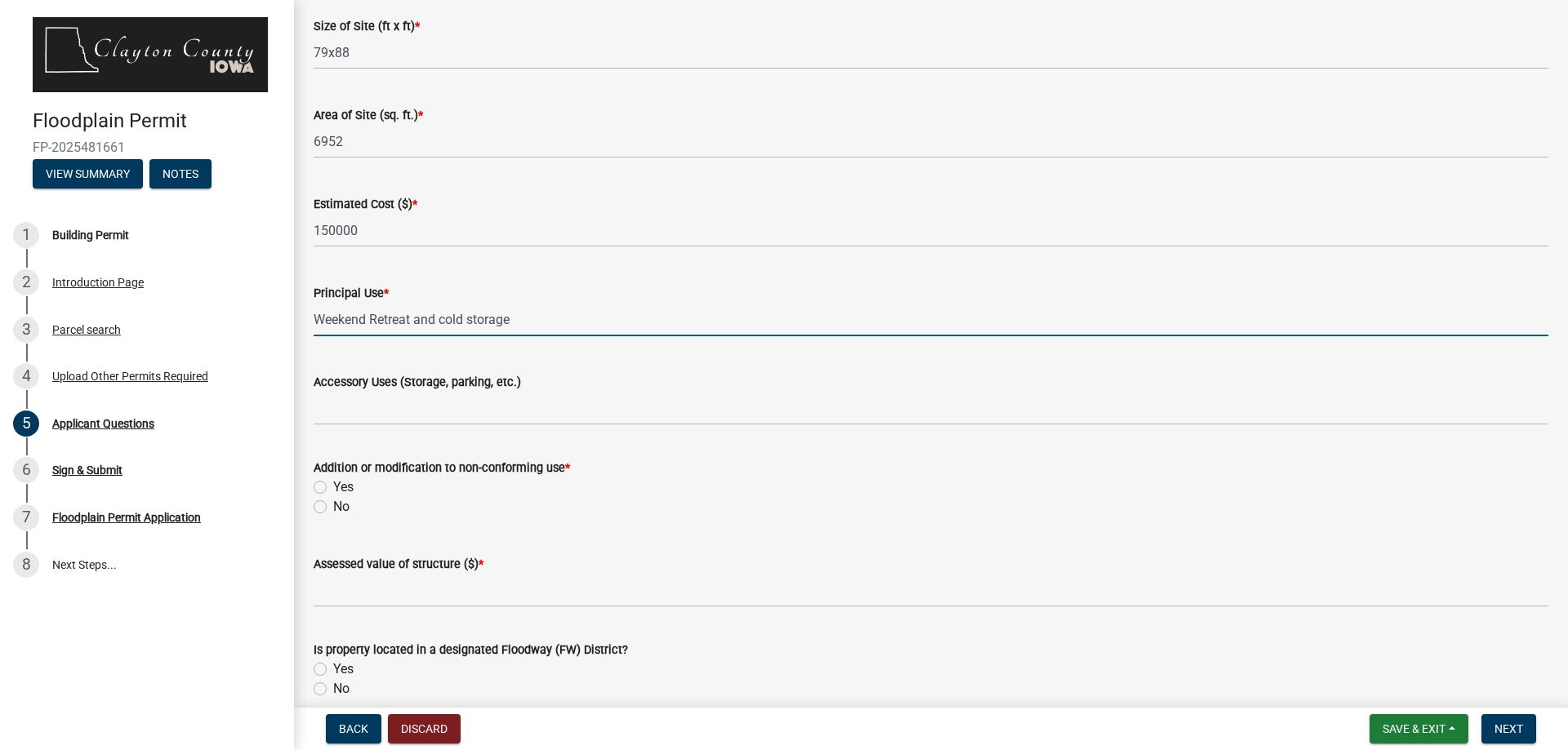
scroll to position [2286, 0]
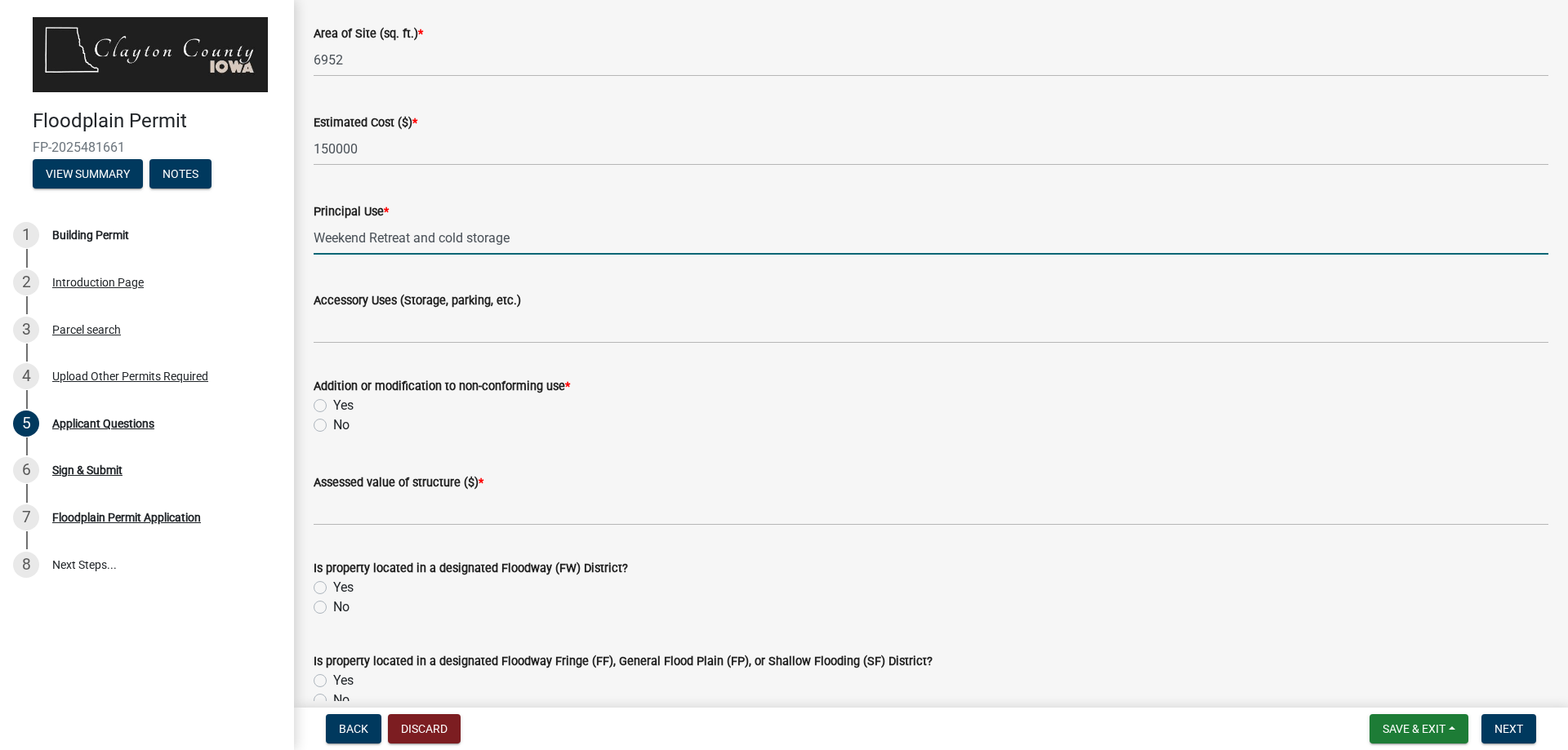
type input "Weekend Retreat and cold storage"
click at [333, 427] on label "No" at bounding box center [341, 426] width 16 height 20
click at [333, 427] on input "No" at bounding box center [339, 421] width 11 height 11
radio input "true"
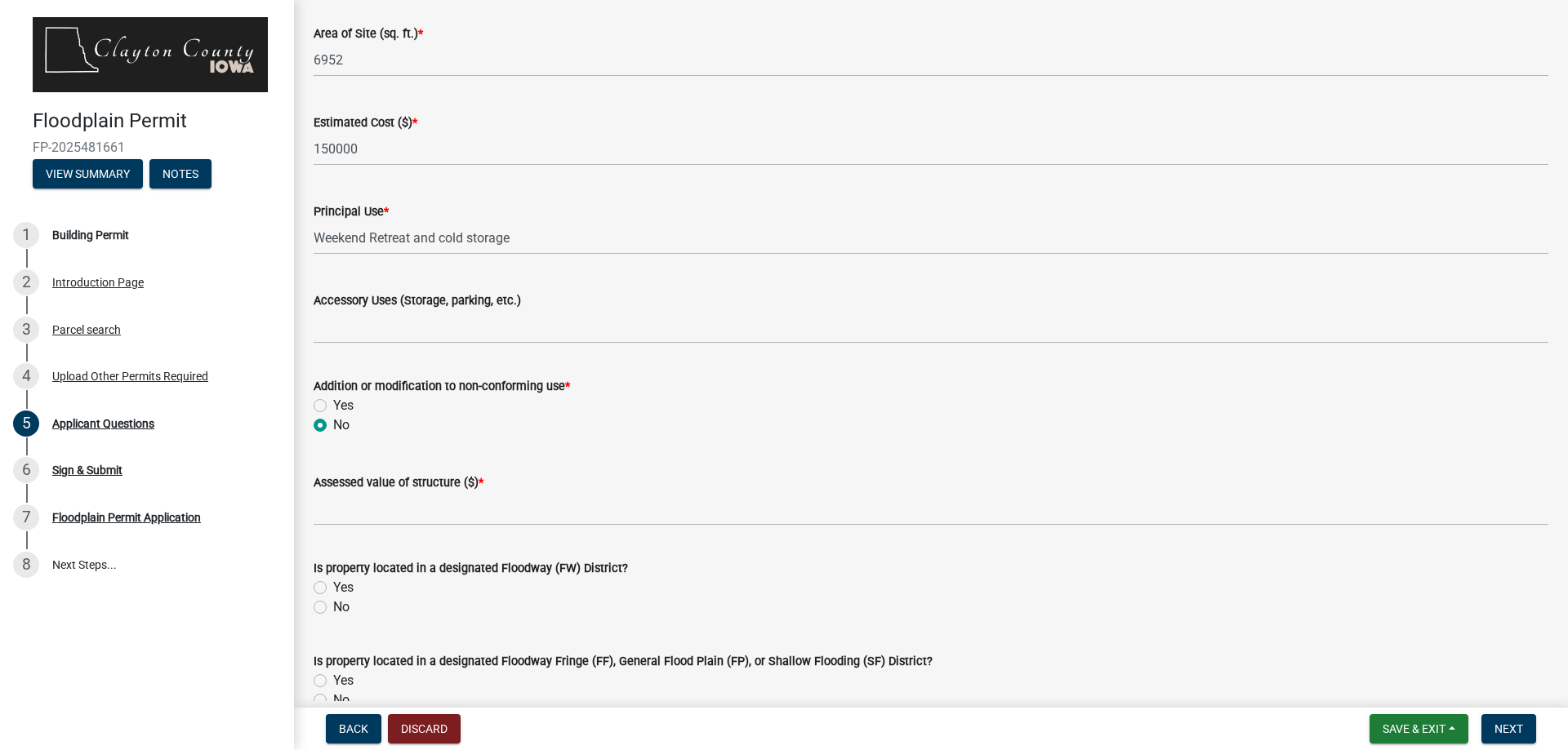
scroll to position [2531, 0]
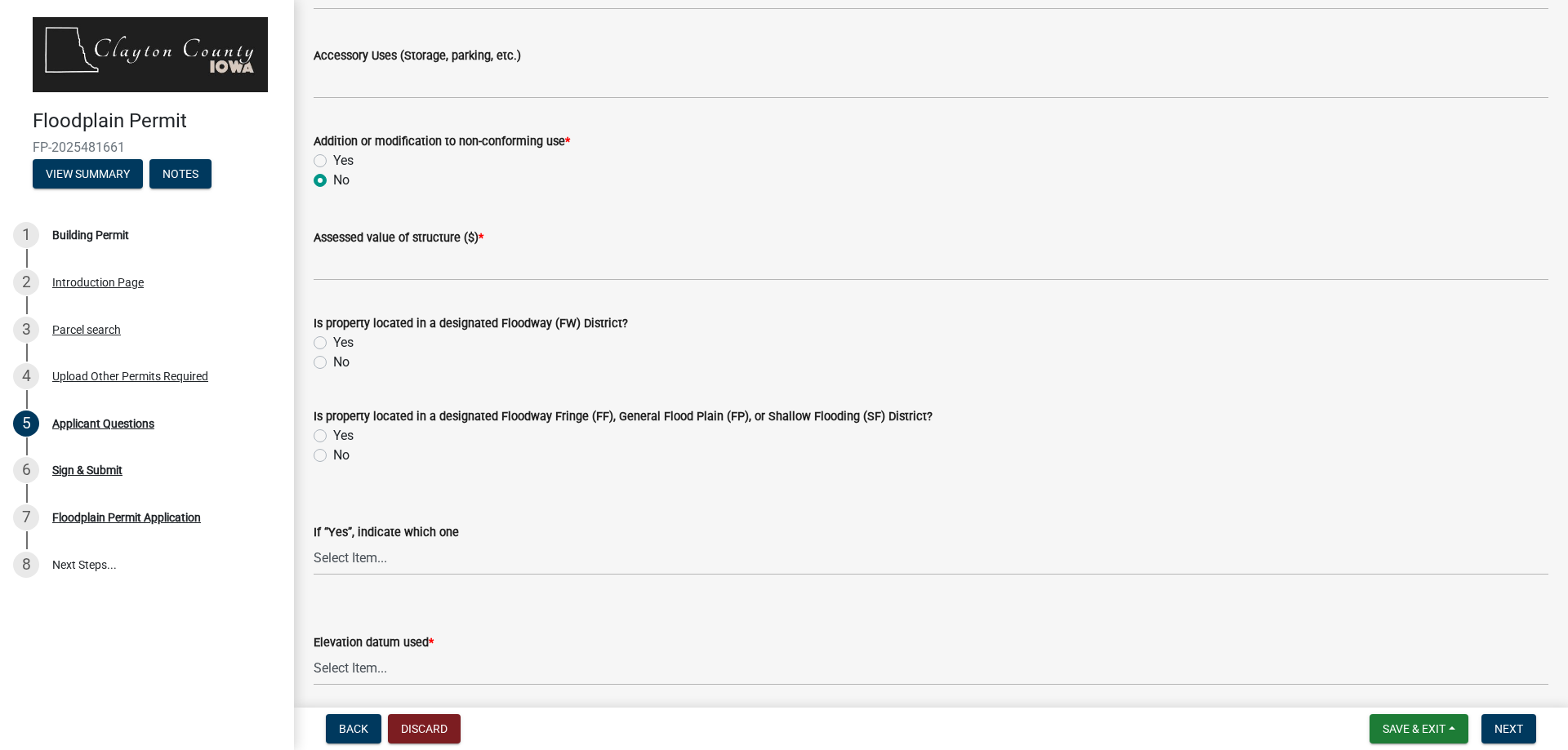
click at [333, 339] on label "Yes" at bounding box center [343, 343] width 20 height 20
click at [333, 339] on input "Yes" at bounding box center [339, 339] width 11 height 11
radio input "true"
click at [383, 566] on select "Select Item... Floodway Fringe (FF) General Flood Plain (FP) Shallow Flooding (…" at bounding box center [931, 559] width 1235 height 34
click at [381, 557] on select "Select Item... Floodway Fringe (FF) General Flood Plain (FP) Shallow Flooding (…" at bounding box center [931, 559] width 1235 height 34
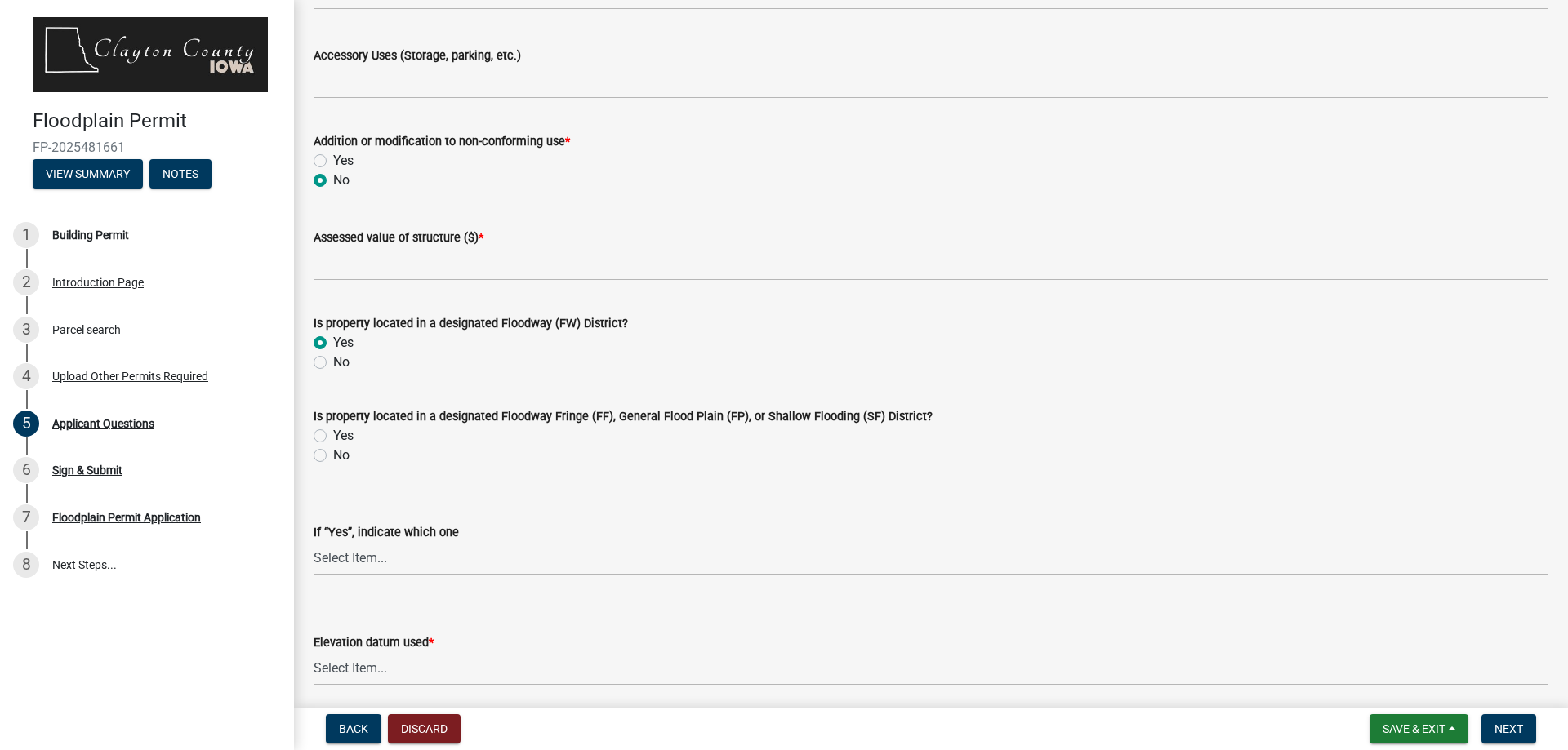
click at [380, 557] on select "Select Item... Floodway Fringe (FF) General Flood Plain (FP) Shallow Flooding (…" at bounding box center [931, 559] width 1235 height 34
click at [333, 344] on label "Yes" at bounding box center [343, 343] width 20 height 20
click at [333, 344] on input "Yes" at bounding box center [339, 339] width 11 height 11
click at [333, 363] on label "No" at bounding box center [341, 363] width 16 height 20
click at [333, 363] on input "No" at bounding box center [339, 358] width 11 height 11
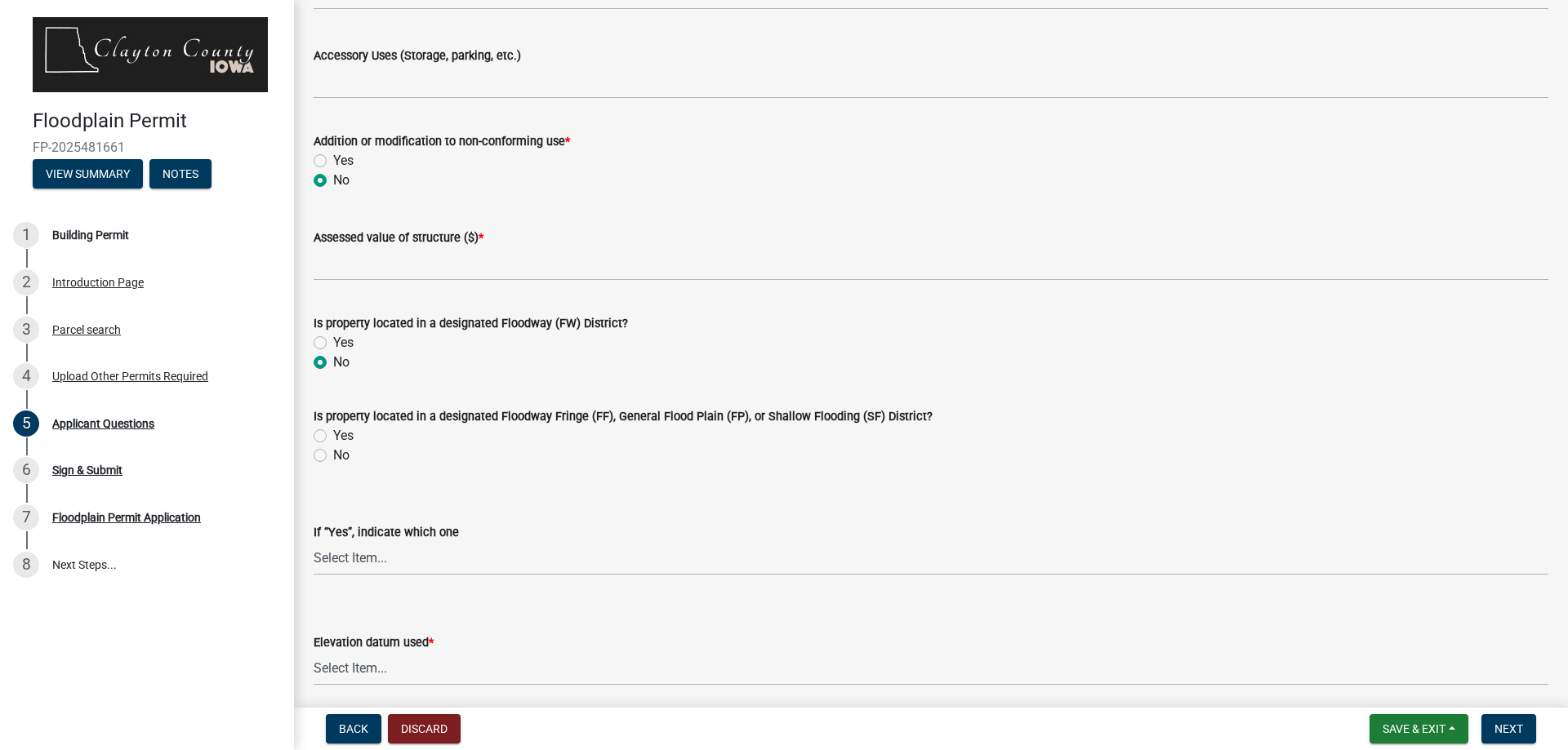
radio input "true"
click at [333, 454] on label "No" at bounding box center [341, 456] width 16 height 20
click at [333, 454] on input "No" at bounding box center [339, 451] width 11 height 11
radio input "true"
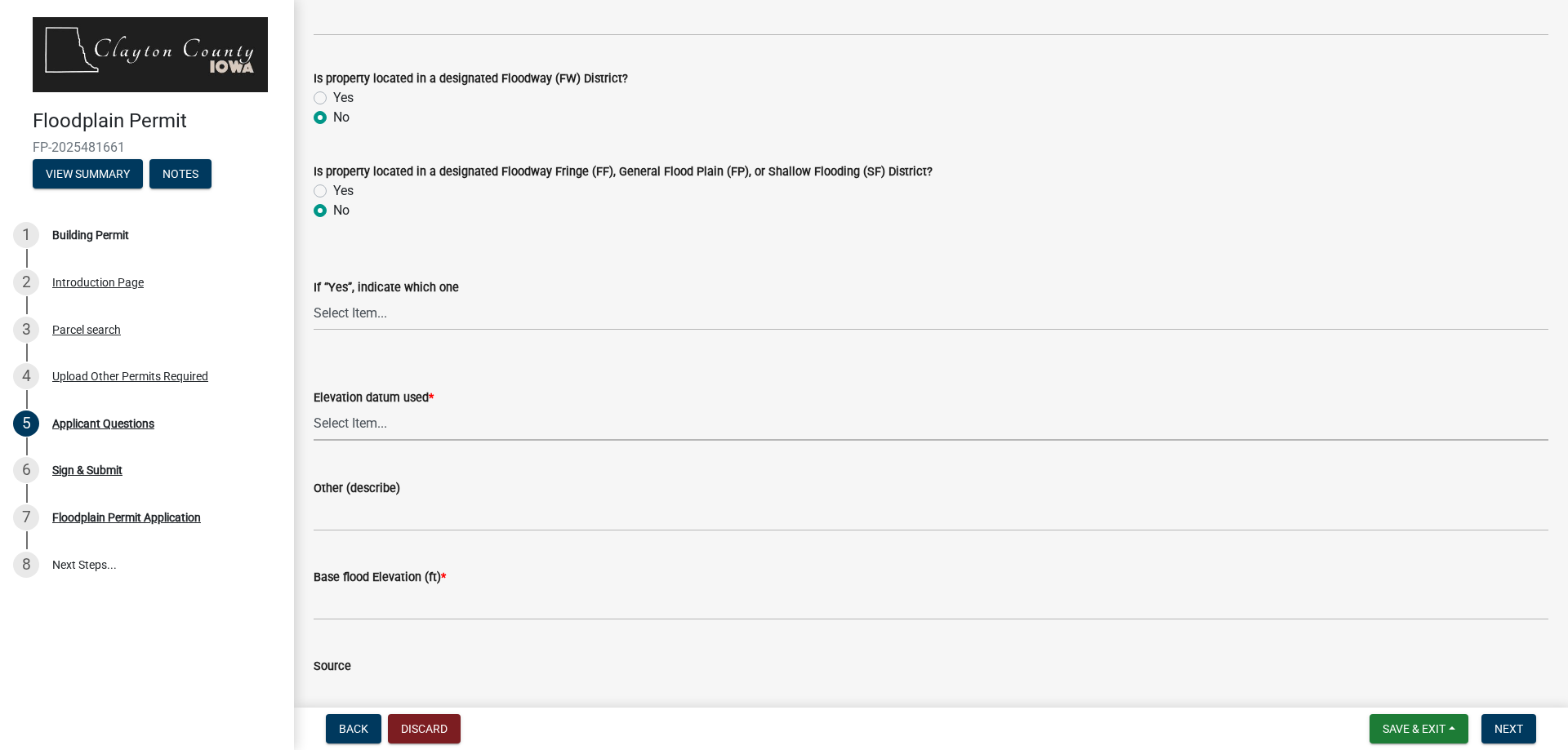
click at [394, 427] on select "Select Item... NAVD88 NGVD29 Other" at bounding box center [931, 424] width 1235 height 34
click at [333, 99] on label "Yes" at bounding box center [343, 98] width 20 height 20
click at [333, 99] on input "Yes" at bounding box center [339, 93] width 11 height 11
radio input "true"
click at [337, 310] on select "Select Item... Floodway Fringe (FF) General Flood Plain (FP) Shallow Flooding (…" at bounding box center [931, 314] width 1235 height 34
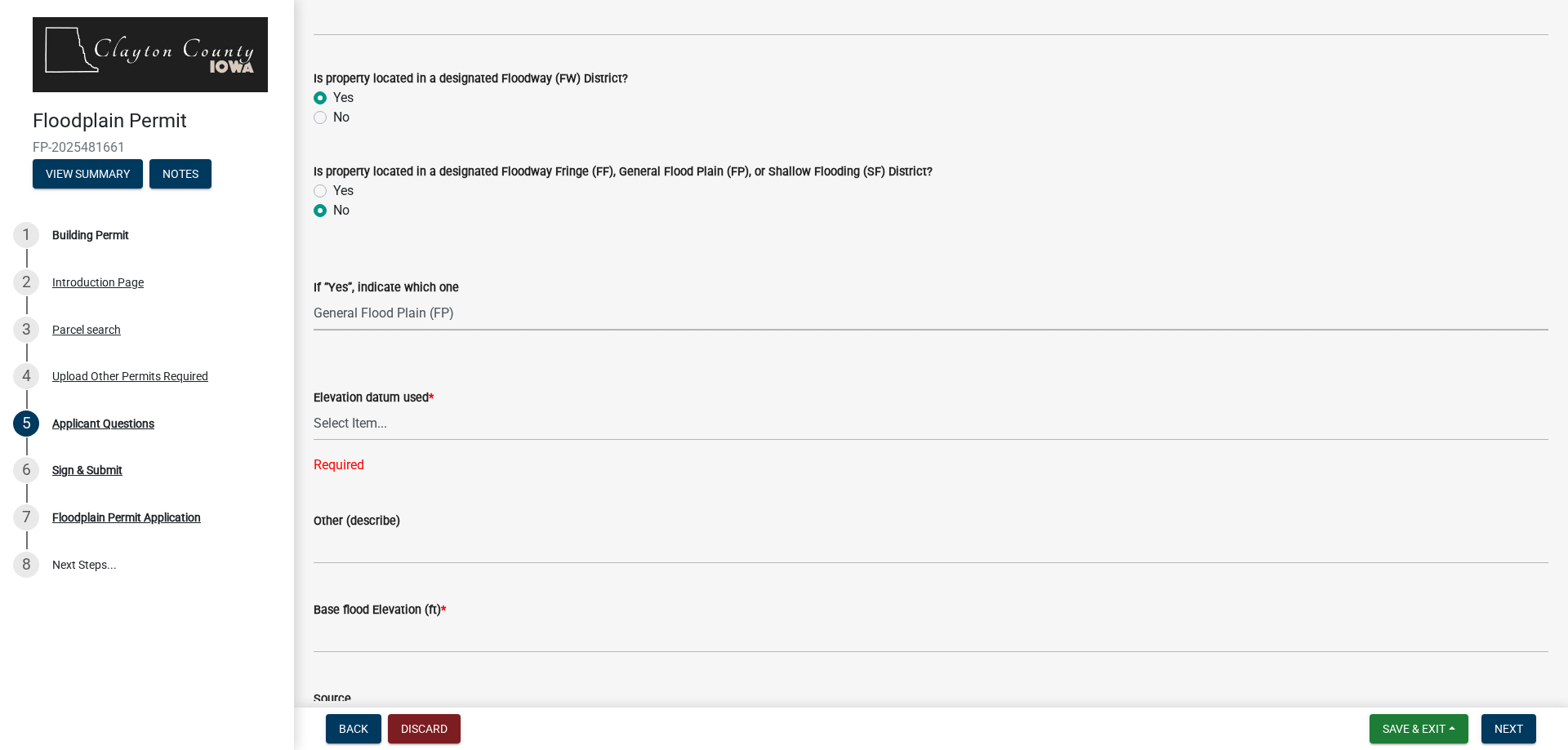
click at [314, 297] on select "Select Item... Floodway Fringe (FF) General Flood Plain (FP) Shallow Flooding (…" at bounding box center [931, 314] width 1235 height 34
select select "f4a2b5a9-b52b-4f9b-9574-2882b16a5c58"
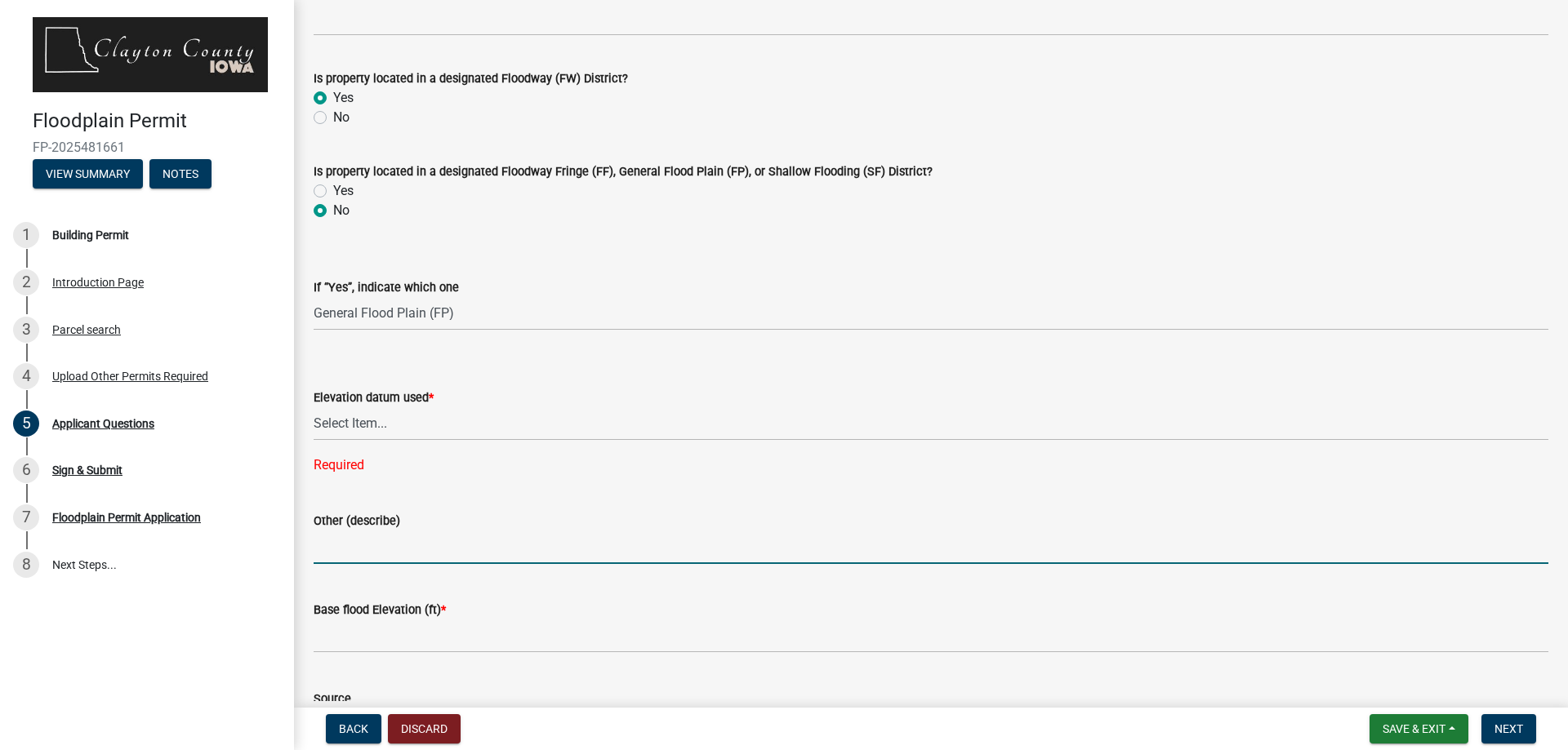
click at [399, 549] on input "Other (describe)" at bounding box center [931, 547] width 1235 height 34
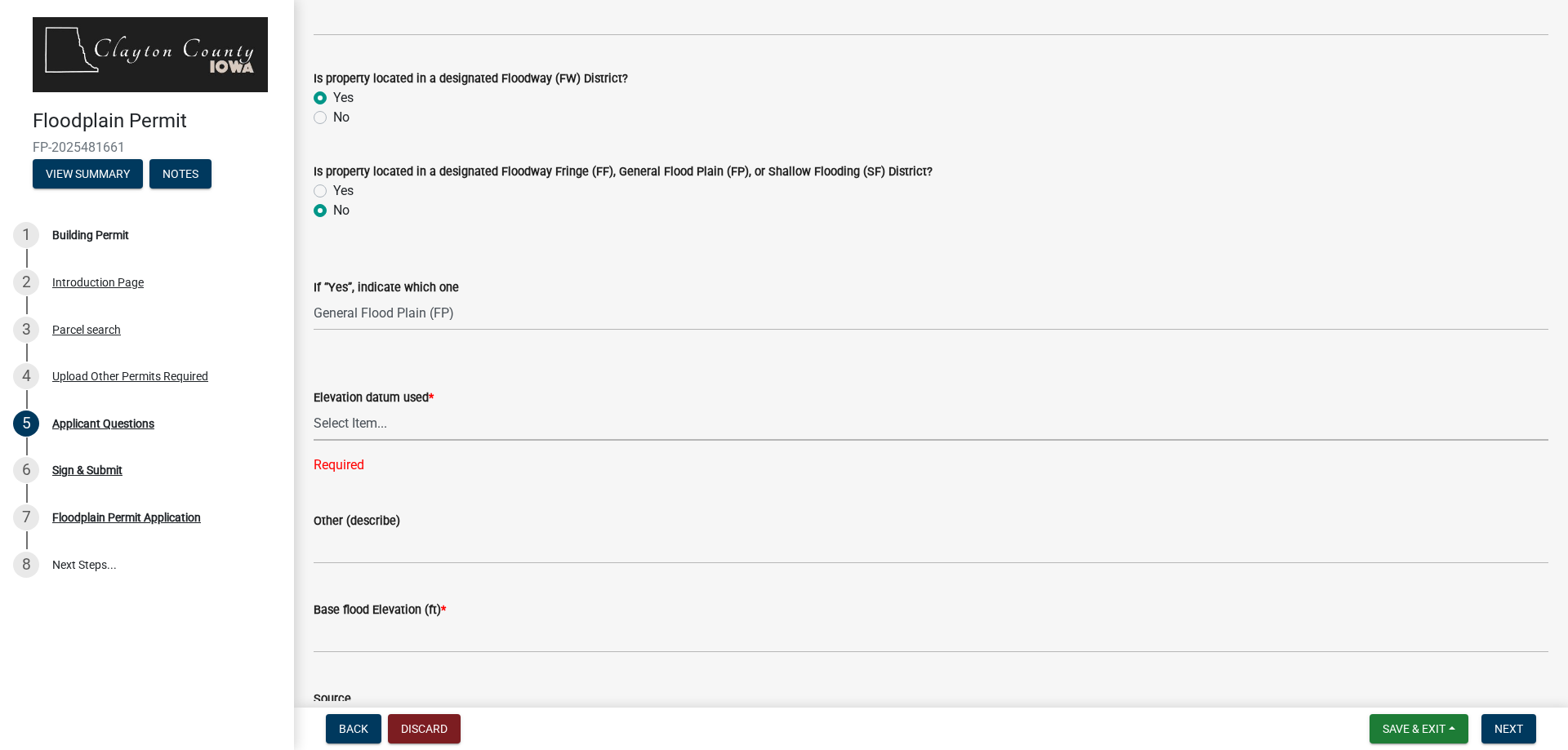
click at [383, 429] on select "Select Item... NAVD88 NGVD29 Other" at bounding box center [931, 424] width 1235 height 34
click at [314, 407] on select "Select Item... NAVD88 NGVD29 Other" at bounding box center [931, 424] width 1235 height 34
select select "672dd58b-475d-4002-84e7-c0f30fa89361"
click at [471, 323] on select "Select Item... Floodway Fringe (FF) General Flood Plain (FP) Shallow Flooding (…" at bounding box center [931, 314] width 1235 height 34
click at [314, 297] on select "Select Item... Floodway Fringe (FF) General Flood Plain (FP) Shallow Flooding (…" at bounding box center [931, 314] width 1235 height 34
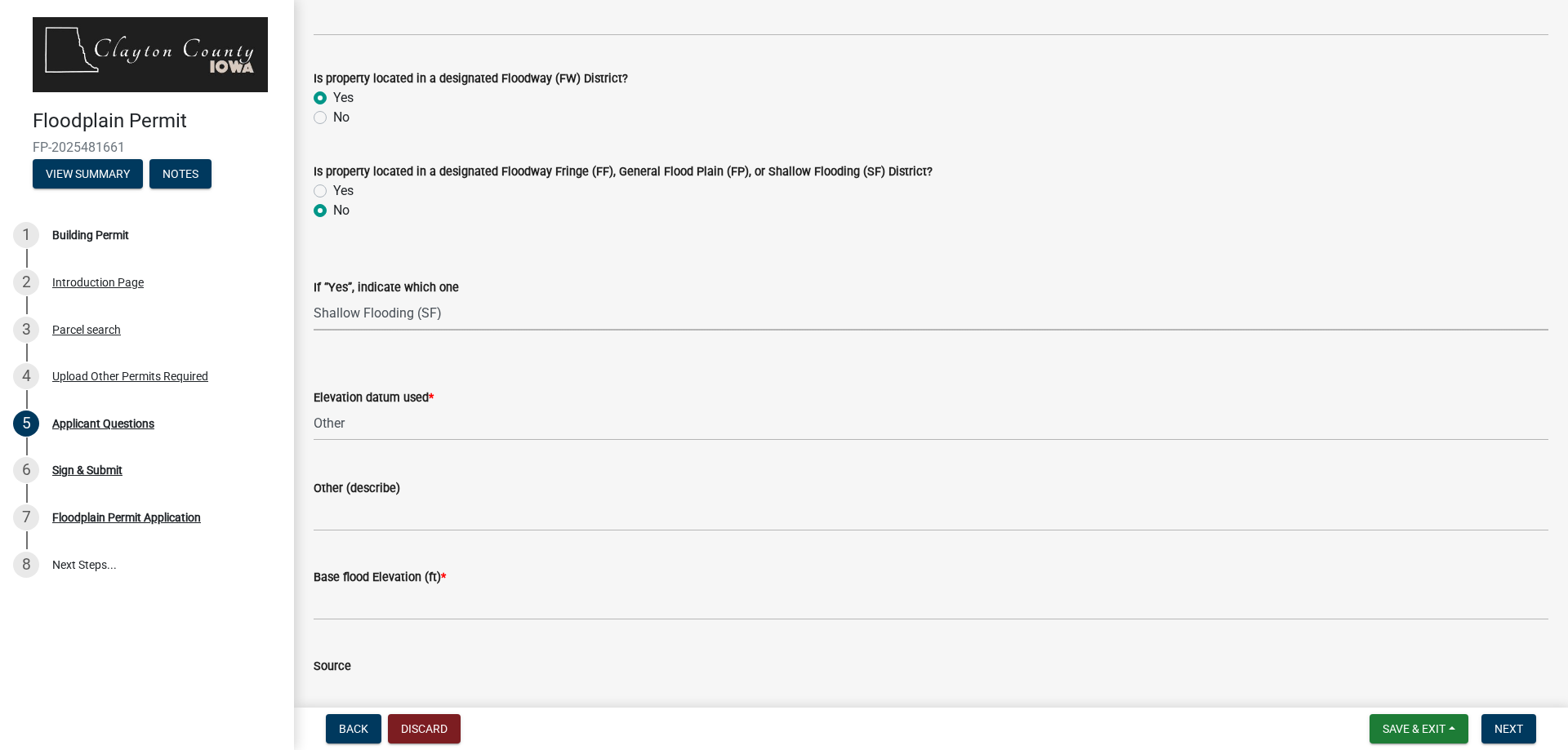
select select "6bd7922f-81e1-41e3-830e-472c01e8ed91"
click at [327, 116] on div "No" at bounding box center [931, 117] width 1235 height 20
click at [333, 118] on label "No" at bounding box center [341, 117] width 16 height 20
click at [333, 118] on input "No" at bounding box center [339, 113] width 11 height 11
radio input "true"
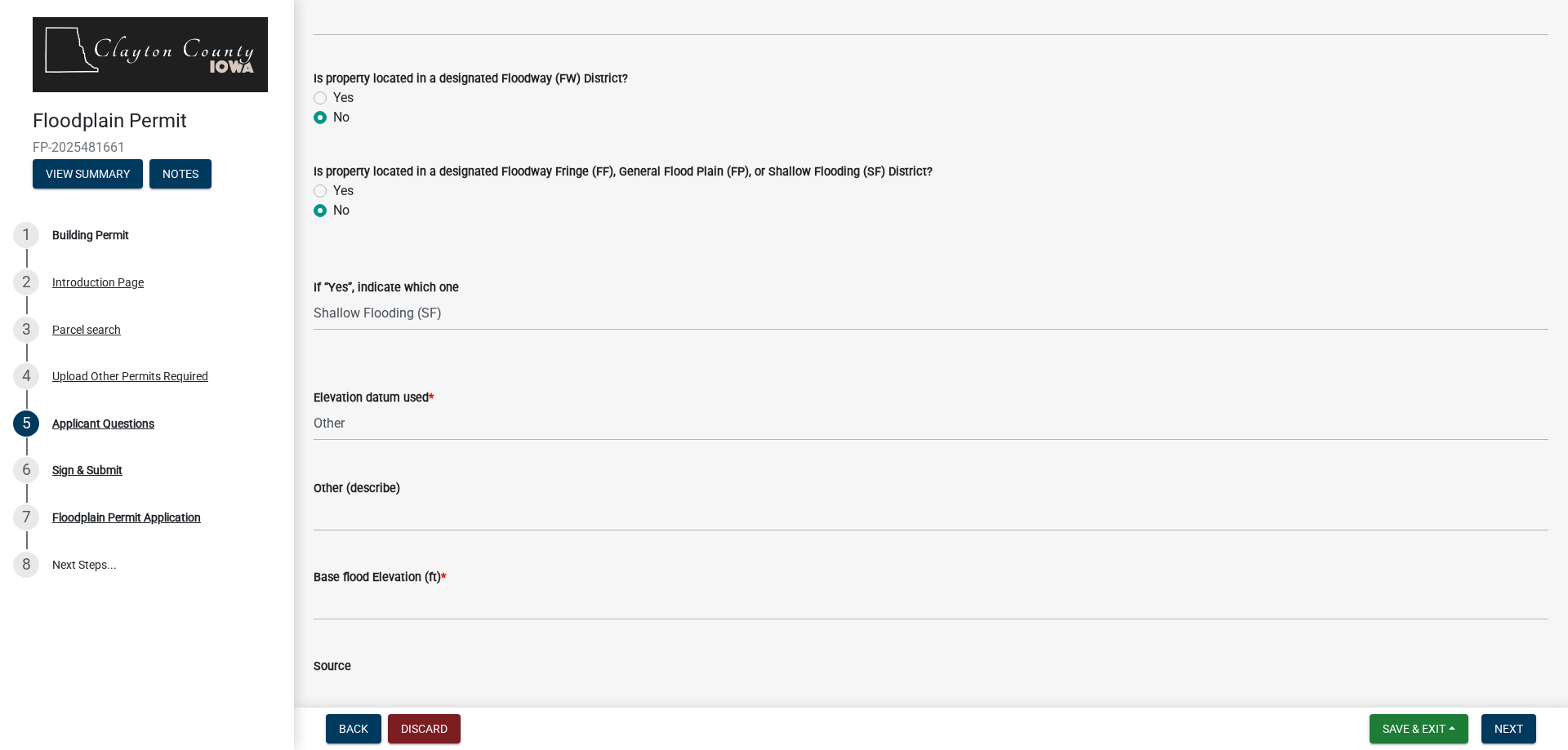
click at [333, 191] on label "Yes" at bounding box center [343, 191] width 20 height 20
click at [333, 191] on input "Yes" at bounding box center [339, 187] width 11 height 11
radio input "true"
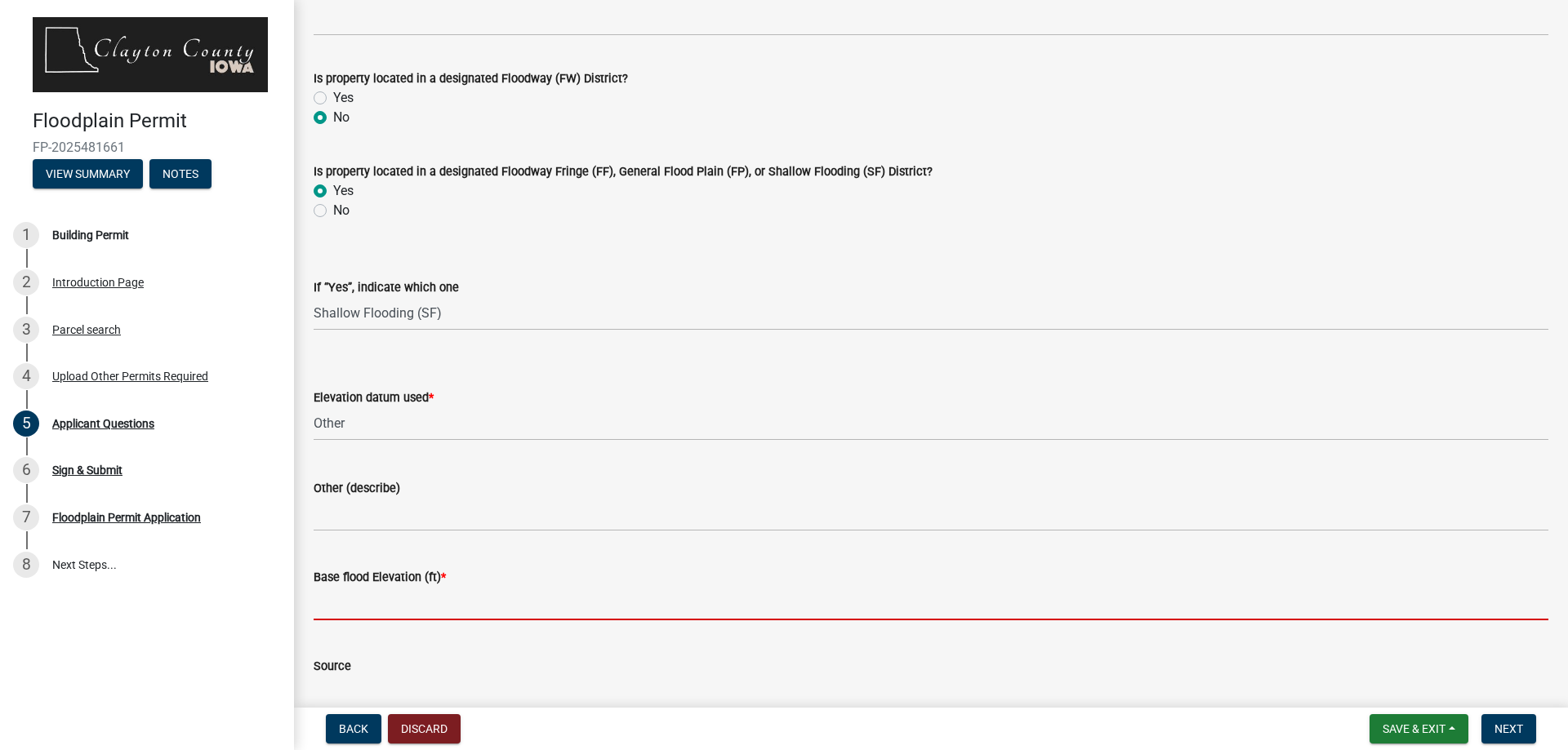
click at [400, 605] on input "Base flood Elevation (ft) *" at bounding box center [931, 604] width 1235 height 34
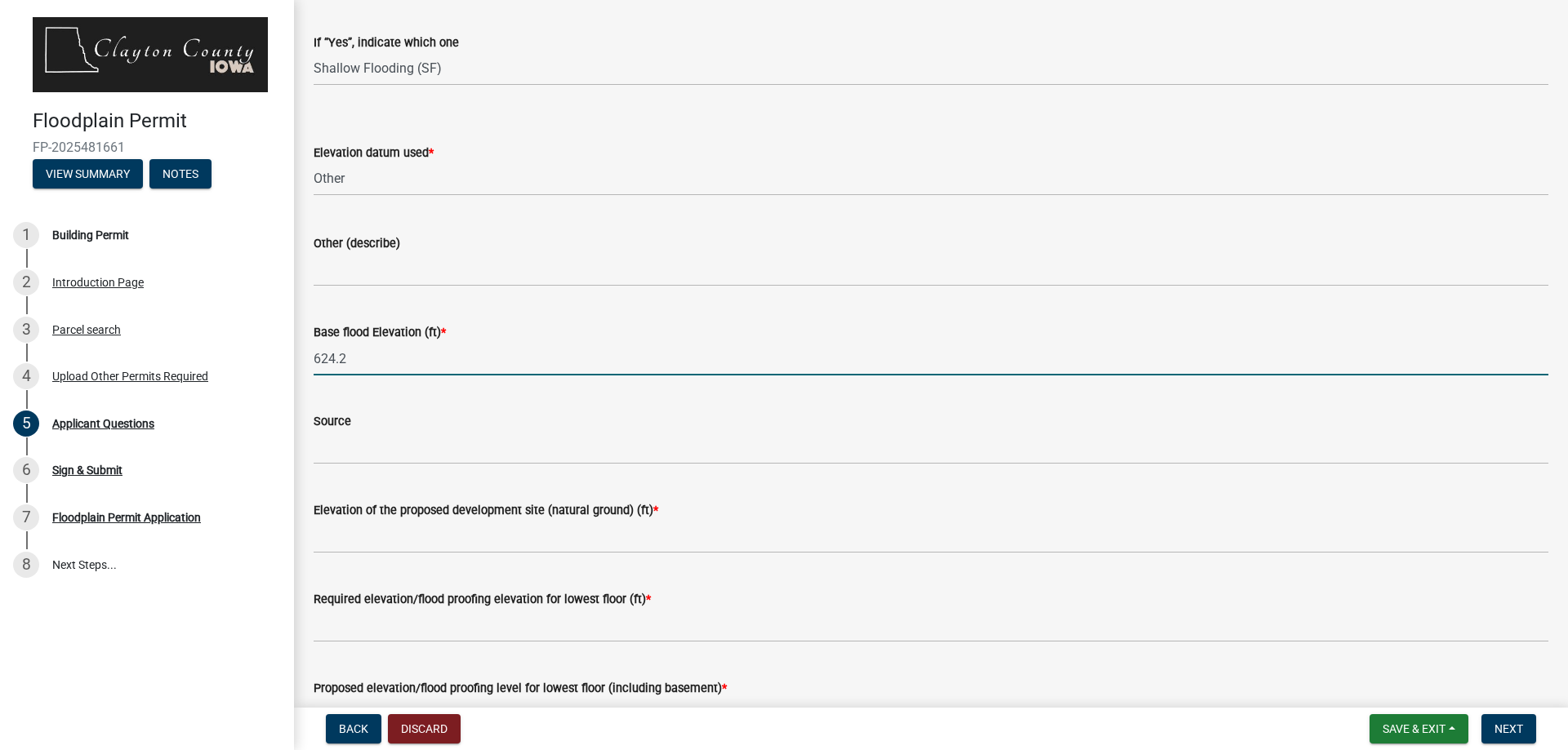
scroll to position [3260, 0]
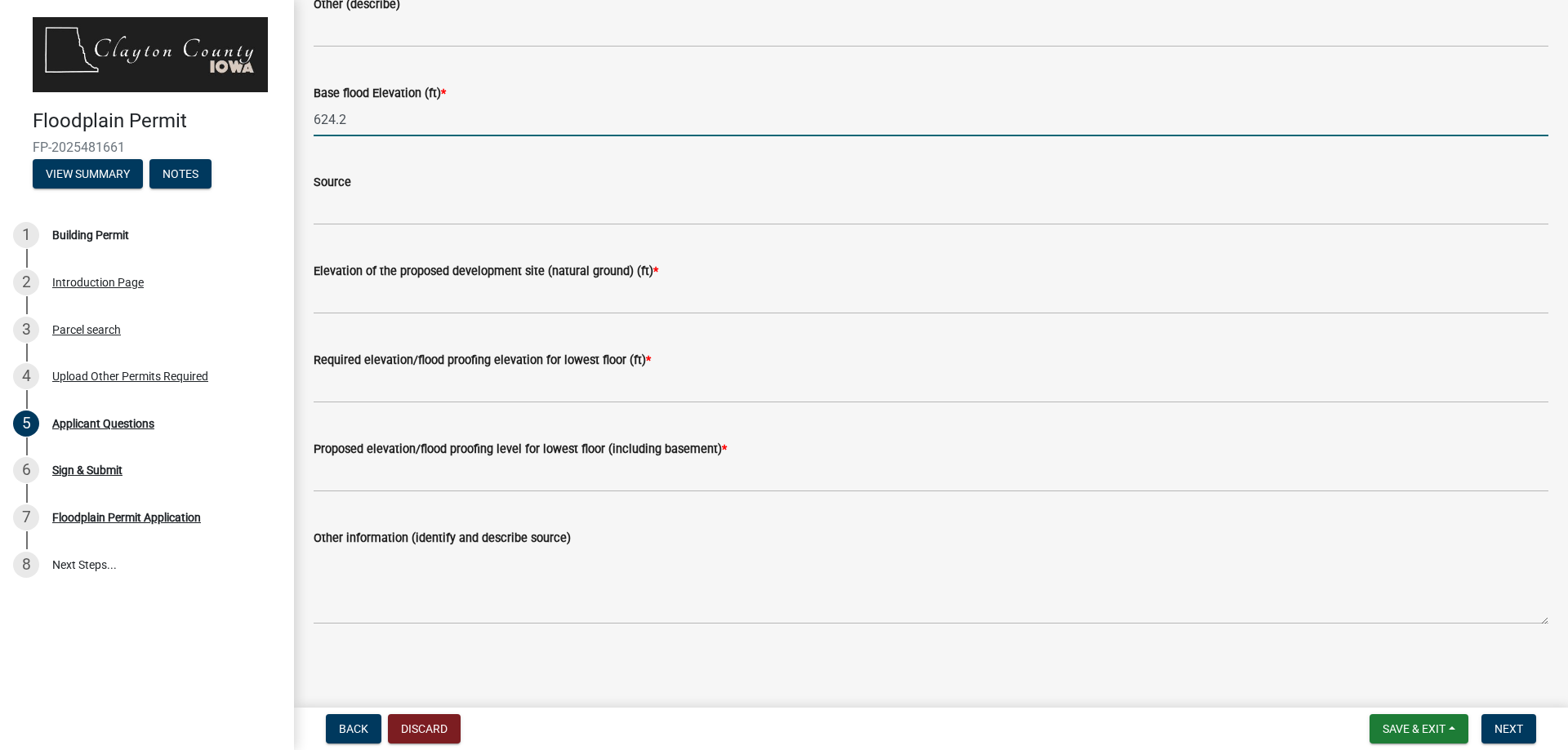
type input "624.2"
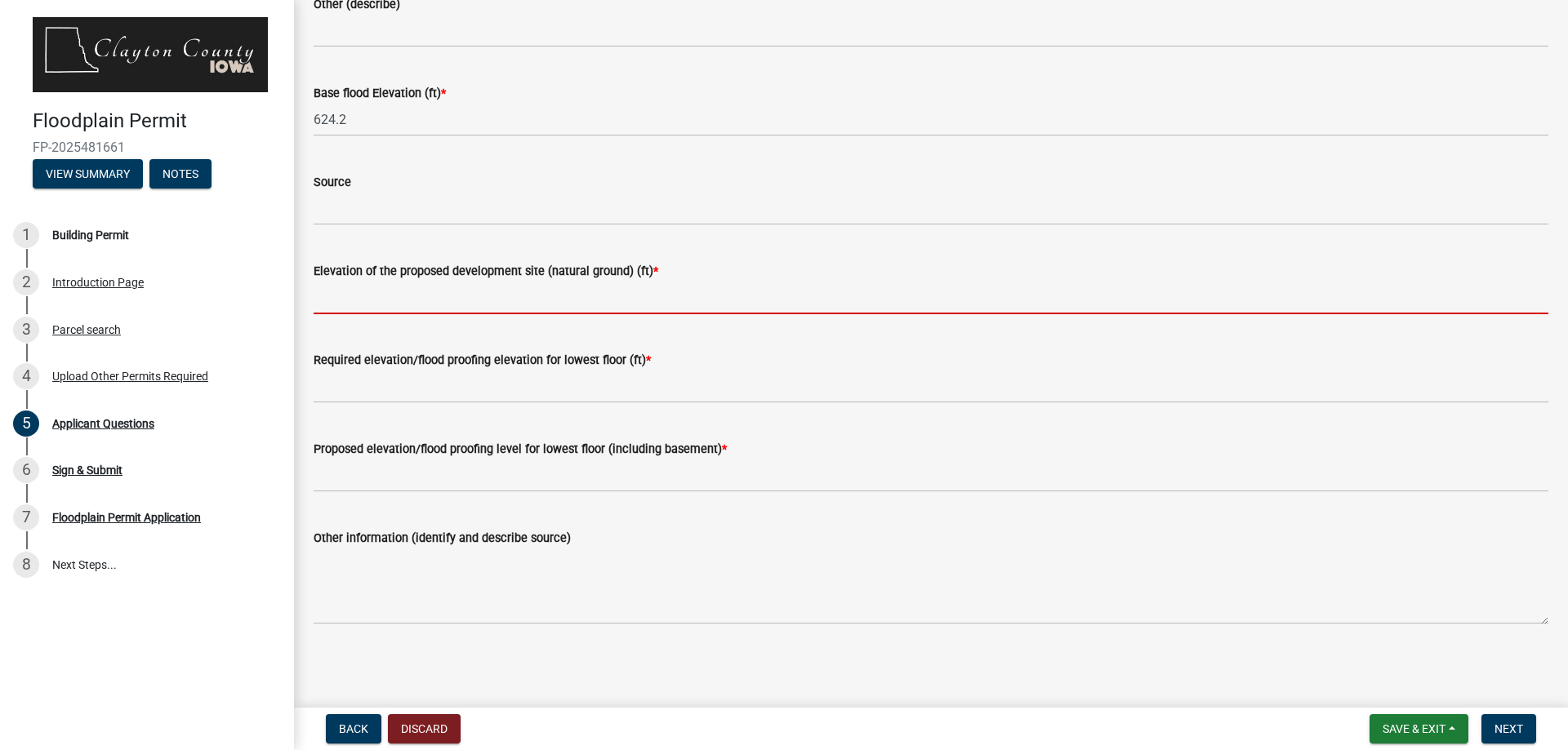
click at [466, 301] on input "Elevation of the proposed development site (natural ground) (ft) *" at bounding box center [931, 298] width 1235 height 34
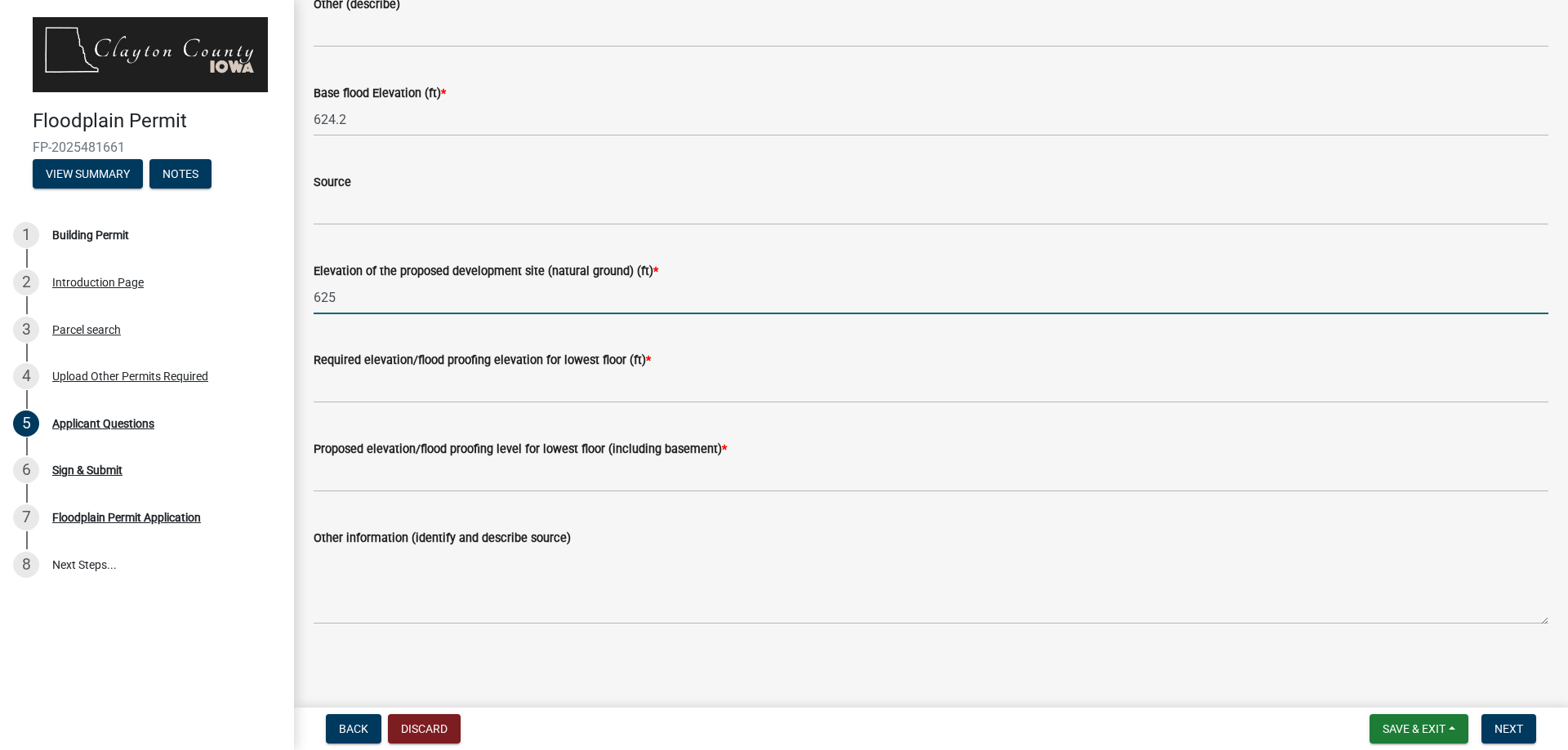
type input "625"
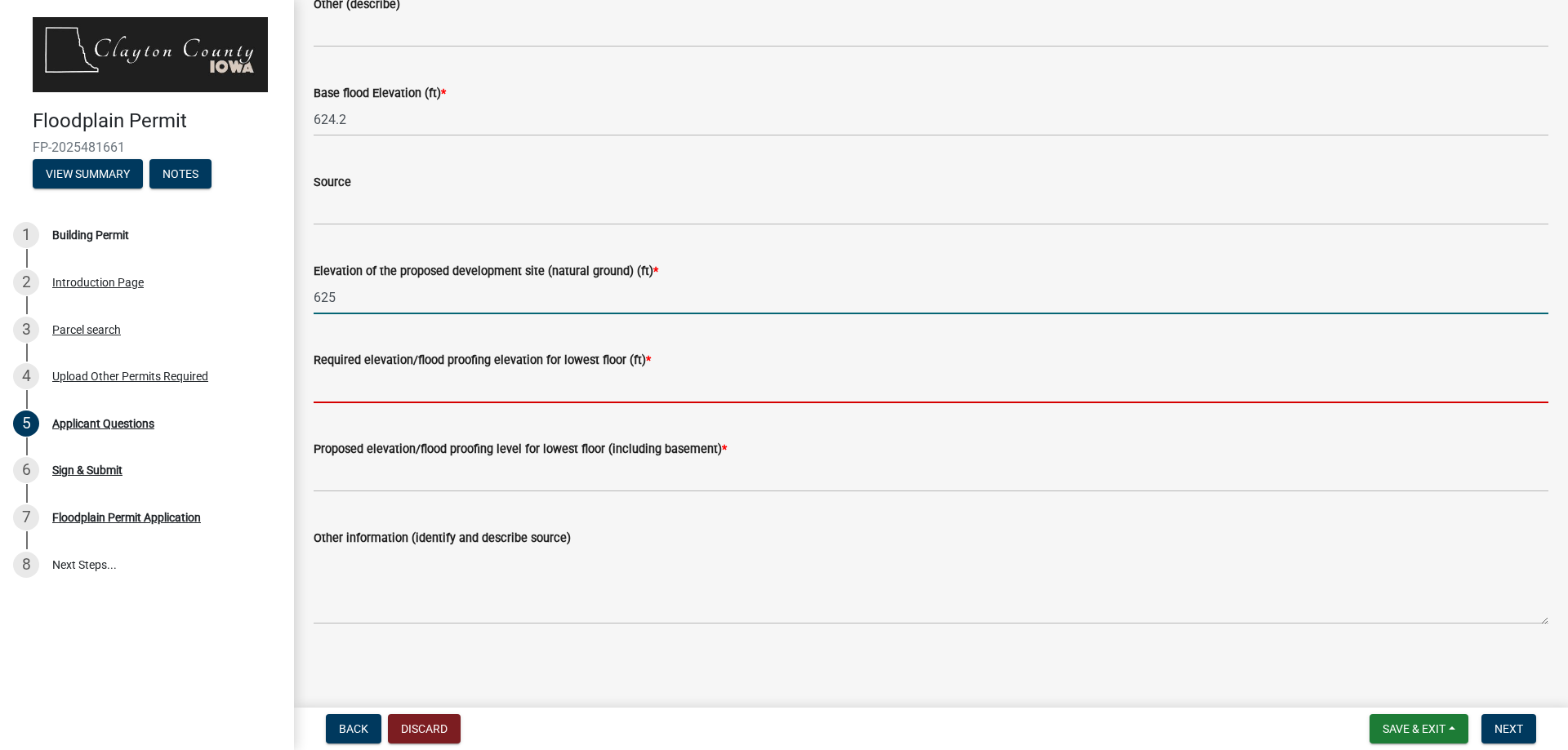
click at [426, 398] on input "Required elevation/flood proofing elevation for lowest floor (ft) *" at bounding box center [931, 387] width 1235 height 34
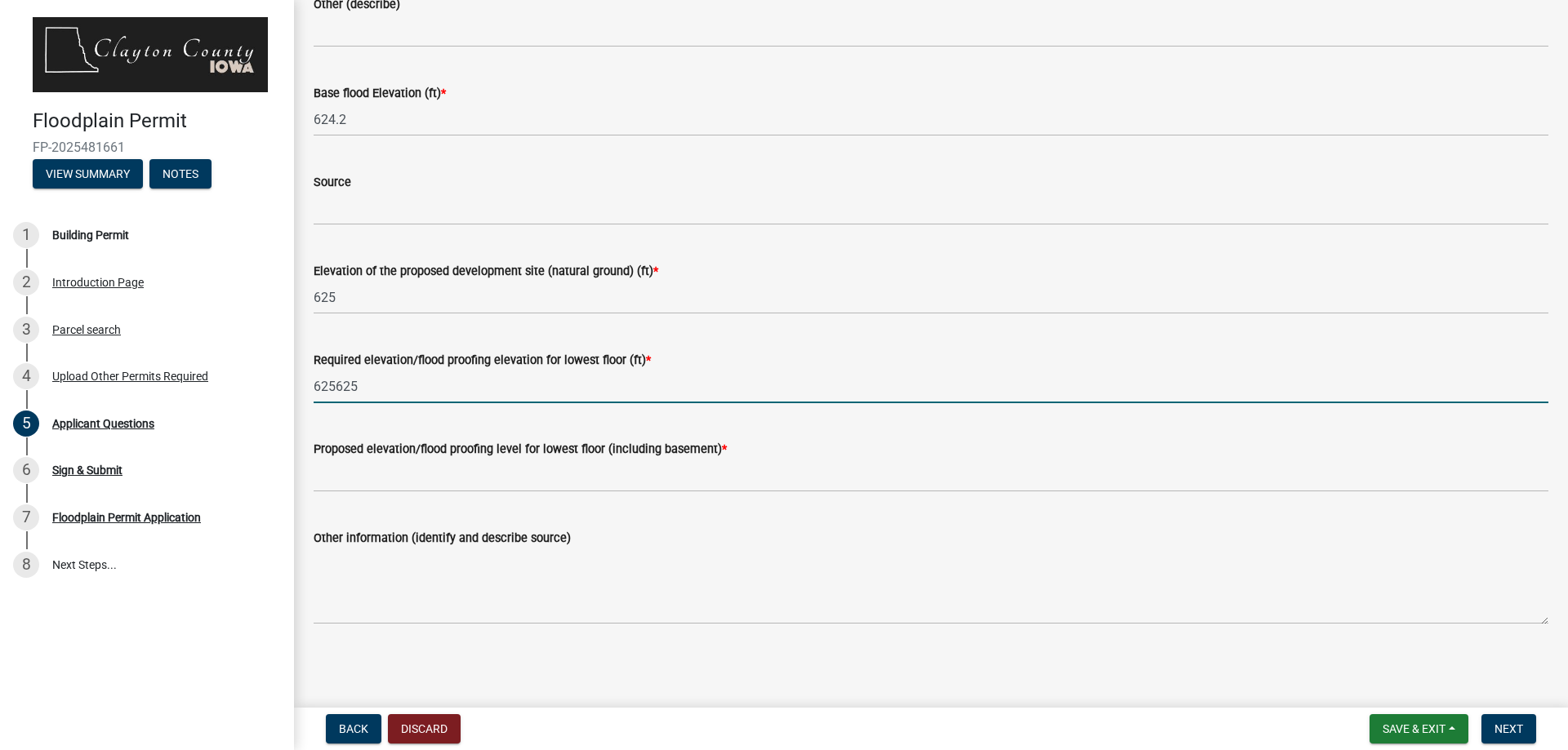
type input "625625"
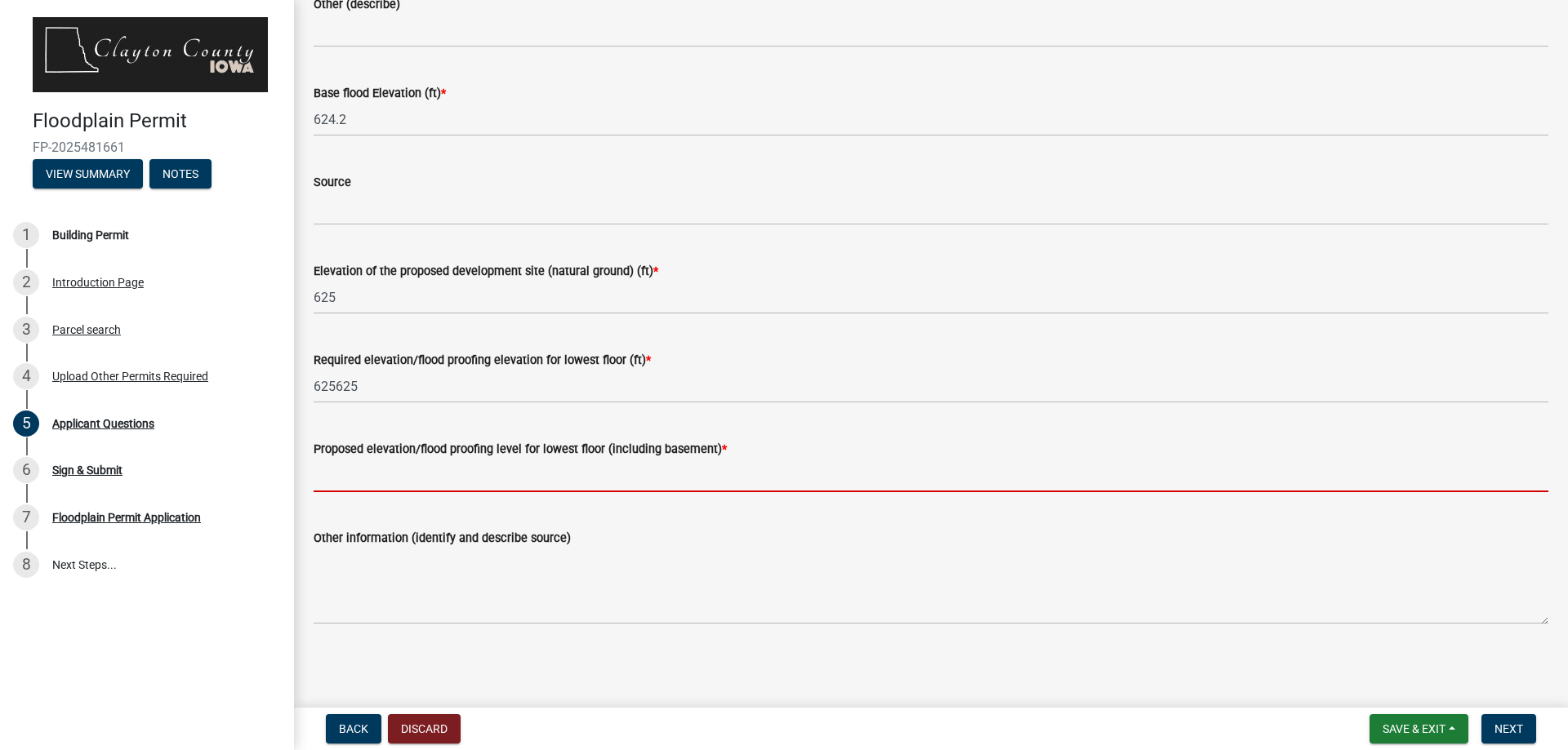
click at [350, 483] on input "Proposed elevation/flood proofing level for lowest floor (including basement) *" at bounding box center [931, 475] width 1235 height 34
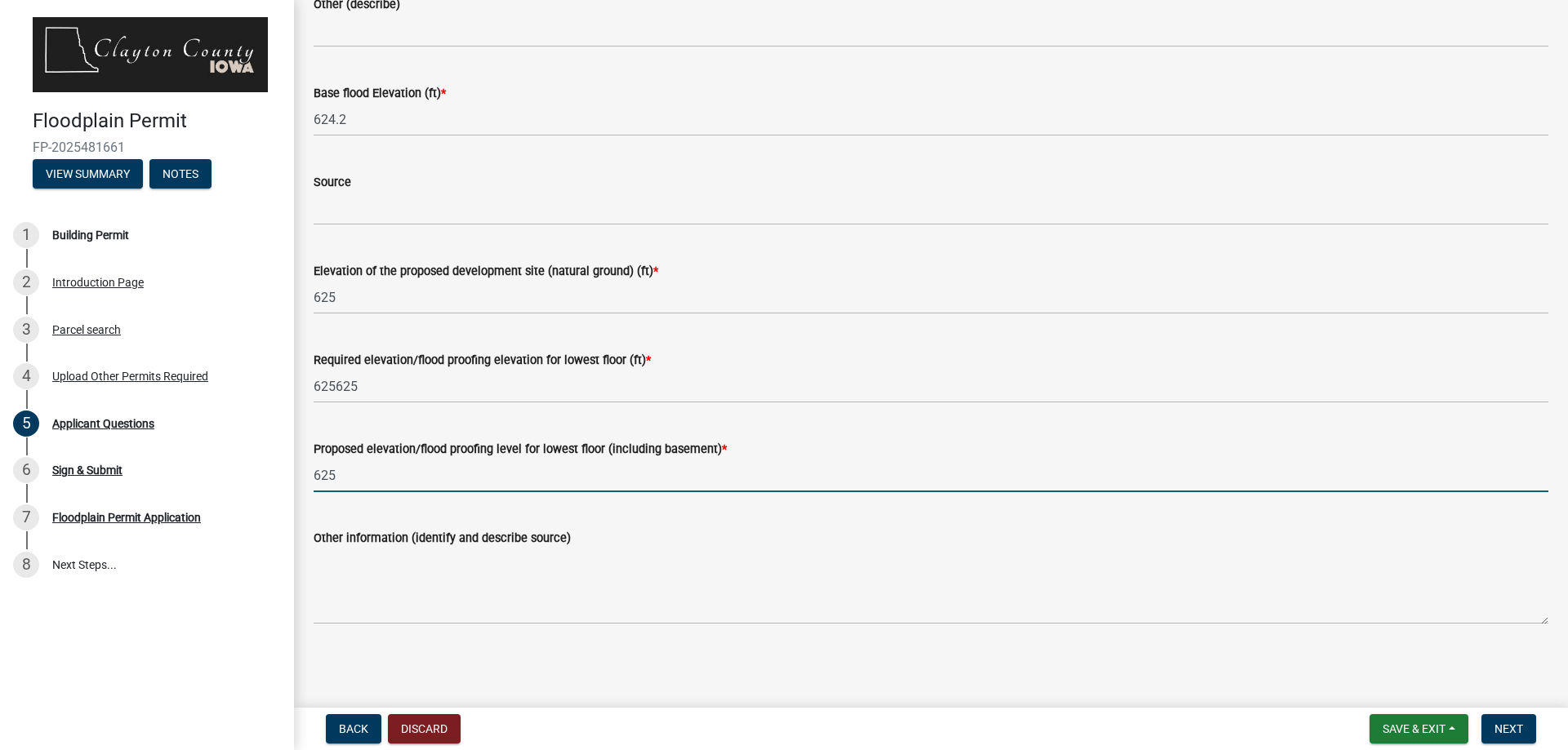
type input "625"
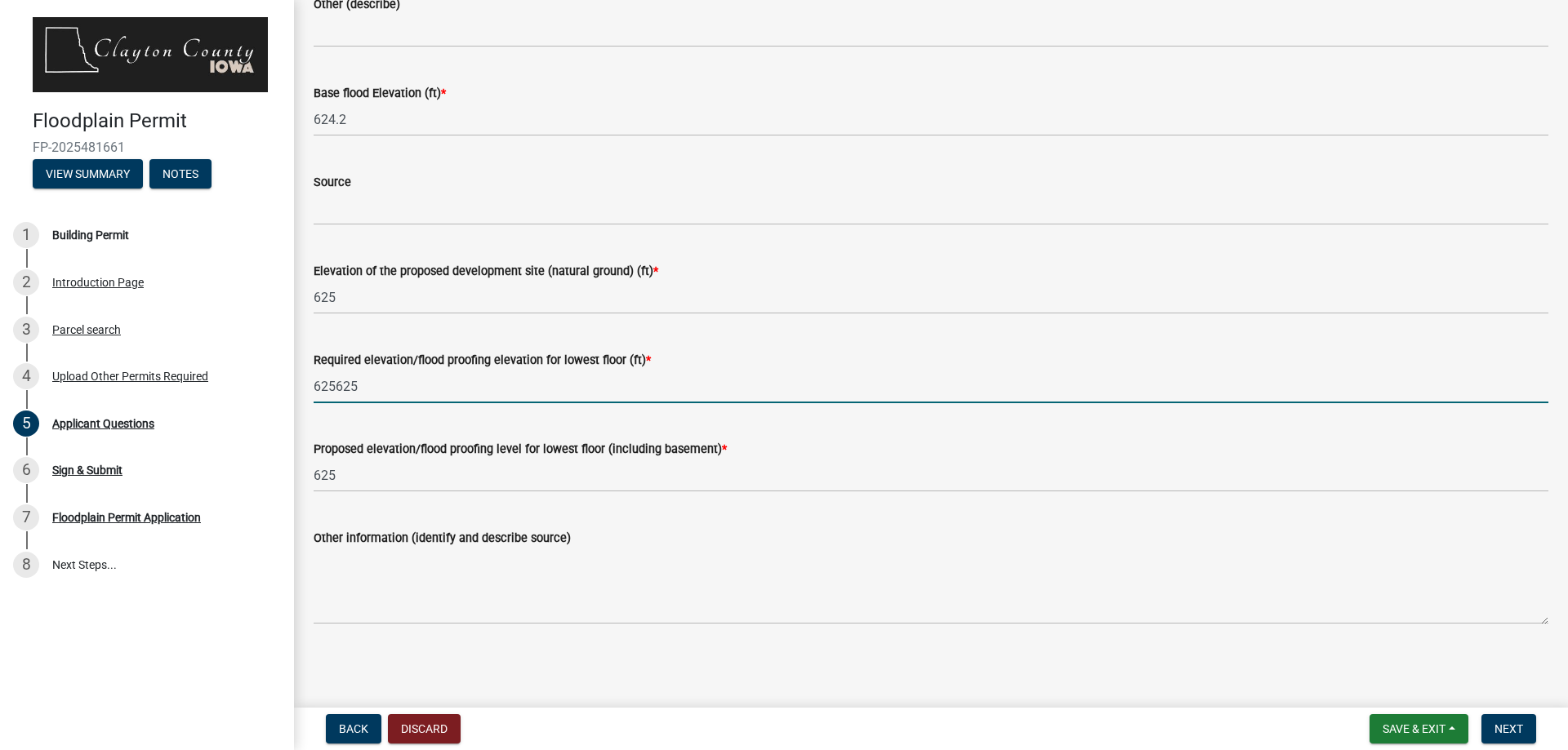
click at [404, 379] on input "625625" at bounding box center [931, 387] width 1235 height 34
type input "625"
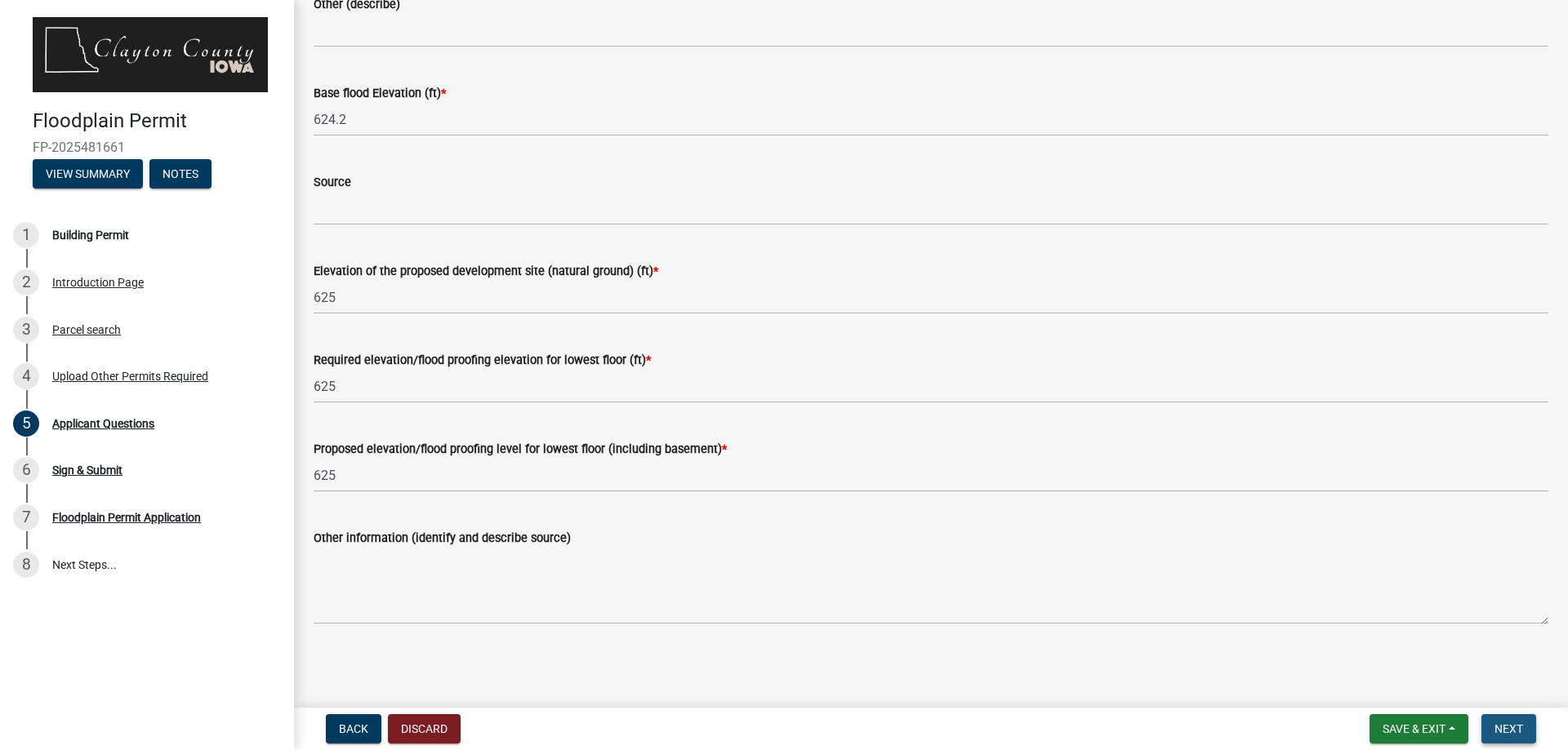
click at [1497, 725] on span "Next" at bounding box center [1508, 729] width 28 height 13
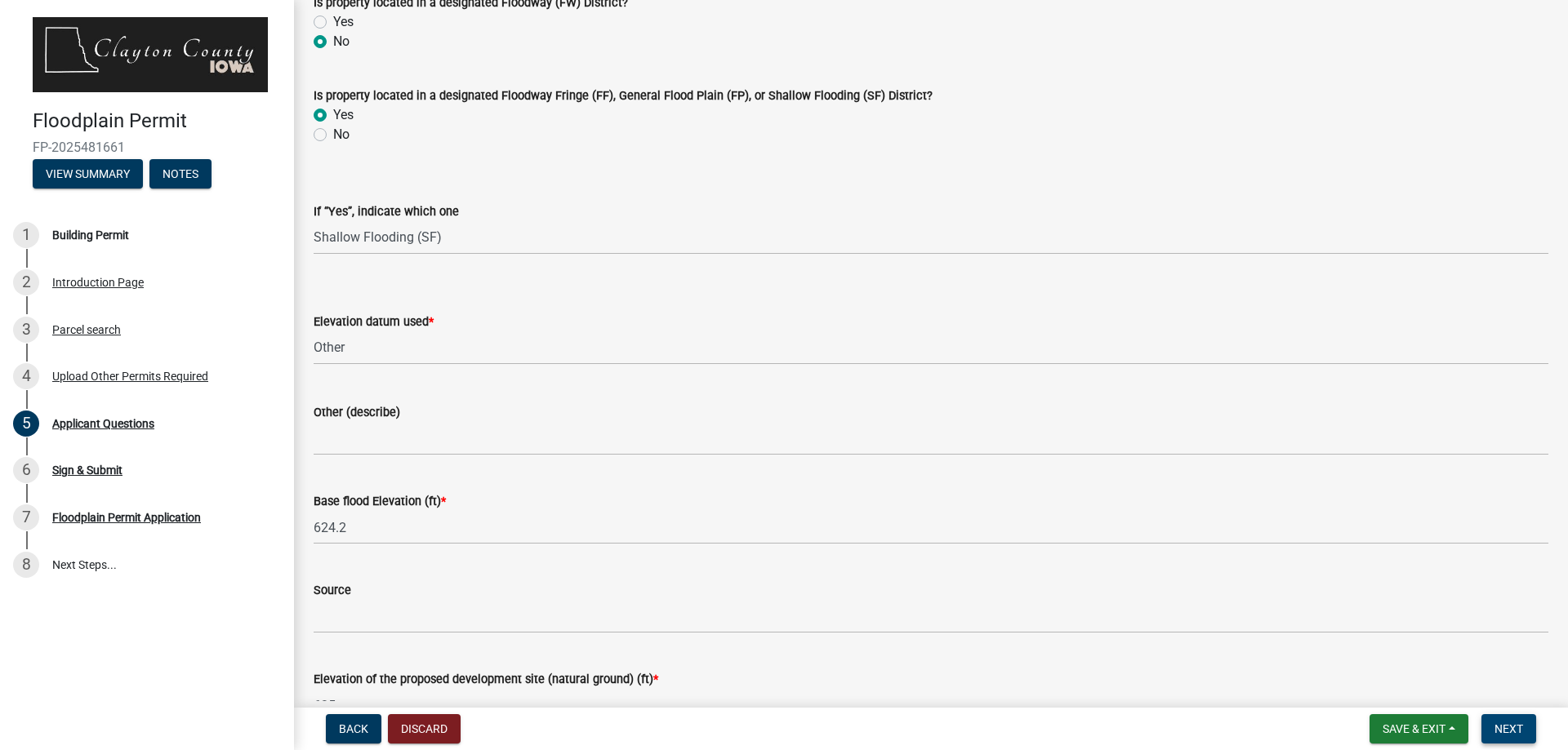
scroll to position [2401, 0]
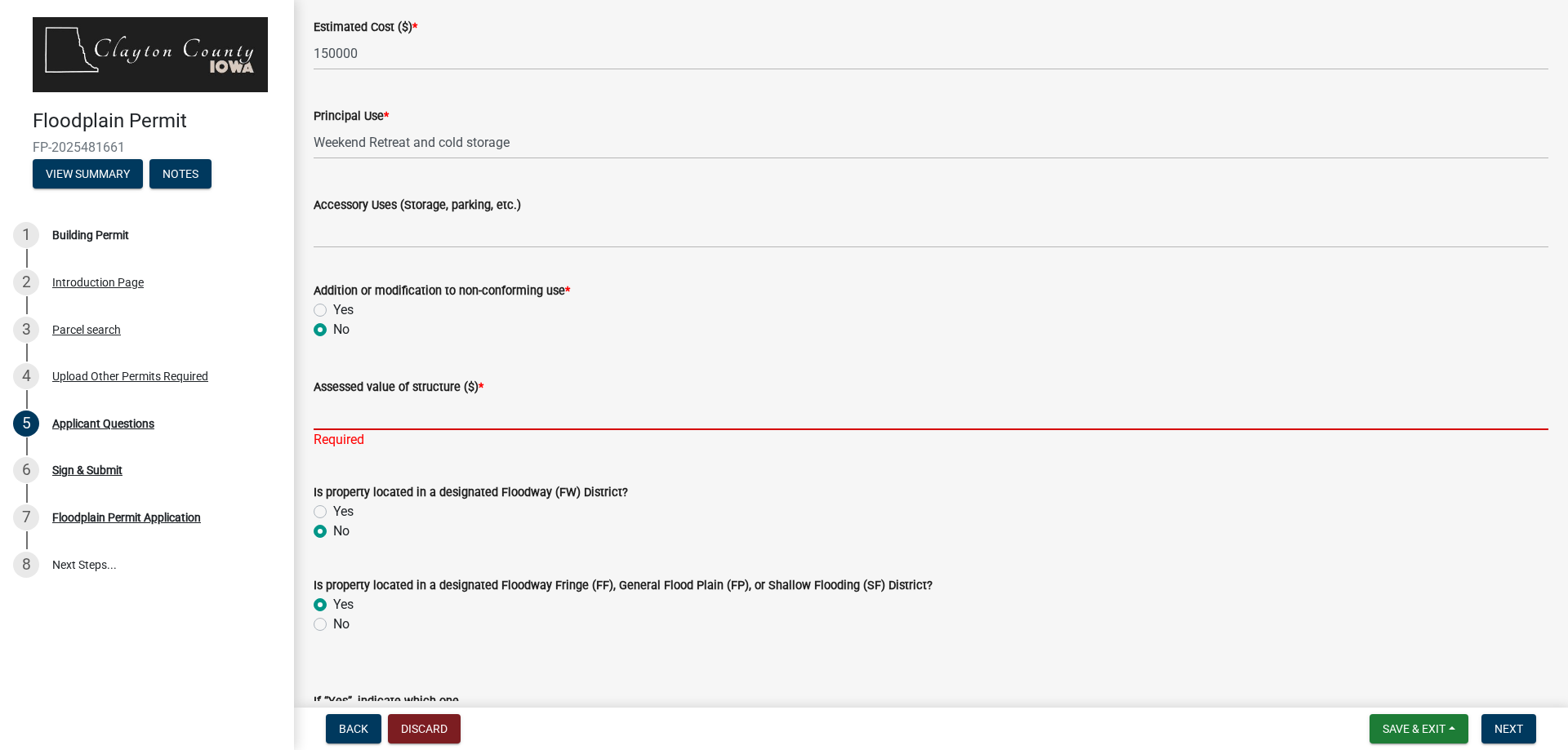
click at [410, 417] on input "Assessed value of structure ($) *" at bounding box center [931, 414] width 1235 height 34
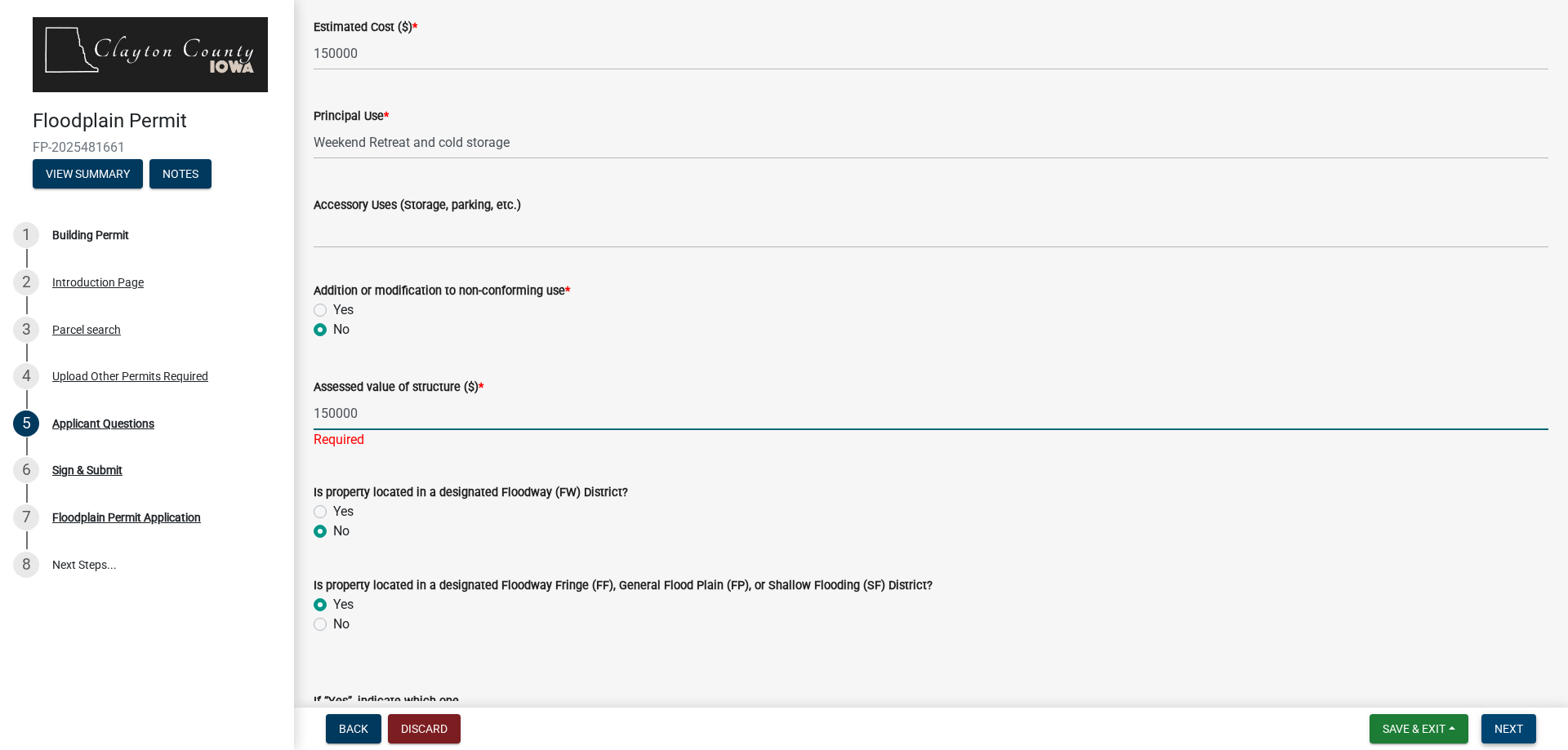
type input "150000"
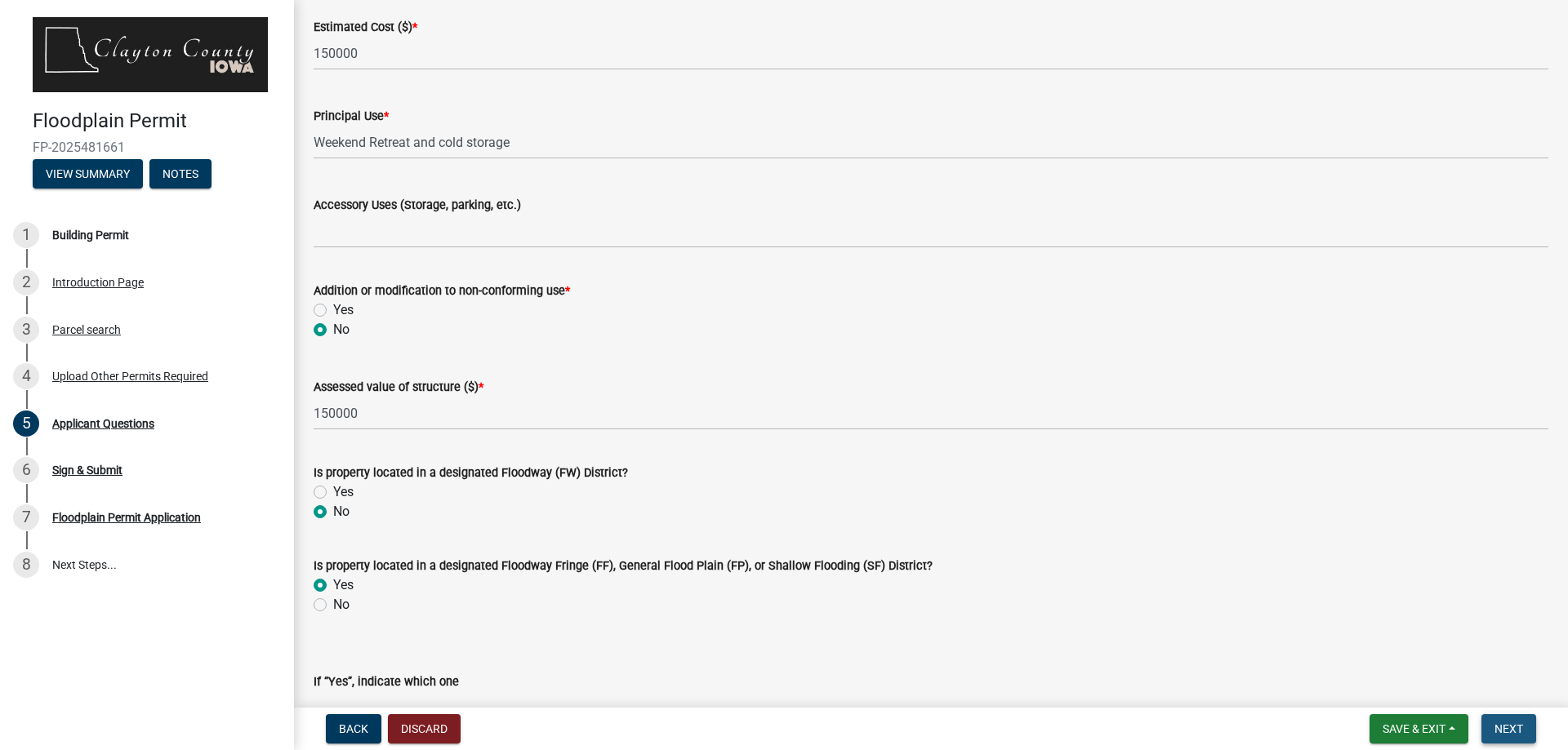
click at [1507, 730] on span "Next" at bounding box center [1508, 729] width 28 height 13
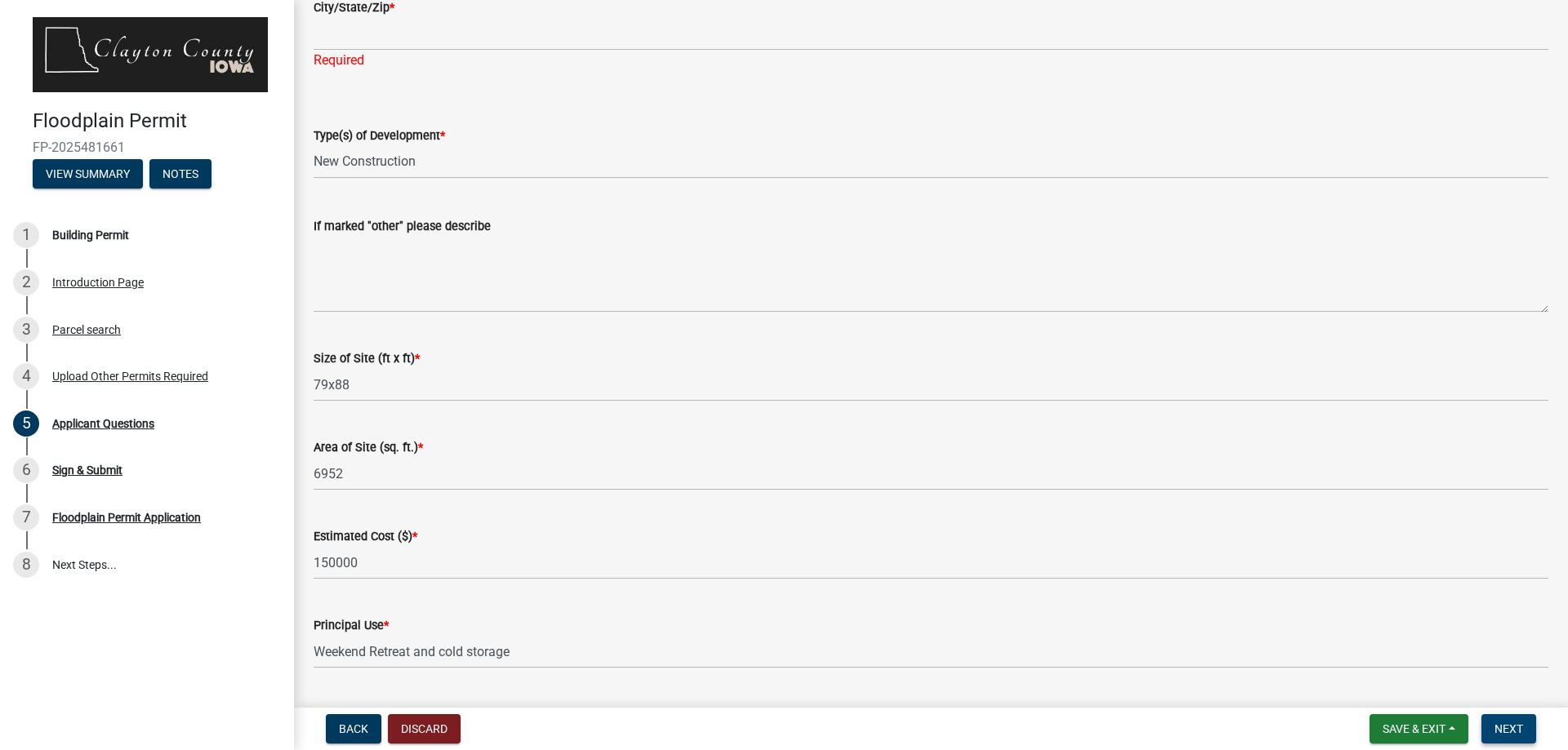
scroll to position [1810, 0]
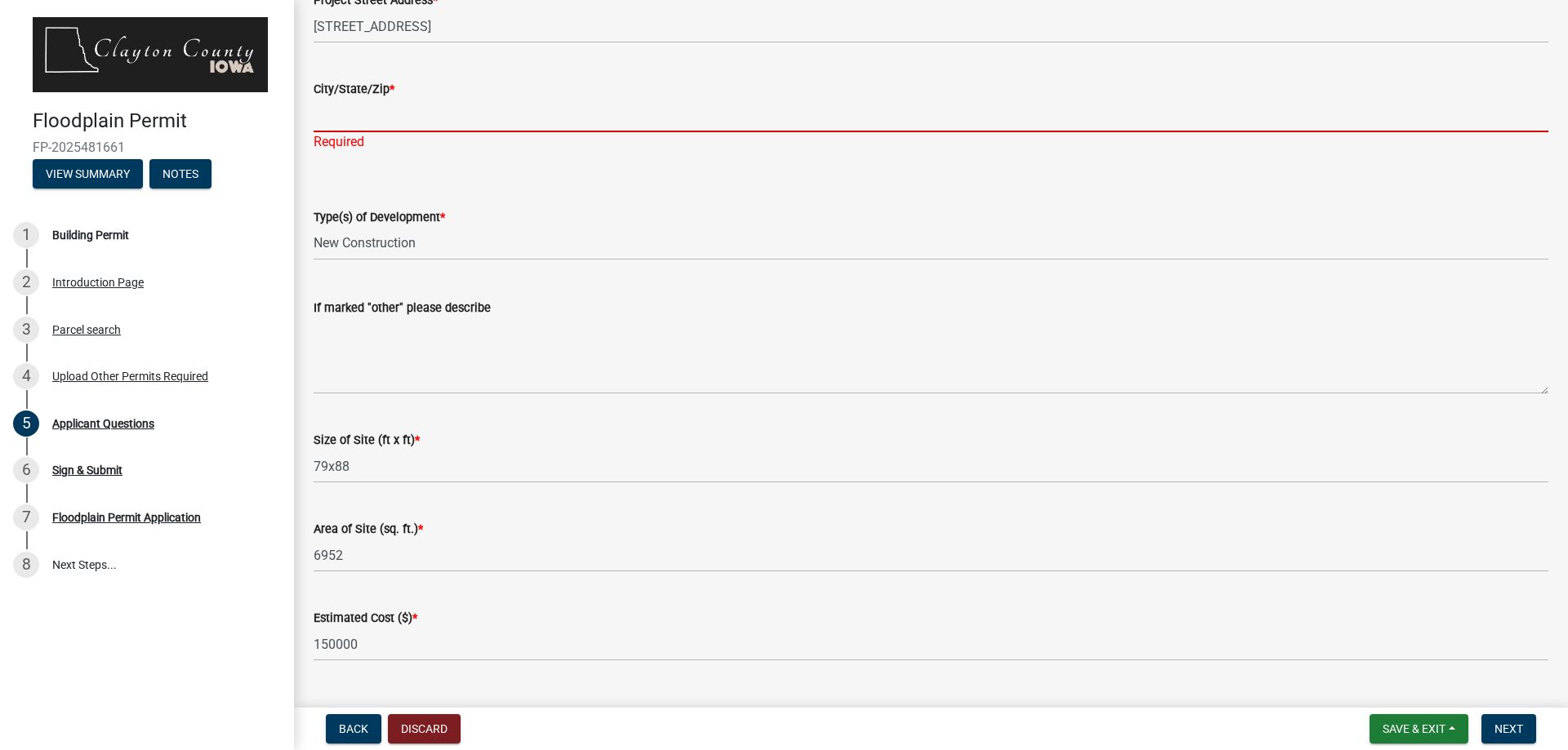
click at [375, 115] on input "City/State/Zip *" at bounding box center [931, 116] width 1235 height 34
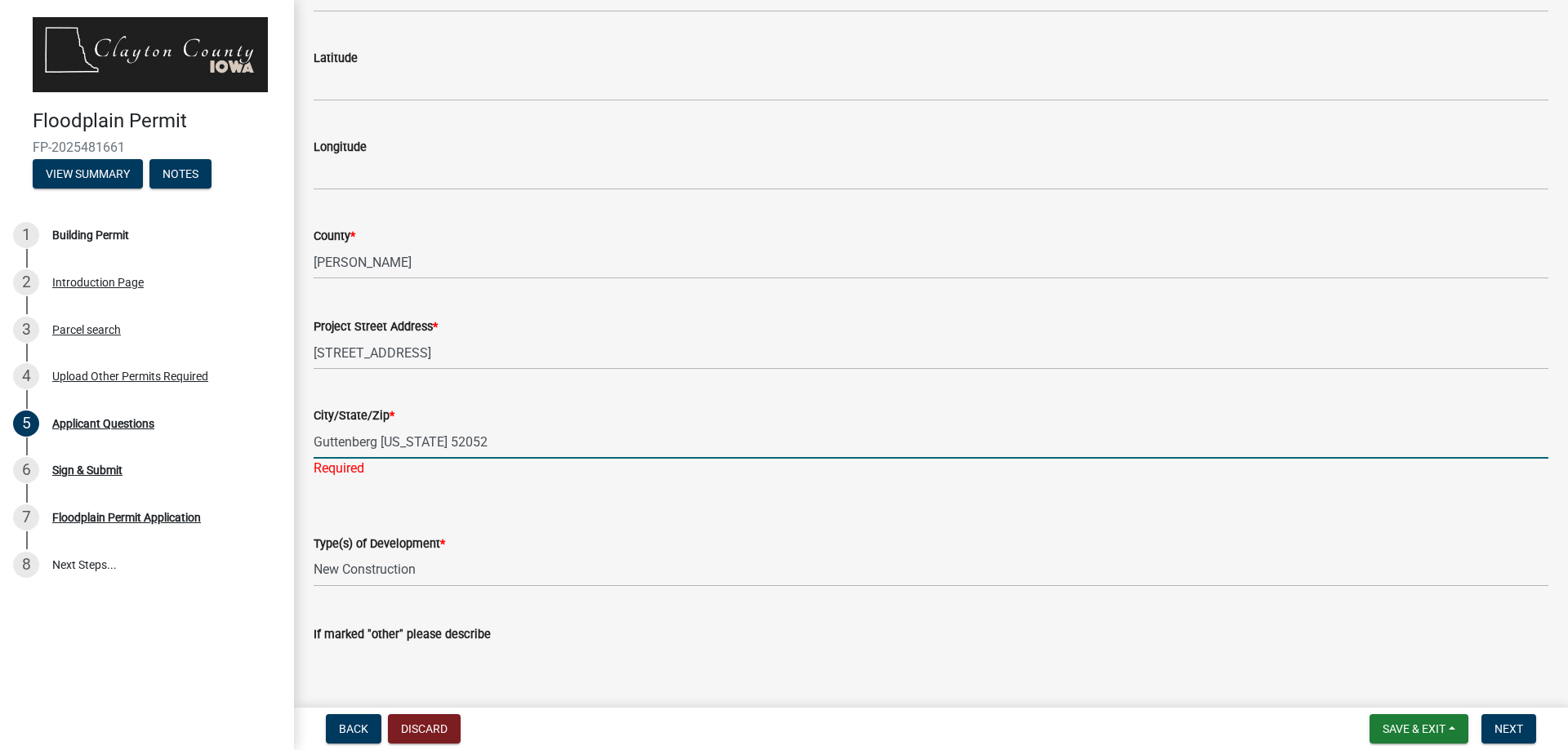
scroll to position [1892, 0]
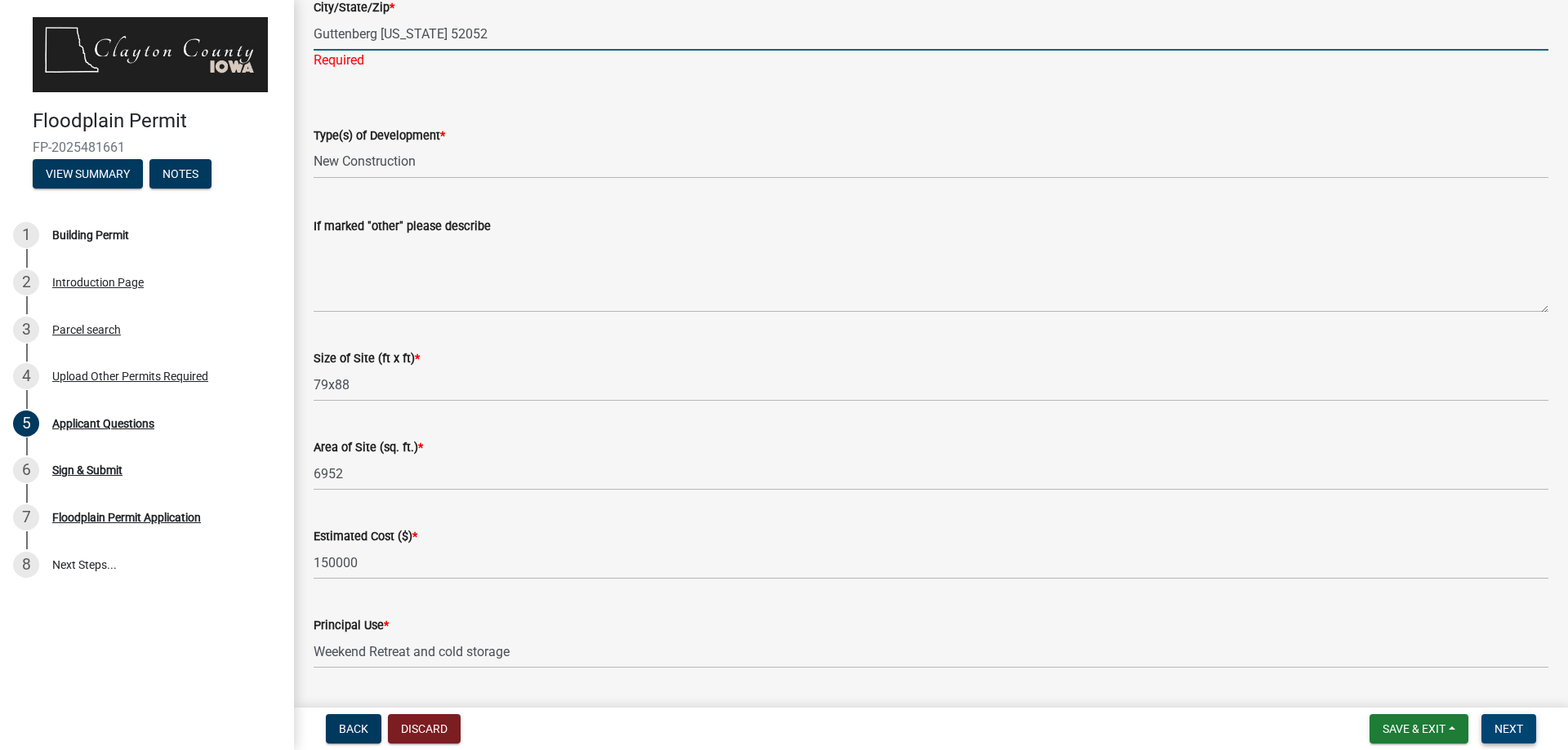
type input "Guttenberg Iowa 52052"
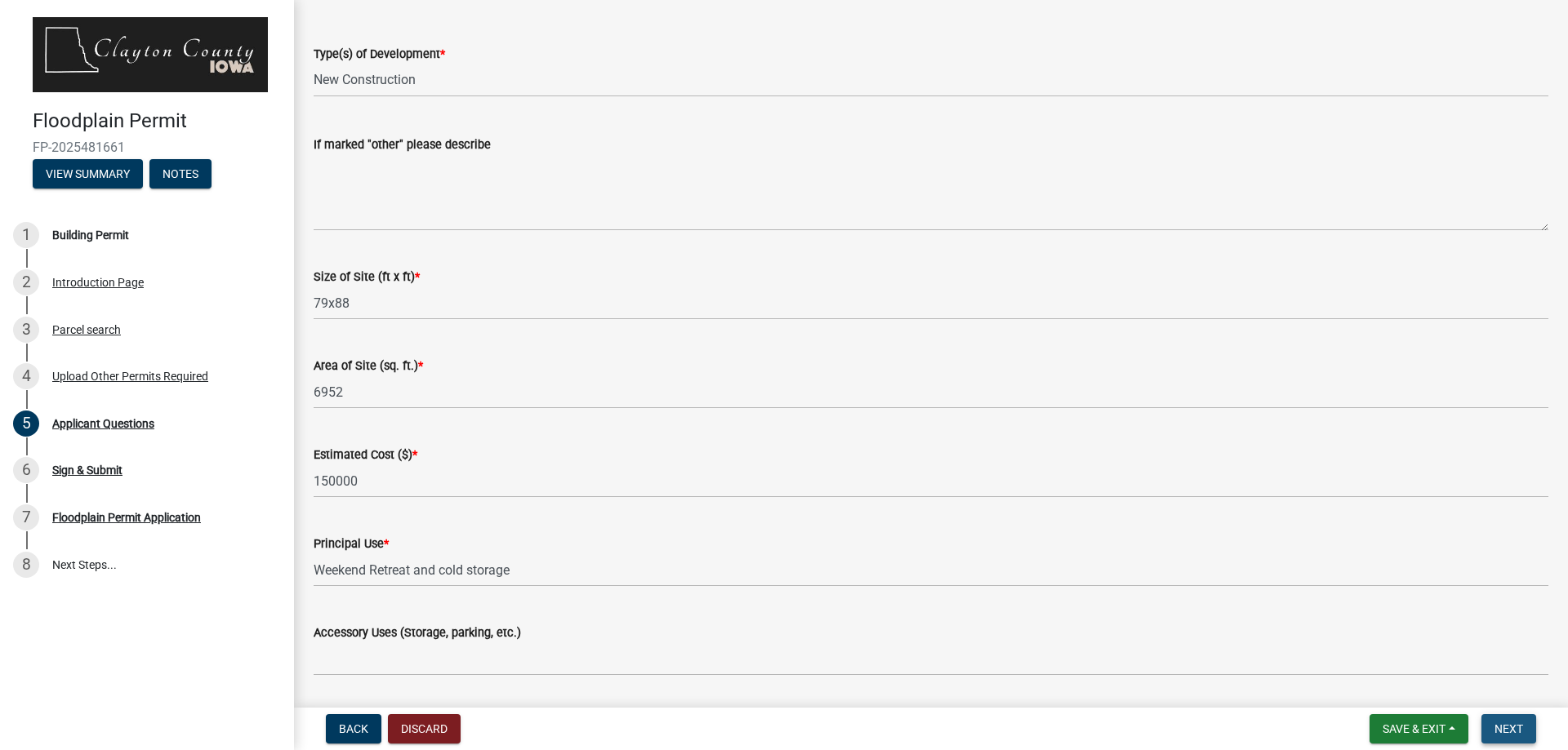
click at [1513, 732] on span "Next" at bounding box center [1508, 729] width 28 height 13
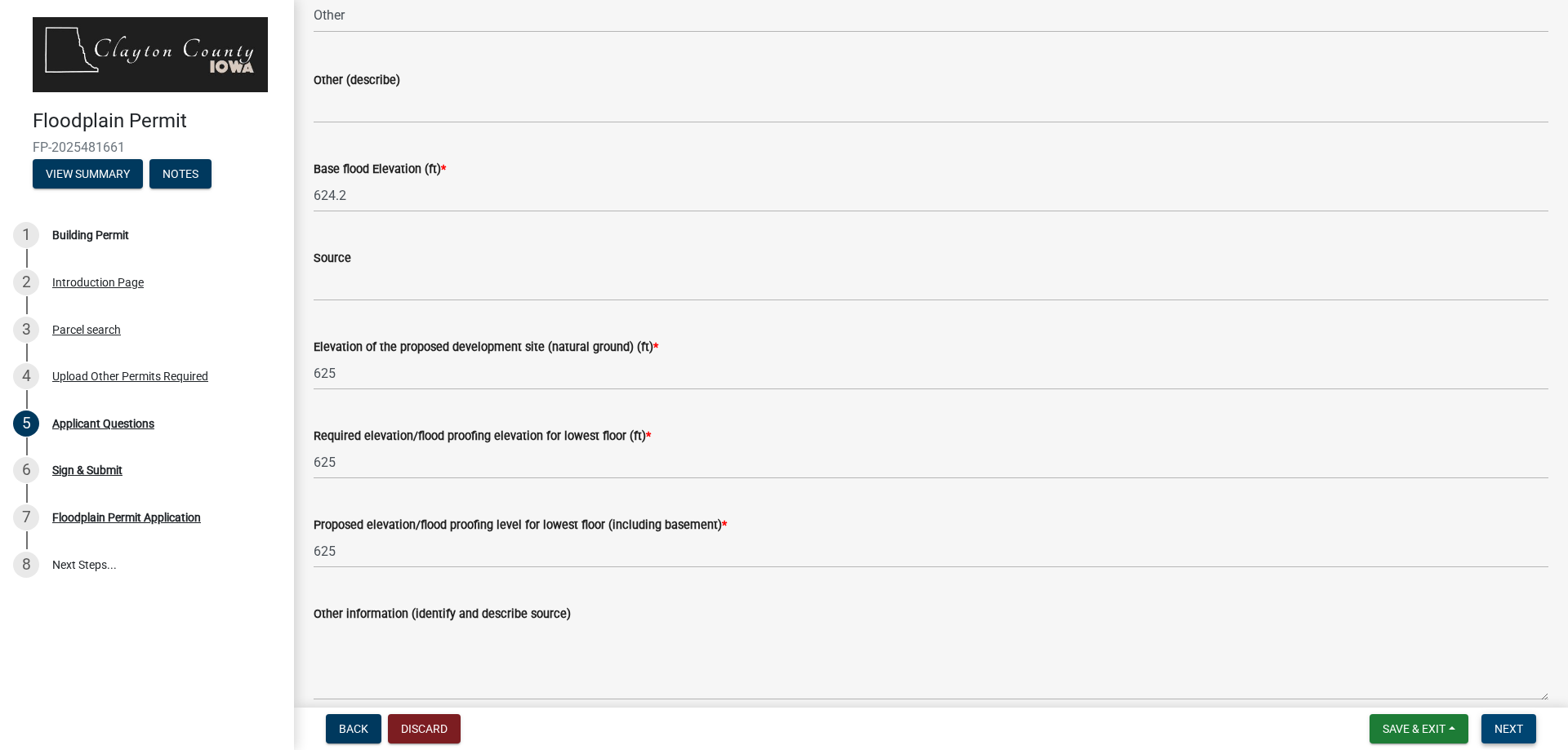
scroll to position [3260, 0]
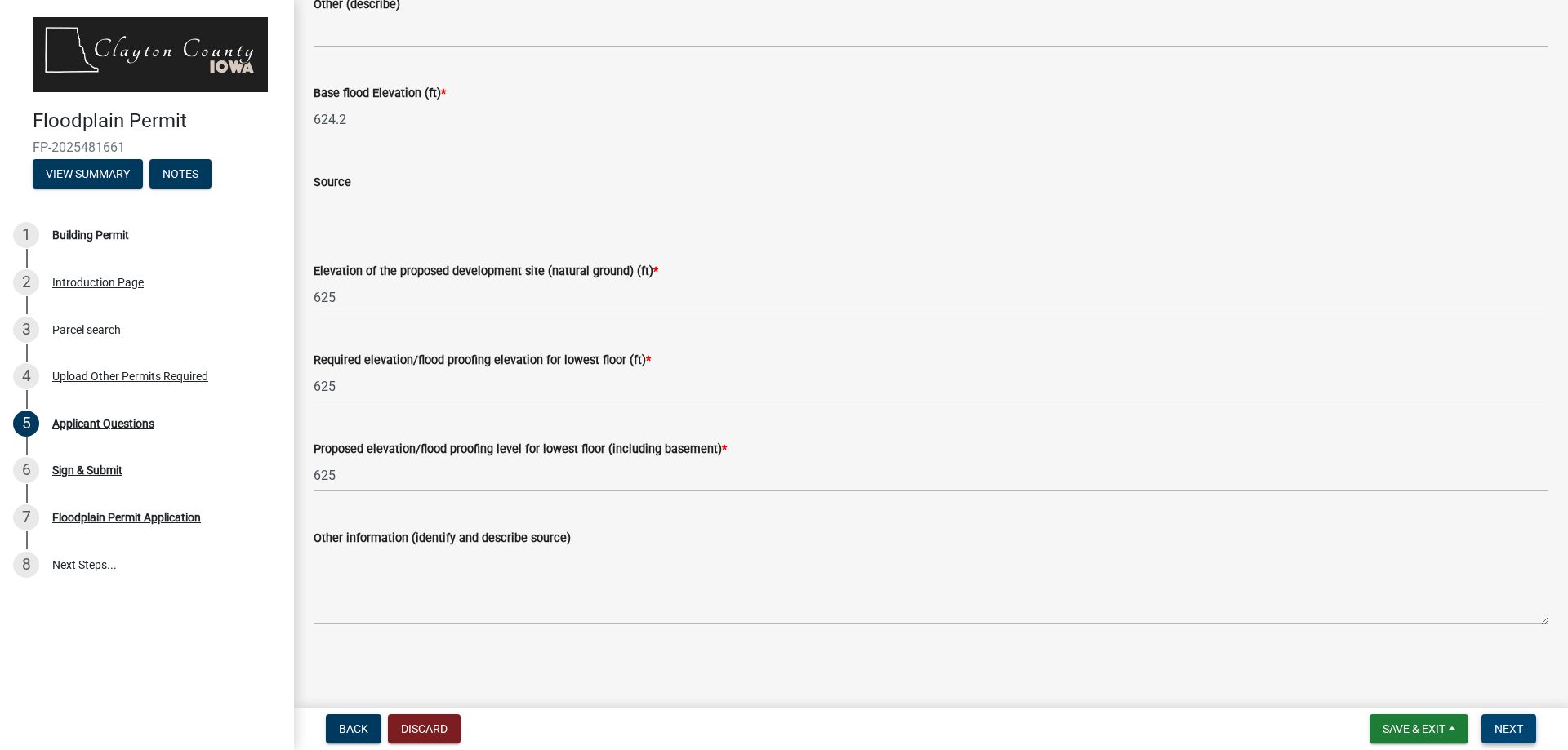
click at [1505, 728] on span "Next" at bounding box center [1508, 729] width 28 height 13
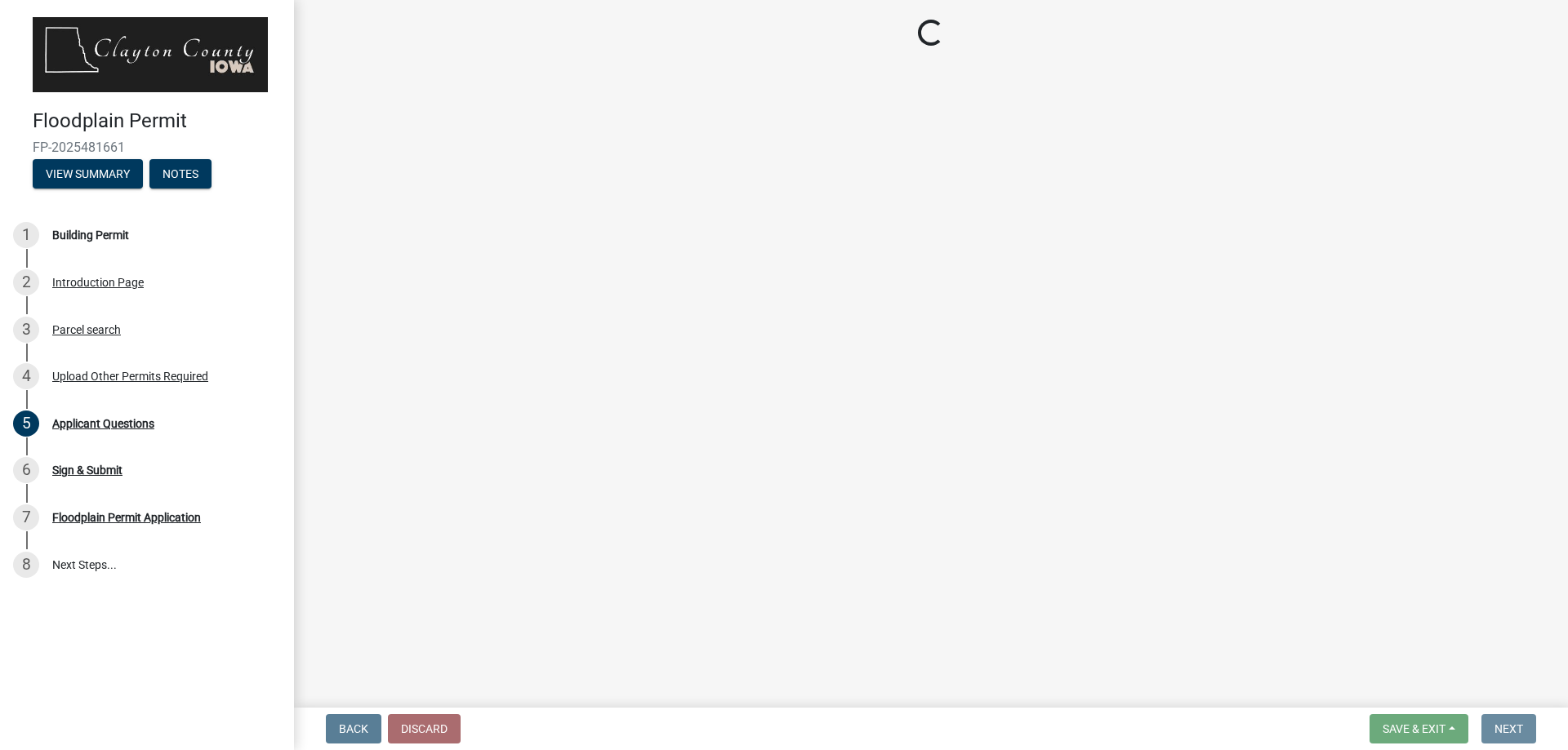
scroll to position [0, 0]
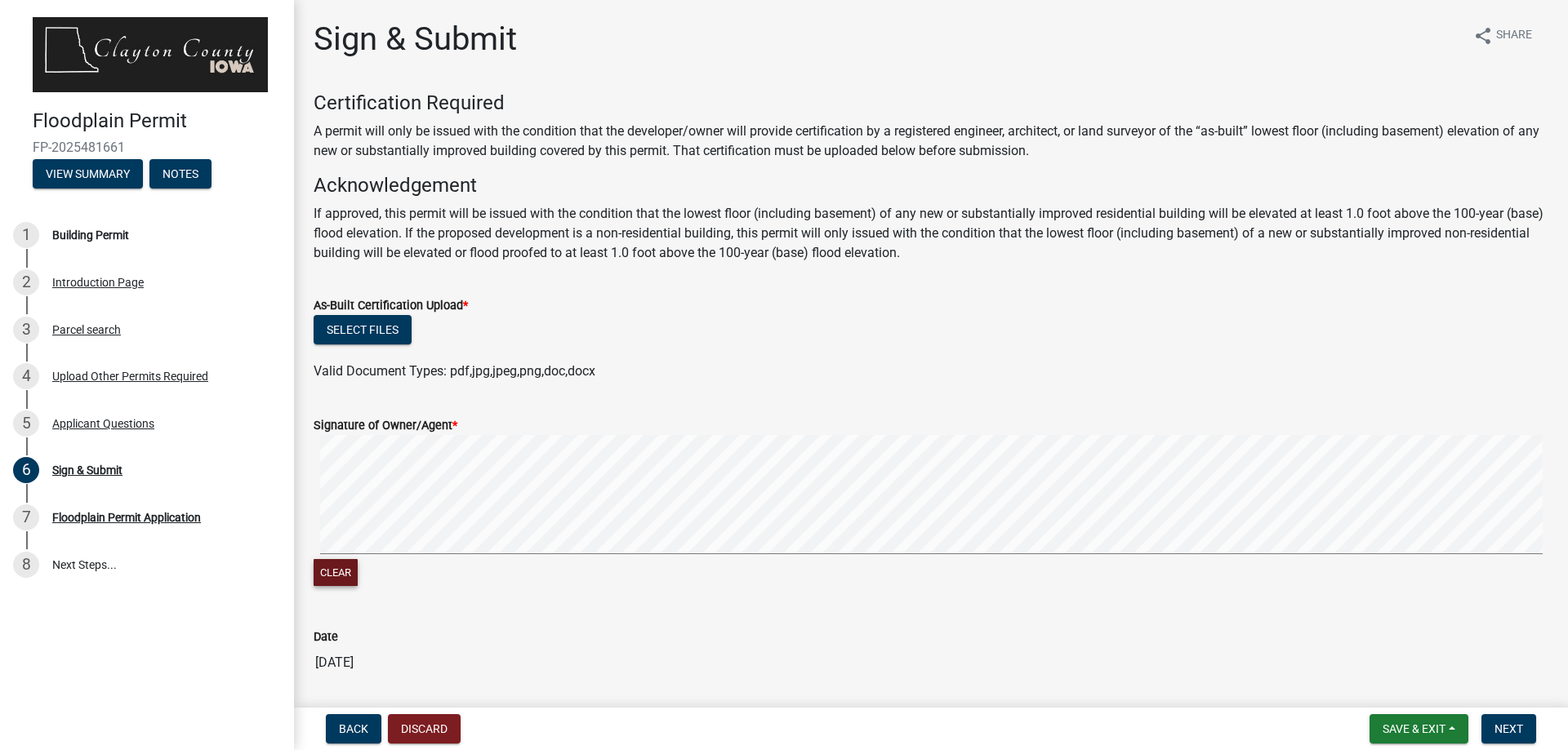
click at [339, 574] on button "Clear" at bounding box center [336, 572] width 44 height 27
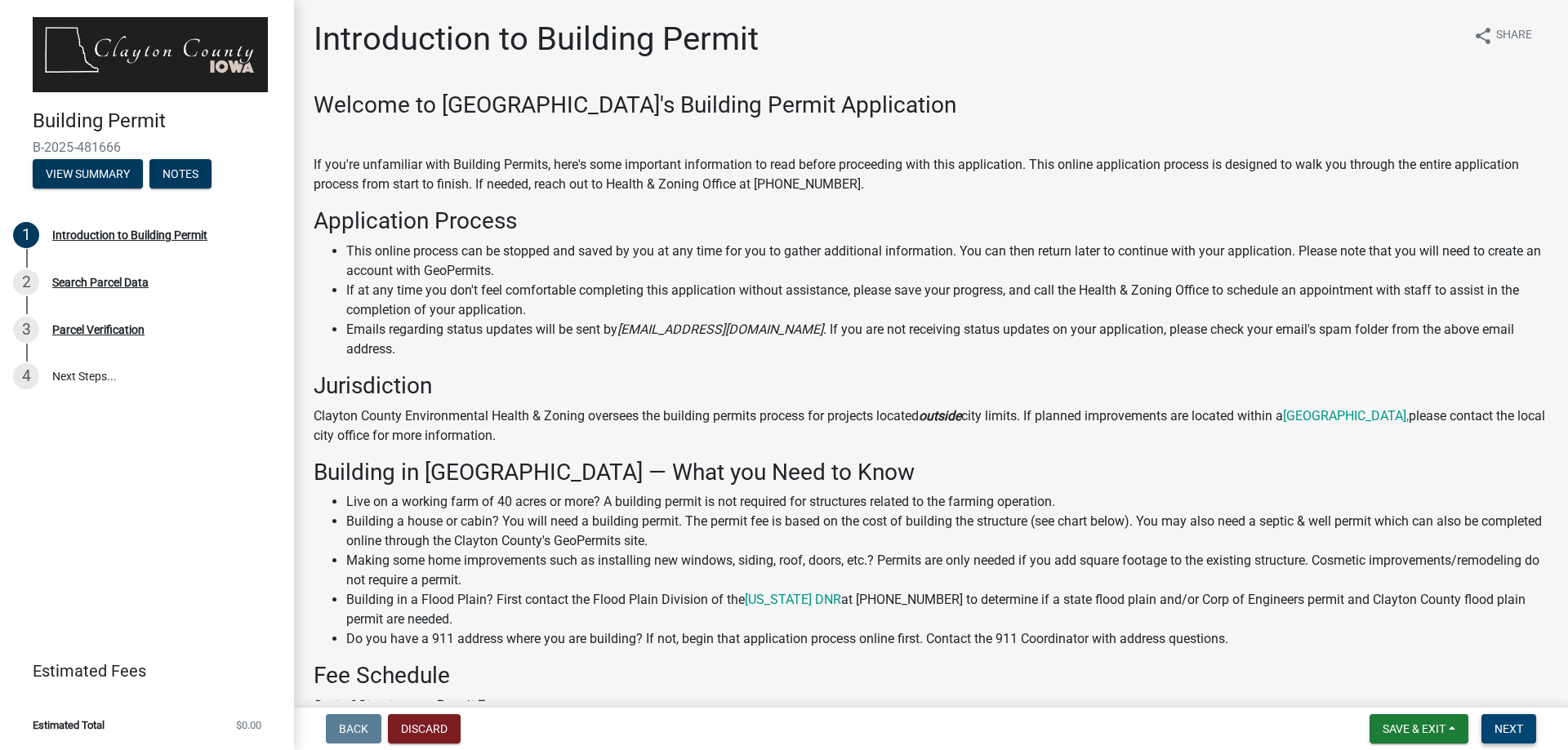
click at [1509, 730] on span "Next" at bounding box center [1508, 729] width 28 height 13
